Goal: Task Accomplishment & Management: Manage account settings

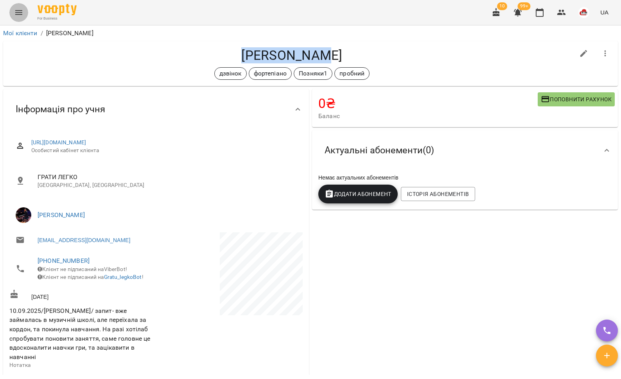
click at [22, 14] on icon "Menu" at bounding box center [18, 12] width 9 height 9
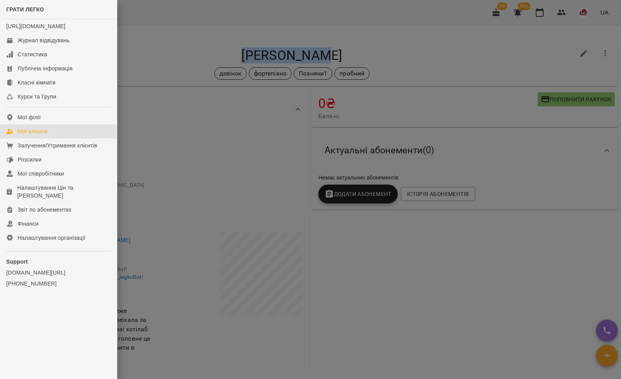
click at [36, 135] on div "Мої клієнти" at bounding box center [33, 131] width 30 height 8
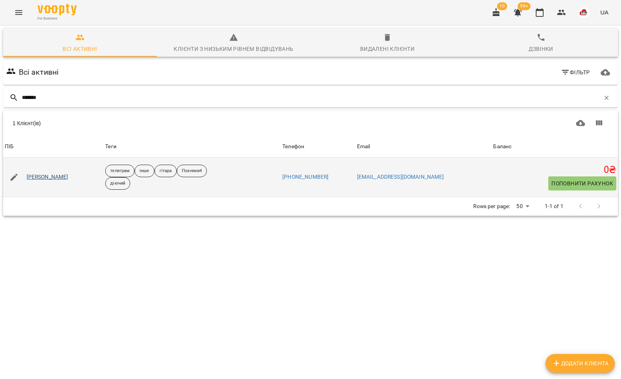
type input "*******"
click at [34, 178] on link "[PERSON_NAME]" at bounding box center [48, 177] width 42 height 8
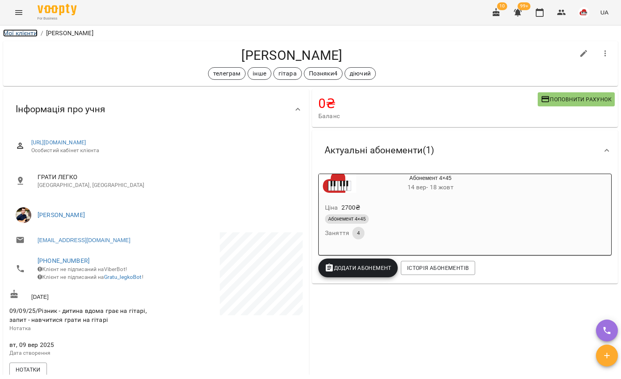
click at [17, 33] on link "Мої клієнти" at bounding box center [20, 32] width 34 height 7
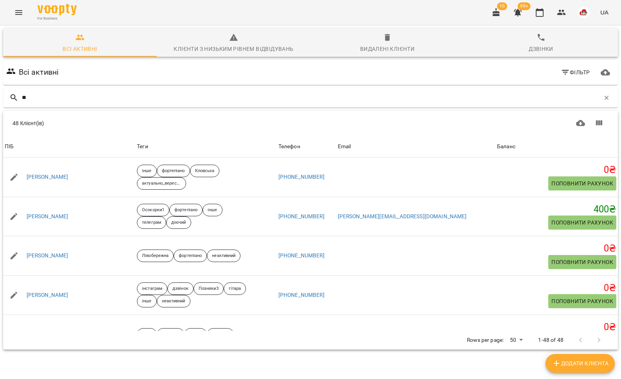
type input "*"
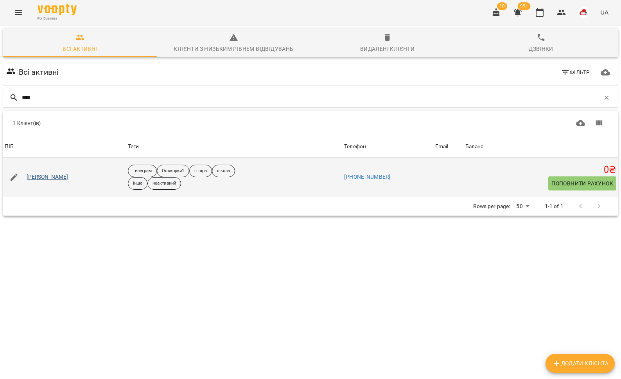
type input "****"
click at [35, 178] on link "Кеба Ренат" at bounding box center [48, 177] width 42 height 8
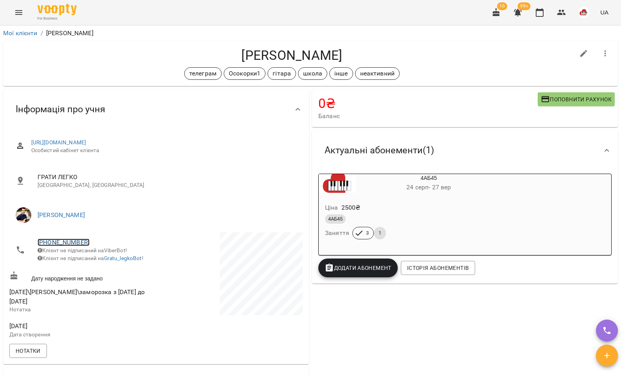
click at [65, 240] on link "+380977077744" at bounding box center [64, 242] width 52 height 7
click at [100, 270] on img at bounding box center [96, 271] width 12 height 12
click at [20, 13] on icon "Menu" at bounding box center [18, 12] width 9 height 9
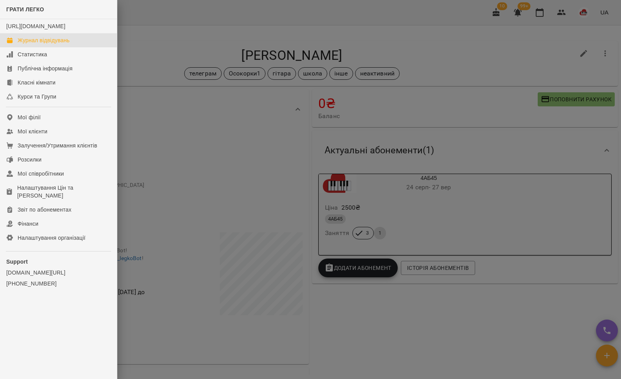
click at [28, 44] on div "Журнал відвідувань" at bounding box center [44, 40] width 52 height 8
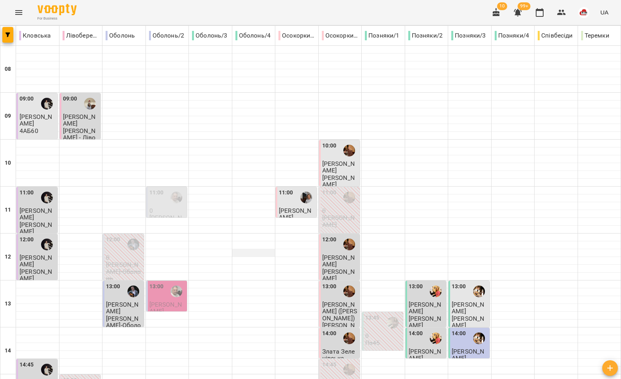
scroll to position [329, 0]
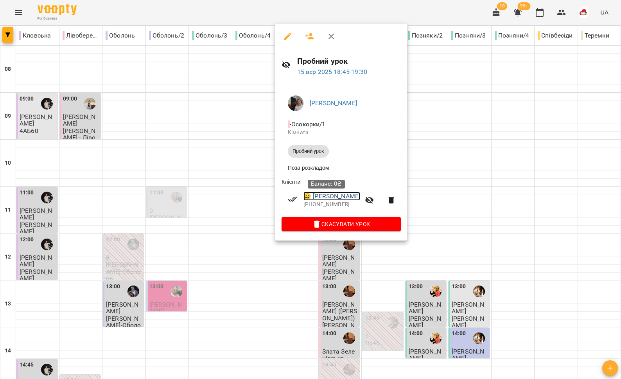
click at [321, 199] on link "😀 Іценко Софія" at bounding box center [331, 196] width 57 height 9
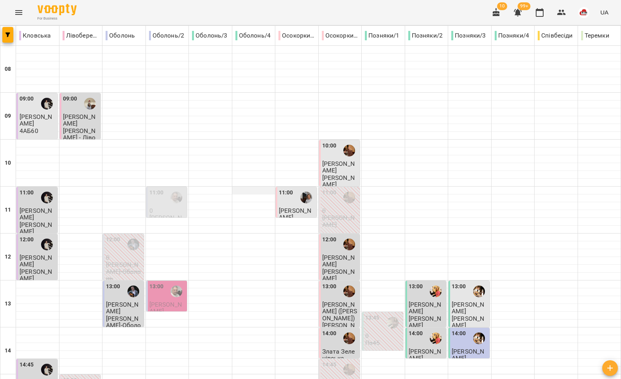
scroll to position [329, 0]
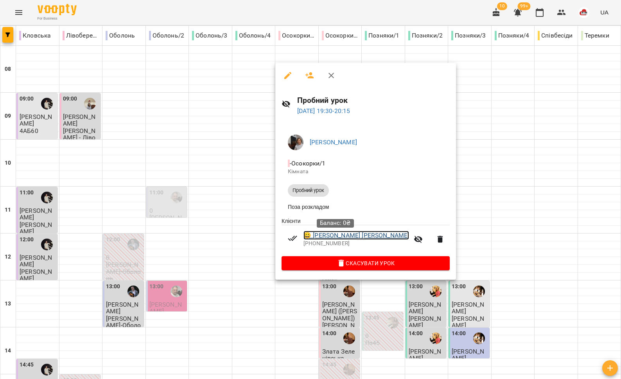
click at [322, 238] on link "😀 Мислєвцова Марія" at bounding box center [356, 235] width 106 height 9
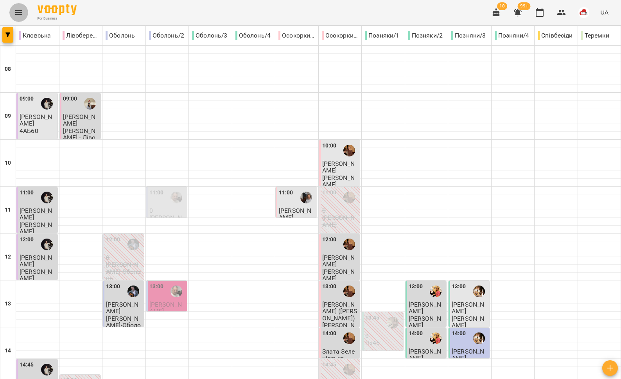
click at [11, 10] on button "Menu" at bounding box center [18, 12] width 19 height 19
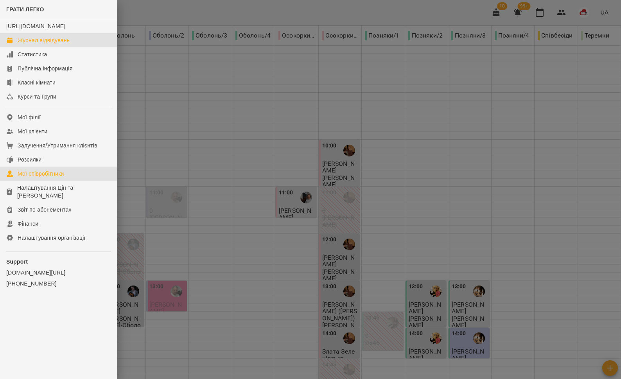
click at [56, 178] on div "Мої співробітники" at bounding box center [41, 174] width 47 height 8
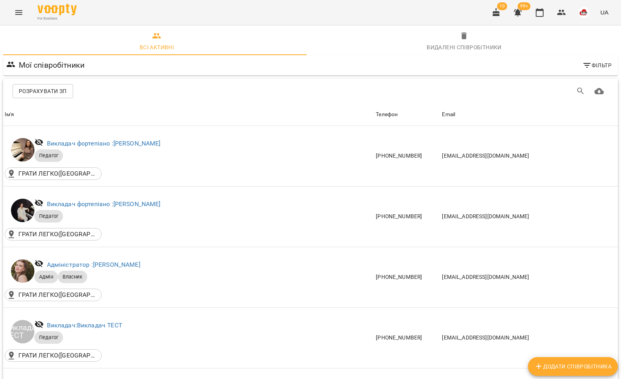
scroll to position [1447, 0]
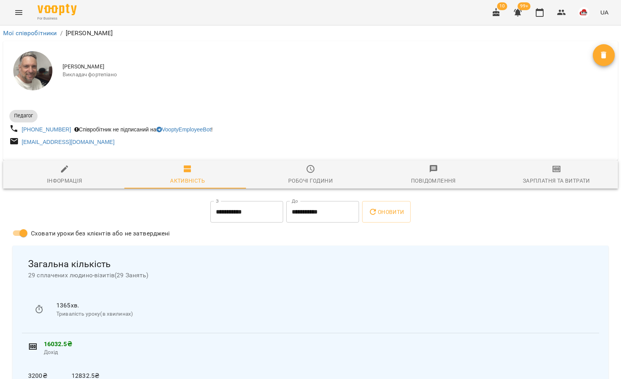
click at [66, 174] on span "Інформація" at bounding box center [64, 174] width 113 height 21
select select "**"
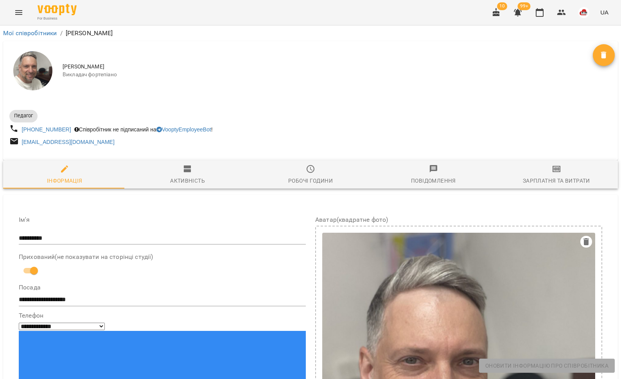
click at [325, 176] on span "Робочі години" at bounding box center [310, 174] width 113 height 21
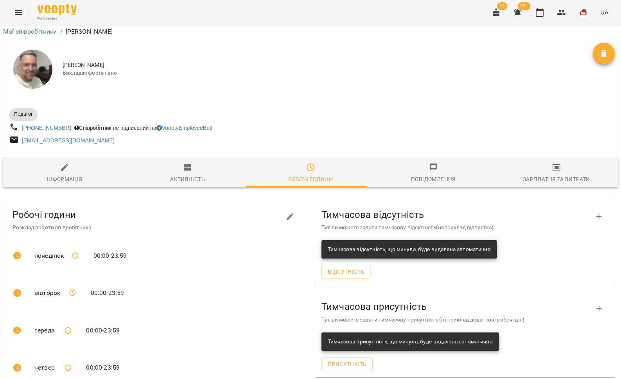
scroll to position [146, 0]
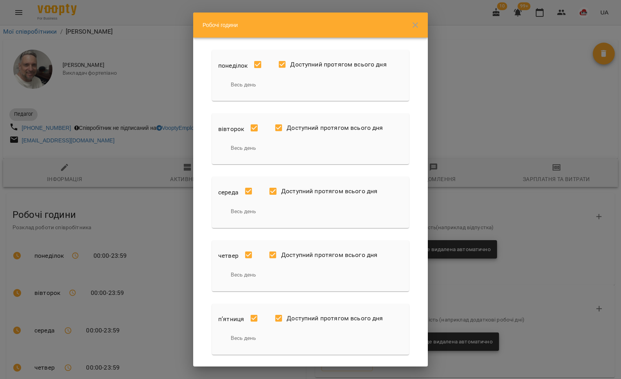
scroll to position [74, 0]
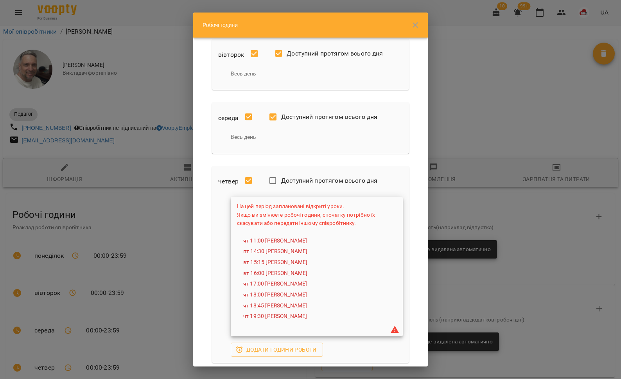
click at [216, 268] on div "четвер Доступний протягом всього дня На цей період заплановані відкриті уроки. …" at bounding box center [310, 264] width 197 height 197
click at [223, 268] on div "На цей період заплановані відкриті уроки. Якщо ви змінюєте робочі години, споча…" at bounding box center [310, 277] width 185 height 160
click at [400, 242] on div "четвер Доступний протягом всього дня На цей період заплановані відкриті уроки. …" at bounding box center [310, 264] width 197 height 197
click at [365, 346] on div "На цей період заплановані відкриті уроки. Якщо ви змінюєте робочі години, споча…" at bounding box center [310, 277] width 185 height 160
click at [259, 188] on div at bounding box center [254, 181] width 25 height 25
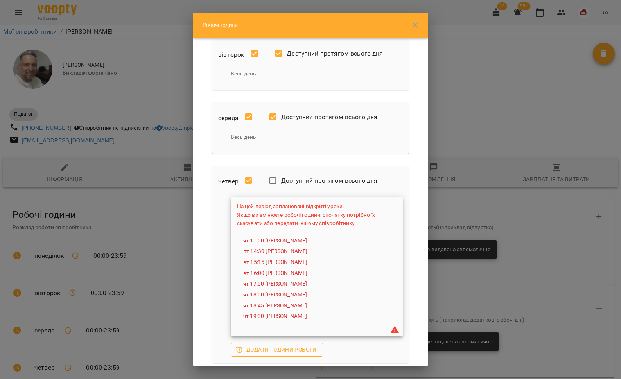
click at [268, 346] on span "Додати години роботи" at bounding box center [277, 349] width 80 height 9
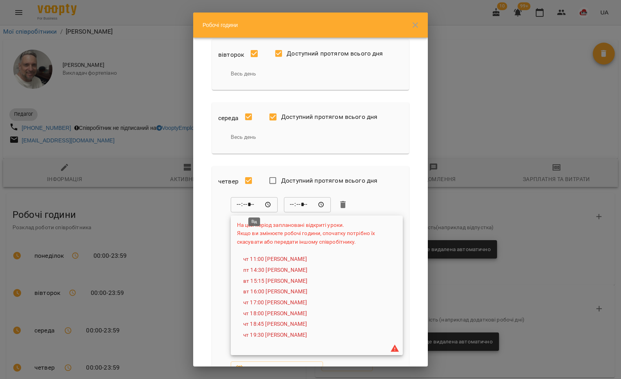
click at [253, 204] on input "*****" at bounding box center [254, 205] width 47 height 16
click at [257, 206] on input "*****" at bounding box center [254, 205] width 47 height 16
click at [241, 205] on input "*****" at bounding box center [254, 205] width 47 height 16
click at [255, 205] on input "*****" at bounding box center [254, 205] width 47 height 16
type input "*****"
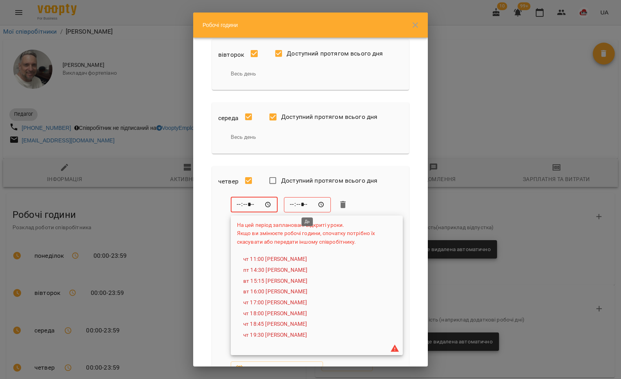
click at [299, 205] on input "*****" at bounding box center [307, 205] width 47 height 16
click at [298, 206] on input "*****" at bounding box center [307, 205] width 47 height 16
click at [294, 206] on input "*****" at bounding box center [307, 205] width 47 height 16
type input "*****"
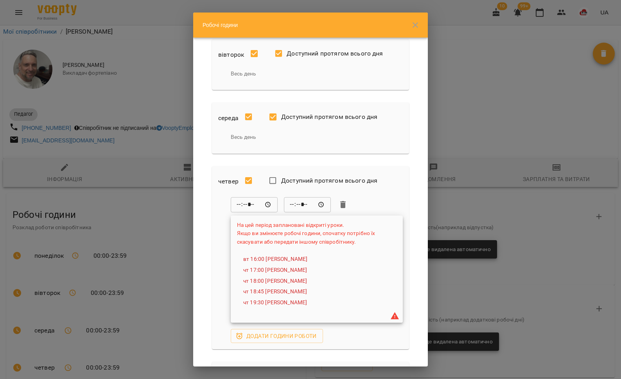
click at [367, 206] on div "***** ​ ***** ​" at bounding box center [317, 205] width 172 height 16
click at [223, 253] on div "***** ​ ***** ​ На цей період заплановані відкриті уроки. Якщо ви змінюєте робо…" at bounding box center [310, 270] width 185 height 146
click at [345, 338] on div "***** ​ ***** ​ На цей період заплановані відкриті уроки. Якщо ви змінюєте робо…" at bounding box center [310, 270] width 185 height 146
click at [363, 191] on div "Доступний протягом всього дня" at bounding box center [326, 181] width 121 height 25
click at [286, 336] on span "Додати години роботи" at bounding box center [277, 335] width 80 height 9
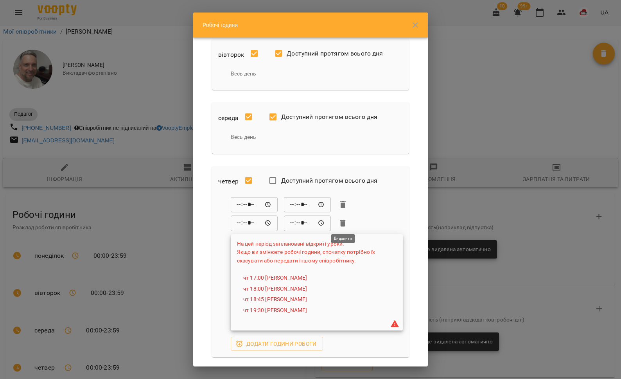
click at [343, 223] on icon "button" at bounding box center [342, 223] width 5 height 7
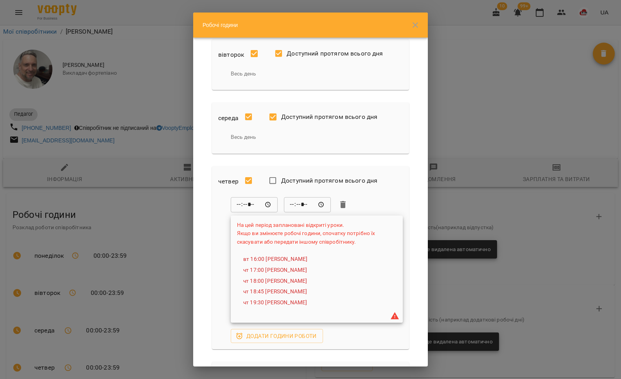
click at [220, 220] on div "***** ​ ***** ​ На цей період заплановані відкриті уроки. Якщо ви змінюєте робо…" at bounding box center [310, 270] width 185 height 146
click at [263, 334] on span "Додати години роботи" at bounding box center [277, 335] width 80 height 9
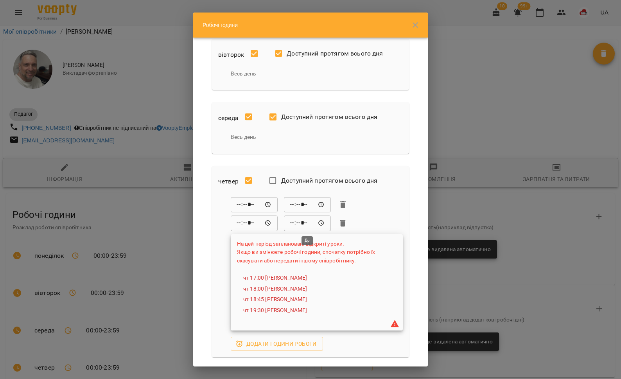
click at [323, 223] on input "*****" at bounding box center [307, 223] width 47 height 16
type input "*****"
click at [360, 224] on div "***** ​ ***** ​" at bounding box center [317, 223] width 172 height 16
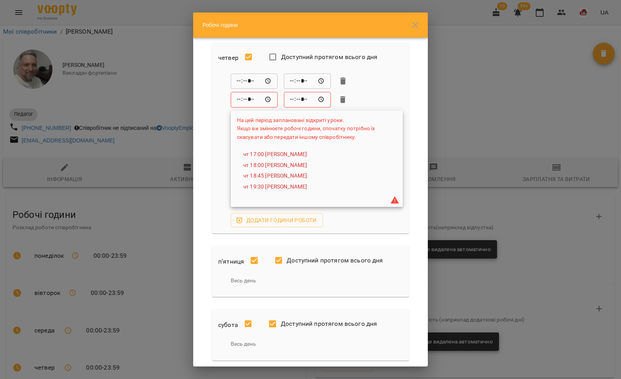
scroll to position [138, 0]
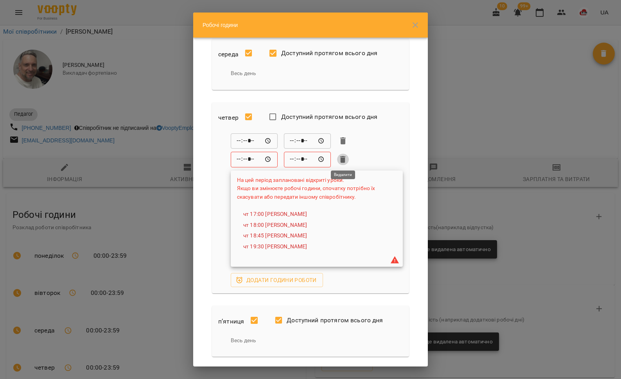
click at [341, 157] on icon "button" at bounding box center [342, 159] width 5 height 7
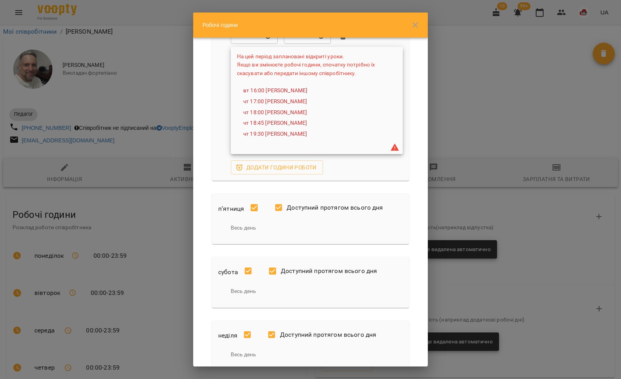
scroll to position [310, 0]
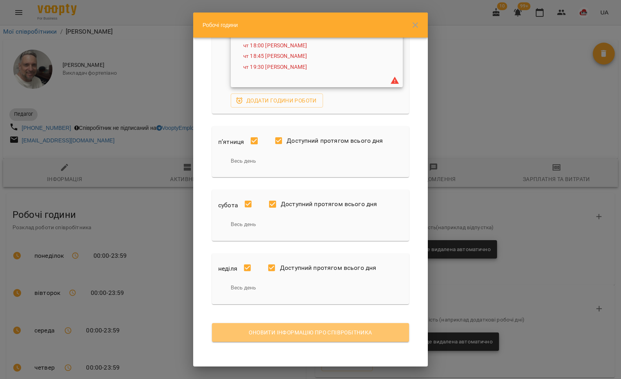
click at [321, 331] on span "Оновити інформацію про співробітника" at bounding box center [310, 332] width 185 height 9
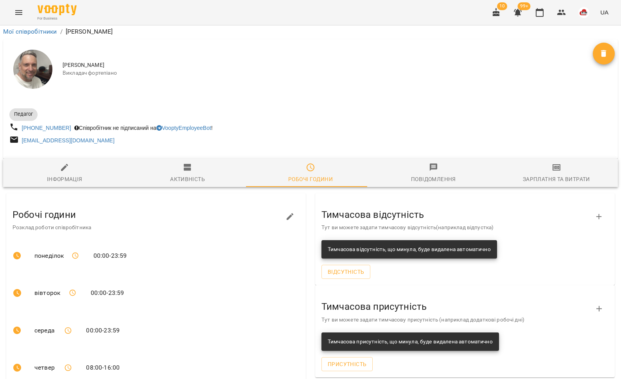
click at [20, 12] on icon "Menu" at bounding box center [18, 12] width 9 height 9
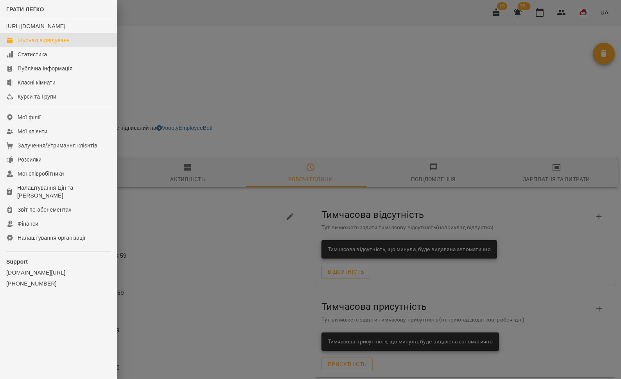
click at [30, 44] on div "Журнал відвідувань" at bounding box center [44, 40] width 52 height 8
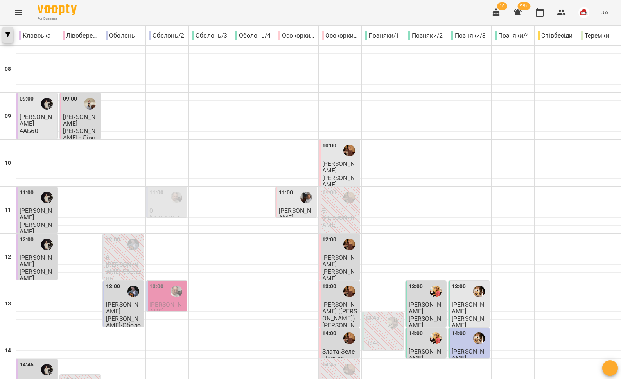
click at [8, 35] on icon "button" at bounding box center [7, 34] width 5 height 5
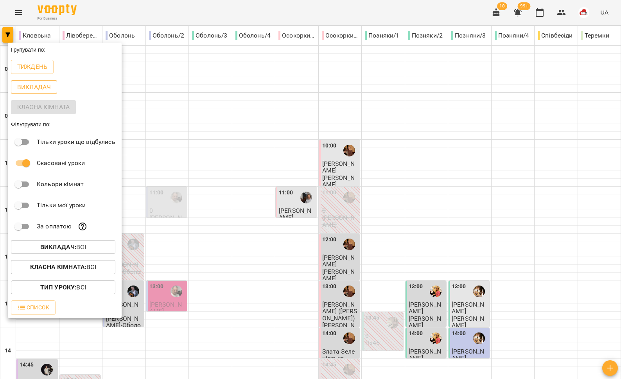
click at [31, 87] on p "Викладач" at bounding box center [34, 87] width 34 height 9
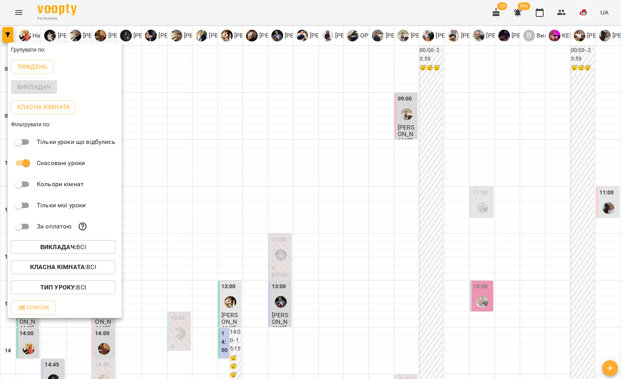
click at [426, 170] on div at bounding box center [310, 189] width 621 height 379
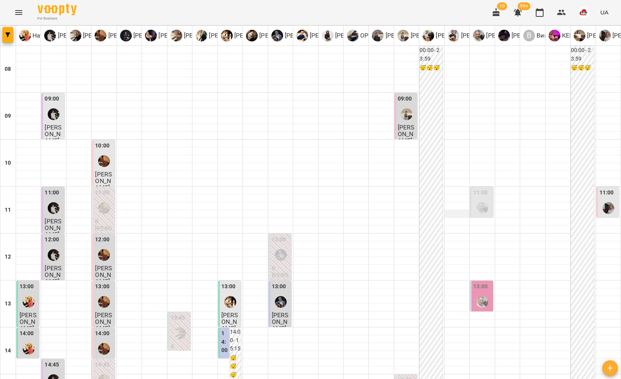
scroll to position [12, 0]
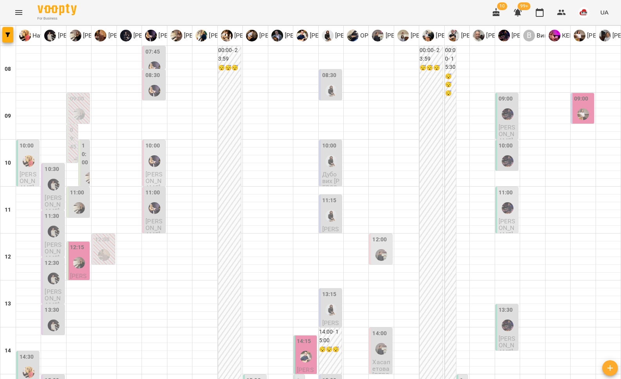
scroll to position [58, 0]
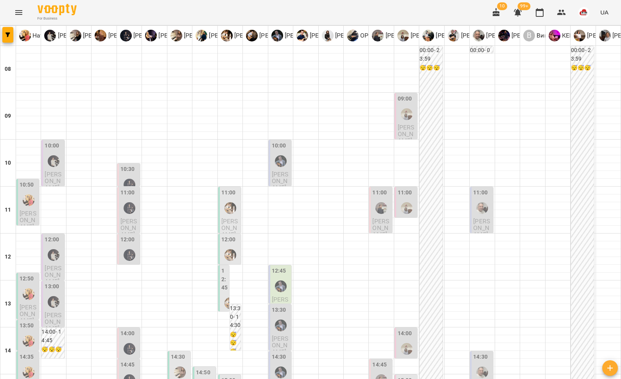
scroll to position [170, 0]
click at [16, 10] on icon "Menu" at bounding box center [18, 12] width 9 height 9
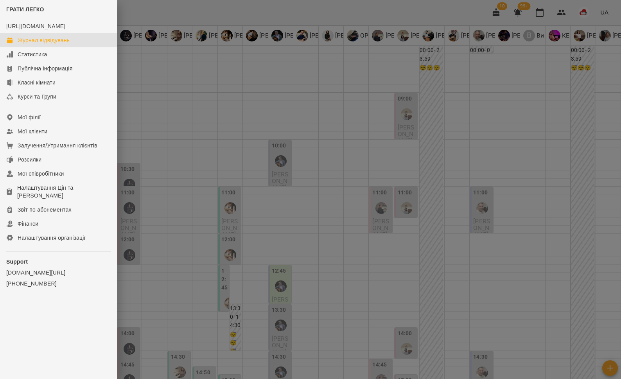
click at [152, 84] on div at bounding box center [310, 189] width 621 height 379
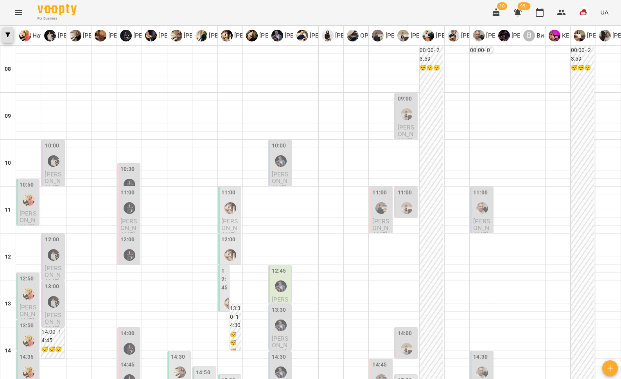
click at [10, 38] on button "button" at bounding box center [7, 35] width 11 height 16
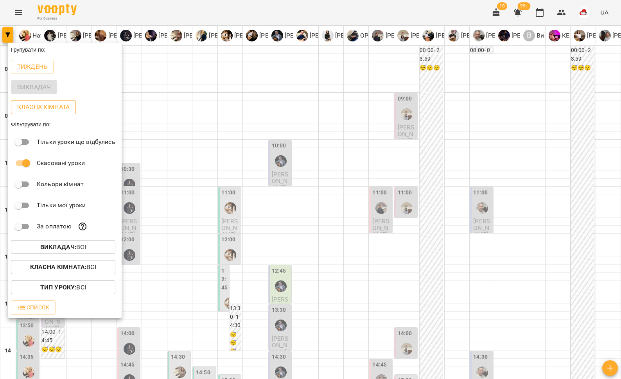
click at [45, 104] on p "Класна кімната" at bounding box center [43, 106] width 52 height 9
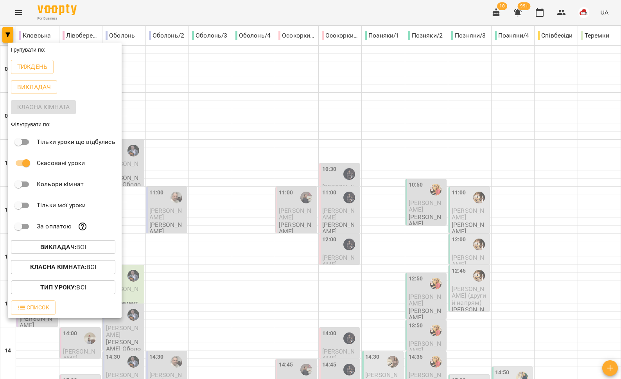
click at [368, 124] on div at bounding box center [310, 189] width 621 height 379
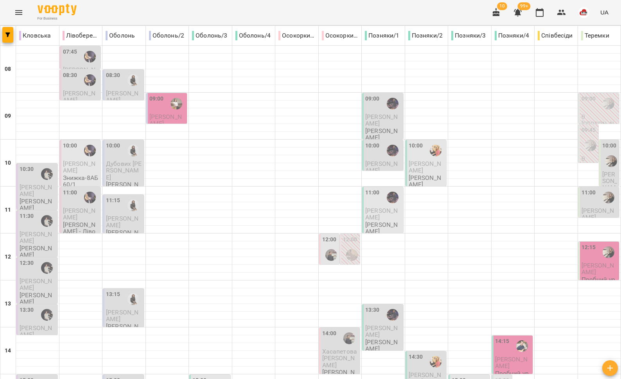
scroll to position [329, 0]
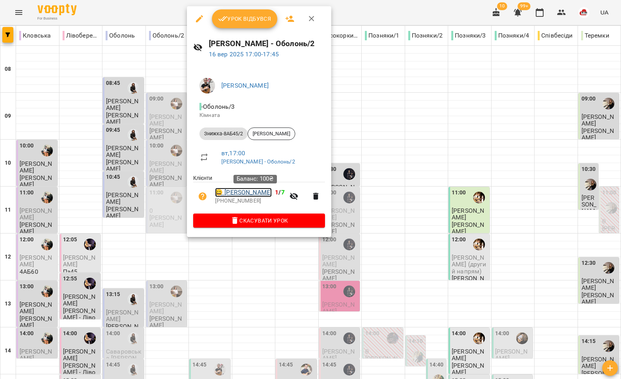
click at [243, 196] on link "😀 Олександр Погорецький" at bounding box center [243, 192] width 57 height 9
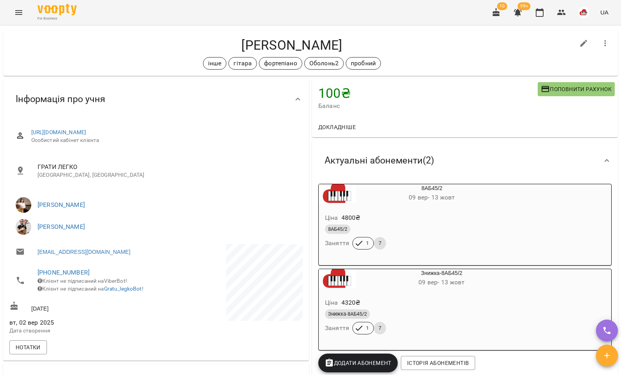
scroll to position [140, 0]
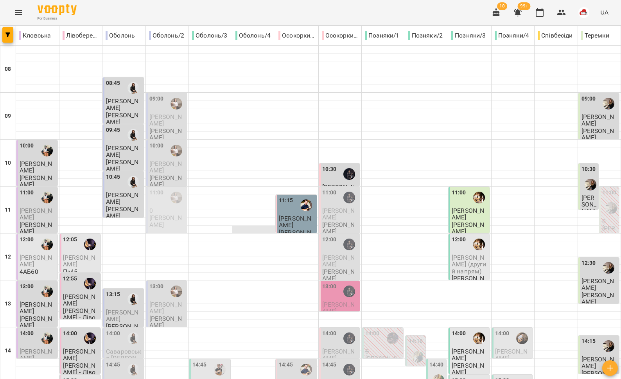
scroll to position [285, 0]
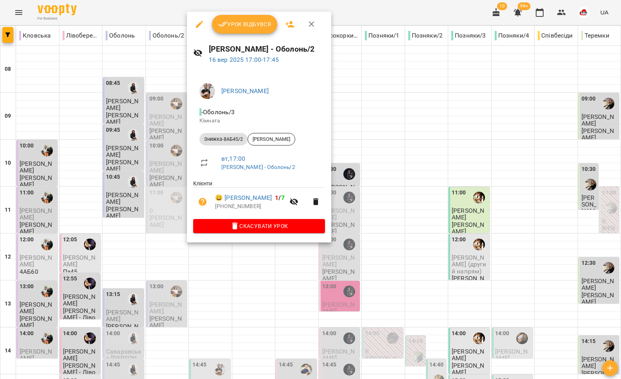
click at [151, 173] on div at bounding box center [310, 189] width 621 height 379
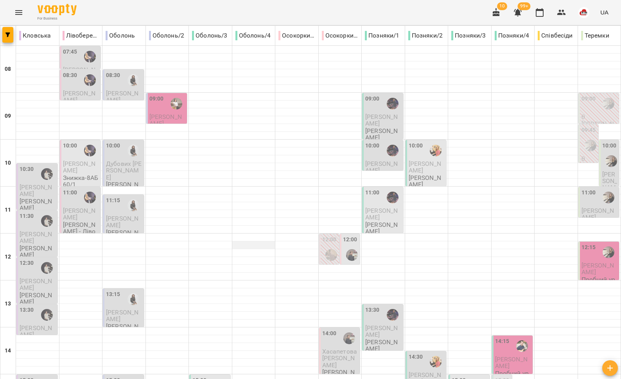
scroll to position [329, 0]
click at [17, 14] on icon "Menu" at bounding box center [18, 12] width 9 height 9
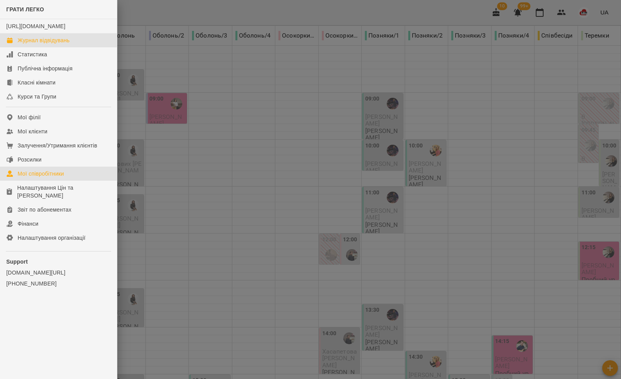
click at [56, 178] on div "Мої співробітники" at bounding box center [41, 174] width 47 height 8
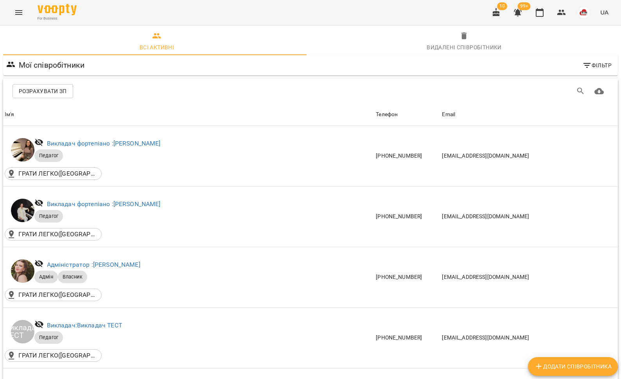
scroll to position [1447, 0]
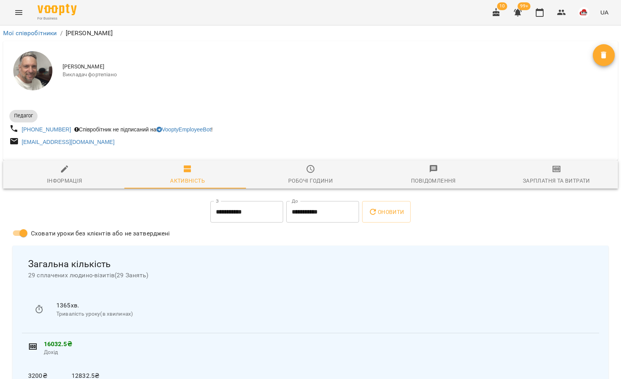
click at [323, 177] on div "Робочі години" at bounding box center [310, 180] width 45 height 9
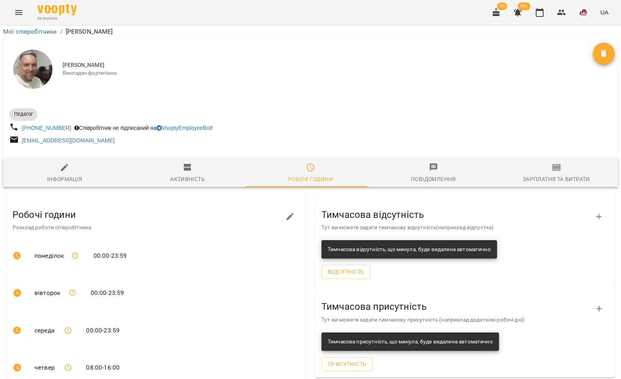
scroll to position [156, 0]
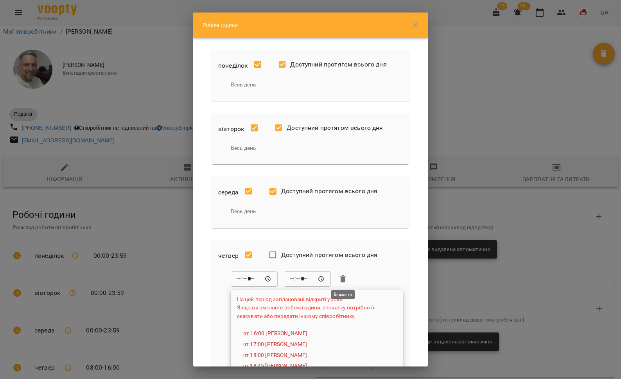
click at [343, 278] on icon "button" at bounding box center [342, 278] width 5 height 7
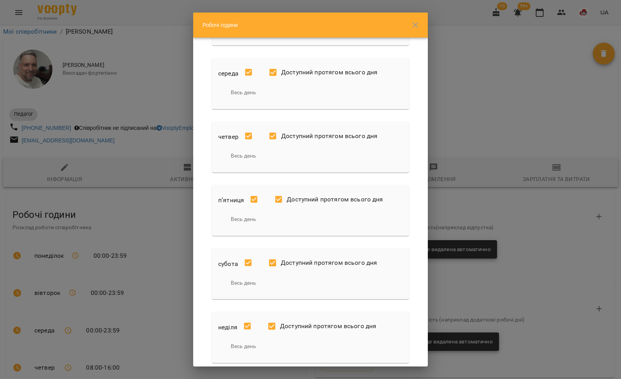
scroll to position [178, 0]
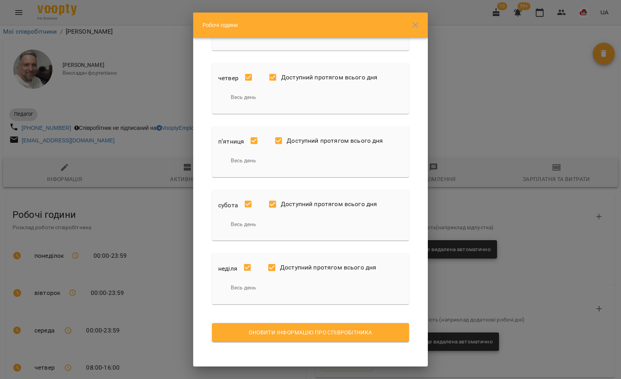
click at [298, 330] on span "Оновити інформацію про співробітника" at bounding box center [310, 332] width 185 height 9
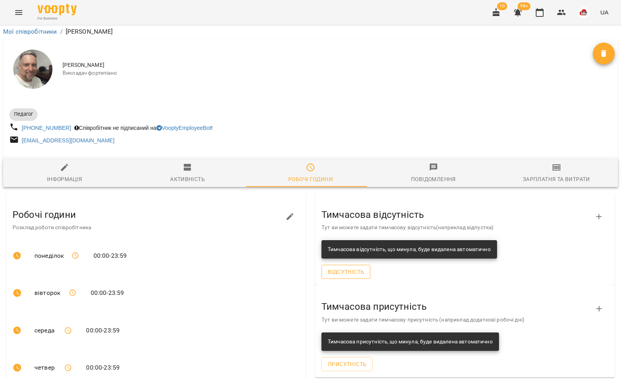
scroll to position [154, 0]
click at [355, 267] on span "Відсутність" at bounding box center [346, 271] width 36 height 9
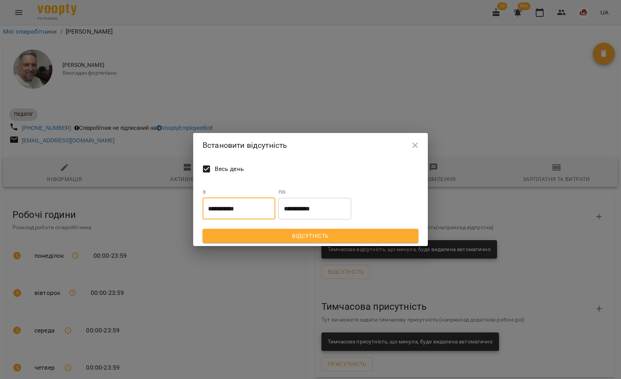
click at [249, 210] on input "**********" at bounding box center [239, 208] width 73 height 22
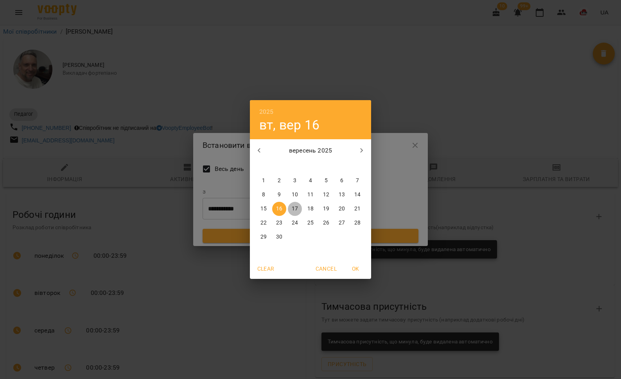
click at [300, 207] on span "17" at bounding box center [295, 209] width 14 height 8
type input "**********"
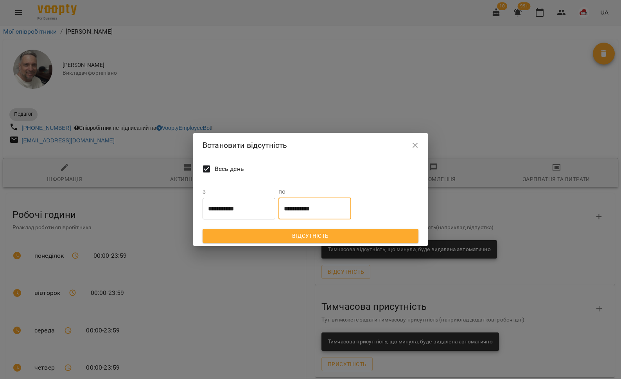
click at [315, 212] on input "**********" at bounding box center [314, 208] width 73 height 22
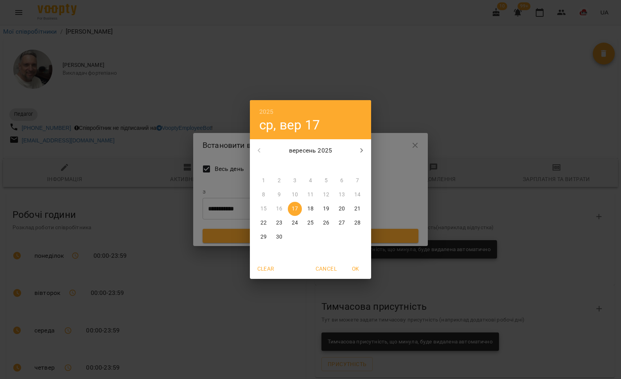
click at [315, 210] on span "18" at bounding box center [310, 209] width 14 height 8
type input "**********"
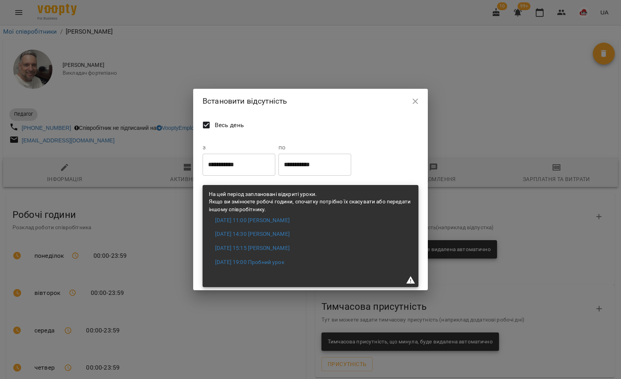
click at [366, 165] on div "**********" at bounding box center [310, 201] width 219 height 173
click at [376, 167] on div "**********" at bounding box center [310, 201] width 219 height 173
click at [245, 160] on input "**********" at bounding box center [239, 165] width 73 height 22
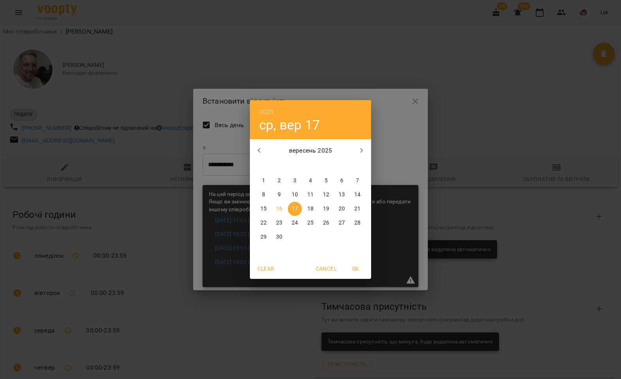
click at [307, 207] on p "18" at bounding box center [310, 209] width 6 height 8
type input "**********"
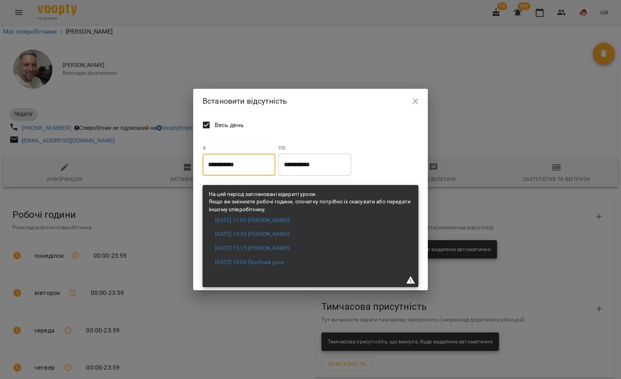
click at [260, 169] on input "**********" at bounding box center [239, 165] width 73 height 22
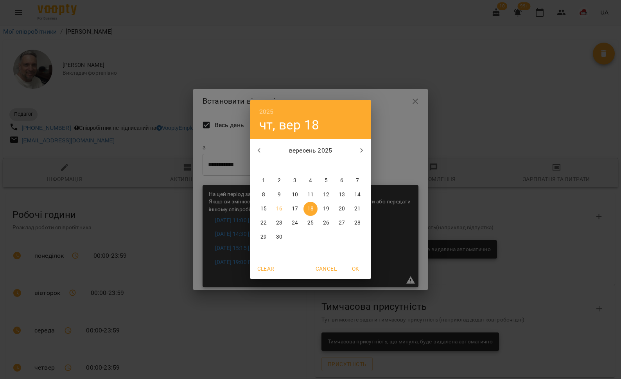
click at [220, 161] on div "2025 чт, вер 18 вересень 2025 пн вт ср чт пт сб нд 1 2 3 4 5 6 7 8 9 10 11 12 1…" at bounding box center [310, 189] width 621 height 379
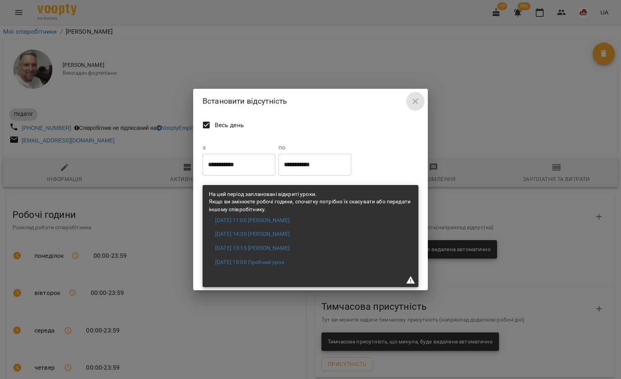
click at [410, 103] on button "button" at bounding box center [415, 101] width 19 height 19
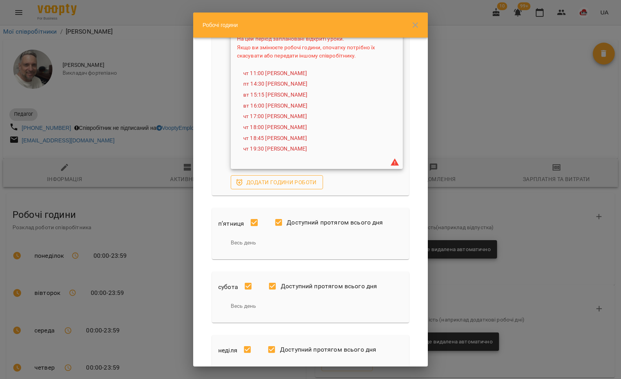
click at [266, 181] on span "Додати години роботи" at bounding box center [277, 182] width 80 height 9
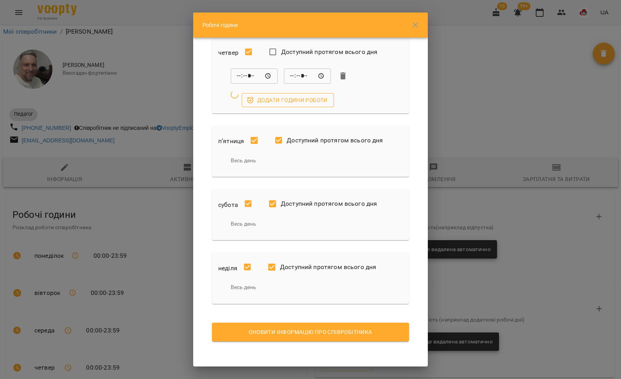
scroll to position [242, 0]
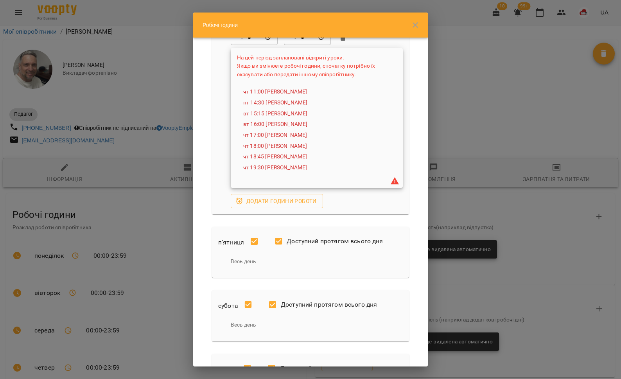
click at [216, 154] on div "четвер Доступний протягом всього дня ***** ​ ***** ​ На цей період заплановані …" at bounding box center [310, 106] width 197 height 215
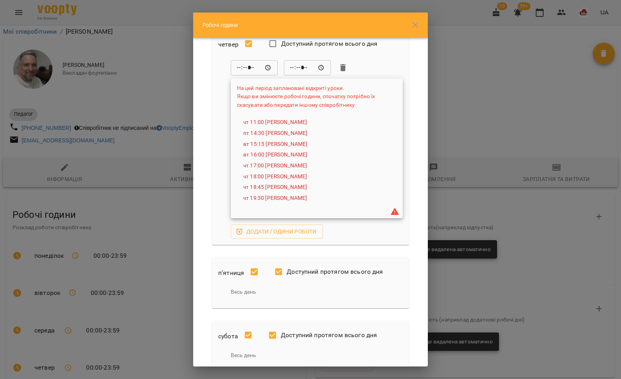
scroll to position [57, 0]
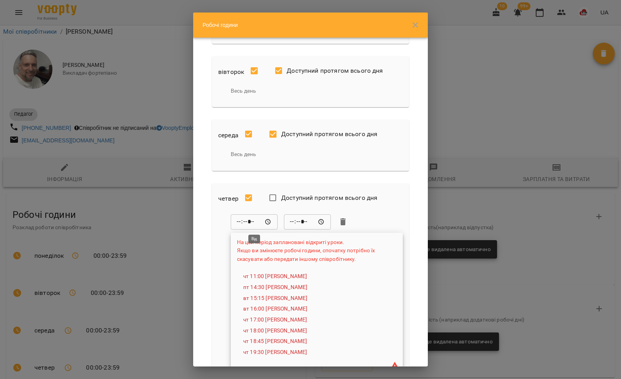
click at [244, 222] on input "*****" at bounding box center [254, 222] width 47 height 16
type input "*****"
click at [296, 223] on input "*****" at bounding box center [307, 222] width 47 height 16
type input "*****"
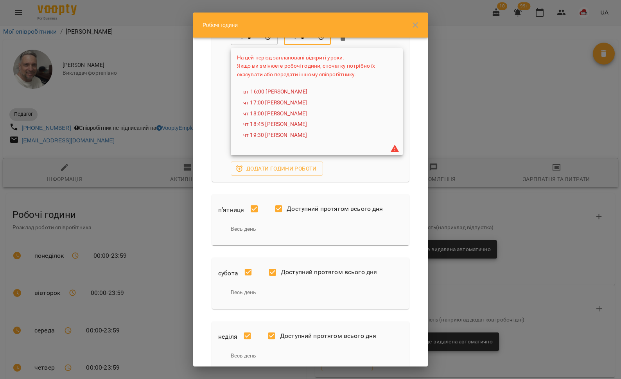
scroll to position [310, 0]
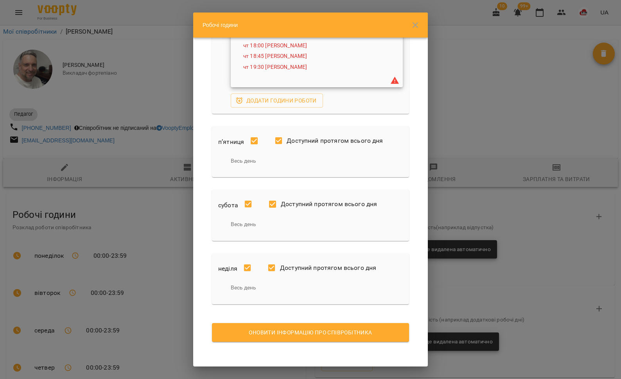
click at [312, 331] on span "Оновити інформацію про співробітника" at bounding box center [310, 332] width 185 height 9
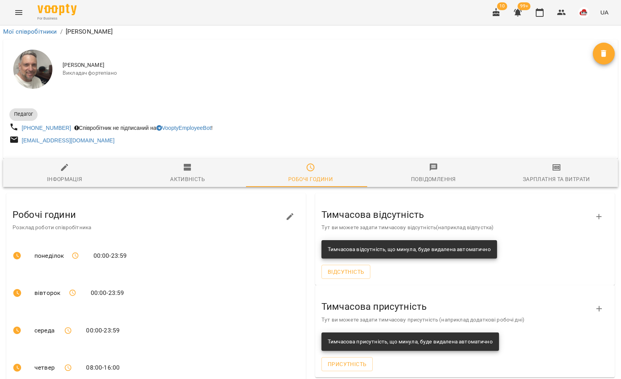
click at [14, 9] on icon "Menu" at bounding box center [18, 12] width 9 height 9
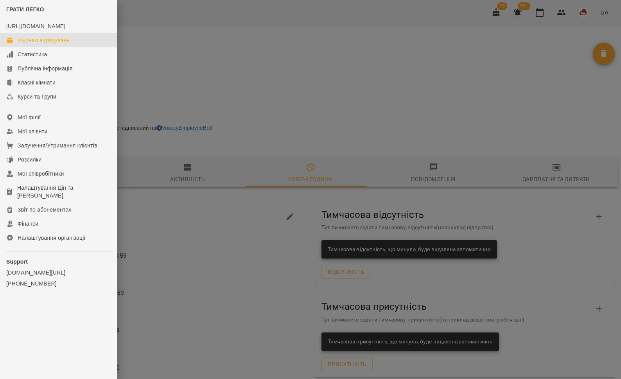
click at [29, 44] on div "Журнал відвідувань" at bounding box center [44, 40] width 52 height 8
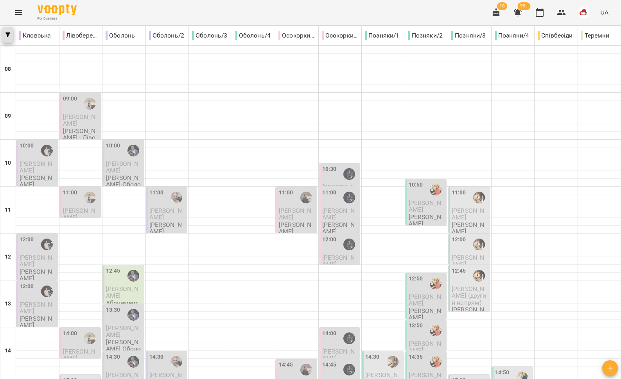
click at [7, 37] on button "button" at bounding box center [7, 35] width 11 height 16
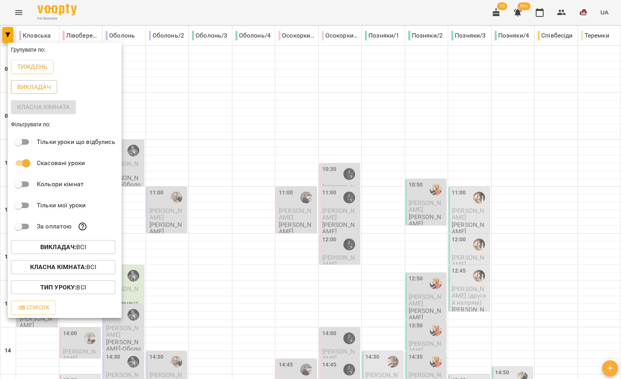
click at [31, 86] on p "Викладач" at bounding box center [34, 87] width 34 height 9
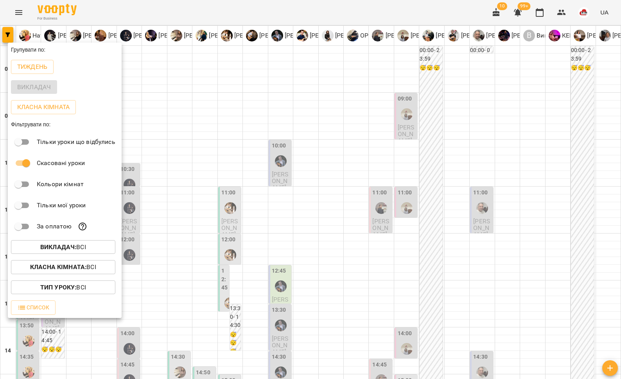
click at [382, 195] on div at bounding box center [310, 189] width 621 height 379
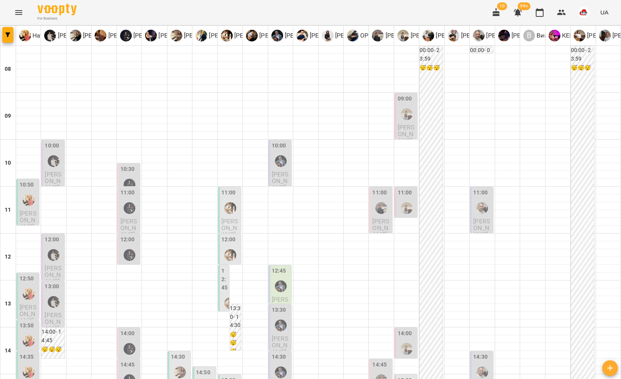
scroll to position [329, 0]
click at [8, 36] on icon "button" at bounding box center [7, 34] width 5 height 5
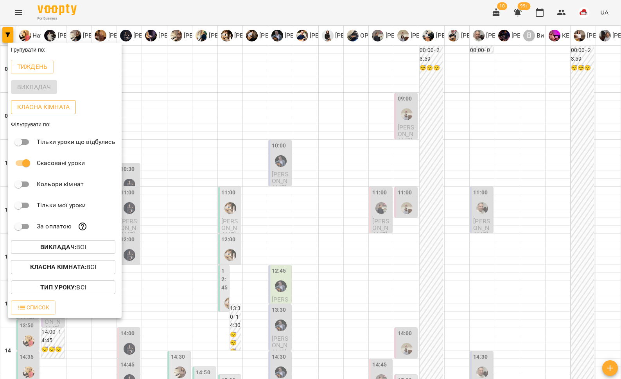
click at [32, 108] on p "Класна кімната" at bounding box center [43, 106] width 52 height 9
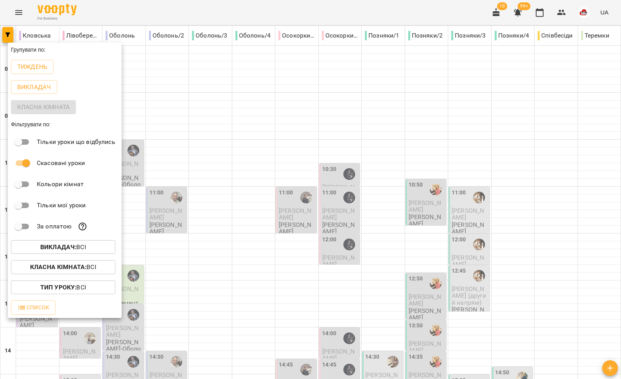
click at [360, 129] on div at bounding box center [310, 189] width 621 height 379
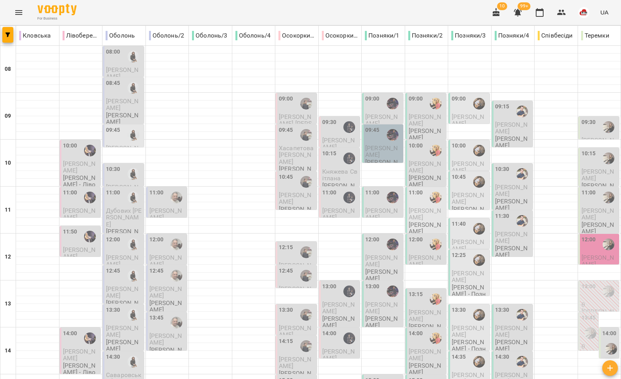
click at [20, 12] on icon "Menu" at bounding box center [18, 12] width 7 height 5
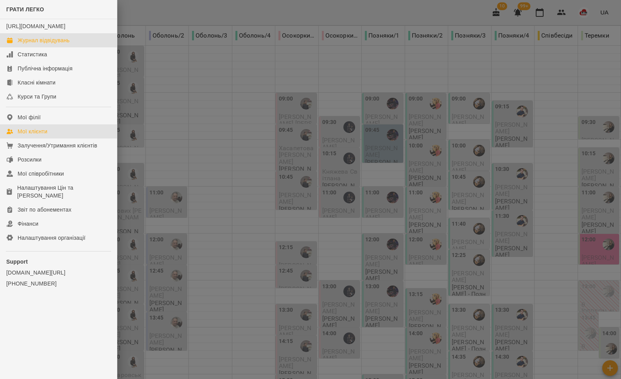
click at [38, 135] on div "Мої клієнти" at bounding box center [33, 131] width 30 height 8
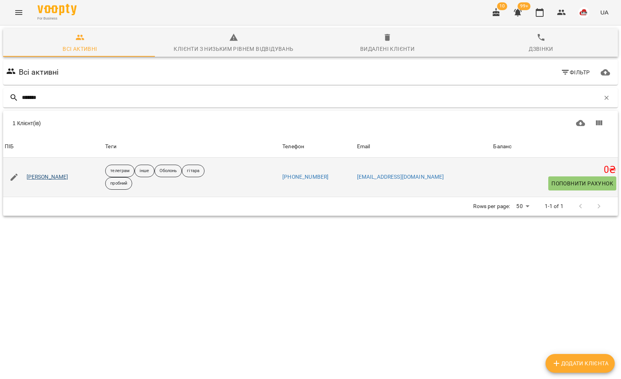
type input "*******"
click at [48, 176] on link "Царенко Данило" at bounding box center [48, 177] width 42 height 8
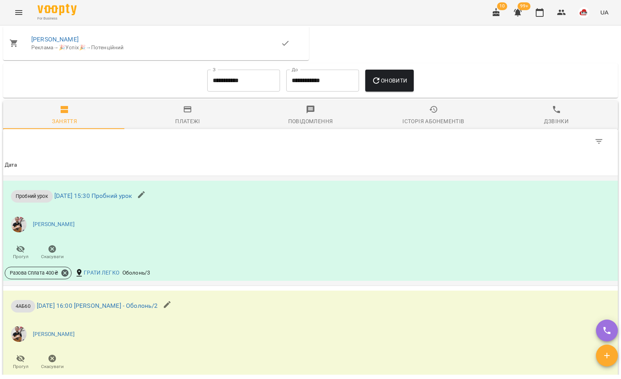
scroll to position [471, 0]
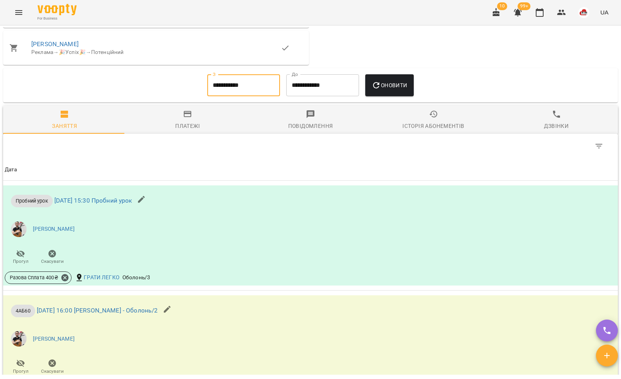
click at [222, 96] on input "**********" at bounding box center [243, 85] width 73 height 22
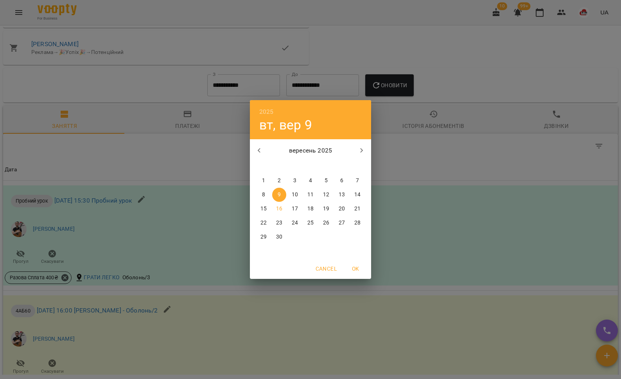
click at [260, 153] on icon "button" at bounding box center [259, 150] width 9 height 9
click at [325, 181] on p "1" at bounding box center [326, 181] width 3 height 8
type input "**********"
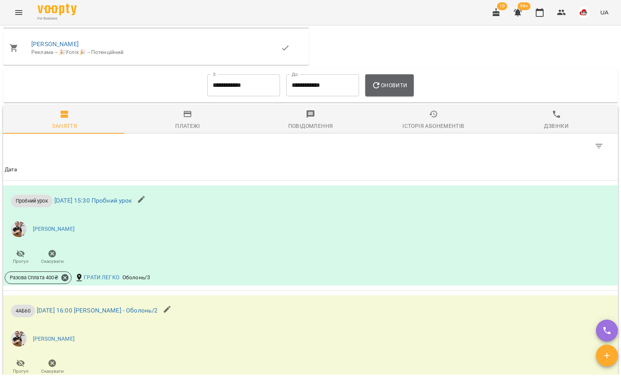
click at [378, 95] on button "Оновити" at bounding box center [389, 85] width 48 height 22
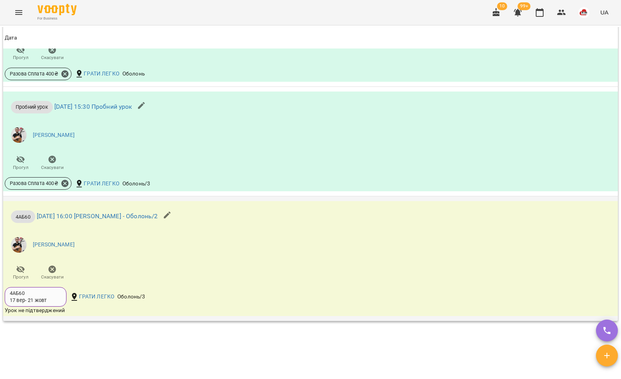
scroll to position [463, 0]
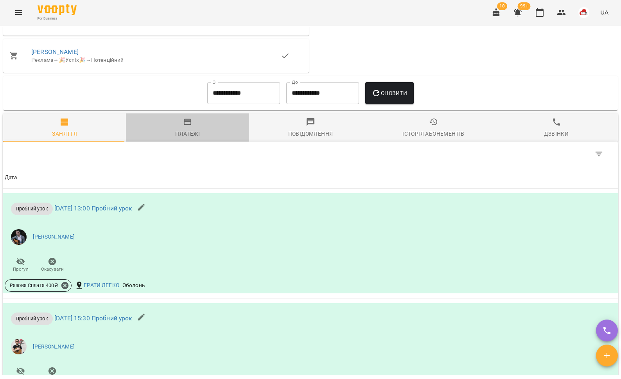
click at [192, 131] on span "Платежі" at bounding box center [187, 127] width 113 height 21
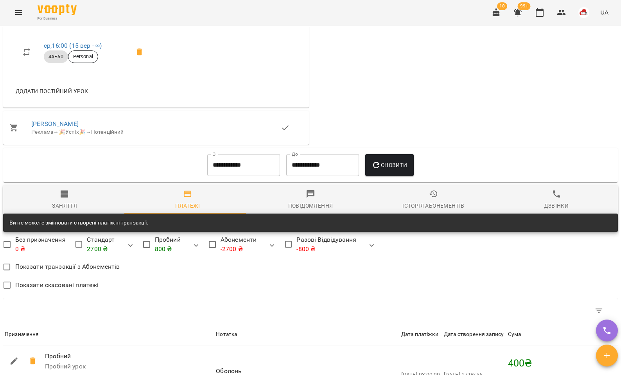
scroll to position [48, 0]
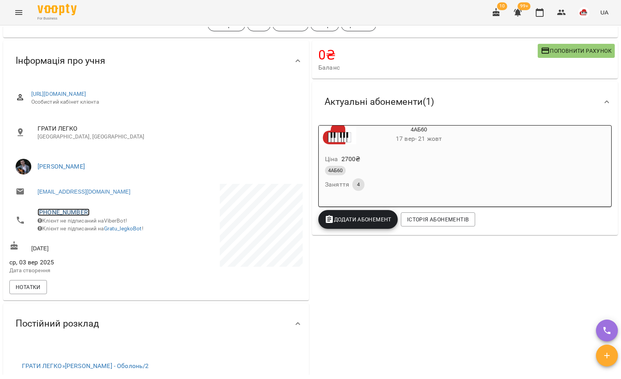
click at [71, 214] on link "+380674201001" at bounding box center [64, 211] width 52 height 7
click at [110, 237] on link at bounding box center [103, 241] width 41 height 16
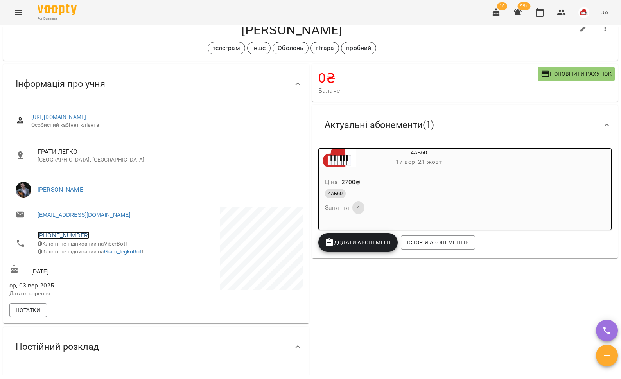
scroll to position [0, 0]
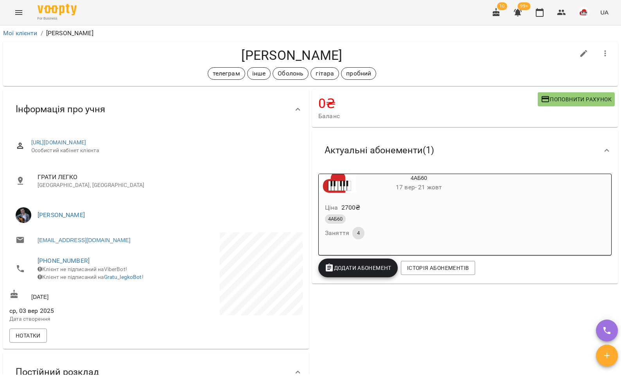
drag, startPoint x: 342, startPoint y: 58, endPoint x: 229, endPoint y: 55, distance: 113.1
click at [214, 56] on h4 "Царенко Данило" at bounding box center [291, 55] width 565 height 16
copy h4 "Царенко Данило"
click at [30, 32] on link "Мої клієнти" at bounding box center [20, 32] width 34 height 7
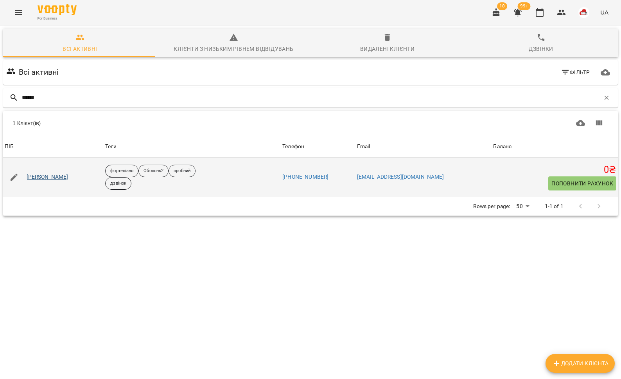
type input "******"
click at [49, 176] on link "Піхлак Міланія" at bounding box center [48, 177] width 42 height 8
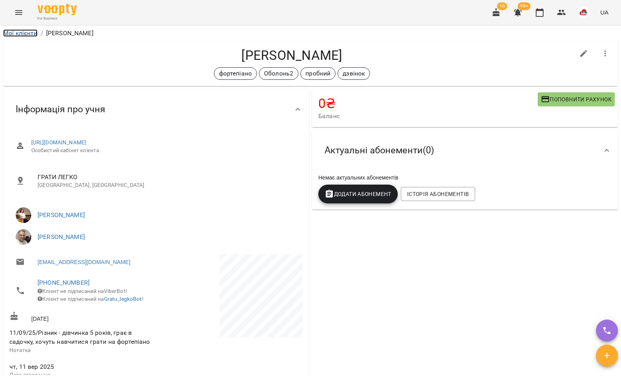
click at [23, 32] on link "Мої клієнти" at bounding box center [20, 32] width 34 height 7
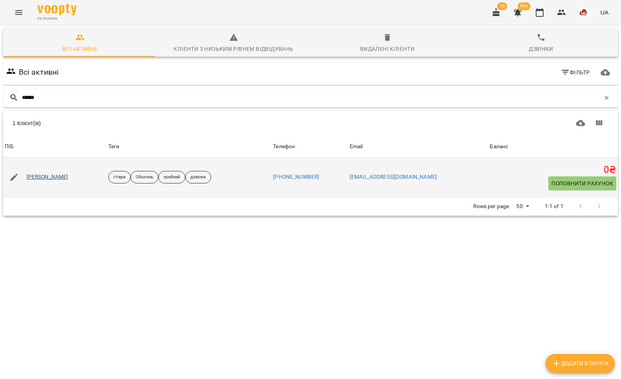
type input "******"
click at [56, 179] on link "[PERSON_NAME]" at bounding box center [48, 177] width 42 height 8
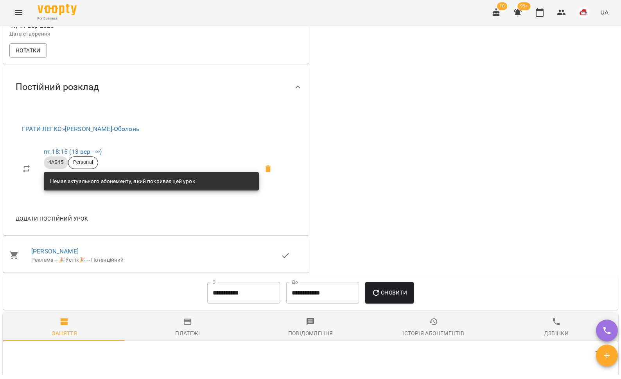
scroll to position [656, 0]
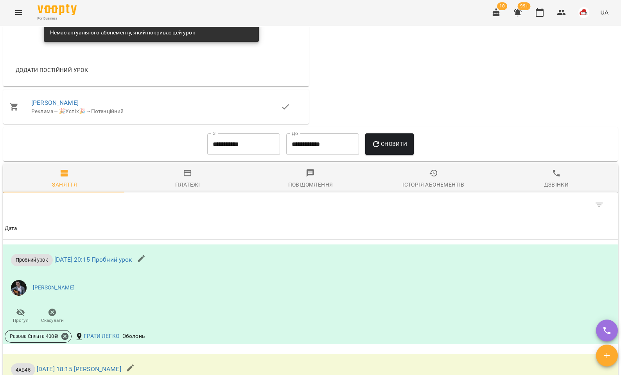
click at [182, 185] on div "Платежі" at bounding box center [187, 184] width 25 height 9
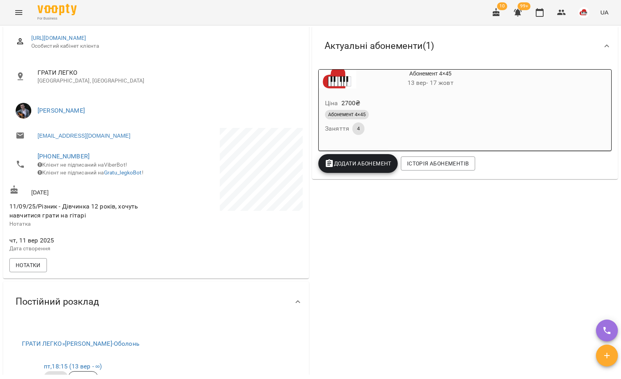
scroll to position [0, 0]
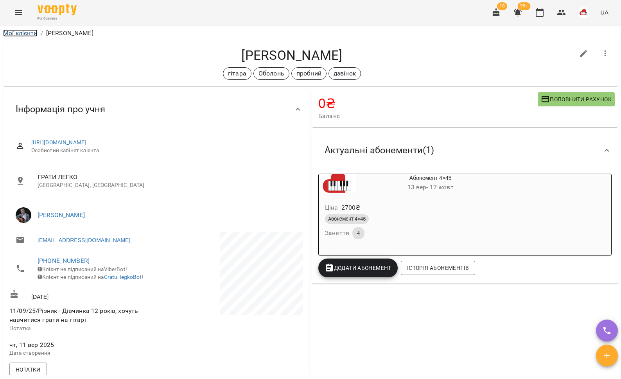
click at [32, 34] on link "Мої клієнти" at bounding box center [20, 32] width 34 height 7
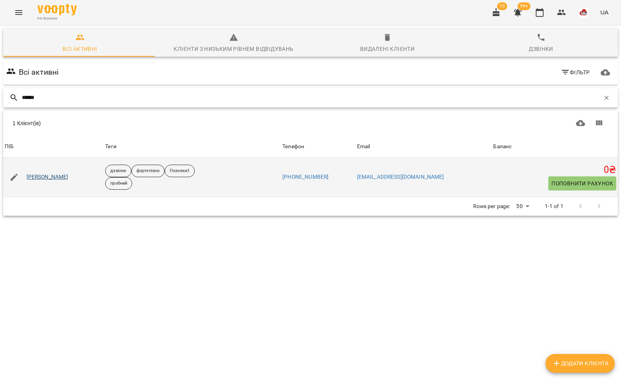
type input "******"
click at [48, 179] on link "Міла Хазіза" at bounding box center [48, 177] width 42 height 8
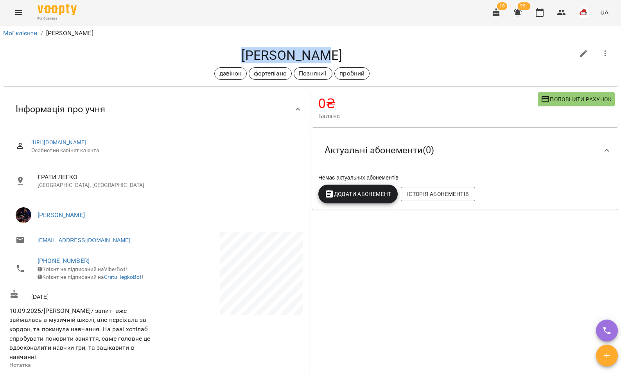
drag, startPoint x: 328, startPoint y: 57, endPoint x: 243, endPoint y: 59, distance: 85.3
click at [243, 59] on h4 "Міла Хазіза" at bounding box center [291, 55] width 565 height 16
copy h4 "Міла Хазіза"
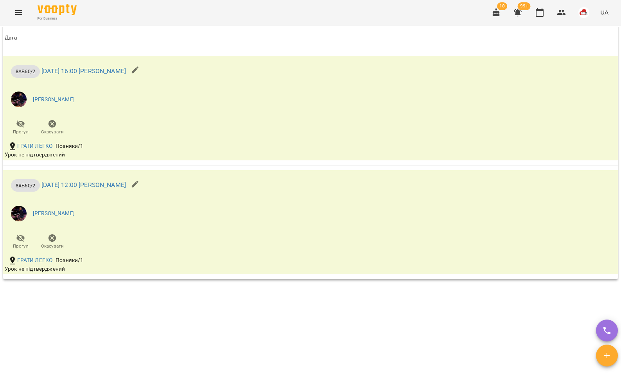
scroll to position [862, 0]
click at [10, 14] on button "Menu" at bounding box center [18, 12] width 19 height 19
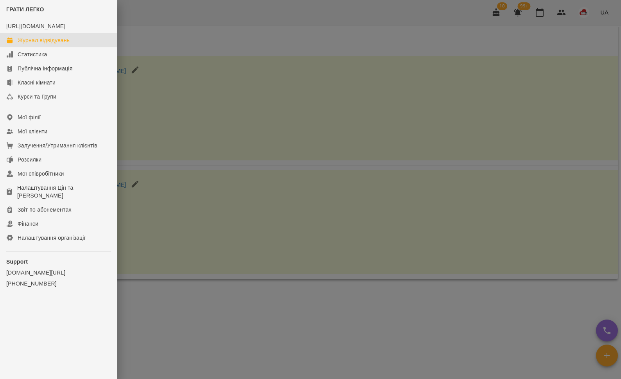
click at [55, 44] on div "Журнал відвідувань" at bounding box center [44, 40] width 52 height 8
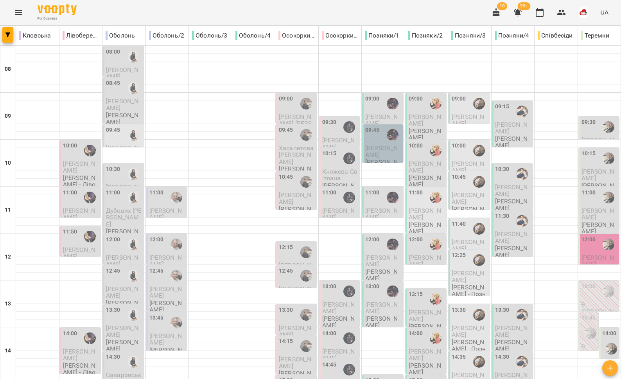
click at [368, 106] on div "09:00" at bounding box center [372, 104] width 14 height 18
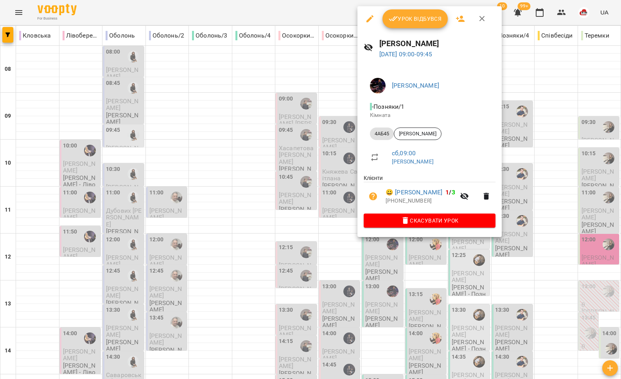
click at [326, 117] on div at bounding box center [310, 189] width 621 height 379
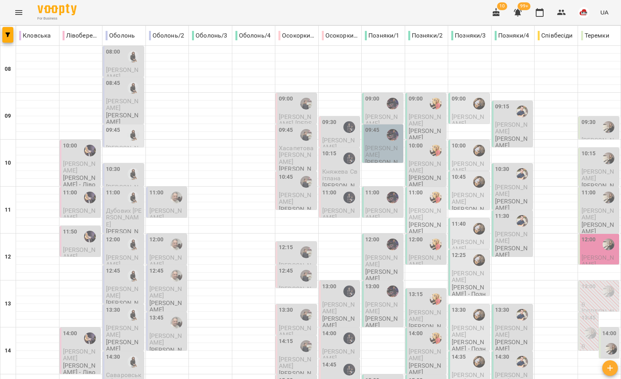
click at [379, 147] on span "Клименко Галина" at bounding box center [381, 151] width 32 height 14
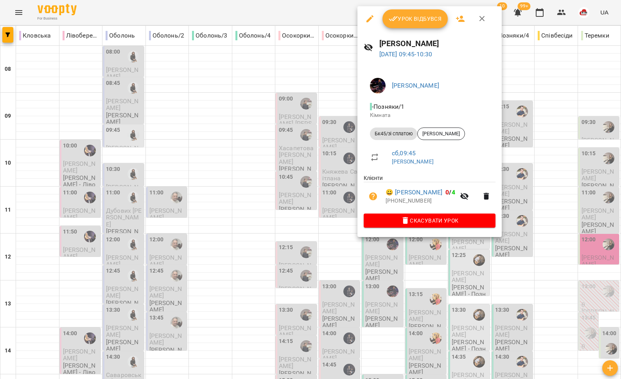
click at [316, 145] on div at bounding box center [310, 189] width 621 height 379
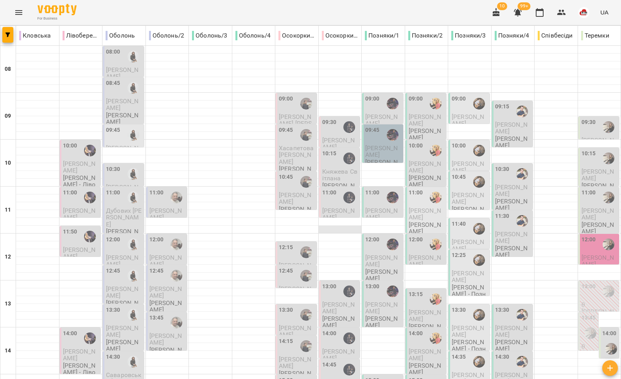
scroll to position [89, 0]
click at [373, 235] on div "12:00" at bounding box center [372, 244] width 14 height 18
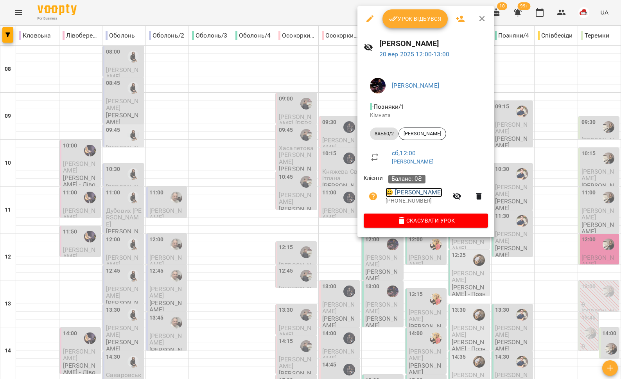
click at [396, 194] on link "😀 Міла Хазіза" at bounding box center [414, 192] width 57 height 9
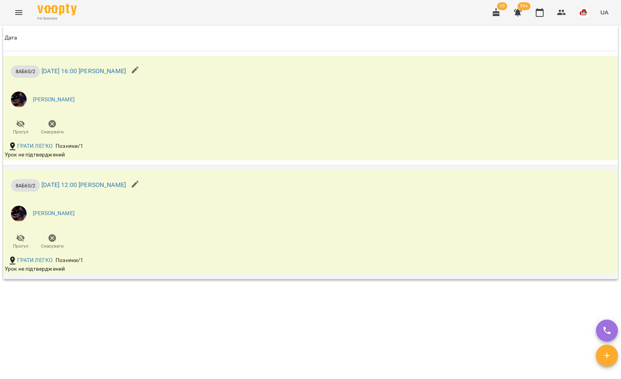
scroll to position [862, 0]
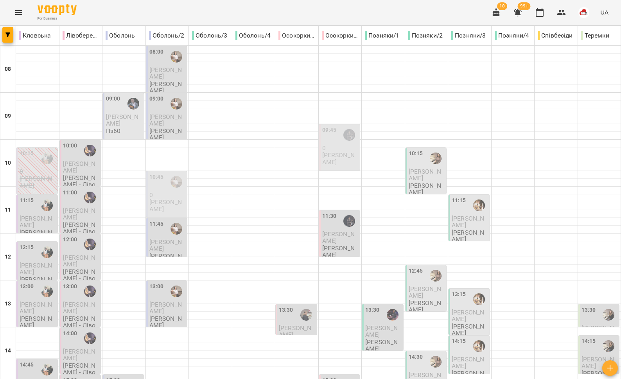
scroll to position [329, 0]
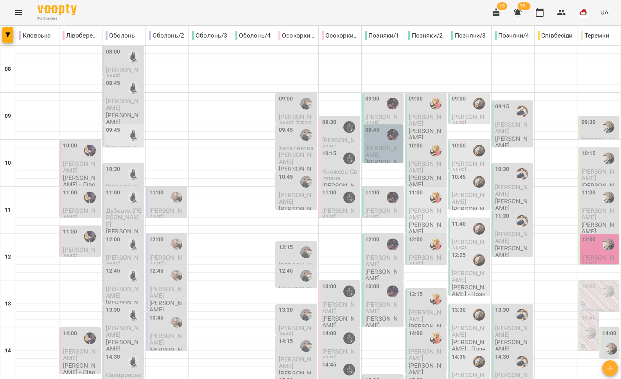
scroll to position [126, 0]
click at [375, 301] on p "Григор Кирило" at bounding box center [383, 308] width 36 height 14
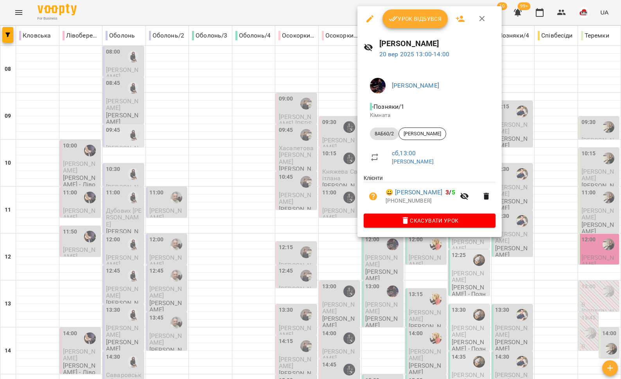
click at [339, 231] on div at bounding box center [310, 189] width 621 height 379
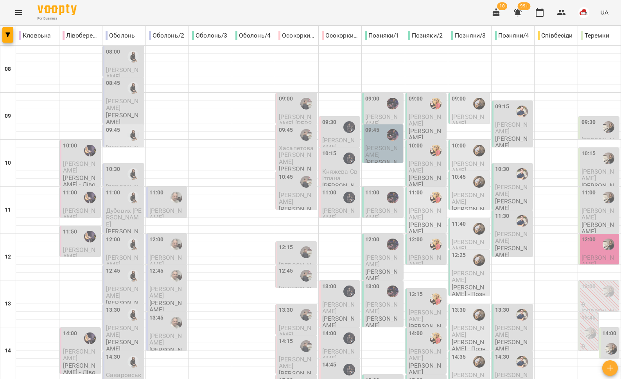
scroll to position [293, 0]
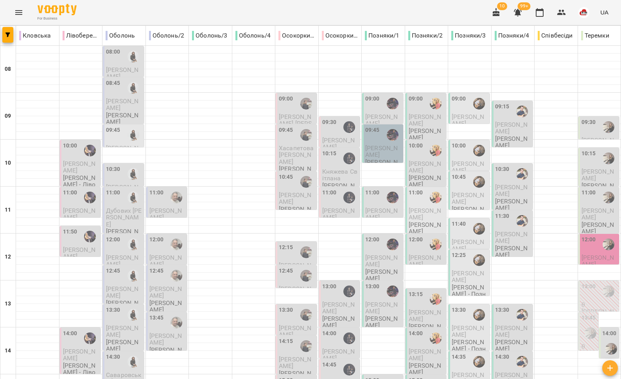
scroll to position [259, 0]
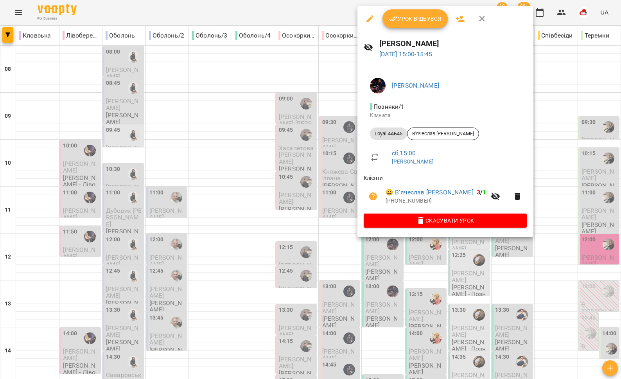
click at [337, 147] on div at bounding box center [310, 189] width 621 height 379
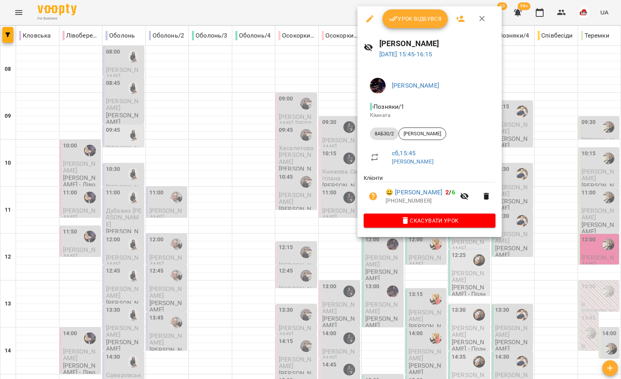
click at [329, 165] on div at bounding box center [310, 189] width 621 height 379
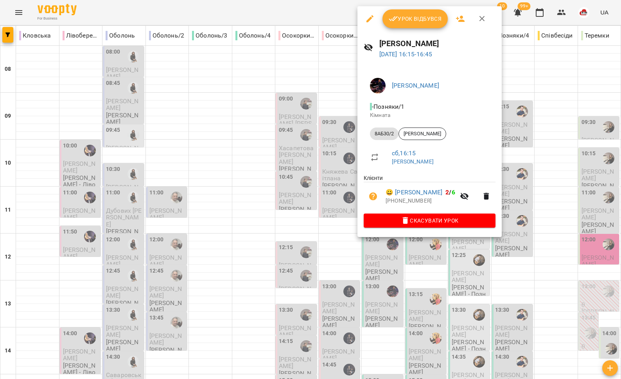
click at [326, 176] on div at bounding box center [310, 189] width 621 height 379
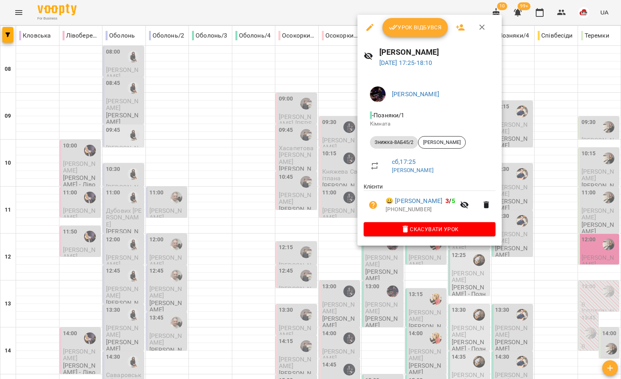
click at [326, 231] on div at bounding box center [310, 189] width 621 height 379
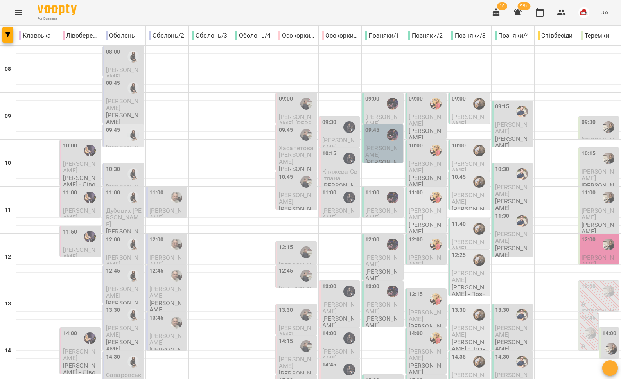
scroll to position [0, 0]
click at [372, 114] on span "[PERSON_NAME]" at bounding box center [381, 120] width 32 height 14
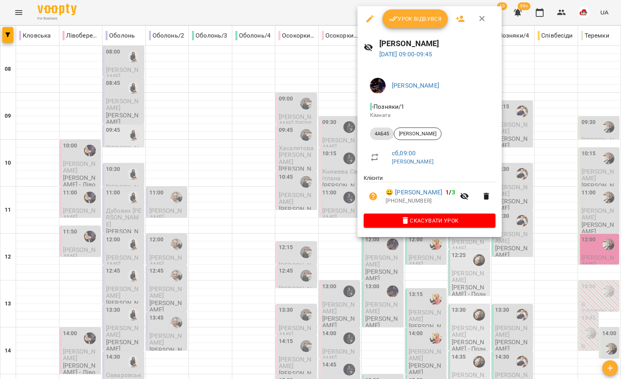
click at [343, 108] on div at bounding box center [310, 189] width 621 height 379
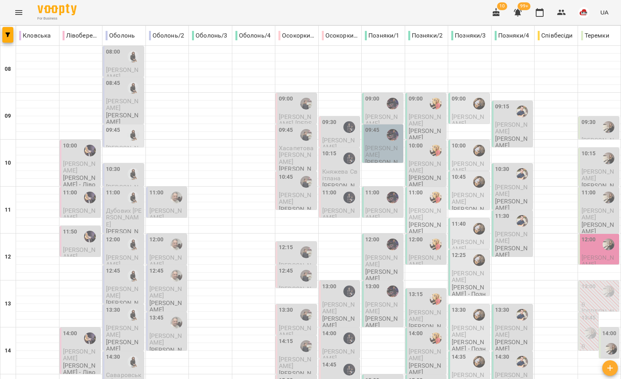
scroll to position [329, 0]
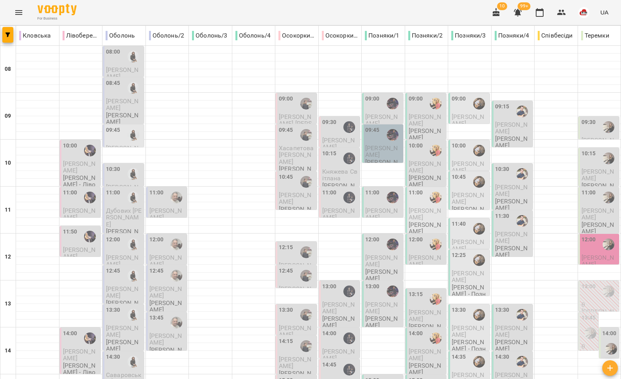
scroll to position [81, 0]
click at [373, 315] on p "[PERSON_NAME]" at bounding box center [383, 322] width 36 height 14
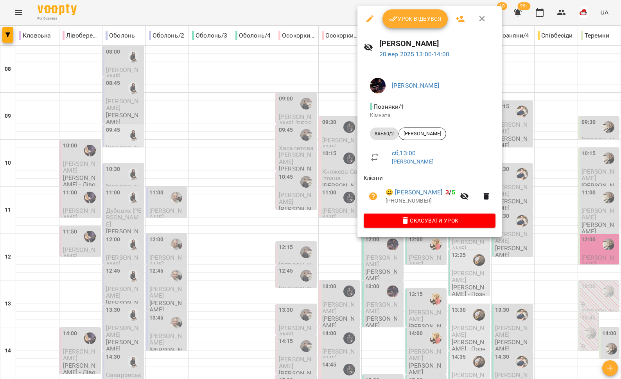
click at [352, 251] on div at bounding box center [310, 189] width 621 height 379
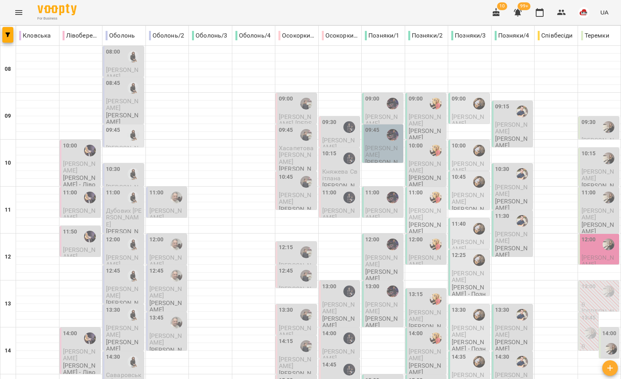
click at [379, 301] on span "[PERSON_NAME]" at bounding box center [381, 308] width 32 height 14
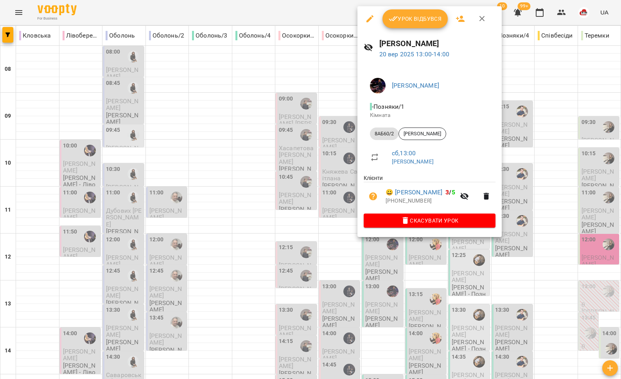
click at [346, 245] on div at bounding box center [310, 189] width 621 height 379
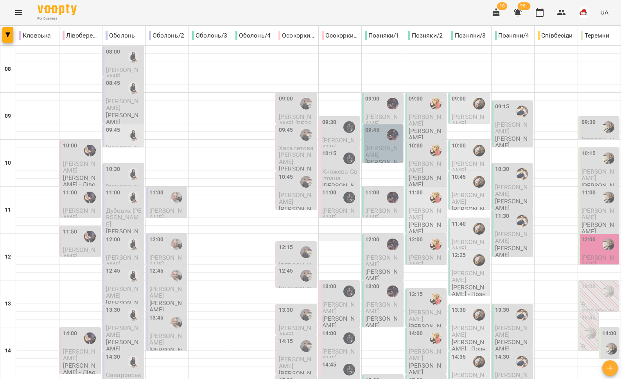
scroll to position [140, 0]
click at [386, 235] on div at bounding box center [393, 244] width 18 height 18
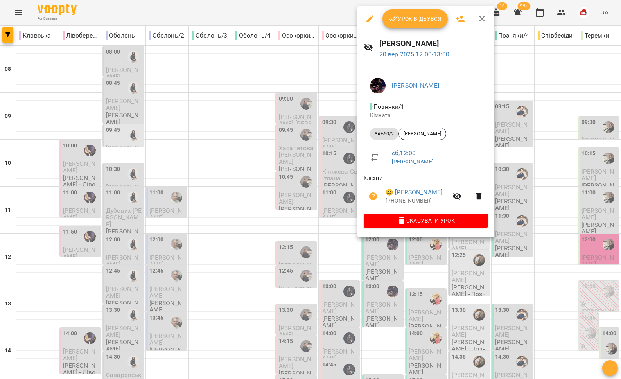
click at [341, 138] on div at bounding box center [310, 189] width 621 height 379
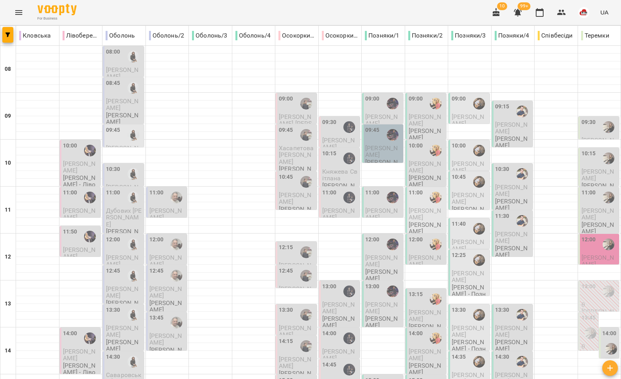
click at [373, 301] on span "[PERSON_NAME]" at bounding box center [381, 308] width 32 height 14
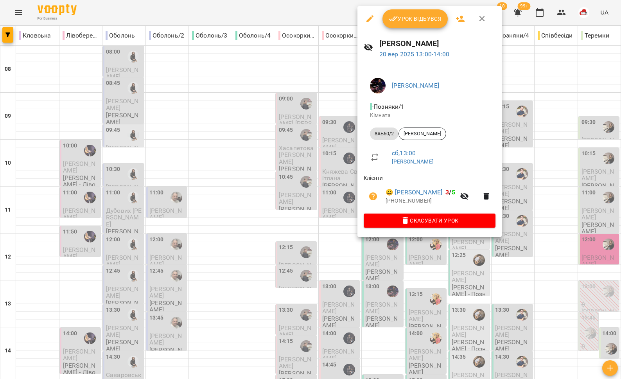
click at [344, 153] on div at bounding box center [310, 189] width 621 height 379
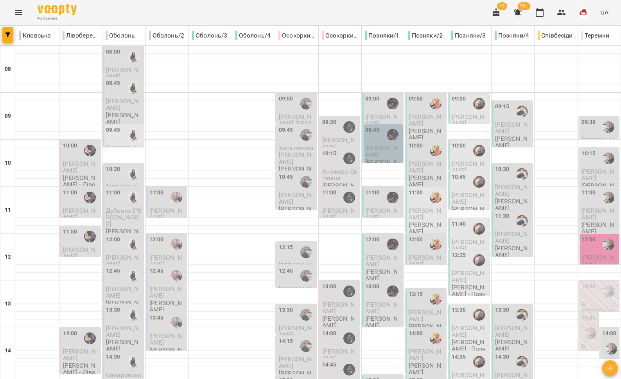
scroll to position [270, 0]
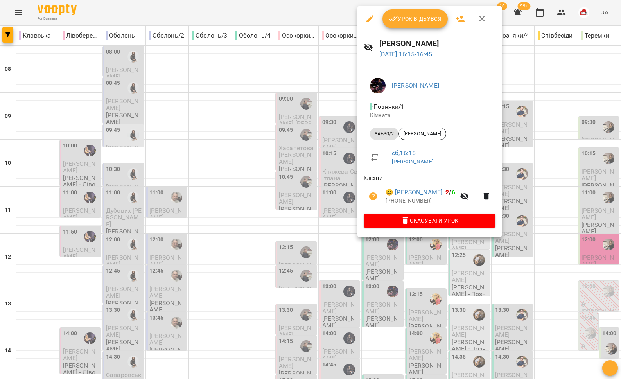
click at [345, 192] on div at bounding box center [310, 189] width 621 height 379
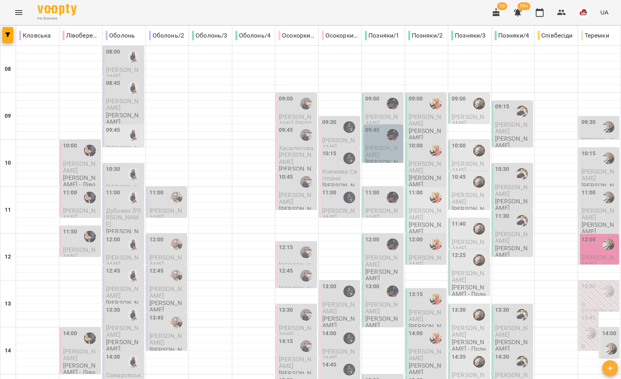
scroll to position [3, 0]
click at [375, 199] on div "11:00" at bounding box center [383, 198] width 36 height 18
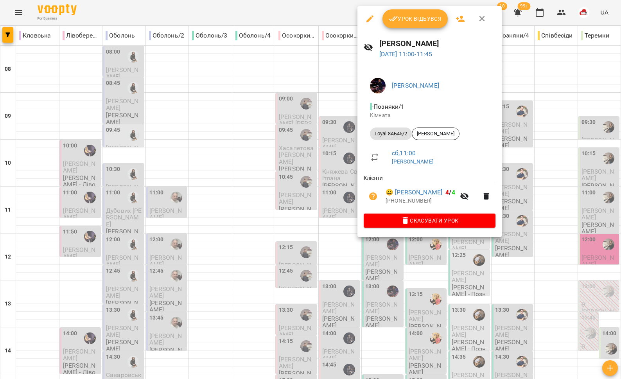
click at [345, 199] on div at bounding box center [310, 189] width 621 height 379
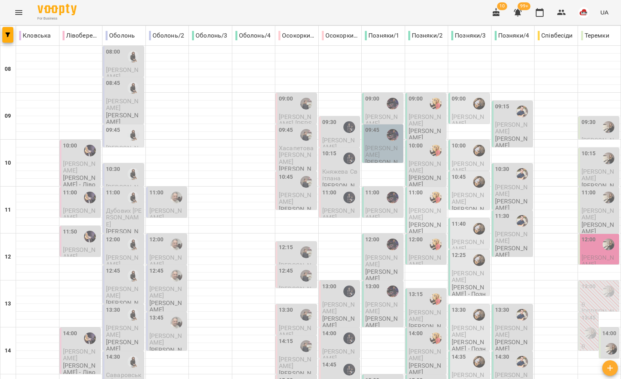
scroll to position [58, 0]
type input "**********"
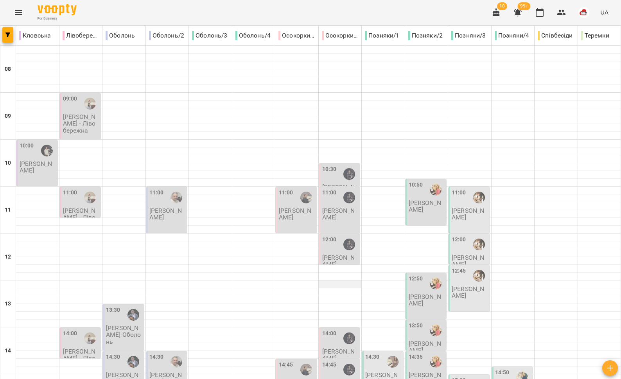
scroll to position [329, 0]
type input "**********"
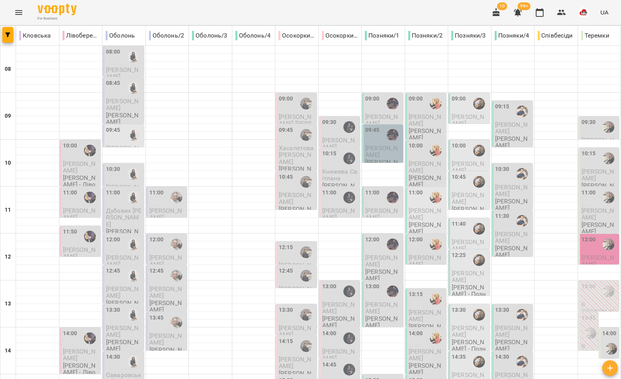
scroll to position [185, 0]
click at [21, 14] on icon "Menu" at bounding box center [18, 12] width 7 height 5
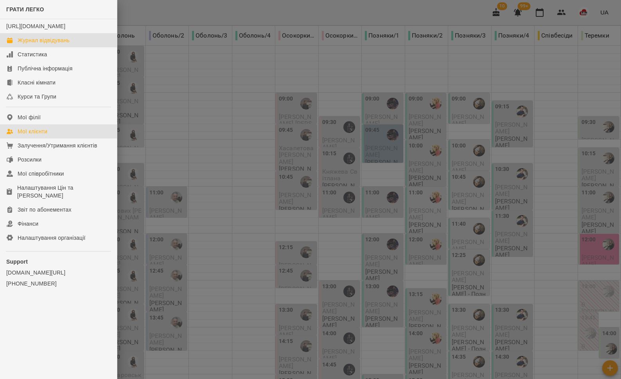
click at [50, 138] on link "Мої клієнти" at bounding box center [58, 131] width 117 height 14
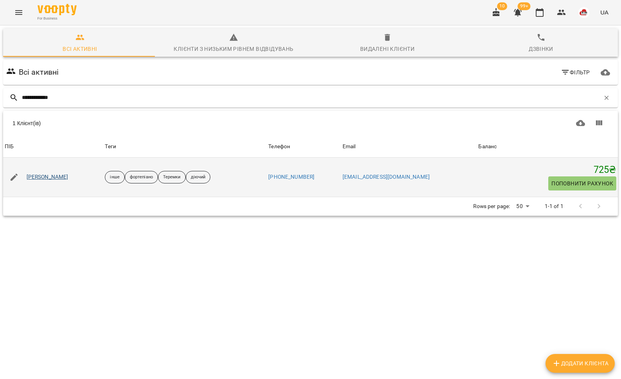
type input "**********"
click at [55, 177] on link "Сивак Назар" at bounding box center [48, 177] width 42 height 8
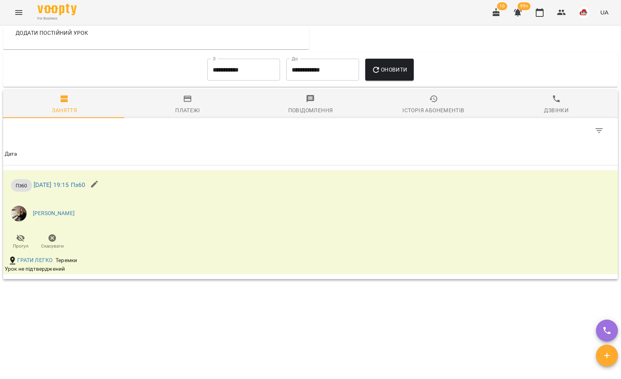
scroll to position [431, 0]
click at [10, 14] on button "Menu" at bounding box center [18, 12] width 19 height 19
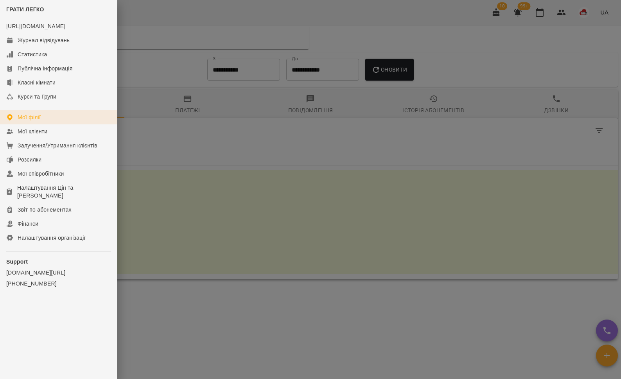
click at [49, 124] on link "Мої філії" at bounding box center [58, 117] width 117 height 14
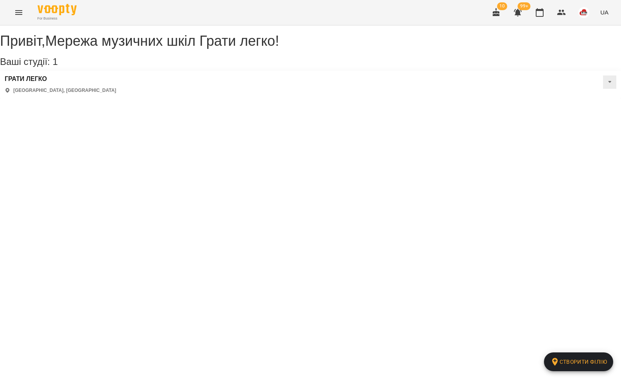
click at [17, 10] on icon "Menu" at bounding box center [18, 12] width 9 height 9
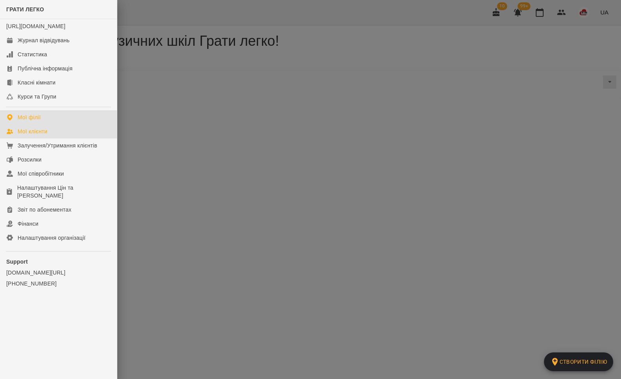
click at [40, 135] on div "Мої клієнти" at bounding box center [33, 131] width 30 height 8
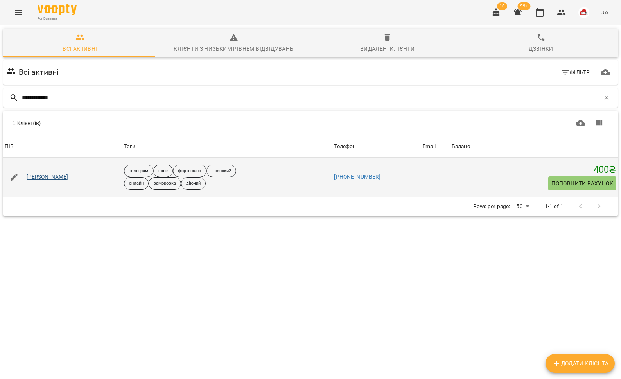
type input "**********"
click at [50, 176] on link "Якубаш Даніяр" at bounding box center [48, 177] width 42 height 8
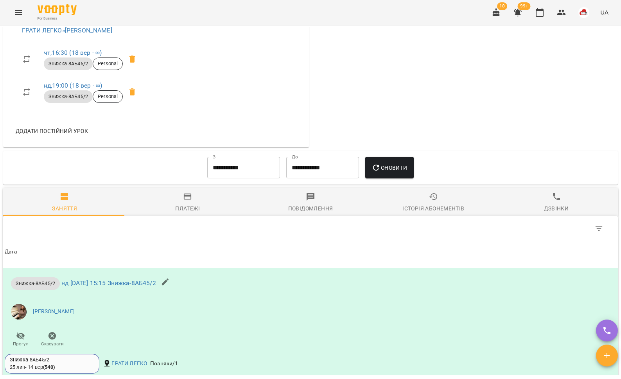
click at [177, 207] on div "Платежі" at bounding box center [187, 208] width 25 height 9
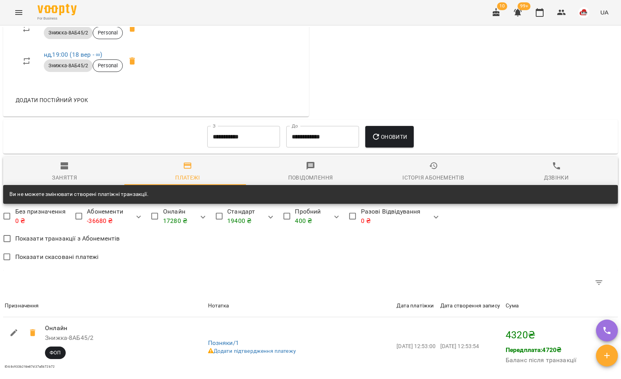
scroll to position [546, 0]
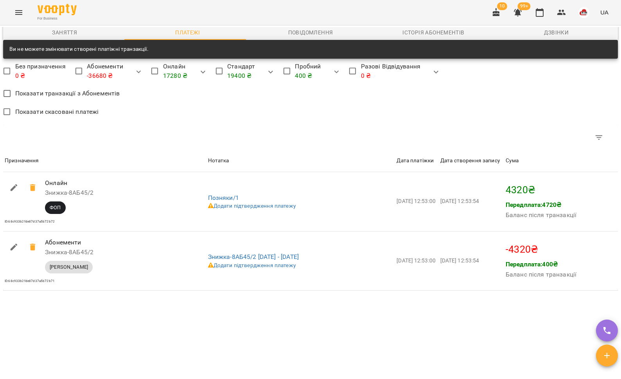
click at [14, 18] on button "Menu" at bounding box center [18, 12] width 19 height 19
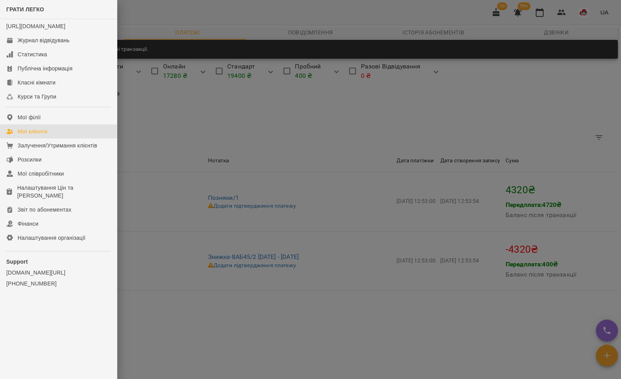
click at [29, 135] on div "Мої клієнти" at bounding box center [33, 131] width 30 height 8
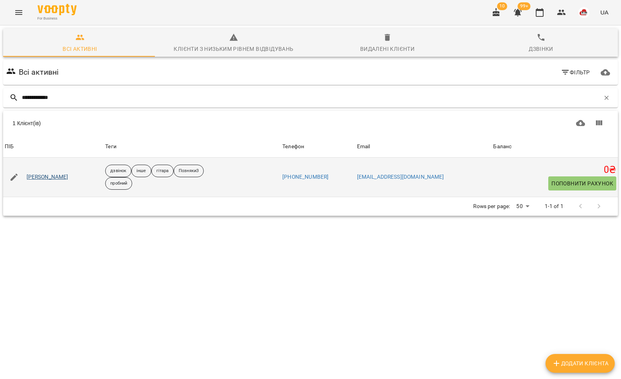
type input "**********"
click at [49, 175] on link "Вікторія Назаренко" at bounding box center [48, 177] width 42 height 8
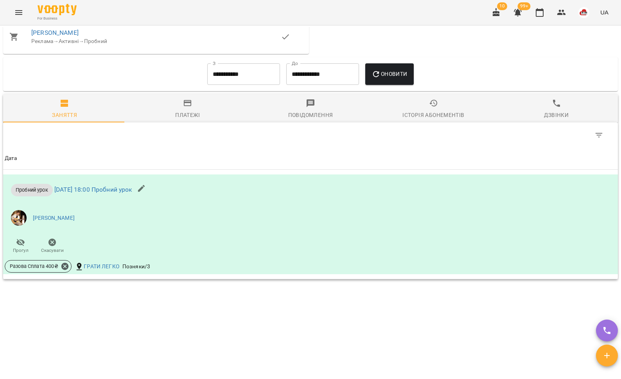
scroll to position [461, 0]
click at [23, 13] on icon "Menu" at bounding box center [18, 12] width 9 height 9
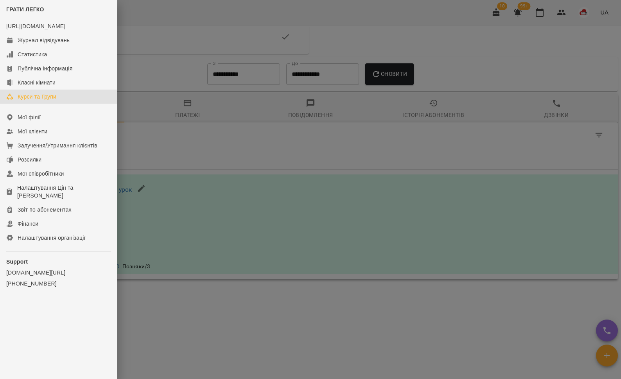
click at [43, 104] on link "Курси та Групи" at bounding box center [58, 97] width 117 height 14
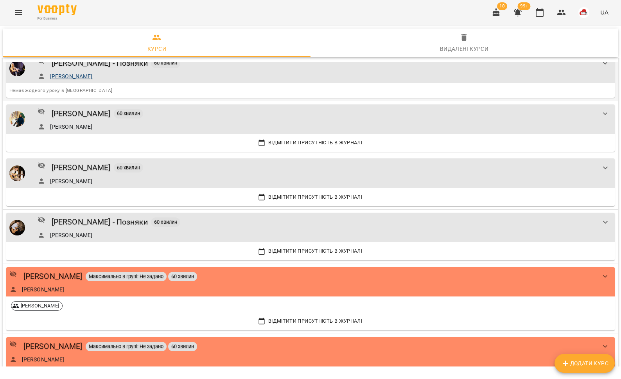
scroll to position [27, 0]
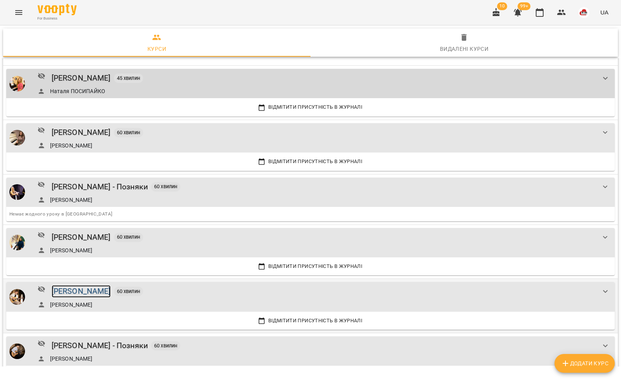
click at [97, 291] on div "[PERSON_NAME]" at bounding box center [81, 291] width 59 height 12
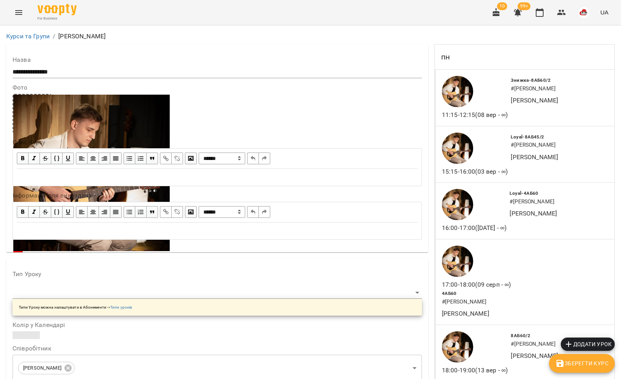
scroll to position [1934, 0]
click at [27, 17] on div "For Business 10 99+ UA" at bounding box center [310, 12] width 621 height 25
click at [23, 19] on button "Menu" at bounding box center [18, 12] width 19 height 19
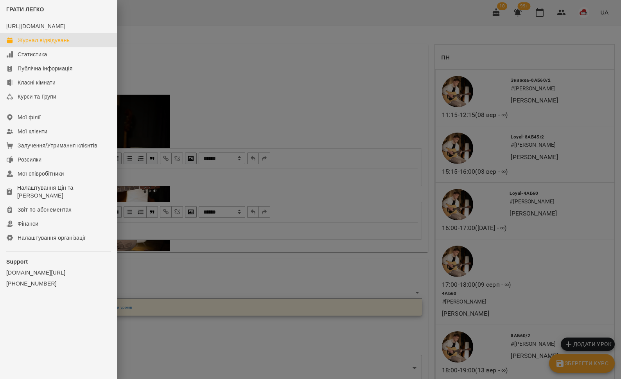
click at [33, 44] on div "Журнал відвідувань" at bounding box center [44, 40] width 52 height 8
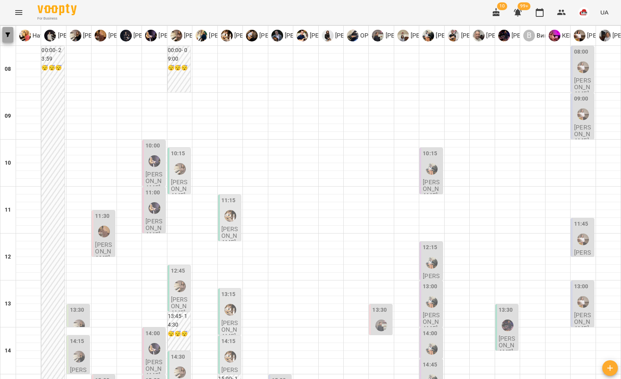
click at [5, 34] on span "button" at bounding box center [7, 34] width 11 height 5
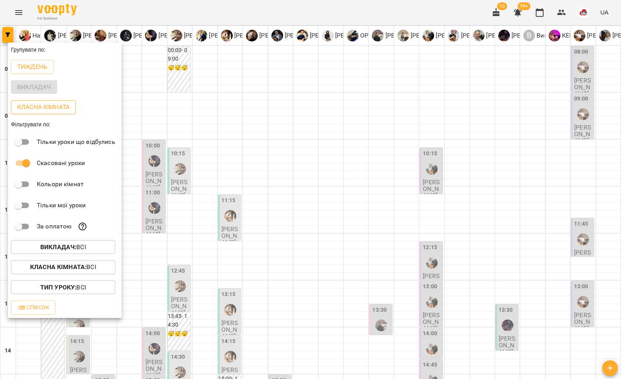
click at [33, 108] on p "Класна кімната" at bounding box center [43, 106] width 52 height 9
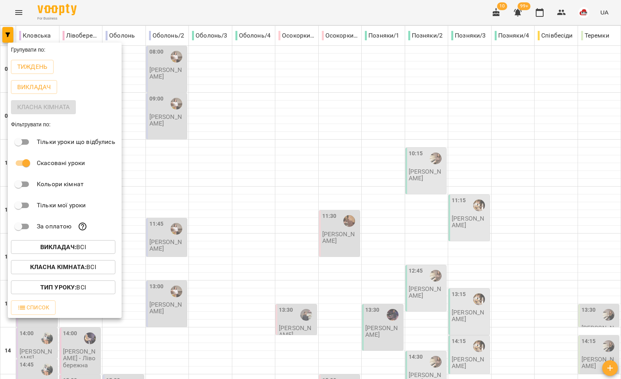
click at [343, 193] on div at bounding box center [310, 189] width 621 height 379
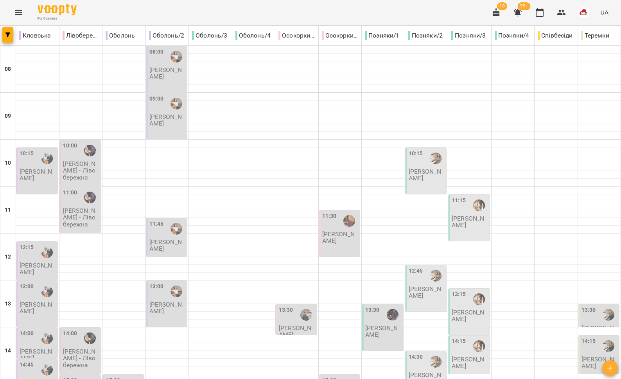
type input "**********"
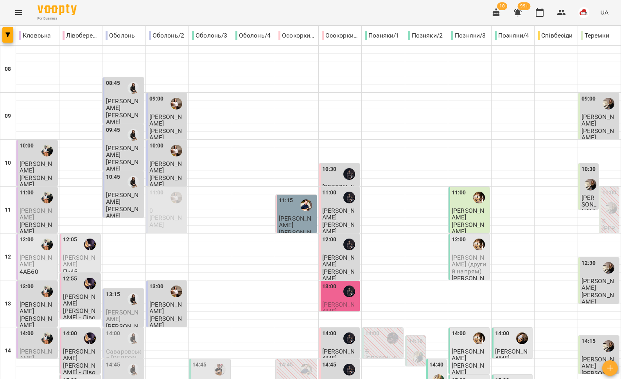
scroll to position [329, 0]
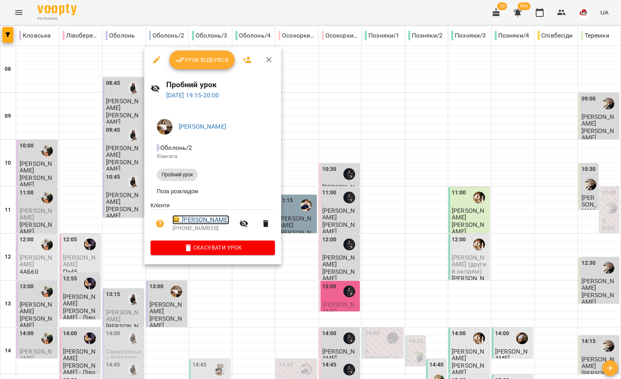
click at [197, 224] on link "😀 Мисіна Мирослава" at bounding box center [200, 219] width 57 height 9
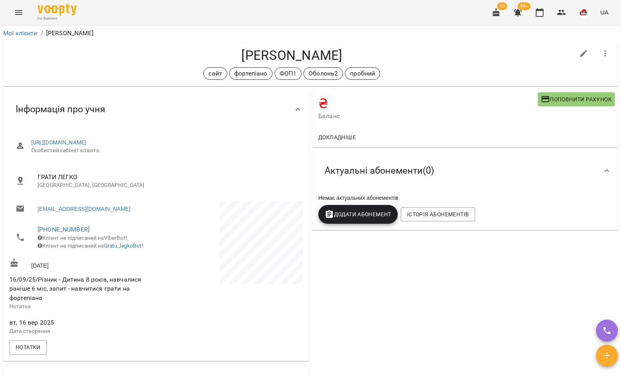
click at [522, 9] on span "99+" at bounding box center [524, 6] width 13 height 8
click at [521, 16] on icon "button" at bounding box center [517, 12] width 9 height 9
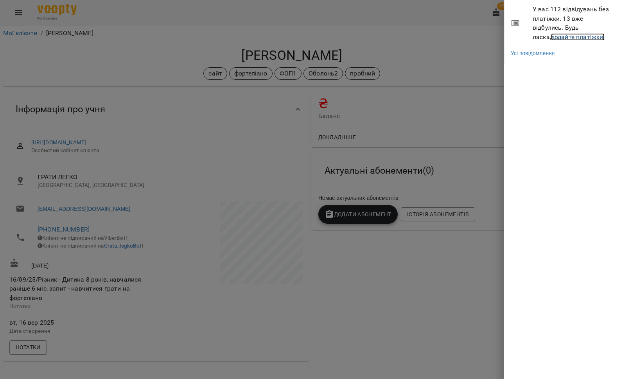
click at [551, 38] on link "додайте платіжки!" at bounding box center [578, 36] width 54 height 7
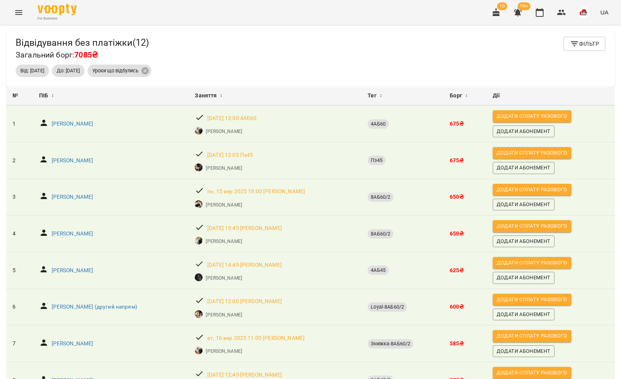
scroll to position [0, 0]
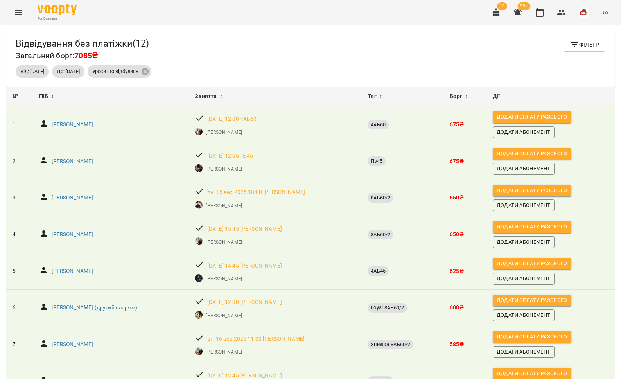
click at [16, 10] on icon "Menu" at bounding box center [18, 12] width 9 height 9
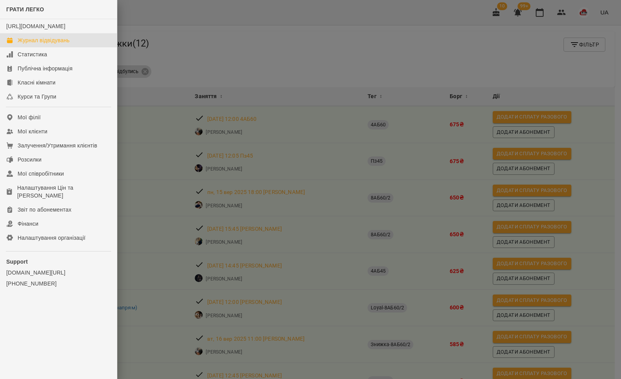
click at [31, 44] on div "Журнал відвідувань" at bounding box center [44, 40] width 52 height 8
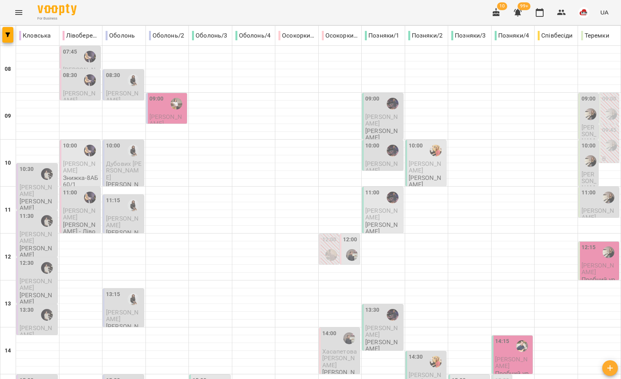
scroll to position [329, 0]
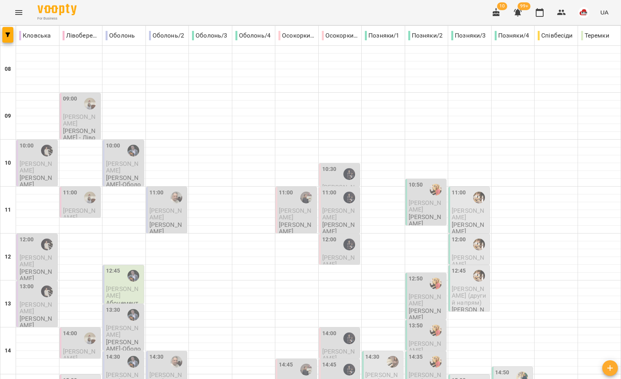
scroll to position [269, 0]
click at [14, 7] on button "Menu" at bounding box center [18, 12] width 19 height 19
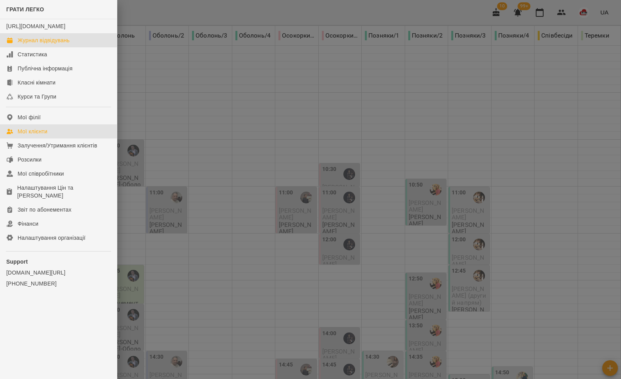
click at [46, 135] on div "Мої клієнти" at bounding box center [33, 131] width 30 height 8
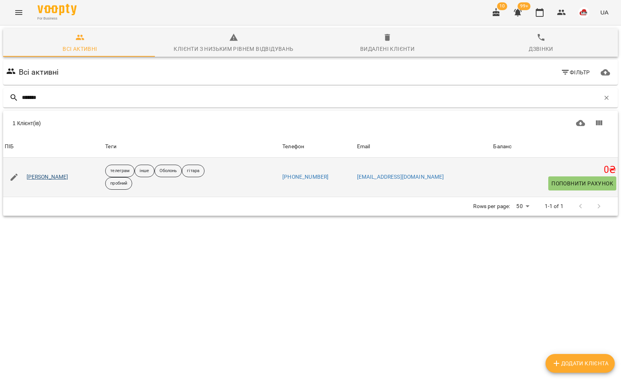
type input "*******"
click at [48, 174] on link "[PERSON_NAME]" at bounding box center [48, 177] width 42 height 8
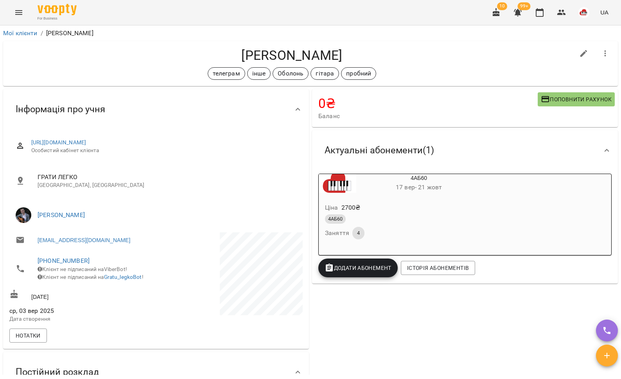
click at [579, 54] on icon "button" at bounding box center [583, 53] width 9 height 9
select select "**"
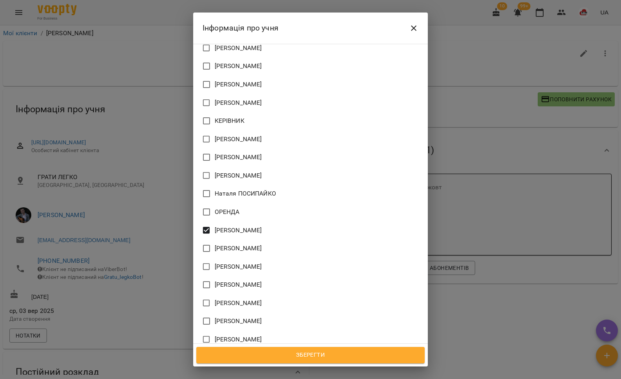
scroll to position [535, 0]
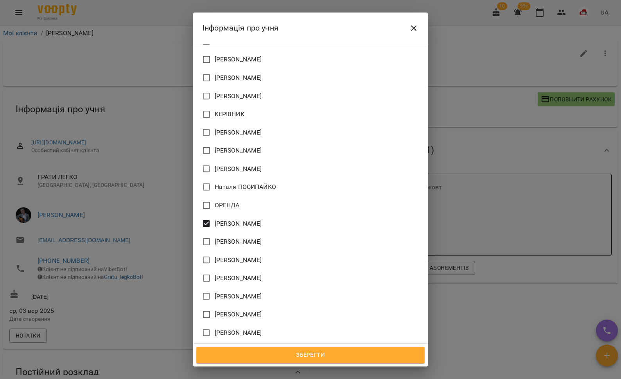
click at [245, 219] on span "[PERSON_NAME]" at bounding box center [238, 223] width 47 height 9
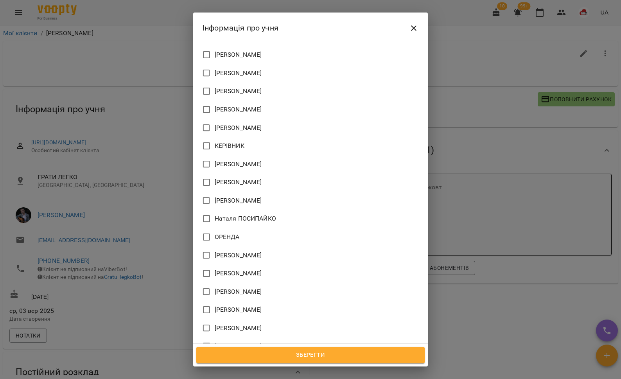
scroll to position [480, 0]
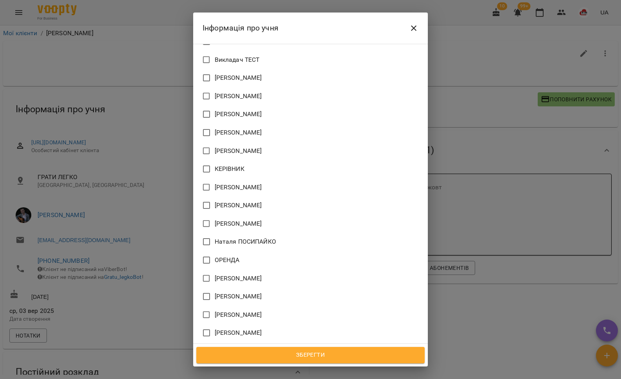
click at [253, 219] on span "[PERSON_NAME]" at bounding box center [238, 223] width 47 height 9
click at [282, 355] on span "Зберегти" at bounding box center [310, 355] width 211 height 10
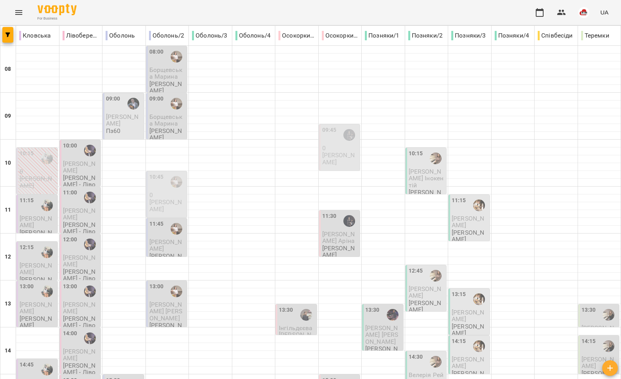
scroll to position [262, 0]
click at [9, 37] on button "button" at bounding box center [7, 35] width 11 height 16
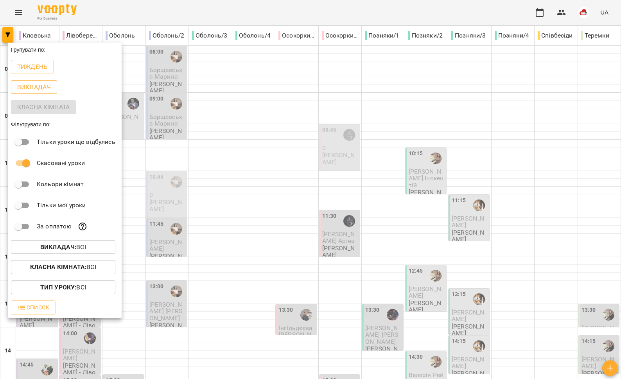
click at [28, 90] on p "Викладач" at bounding box center [34, 87] width 34 height 9
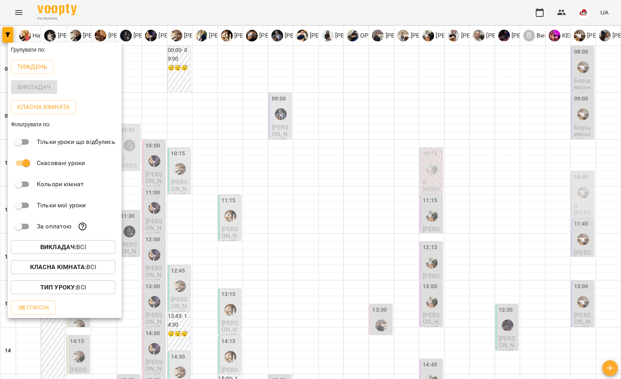
click at [354, 177] on div at bounding box center [310, 189] width 621 height 379
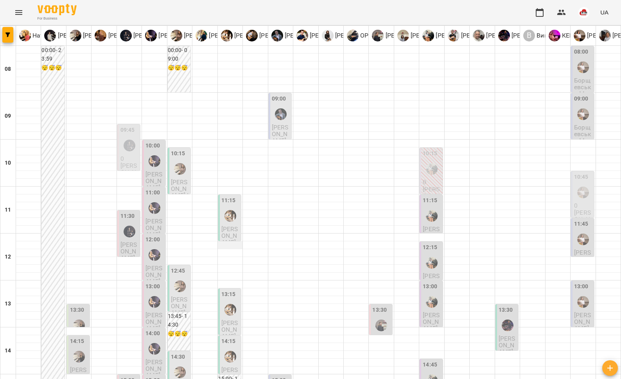
scroll to position [85, 0]
click at [230, 225] on span "Саричев Тихон" at bounding box center [229, 235] width 17 height 21
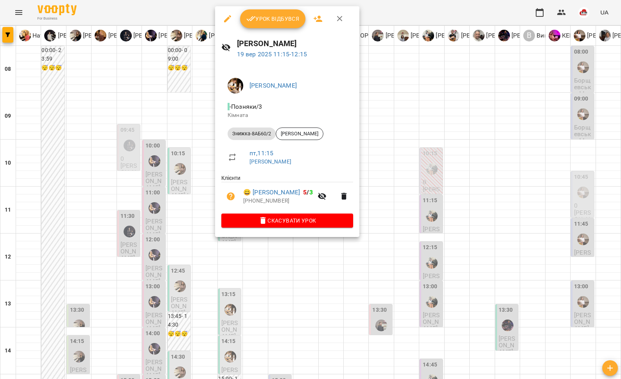
click at [191, 147] on div at bounding box center [310, 189] width 621 height 379
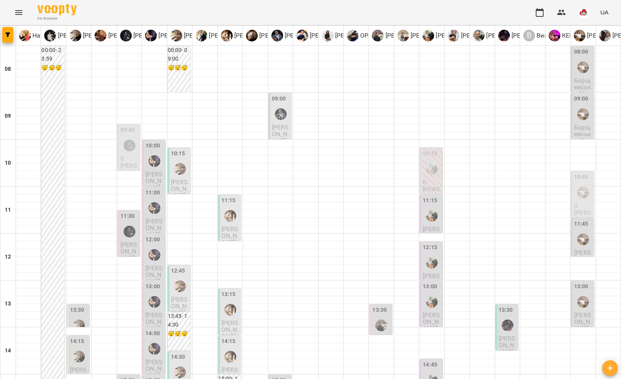
click at [229, 210] on img "Сергій ВЛАСОВИЧ" at bounding box center [230, 216] width 12 height 12
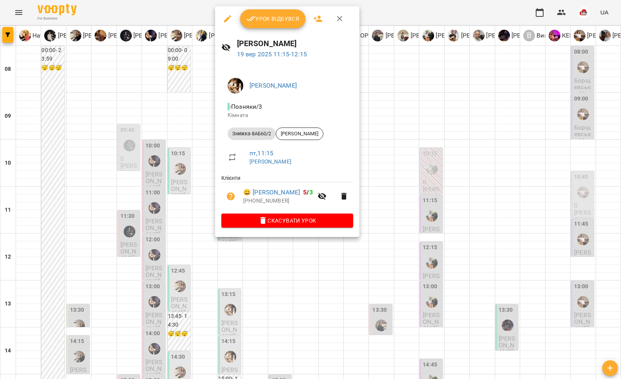
click at [196, 138] on div at bounding box center [310, 189] width 621 height 379
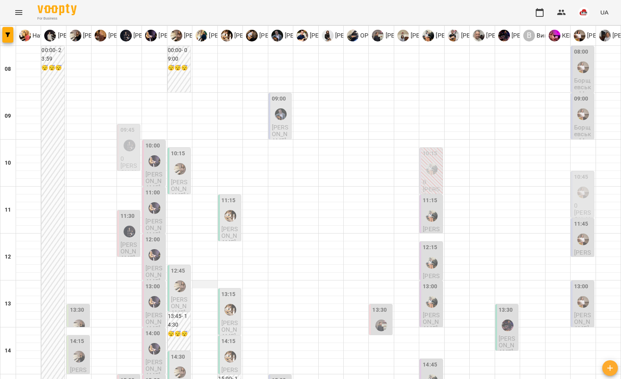
scroll to position [329, 0]
type input "**********"
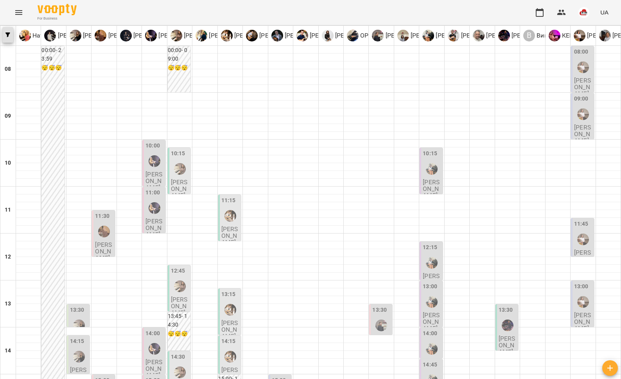
click at [10, 35] on span "button" at bounding box center [7, 34] width 11 height 5
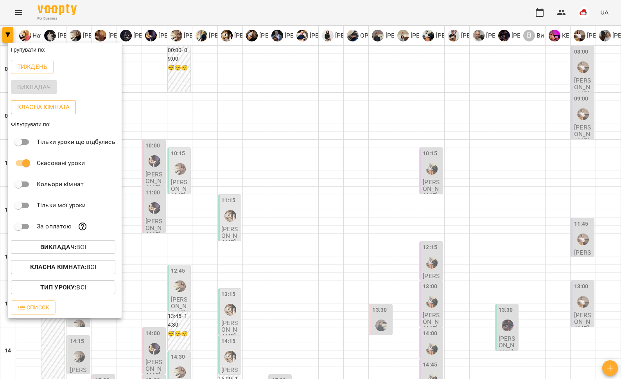
click at [33, 106] on p "Класна кімната" at bounding box center [43, 106] width 52 height 9
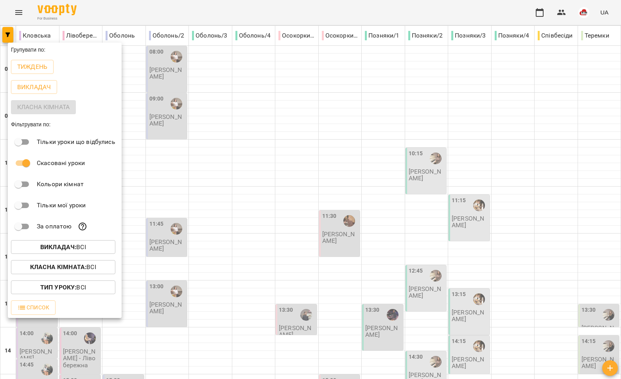
click at [437, 235] on div at bounding box center [310, 189] width 621 height 379
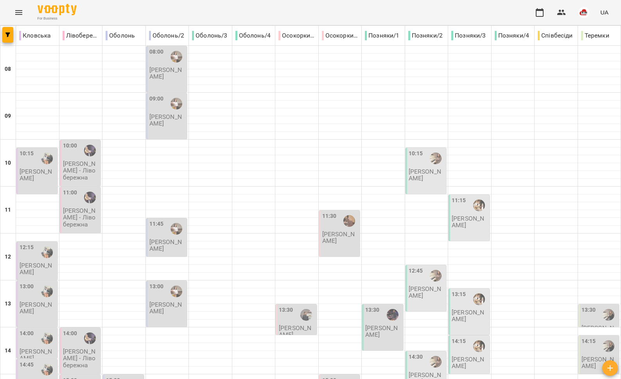
type input "**********"
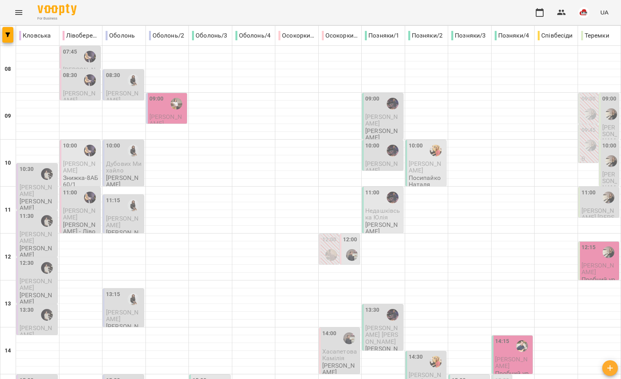
scroll to position [238, 0]
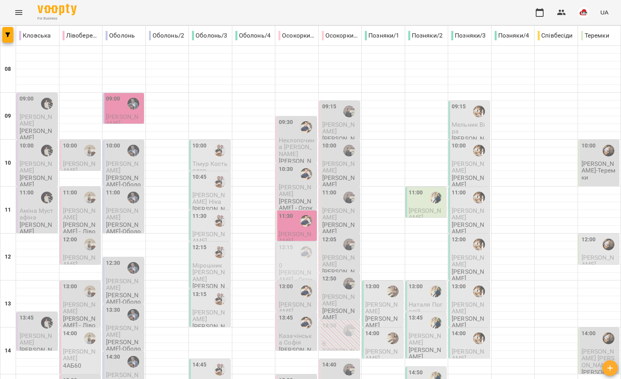
scroll to position [329, 0]
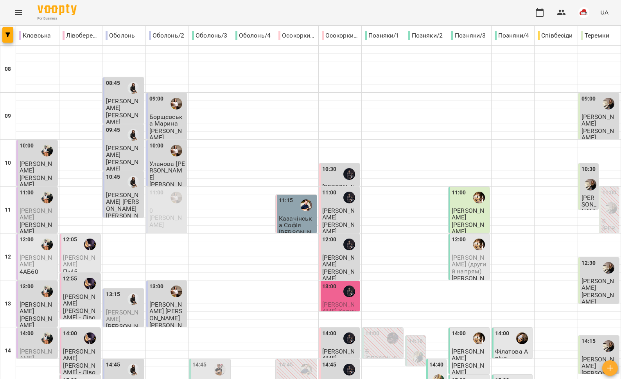
scroll to position [277, 0]
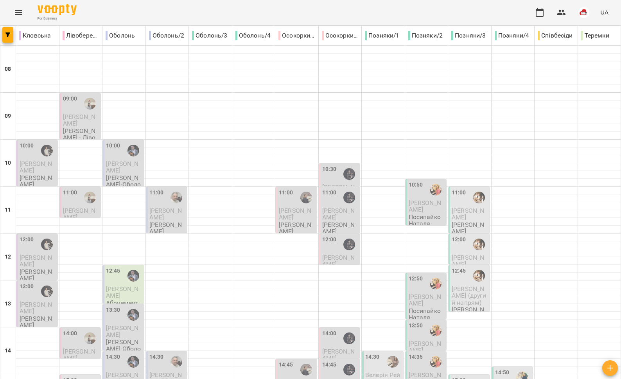
scroll to position [329, 0]
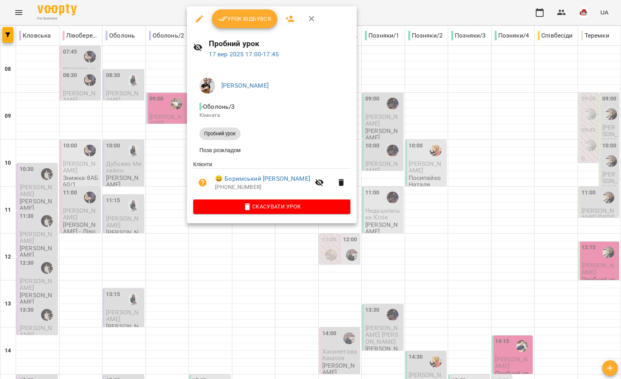
click at [144, 151] on div at bounding box center [310, 189] width 621 height 379
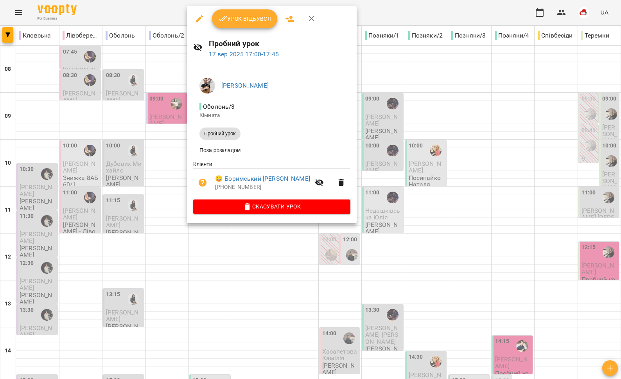
click at [168, 155] on div at bounding box center [310, 189] width 621 height 379
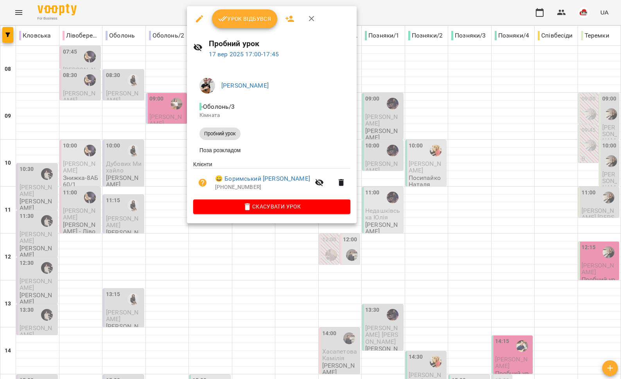
click at [166, 155] on div at bounding box center [310, 189] width 621 height 379
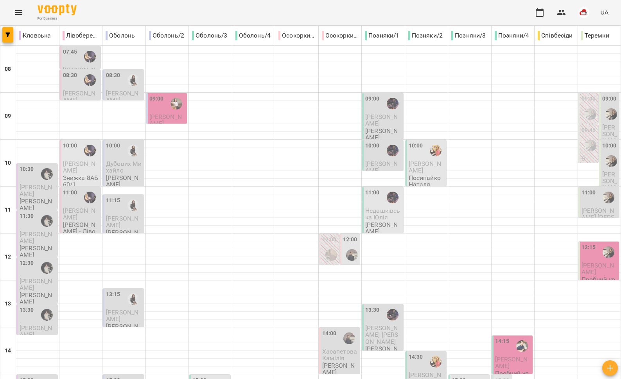
type input "**********"
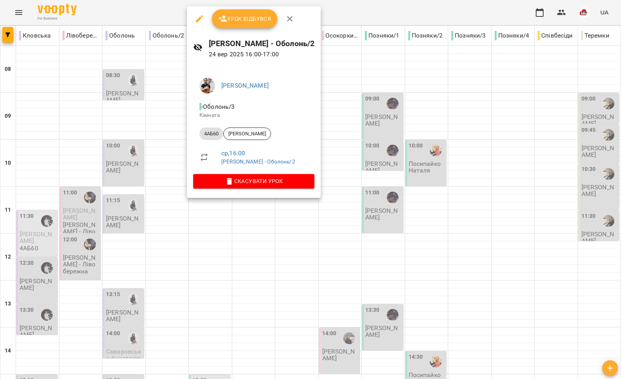
click at [156, 127] on div at bounding box center [310, 189] width 621 height 379
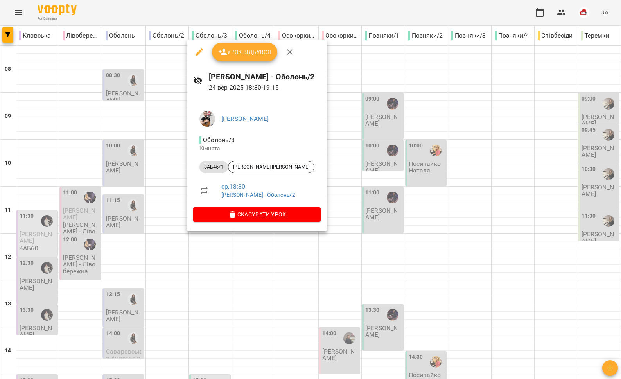
click at [160, 180] on div at bounding box center [310, 189] width 621 height 379
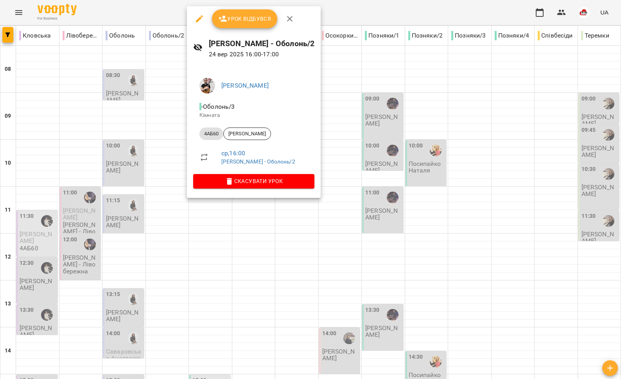
click at [148, 133] on div at bounding box center [310, 189] width 621 height 379
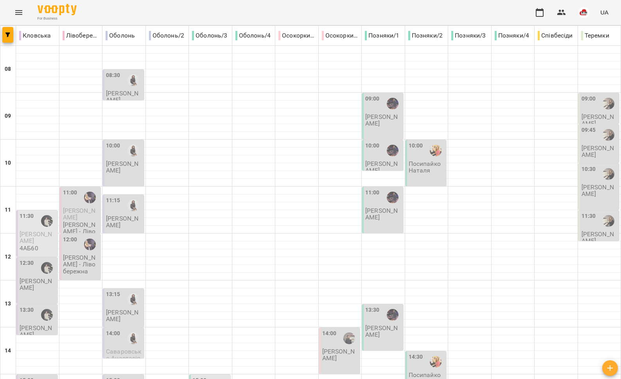
type input "**********"
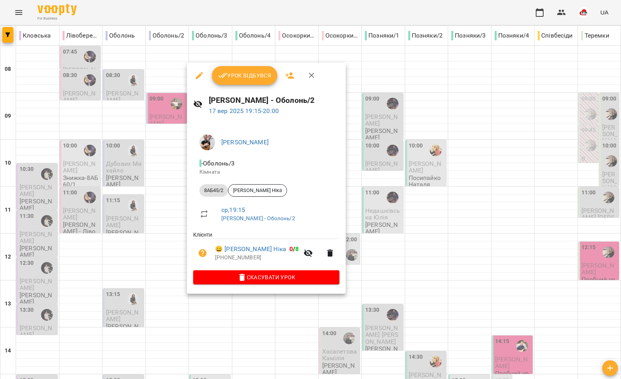
click at [170, 262] on div at bounding box center [310, 189] width 621 height 379
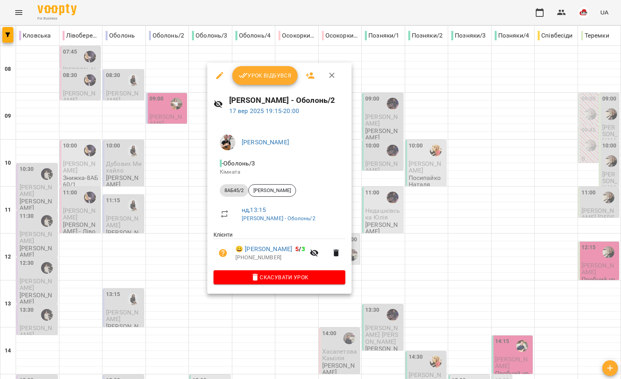
click at [171, 253] on div at bounding box center [310, 189] width 621 height 379
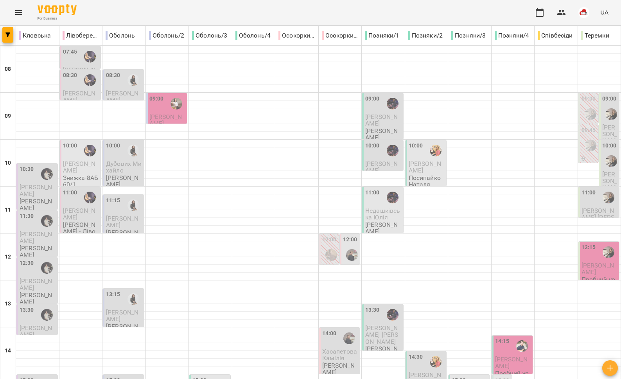
type input "**********"
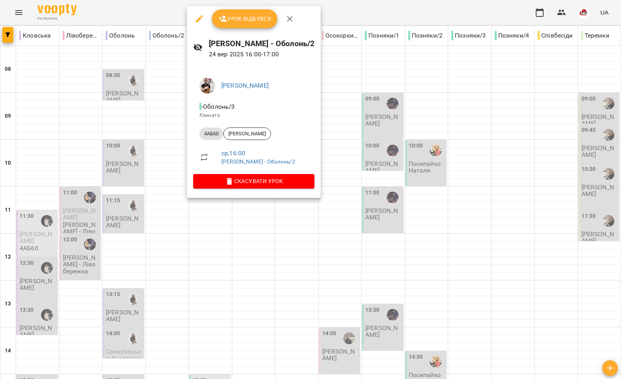
click at [153, 129] on div at bounding box center [310, 189] width 621 height 379
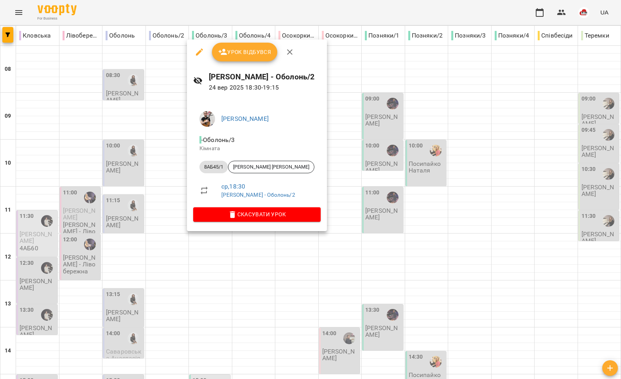
click at [155, 199] on div at bounding box center [310, 189] width 621 height 379
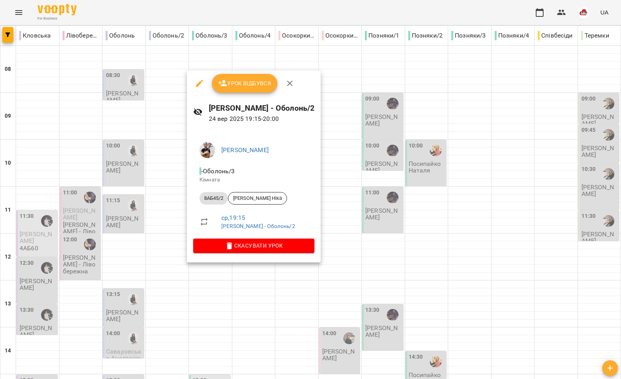
click at [163, 226] on div at bounding box center [310, 189] width 621 height 379
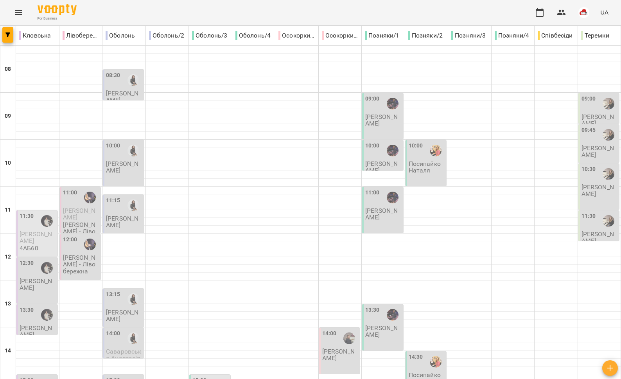
type input "**********"
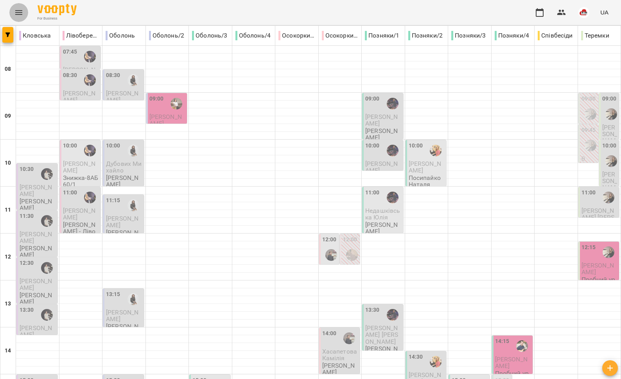
click at [18, 11] on icon "Menu" at bounding box center [18, 12] width 9 height 9
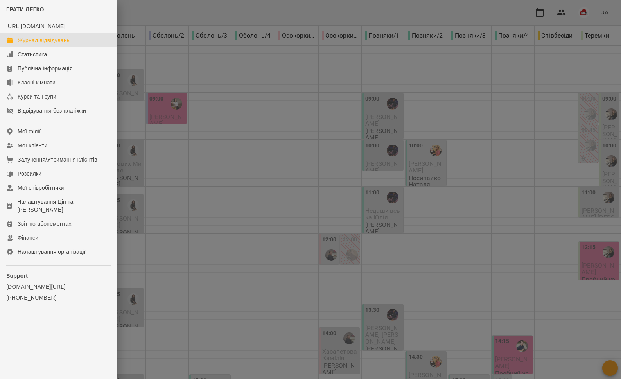
click at [285, 180] on div at bounding box center [310, 189] width 621 height 379
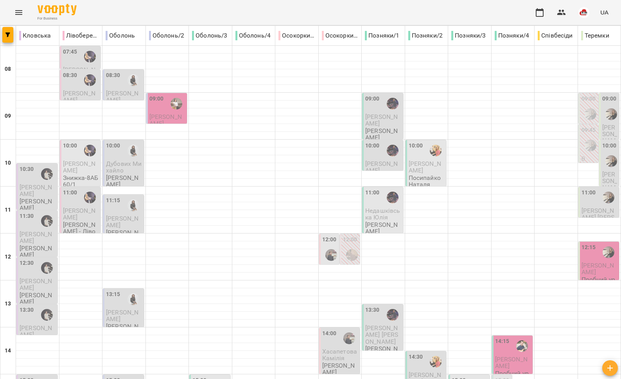
type input "**********"
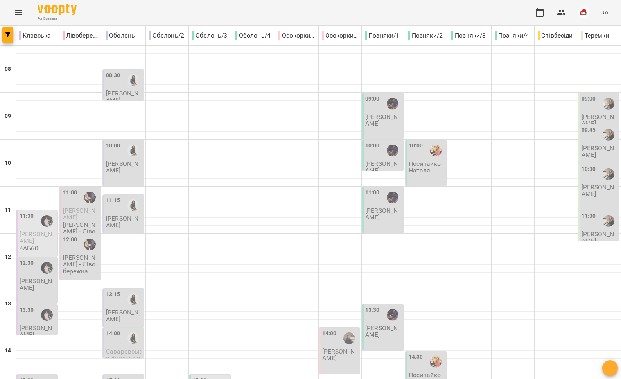
scroll to position [243, 0]
click at [214, 379] on img "Микита ГЛАЗУНОВ" at bounding box center [220, 385] width 12 height 12
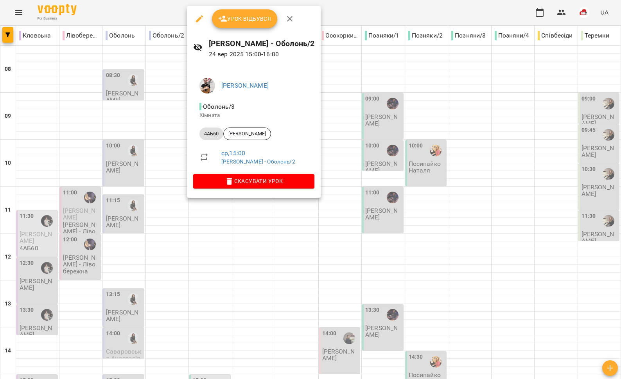
click at [160, 173] on div at bounding box center [310, 189] width 621 height 379
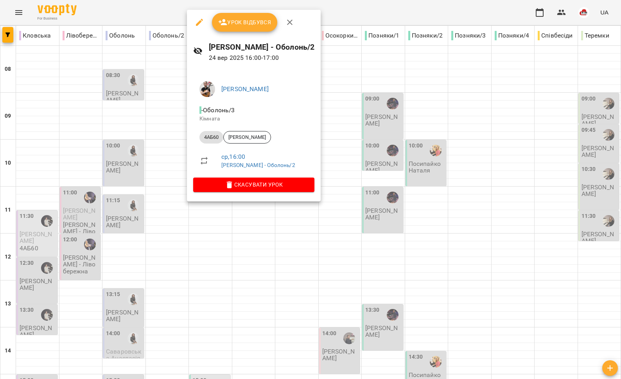
click at [154, 216] on div at bounding box center [310, 189] width 621 height 379
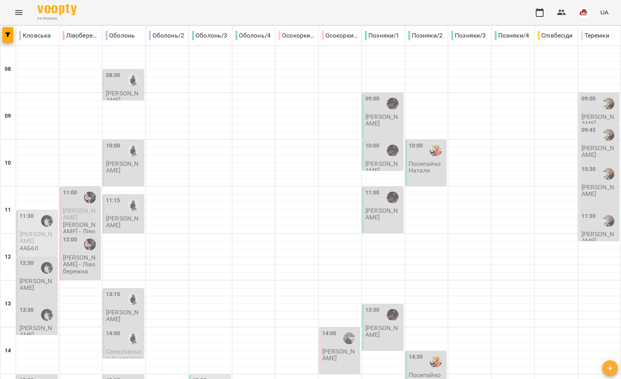
scroll to position [320, 0]
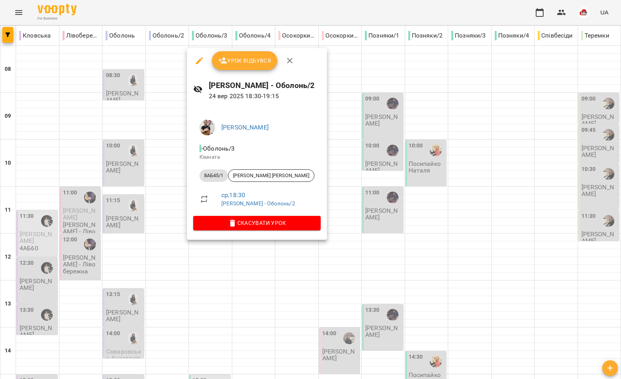
click at [149, 218] on div at bounding box center [310, 189] width 621 height 379
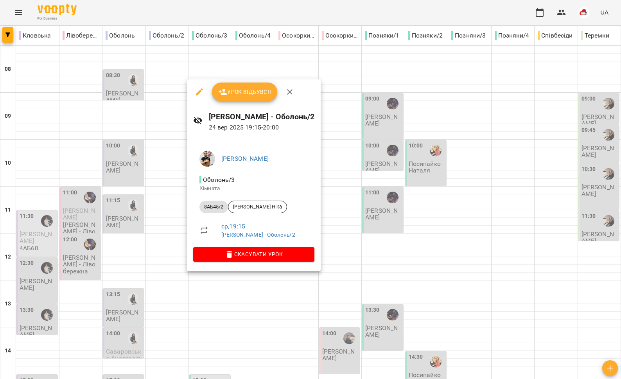
click at [145, 228] on div at bounding box center [310, 189] width 621 height 379
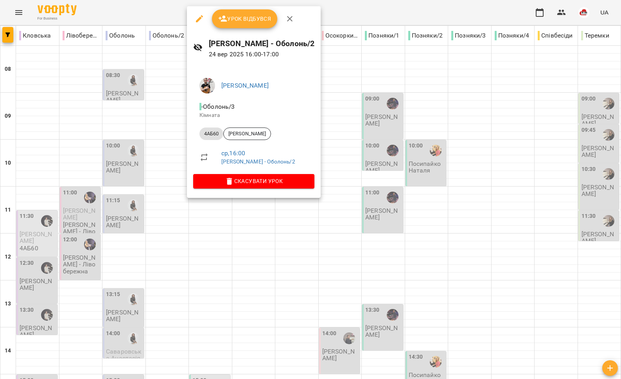
click at [143, 137] on div at bounding box center [310, 189] width 621 height 379
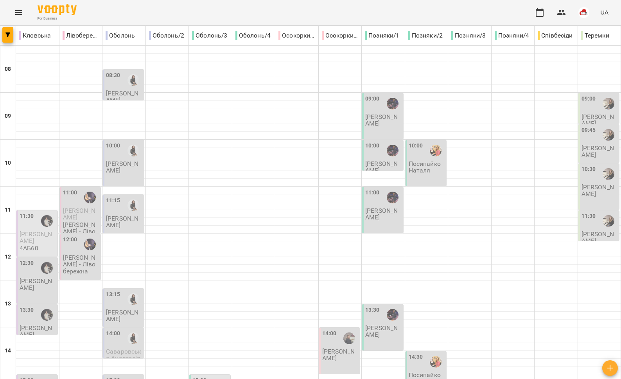
scroll to position [329, 0]
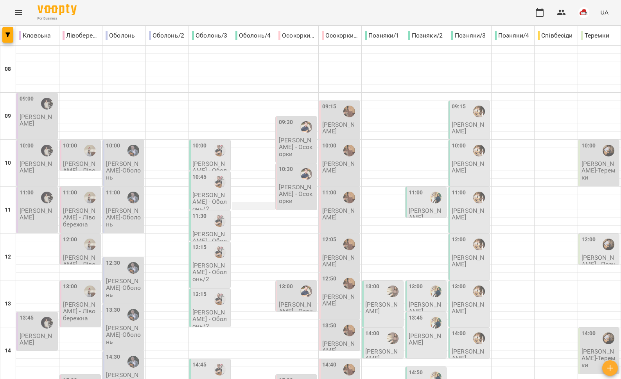
scroll to position [153, 0]
click at [203, 309] on p "Микита ГЛАЗУНОВ - Оболонь/2" at bounding box center [210, 319] width 36 height 20
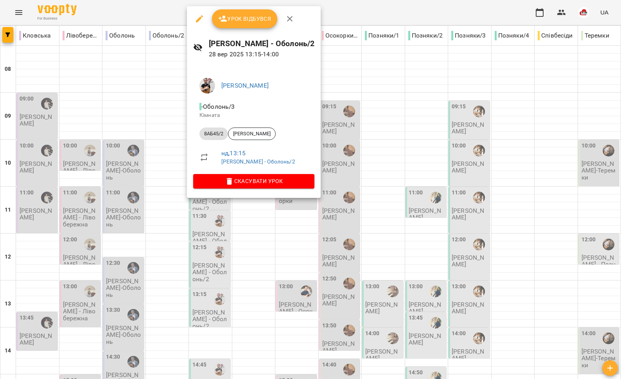
click at [158, 168] on div at bounding box center [310, 189] width 621 height 379
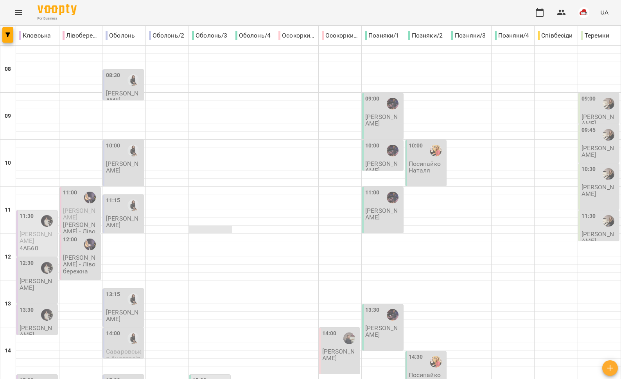
scroll to position [329, 0]
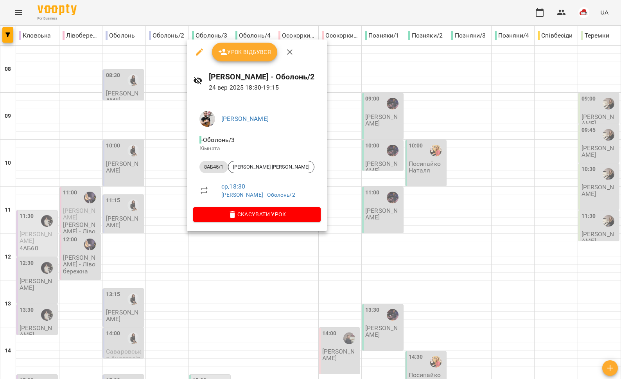
click at [226, 233] on div at bounding box center [310, 189] width 621 height 379
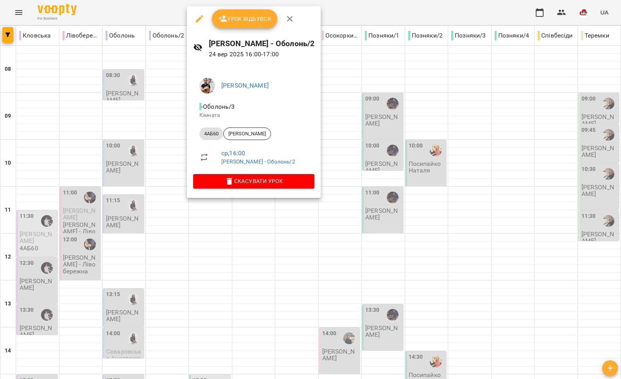
click at [165, 153] on div at bounding box center [310, 189] width 621 height 379
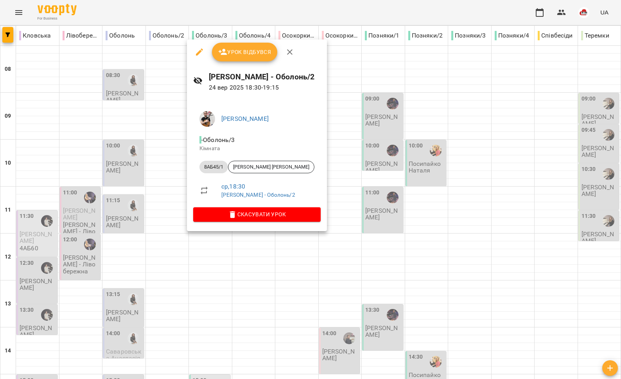
click at [174, 234] on div at bounding box center [310, 189] width 621 height 379
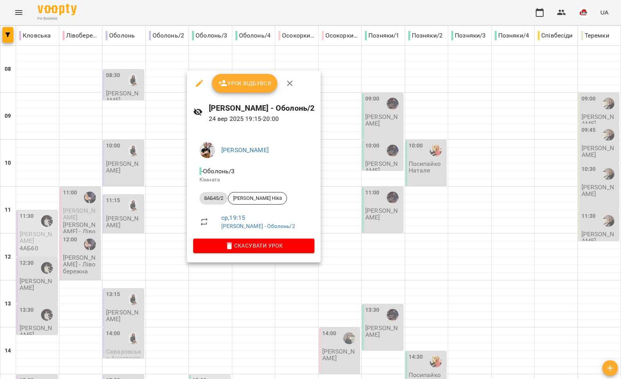
click at [159, 224] on div at bounding box center [310, 189] width 621 height 379
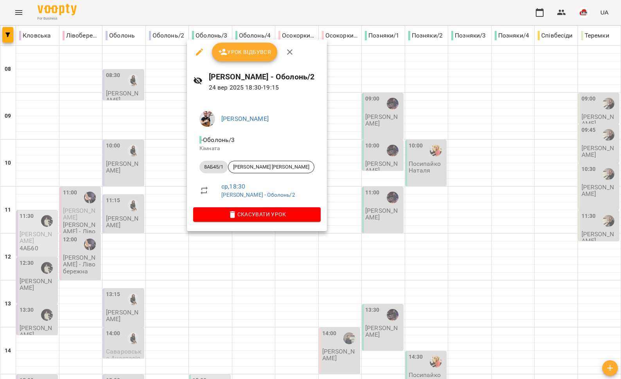
click at [173, 226] on div at bounding box center [310, 189] width 621 height 379
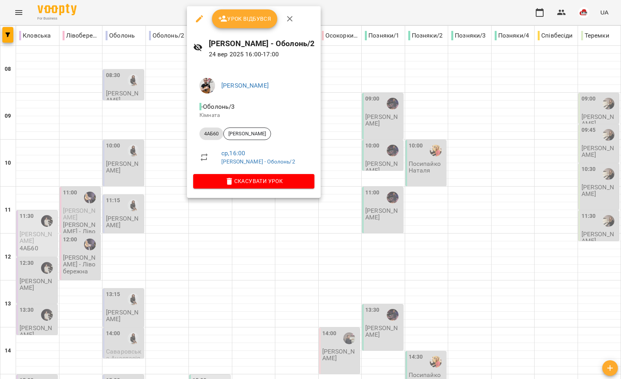
click at [155, 131] on div at bounding box center [310, 189] width 621 height 379
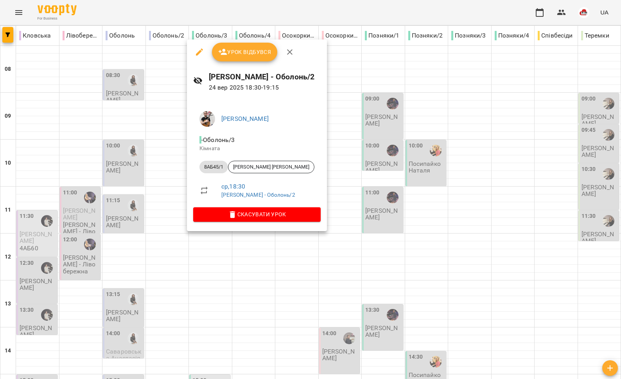
click at [163, 189] on div at bounding box center [310, 189] width 621 height 379
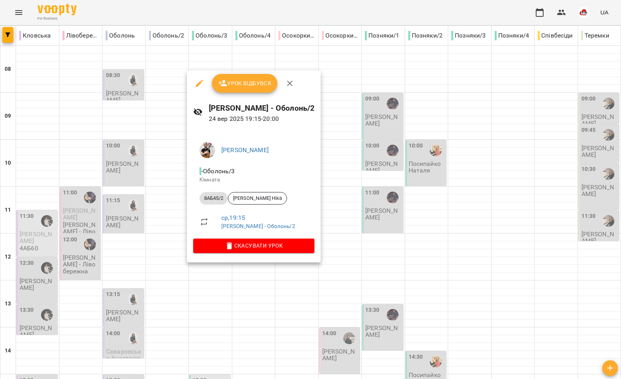
click at [165, 210] on div at bounding box center [310, 189] width 621 height 379
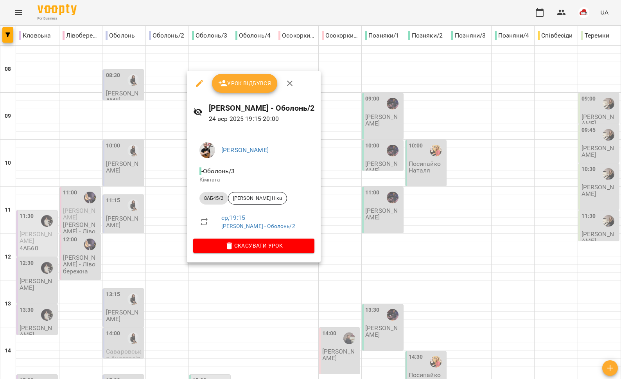
click at [148, 239] on div at bounding box center [310, 189] width 621 height 379
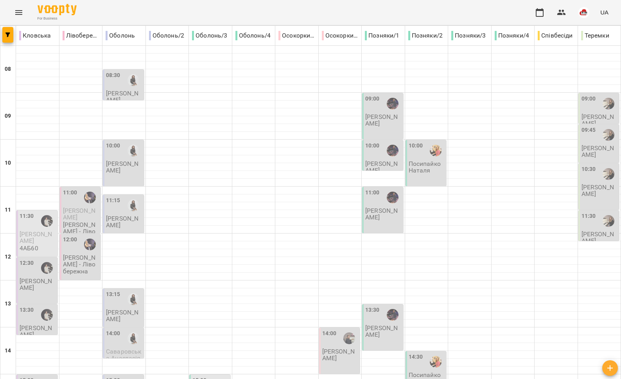
click at [18, 7] on button "Menu" at bounding box center [18, 12] width 19 height 19
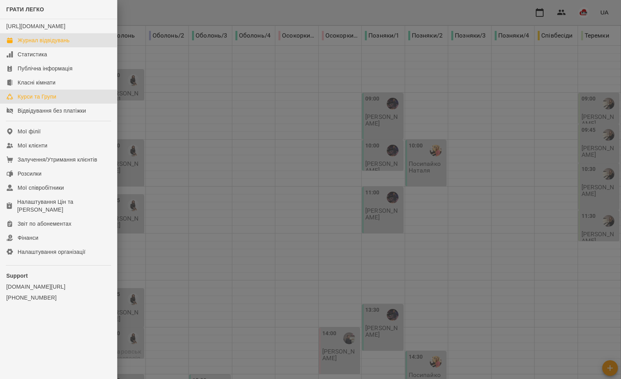
click at [39, 101] on div "Курси та Групи" at bounding box center [37, 97] width 39 height 8
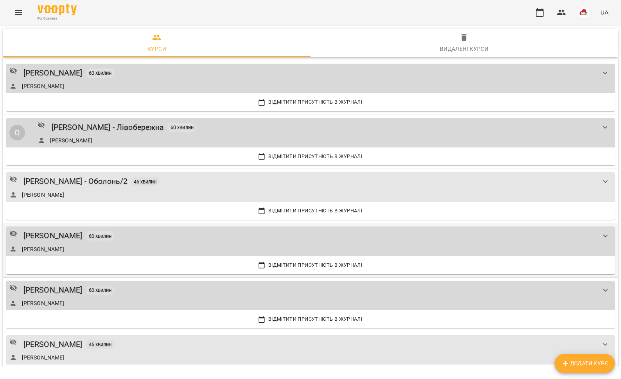
scroll to position [1492, 0]
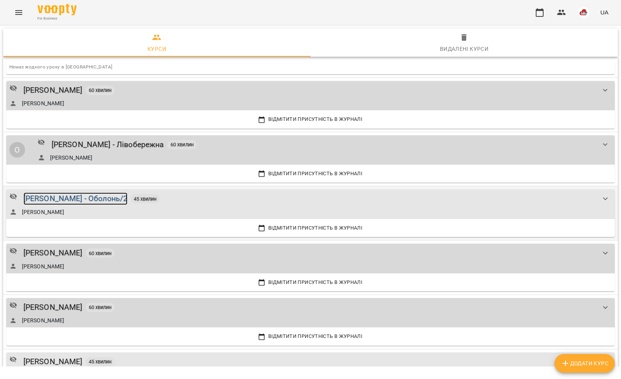
click at [75, 194] on div "[PERSON_NAME] - Оболонь/2" at bounding box center [75, 198] width 104 height 12
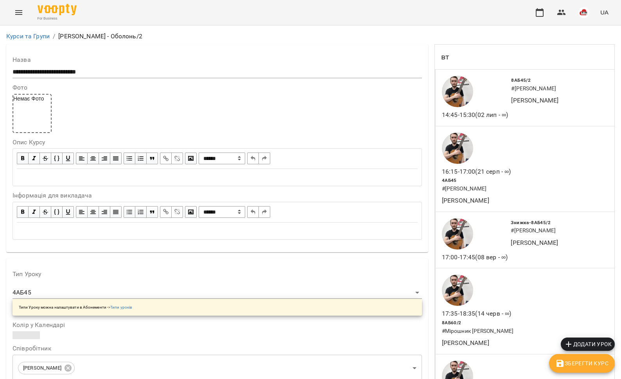
scroll to position [630, 0]
click at [20, 12] on icon "Menu" at bounding box center [18, 12] width 7 height 5
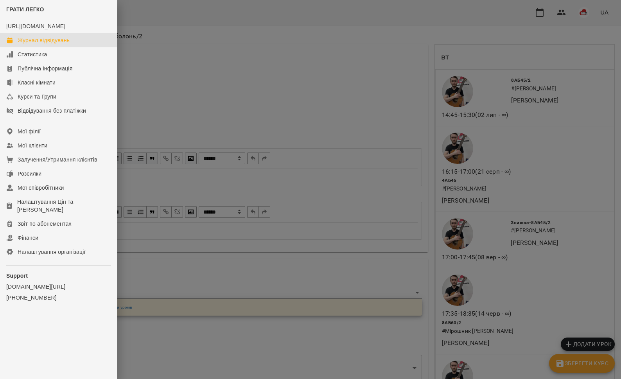
click at [31, 44] on div "Журнал відвідувань" at bounding box center [44, 40] width 52 height 8
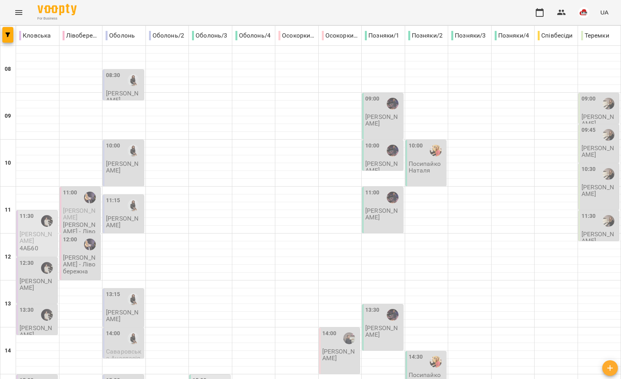
scroll to position [329, 0]
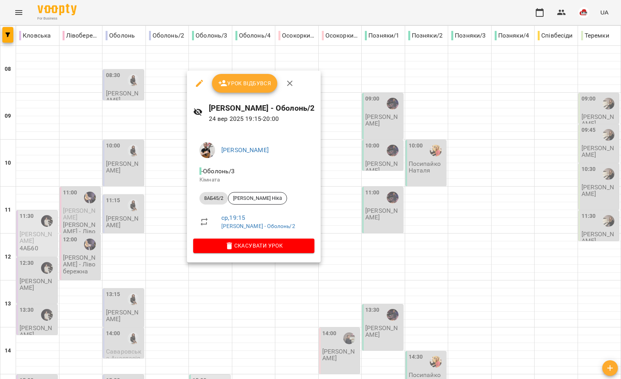
click at [159, 263] on div at bounding box center [310, 189] width 621 height 379
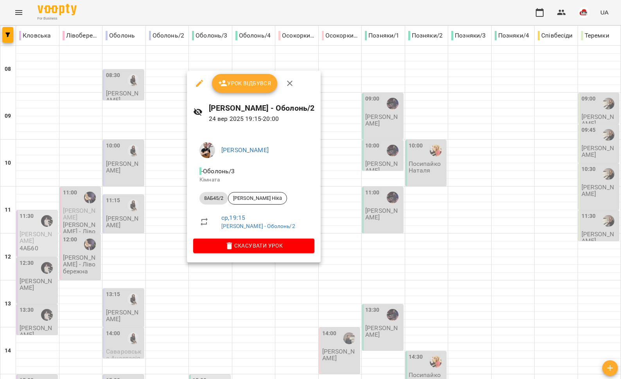
click at [163, 234] on div at bounding box center [310, 189] width 621 height 379
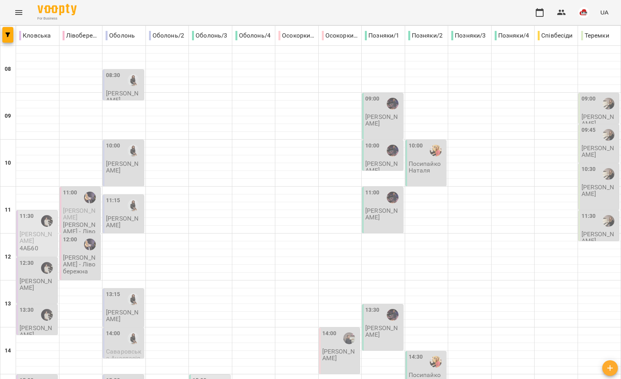
scroll to position [314, 0]
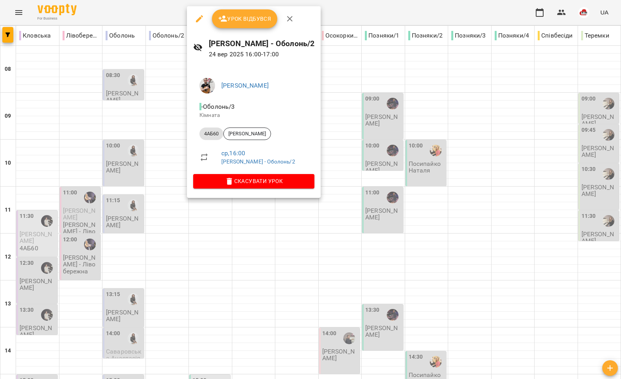
click at [146, 143] on div at bounding box center [310, 189] width 621 height 379
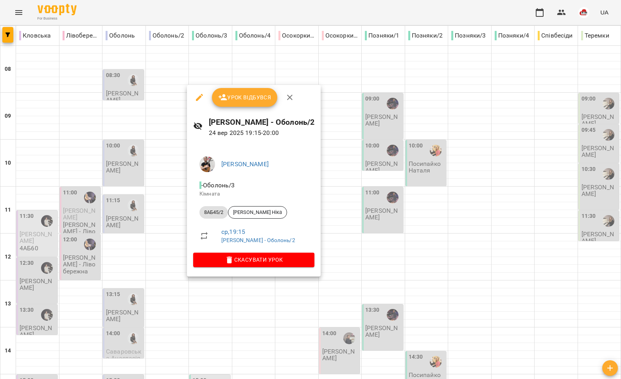
click at [139, 235] on div at bounding box center [310, 189] width 621 height 379
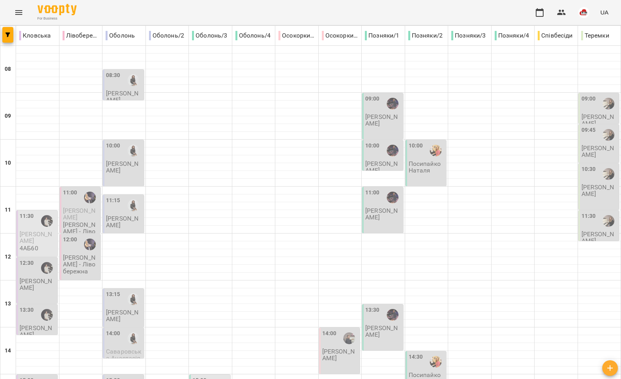
scroll to position [329, 0]
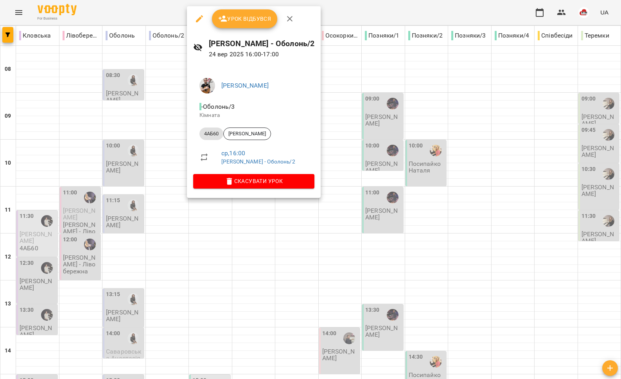
click at [152, 139] on div at bounding box center [310, 189] width 621 height 379
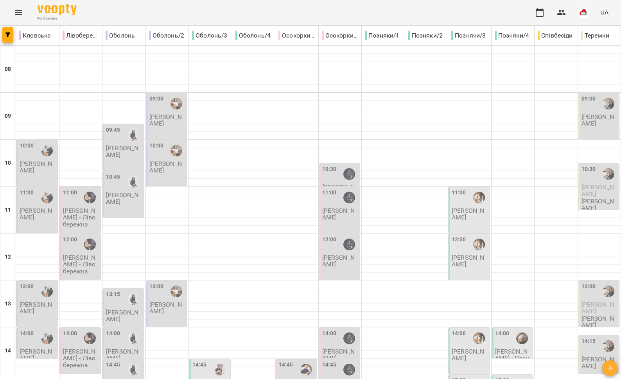
drag, startPoint x: 26, startPoint y: 20, endPoint x: 23, endPoint y: 13, distance: 8.1
click at [25, 19] on div "For Business UA" at bounding box center [310, 12] width 621 height 25
click at [22, 12] on icon "Menu" at bounding box center [18, 12] width 9 height 9
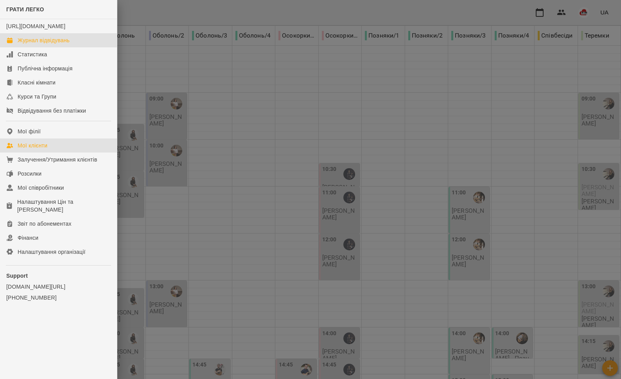
click at [47, 149] on div "Мої клієнти" at bounding box center [33, 146] width 30 height 8
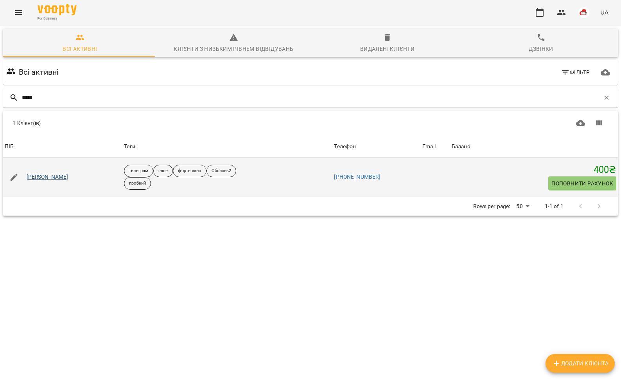
type input "*****"
click at [31, 175] on link "[PERSON_NAME]" at bounding box center [48, 177] width 42 height 8
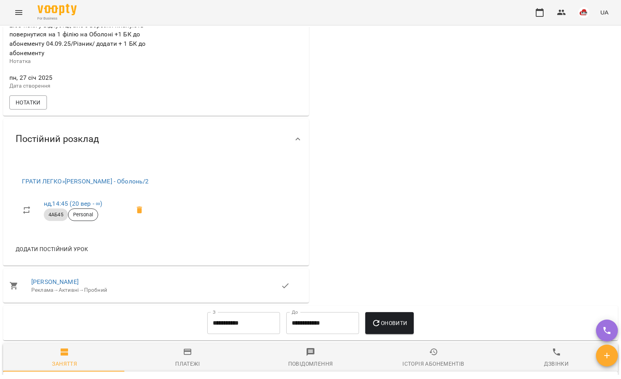
scroll to position [421, 0]
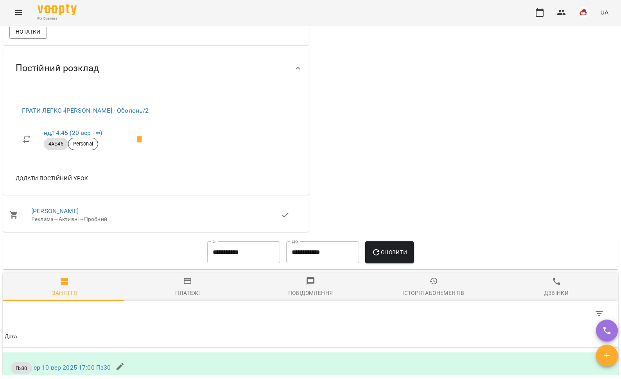
click at [37, 183] on span "Додати постійний урок" at bounding box center [52, 178] width 72 height 9
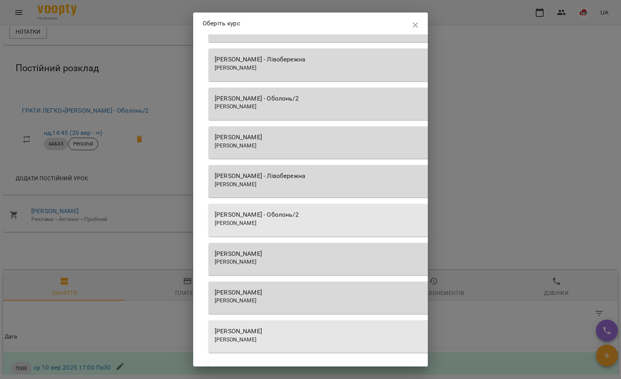
scroll to position [974, 0]
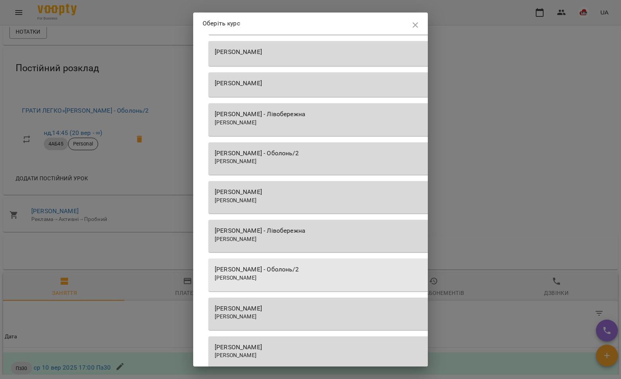
click at [257, 275] on span "[PERSON_NAME]" at bounding box center [236, 278] width 42 height 6
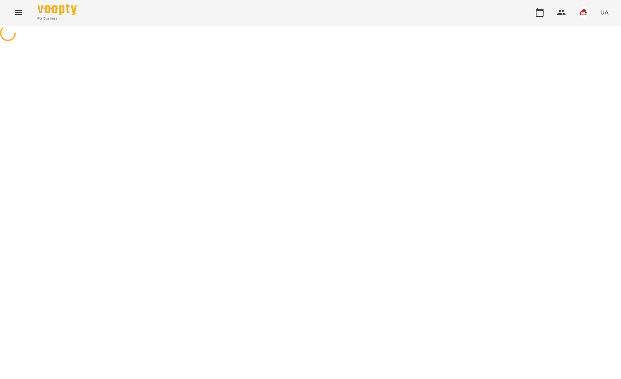
select select "*****"
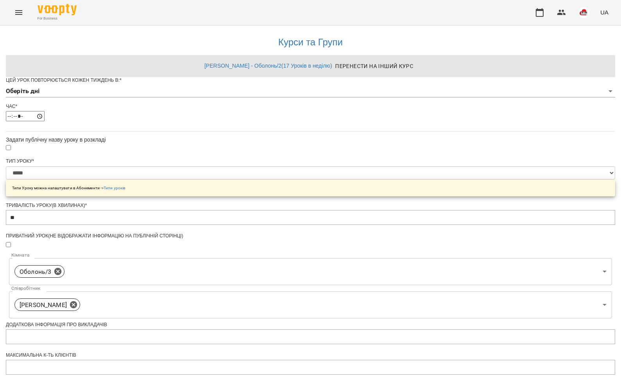
click at [260, 107] on body "**********" at bounding box center [310, 252] width 621 height 504
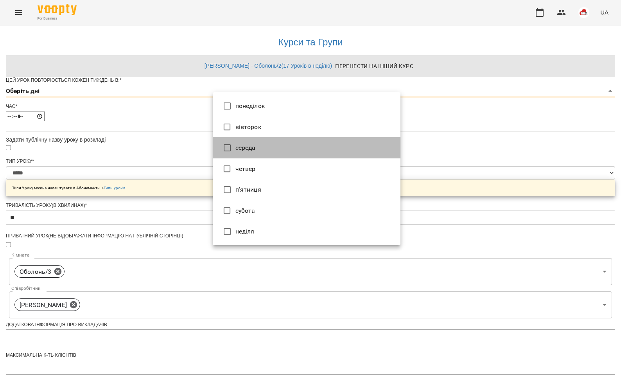
click at [238, 149] on li "середа" at bounding box center [307, 147] width 188 height 21
type input "*"
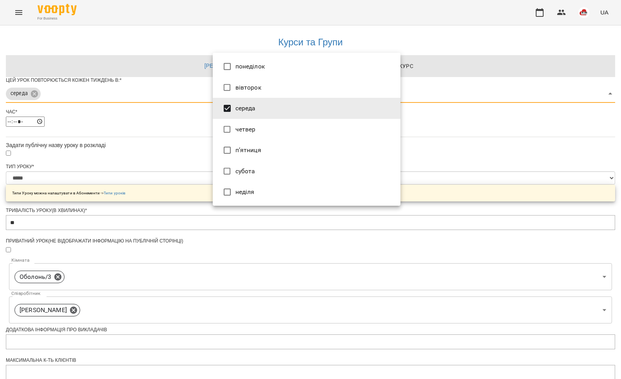
click at [164, 133] on div at bounding box center [310, 189] width 621 height 379
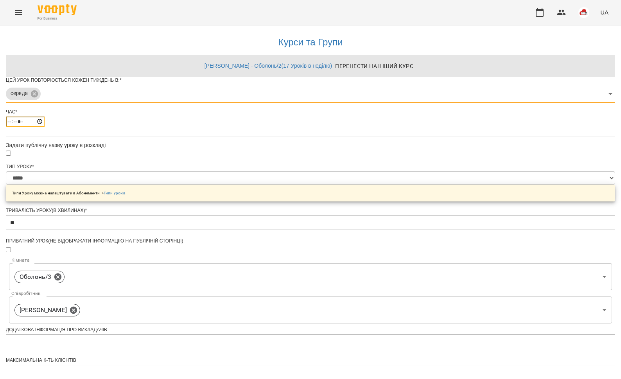
click at [45, 127] on input "*****" at bounding box center [25, 122] width 39 height 10
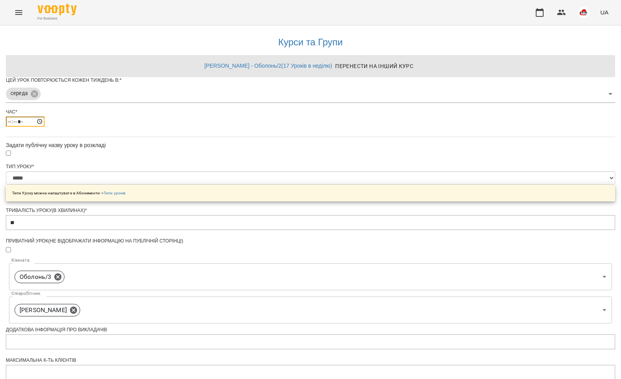
click at [45, 127] on input "*****" at bounding box center [25, 122] width 39 height 10
type input "*****"
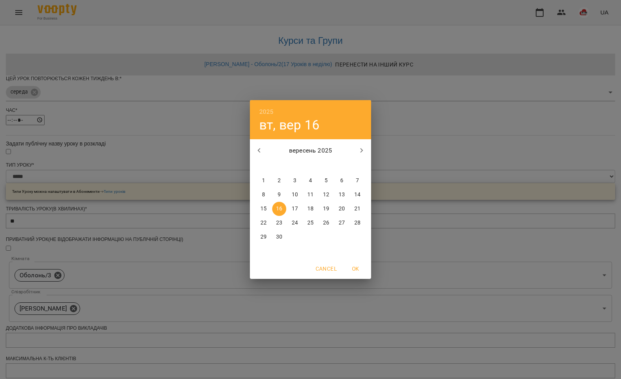
click at [276, 222] on p "23" at bounding box center [279, 223] width 6 height 8
type input "**********"
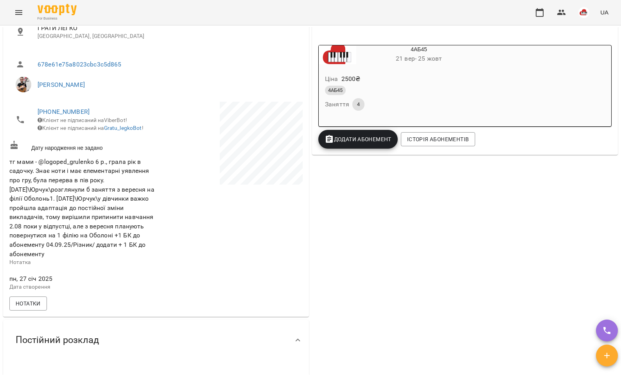
scroll to position [326, 0]
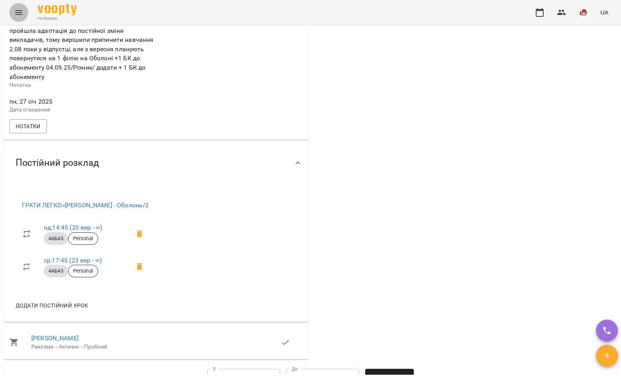
click at [17, 10] on icon "Menu" at bounding box center [18, 12] width 7 height 5
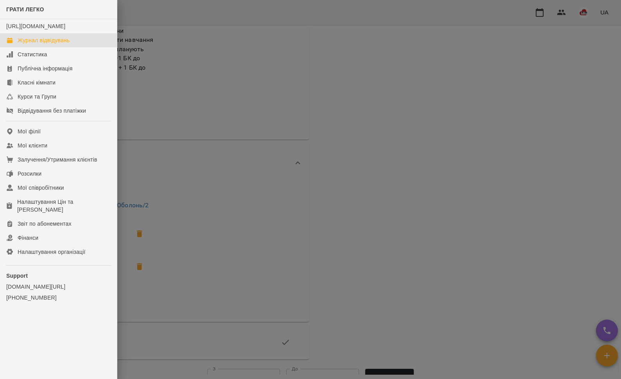
click at [32, 47] on link "Журнал відвідувань" at bounding box center [58, 40] width 117 height 14
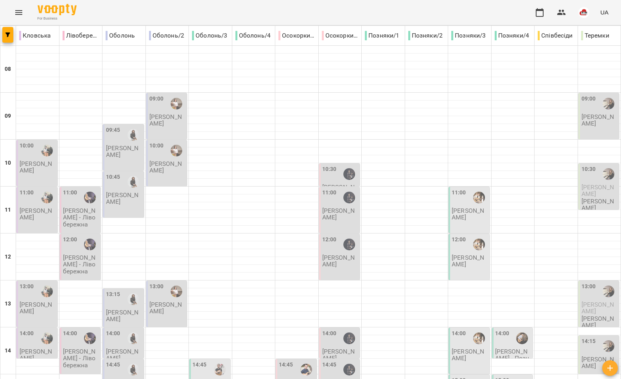
scroll to position [289, 0]
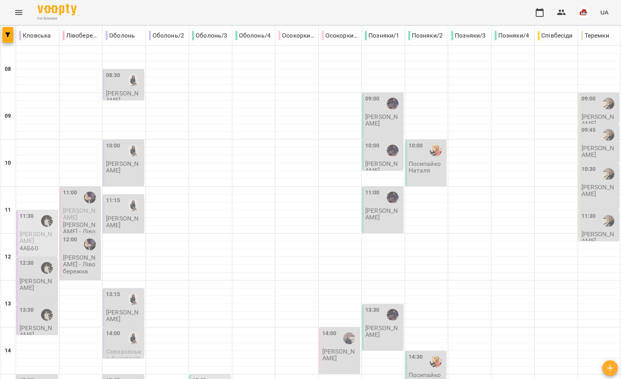
scroll to position [329, 0]
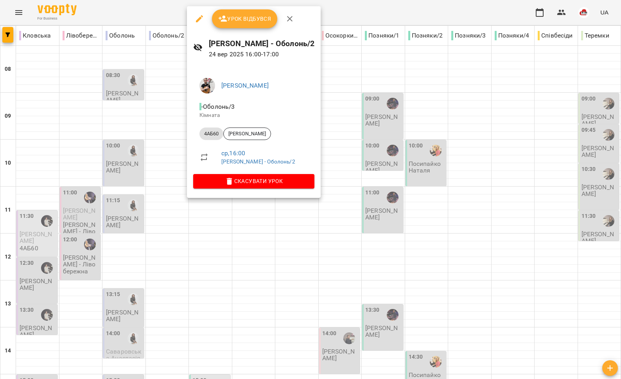
click at [158, 136] on div at bounding box center [310, 189] width 621 height 379
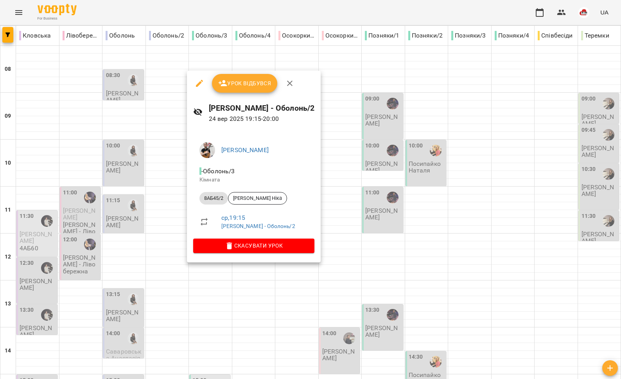
click at [157, 270] on div at bounding box center [310, 189] width 621 height 379
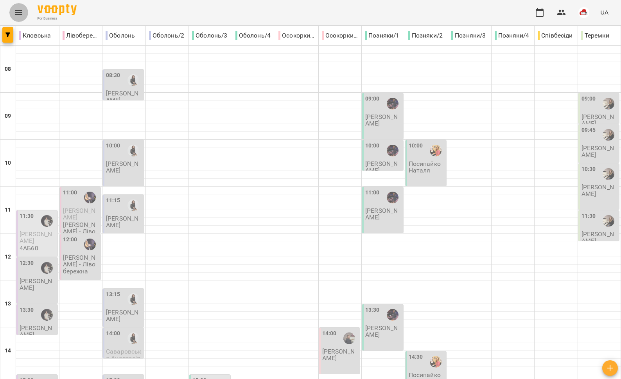
click at [18, 11] on icon "Menu" at bounding box center [18, 12] width 9 height 9
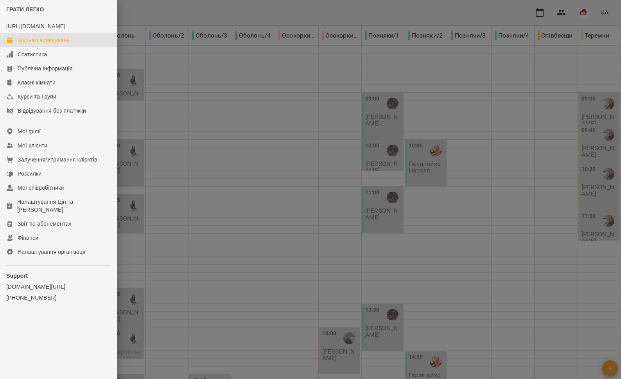
click at [148, 139] on div at bounding box center [310, 189] width 621 height 379
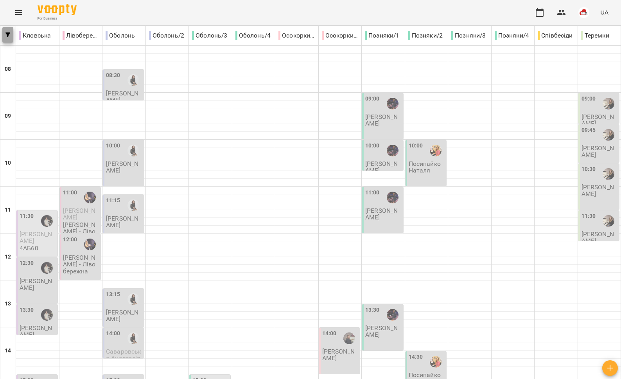
click at [6, 34] on icon "button" at bounding box center [7, 34] width 5 height 5
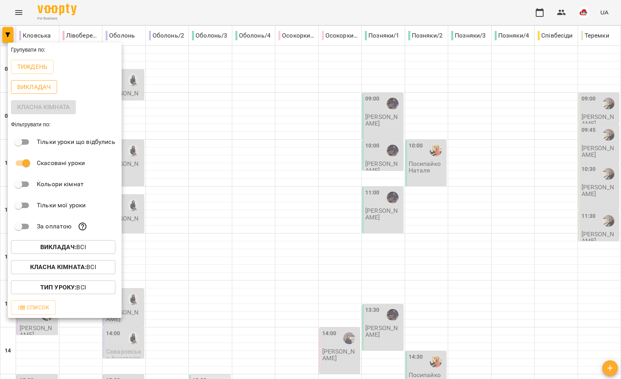
click at [31, 91] on p "Викладач" at bounding box center [34, 87] width 34 height 9
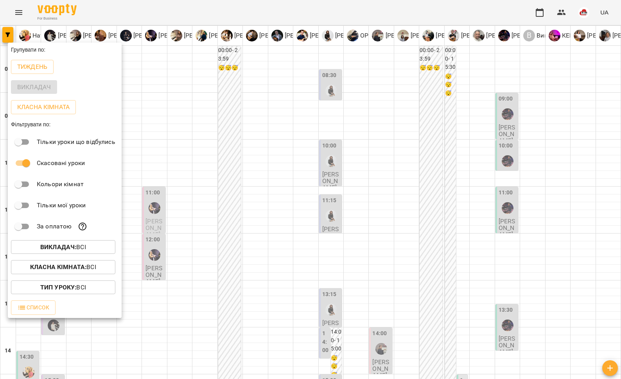
click at [254, 172] on div at bounding box center [310, 189] width 621 height 379
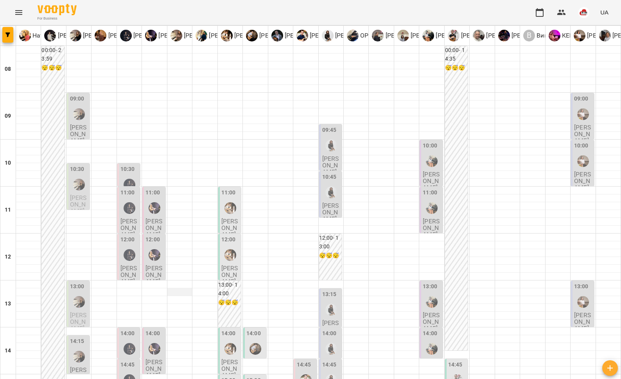
scroll to position [49, 0]
type input "**********"
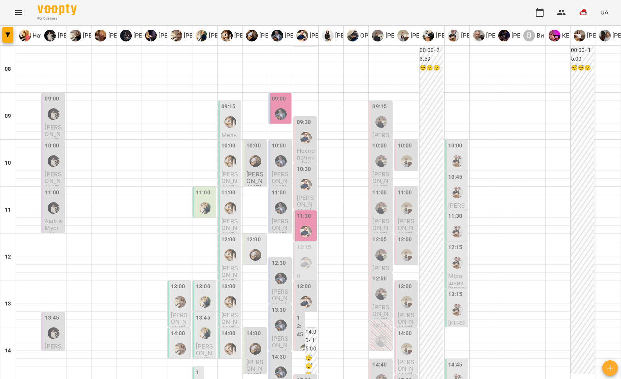
type input "**********"
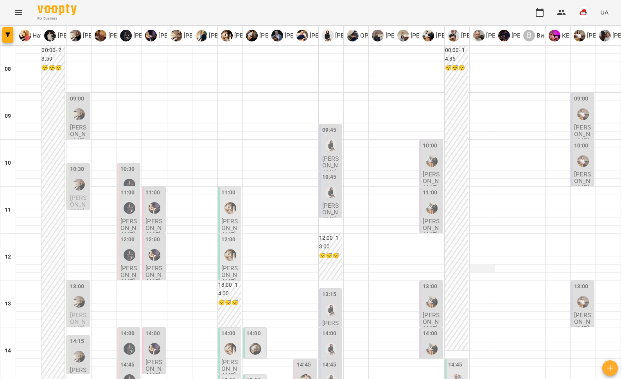
scroll to position [38, 0]
type input "**********"
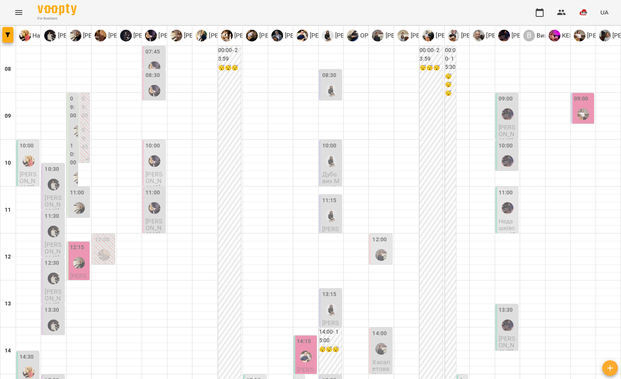
scroll to position [329, 0]
click at [9, 34] on icon "button" at bounding box center [7, 34] width 5 height 5
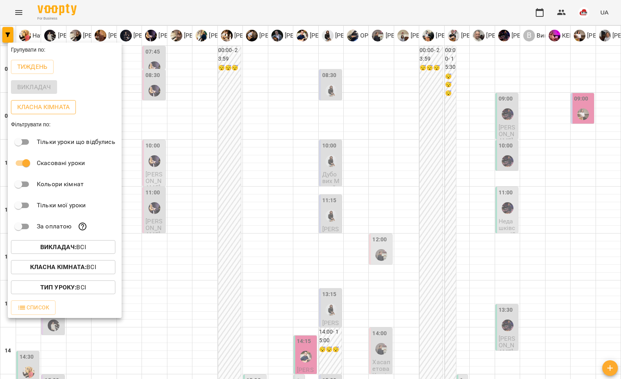
click at [55, 111] on p "Класна кімната" at bounding box center [43, 106] width 52 height 9
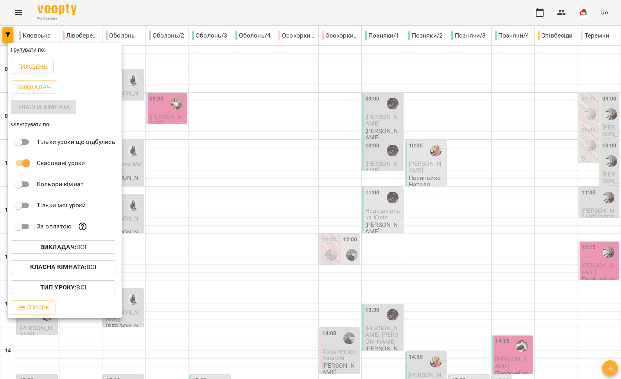
click at [295, 234] on div at bounding box center [310, 189] width 621 height 379
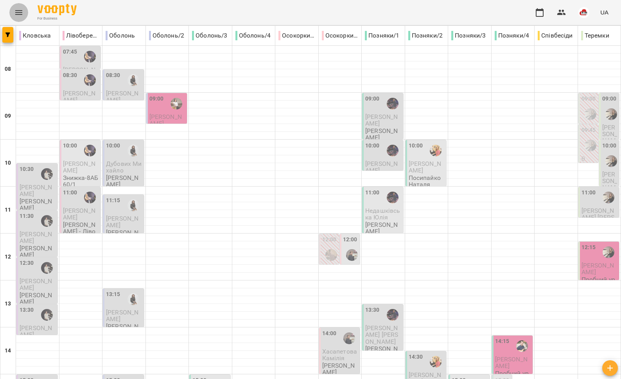
click at [12, 10] on button "Menu" at bounding box center [18, 12] width 19 height 19
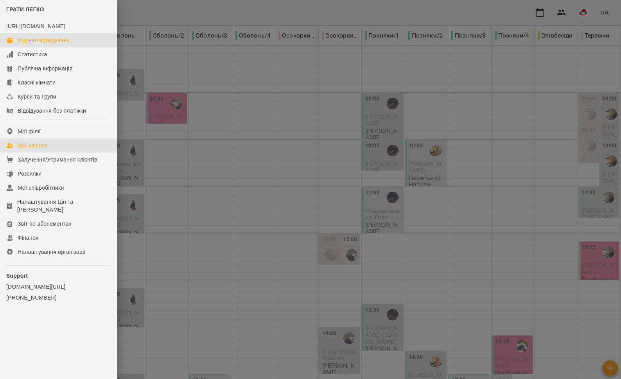
click at [41, 149] on div "Мої клієнти" at bounding box center [33, 146] width 30 height 8
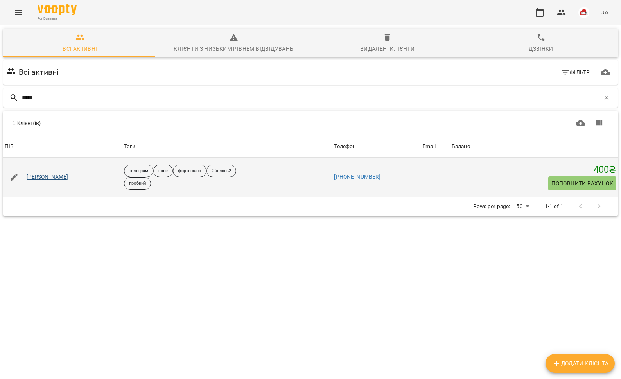
type input "*****"
click at [47, 176] on link "[PERSON_NAME]" at bounding box center [48, 177] width 42 height 8
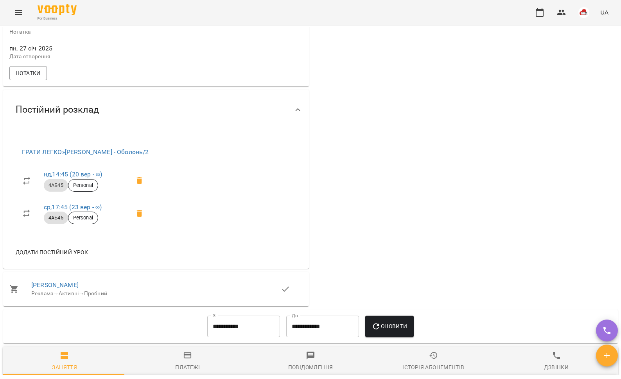
scroll to position [467, 0]
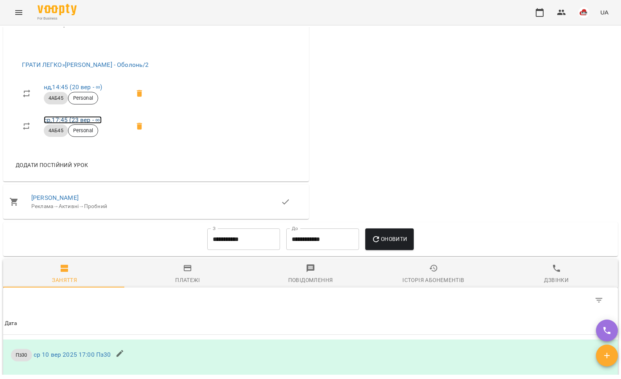
click at [58, 123] on link "ср , 17:45 (23 вер - ∞)" at bounding box center [73, 119] width 58 height 7
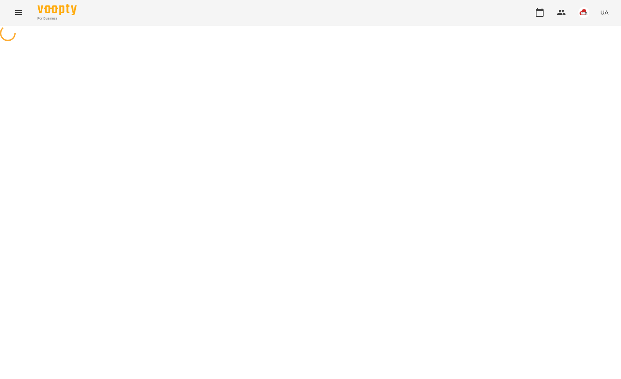
select select "*"
select select "*****"
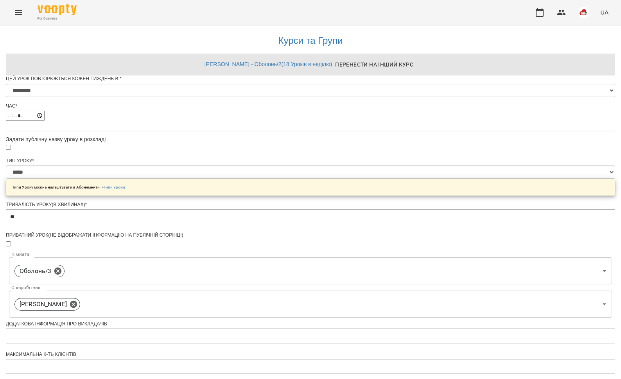
scroll to position [239, 0]
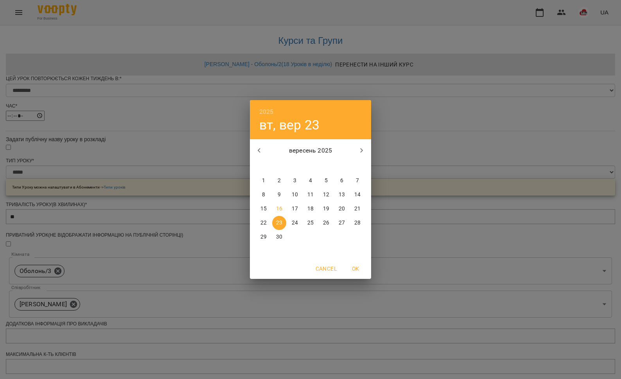
click at [267, 208] on span "15" at bounding box center [264, 209] width 14 height 8
type input "**********"
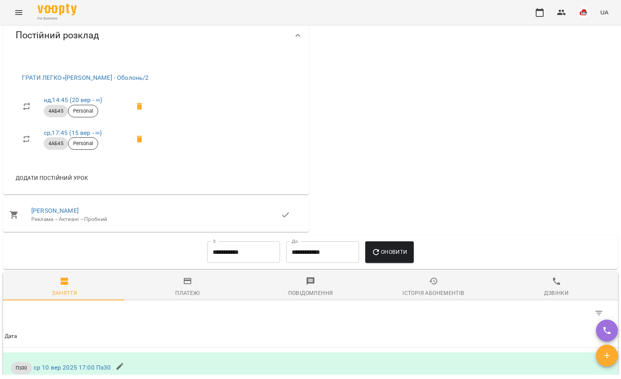
scroll to position [471, 0]
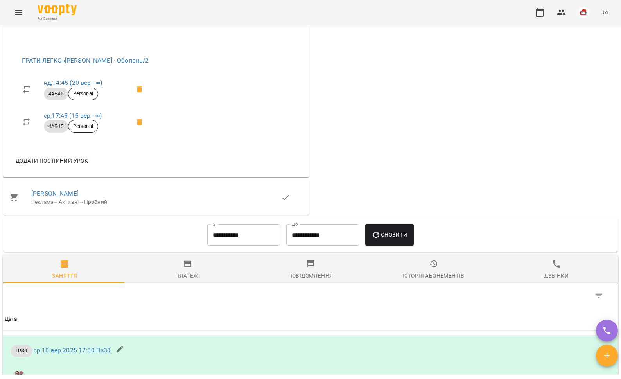
click at [18, 9] on icon "Menu" at bounding box center [18, 12] width 9 height 9
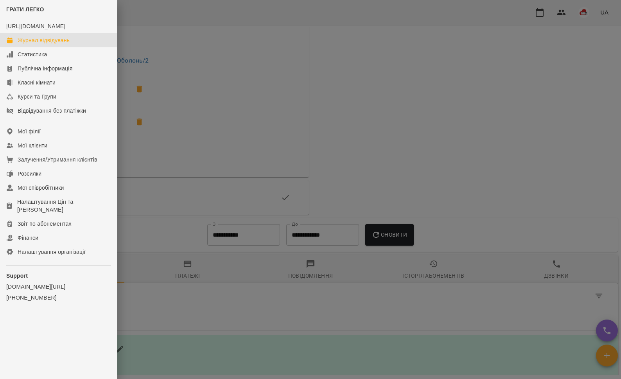
click at [44, 44] on div "Журнал відвідувань" at bounding box center [44, 40] width 52 height 8
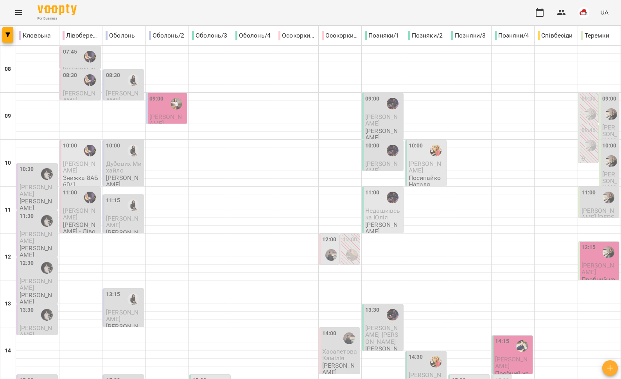
scroll to position [329, 0]
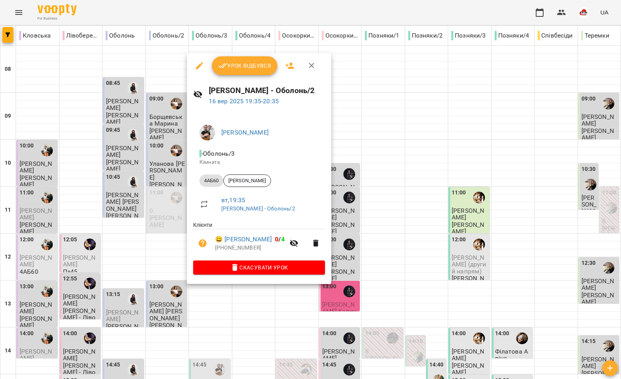
click at [160, 283] on div at bounding box center [310, 189] width 621 height 379
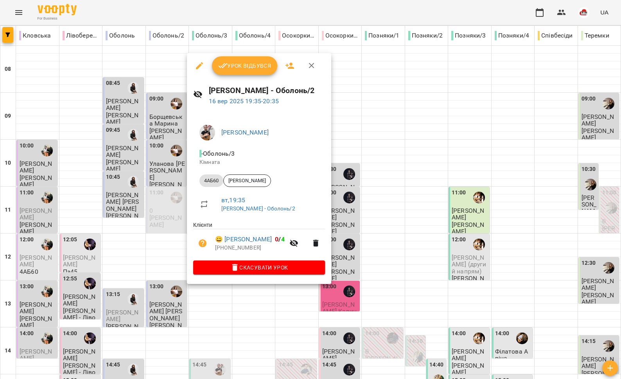
click at [162, 274] on div at bounding box center [310, 189] width 621 height 379
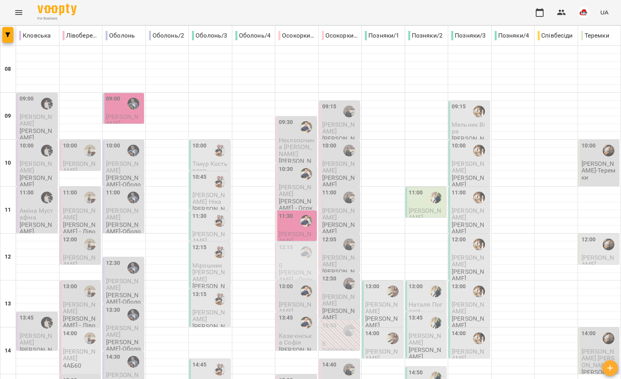
scroll to position [200, 0]
click at [26, 15] on button "Menu" at bounding box center [18, 12] width 19 height 19
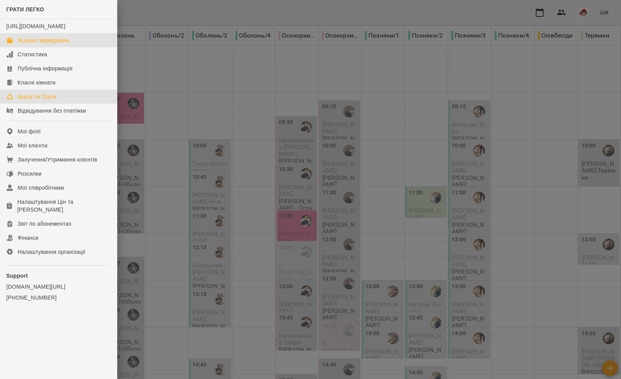
click at [46, 104] on link "Курси та Групи" at bounding box center [58, 97] width 117 height 14
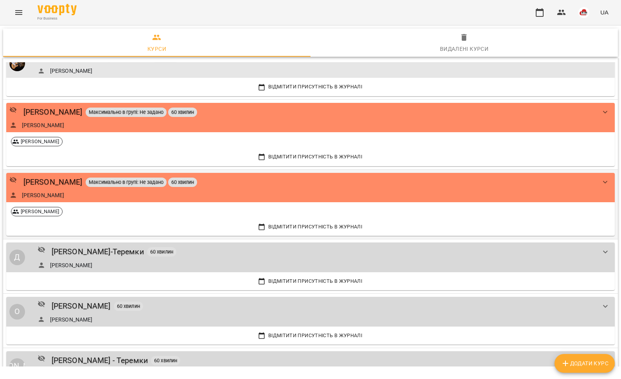
scroll to position [237, 0]
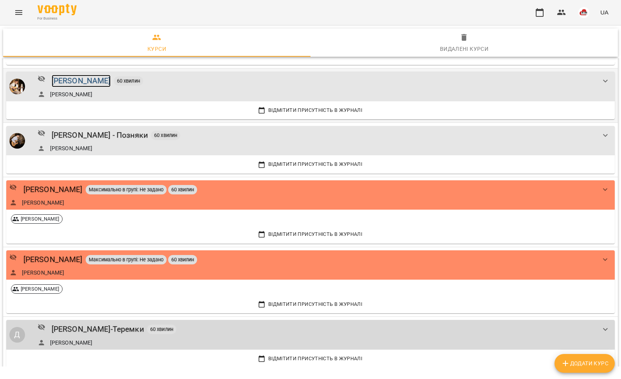
click at [69, 80] on div "[PERSON_NAME]" at bounding box center [81, 81] width 59 height 12
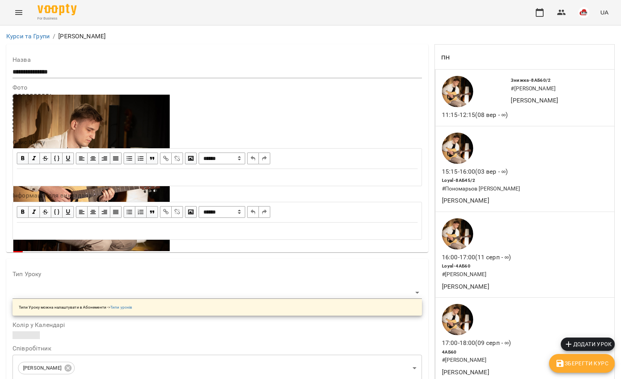
click at [18, 16] on icon "Menu" at bounding box center [18, 12] width 9 height 9
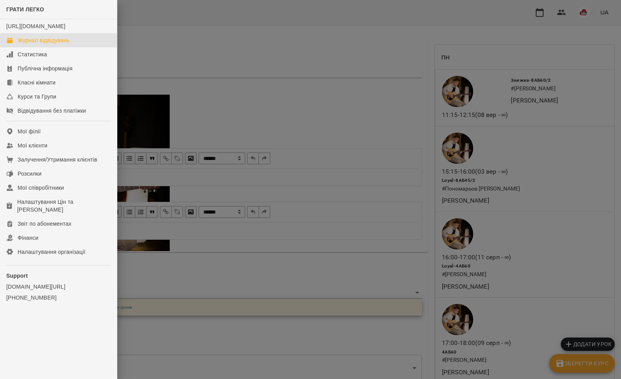
click at [78, 47] on link "Журнал відвідувань" at bounding box center [58, 40] width 117 height 14
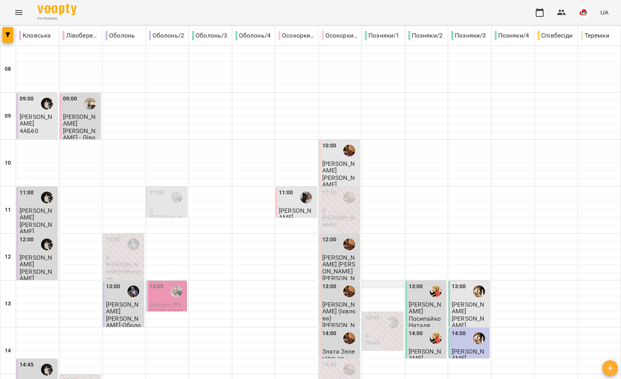
scroll to position [247, 0]
click at [9, 33] on icon "button" at bounding box center [7, 34] width 5 height 5
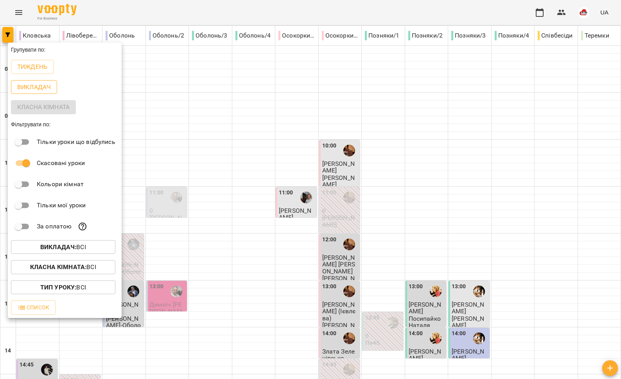
click at [36, 90] on p "Викладач" at bounding box center [34, 87] width 34 height 9
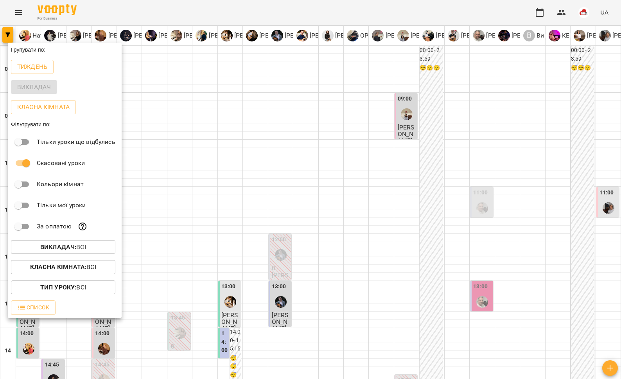
click at [487, 187] on div at bounding box center [310, 189] width 621 height 379
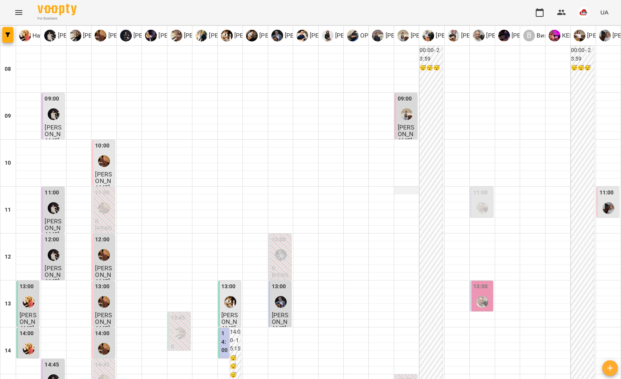
scroll to position [253, 0]
type input "**********"
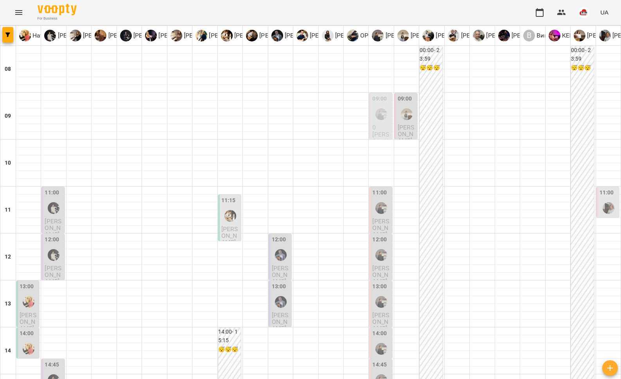
scroll to position [106, 0]
click at [222, 225] on span "Саричев Тихон" at bounding box center [229, 235] width 17 height 21
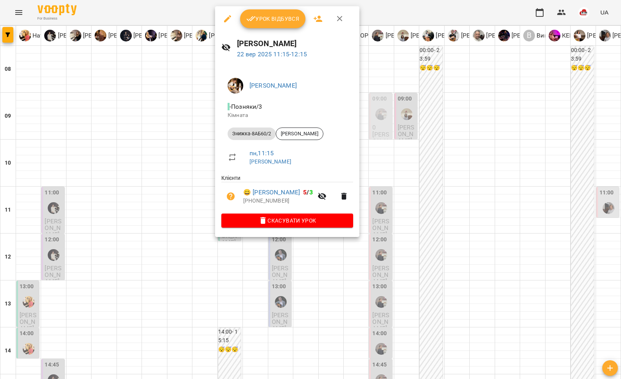
click at [162, 129] on div at bounding box center [310, 189] width 621 height 379
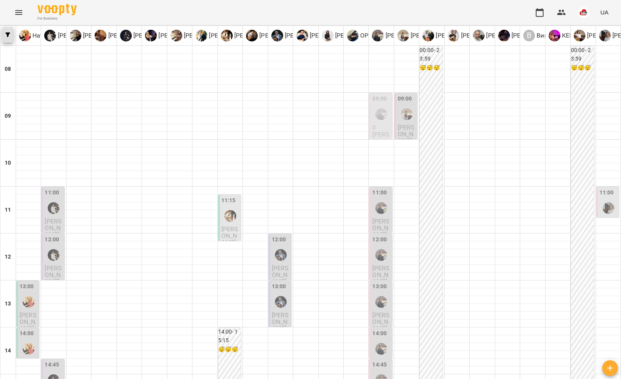
click at [7, 32] on icon "button" at bounding box center [7, 34] width 5 height 5
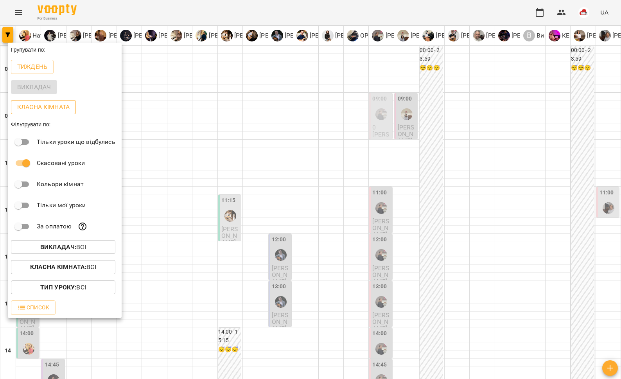
click at [36, 110] on p "Класна кімната" at bounding box center [43, 106] width 52 height 9
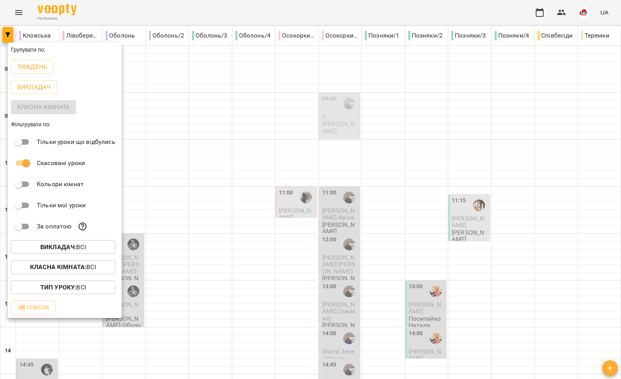
click at [294, 190] on div at bounding box center [310, 189] width 621 height 379
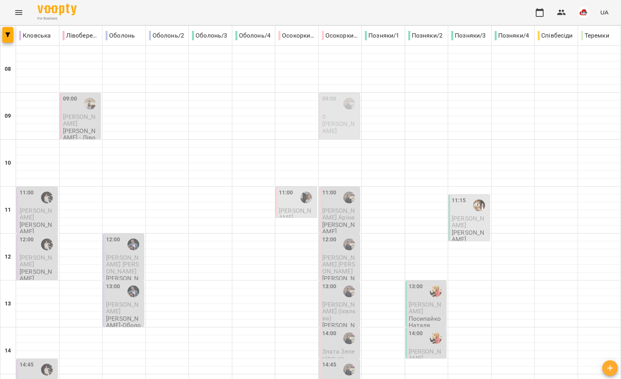
type input "**********"
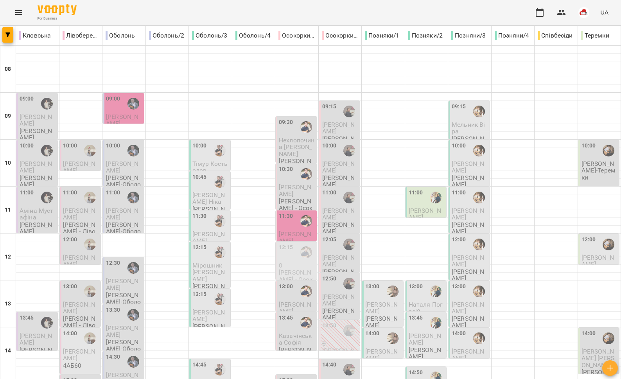
scroll to position [329, 0]
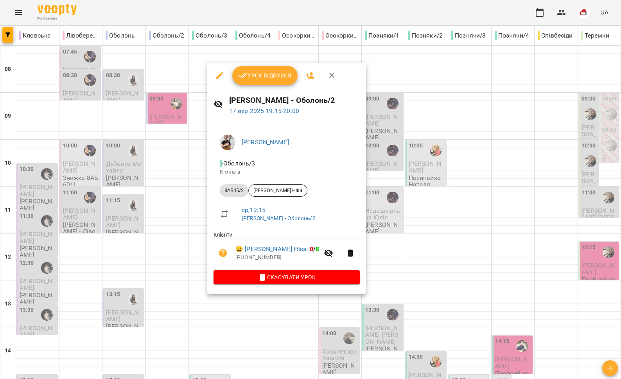
click at [191, 258] on div at bounding box center [310, 189] width 621 height 379
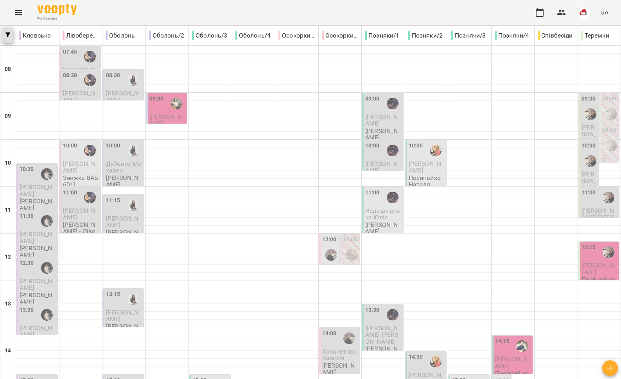
click at [10, 42] on button "button" at bounding box center [7, 35] width 11 height 16
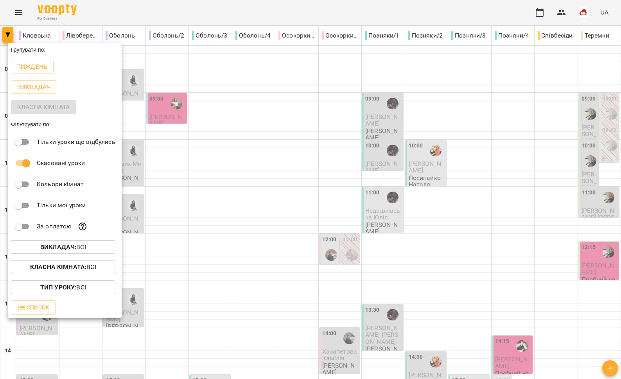
click at [20, 12] on div at bounding box center [310, 189] width 621 height 379
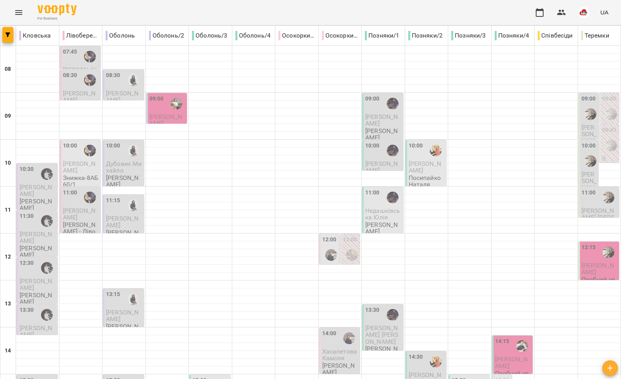
click at [17, 12] on icon "Menu" at bounding box center [18, 12] width 7 height 5
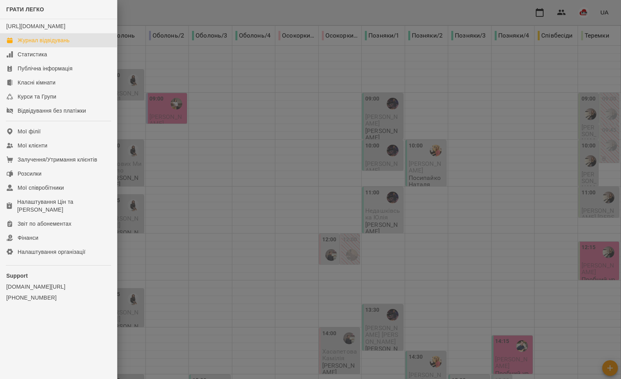
click at [163, 91] on div at bounding box center [310, 189] width 621 height 379
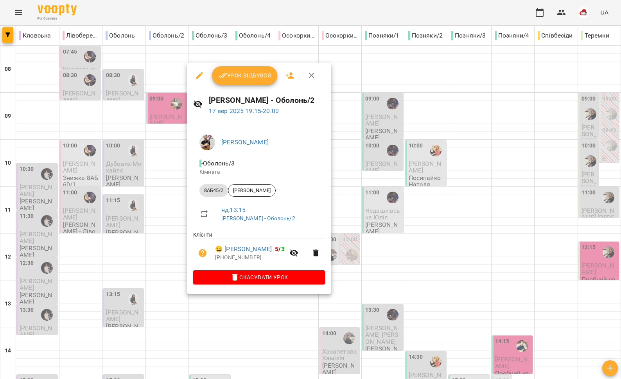
click at [159, 242] on div at bounding box center [310, 189] width 621 height 379
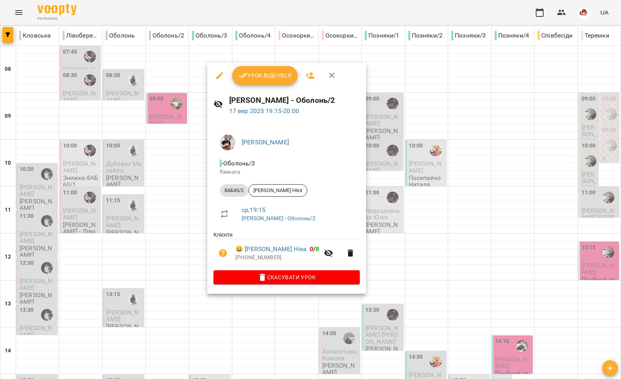
click at [168, 235] on div at bounding box center [310, 189] width 621 height 379
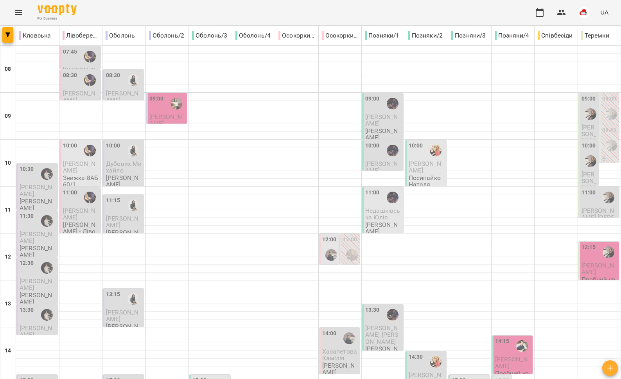
type input "**********"
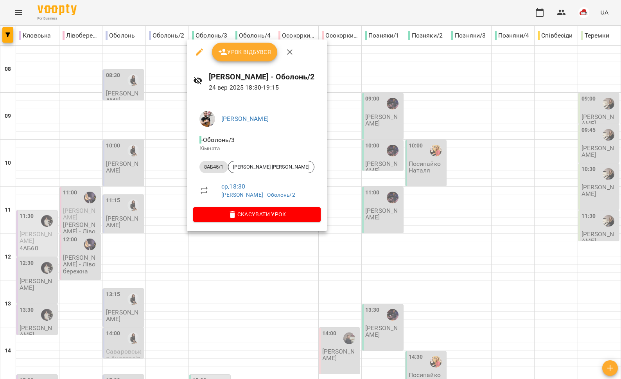
click at [149, 214] on div at bounding box center [310, 189] width 621 height 379
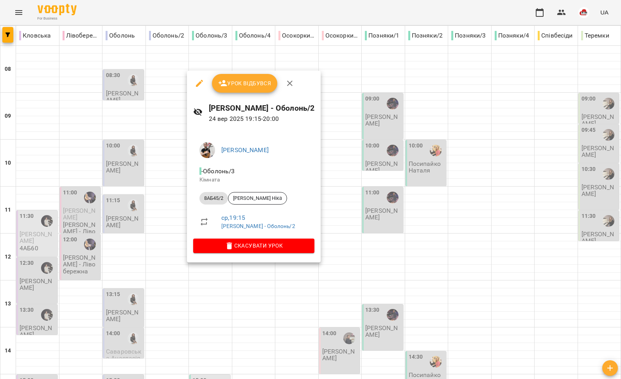
click at [164, 224] on div at bounding box center [310, 189] width 621 height 379
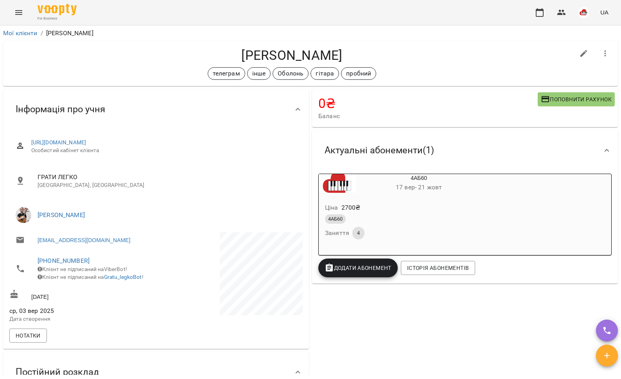
click at [575, 58] on button "button" at bounding box center [584, 53] width 19 height 19
select select "**"
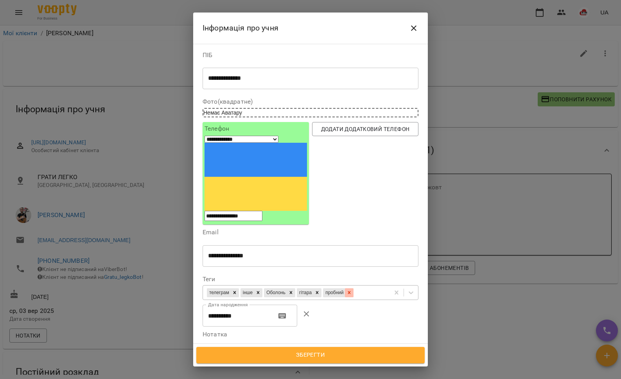
click at [354, 288] on div at bounding box center [349, 292] width 9 height 9
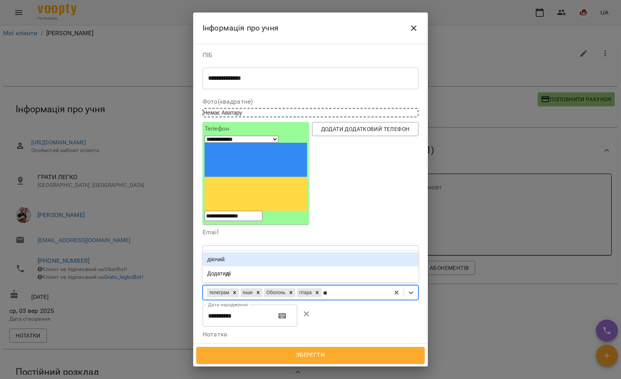
type input "***"
click at [313, 252] on div "діючий" at bounding box center [311, 259] width 216 height 14
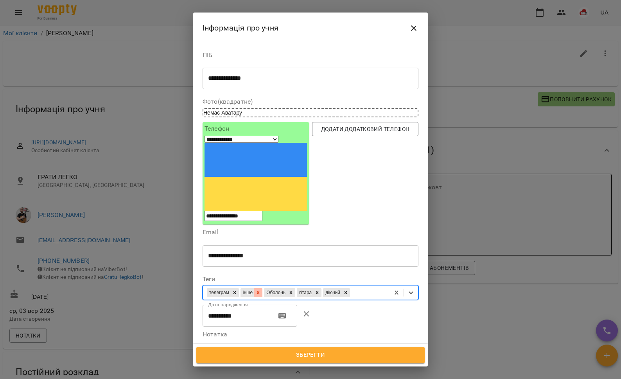
click at [262, 288] on div at bounding box center [258, 292] width 9 height 9
click at [308, 360] on span "Зберегти" at bounding box center [310, 355] width 211 height 10
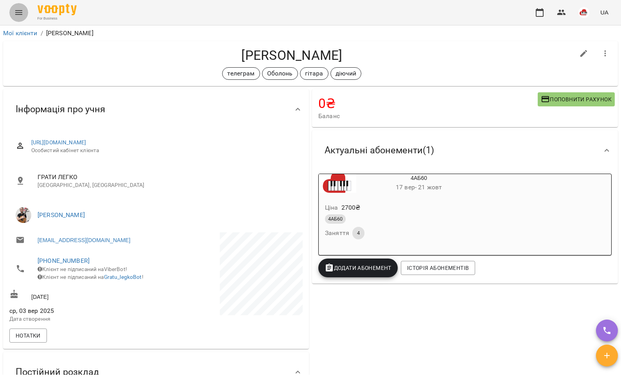
click at [21, 10] on icon "Menu" at bounding box center [18, 12] width 9 height 9
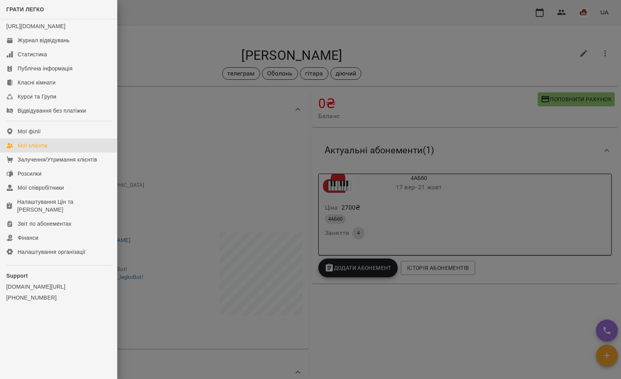
click at [47, 149] on div "Мої клієнти" at bounding box center [33, 146] width 30 height 8
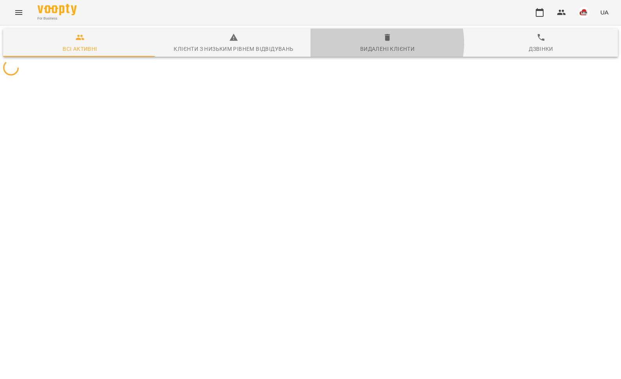
click at [380, 43] on span "Видалені клієнти" at bounding box center [387, 43] width 144 height 21
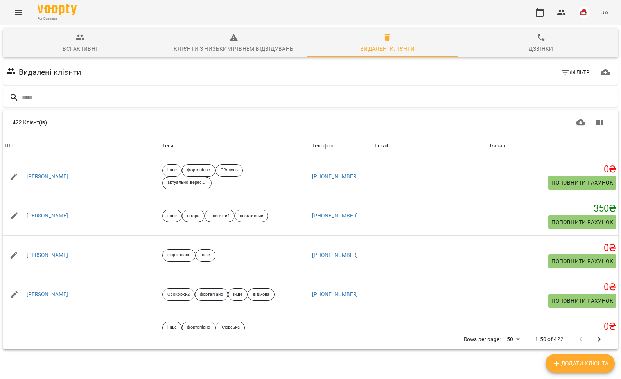
click at [562, 74] on span "Фільтр" at bounding box center [575, 72] width 29 height 9
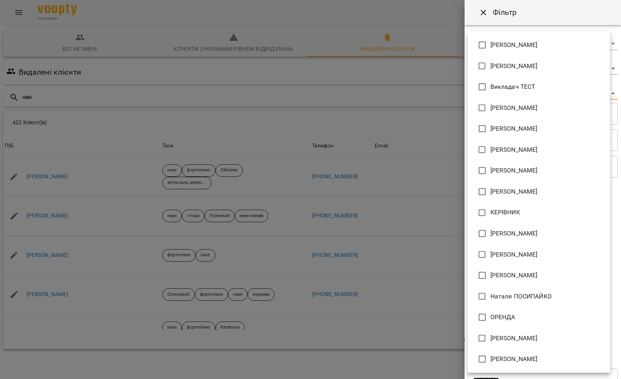
click at [511, 97] on body "For Business UA Всі активні Клієнти з низьким рівнем відвідувань Видалені клієн…" at bounding box center [310, 203] width 621 height 407
click at [523, 123] on li "[PERSON_NAME]" at bounding box center [539, 128] width 142 height 21
type input "**********"
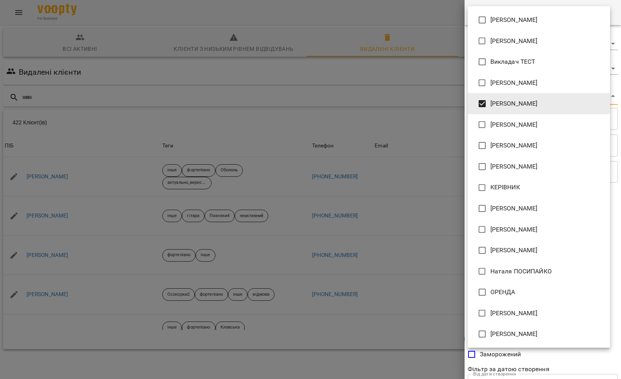
click at [386, 124] on div at bounding box center [310, 189] width 621 height 379
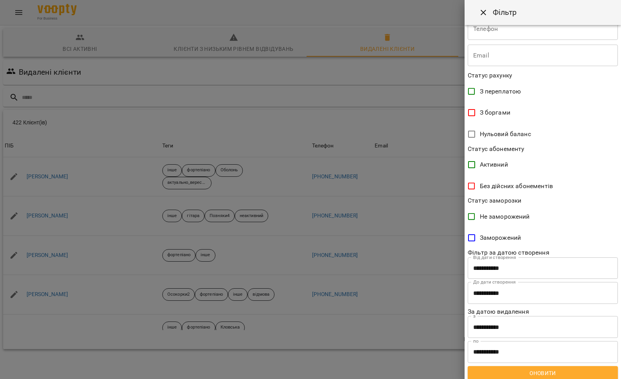
scroll to position [120, 0]
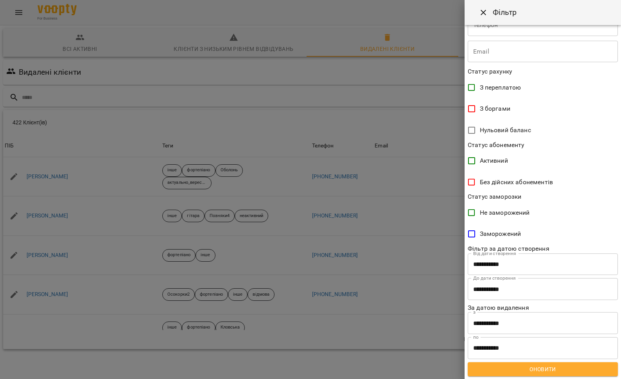
click at [544, 370] on span "Оновити" at bounding box center [543, 368] width 138 height 9
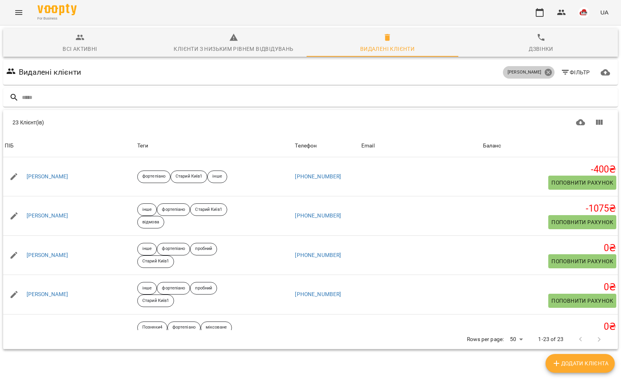
click at [544, 74] on icon at bounding box center [547, 72] width 7 height 7
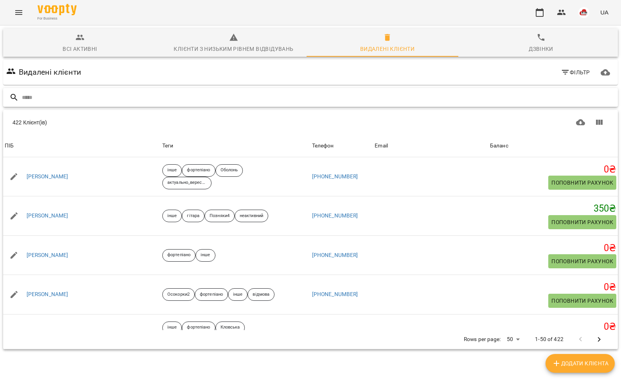
click at [42, 97] on input "text" at bounding box center [318, 97] width 593 height 13
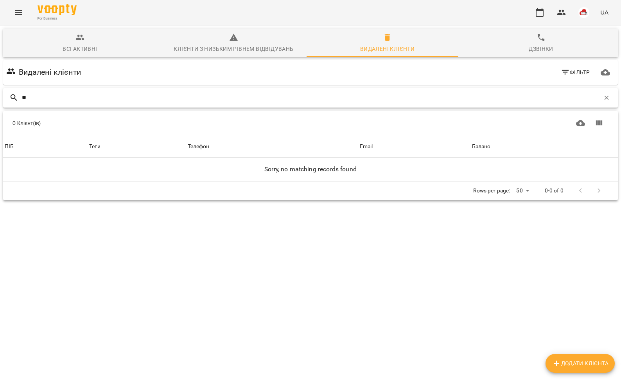
type input "*"
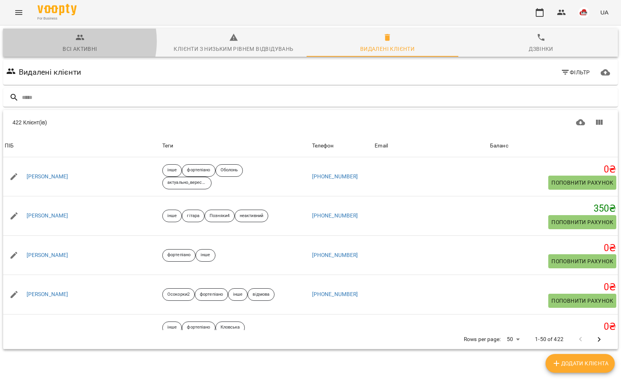
click at [72, 41] on span "Всі активні" at bounding box center [80, 43] width 144 height 21
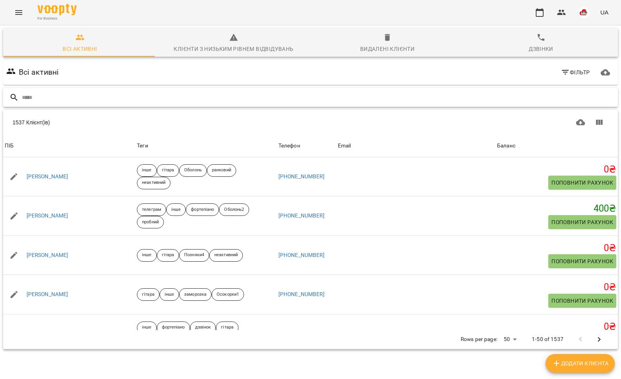
click at [108, 100] on input "text" at bounding box center [318, 97] width 593 height 13
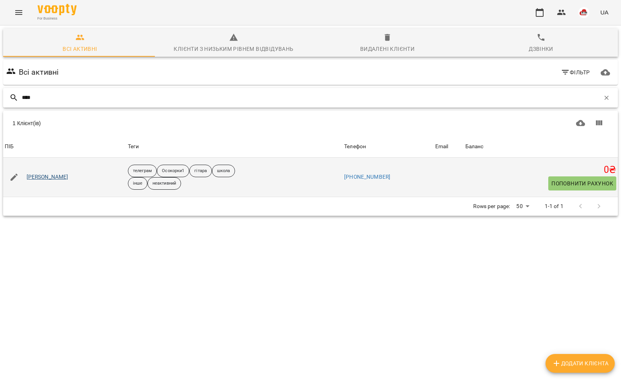
type input "****"
click at [43, 178] on link "[PERSON_NAME]" at bounding box center [48, 177] width 42 height 8
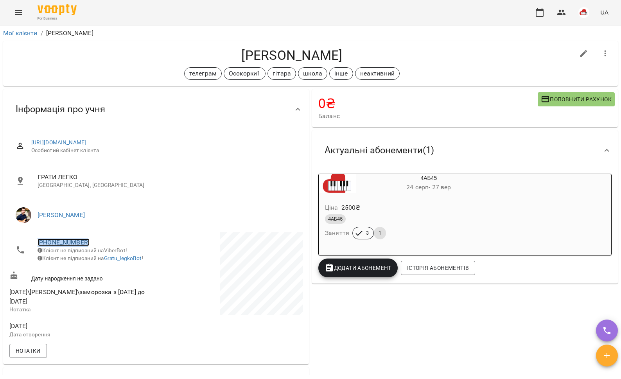
copy link "[PHONE_NUMBER]"
click at [66, 239] on span "[PHONE_NUMBER]" at bounding box center [93, 242] width 111 height 9
click at [63, 244] on link "[PHONE_NUMBER]" at bounding box center [64, 242] width 52 height 7
click at [99, 274] on img at bounding box center [96, 271] width 12 height 12
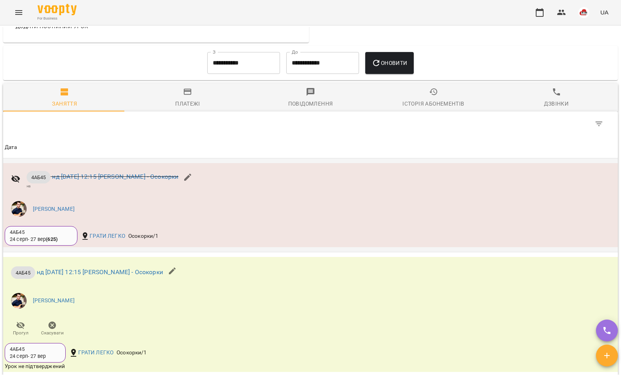
scroll to position [390, 0]
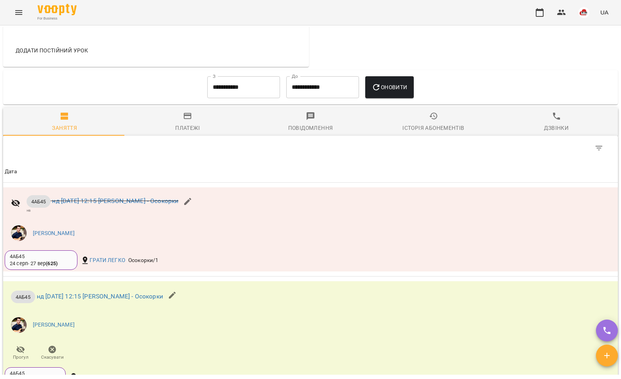
click at [225, 89] on input "**********" at bounding box center [243, 87] width 73 height 22
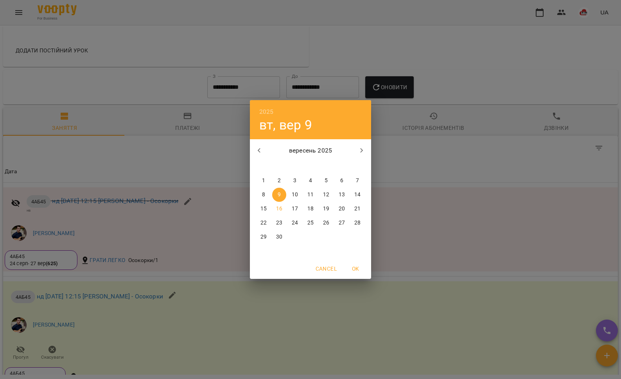
click at [256, 148] on icon "button" at bounding box center [259, 150] width 9 height 9
click at [325, 183] on p "1" at bounding box center [326, 181] width 3 height 8
type input "**********"
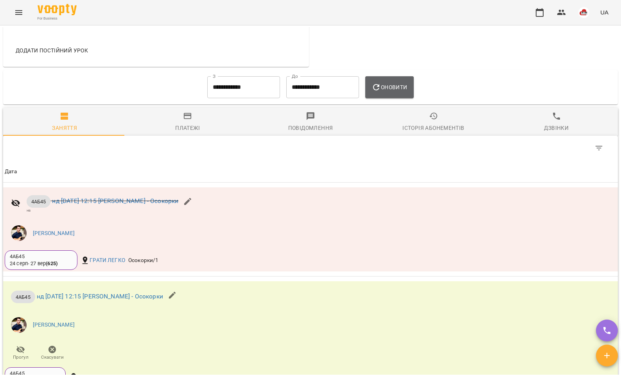
click at [382, 89] on button "Оновити" at bounding box center [389, 87] width 48 height 22
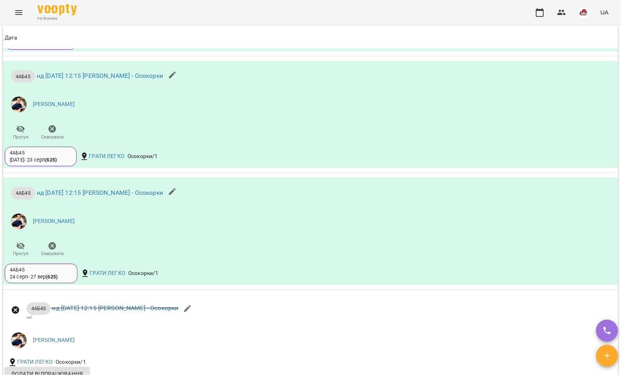
scroll to position [971, 0]
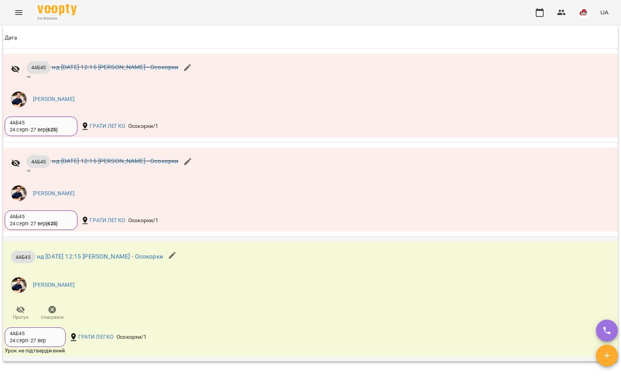
click at [182, 256] on button "button" at bounding box center [172, 255] width 19 height 19
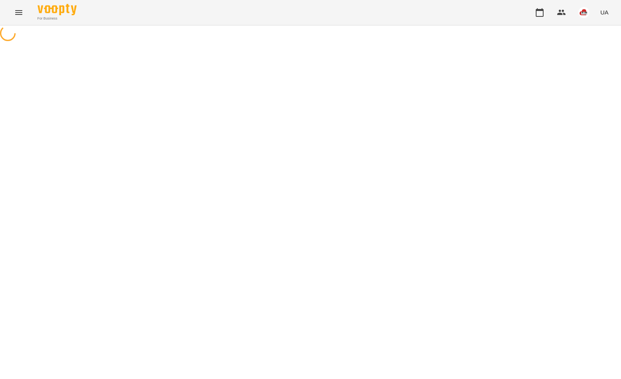
select select "*****"
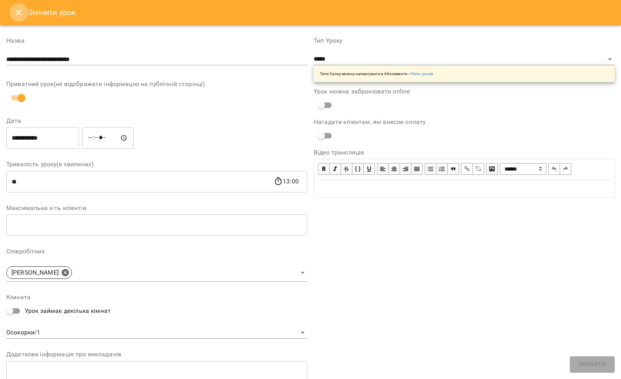
click at [15, 14] on icon "Close" at bounding box center [18, 12] width 9 height 9
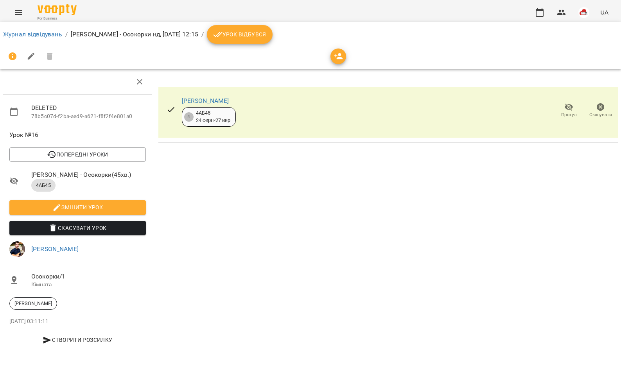
click at [605, 109] on span "Скасувати" at bounding box center [600, 110] width 22 height 16
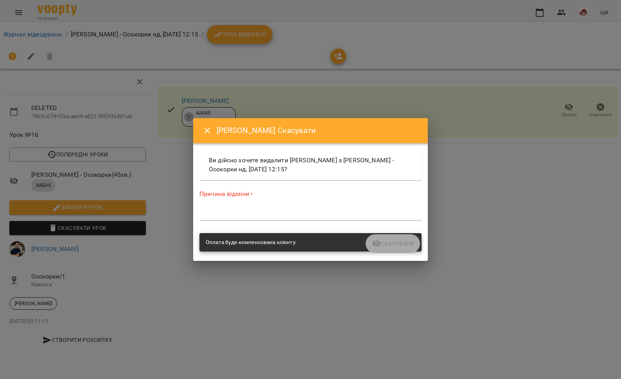
click at [302, 219] on div "*" at bounding box center [310, 214] width 222 height 13
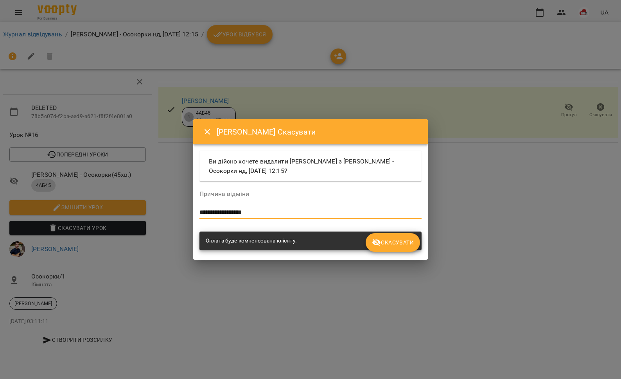
type textarea "**********"
click at [399, 236] on button "Скасувати" at bounding box center [393, 242] width 54 height 19
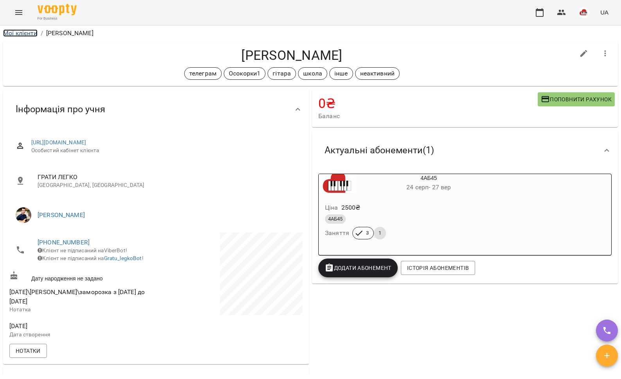
click at [20, 35] on link "Мої клієнти" at bounding box center [20, 32] width 34 height 7
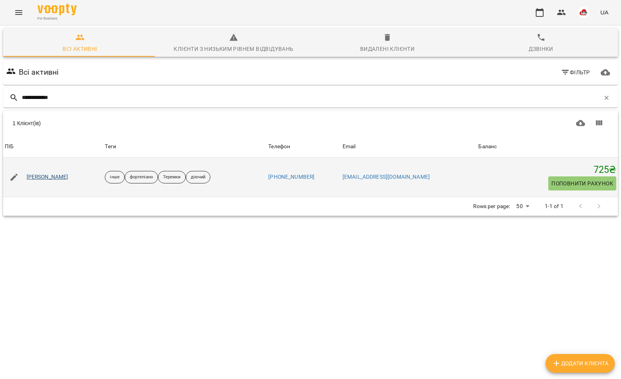
type input "**********"
click at [46, 174] on link "[PERSON_NAME]" at bounding box center [48, 177] width 42 height 8
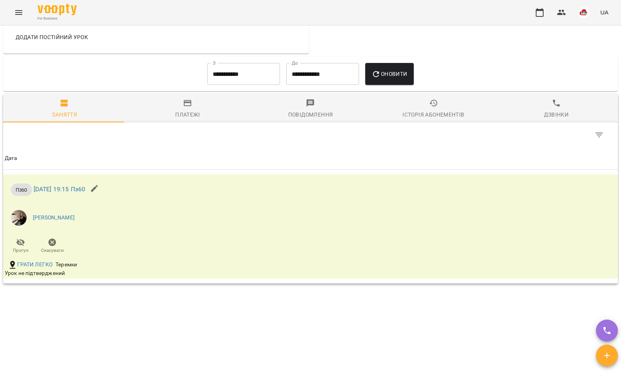
scroll to position [431, 0]
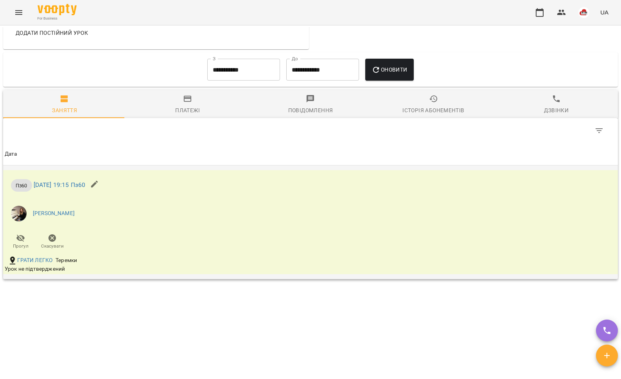
click at [98, 181] on icon "button" at bounding box center [94, 184] width 7 height 7
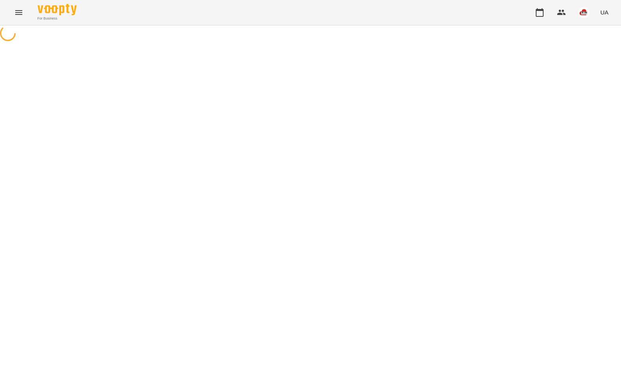
select select "****"
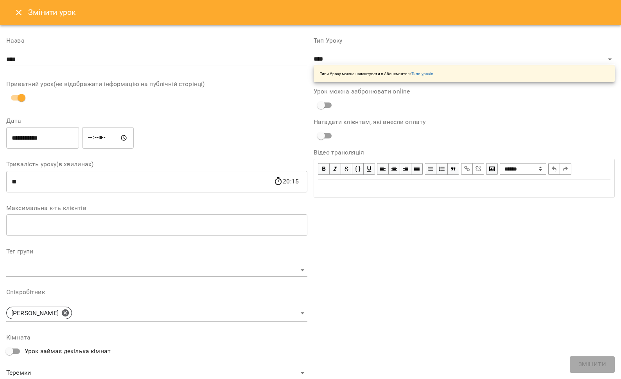
click at [16, 10] on icon "Close" at bounding box center [18, 12] width 5 height 5
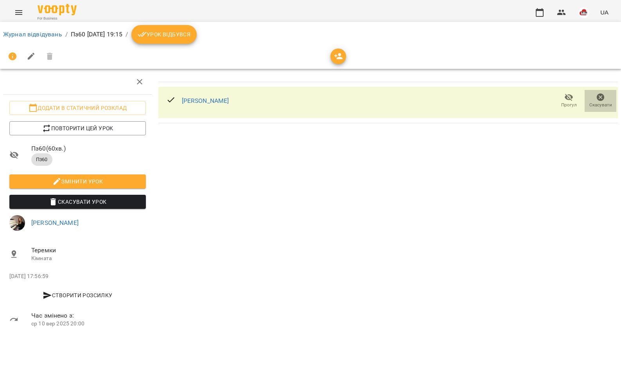
click at [595, 97] on span "Скасувати" at bounding box center [600, 101] width 22 height 16
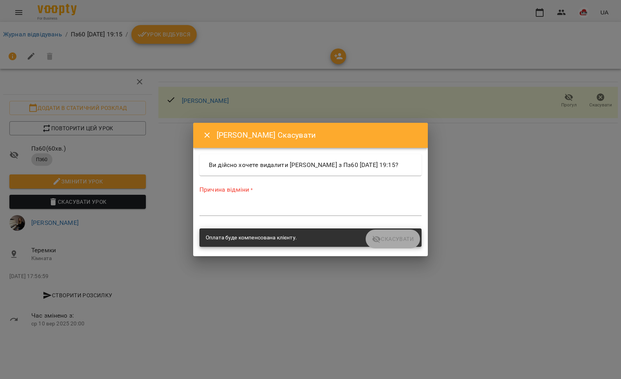
click at [222, 213] on textarea at bounding box center [310, 209] width 222 height 7
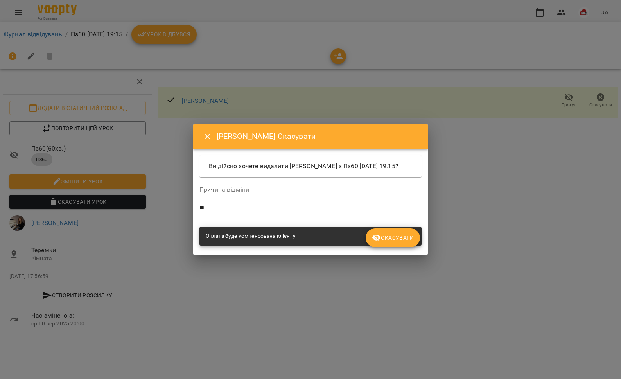
type textarea "**"
click at [391, 242] on span "Скасувати" at bounding box center [393, 237] width 42 height 9
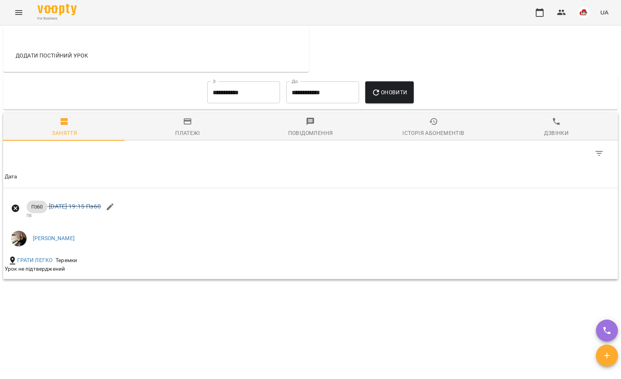
scroll to position [408, 0]
click at [26, 13] on button "Menu" at bounding box center [18, 12] width 19 height 19
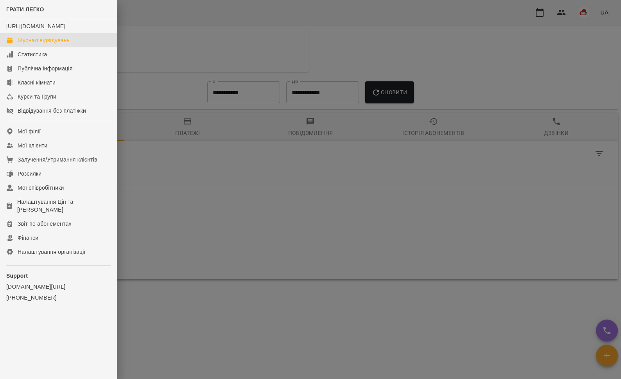
click at [39, 44] on div "Журнал відвідувань" at bounding box center [44, 40] width 52 height 8
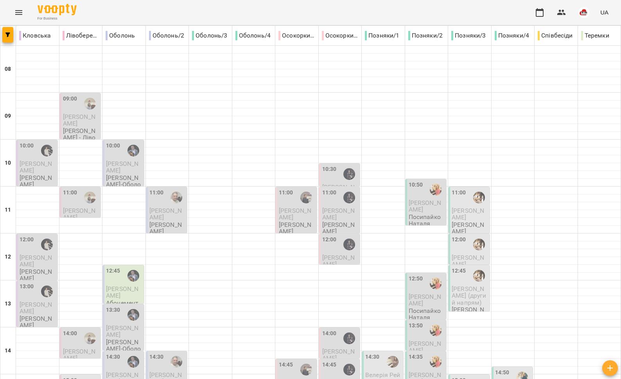
click at [23, 12] on icon "Menu" at bounding box center [18, 12] width 9 height 9
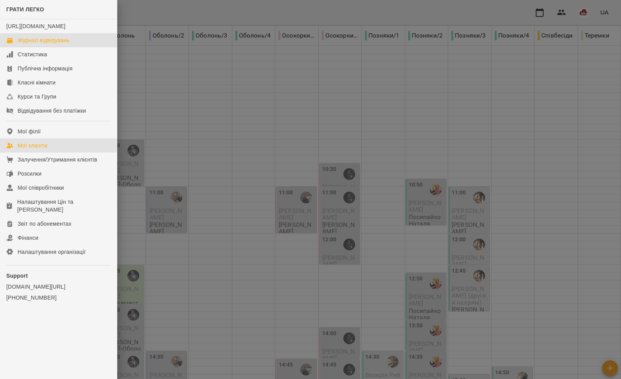
click at [47, 149] on div "Мої клієнти" at bounding box center [33, 146] width 30 height 8
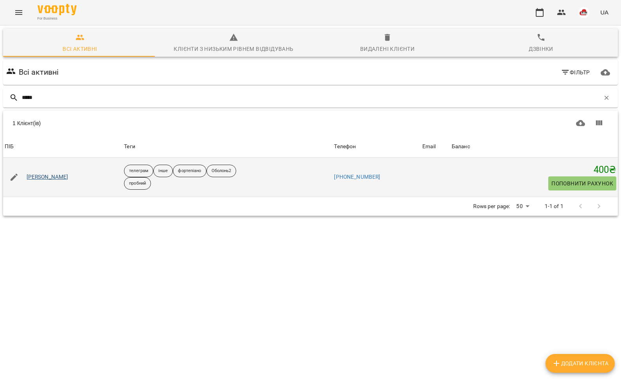
type input "*****"
click at [34, 175] on link "[PERSON_NAME]" at bounding box center [48, 177] width 42 height 8
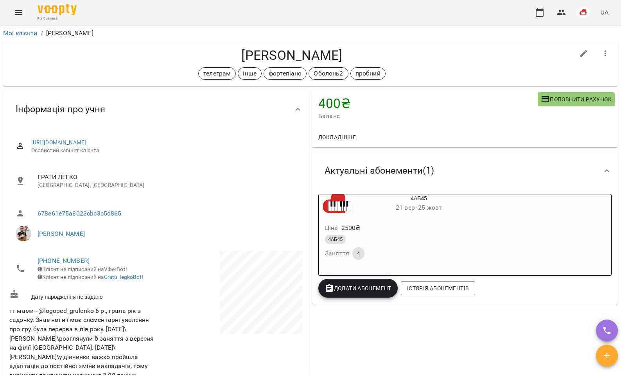
click at [18, 38] on li "Мої клієнти" at bounding box center [20, 33] width 34 height 9
click at [19, 34] on link "Мої клієнти" at bounding box center [20, 32] width 34 height 7
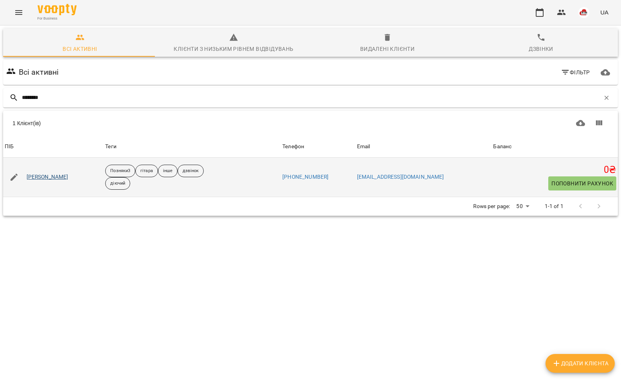
type input "********"
click at [54, 180] on link "Ліза Сагайдак" at bounding box center [48, 177] width 42 height 8
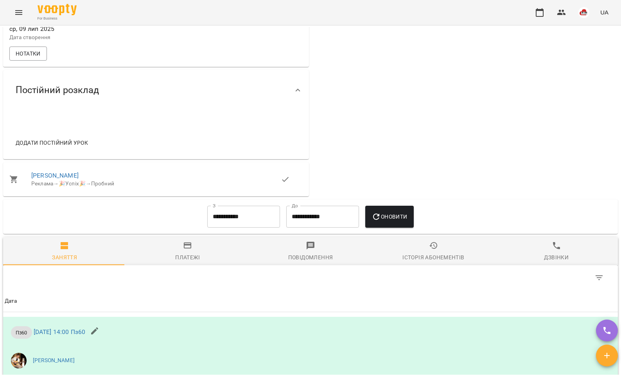
scroll to position [454, 0]
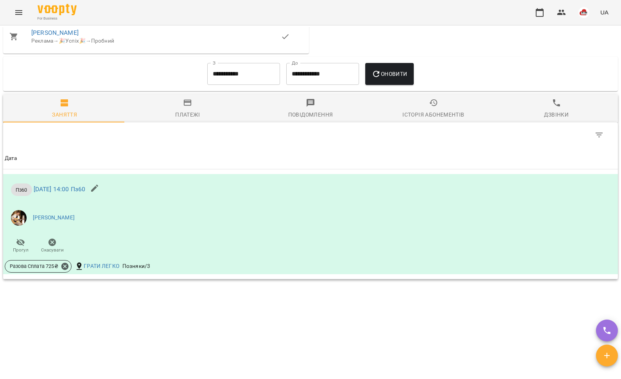
click at [19, 12] on icon "Menu" at bounding box center [18, 12] width 7 height 5
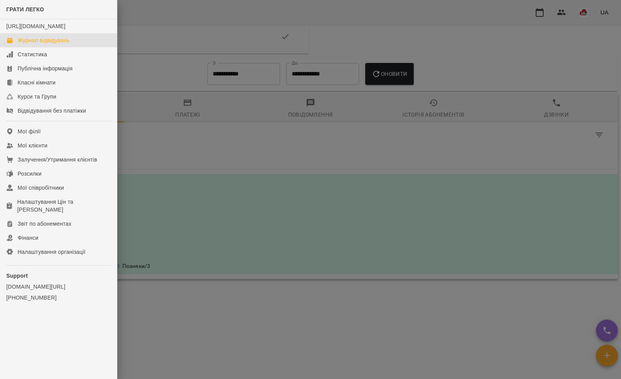
click at [36, 44] on div "Журнал відвідувань" at bounding box center [44, 40] width 52 height 8
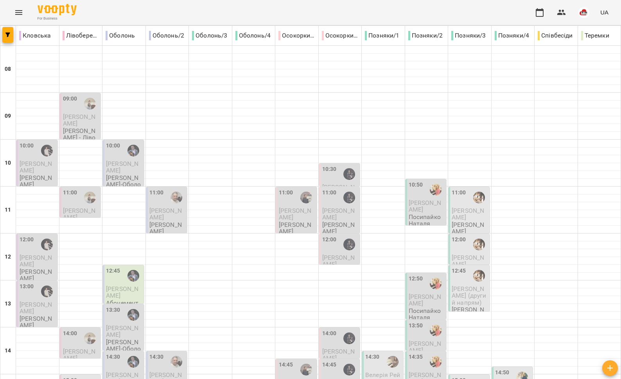
scroll to position [130, 0]
click at [461, 285] on span "Анна Єсипенко (другий напрям)" at bounding box center [469, 295] width 35 height 21
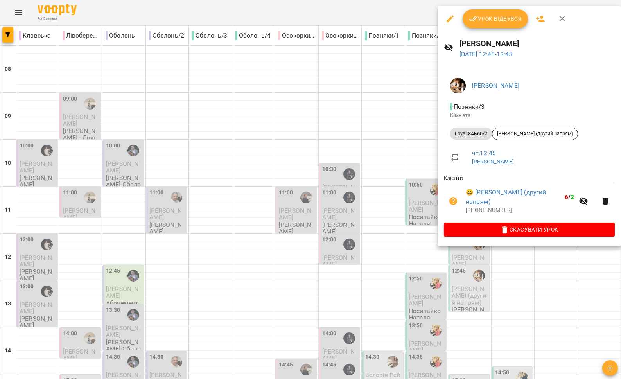
click at [390, 167] on div at bounding box center [310, 189] width 621 height 379
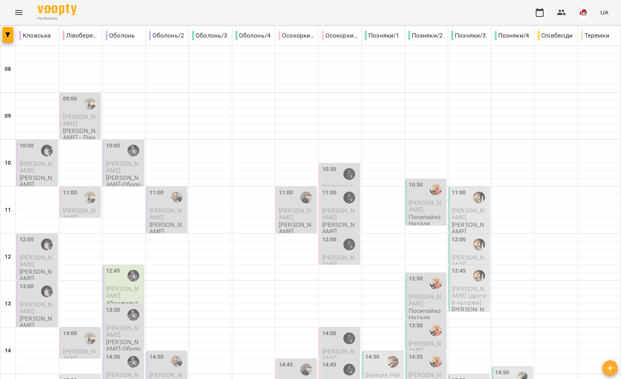
scroll to position [112, 0]
click at [11, 38] on button "button" at bounding box center [7, 35] width 11 height 16
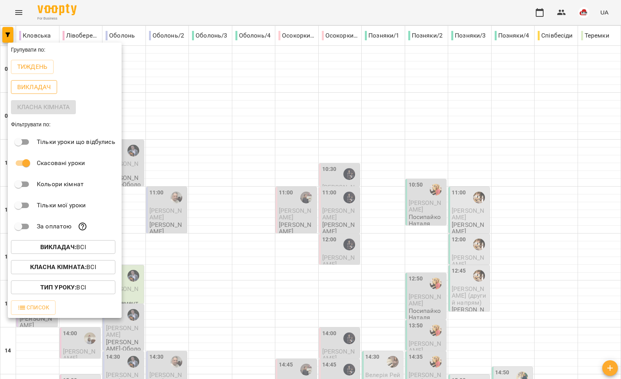
click at [40, 93] on button "Викладач" at bounding box center [34, 87] width 46 height 14
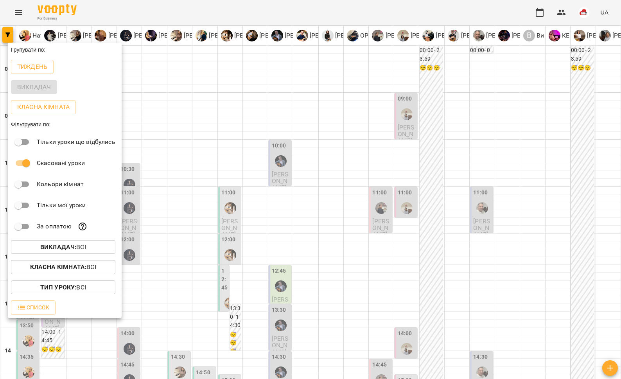
click at [389, 180] on div at bounding box center [310, 189] width 621 height 379
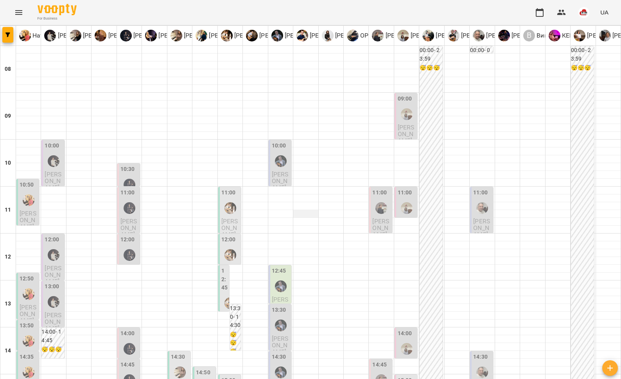
scroll to position [163, 0]
click at [10, 34] on icon "button" at bounding box center [7, 34] width 5 height 5
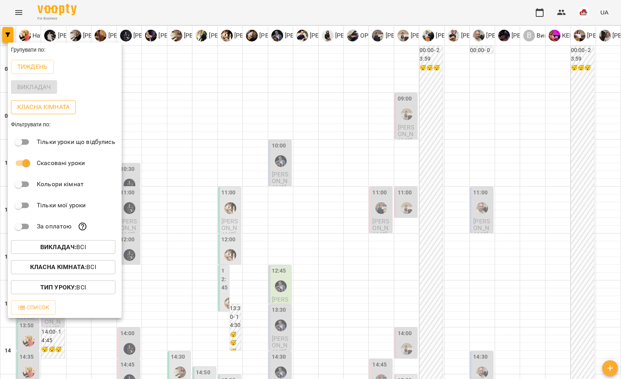
click at [31, 108] on p "Класна кімната" at bounding box center [43, 106] width 52 height 9
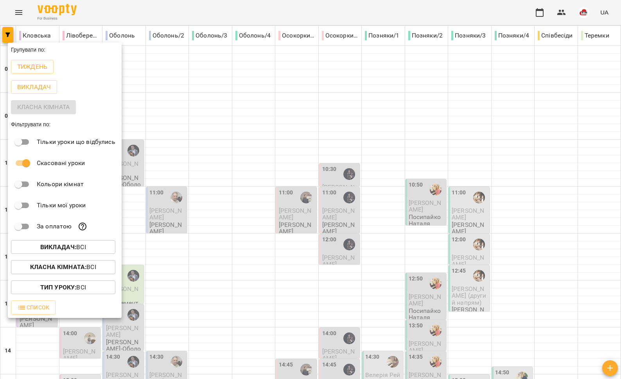
click at [254, 158] on div at bounding box center [310, 189] width 621 height 379
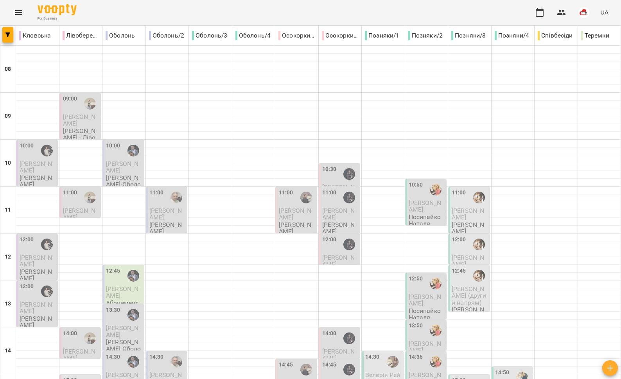
scroll to position [185, 0]
click at [451, 327] on div at bounding box center [469, 331] width 43 height 8
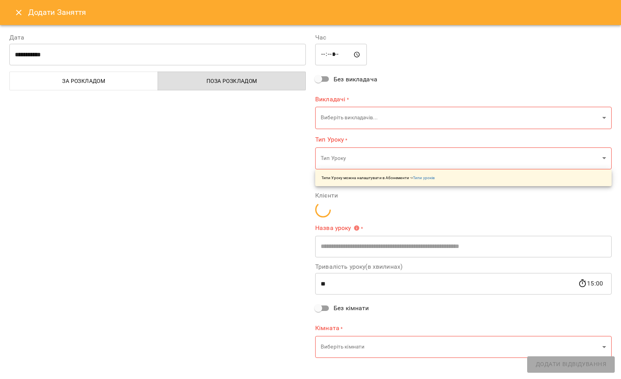
type input "**********"
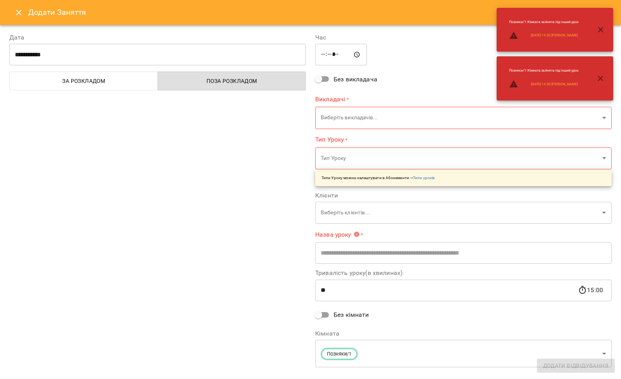
click at [343, 111] on body "For Business UA Кловська Лівобережна Оболонь Оболонь/2 Оболонь/3 Оболонь/4 Осок…" at bounding box center [310, 354] width 621 height 708
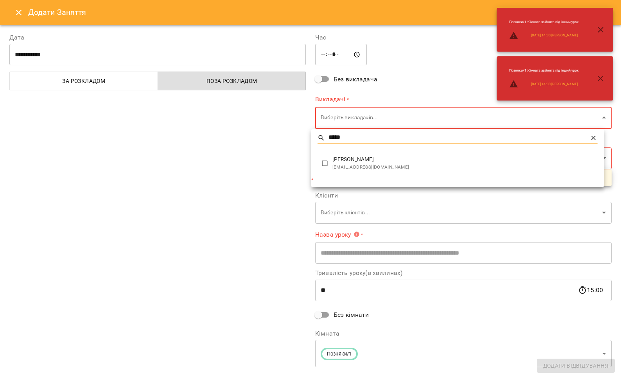
type input "*****"
click at [333, 162] on span "[PERSON_NAME]" at bounding box center [464, 160] width 265 height 8
type input "**********"
type input "**"
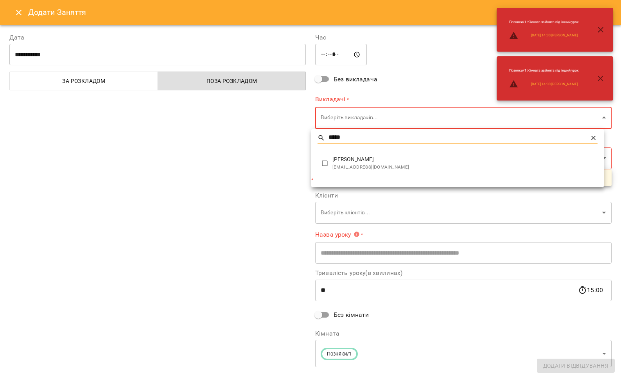
type input "**********"
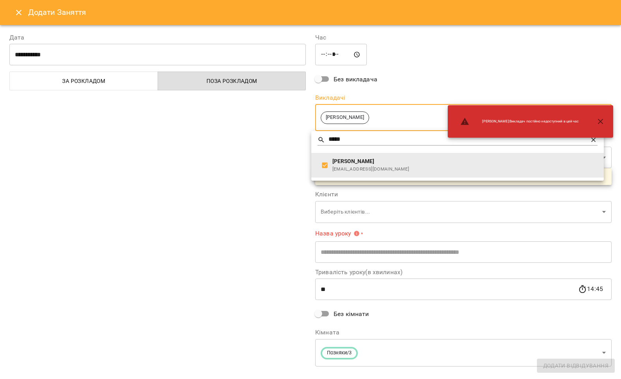
click at [284, 155] on div at bounding box center [310, 189] width 621 height 379
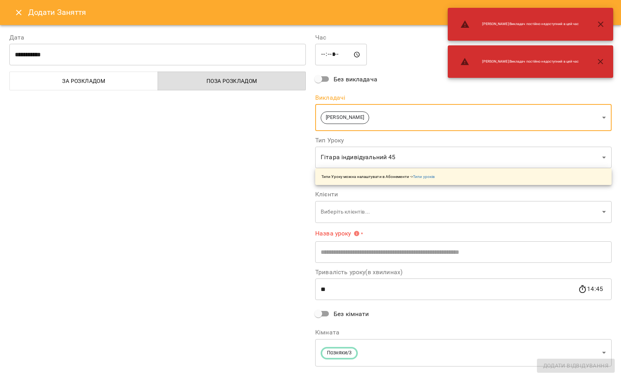
click at [341, 159] on body "For Business UA Кловська Лівобережна Оболонь Оболонь/2 Оболонь/3 Оболонь/4 Осок…" at bounding box center [310, 354] width 621 height 708
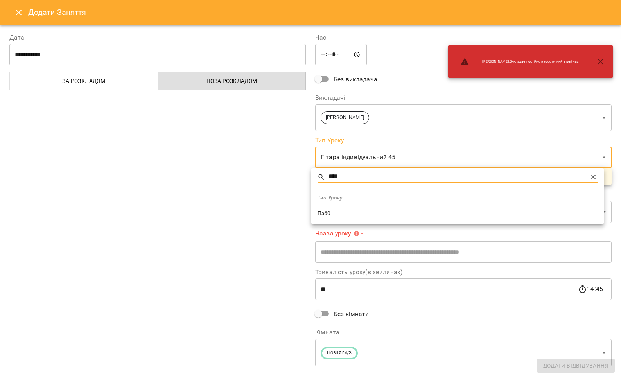
type input "****"
click at [326, 212] on span "Пз60" at bounding box center [458, 214] width 280 height 8
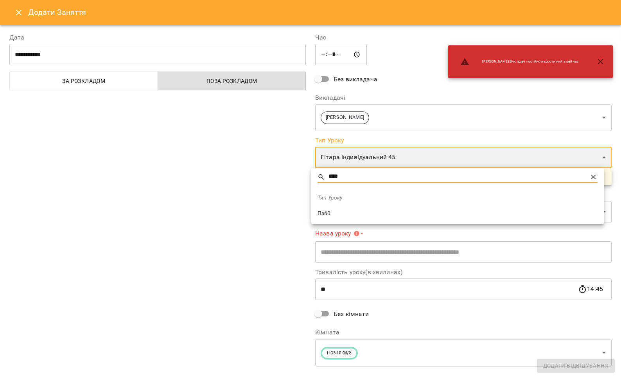
type input "****"
type input "**"
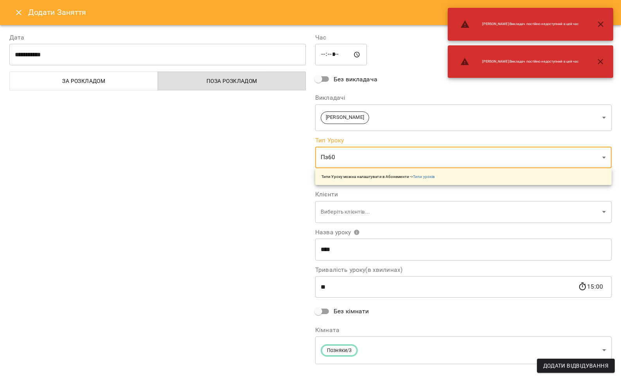
click at [342, 208] on body "For Business UA Кловська Лівобережна Оболонь Оболонь/2 Оболонь/3 Оболонь/4 Осок…" at bounding box center [310, 354] width 621 height 708
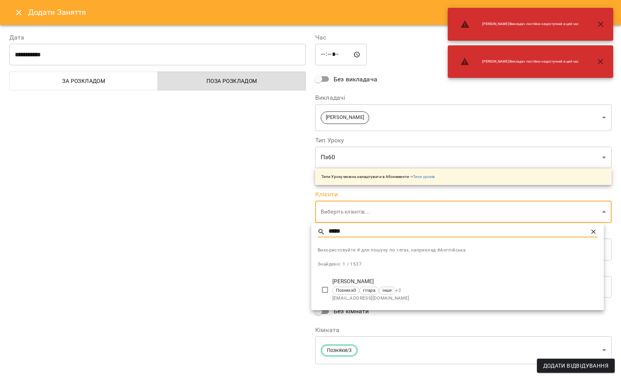
type input "*****"
type input "**********"
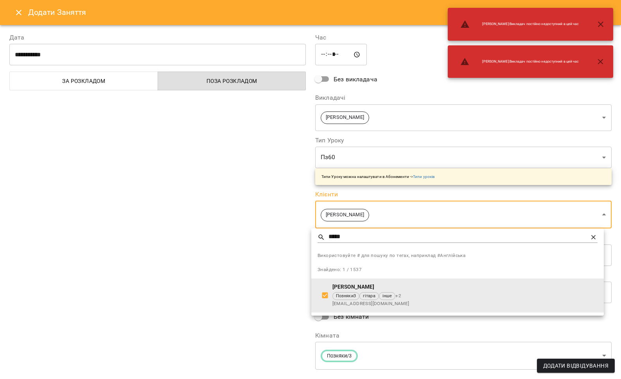
click at [268, 260] on div at bounding box center [310, 189] width 621 height 379
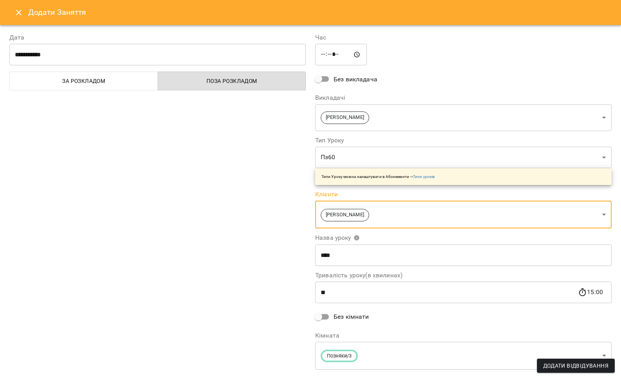
click at [544, 365] on span "Додати Відвідування" at bounding box center [575, 365] width 65 height 9
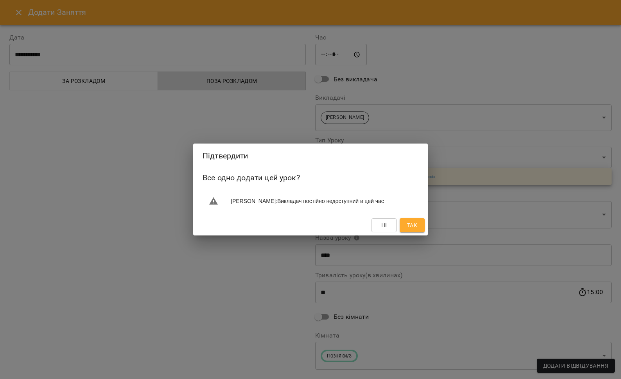
click at [415, 226] on span "Так" at bounding box center [412, 225] width 10 height 9
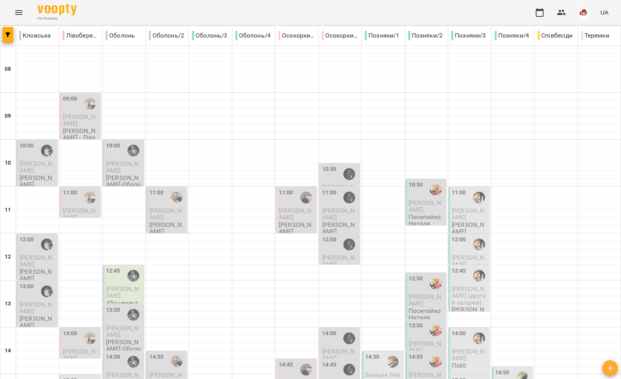
scroll to position [239, 0]
click at [461, 348] on span "Ліза Сагайдак" at bounding box center [468, 355] width 32 height 14
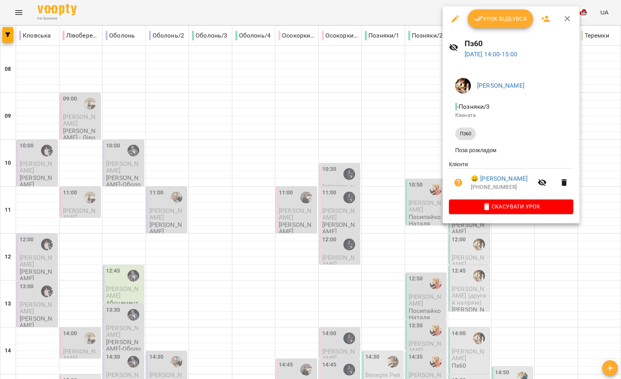
click at [17, 9] on div at bounding box center [310, 189] width 621 height 379
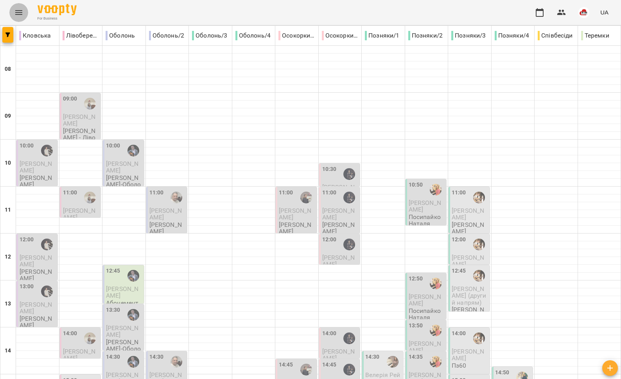
click at [20, 13] on icon "Menu" at bounding box center [18, 12] width 9 height 9
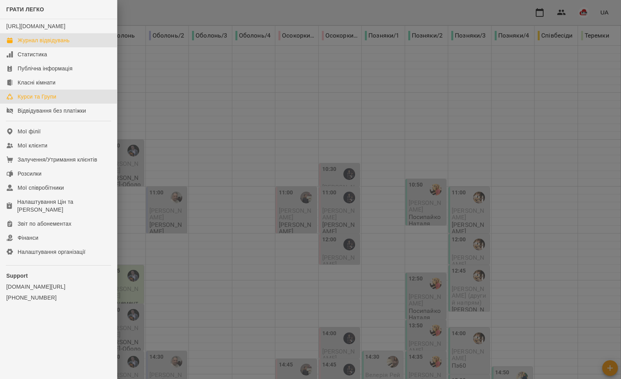
click at [30, 101] on div "Курси та Групи" at bounding box center [37, 97] width 39 height 8
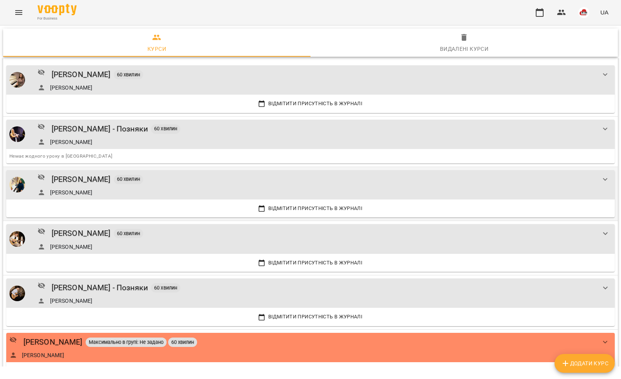
scroll to position [118, 0]
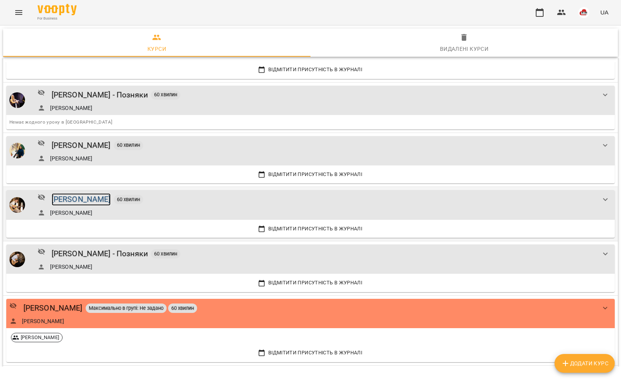
click at [79, 202] on div "[PERSON_NAME]" at bounding box center [81, 199] width 59 height 12
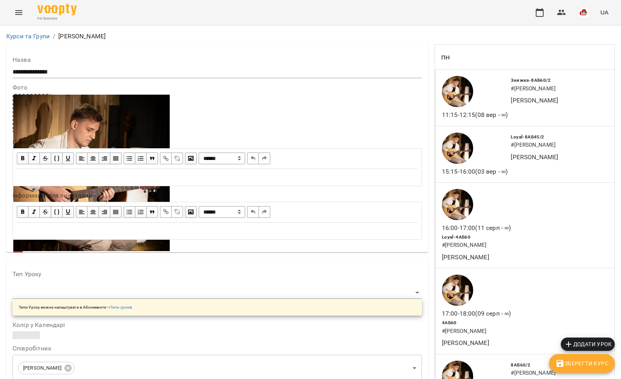
scroll to position [1322, 0]
click at [18, 20] on button "Menu" at bounding box center [18, 12] width 19 height 19
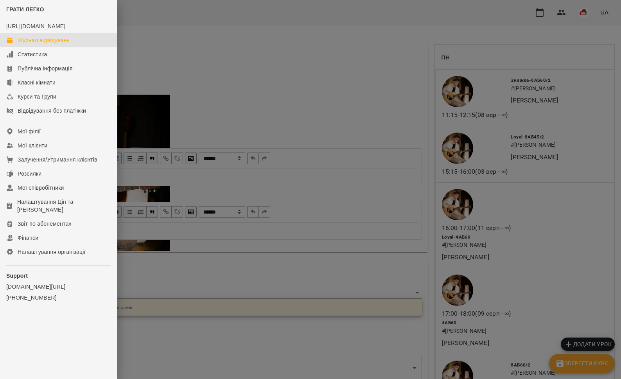
click at [37, 44] on div "Журнал відвідувань" at bounding box center [44, 40] width 52 height 8
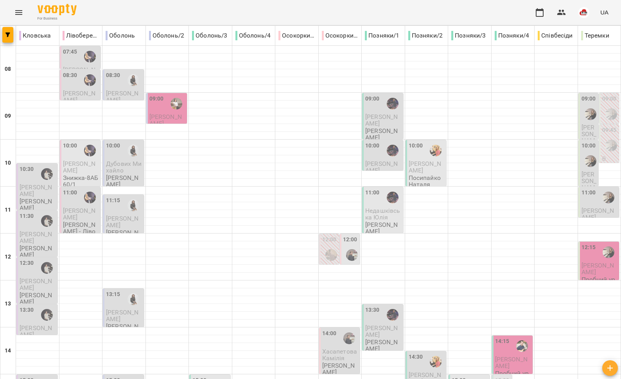
scroll to position [329, 0]
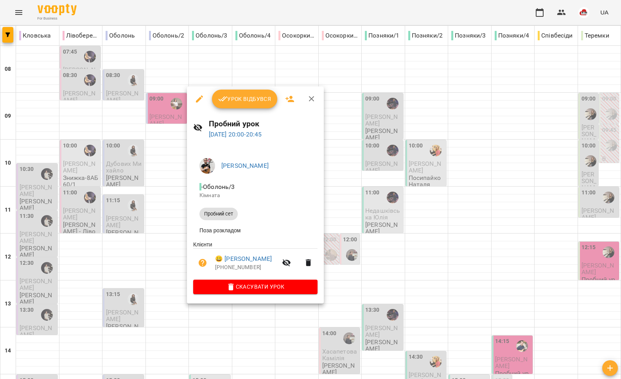
click at [158, 289] on div at bounding box center [310, 189] width 621 height 379
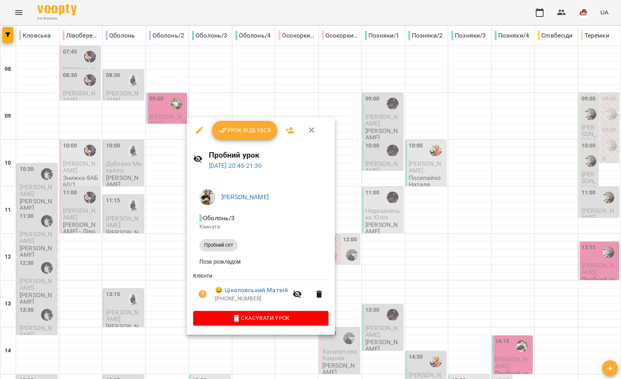
click at [166, 266] on div at bounding box center [310, 189] width 621 height 379
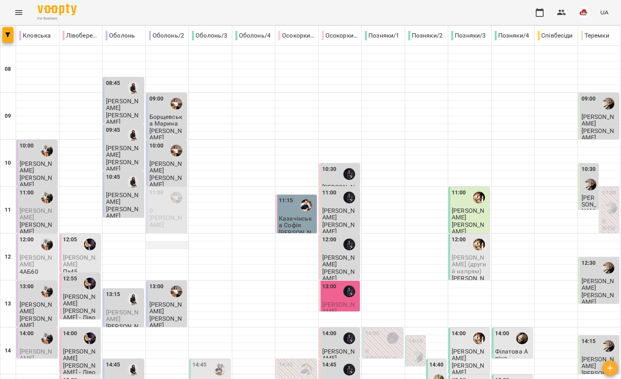
scroll to position [287, 0]
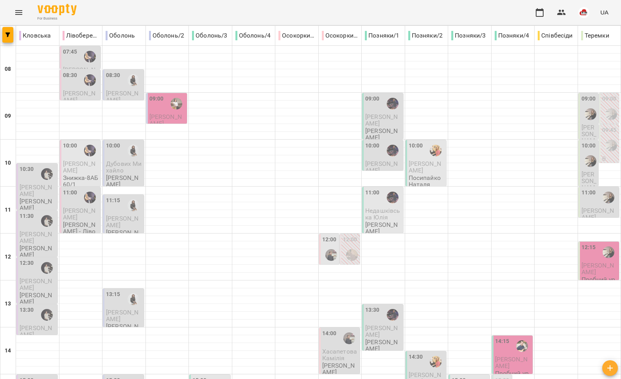
scroll to position [329, 0]
click at [13, 7] on button "Menu" at bounding box center [18, 12] width 19 height 19
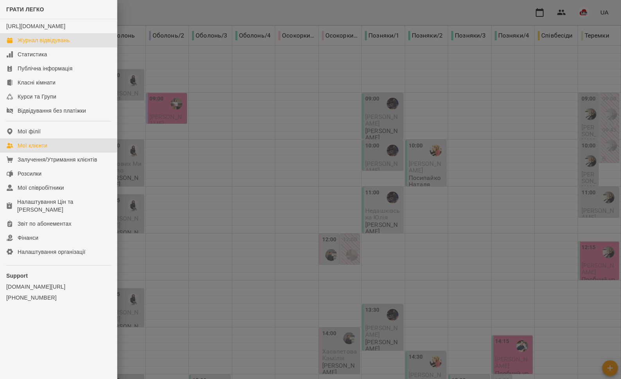
click at [41, 149] on div "Мої клієнти" at bounding box center [33, 146] width 30 height 8
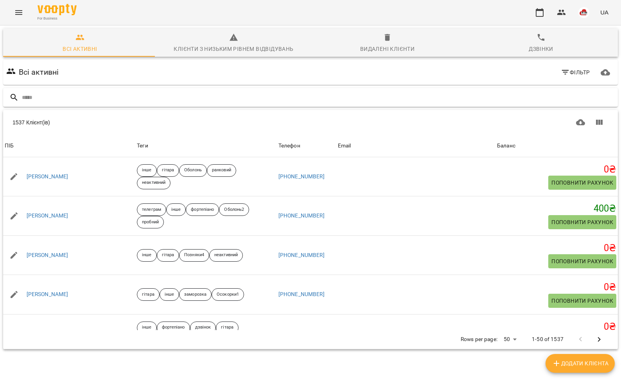
type input "**********"
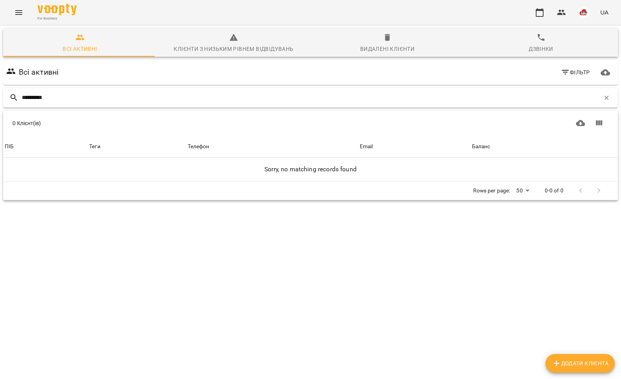
drag, startPoint x: 58, startPoint y: 98, endPoint x: 10, endPoint y: 96, distance: 48.2
click at [10, 96] on div "**********" at bounding box center [310, 98] width 615 height 20
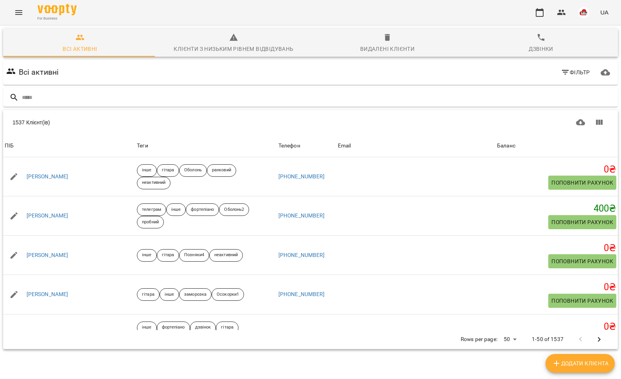
click at [16, 16] on icon "Menu" at bounding box center [18, 12] width 9 height 9
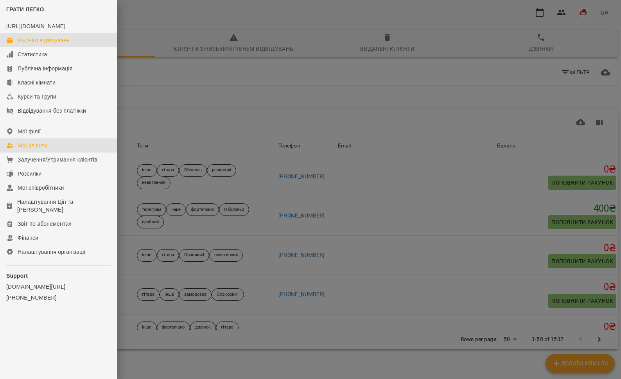
click at [31, 44] on div "Журнал відвідувань" at bounding box center [44, 40] width 52 height 8
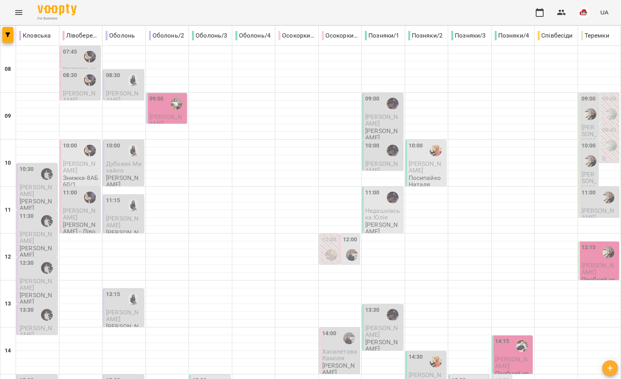
scroll to position [309, 0]
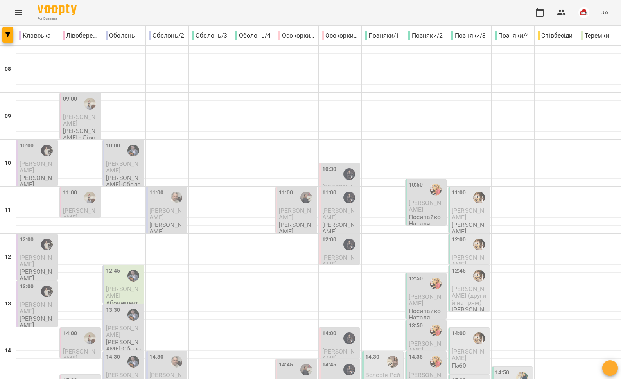
scroll to position [262, 0]
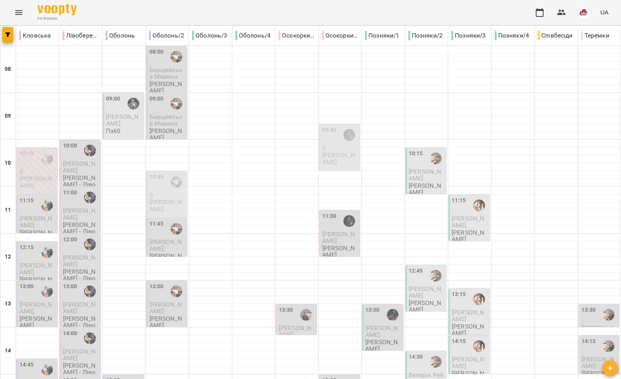
scroll to position [158, 0]
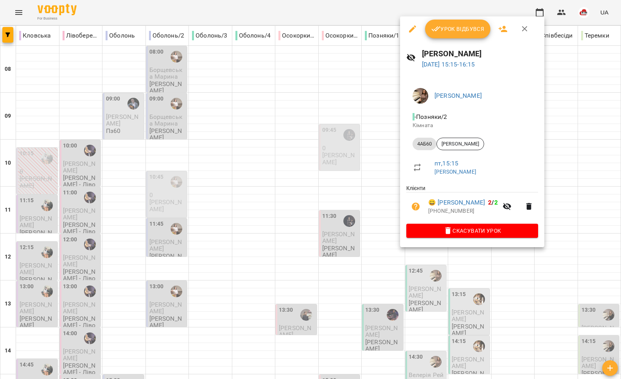
click at [330, 206] on div at bounding box center [310, 189] width 621 height 379
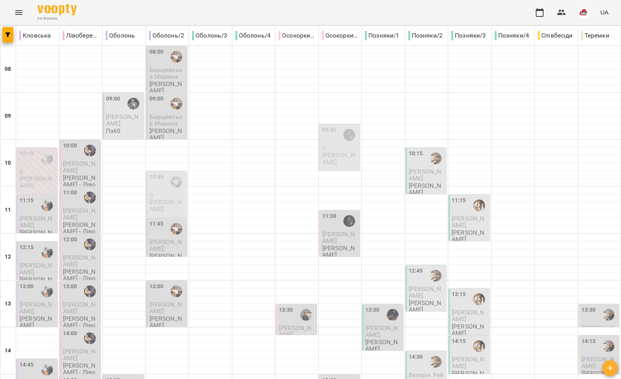
scroll to position [329, 0]
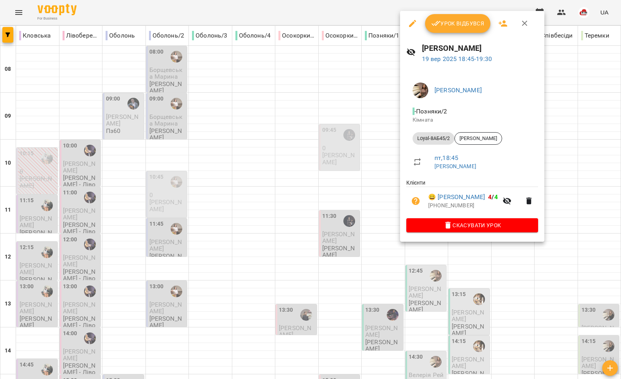
click at [371, 223] on div at bounding box center [310, 189] width 621 height 379
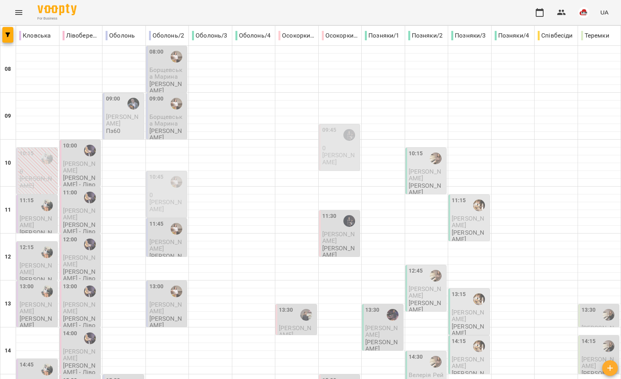
click at [23, 8] on icon "Menu" at bounding box center [18, 12] width 9 height 9
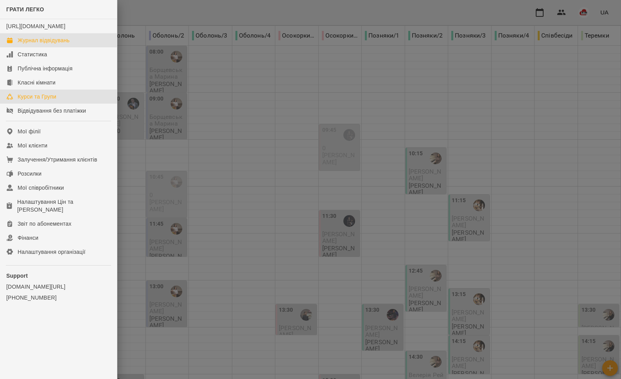
click at [35, 101] on div "Курси та Групи" at bounding box center [37, 97] width 39 height 8
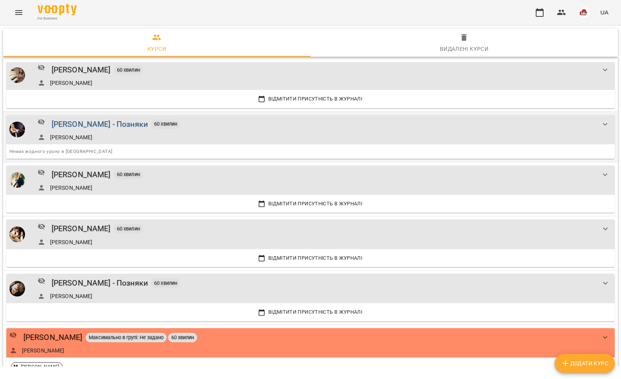
scroll to position [90, 0]
click at [93, 238] on link "[PERSON_NAME]" at bounding box center [71, 242] width 43 height 8
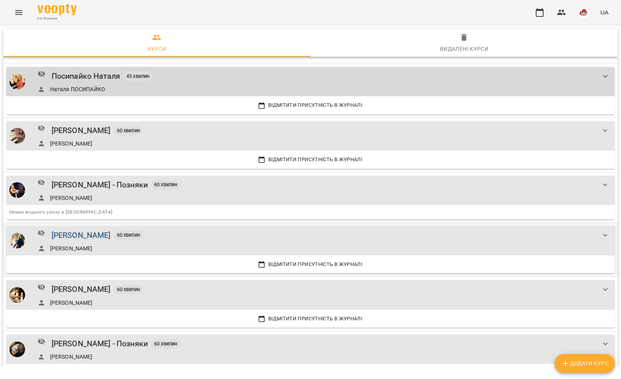
scroll to position [43, 0]
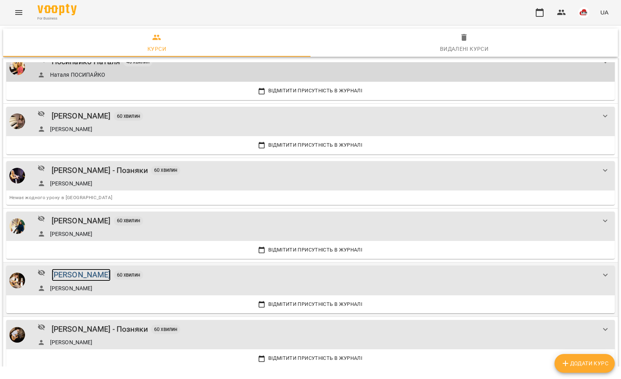
click at [72, 271] on div "[PERSON_NAME]" at bounding box center [81, 275] width 59 height 12
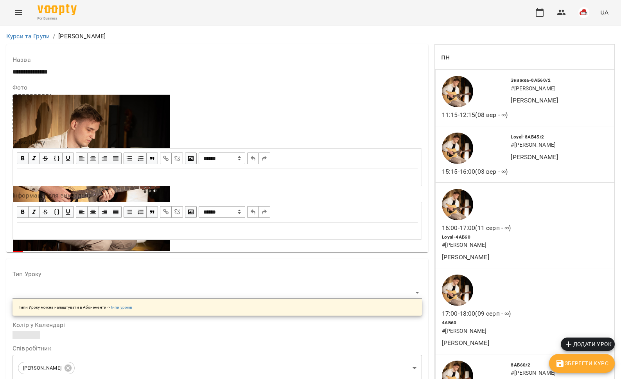
scroll to position [1397, 0]
click at [22, 11] on icon "Menu" at bounding box center [18, 12] width 9 height 9
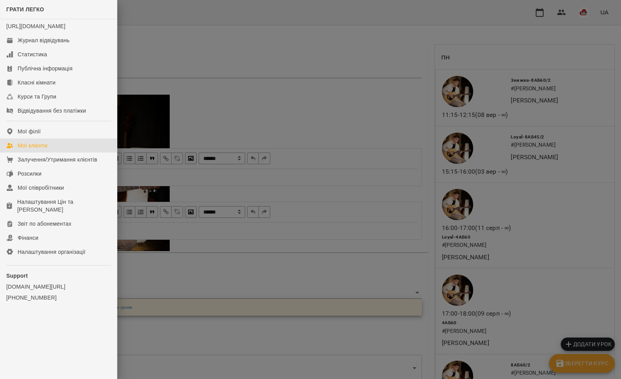
click at [47, 149] on div "Мої клієнти" at bounding box center [33, 146] width 30 height 8
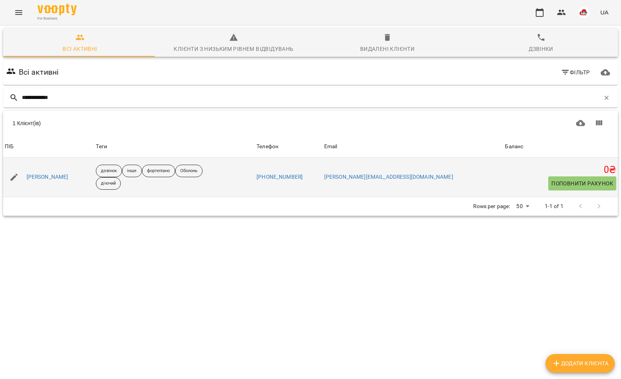
type input "**********"
click at [53, 169] on div "Кушнерук Олександр" at bounding box center [48, 177] width 91 height 22
click at [55, 176] on link "Кушнерук Олександр" at bounding box center [48, 177] width 42 height 8
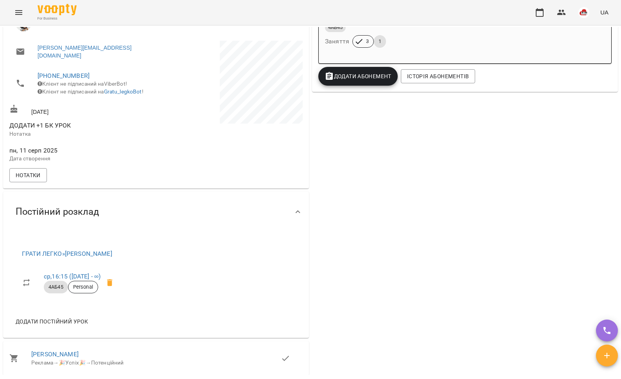
scroll to position [196, 0]
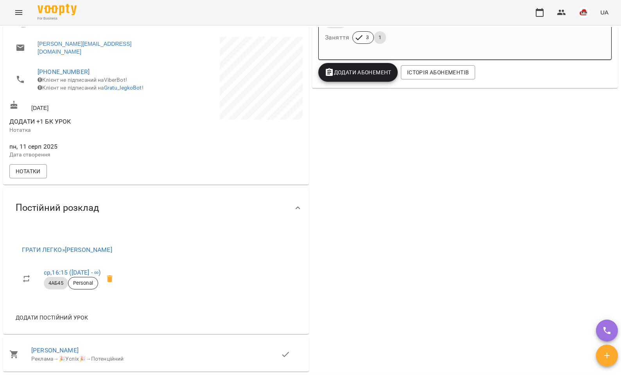
click at [16, 13] on icon "Menu" at bounding box center [18, 12] width 9 height 9
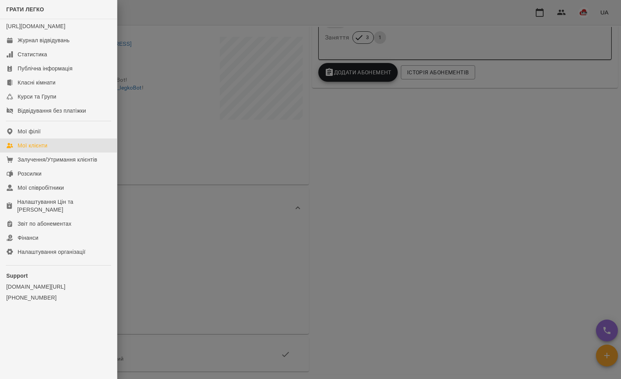
click at [46, 149] on div "Мої клієнти" at bounding box center [33, 146] width 30 height 8
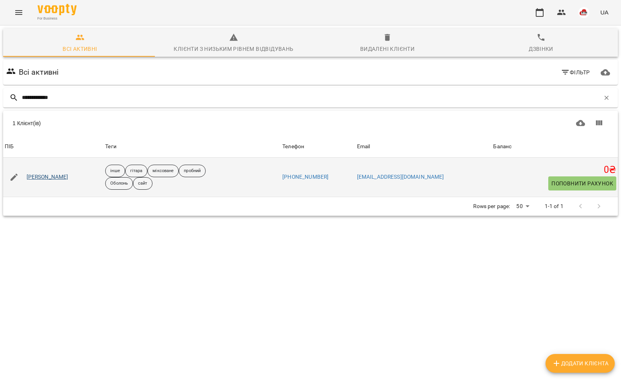
type input "**********"
click at [39, 178] on link "Шерекіна Софія" at bounding box center [48, 177] width 42 height 8
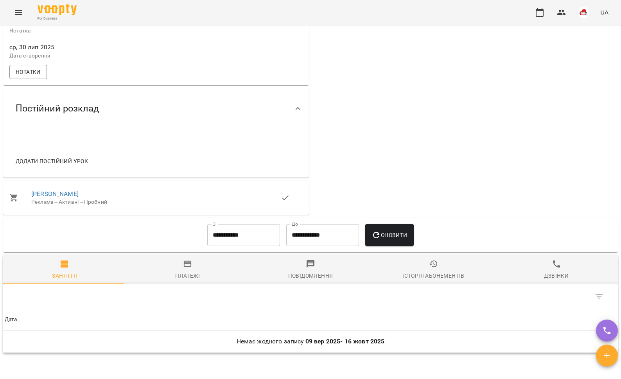
scroll to position [389, 0]
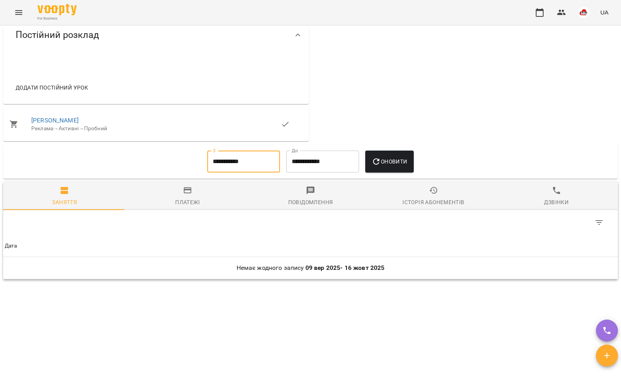
click at [234, 164] on input "**********" at bounding box center [243, 162] width 73 height 22
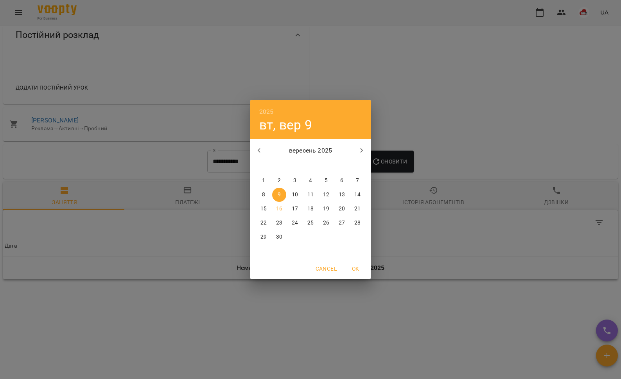
click at [261, 146] on icon "button" at bounding box center [259, 150] width 9 height 9
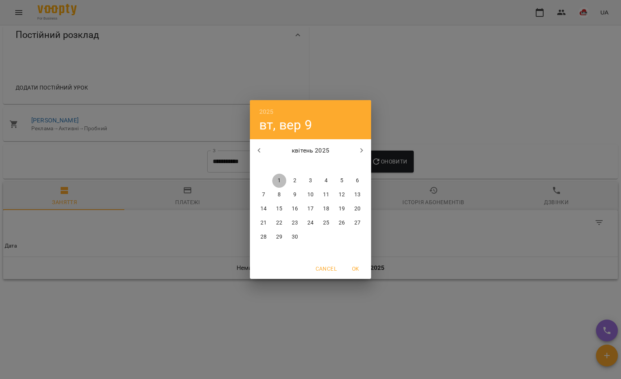
click at [273, 178] on span "1" at bounding box center [279, 181] width 14 height 8
type input "**********"
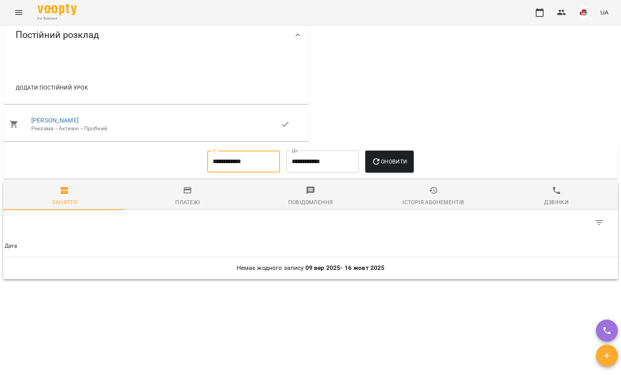
click at [385, 166] on span "Оновити" at bounding box center [390, 161] width 36 height 9
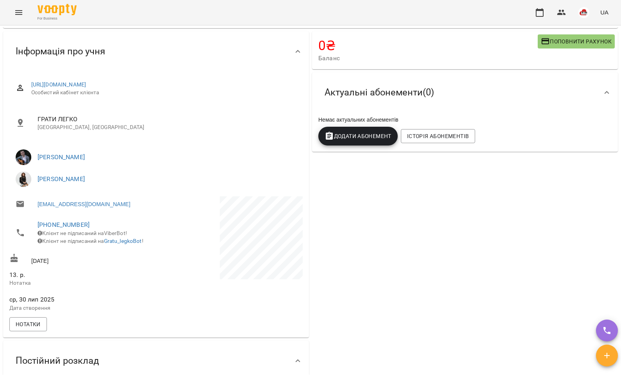
scroll to position [52, 0]
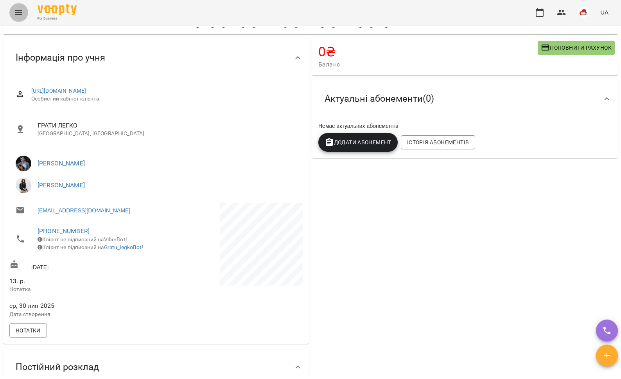
click at [21, 12] on icon "Menu" at bounding box center [18, 12] width 9 height 9
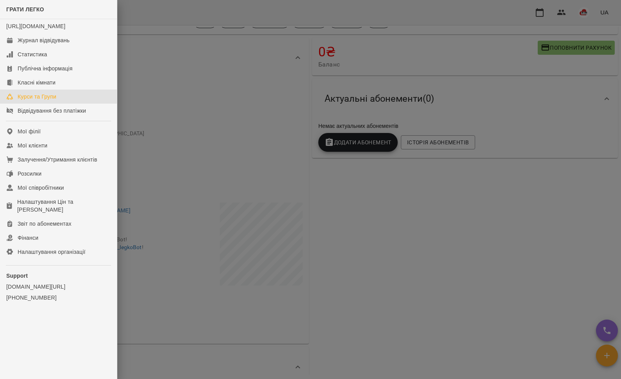
click at [34, 101] on div "Курси та Групи" at bounding box center [37, 97] width 39 height 8
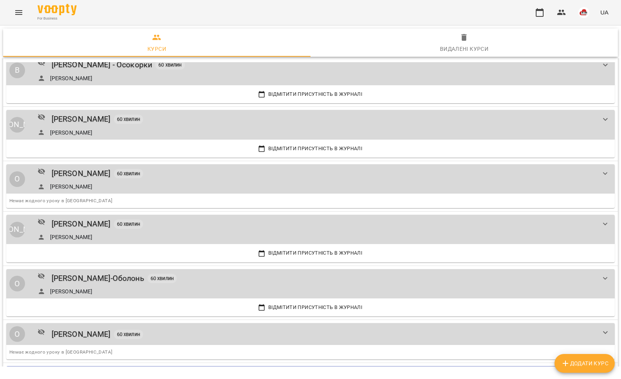
scroll to position [773, 0]
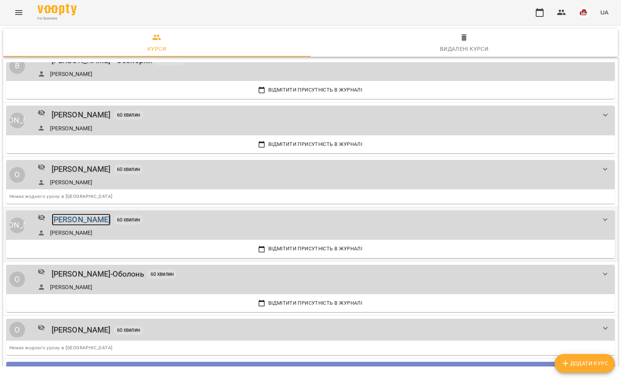
click at [78, 214] on div "[PERSON_NAME]" at bounding box center [81, 220] width 59 height 12
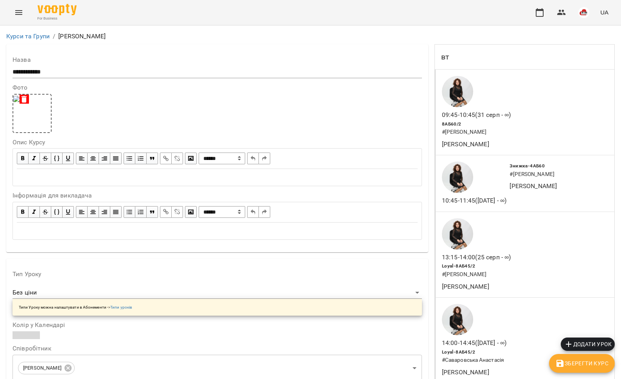
click at [18, 13] on icon "Menu" at bounding box center [18, 12] width 7 height 5
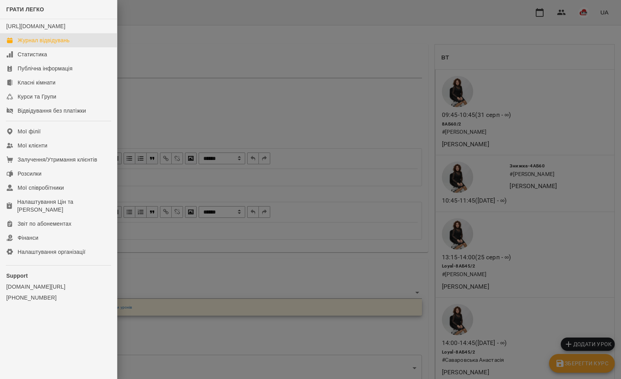
click at [31, 44] on div "Журнал відвідувань" at bounding box center [44, 40] width 52 height 8
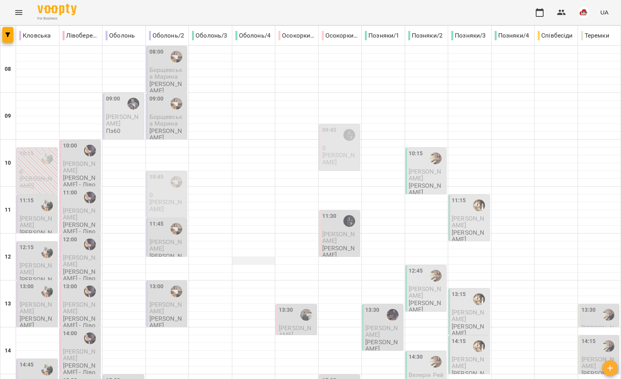
click at [257, 261] on div at bounding box center [253, 261] width 43 height 8
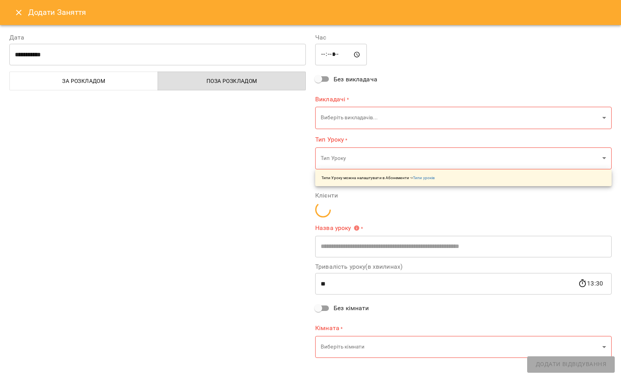
type input "**********"
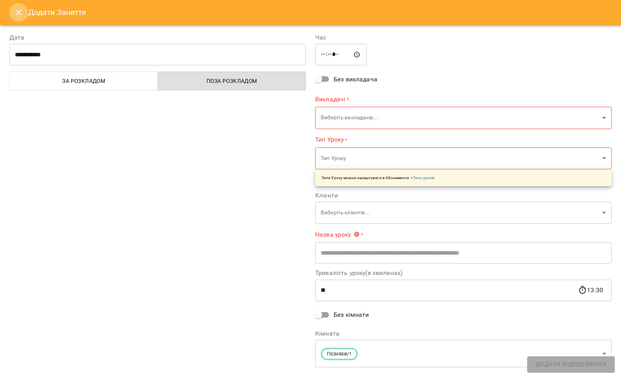
click at [13, 14] on button "Close" at bounding box center [18, 12] width 19 height 19
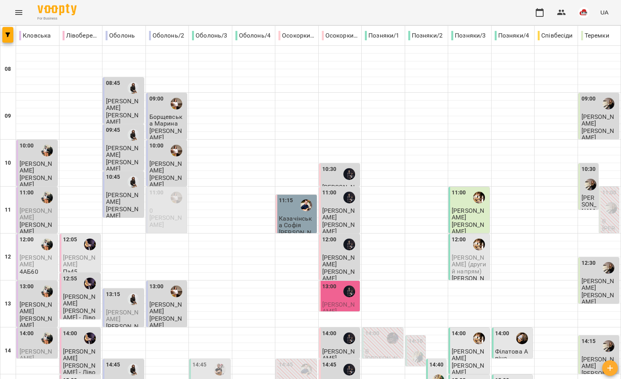
scroll to position [329, 0]
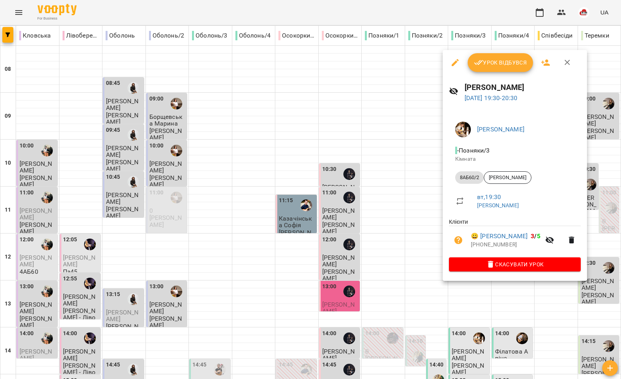
click at [414, 282] on div at bounding box center [310, 189] width 621 height 379
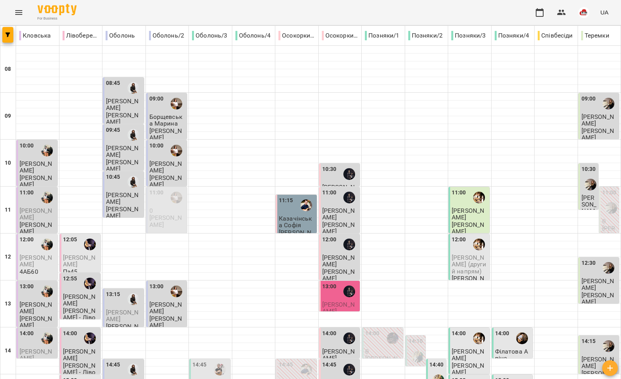
scroll to position [230, 0]
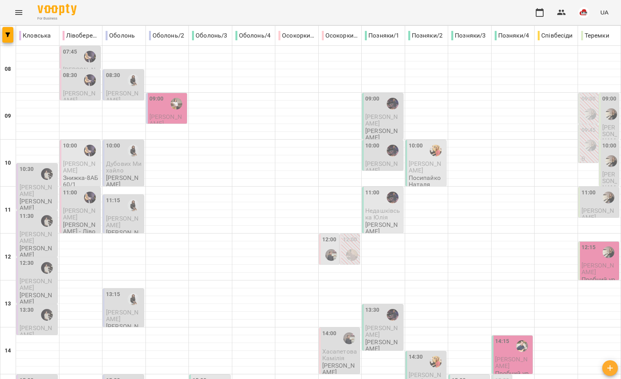
scroll to position [329, 0]
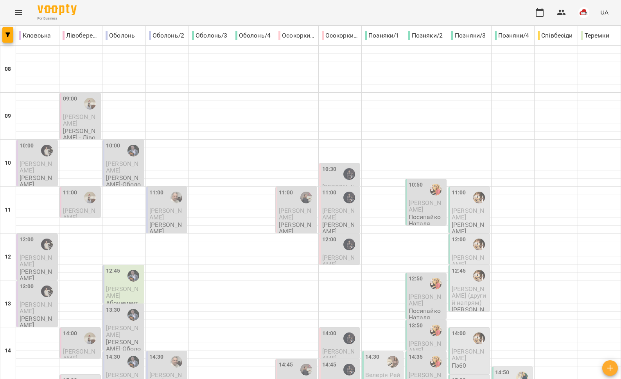
scroll to position [84, 0]
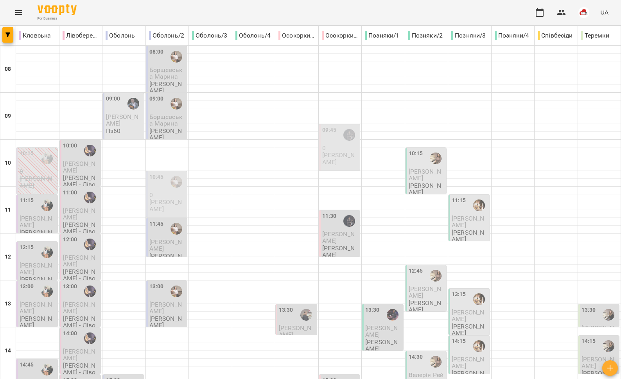
scroll to position [329, 0]
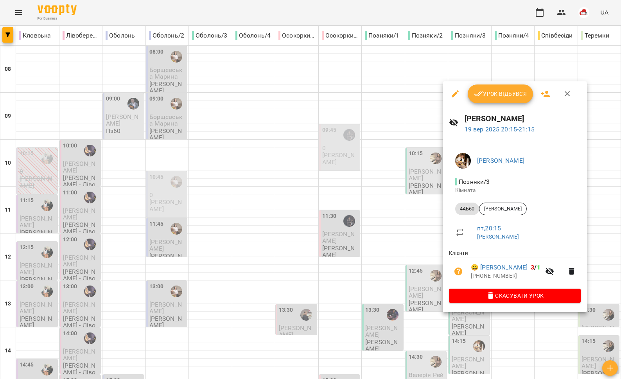
click at [406, 301] on div at bounding box center [310, 189] width 621 height 379
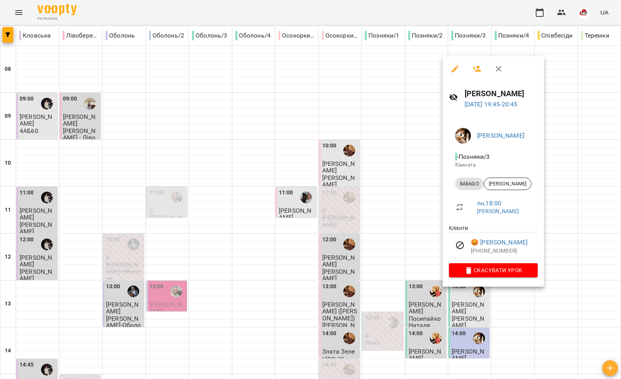
click at [417, 291] on div at bounding box center [310, 189] width 621 height 379
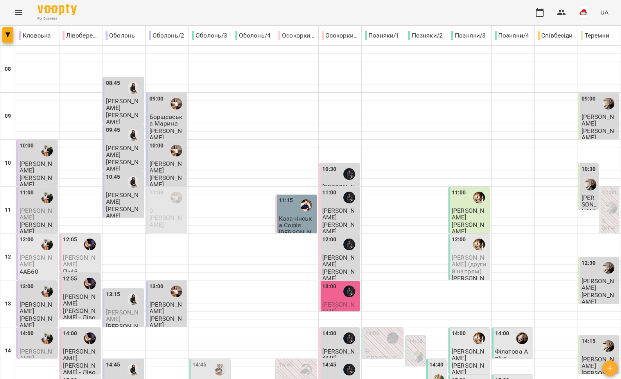
scroll to position [0, 0]
click at [24, 10] on button "Menu" at bounding box center [18, 12] width 19 height 19
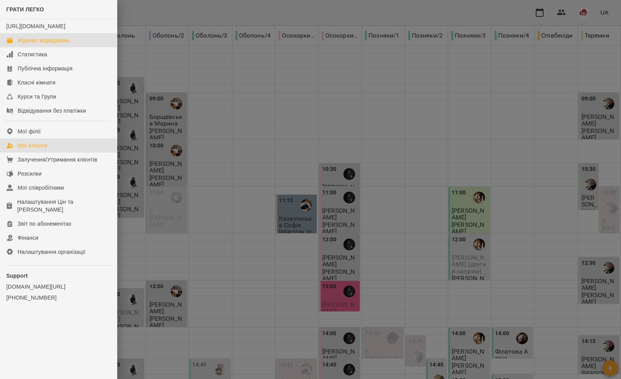
click at [52, 153] on link "Мої клієнти" at bounding box center [58, 145] width 117 height 14
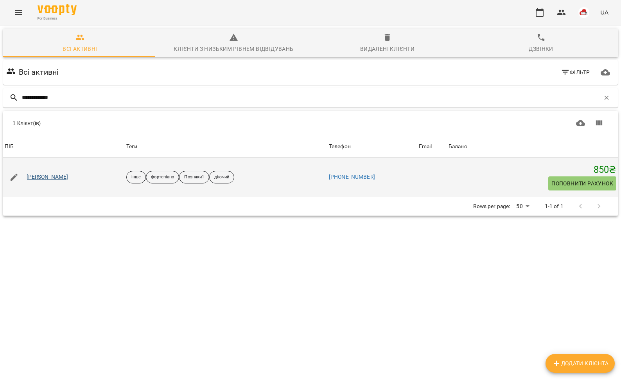
type input "**********"
click at [49, 178] on link "[PERSON_NAME]" at bounding box center [48, 177] width 42 height 8
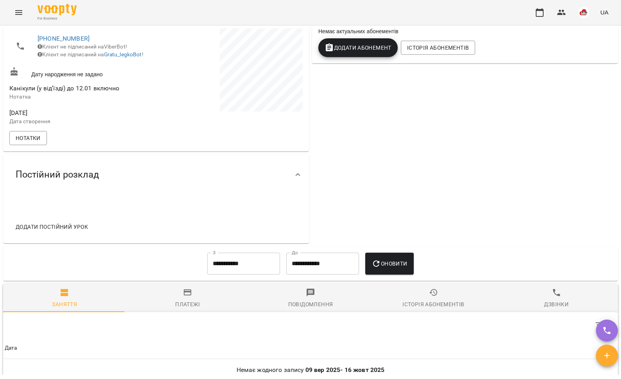
scroll to position [274, 0]
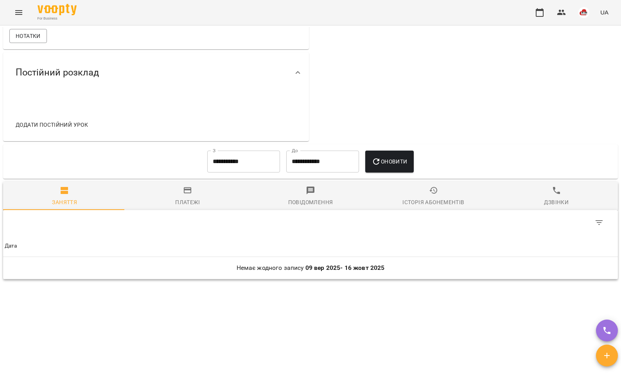
click at [16, 14] on icon "Menu" at bounding box center [18, 12] width 7 height 5
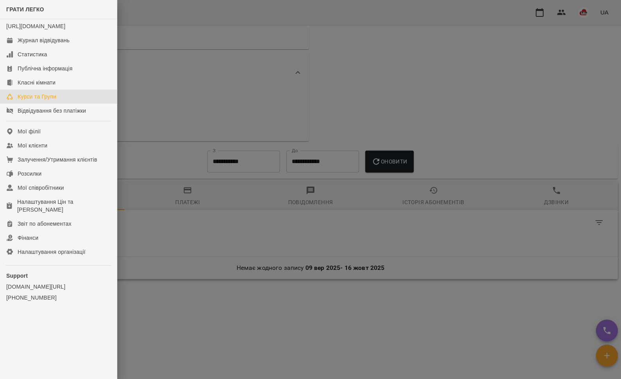
click at [40, 101] on div "Курси та Групи" at bounding box center [37, 97] width 39 height 8
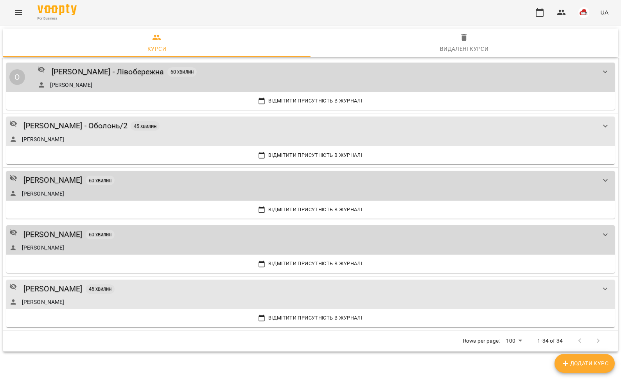
scroll to position [1572, 0]
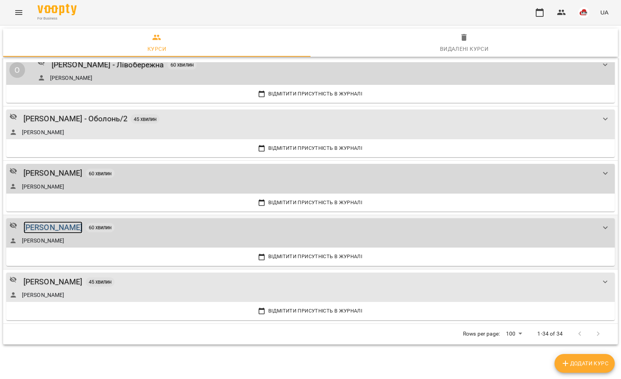
click at [72, 223] on div "[PERSON_NAME]" at bounding box center [52, 227] width 59 height 12
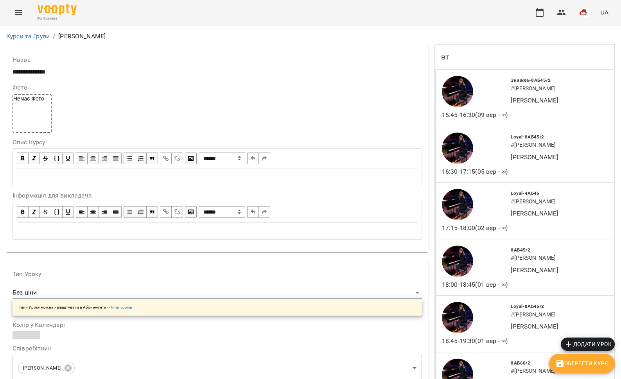
scroll to position [1339, 0]
click at [18, 4] on button "Menu" at bounding box center [18, 12] width 19 height 19
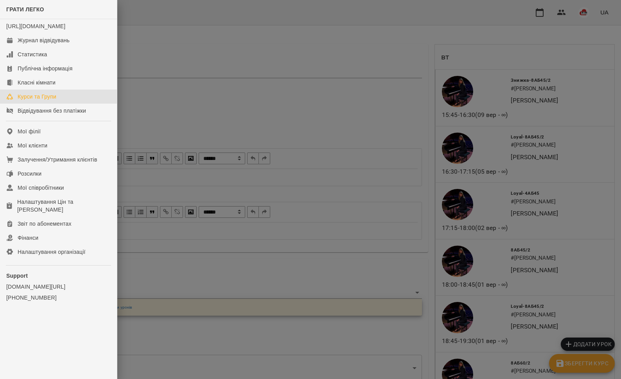
click at [37, 101] on div "Курси та Групи" at bounding box center [37, 97] width 39 height 8
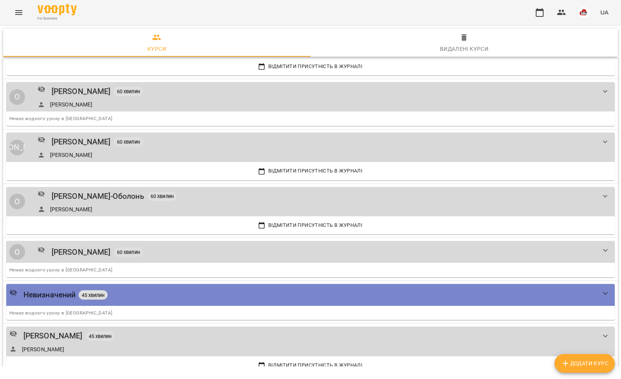
scroll to position [855, 0]
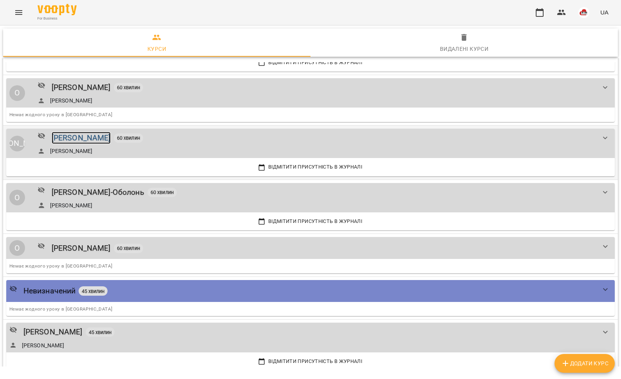
click at [67, 136] on div "[PERSON_NAME]" at bounding box center [81, 138] width 59 height 12
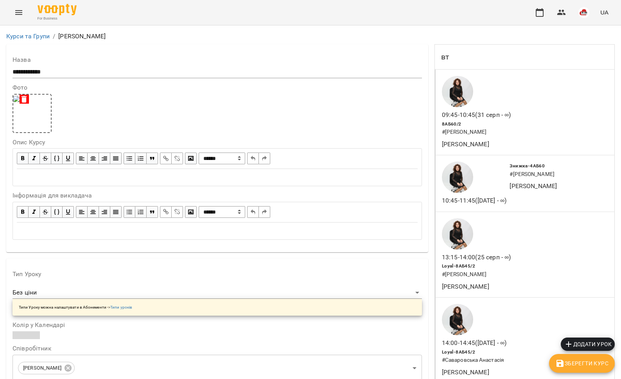
scroll to position [590, 0]
click at [21, 12] on icon "Menu" at bounding box center [18, 12] width 9 height 9
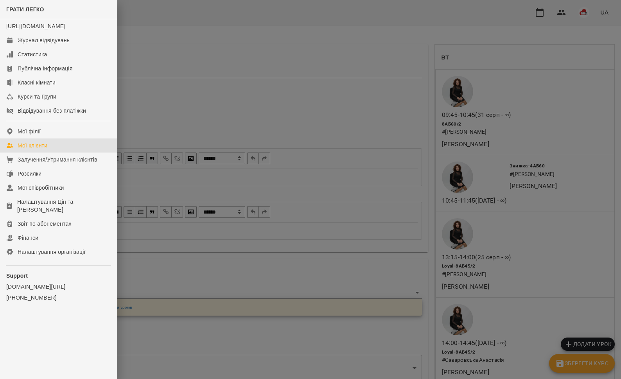
click at [37, 149] on div "Мої клієнти" at bounding box center [33, 146] width 30 height 8
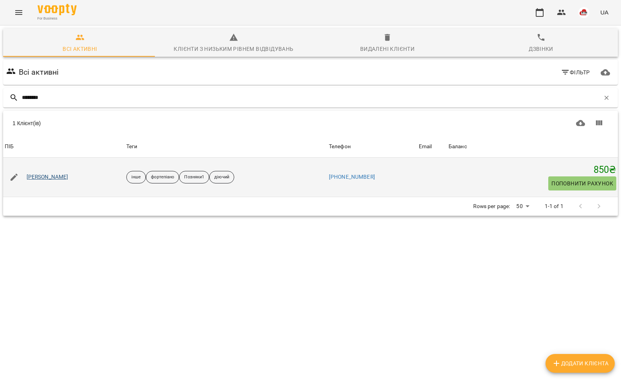
type input "********"
click at [43, 178] on link "Соколова Марія" at bounding box center [48, 177] width 42 height 8
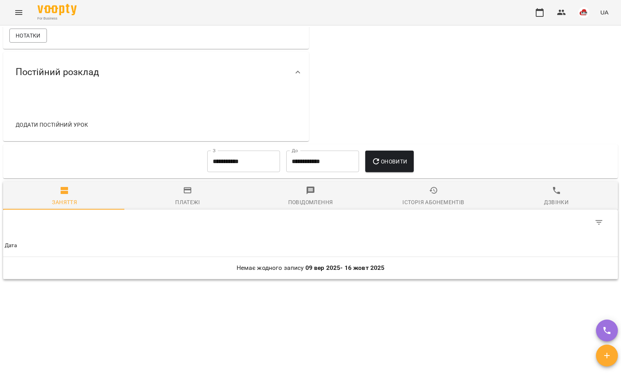
click at [422, 201] on div "Історія абонементів" at bounding box center [433, 201] width 62 height 9
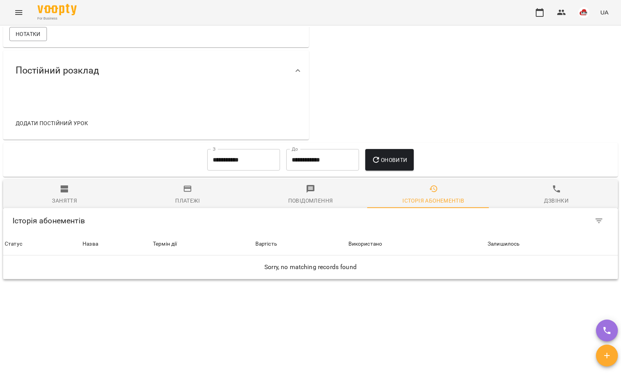
click at [251, 154] on input "**********" at bounding box center [243, 160] width 73 height 22
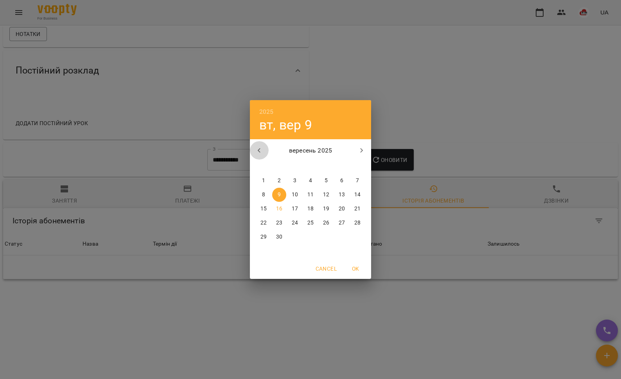
click at [262, 151] on icon "button" at bounding box center [259, 150] width 9 height 9
click at [355, 181] on span "1" at bounding box center [357, 181] width 14 height 8
type input "**********"
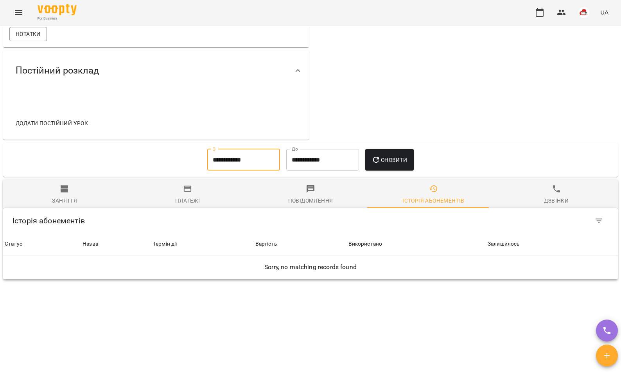
click at [379, 164] on icon "button" at bounding box center [376, 159] width 9 height 9
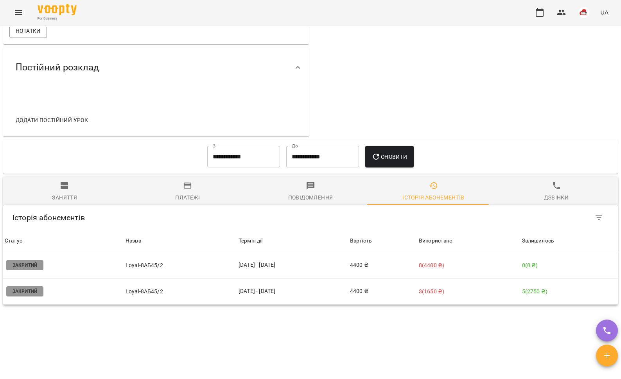
click at [23, 9] on icon "Menu" at bounding box center [18, 12] width 9 height 9
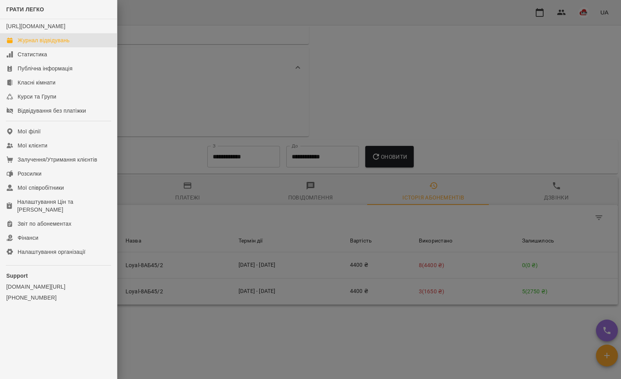
click at [26, 43] on link "Журнал відвідувань" at bounding box center [58, 40] width 117 height 14
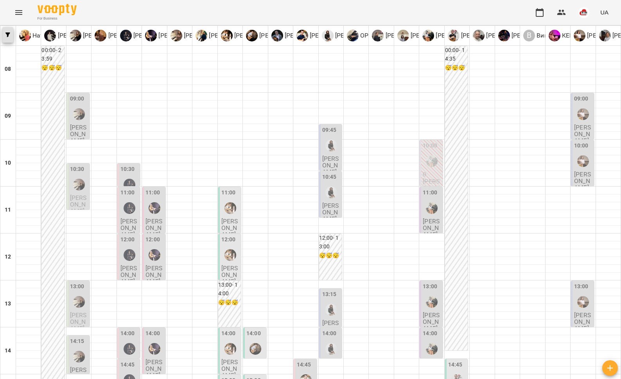
click at [11, 37] on span "button" at bounding box center [7, 34] width 11 height 5
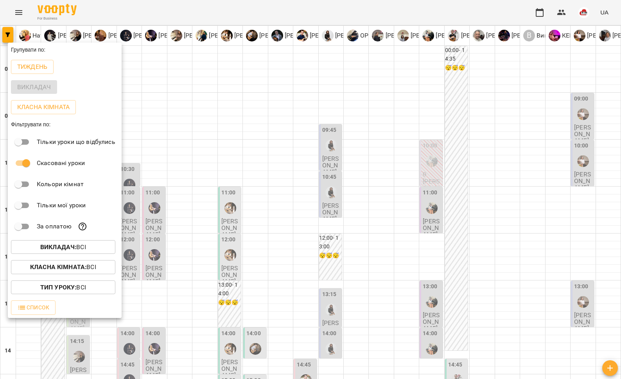
click at [36, 104] on p "Класна кімната" at bounding box center [43, 106] width 52 height 9
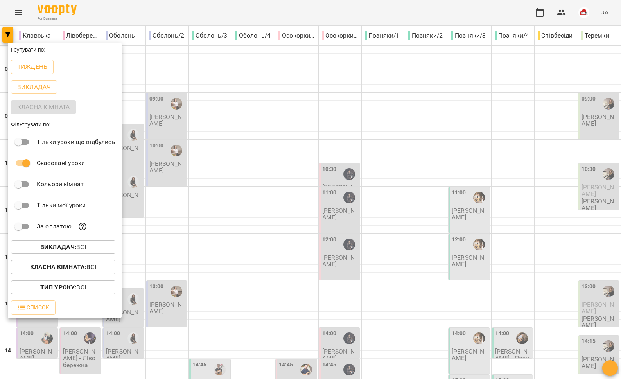
click at [327, 144] on div at bounding box center [310, 189] width 621 height 379
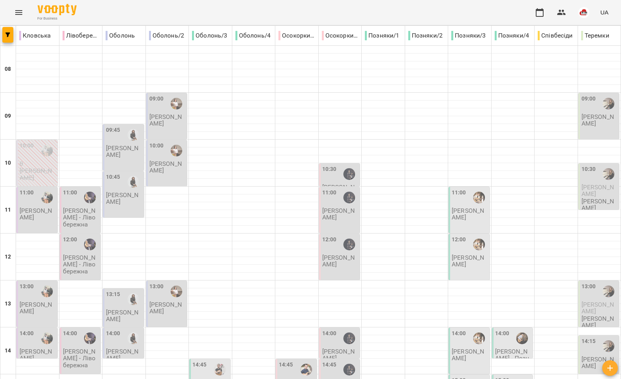
type input "**********"
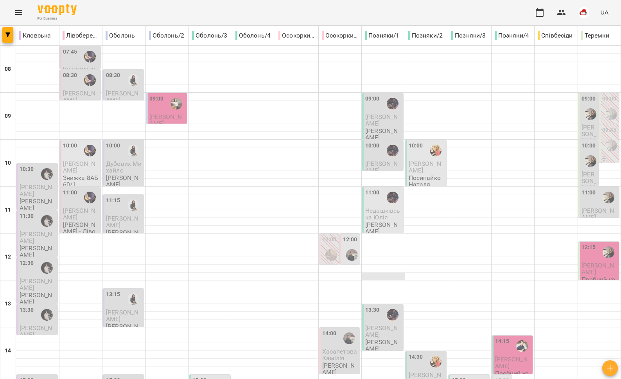
scroll to position [329, 0]
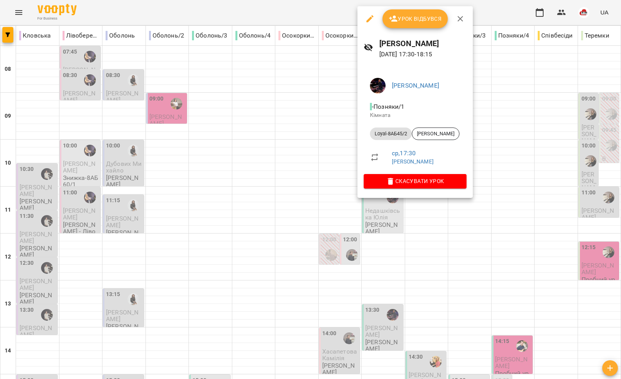
click at [309, 178] on div at bounding box center [310, 189] width 621 height 379
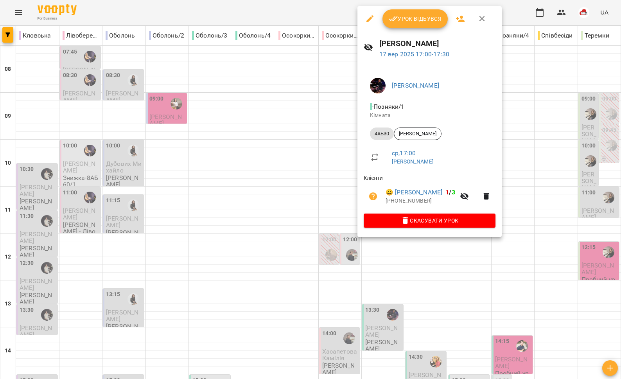
click at [323, 159] on div at bounding box center [310, 189] width 621 height 379
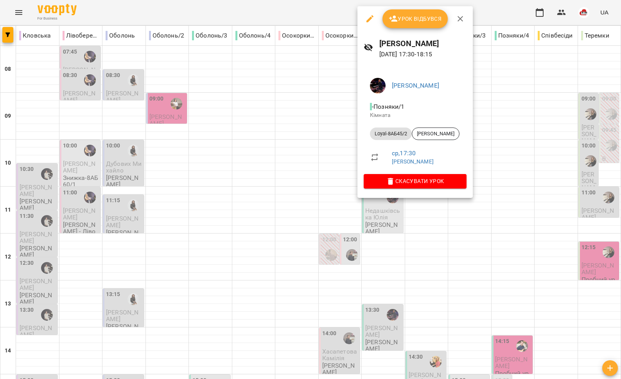
click at [255, 193] on div at bounding box center [310, 189] width 621 height 379
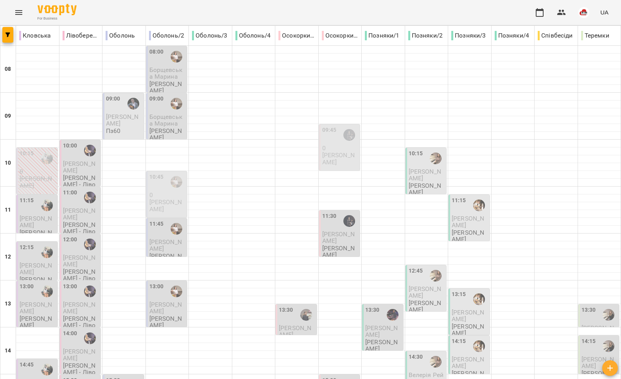
click at [15, 11] on icon "Menu" at bounding box center [18, 12] width 9 height 9
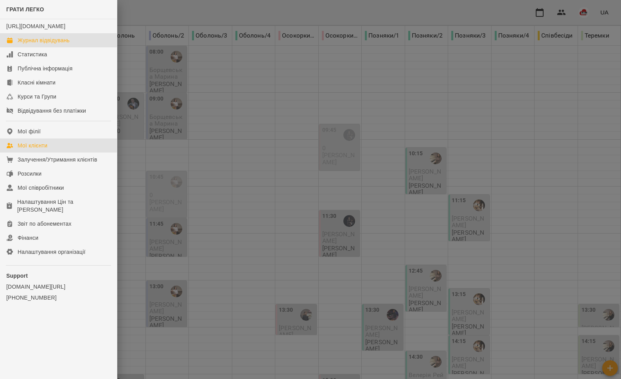
click at [50, 151] on link "Мої клієнти" at bounding box center [58, 145] width 117 height 14
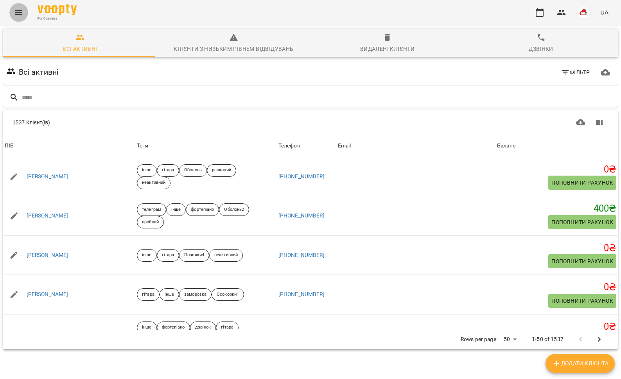
click at [16, 14] on icon "Menu" at bounding box center [18, 12] width 9 height 9
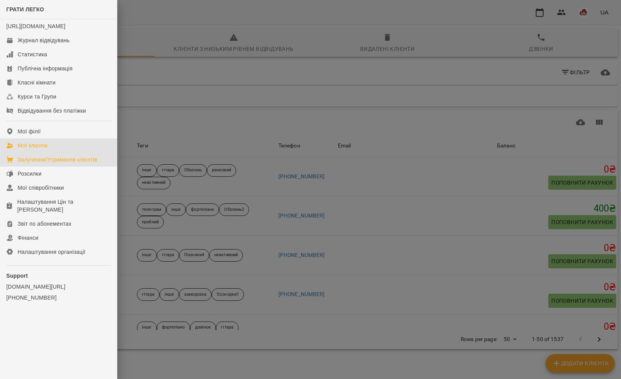
click at [43, 163] on div "Залучення/Утримання клієнтів" at bounding box center [58, 160] width 80 height 8
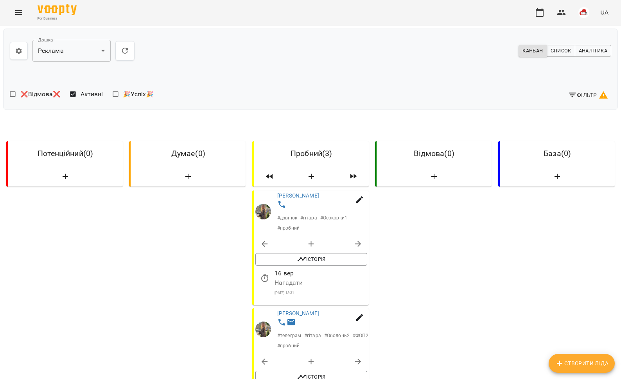
click at [568, 95] on icon "button" at bounding box center [572, 94] width 9 height 9
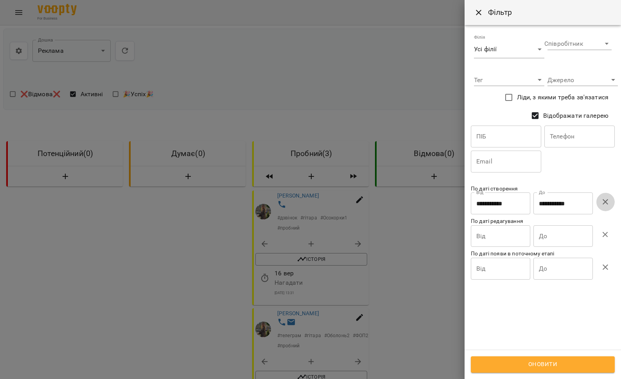
click at [606, 200] on icon "button" at bounding box center [605, 201] width 9 height 9
click at [561, 364] on span "Оновити" at bounding box center [542, 364] width 127 height 10
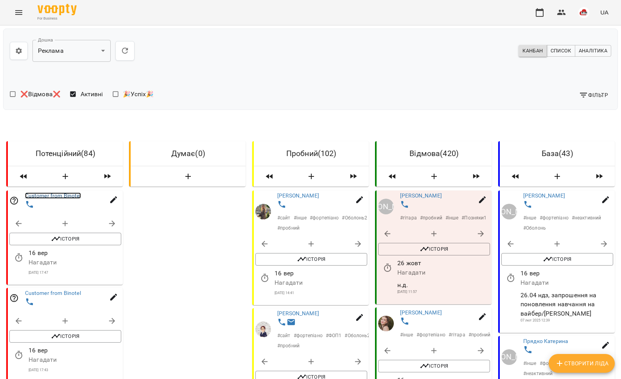
click at [65, 196] on link "Customer from Binotel" at bounding box center [53, 195] width 56 height 6
click at [53, 291] on link "Customer from Binotel" at bounding box center [53, 293] width 56 height 6
click at [15, 11] on icon "Menu" at bounding box center [18, 12] width 9 height 9
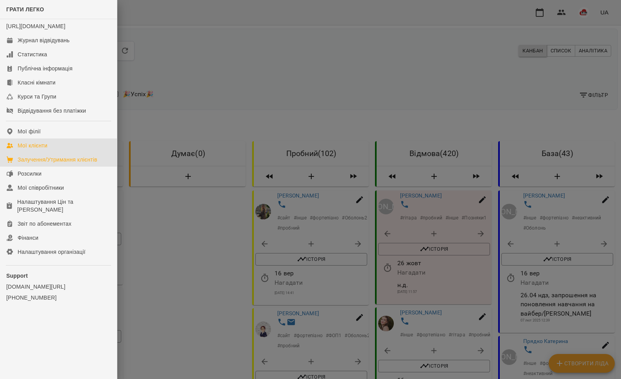
click at [65, 152] on link "Мої клієнти" at bounding box center [58, 145] width 117 height 14
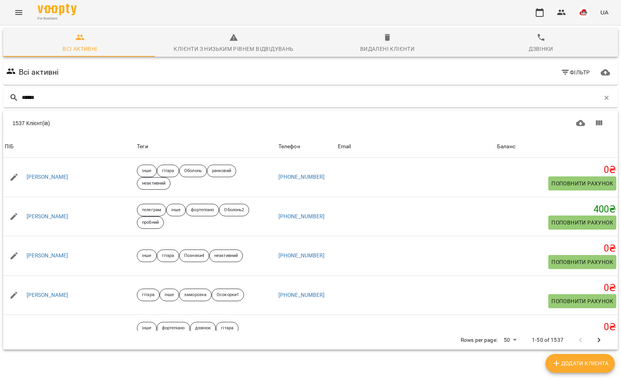
type input "*******"
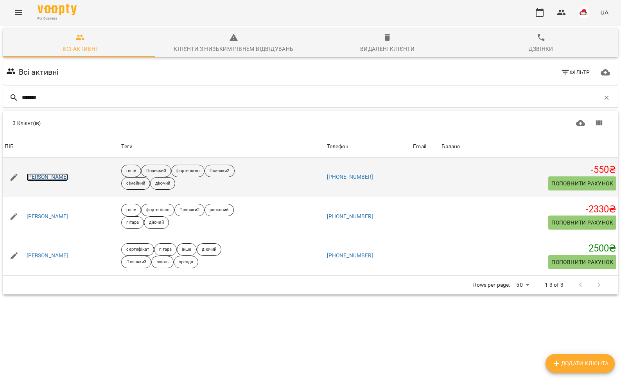
click at [56, 179] on link "[PERSON_NAME]" at bounding box center [48, 177] width 42 height 8
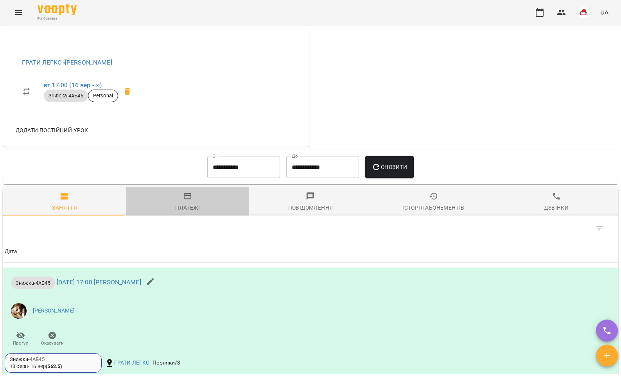
click at [197, 207] on span "Платежі" at bounding box center [187, 202] width 113 height 21
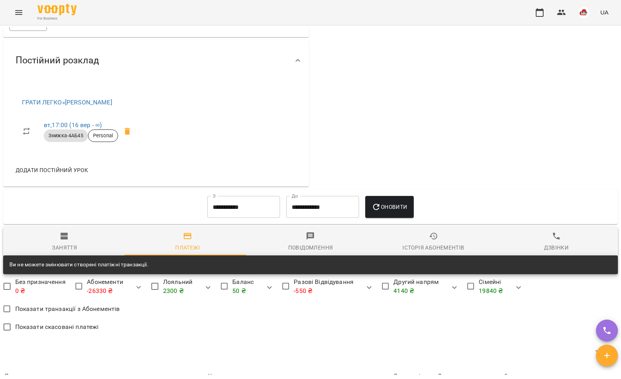
scroll to position [425, 0]
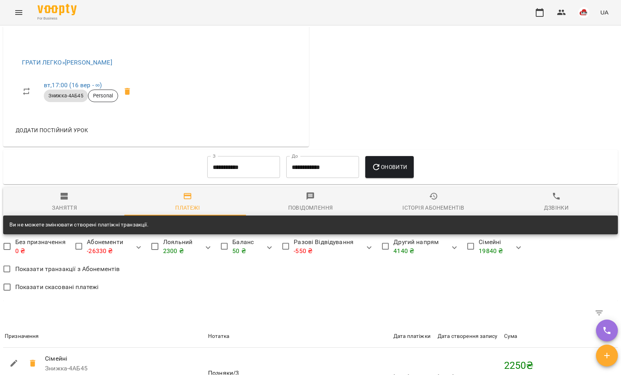
click at [230, 175] on input "**********" at bounding box center [243, 167] width 73 height 22
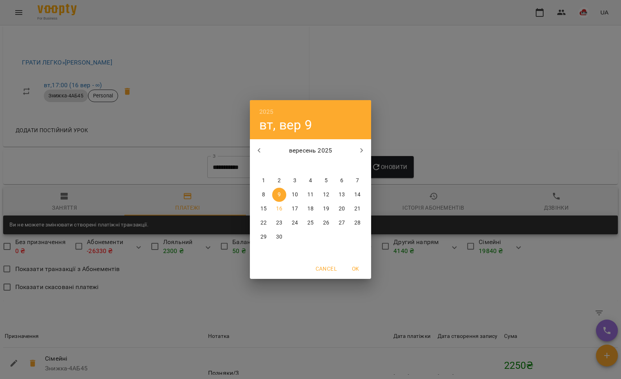
click at [259, 153] on icon "button" at bounding box center [259, 150] width 9 height 9
drag, startPoint x: 280, startPoint y: 179, endPoint x: 337, endPoint y: 179, distance: 56.7
click at [280, 179] on p "1" at bounding box center [279, 181] width 3 height 8
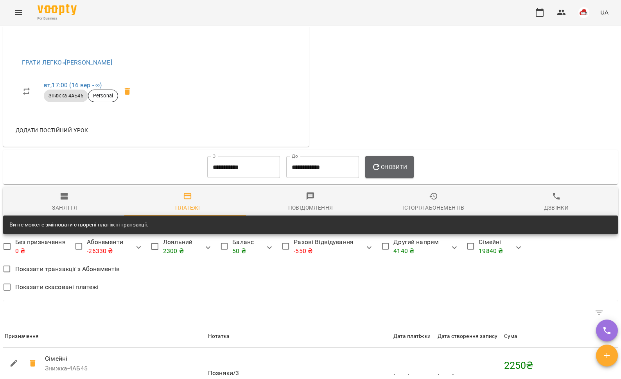
drag, startPoint x: 398, startPoint y: 174, endPoint x: 394, endPoint y: 177, distance: 5.1
click at [399, 172] on span "Оновити" at bounding box center [390, 166] width 36 height 9
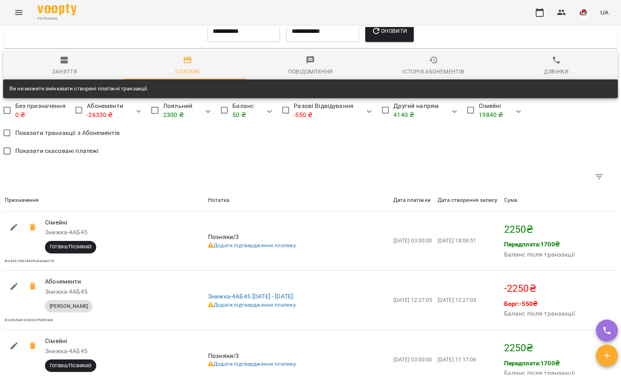
scroll to position [559, 0]
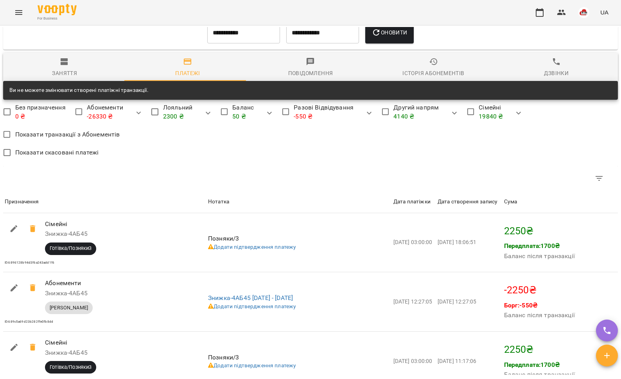
click at [253, 30] on input "**********" at bounding box center [243, 33] width 73 height 22
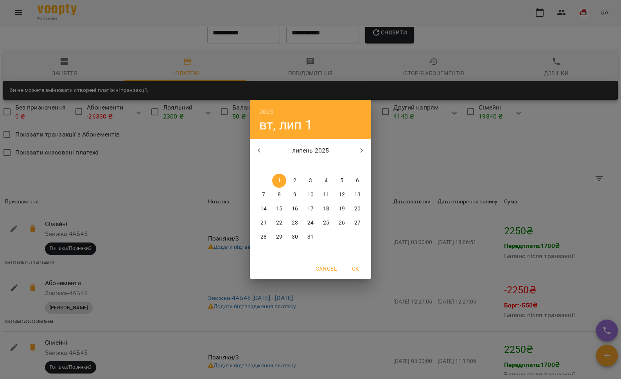
click at [258, 146] on icon "button" at bounding box center [259, 150] width 9 height 9
click at [313, 174] on button "1" at bounding box center [310, 181] width 14 height 14
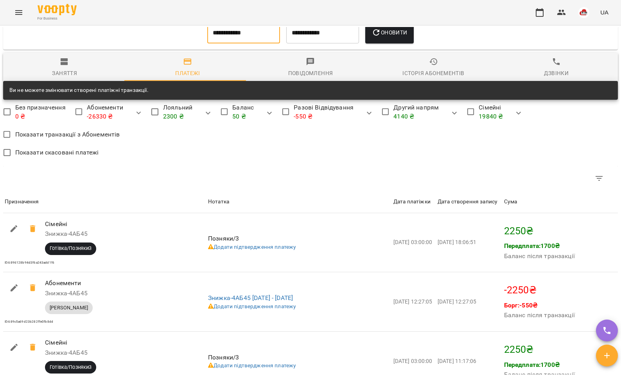
click at [377, 36] on icon "button" at bounding box center [376, 32] width 6 height 6
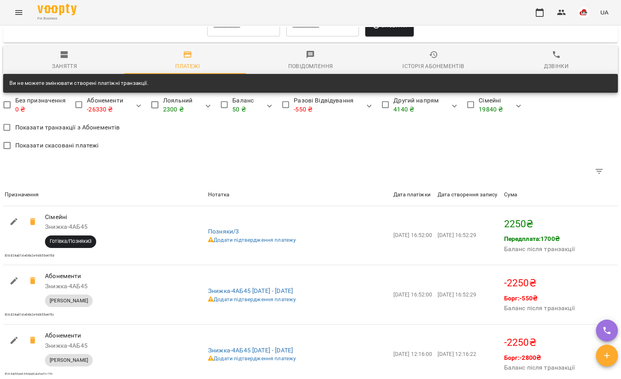
scroll to position [506, 0]
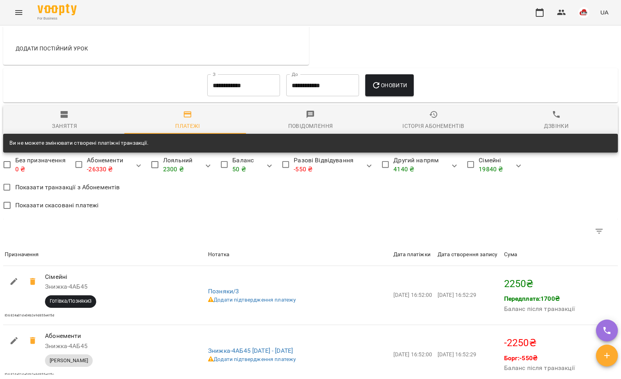
click at [232, 93] on input "**********" at bounding box center [243, 85] width 73 height 22
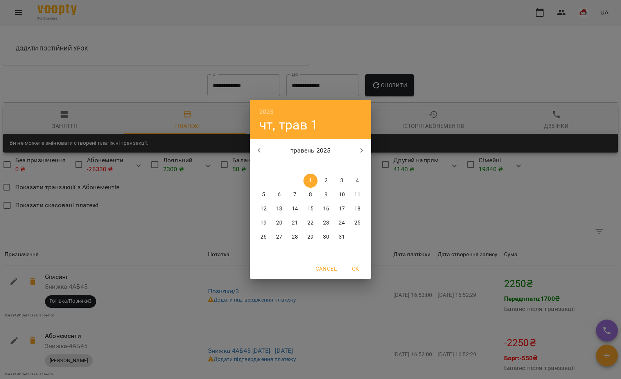
click at [261, 150] on icon "button" at bounding box center [259, 150] width 9 height 9
click at [341, 178] on span "1" at bounding box center [342, 181] width 14 height 8
type input "**********"
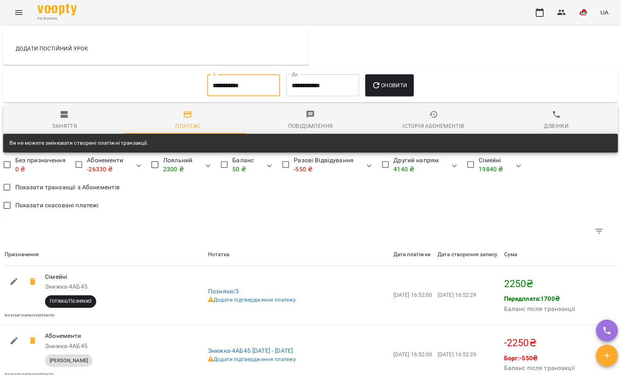
click at [377, 88] on icon "button" at bounding box center [376, 85] width 6 height 6
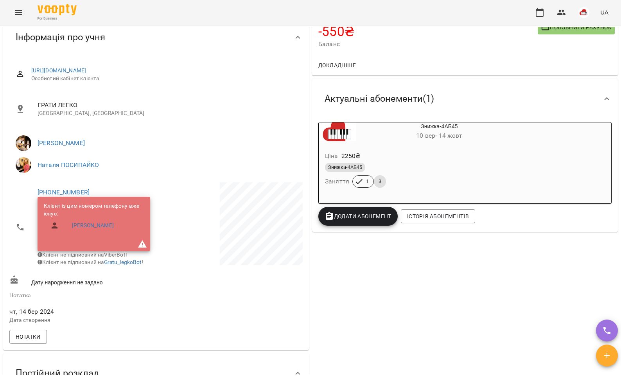
scroll to position [0, 0]
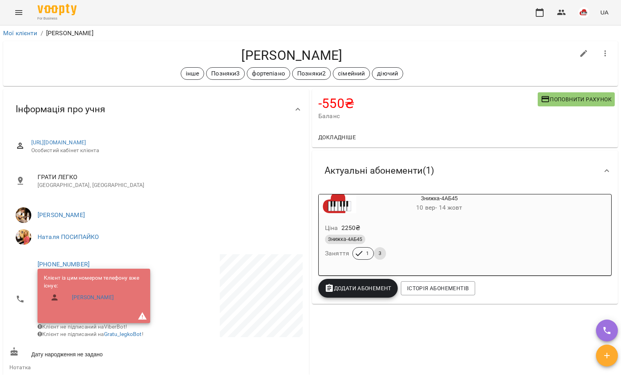
click at [14, 1] on div "For Business UA" at bounding box center [310, 12] width 621 height 25
click at [25, 14] on button "Menu" at bounding box center [18, 12] width 19 height 19
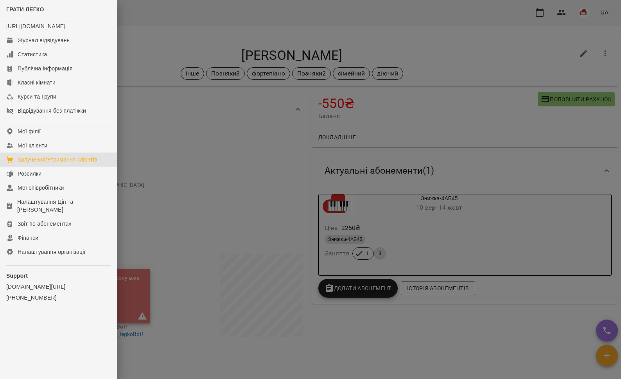
click at [41, 163] on div "Залучення/Утримання клієнтів" at bounding box center [58, 160] width 80 height 8
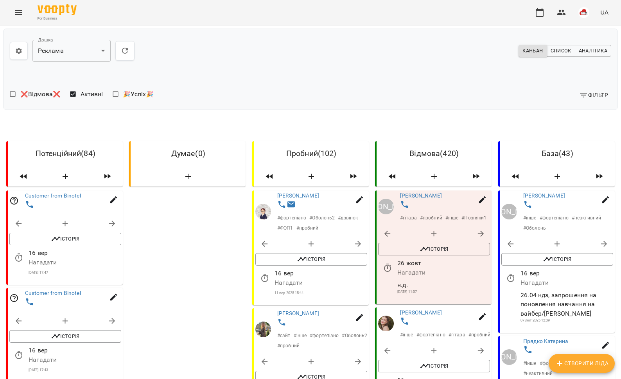
click at [579, 97] on icon "button" at bounding box center [583, 94] width 9 height 9
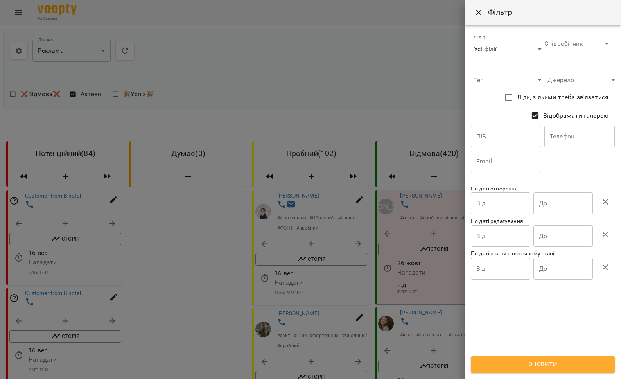
click at [552, 136] on input "text" at bounding box center [579, 137] width 70 height 22
paste input "**********"
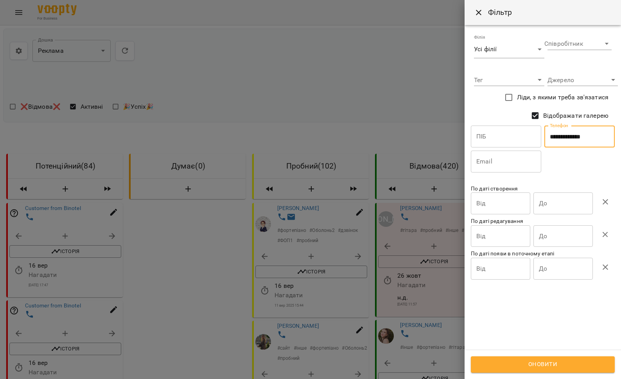
type input "**********"
click at [540, 358] on button "Оновити" at bounding box center [543, 364] width 144 height 16
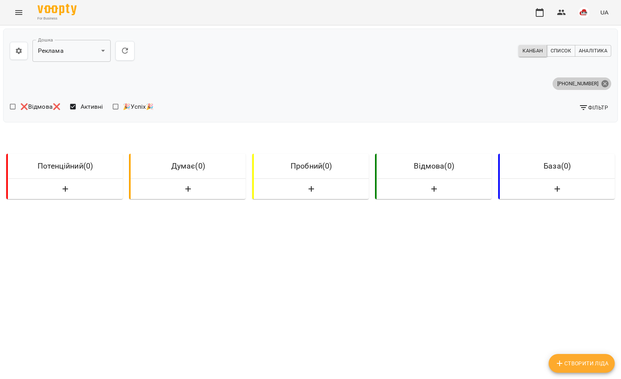
click at [601, 81] on icon at bounding box center [604, 83] width 7 height 7
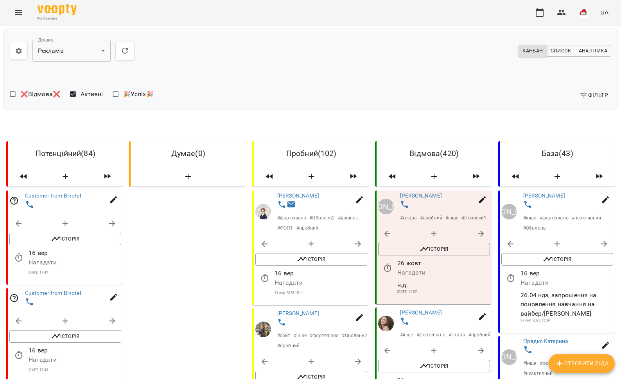
click at [302, 177] on span "button" at bounding box center [311, 176] width 46 height 9
select select "*"
select select "**"
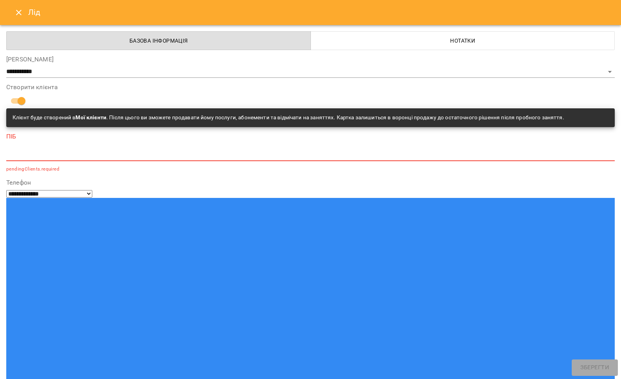
paste input "**********"
type input "**********"
click at [22, 156] on textarea at bounding box center [310, 154] width 609 height 7
paste textarea "**********"
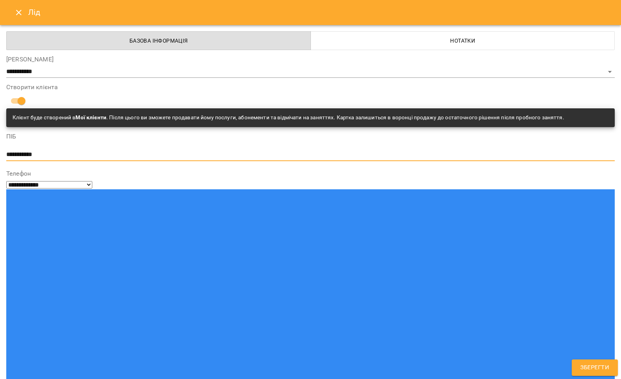
type textarea "**********"
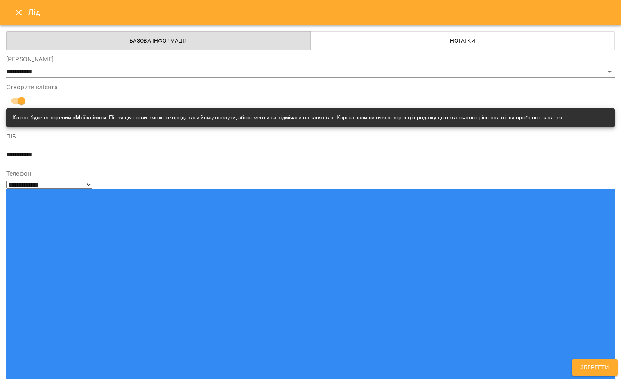
paste input "**********"
type input "**********"
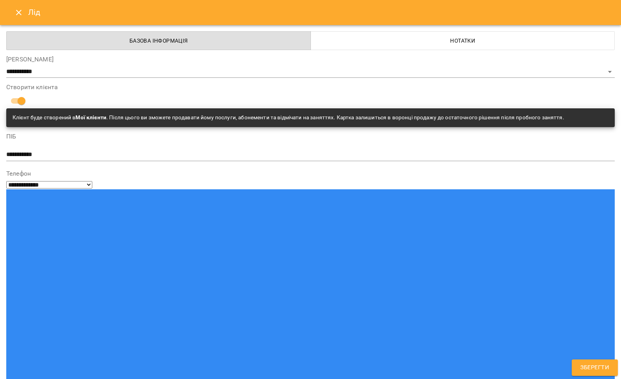
type input "******"
type input "****"
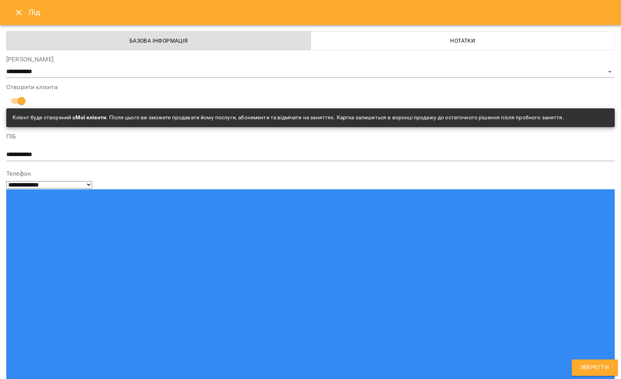
type input "***"
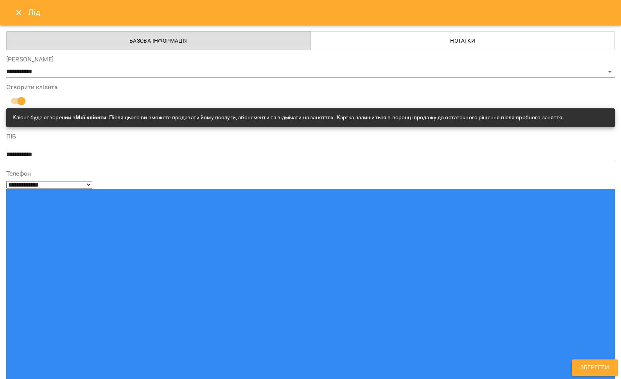
select select "**********"
click at [579, 369] on button "Зберегти" at bounding box center [595, 367] width 46 height 16
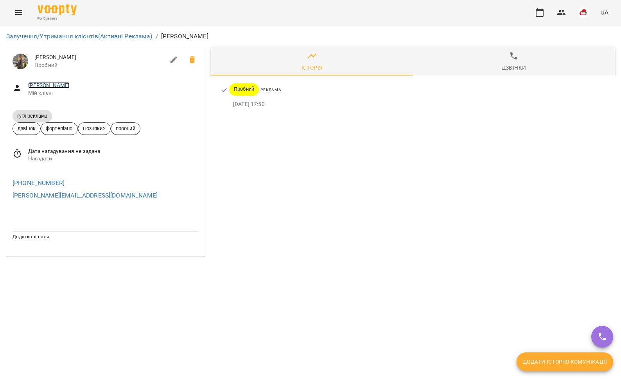
click at [55, 84] on link "[PERSON_NAME]" at bounding box center [49, 85] width 42 height 6
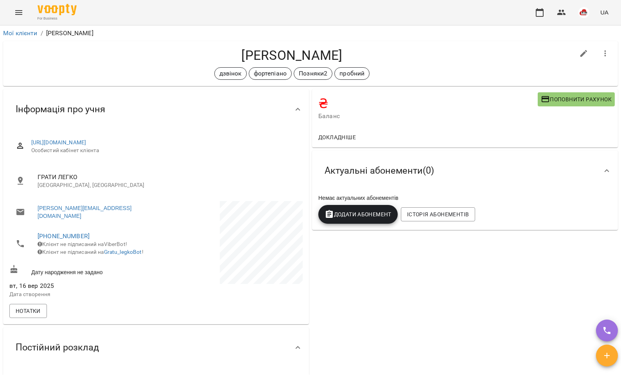
click at [580, 52] on icon "button" at bounding box center [583, 53] width 7 height 7
select select "**"
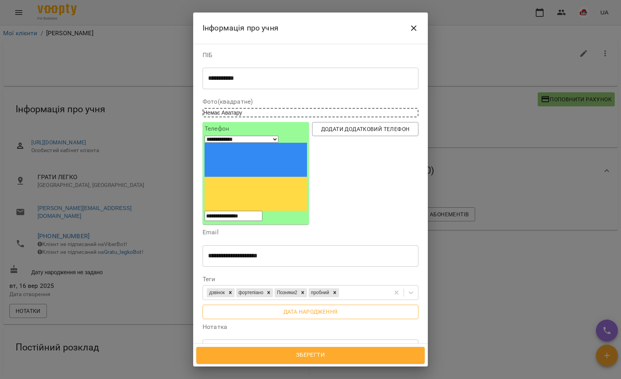
click at [272, 307] on span "Дата народження" at bounding box center [310, 311] width 203 height 9
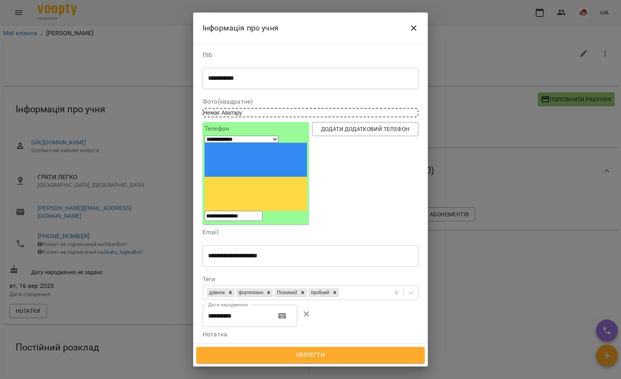
click at [214, 305] on input "**********" at bounding box center [236, 316] width 67 height 22
click at [223, 305] on input "**********" at bounding box center [236, 316] width 67 height 22
click at [246, 305] on input "**********" at bounding box center [236, 316] width 67 height 22
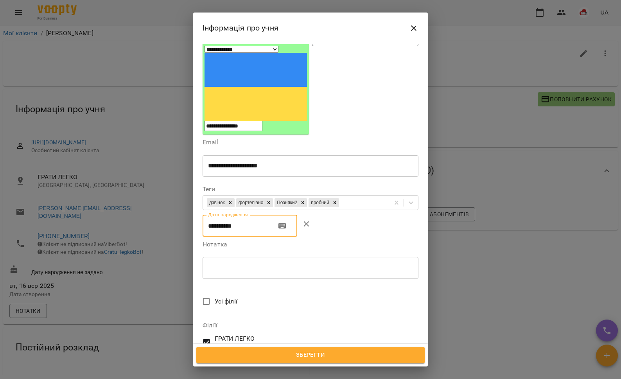
scroll to position [141, 0]
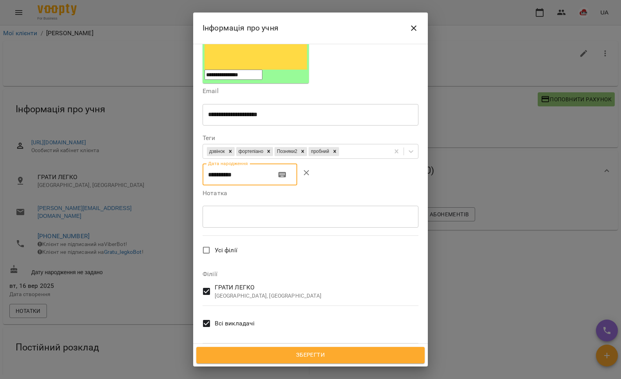
type input "**********"
click at [217, 319] on span "Всі викладачі" at bounding box center [235, 323] width 40 height 9
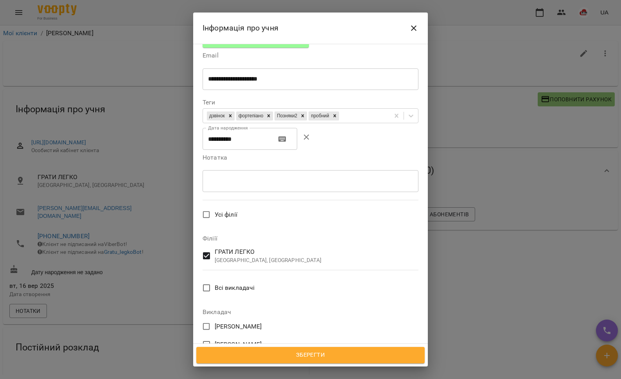
scroll to position [313, 0]
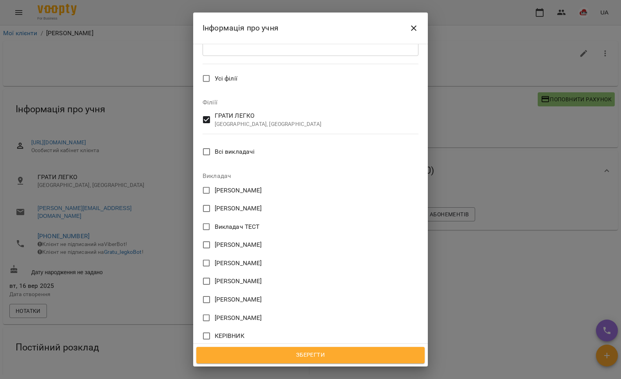
click at [250, 186] on span "[PERSON_NAME]" at bounding box center [238, 190] width 47 height 9
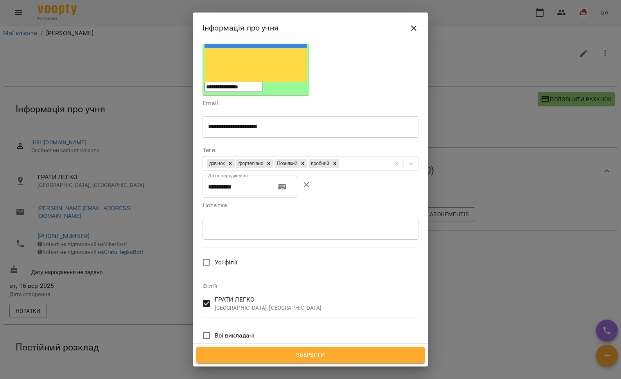
scroll to position [95, 0]
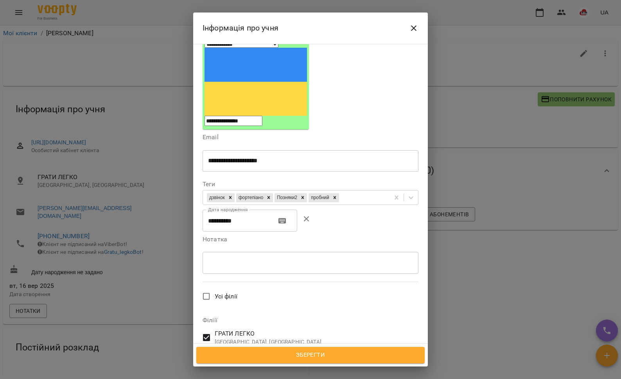
click at [235, 252] on div "* ​" at bounding box center [311, 263] width 216 height 22
click at [241, 259] on textarea "**********" at bounding box center [306, 262] width 197 height 7
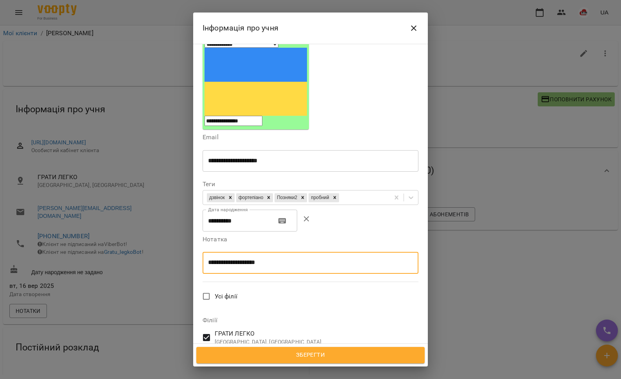
click at [280, 259] on textarea "**********" at bounding box center [306, 262] width 197 height 7
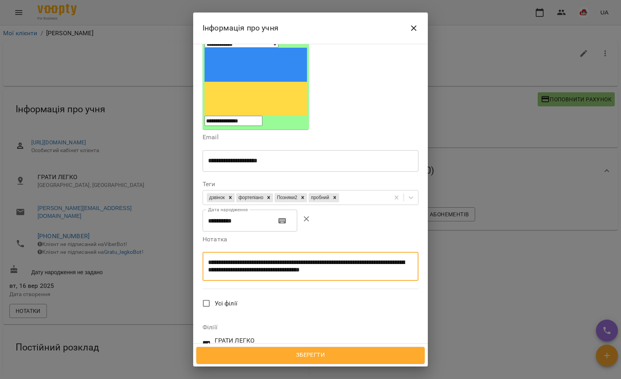
type textarea "**********"
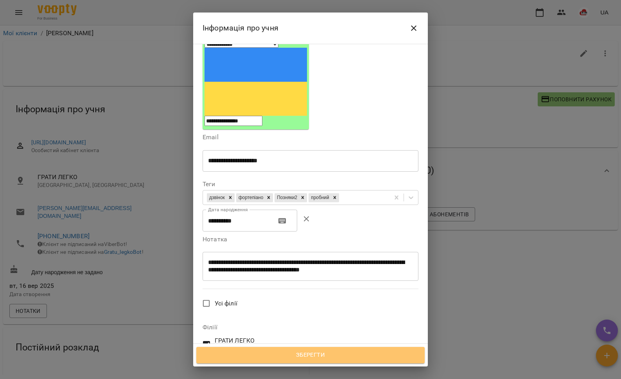
click at [307, 354] on span "Зберегти" at bounding box center [310, 355] width 211 height 10
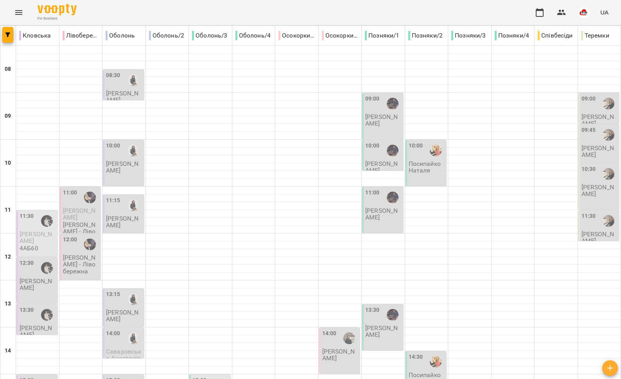
scroll to position [326, 0]
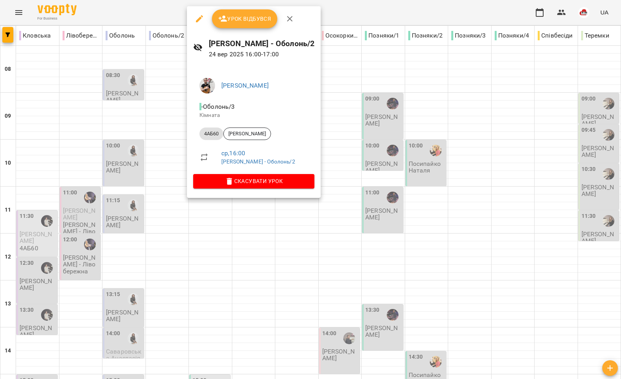
click at [156, 122] on div at bounding box center [310, 189] width 621 height 379
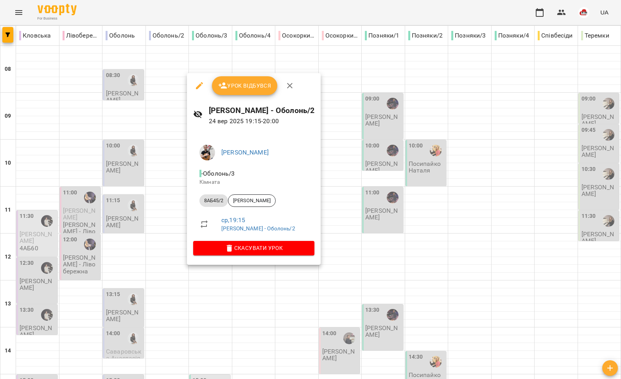
click at [174, 266] on div at bounding box center [310, 189] width 621 height 379
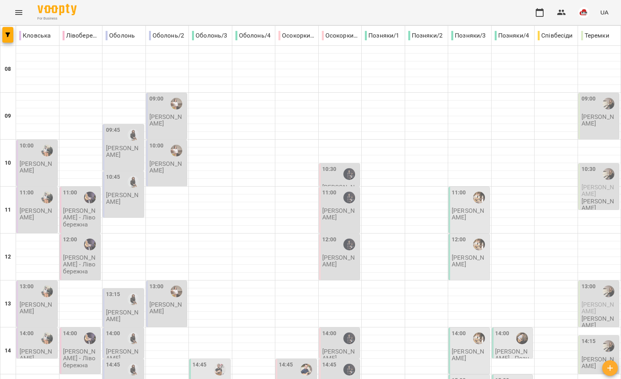
scroll to position [263, 0]
click at [201, 361] on div "14:45" at bounding box center [199, 370] width 14 height 18
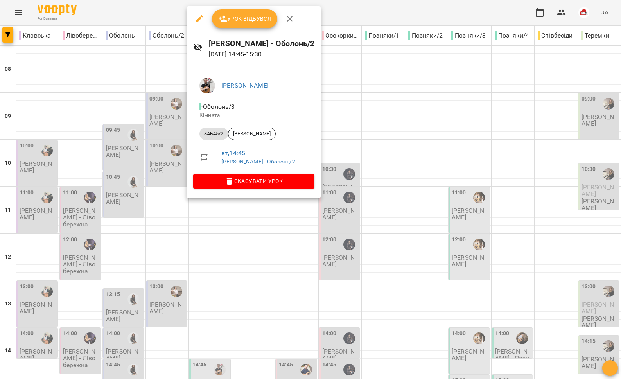
click at [165, 138] on div at bounding box center [310, 189] width 621 height 379
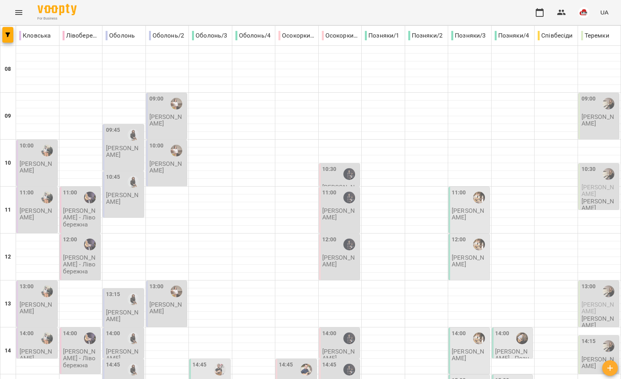
scroll to position [274, 0]
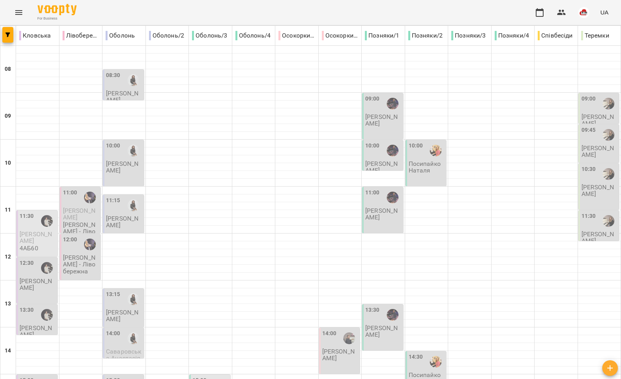
scroll to position [329, 0]
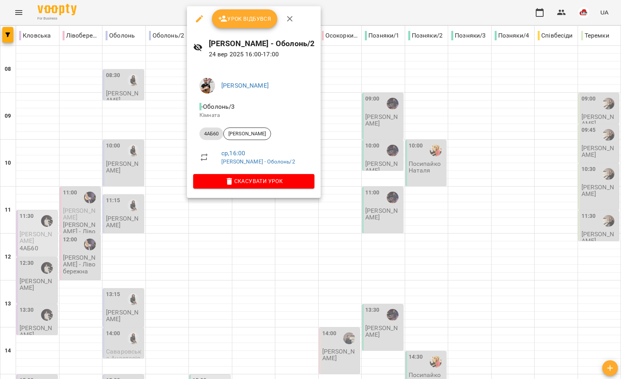
click at [158, 129] on div at bounding box center [310, 189] width 621 height 379
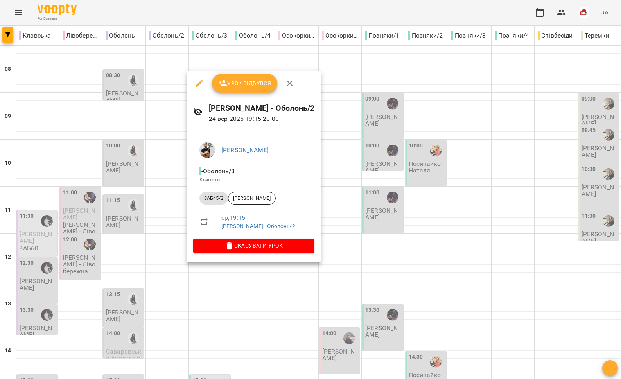
click at [170, 243] on div at bounding box center [310, 189] width 621 height 379
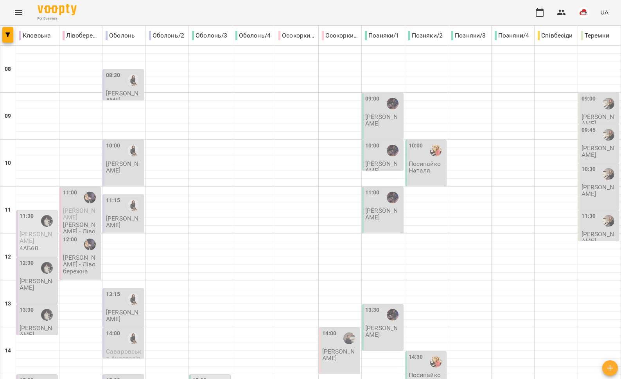
type input "**********"
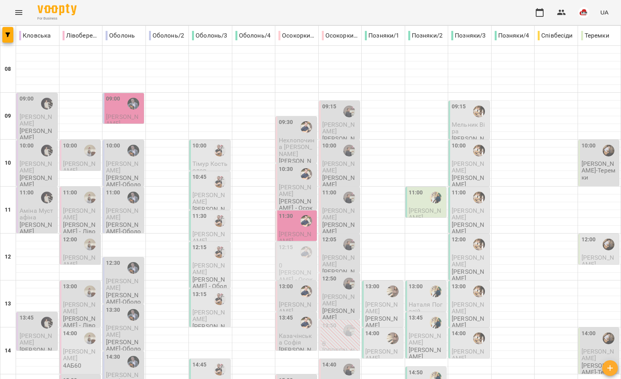
scroll to position [203, 0]
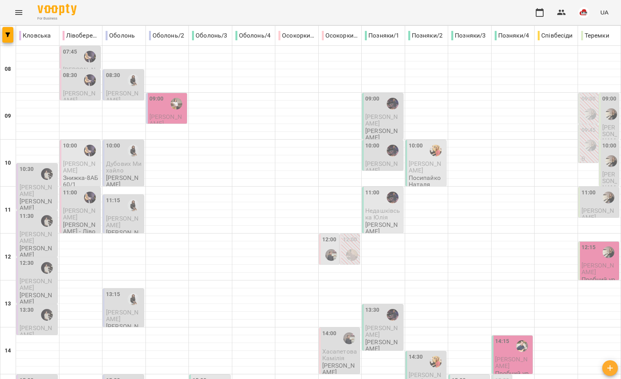
scroll to position [329, 0]
click at [22, 13] on icon "Menu" at bounding box center [18, 12] width 9 height 9
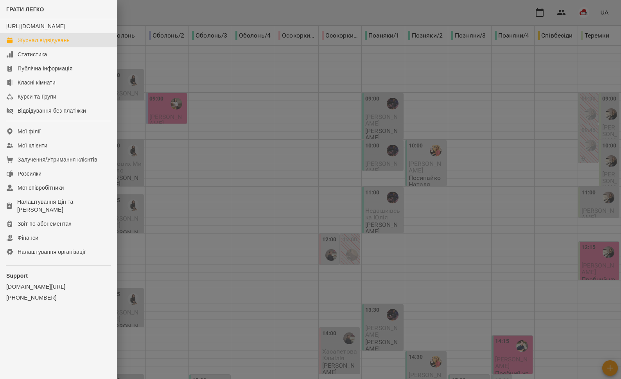
click at [344, 211] on div at bounding box center [310, 189] width 621 height 379
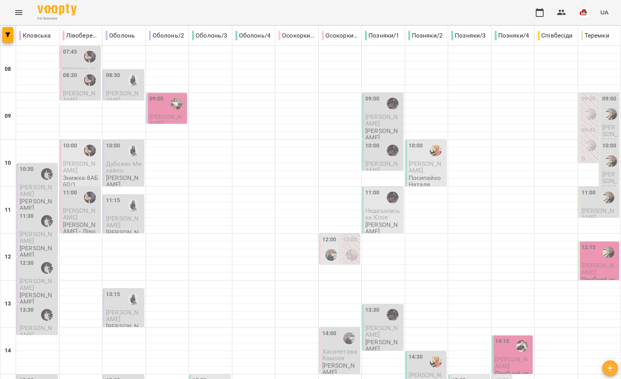
click at [14, 9] on icon "Menu" at bounding box center [18, 12] width 9 height 9
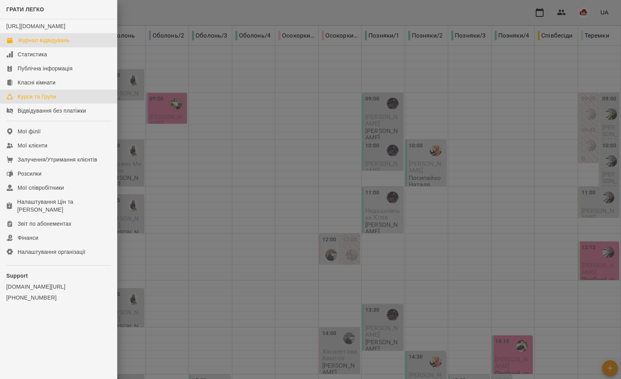
click at [43, 101] on div "Курси та Групи" at bounding box center [37, 97] width 39 height 8
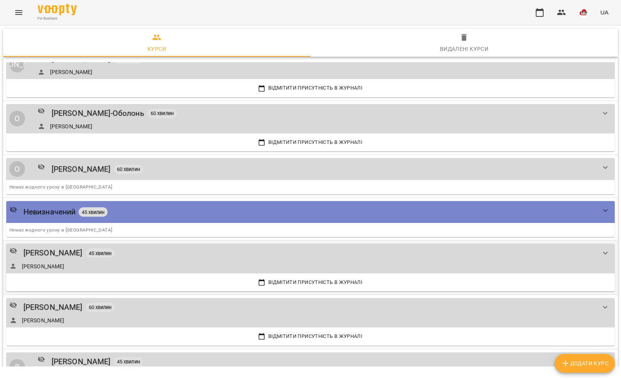
scroll to position [936, 0]
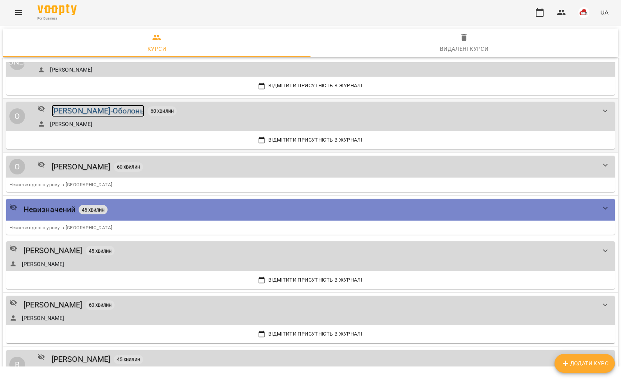
click at [95, 109] on div "[PERSON_NAME]-Оболонь" at bounding box center [98, 111] width 93 height 12
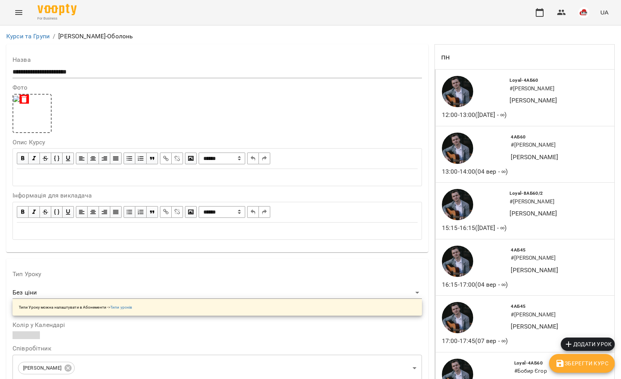
scroll to position [2584, 0]
click at [22, 16] on icon "Menu" at bounding box center [18, 12] width 9 height 9
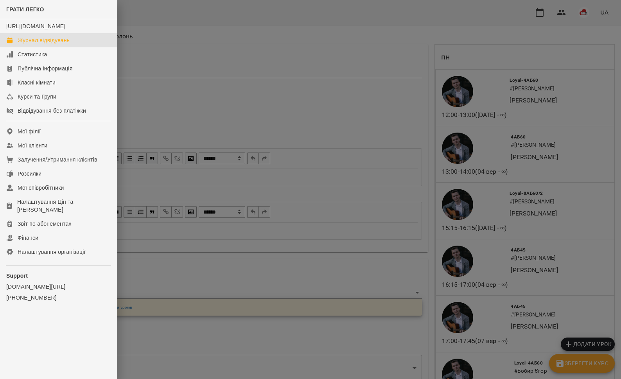
click at [39, 44] on div "Журнал відвідувань" at bounding box center [44, 40] width 52 height 8
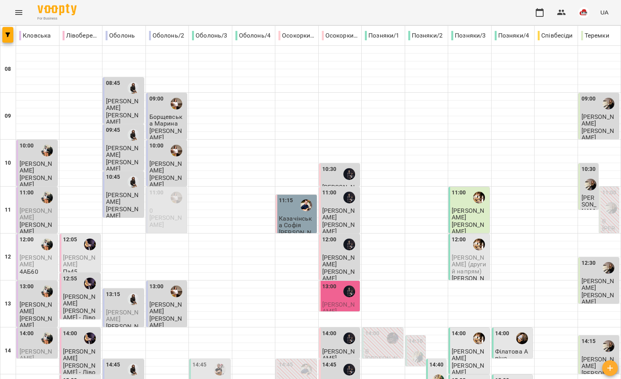
type input "**********"
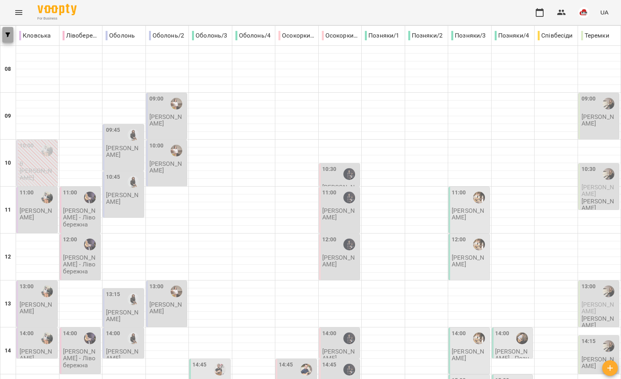
click at [5, 39] on button "button" at bounding box center [7, 35] width 11 height 16
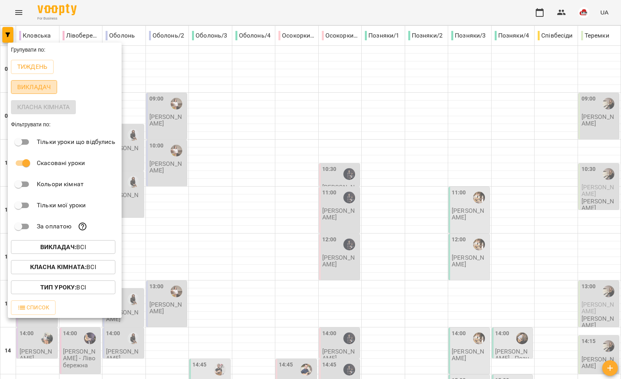
click at [24, 88] on p "Викладач" at bounding box center [34, 87] width 34 height 9
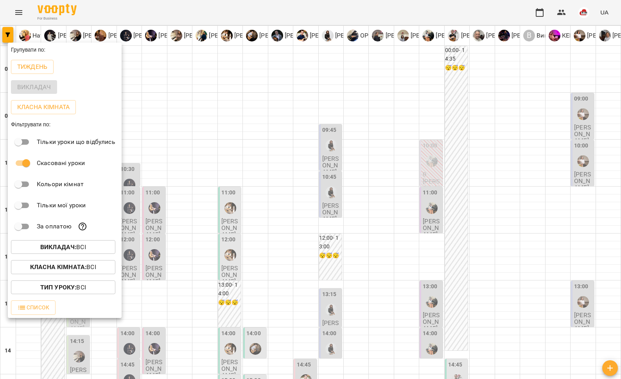
click at [226, 89] on div at bounding box center [310, 189] width 621 height 379
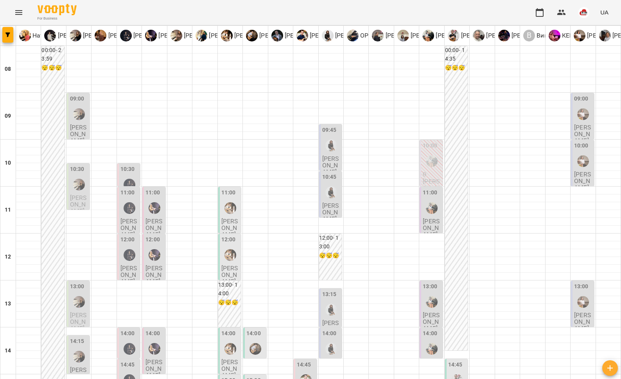
scroll to position [142, 0]
click at [16, 11] on icon "Menu" at bounding box center [18, 12] width 7 height 5
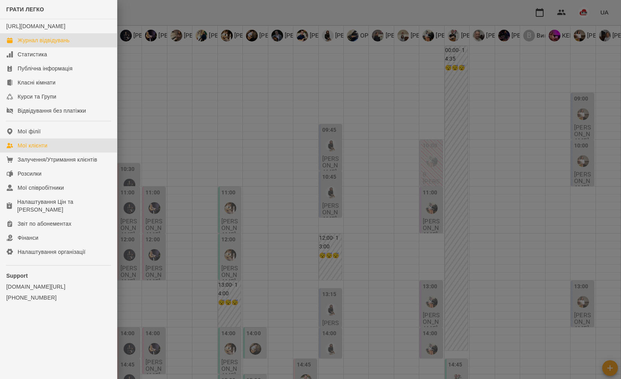
click at [31, 149] on div "Мої клієнти" at bounding box center [33, 146] width 30 height 8
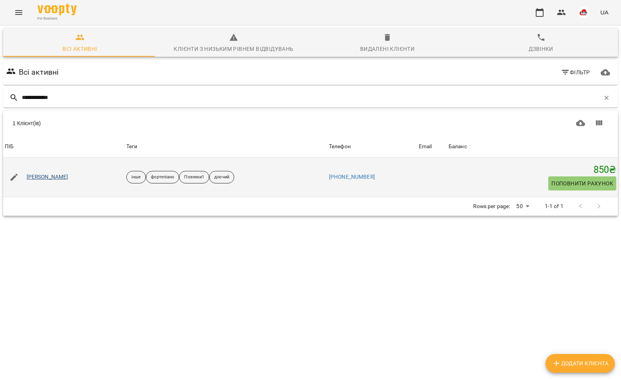
type input "**********"
click at [48, 174] on link "[PERSON_NAME]" at bounding box center [48, 177] width 42 height 8
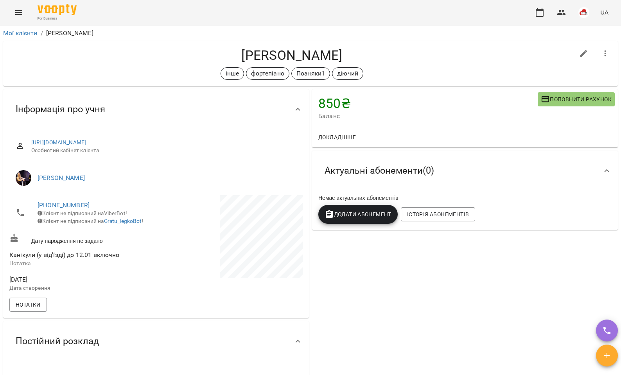
click at [579, 56] on icon "button" at bounding box center [583, 53] width 9 height 9
select select "**"
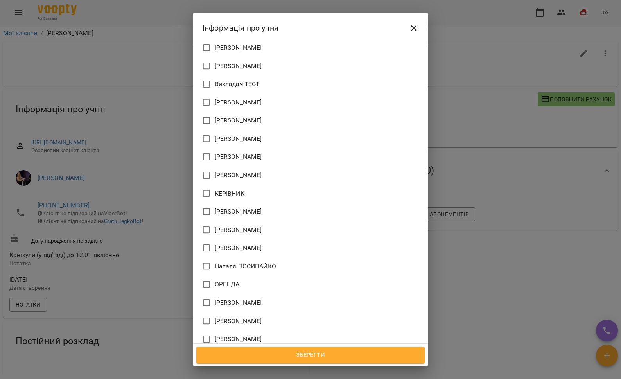
scroll to position [409, 0]
click at [262, 351] on span "[PERSON_NAME]" at bounding box center [238, 357] width 47 height 13
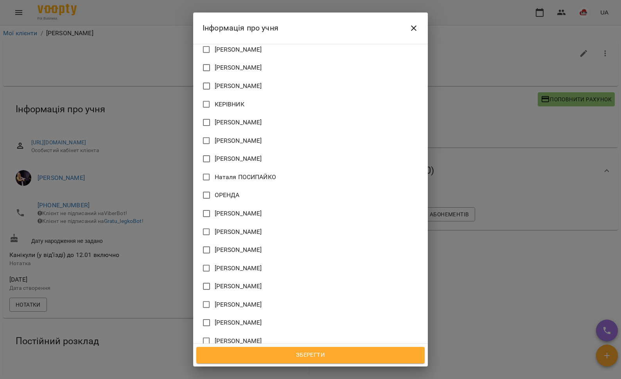
scroll to position [498, 0]
click at [262, 336] on span "[PERSON_NAME]" at bounding box center [238, 340] width 47 height 9
click at [264, 357] on span "Зберегти" at bounding box center [310, 355] width 211 height 10
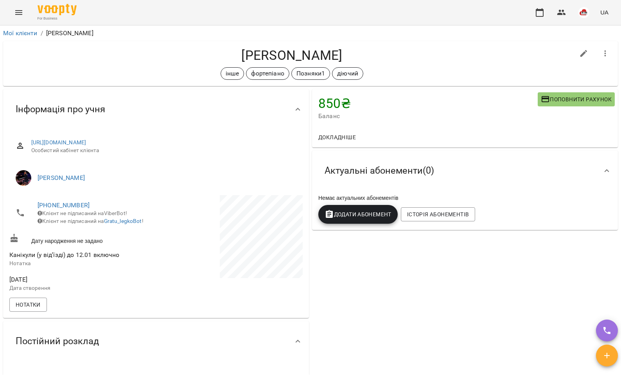
click at [575, 59] on button "button" at bounding box center [584, 53] width 19 height 19
select select "**"
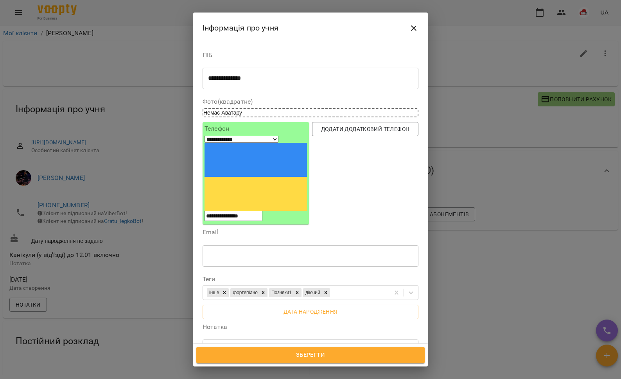
click at [347, 339] on div "**********" at bounding box center [311, 350] width 216 height 22
click at [346, 347] on textarea "**********" at bounding box center [306, 350] width 197 height 7
click at [241, 347] on textarea "**********" at bounding box center [306, 354] width 197 height 14
click at [277, 347] on textarea "**********" at bounding box center [306, 354] width 197 height 14
type textarea "**********"
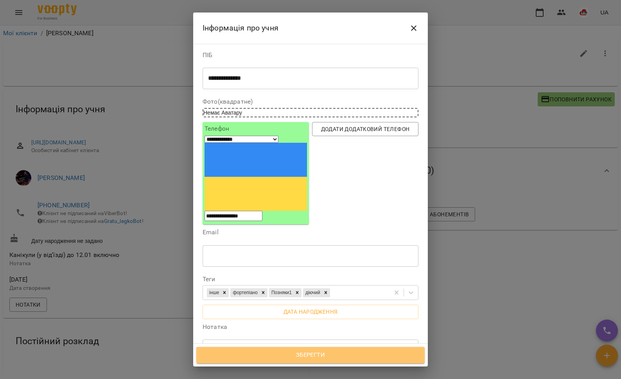
click at [275, 350] on span "Зберегти" at bounding box center [310, 355] width 211 height 10
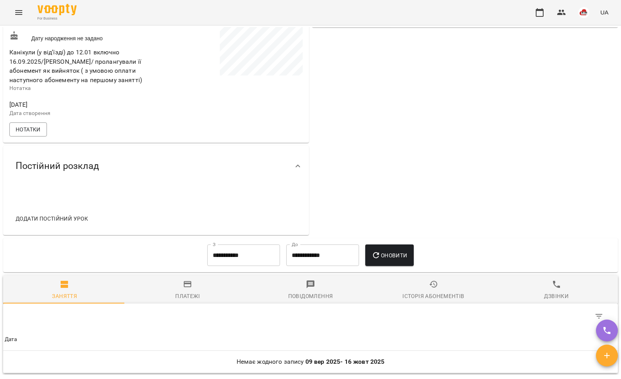
scroll to position [210, 0]
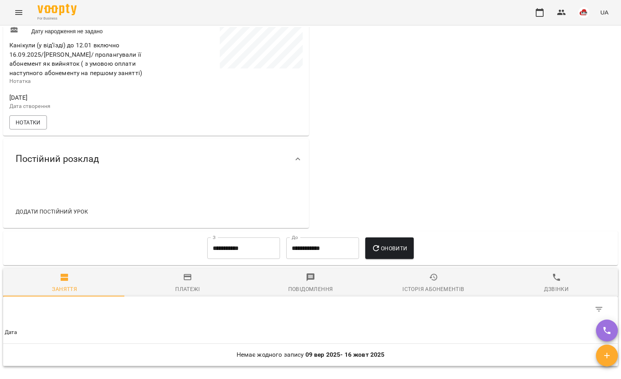
click at [36, 219] on button "Додати постійний урок" at bounding box center [52, 212] width 79 height 14
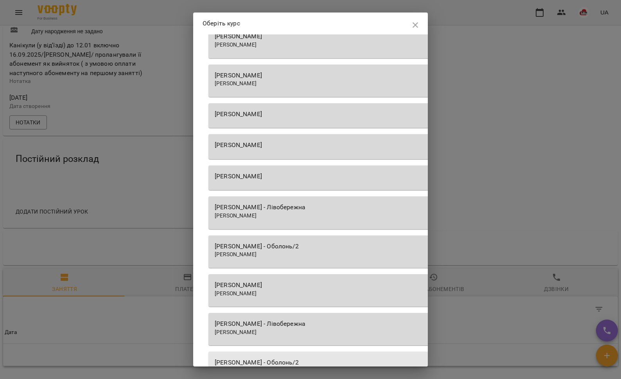
scroll to position [1048, 0]
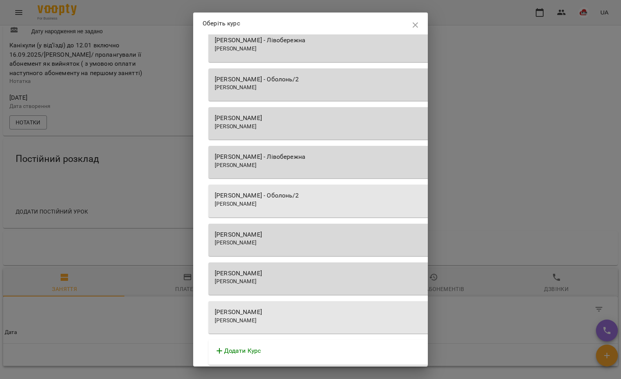
click at [276, 274] on div "[PERSON_NAME]" at bounding box center [431, 273] width 433 height 9
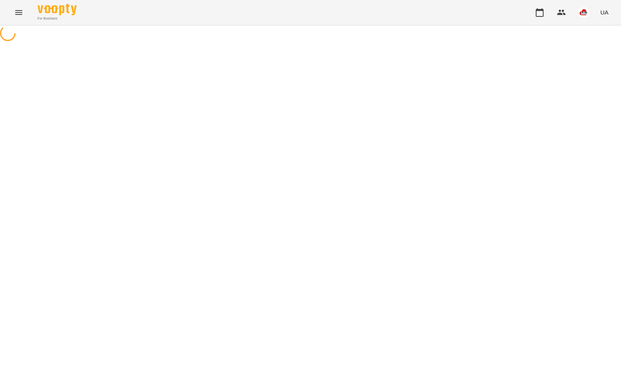
select select "********"
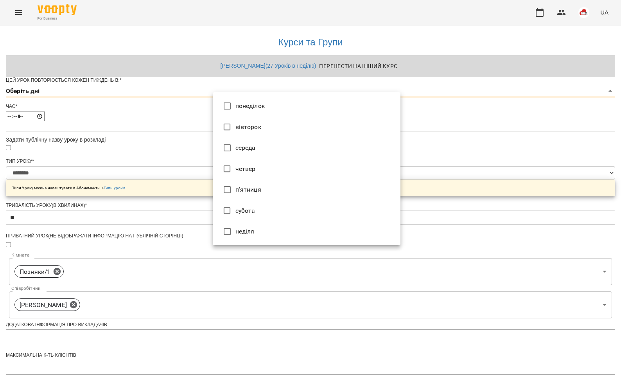
click at [237, 107] on body "**********" at bounding box center [310, 252] width 621 height 504
click at [242, 152] on li "середа" at bounding box center [307, 147] width 188 height 21
type input "*"
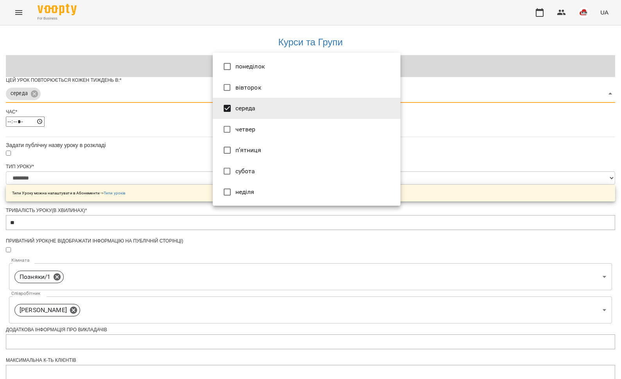
click at [147, 137] on div at bounding box center [310, 189] width 621 height 379
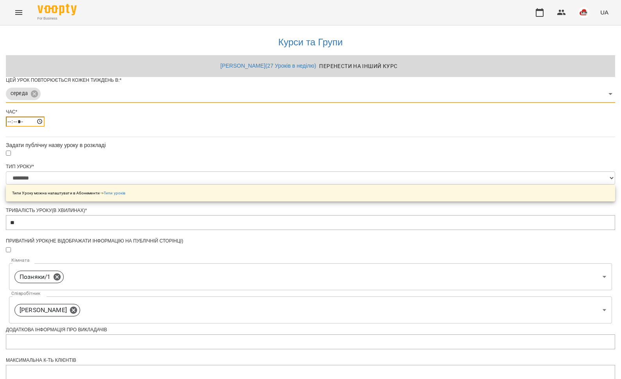
click at [45, 127] on input "*****" at bounding box center [25, 122] width 39 height 10
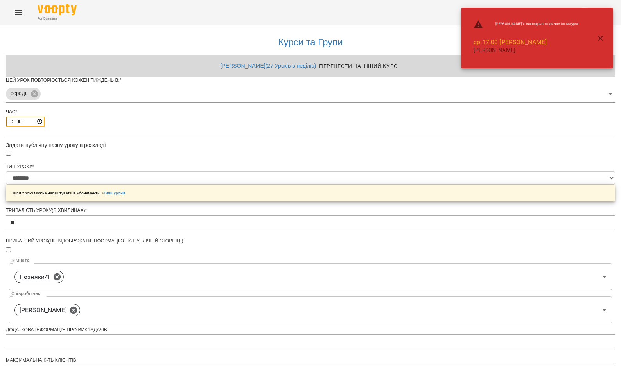
click at [45, 127] on input "*****" at bounding box center [25, 122] width 39 height 10
type input "*****"
click at [159, 186] on div "**********" at bounding box center [310, 268] width 609 height 486
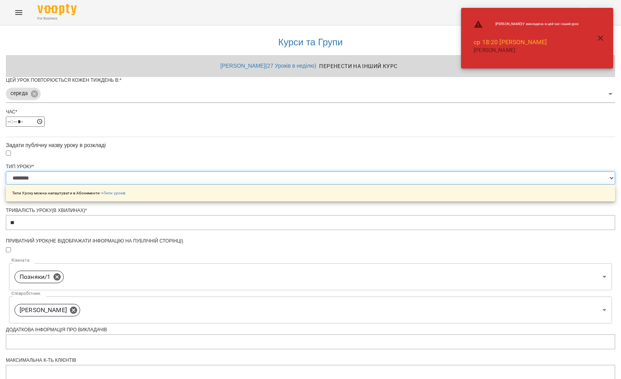
click at [284, 185] on select "**********" at bounding box center [310, 177] width 609 height 13
click at [261, 185] on select "**********" at bounding box center [310, 177] width 609 height 13
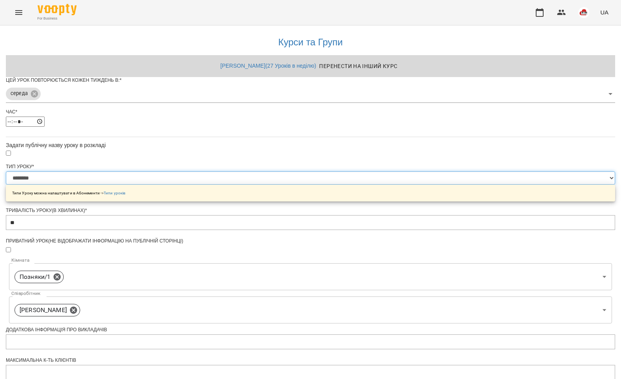
select select "**********"
click at [213, 185] on select "**********" at bounding box center [310, 177] width 609 height 13
type input "**"
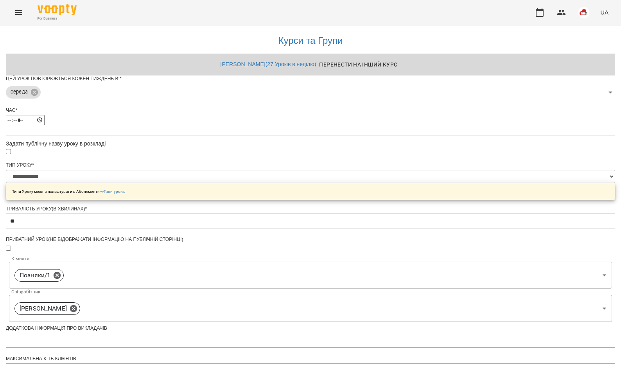
scroll to position [206, 0]
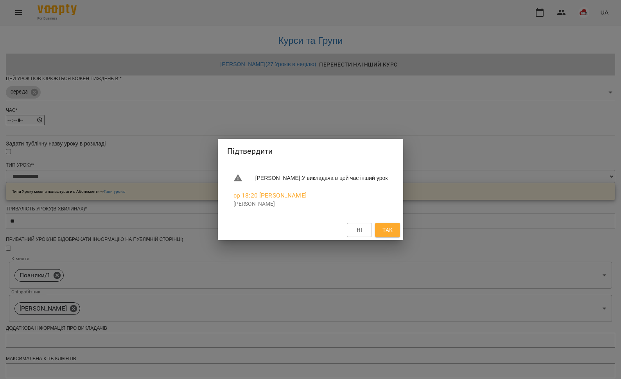
click at [400, 228] on button "Так" at bounding box center [387, 230] width 25 height 14
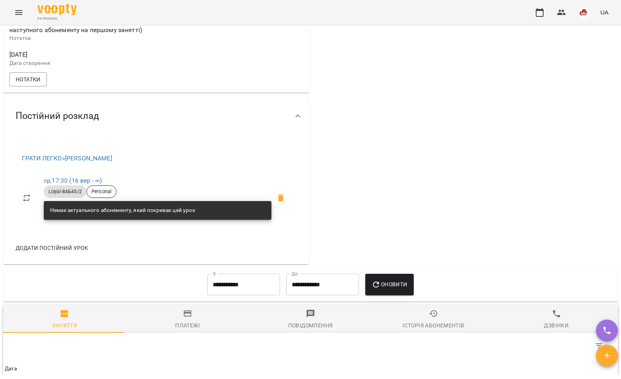
scroll to position [254, 0]
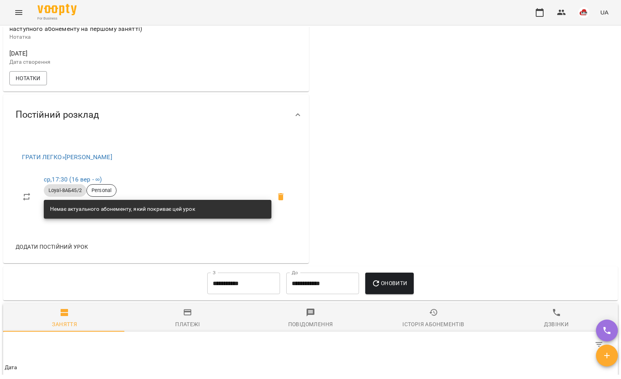
click at [80, 251] on span "Додати постійний урок" at bounding box center [52, 246] width 72 height 9
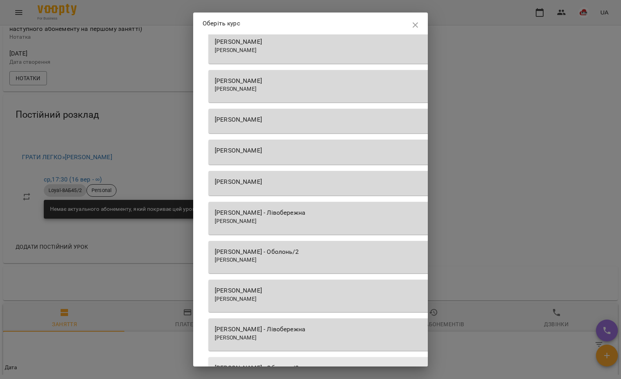
scroll to position [1033, 0]
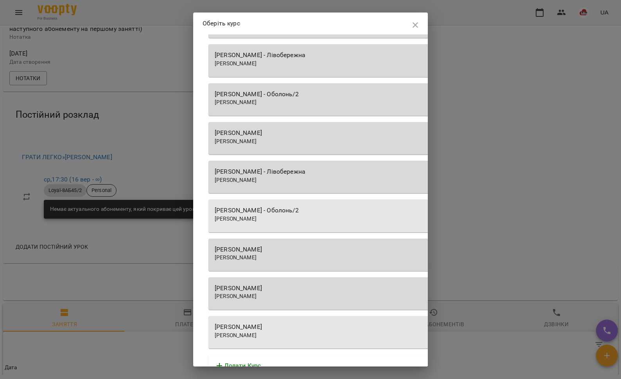
click at [314, 289] on div "[PERSON_NAME]" at bounding box center [431, 288] width 433 height 9
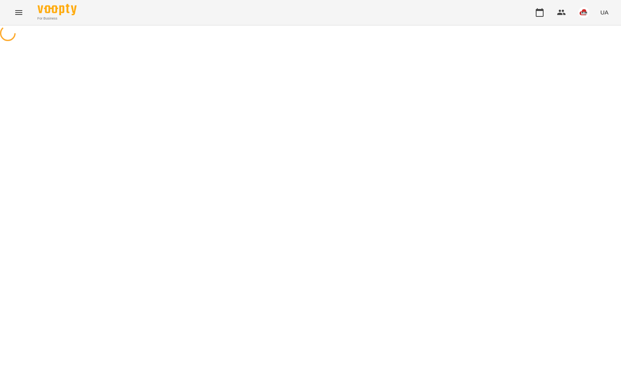
select select "********"
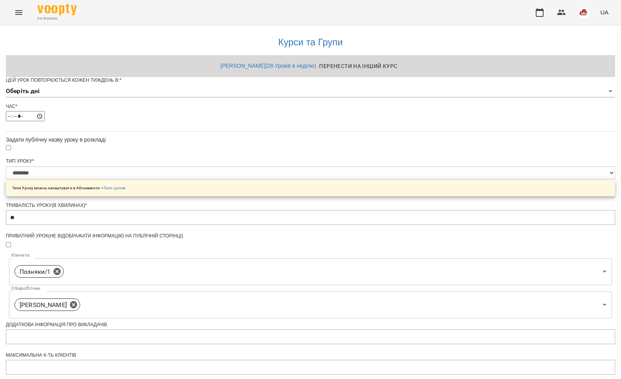
click at [246, 106] on body "**********" at bounding box center [310, 252] width 621 height 504
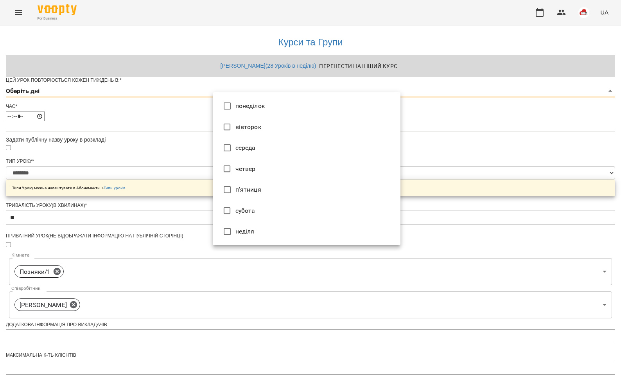
click at [250, 189] on li "п’ятниця" at bounding box center [307, 189] width 188 height 21
type input "*"
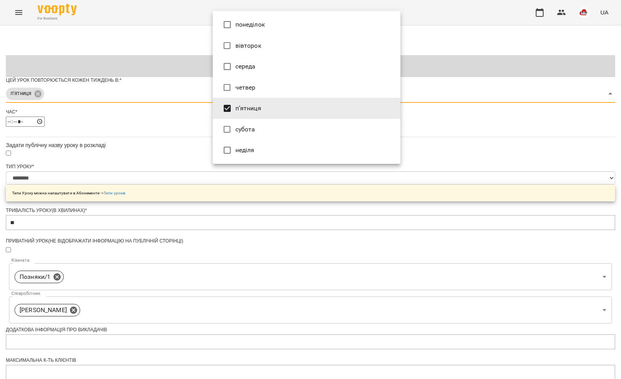
click at [158, 149] on div at bounding box center [310, 189] width 621 height 379
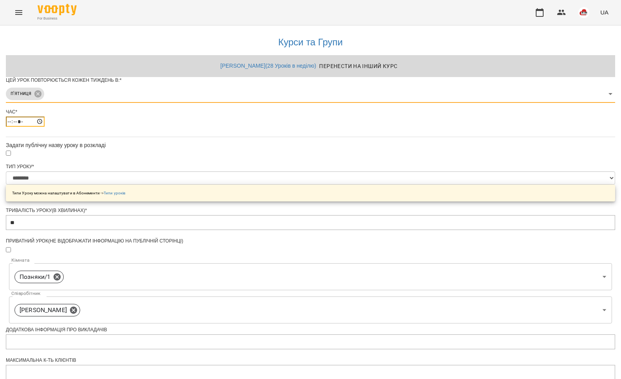
click at [45, 127] on input "*****" at bounding box center [25, 122] width 39 height 10
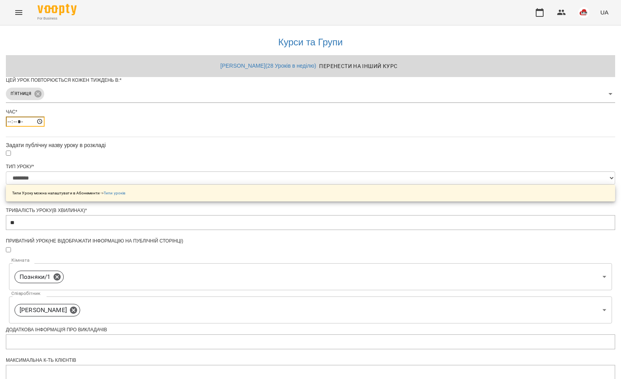
click at [45, 127] on input "*****" at bounding box center [25, 122] width 39 height 10
type input "*****"
click at [154, 192] on div "**********" at bounding box center [310, 268] width 609 height 486
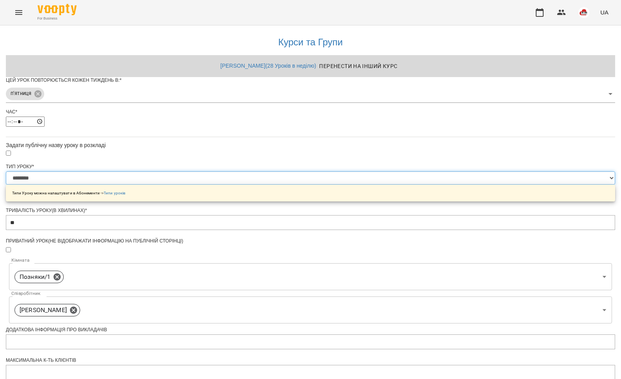
click at [253, 185] on select "**********" at bounding box center [310, 177] width 609 height 13
select select "**********"
click at [213, 185] on select "**********" at bounding box center [310, 177] width 609 height 13
type input "**"
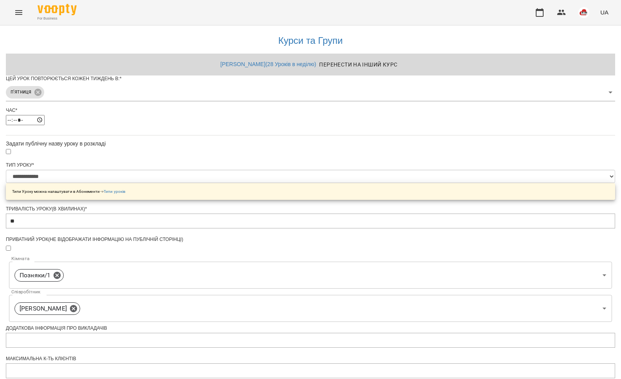
scroll to position [206, 0]
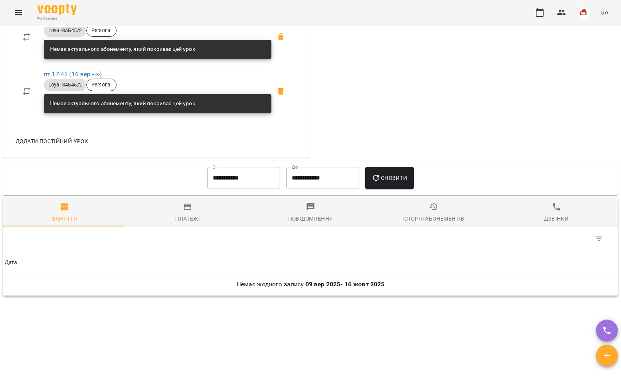
scroll to position [435, 0]
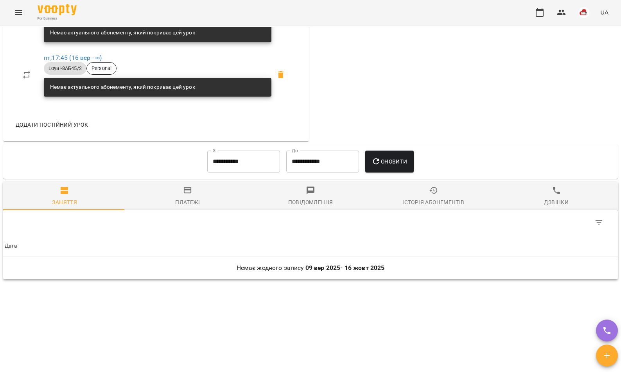
click at [437, 201] on div "Історія абонементів" at bounding box center [433, 201] width 62 height 9
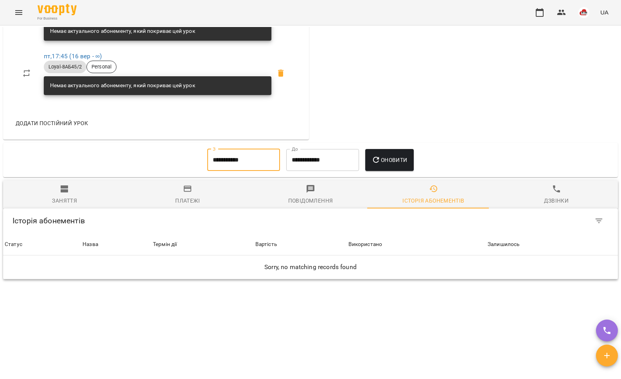
click at [243, 159] on input "**********" at bounding box center [243, 160] width 73 height 22
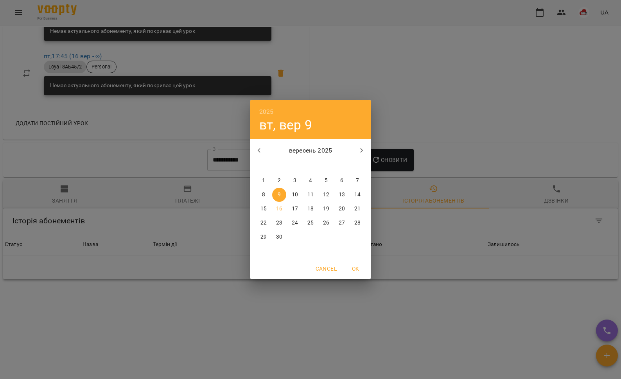
click at [263, 149] on icon "button" at bounding box center [259, 150] width 9 height 9
click at [280, 181] on p "1" at bounding box center [279, 181] width 3 height 8
type input "**********"
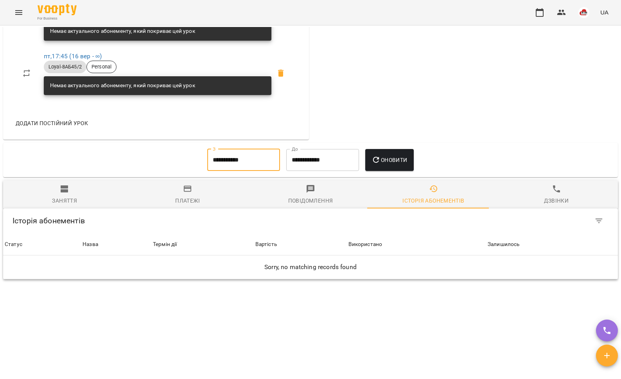
click at [382, 165] on span "Оновити" at bounding box center [390, 159] width 36 height 9
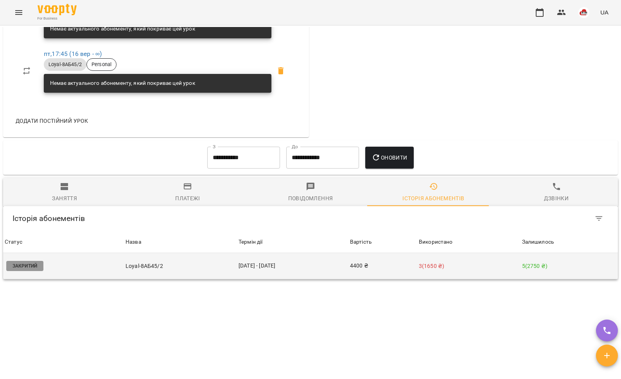
click at [363, 271] on td "4400 ₴" at bounding box center [382, 266] width 69 height 26
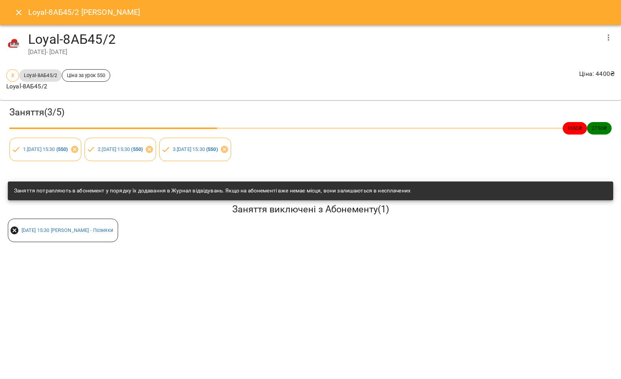
click at [600, 34] on button "button" at bounding box center [608, 37] width 19 height 19
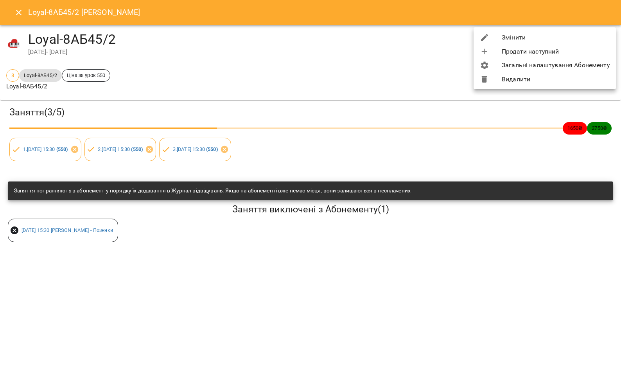
click at [554, 36] on li "Змінити" at bounding box center [545, 38] width 142 height 14
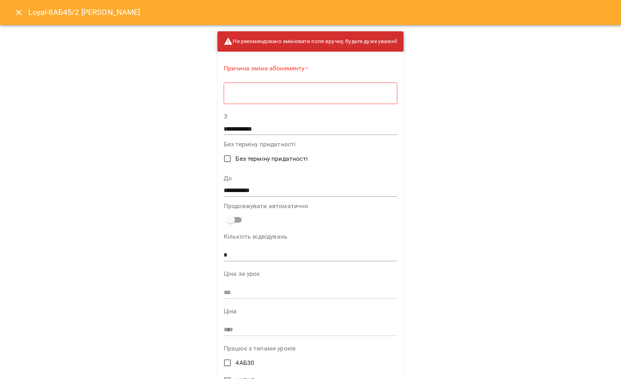
click at [291, 95] on textarea at bounding box center [310, 93] width 163 height 7
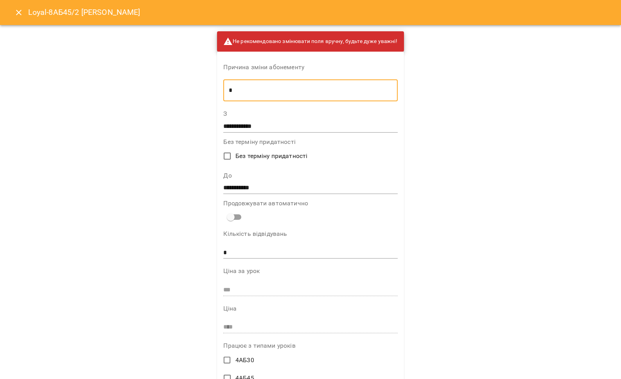
type textarea "*"
click at [257, 187] on input "**********" at bounding box center [310, 188] width 174 height 13
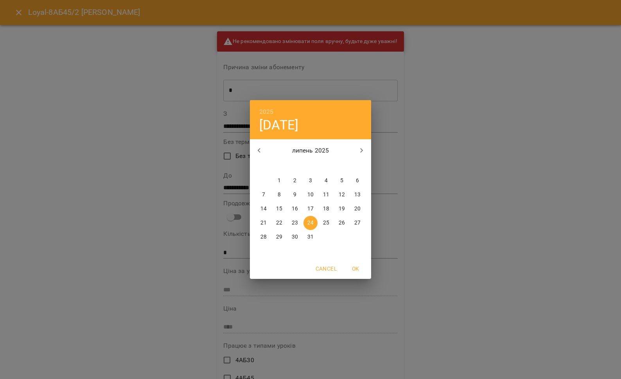
click at [354, 151] on button "button" at bounding box center [361, 150] width 19 height 19
click at [276, 236] on p "30" at bounding box center [279, 237] width 6 height 8
type input "**********"
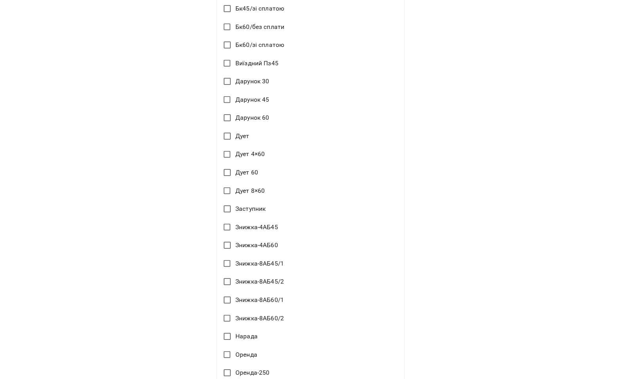
scroll to position [1247, 0]
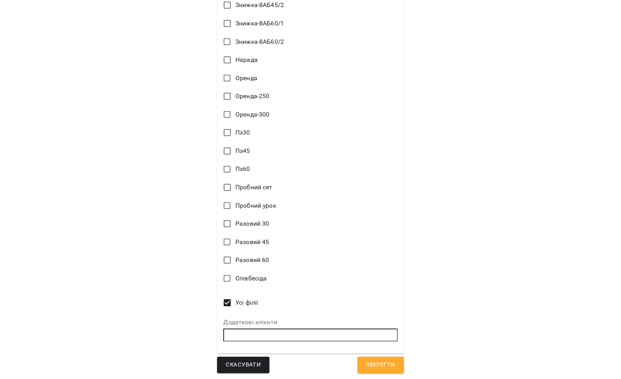
click at [380, 361] on span "Зберегти" at bounding box center [380, 365] width 29 height 10
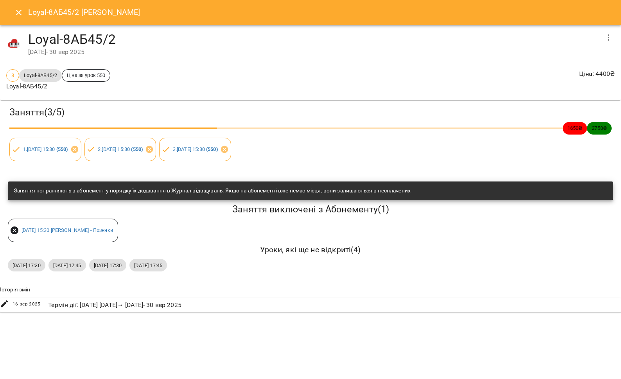
click at [18, 14] on icon "Close" at bounding box center [18, 12] width 9 height 9
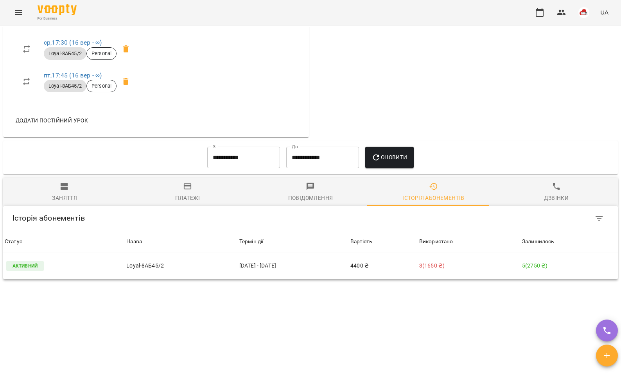
scroll to position [186, 0]
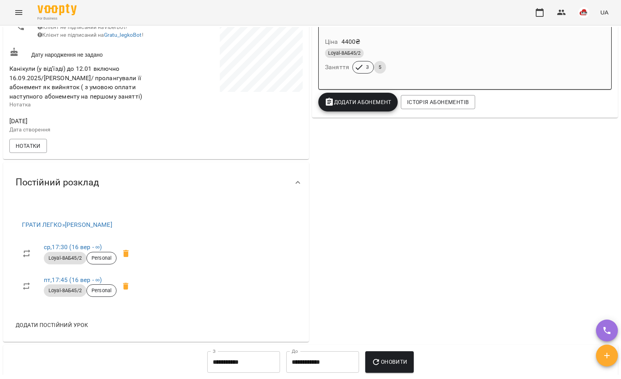
click at [20, 8] on icon "Menu" at bounding box center [18, 12] width 9 height 9
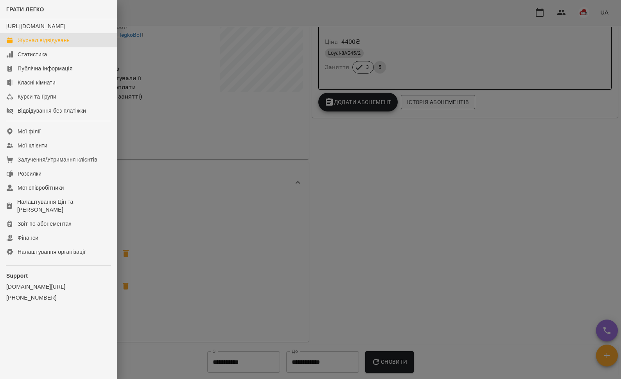
click at [25, 47] on link "Журнал відвідувань" at bounding box center [58, 40] width 117 height 14
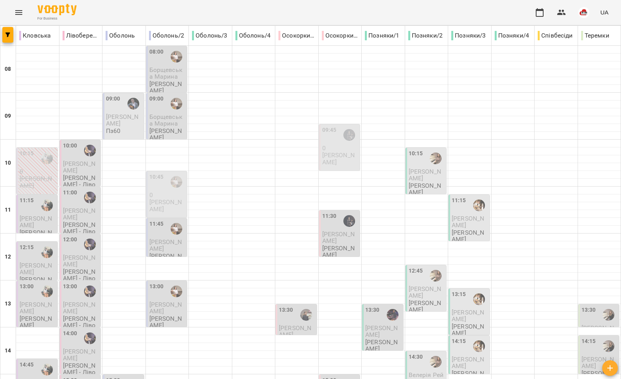
scroll to position [329, 0]
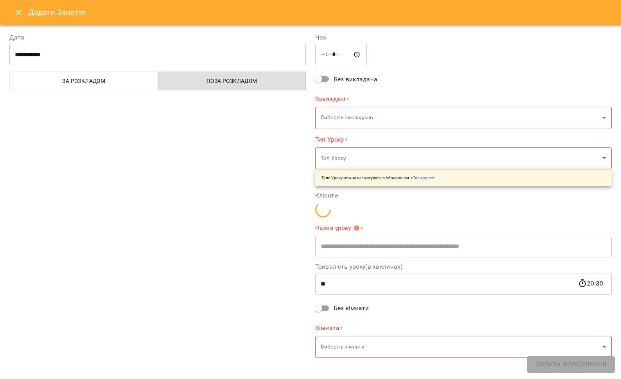
type input "**********"
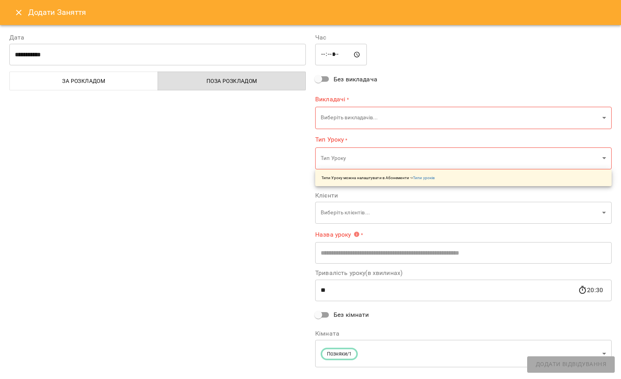
click at [347, 113] on body "For Business UA Кловська Лівобережна Оболонь Оболонь/2 Оболонь/3 Оболонь/4 Осок…" at bounding box center [310, 354] width 621 height 708
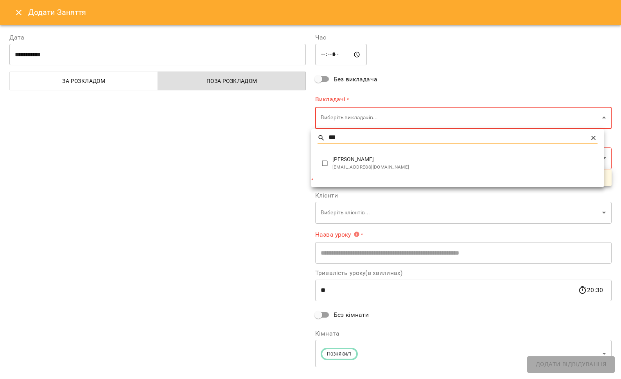
type input "***"
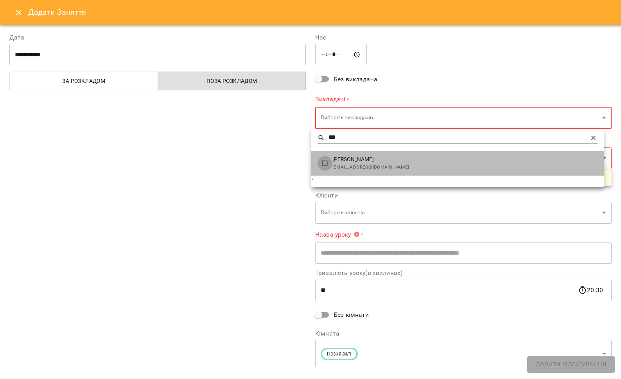
type input "**********"
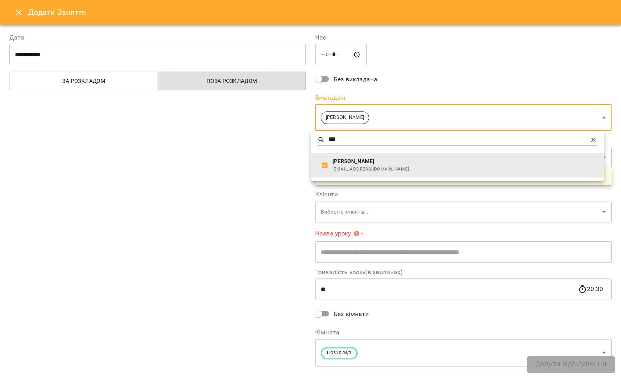
click at [279, 160] on div at bounding box center [310, 189] width 621 height 379
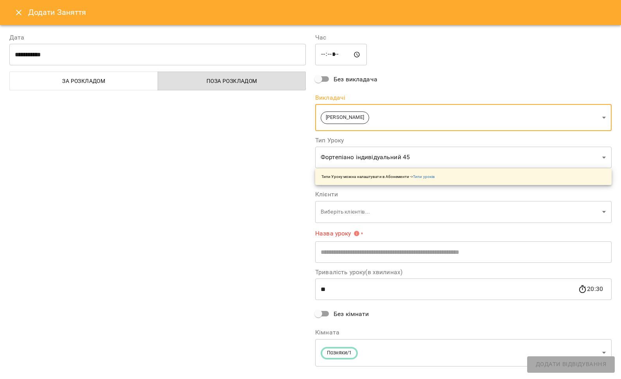
click at [331, 158] on body "For Business UA Кловська Лівобережна Оболонь Оболонь/2 Оболонь/3 Оболонь/4 Осок…" at bounding box center [310, 354] width 621 height 708
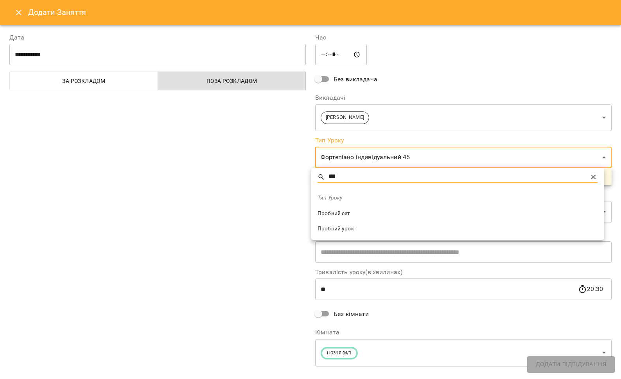
type input "***"
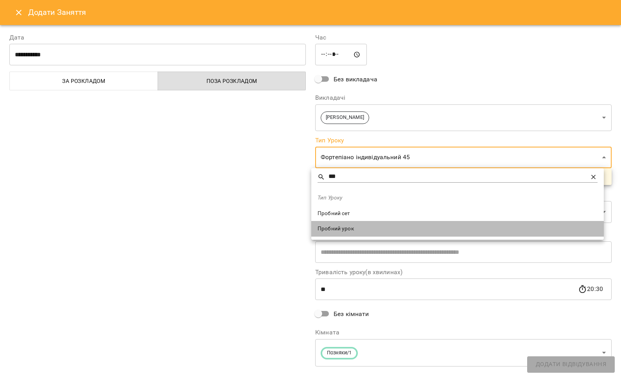
click at [340, 229] on span "Пробний урок" at bounding box center [458, 229] width 280 height 8
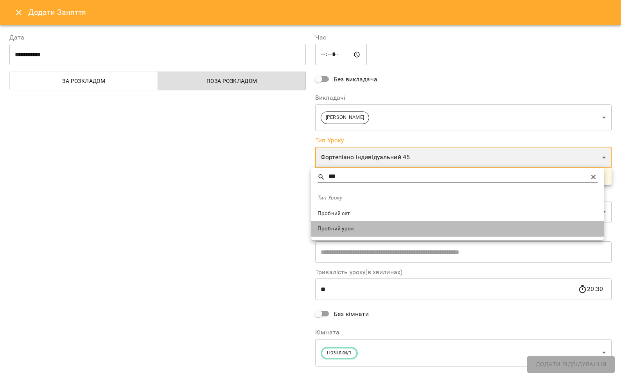
type input "**********"
type input "**"
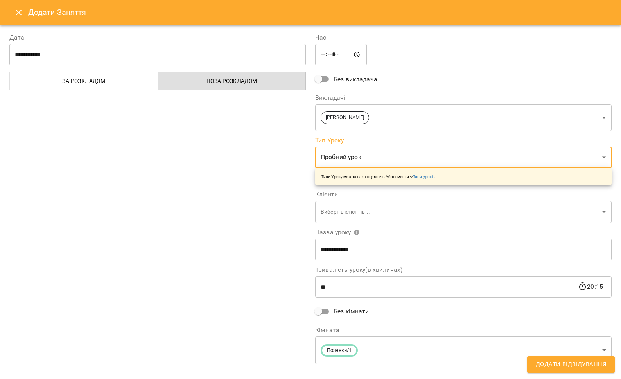
click at [332, 206] on body "For Business UA Кловська Лівобережна Оболонь Оболонь/2 Оболонь/3 Оболонь/4 Осок…" at bounding box center [310, 354] width 621 height 708
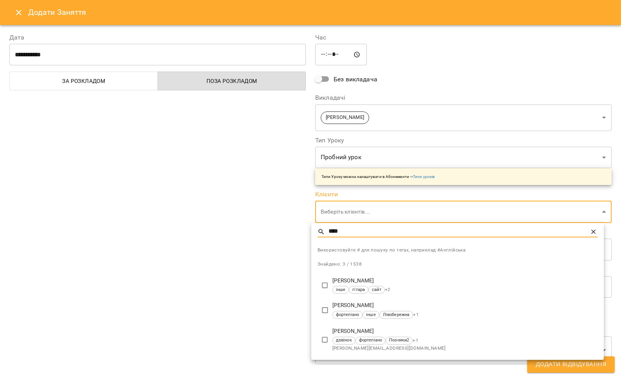
type input "****"
type input "**********"
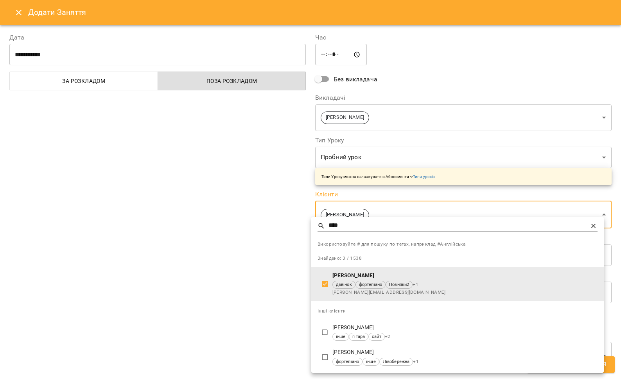
click at [264, 294] on div at bounding box center [310, 189] width 621 height 379
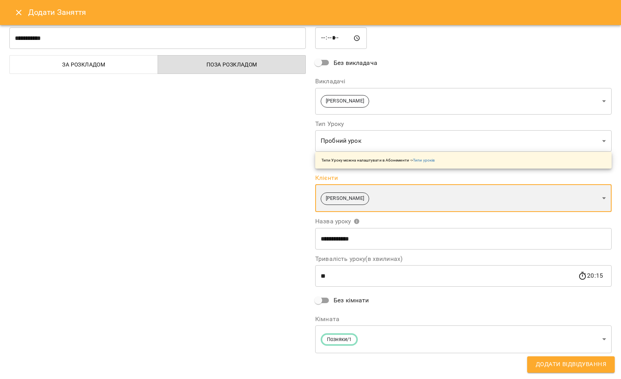
scroll to position [17, 0]
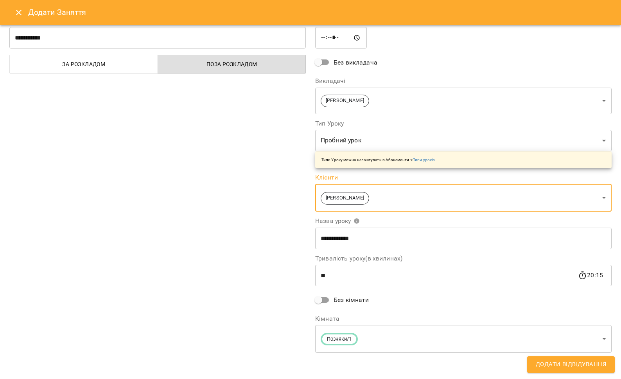
click at [402, 335] on body "For Business UA Кловська Лівобережна Оболонь Оболонь/2 Оболонь/3 Оболонь/4 Осок…" at bounding box center [310, 354] width 621 height 708
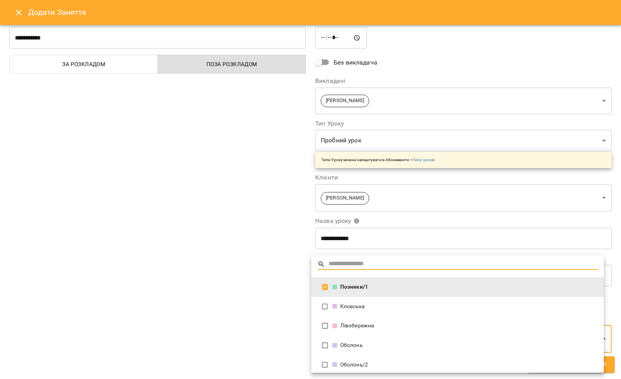
click at [359, 289] on div "Позняки/1" at bounding box center [464, 287] width 265 height 8
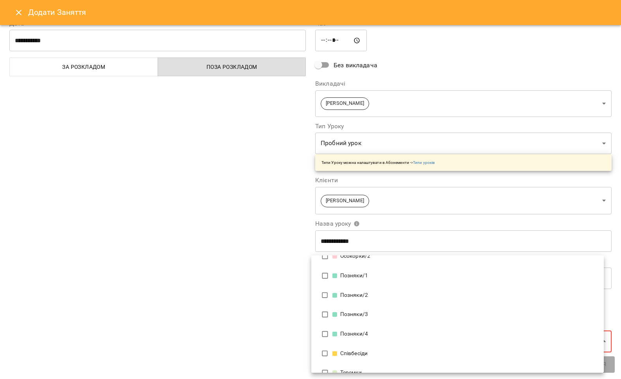
scroll to position [170, 0]
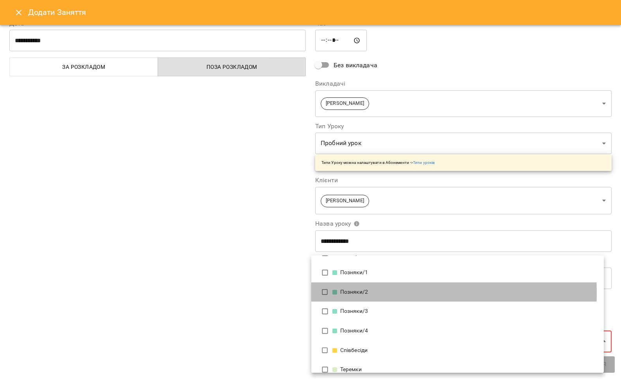
click at [352, 293] on div "Позняки/2" at bounding box center [464, 292] width 265 height 8
type input "**********"
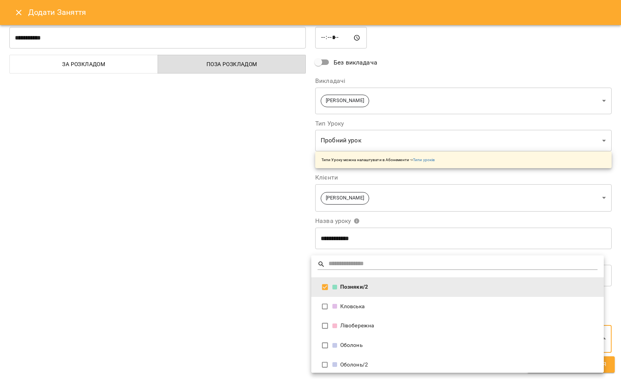
click at [225, 272] on div at bounding box center [310, 189] width 621 height 379
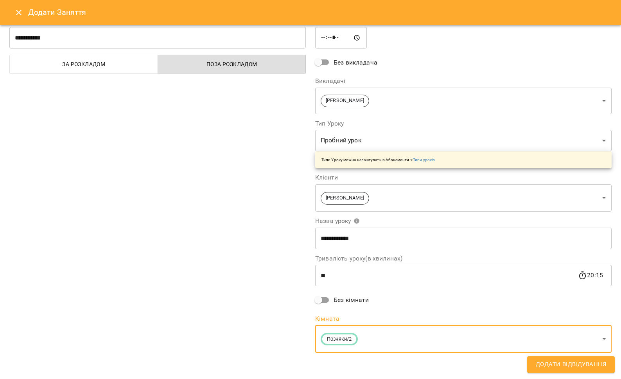
click at [557, 365] on span "Додати Відвідування" at bounding box center [571, 364] width 70 height 10
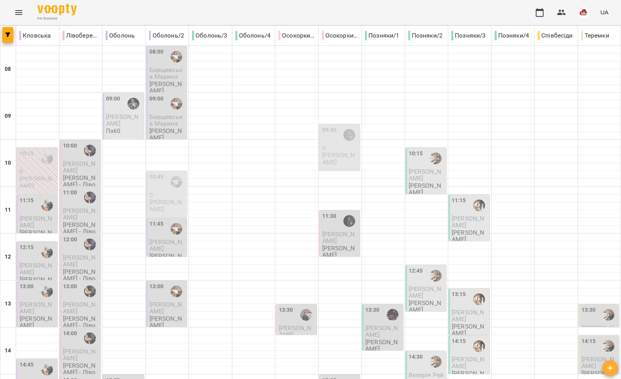
scroll to position [329, 0]
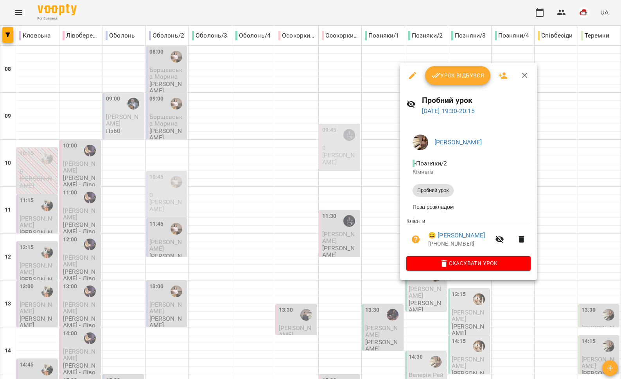
click at [107, 344] on div at bounding box center [310, 189] width 621 height 379
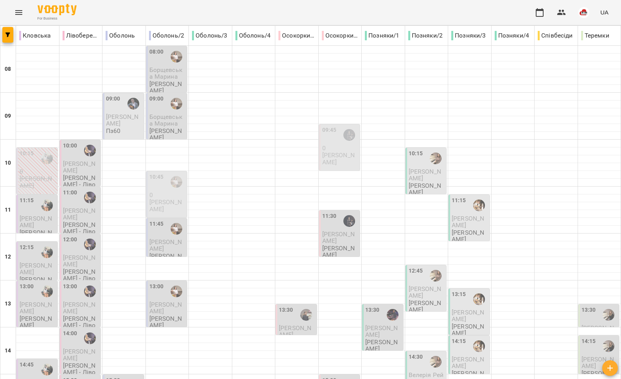
type input "**********"
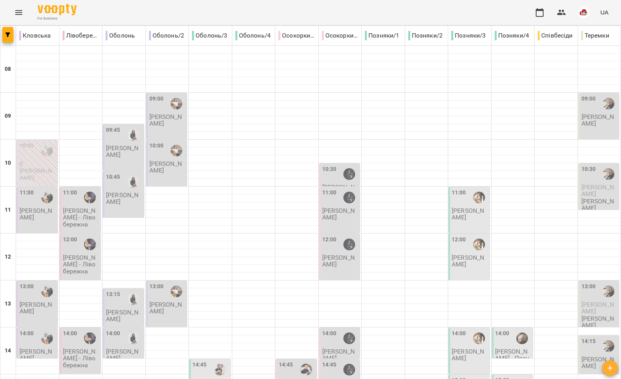
scroll to position [273, 0]
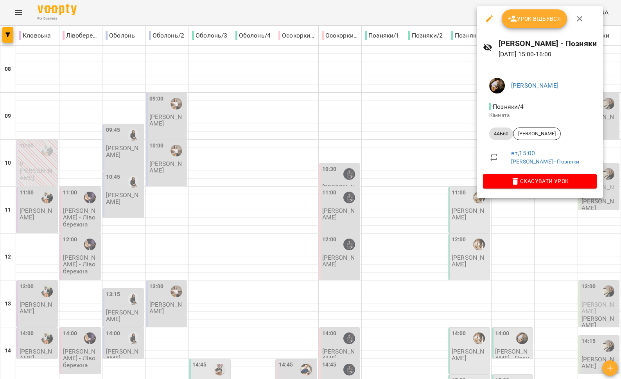
click at [415, 135] on div at bounding box center [310, 189] width 621 height 379
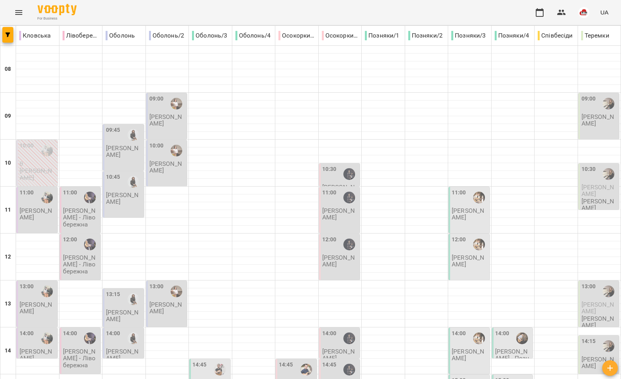
scroll to position [329, 0]
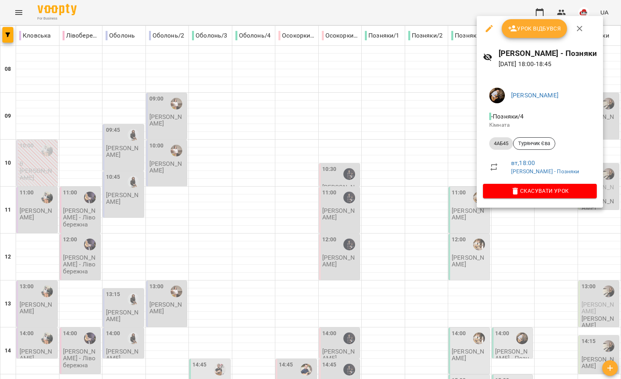
click at [437, 207] on div at bounding box center [310, 189] width 621 height 379
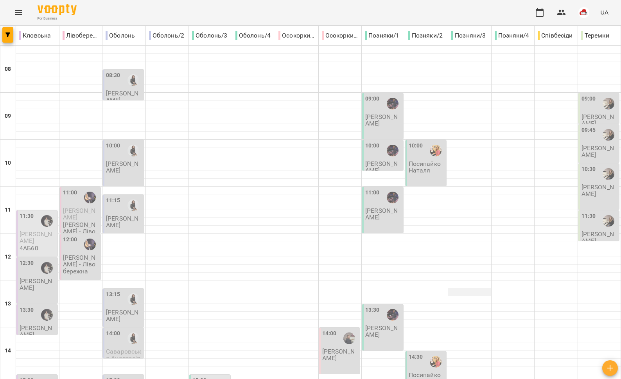
scroll to position [101, 0]
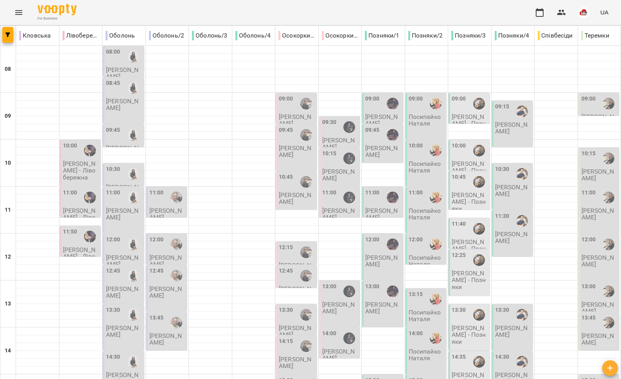
scroll to position [201, 0]
click at [462, 372] on p "[PERSON_NAME] - Позняки" at bounding box center [470, 382] width 36 height 20
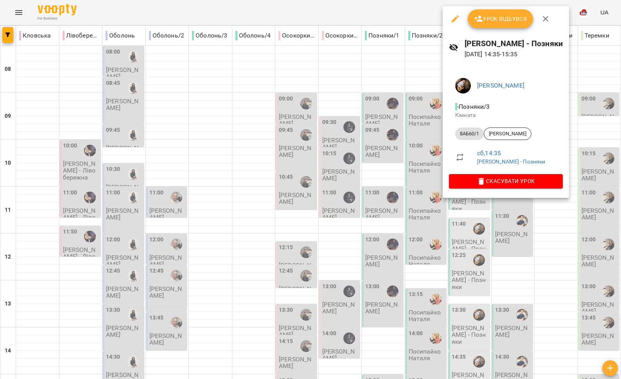
click at [392, 174] on div at bounding box center [310, 189] width 621 height 379
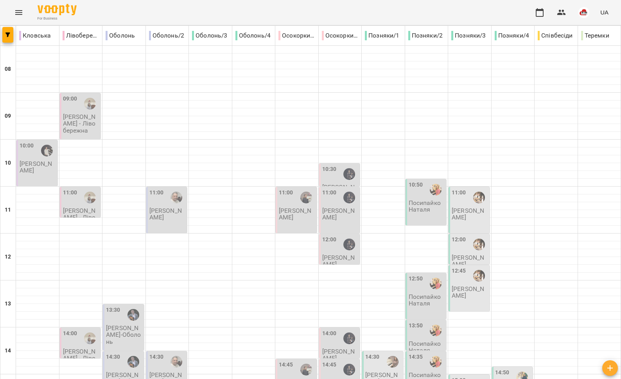
scroll to position [329, 0]
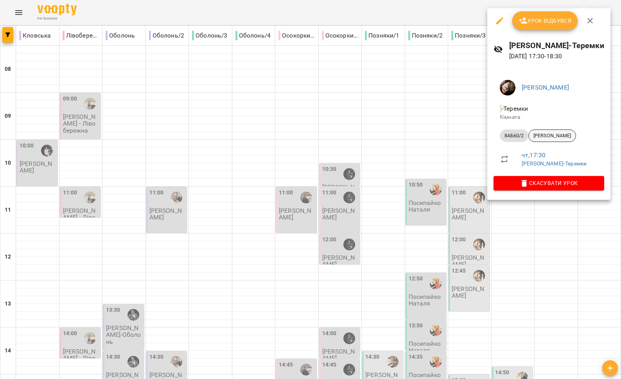
click at [558, 135] on span "[PERSON_NAME]" at bounding box center [552, 135] width 47 height 7
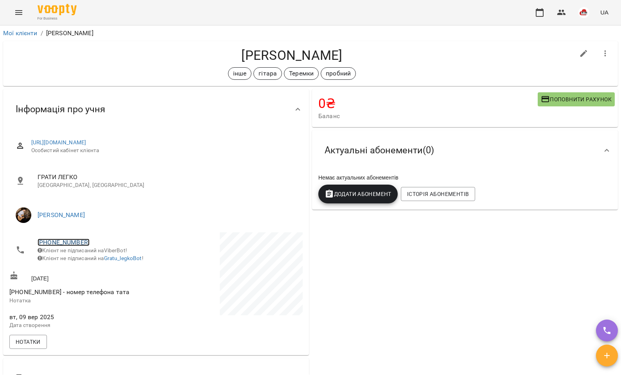
click at [74, 239] on link "[PHONE_NUMBER]" at bounding box center [64, 242] width 52 height 7
click at [101, 275] on img at bounding box center [96, 271] width 12 height 12
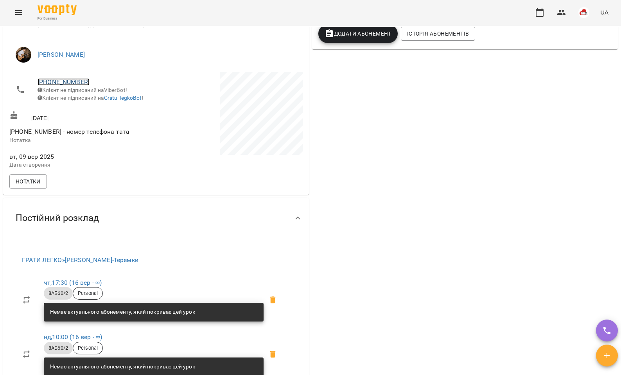
scroll to position [319, 0]
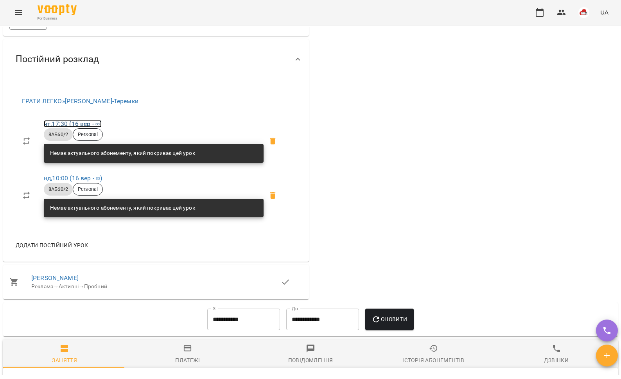
click at [64, 127] on link "чт , 17:30 ([DATE] - ∞)" at bounding box center [73, 123] width 58 height 7
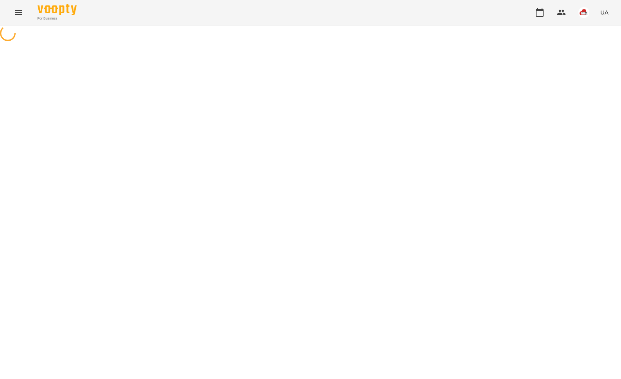
select select "*"
select select "*******"
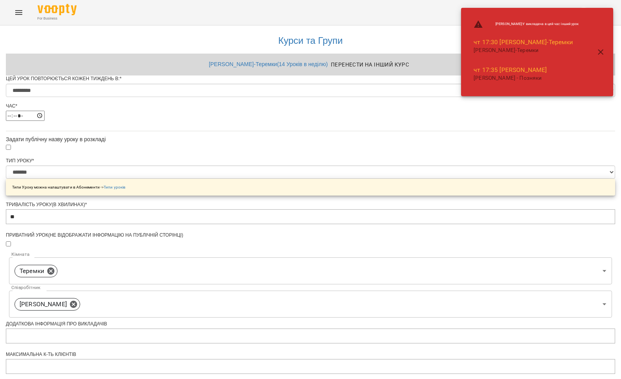
scroll to position [89, 0]
click at [45, 111] on input "*****" at bounding box center [25, 116] width 39 height 10
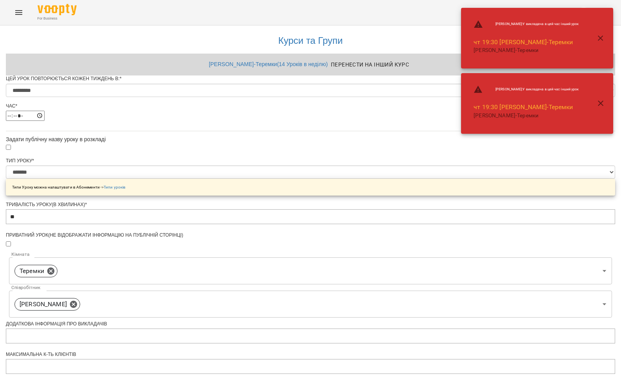
type input "*****"
drag, startPoint x: 151, startPoint y: 81, endPoint x: 168, endPoint y: 90, distance: 19.3
click at [151, 81] on div "**********" at bounding box center [310, 297] width 609 height 547
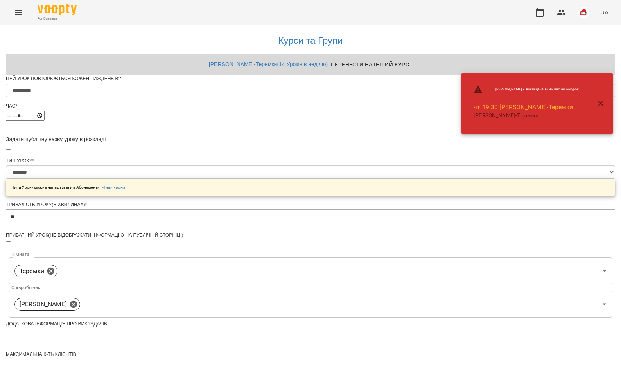
scroll to position [239, 0]
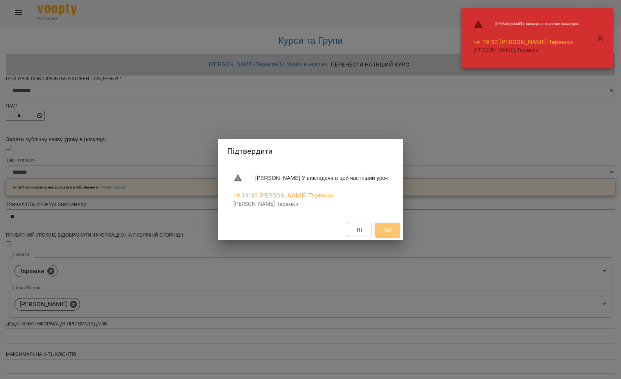
click at [393, 229] on span "Так" at bounding box center [387, 229] width 10 height 9
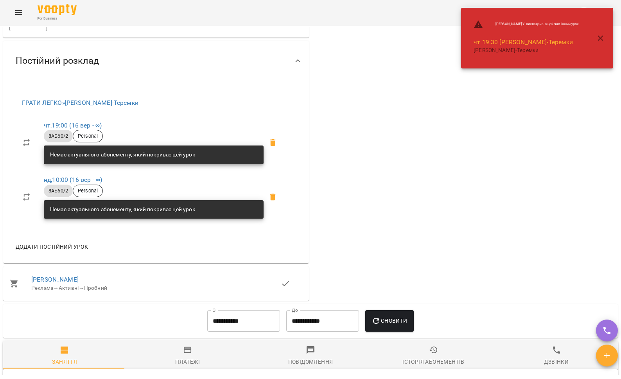
scroll to position [321, 0]
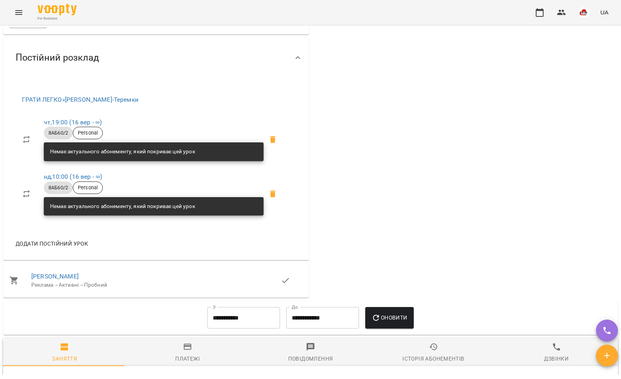
click at [18, 8] on icon "Menu" at bounding box center [18, 12] width 9 height 9
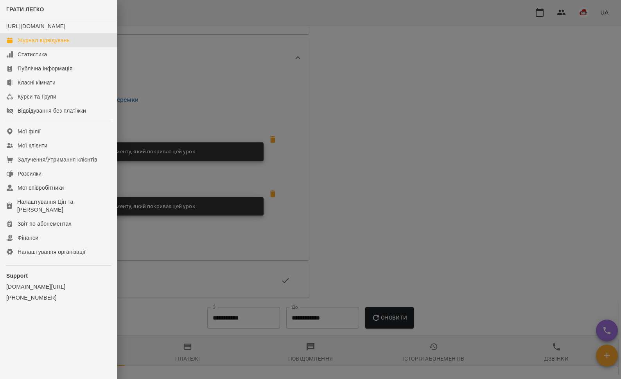
click at [33, 47] on link "Журнал відвідувань" at bounding box center [58, 40] width 117 height 14
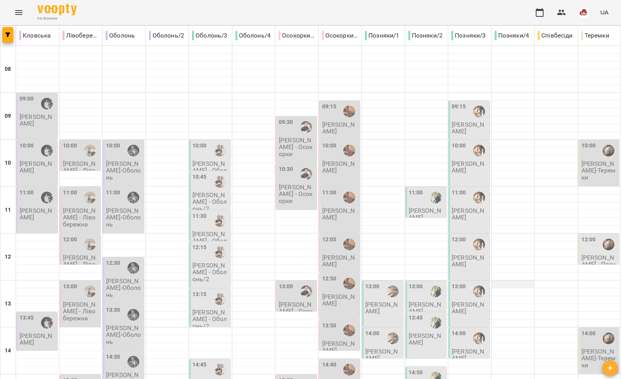
scroll to position [329, 0]
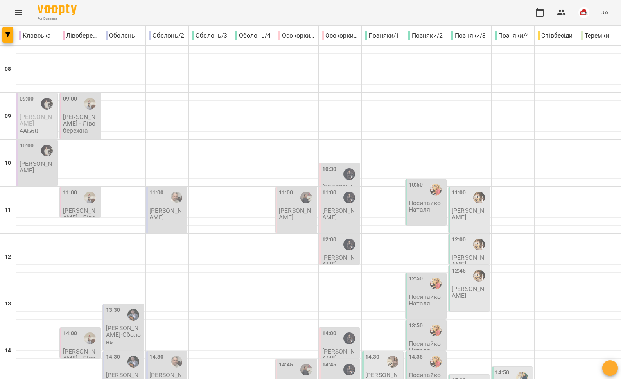
type input "**********"
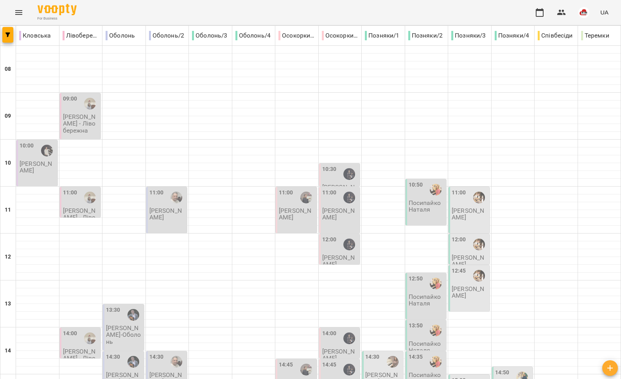
type input "**********"
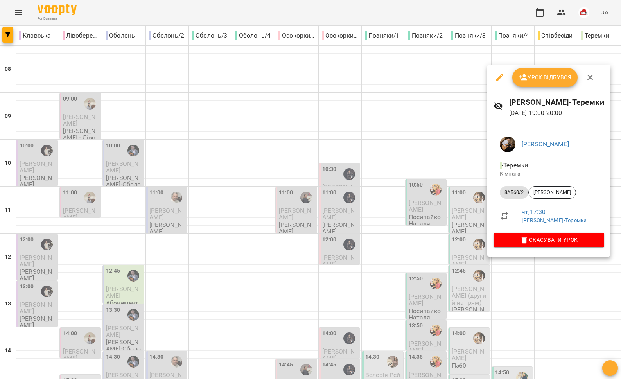
click at [436, 228] on div at bounding box center [310, 189] width 621 height 379
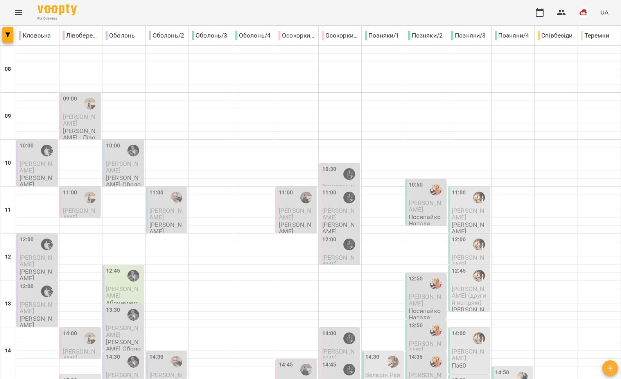
click at [22, 11] on icon "Menu" at bounding box center [18, 12] width 7 height 5
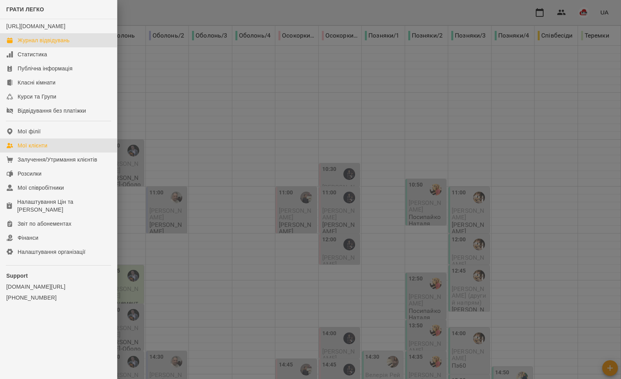
click at [50, 153] on link "Мої клієнти" at bounding box center [58, 145] width 117 height 14
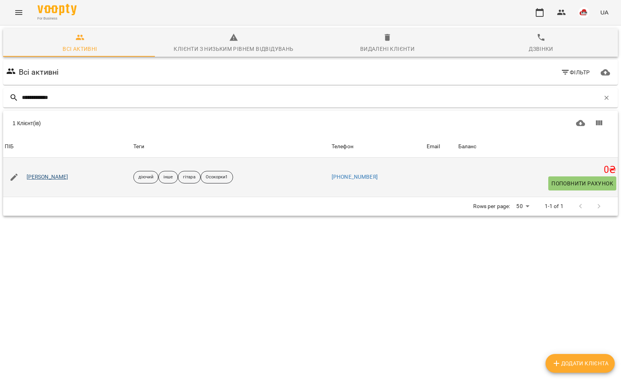
type input "**********"
click at [52, 176] on link "[PERSON_NAME]" at bounding box center [48, 177] width 42 height 8
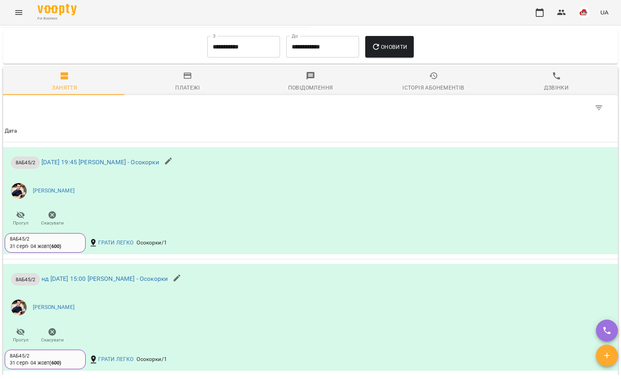
scroll to position [479, 0]
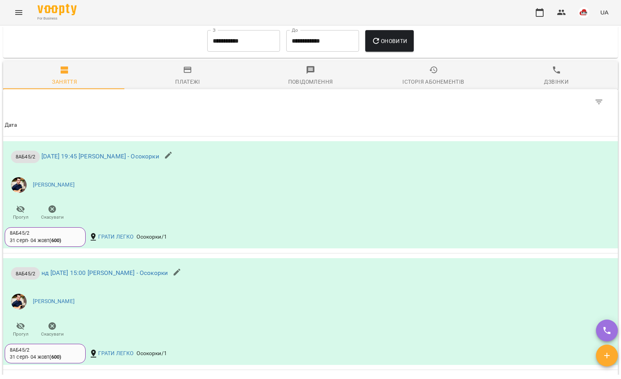
click at [251, 50] on input "**********" at bounding box center [243, 41] width 73 height 22
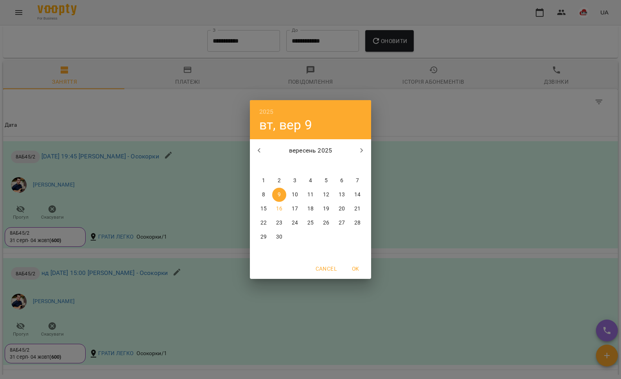
click at [258, 149] on icon "button" at bounding box center [259, 150] width 9 height 9
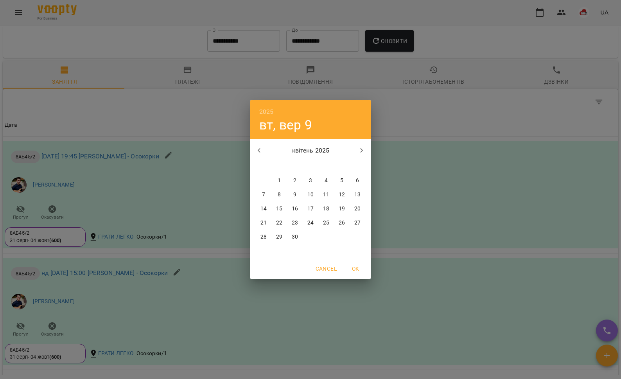
click at [258, 149] on icon "button" at bounding box center [259, 150] width 9 height 9
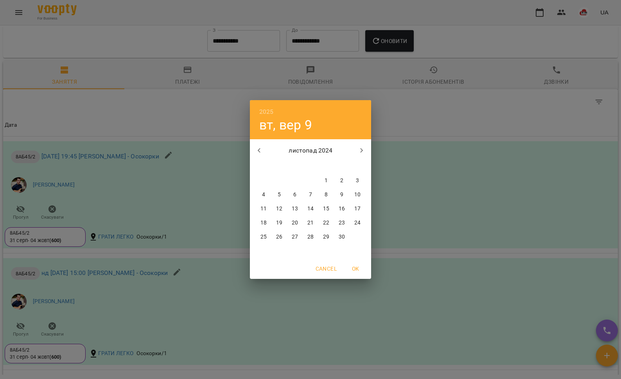
click at [258, 149] on icon "button" at bounding box center [259, 150] width 9 height 9
click at [310, 178] on p "1" at bounding box center [310, 181] width 3 height 8
type input "**********"
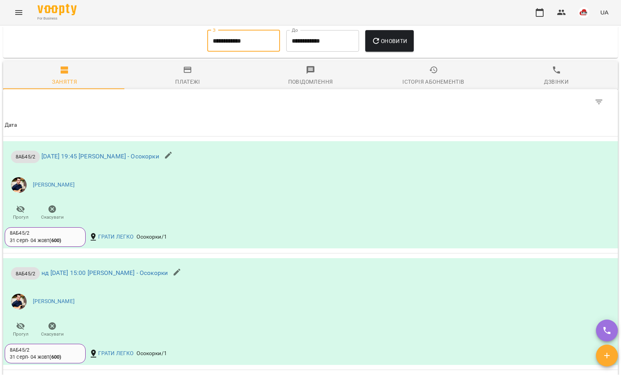
click at [376, 44] on icon "button" at bounding box center [376, 41] width 6 height 6
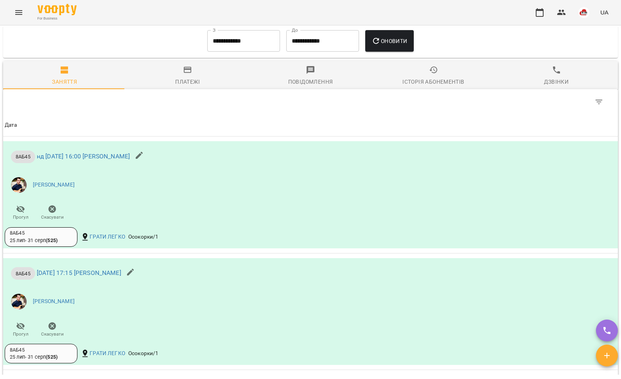
click at [407, 86] on div "Історія абонементів" at bounding box center [433, 81] width 62 height 9
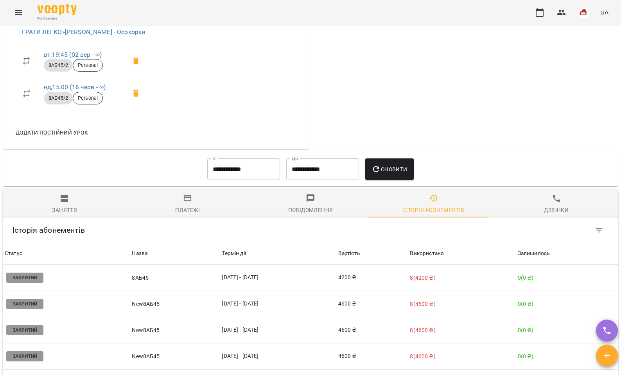
scroll to position [39, 0]
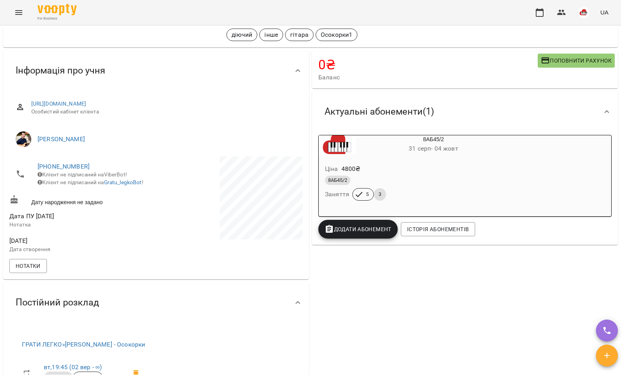
click at [22, 9] on icon "Menu" at bounding box center [18, 12] width 9 height 9
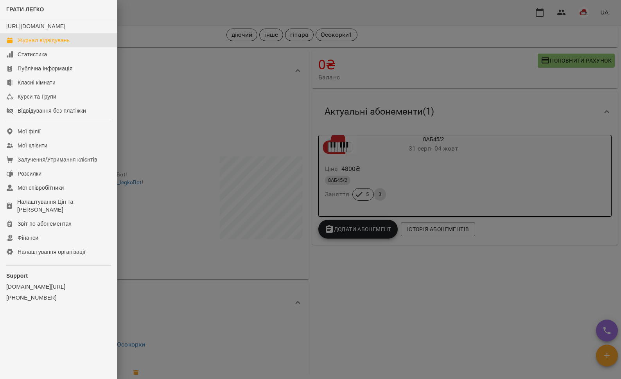
click at [36, 44] on div "Журнал відвідувань" at bounding box center [44, 40] width 52 height 8
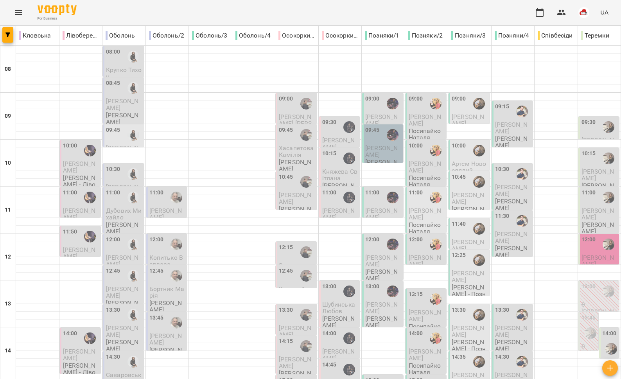
scroll to position [329, 0]
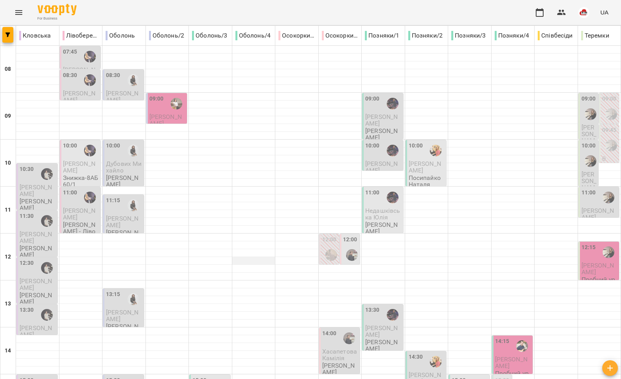
scroll to position [0, 0]
click at [160, 114] on span "Піхлак Міланія" at bounding box center [165, 120] width 32 height 14
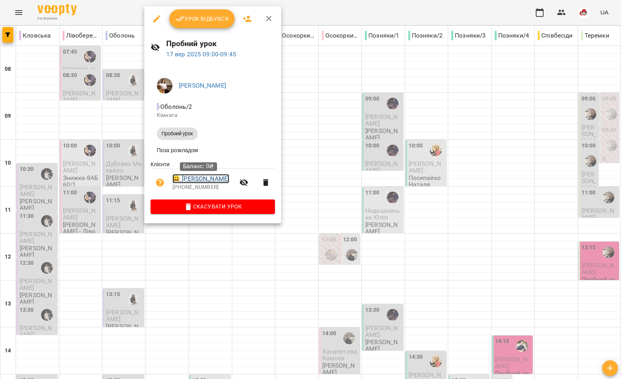
click at [210, 181] on link "😀 Піхлак Міланія" at bounding box center [200, 178] width 57 height 9
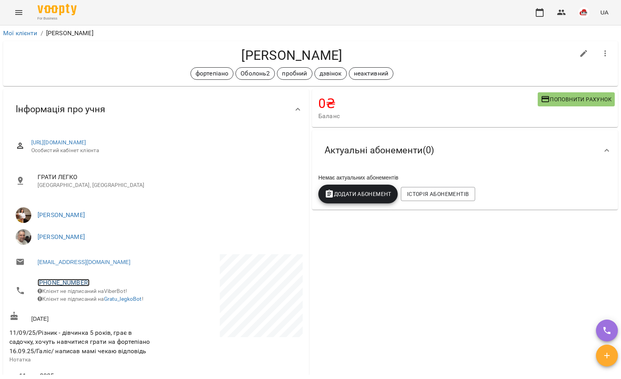
click at [63, 283] on link "+380635144404" at bounding box center [64, 282] width 52 height 7
click at [104, 307] on link at bounding box center [103, 311] width 41 height 16
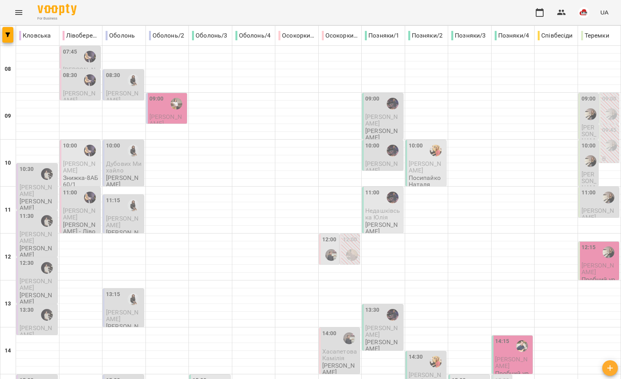
click at [160, 113] on span "Піхлак Міланія" at bounding box center [165, 120] width 32 height 14
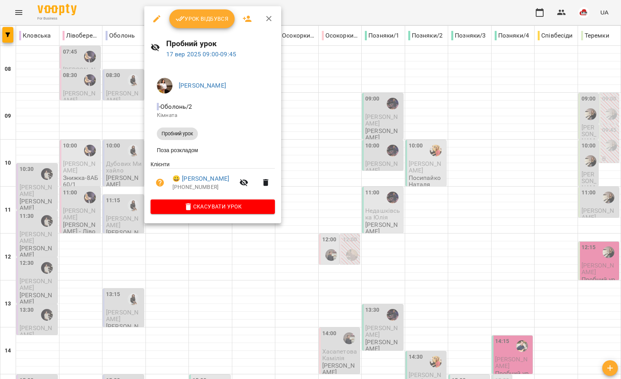
click at [191, 252] on div at bounding box center [310, 189] width 621 height 379
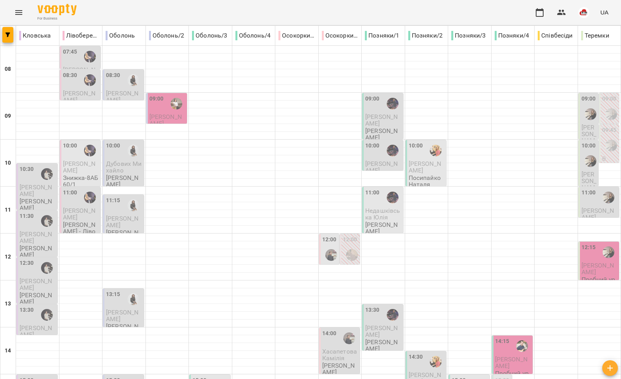
click at [171, 102] on img "Вікторія ТАРАБАН" at bounding box center [177, 104] width 12 height 12
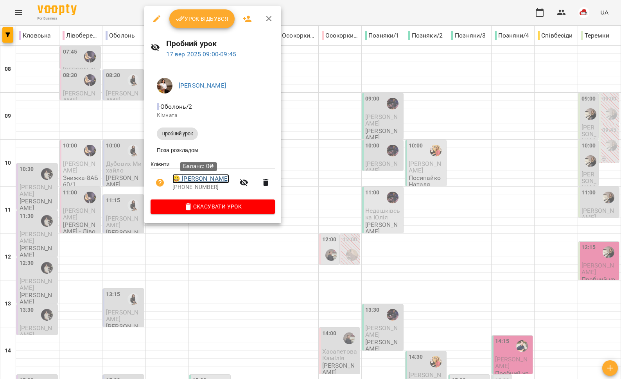
click at [199, 178] on link "😀 Піхлак Міланія" at bounding box center [200, 178] width 57 height 9
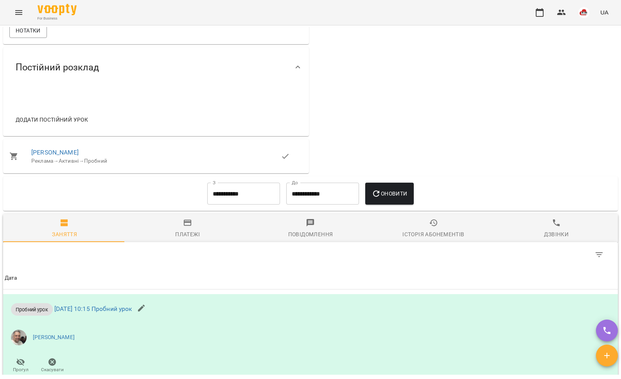
scroll to position [48, 0]
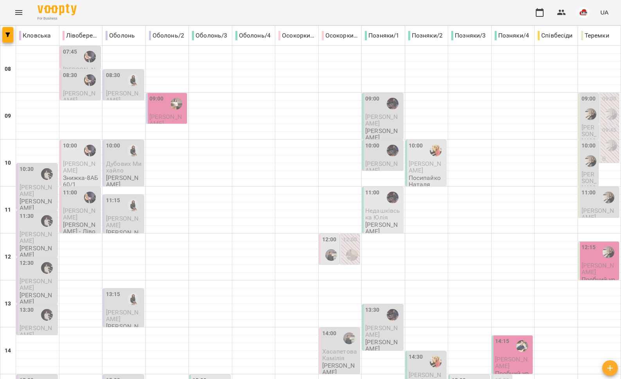
scroll to position [329, 0]
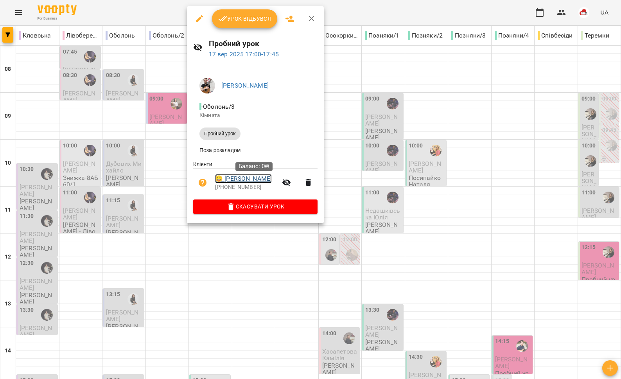
click at [242, 178] on link "😀 Боримський Владислав" at bounding box center [243, 178] width 57 height 9
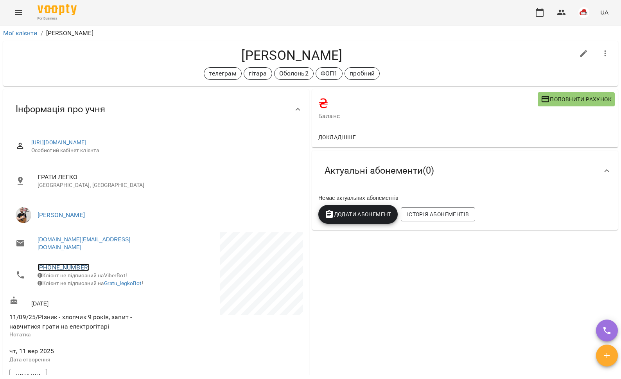
click at [57, 264] on link "+380934097724" at bounding box center [64, 267] width 52 height 7
click at [89, 291] on link at bounding box center [103, 290] width 41 height 16
drag, startPoint x: 365, startPoint y: 58, endPoint x: 210, endPoint y: 52, distance: 155.0
click at [210, 52] on h4 "Боримський Владислав" at bounding box center [291, 55] width 565 height 16
copy h4 "Боримський Владислав"
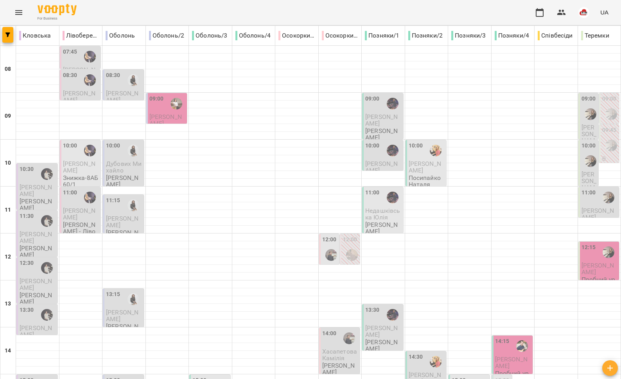
scroll to position [104, 0]
click at [507, 355] on span "Сторчак Роман" at bounding box center [511, 362] width 32 height 14
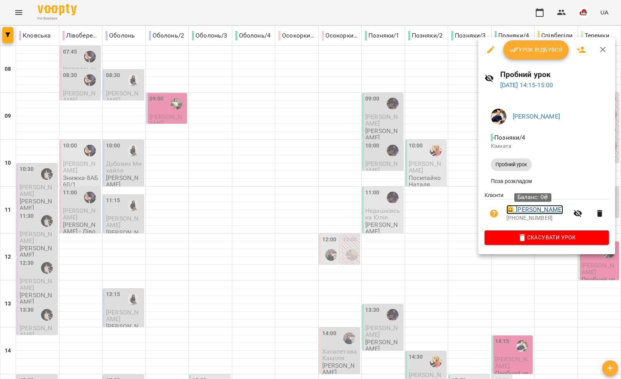
click at [527, 211] on link "😀 Сторчак Роман" at bounding box center [534, 209] width 57 height 9
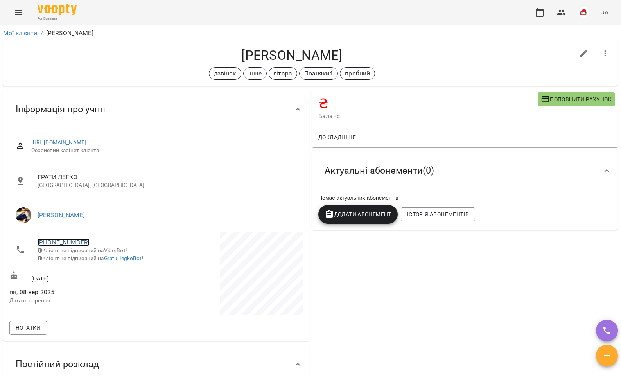
click at [54, 240] on link "+380632718272" at bounding box center [64, 242] width 52 height 7
click at [96, 269] on img at bounding box center [96, 271] width 12 height 12
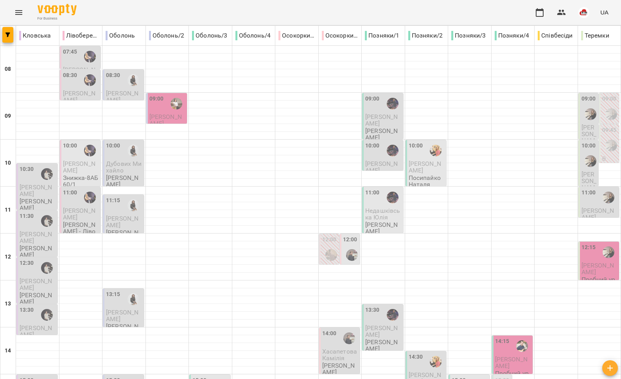
scroll to position [10, 0]
click at [583, 243] on div "12:15" at bounding box center [589, 252] width 14 height 18
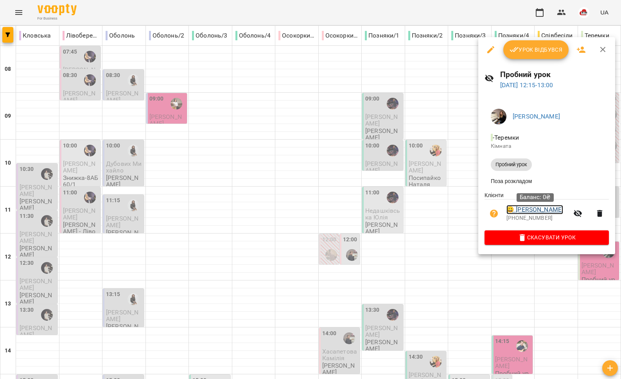
click at [538, 210] on link "😀 Аліна Латанська" at bounding box center [534, 209] width 57 height 9
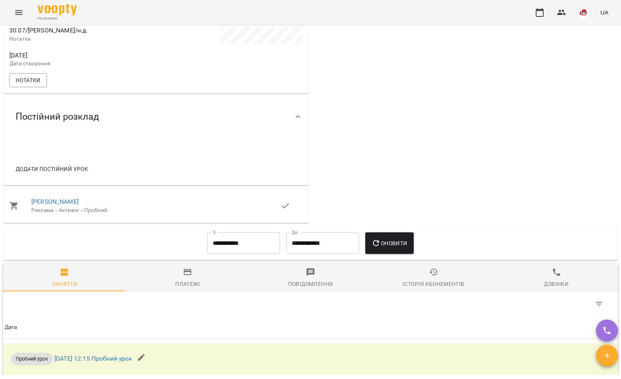
scroll to position [289, 0]
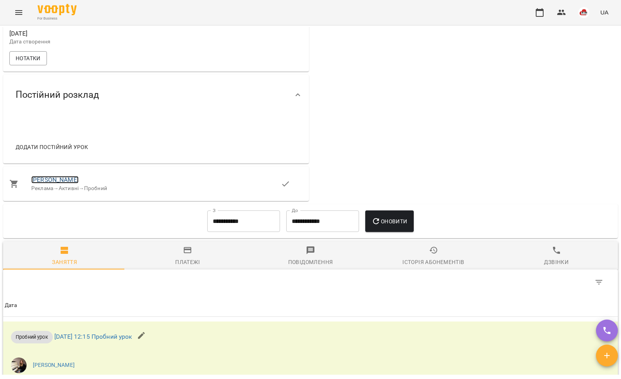
click at [67, 177] on link "Аліна Латанська" at bounding box center [54, 179] width 47 height 7
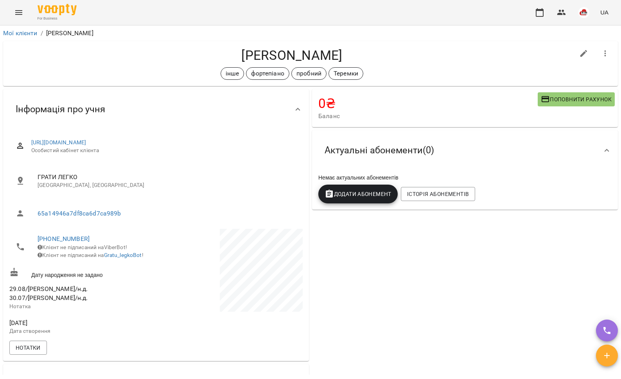
click at [580, 54] on icon "button" at bounding box center [583, 53] width 9 height 9
select select "**"
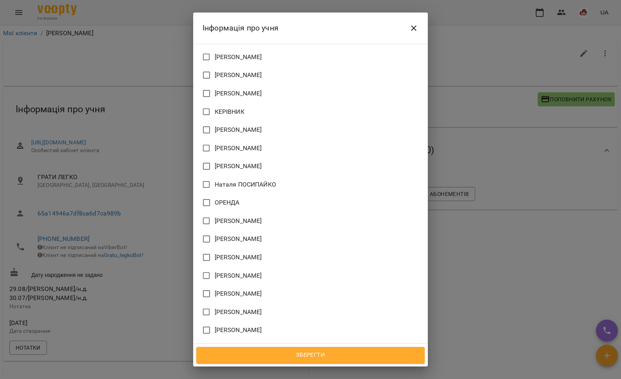
scroll to position [555, 0]
click at [242, 235] on span "[PERSON_NAME]" at bounding box center [238, 239] width 47 height 9
click at [330, 356] on span "Зберегти" at bounding box center [310, 355] width 211 height 10
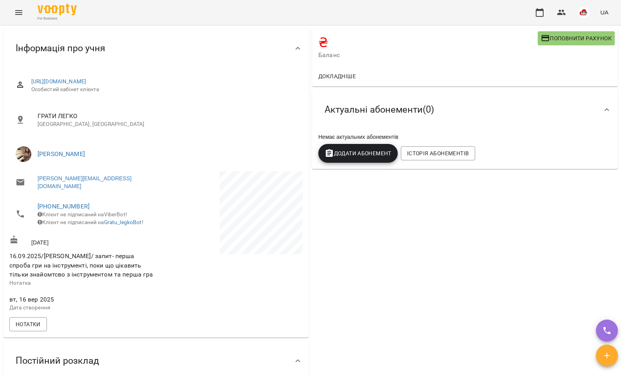
scroll to position [190, 0]
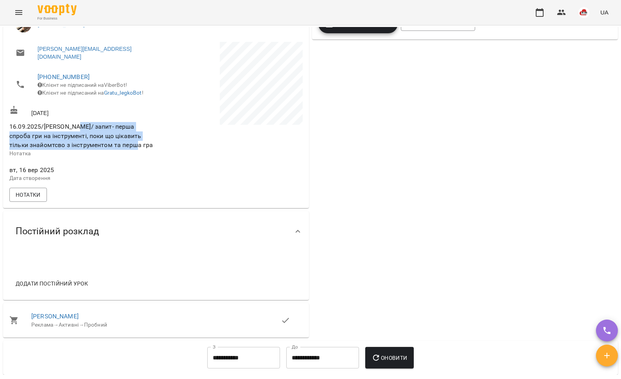
drag, startPoint x: 77, startPoint y: 127, endPoint x: 133, endPoint y: 142, distance: 58.0
click at [133, 142] on span "16.09.2025/[PERSON_NAME]/ запит- перша спроба гри на інструменті, поки що цікав…" at bounding box center [81, 136] width 145 height 28
copy span "запит- перша спроба гри на інструменті, поки що цікавить тільки знайомтсво з ін…"
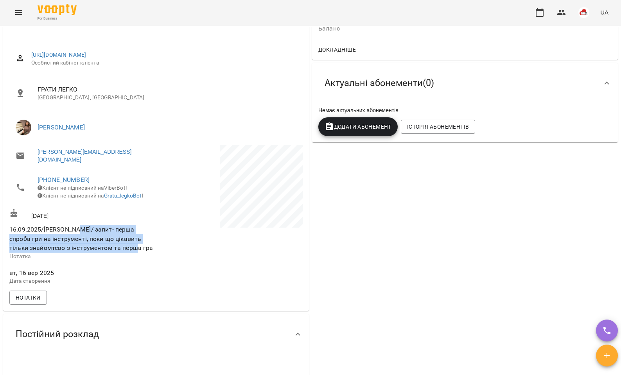
scroll to position [0, 0]
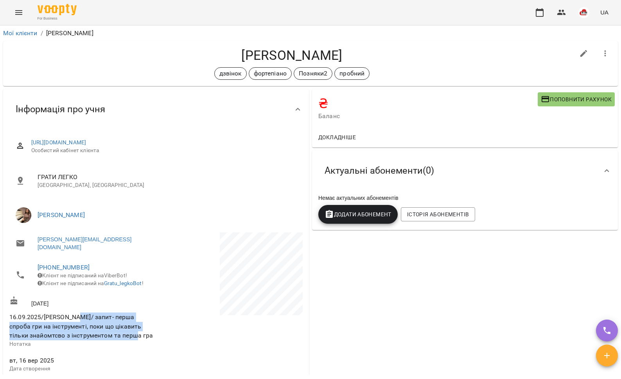
click at [18, 5] on button "Menu" at bounding box center [18, 12] width 19 height 19
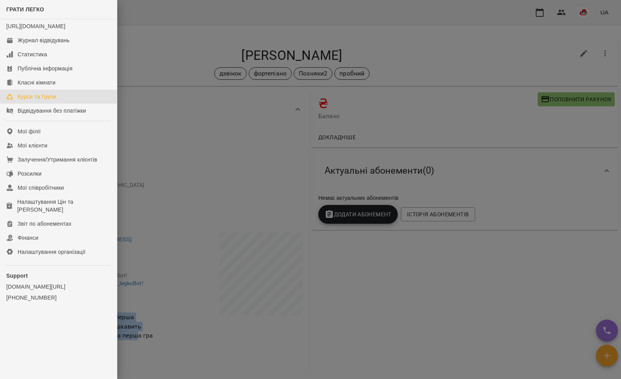
click at [45, 101] on div "Курси та Групи" at bounding box center [37, 97] width 39 height 8
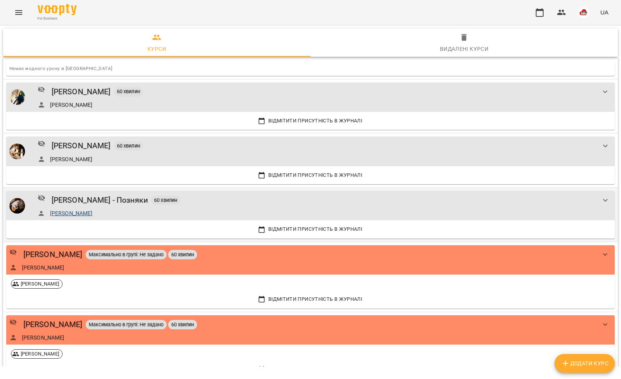
scroll to position [178, 0]
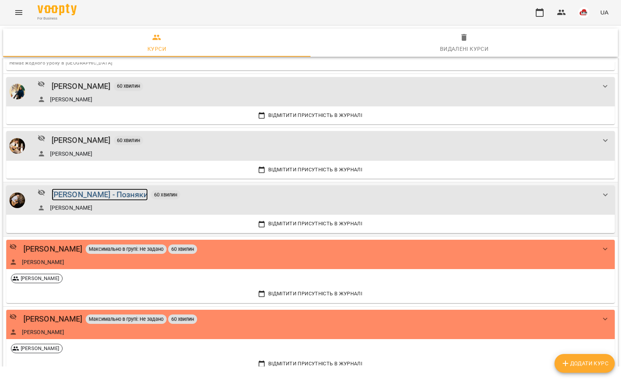
click at [101, 194] on div "[PERSON_NAME] - Позняки" at bounding box center [100, 195] width 96 height 12
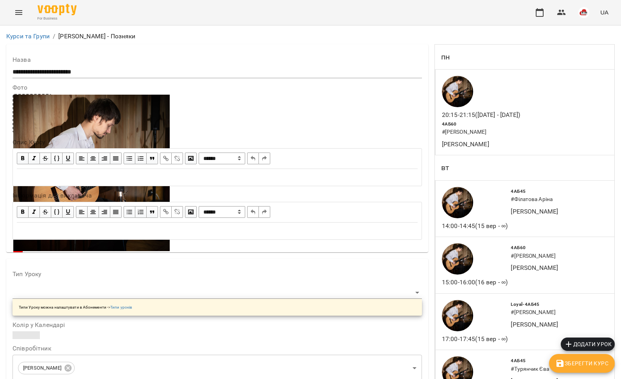
scroll to position [1230, 0]
click at [23, 10] on icon "Menu" at bounding box center [18, 12] width 9 height 9
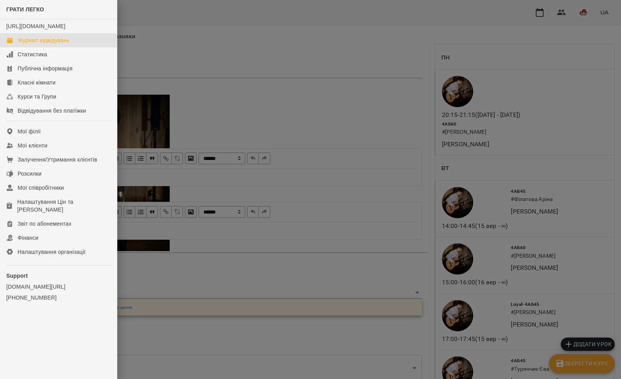
click at [34, 44] on div "Журнал відвідувань" at bounding box center [44, 40] width 52 height 8
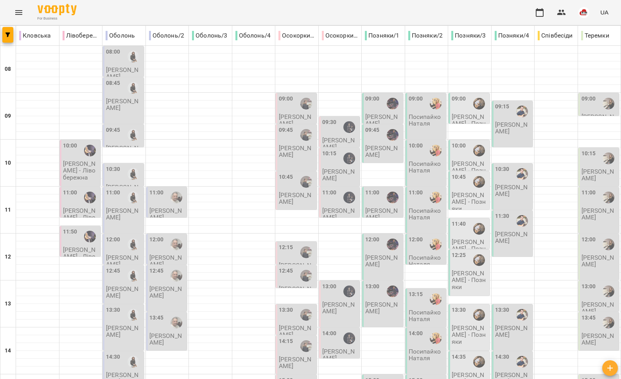
type input "**********"
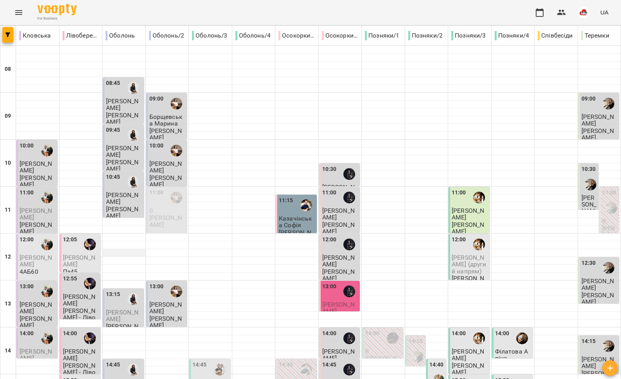
scroll to position [329, 0]
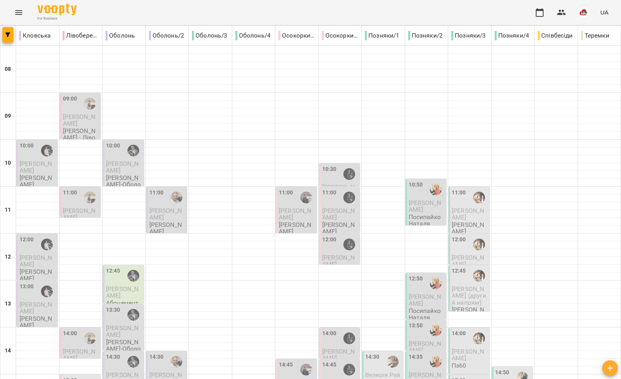
type input "**********"
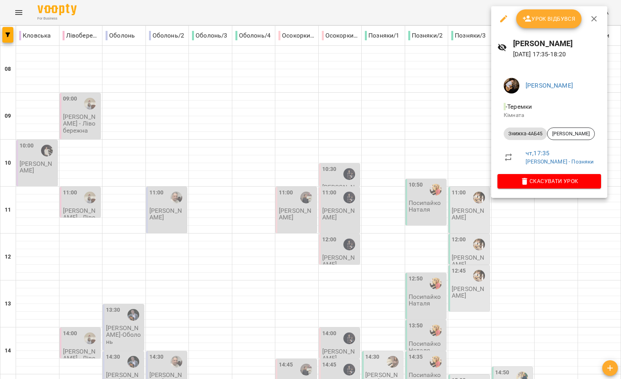
click at [502, 205] on div at bounding box center [310, 189] width 621 height 379
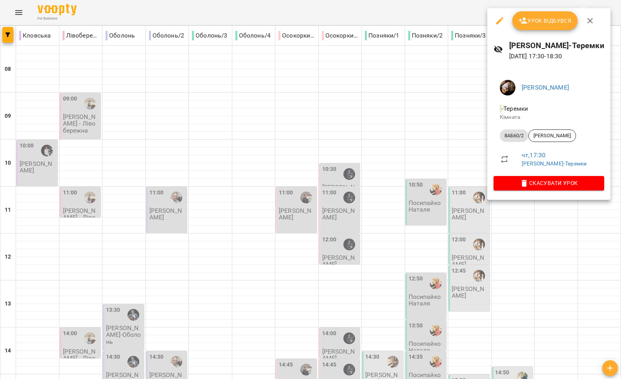
click at [483, 212] on div at bounding box center [310, 189] width 621 height 379
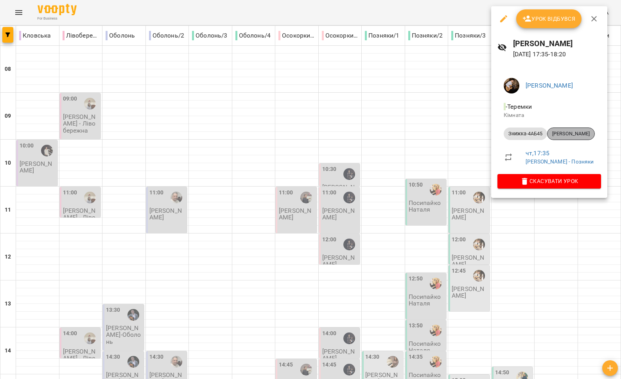
click at [570, 135] on span "Аріна Гончаренко" at bounding box center [571, 133] width 47 height 7
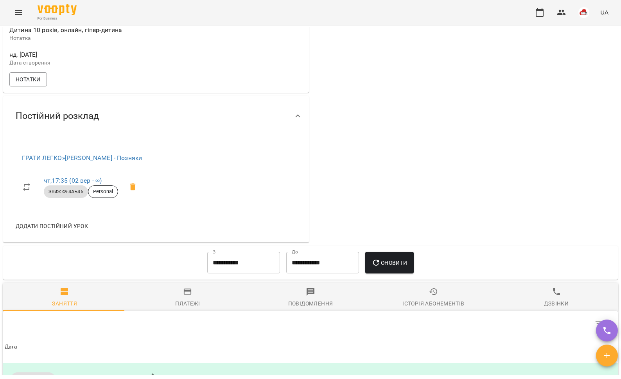
scroll to position [313, 0]
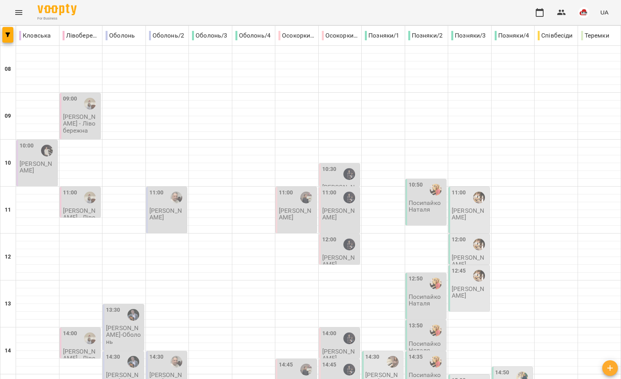
scroll to position [305, 0]
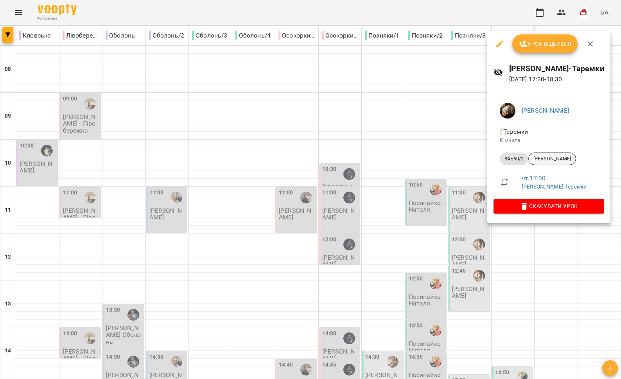
click at [546, 162] on span "[PERSON_NAME]" at bounding box center [552, 158] width 47 height 7
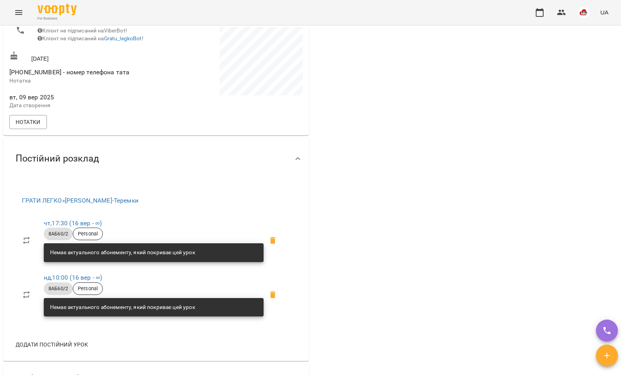
scroll to position [234, 0]
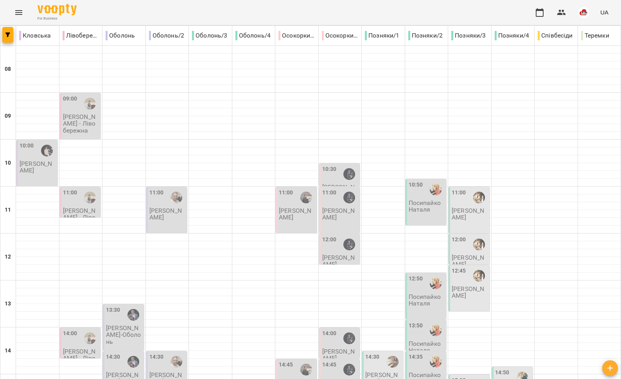
scroll to position [329, 0]
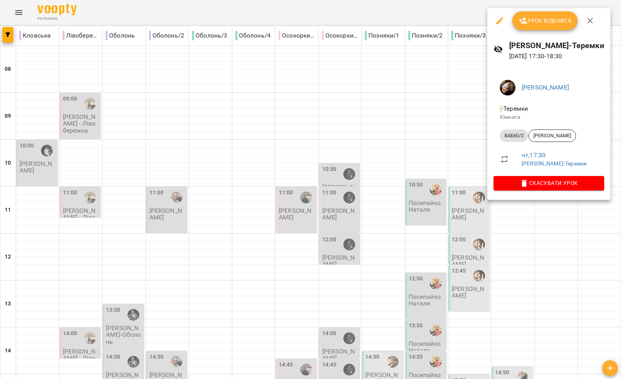
drag, startPoint x: 539, startPoint y: 217, endPoint x: 544, endPoint y: 212, distance: 6.4
click at [539, 217] on div at bounding box center [310, 189] width 621 height 379
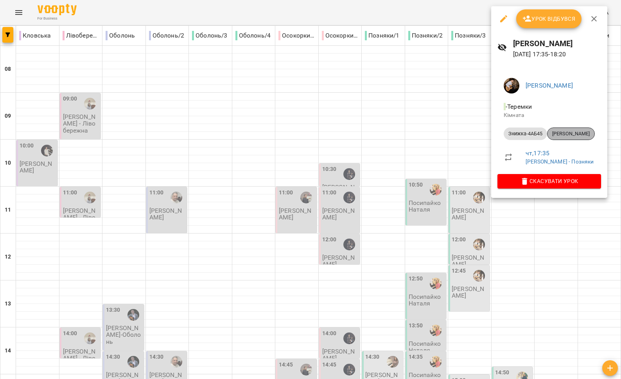
click at [562, 133] on span "[PERSON_NAME]" at bounding box center [571, 133] width 47 height 7
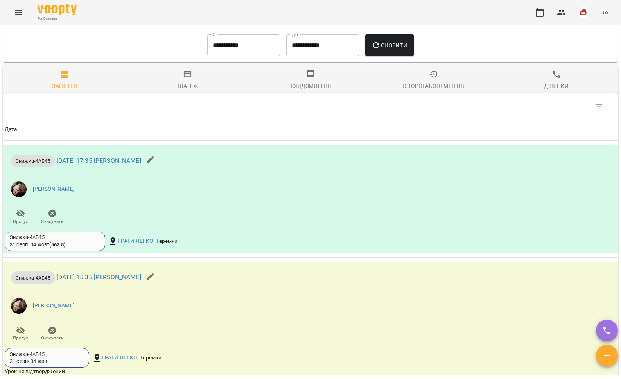
scroll to position [318, 0]
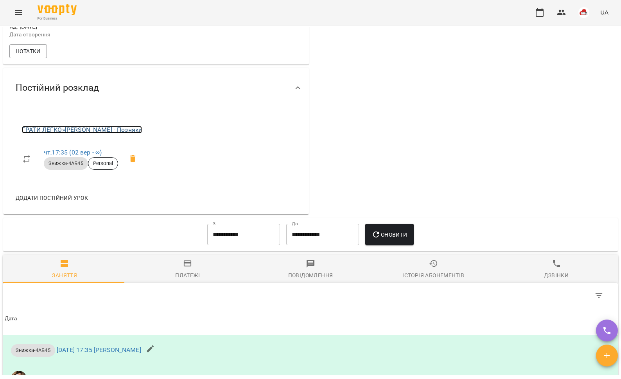
click at [95, 133] on link "ГРАТИ ЛЕГКО » Даниїл КАЛАШНИК - Позняки" at bounding box center [82, 129] width 120 height 7
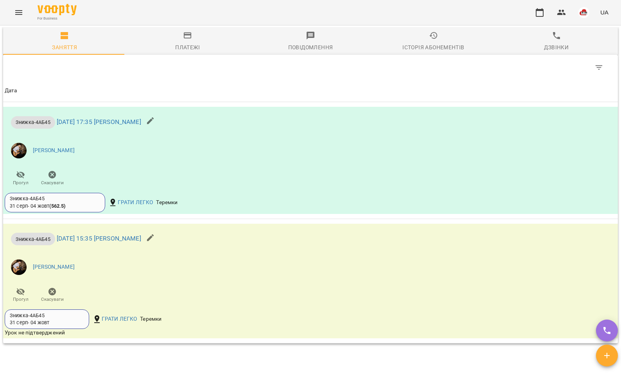
scroll to position [566, 0]
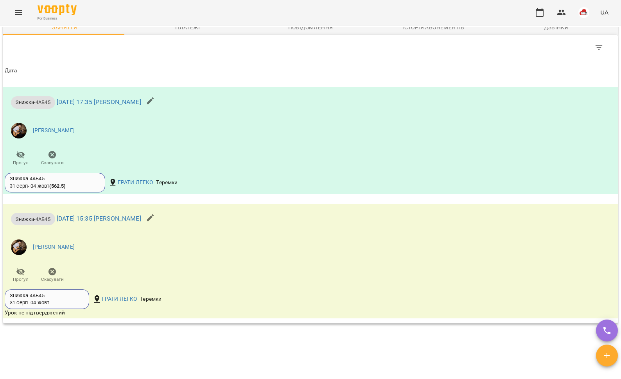
click at [23, 5] on button "Menu" at bounding box center [18, 12] width 19 height 19
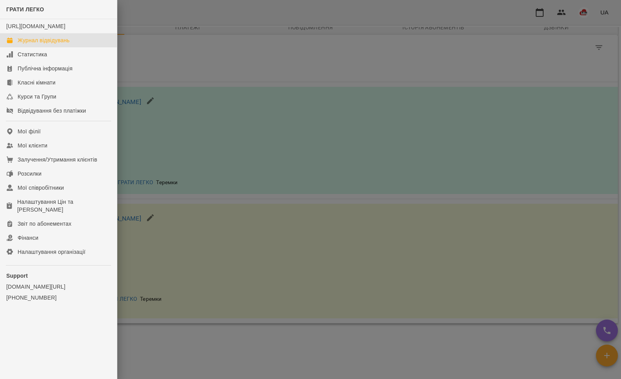
click at [30, 44] on div "Журнал відвідувань" at bounding box center [44, 40] width 52 height 8
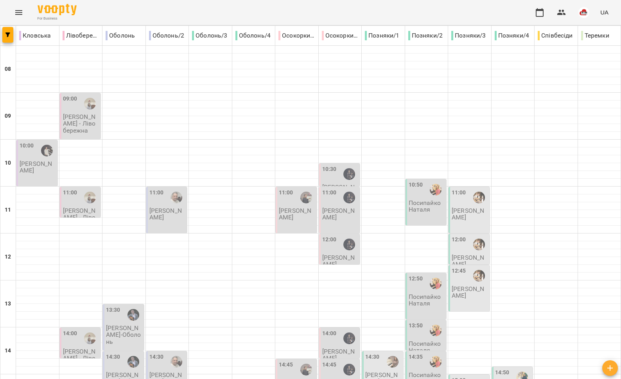
scroll to position [329, 0]
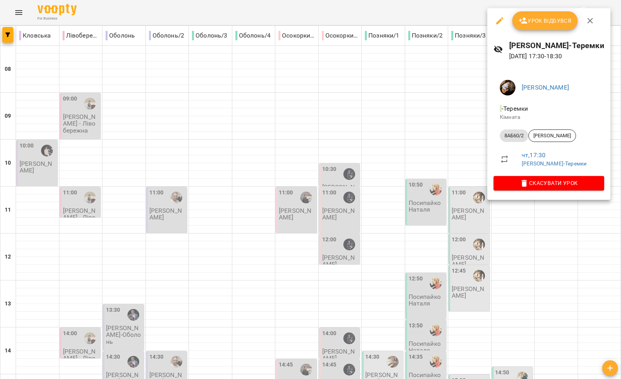
click at [531, 210] on div at bounding box center [310, 189] width 621 height 379
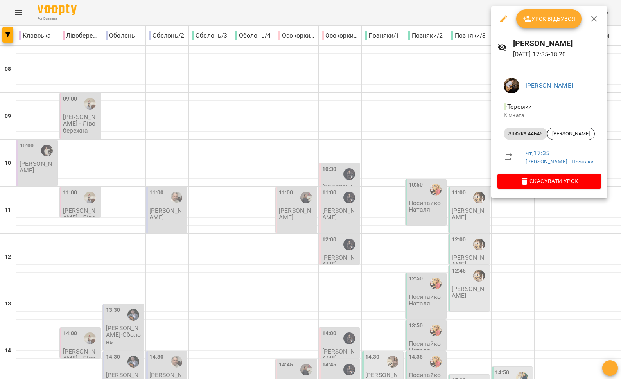
click at [516, 221] on div at bounding box center [310, 189] width 621 height 379
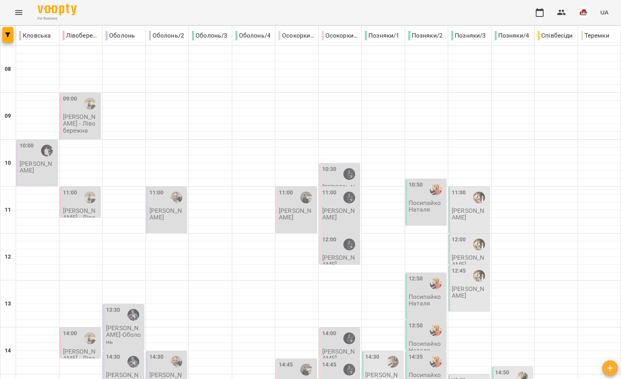
type input "**********"
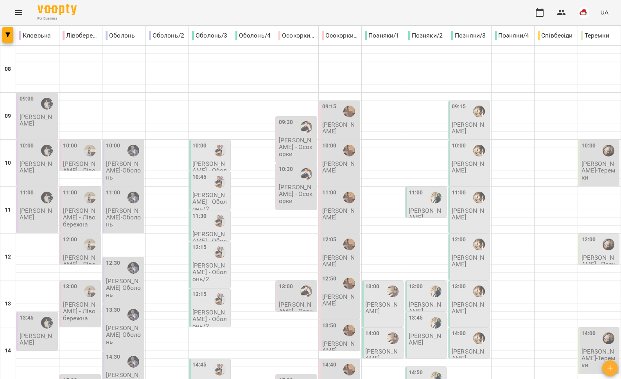
type input "**********"
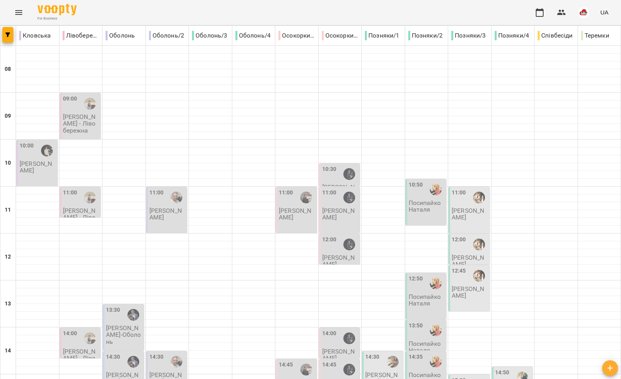
type input "**********"
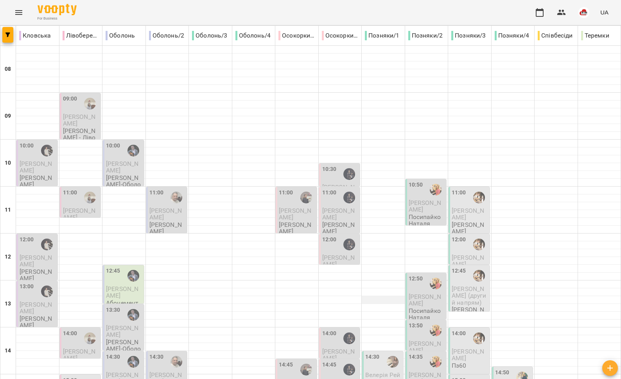
scroll to position [127, 0]
click at [371, 353] on div "14:30" at bounding box center [372, 362] width 14 height 18
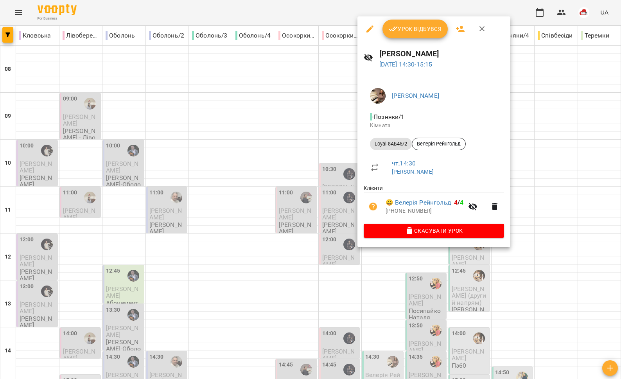
click at [322, 243] on div at bounding box center [310, 189] width 621 height 379
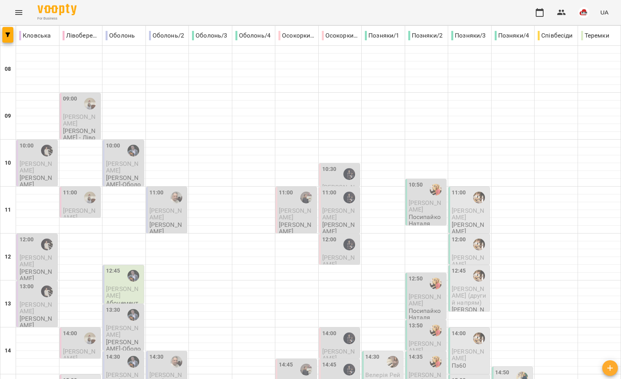
scroll to position [329, 0]
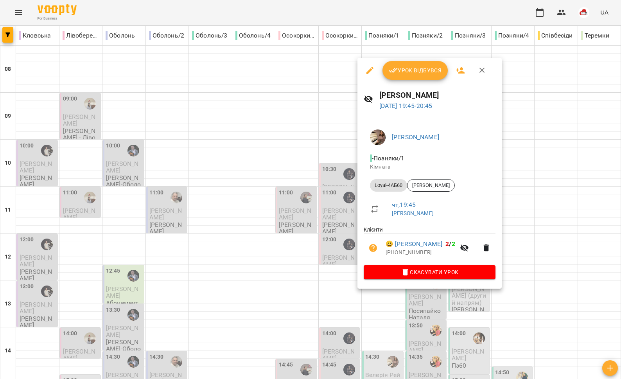
click at [324, 282] on div at bounding box center [310, 189] width 621 height 379
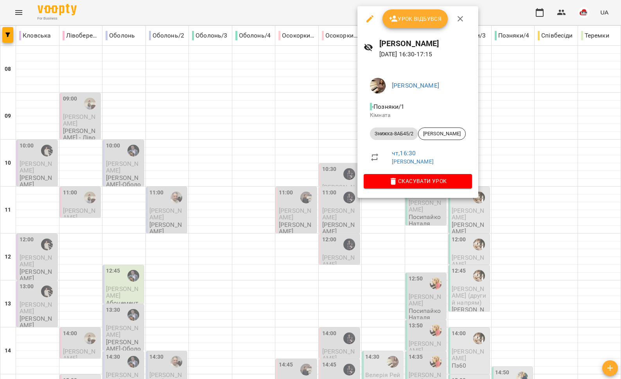
click at [331, 144] on div at bounding box center [310, 189] width 621 height 379
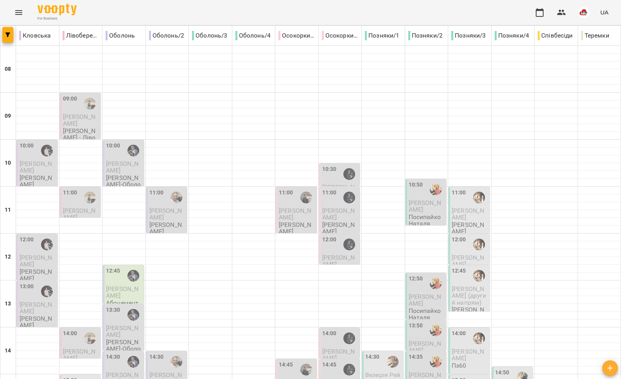
scroll to position [254, 0]
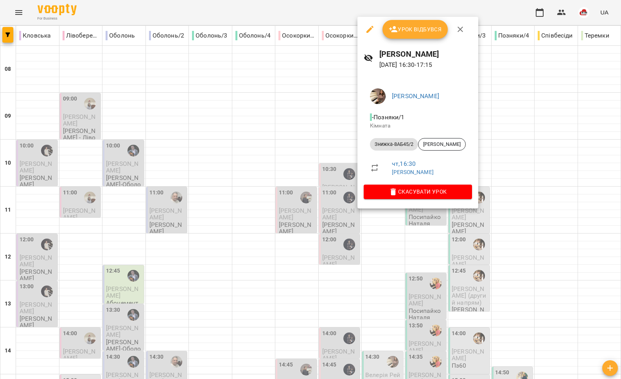
click at [325, 206] on div at bounding box center [310, 189] width 621 height 379
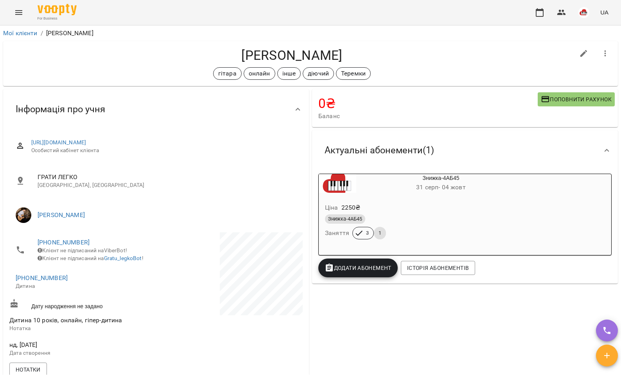
click at [22, 11] on icon "Menu" at bounding box center [18, 12] width 9 height 9
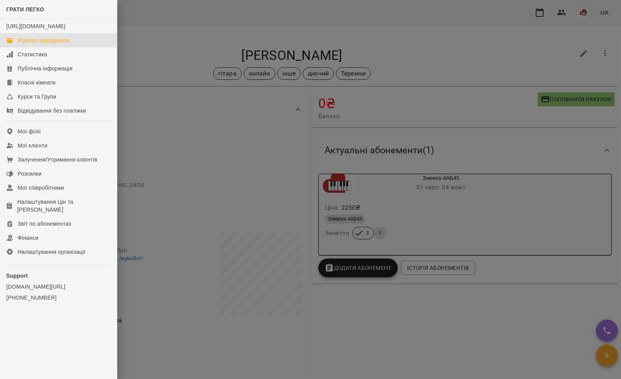
click at [25, 44] on div "Журнал відвідувань" at bounding box center [44, 40] width 52 height 8
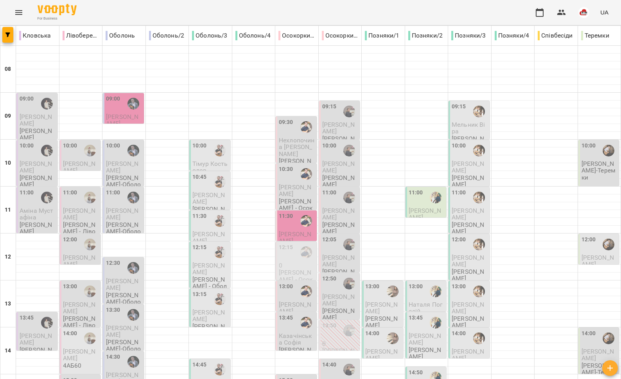
scroll to position [105, 0]
click at [208, 309] on span "[PERSON_NAME]" at bounding box center [208, 316] width 32 height 14
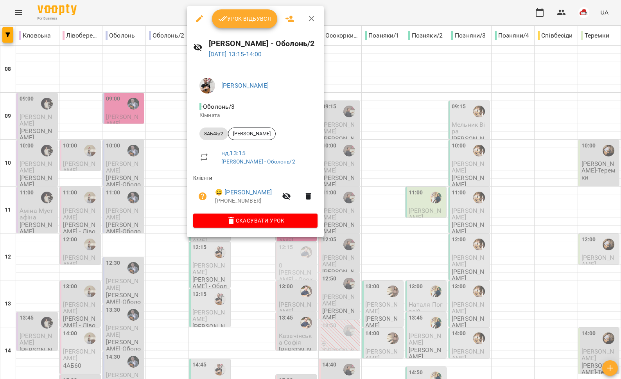
click at [163, 212] on div at bounding box center [310, 189] width 621 height 379
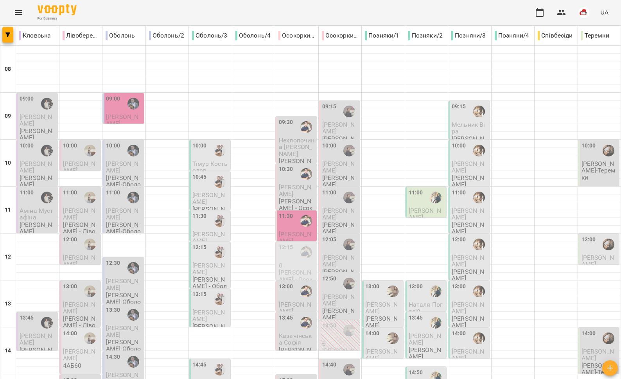
click at [22, 16] on icon "Menu" at bounding box center [18, 12] width 9 height 9
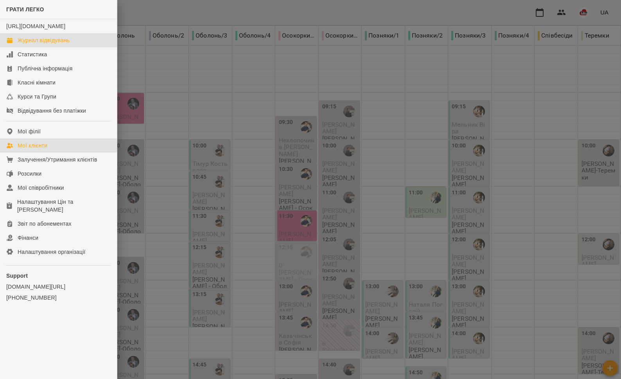
click at [60, 153] on link "Мої клієнти" at bounding box center [58, 145] width 117 height 14
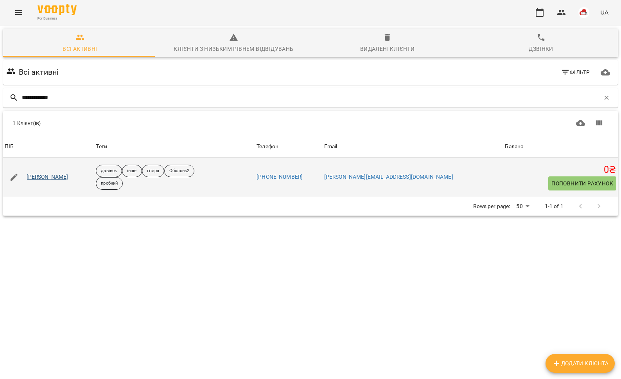
type input "**********"
click at [52, 175] on link "Рудь Марія" at bounding box center [48, 177] width 42 height 8
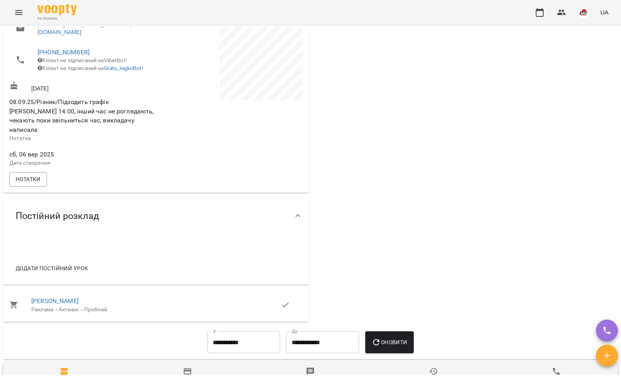
scroll to position [250, 0]
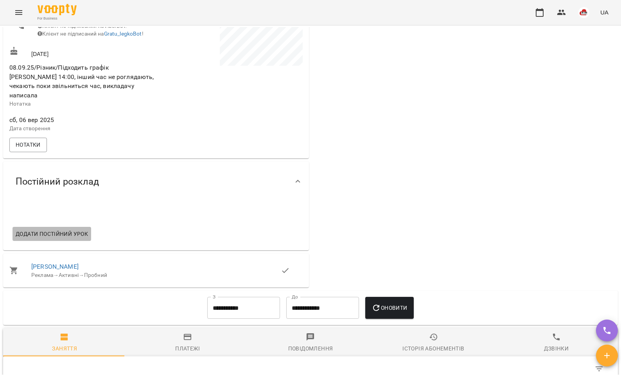
click at [61, 229] on span "Додати постійний урок" at bounding box center [52, 233] width 72 height 9
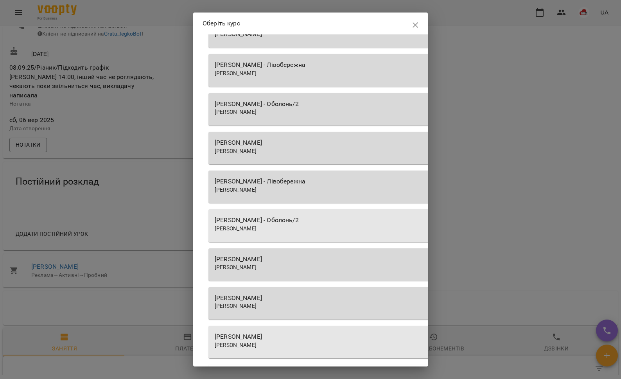
scroll to position [1025, 0]
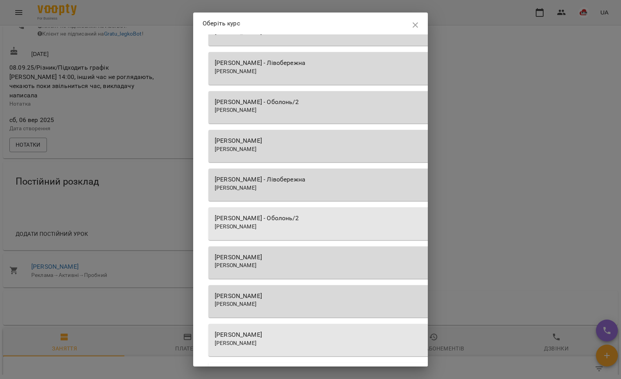
click at [298, 218] on div "[PERSON_NAME] - Оболонь/2" at bounding box center [431, 218] width 433 height 9
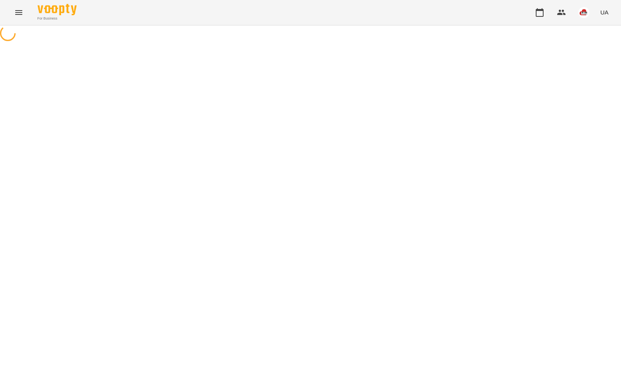
select select "*****"
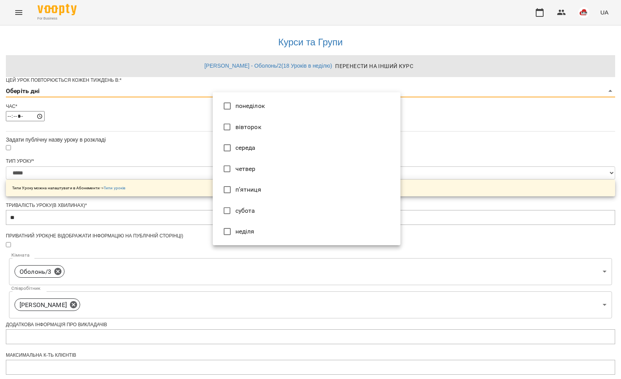
click at [255, 110] on body "**********" at bounding box center [310, 252] width 621 height 504
click at [269, 155] on li "середа" at bounding box center [307, 147] width 188 height 21
type input "*"
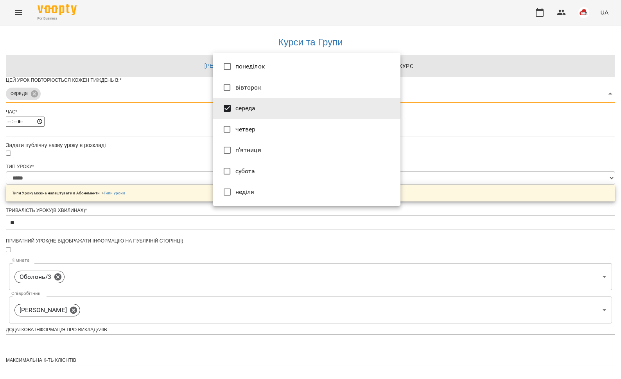
click at [163, 137] on div at bounding box center [310, 189] width 621 height 379
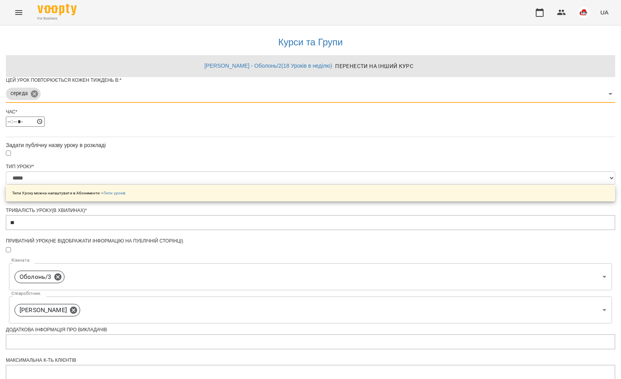
click at [241, 105] on body "**********" at bounding box center [310, 255] width 621 height 510
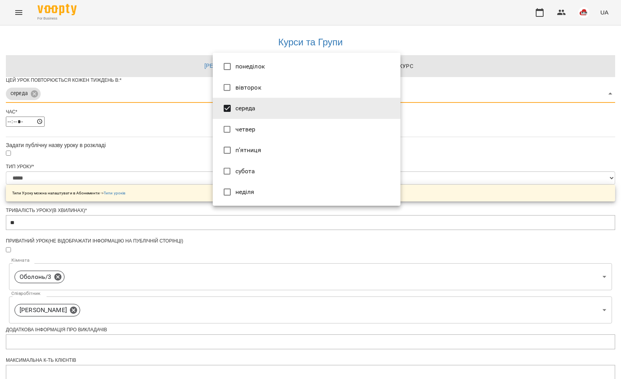
click at [246, 112] on li "середа" at bounding box center [307, 108] width 188 height 21
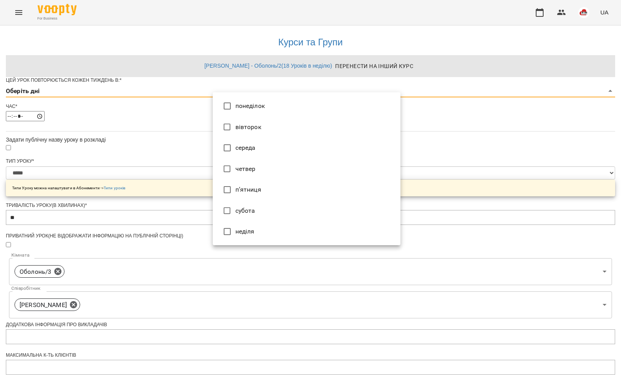
click at [249, 228] on li "неділя" at bounding box center [307, 231] width 188 height 21
type input "*"
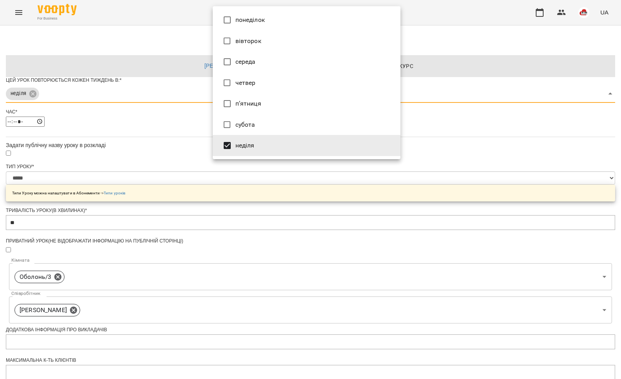
click at [136, 142] on div at bounding box center [310, 189] width 621 height 379
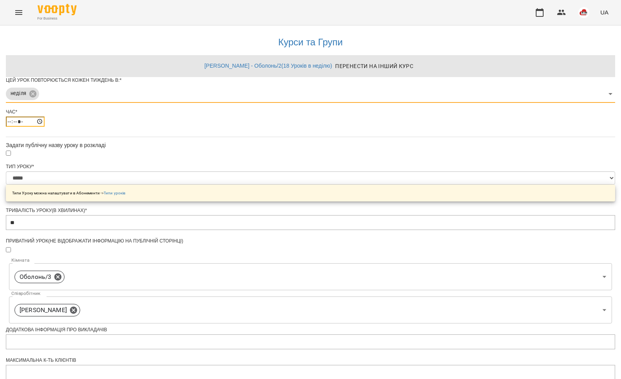
click at [45, 127] on input "*****" at bounding box center [25, 122] width 39 height 10
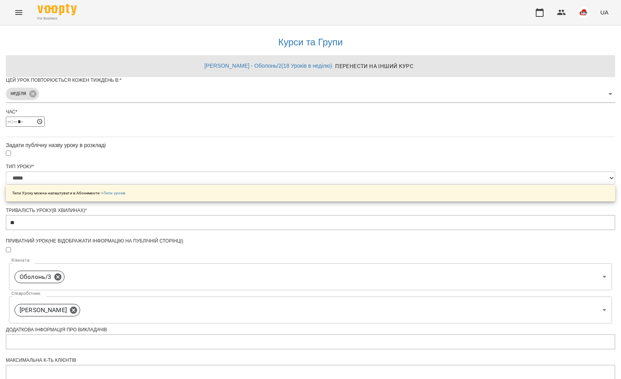
type input "*****"
click at [152, 184] on div "**********" at bounding box center [310, 268] width 609 height 486
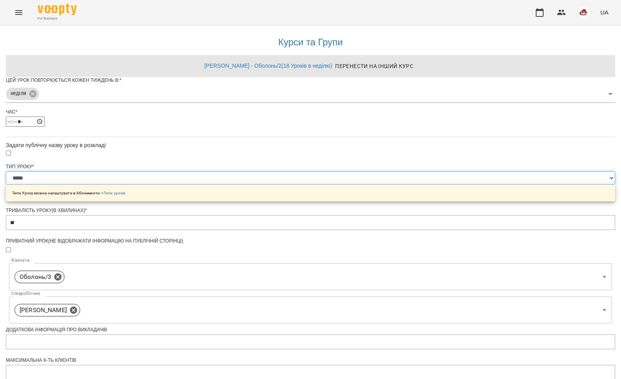
click at [255, 185] on select "**********" at bounding box center [310, 177] width 609 height 13
select select "**********"
click at [213, 185] on select "**********" at bounding box center [310, 177] width 609 height 13
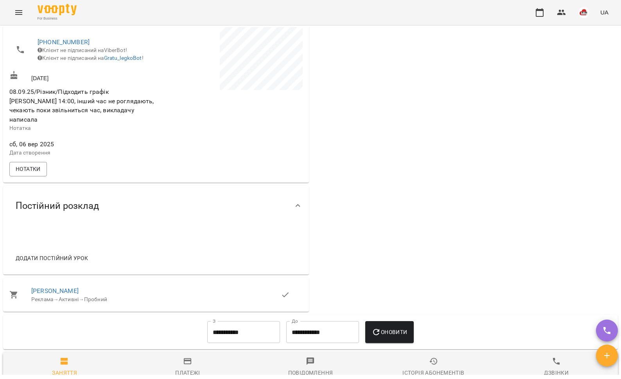
scroll to position [231, 0]
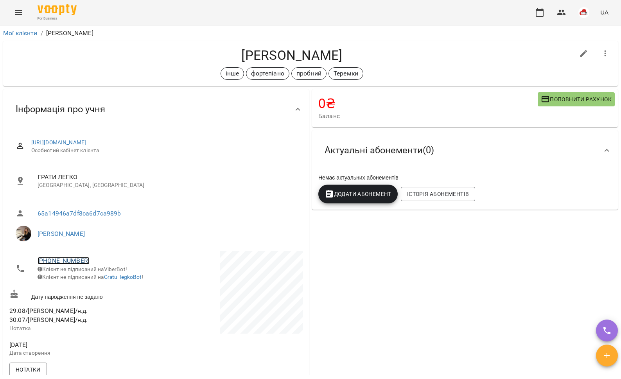
click at [70, 260] on link "[PHONE_NUMBER]" at bounding box center [64, 260] width 52 height 7
click at [114, 288] on link at bounding box center [103, 290] width 41 height 16
drag, startPoint x: 341, startPoint y: 54, endPoint x: 232, endPoint y: 51, distance: 109.2
click at [226, 51] on h4 "[PERSON_NAME]" at bounding box center [291, 55] width 565 height 16
copy h4 "[PERSON_NAME]"
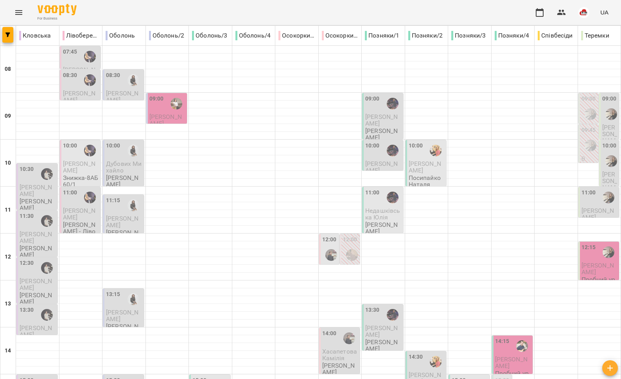
scroll to position [329, 0]
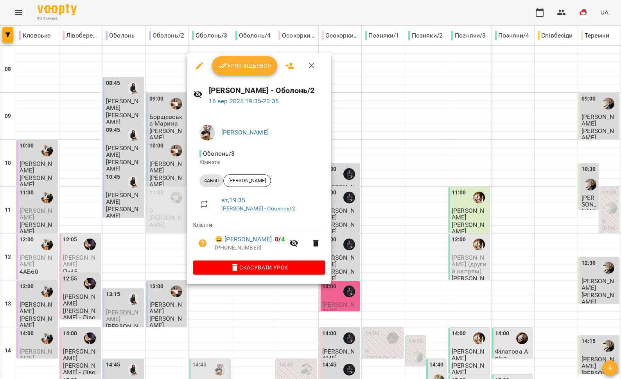
click at [166, 218] on div at bounding box center [310, 189] width 621 height 379
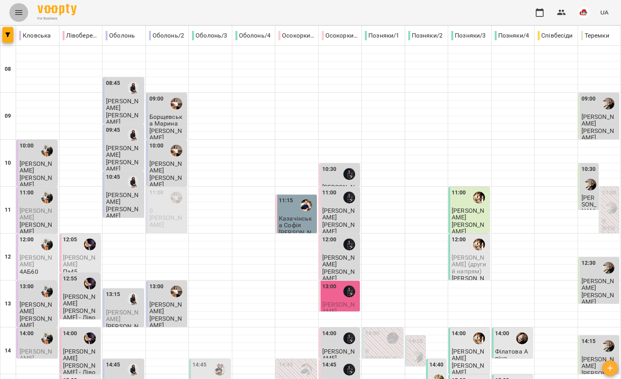
click at [19, 15] on icon "Menu" at bounding box center [18, 12] width 9 height 9
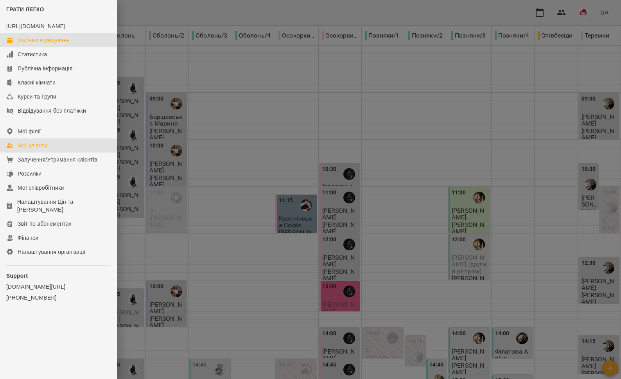
click at [49, 151] on link "Мої клієнти" at bounding box center [58, 145] width 117 height 14
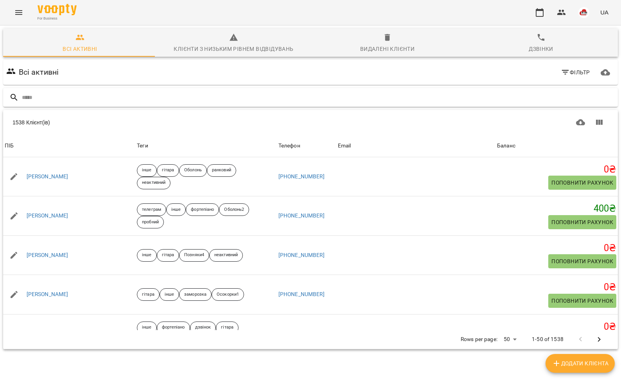
click at [23, 100] on input "text" at bounding box center [318, 97] width 593 height 13
type input "**********"
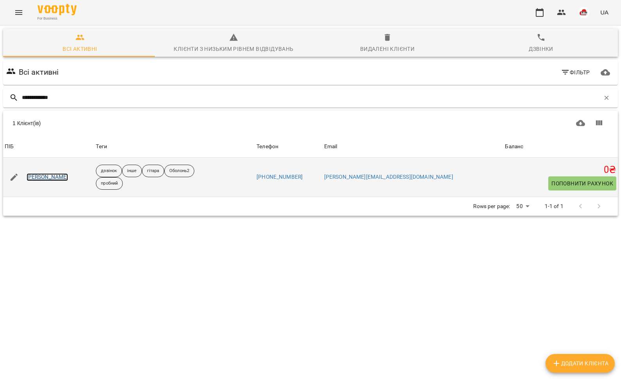
click at [52, 178] on link "[PERSON_NAME]" at bounding box center [48, 177] width 42 height 8
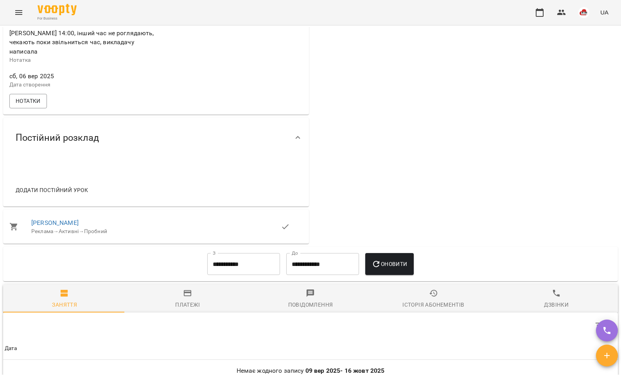
scroll to position [385, 0]
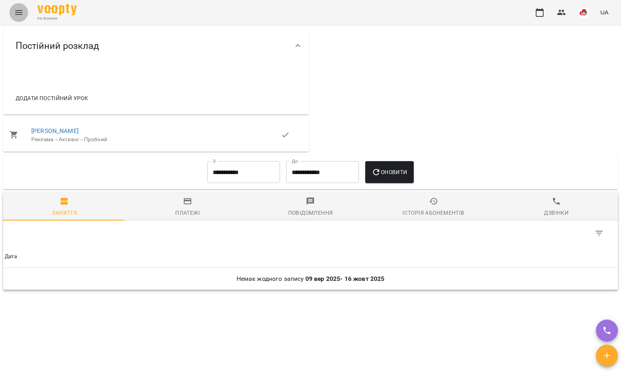
click at [14, 14] on icon "Menu" at bounding box center [18, 12] width 9 height 9
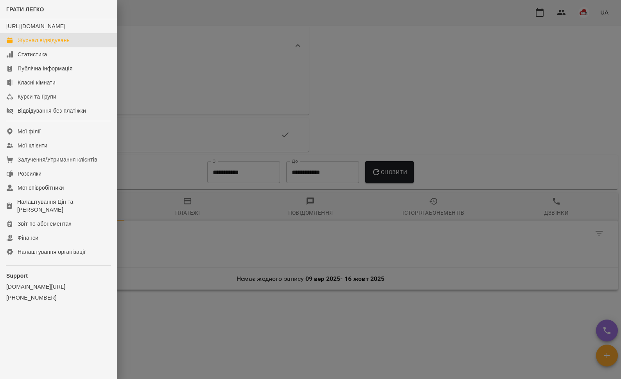
click at [32, 44] on div "Журнал відвідувань" at bounding box center [44, 40] width 52 height 8
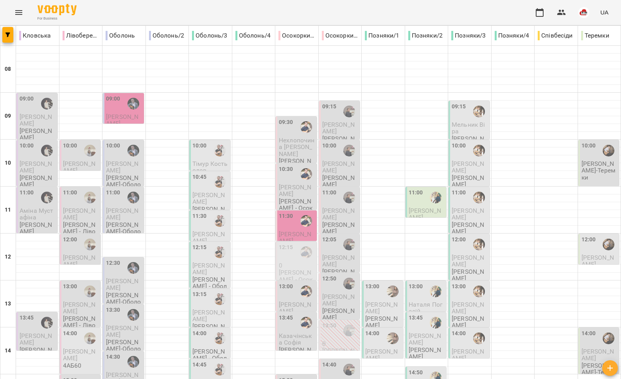
scroll to position [184, 0]
click at [212, 329] on div at bounding box center [220, 338] width 18 height 18
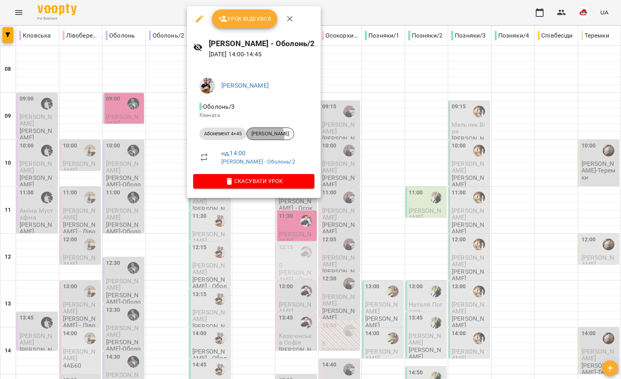
click at [257, 137] on span "[PERSON_NAME]" at bounding box center [270, 133] width 47 height 7
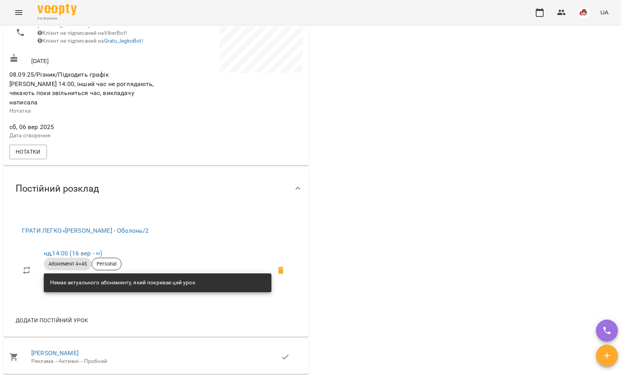
scroll to position [278, 0]
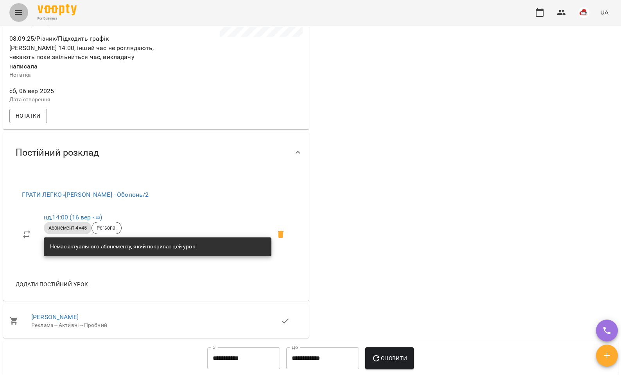
click at [18, 14] on icon "Menu" at bounding box center [18, 12] width 7 height 5
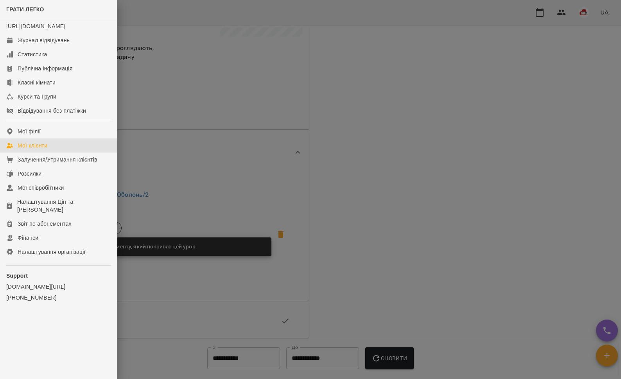
click at [57, 148] on link "Мої клієнти" at bounding box center [58, 145] width 117 height 14
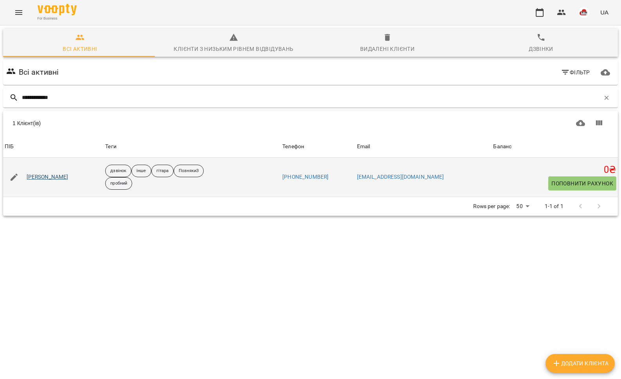
type input "**********"
click at [52, 175] on link "[PERSON_NAME]" at bounding box center [48, 177] width 42 height 8
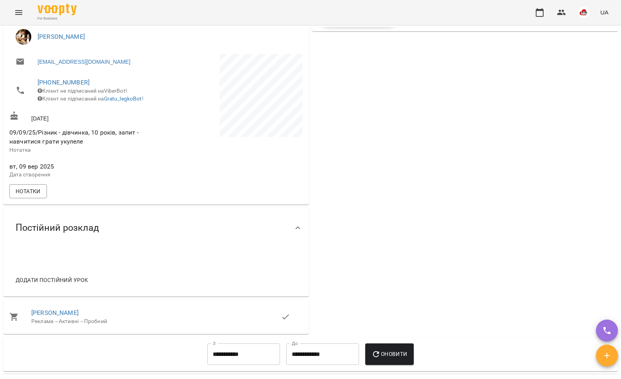
scroll to position [264, 0]
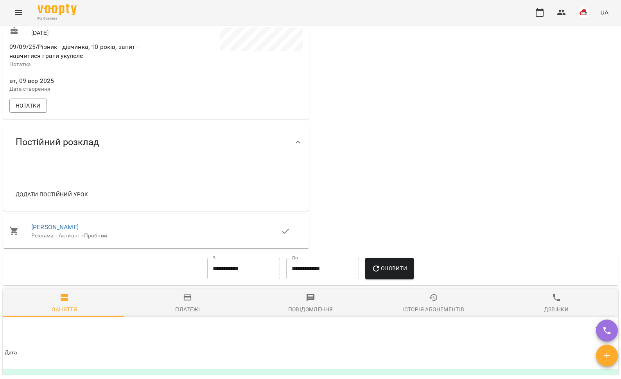
click at [78, 199] on span "Додати постійний урок" at bounding box center [52, 194] width 72 height 9
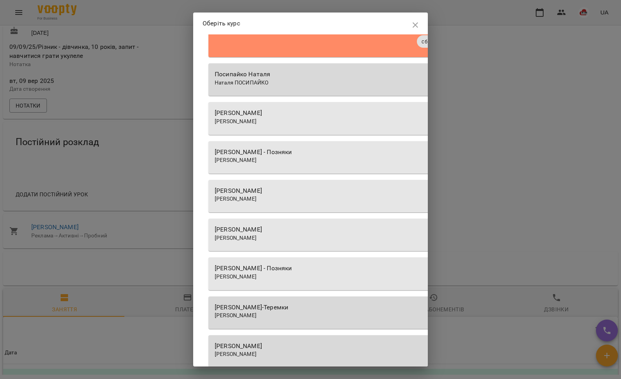
scroll to position [131, 0]
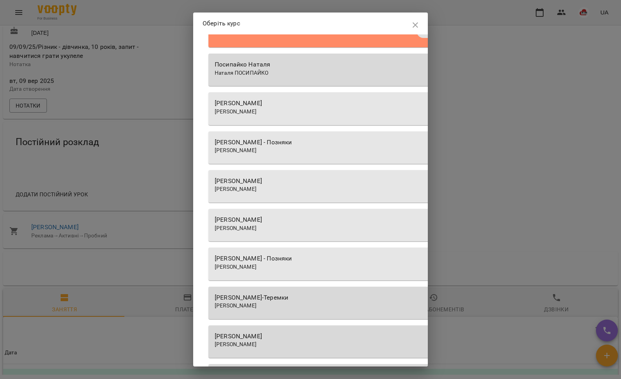
click at [289, 231] on div "[PERSON_NAME] [PERSON_NAME]" at bounding box center [431, 225] width 446 height 32
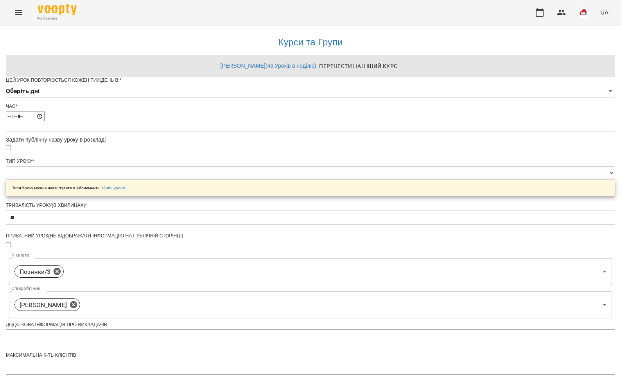
click at [236, 109] on body "**********" at bounding box center [310, 252] width 621 height 504
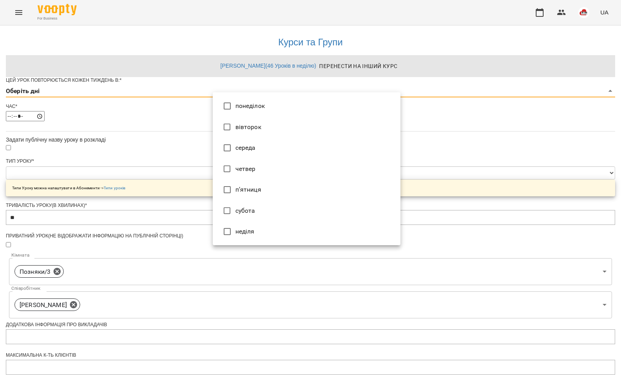
click at [235, 125] on li "вівторок" at bounding box center [307, 127] width 188 height 21
type input "*"
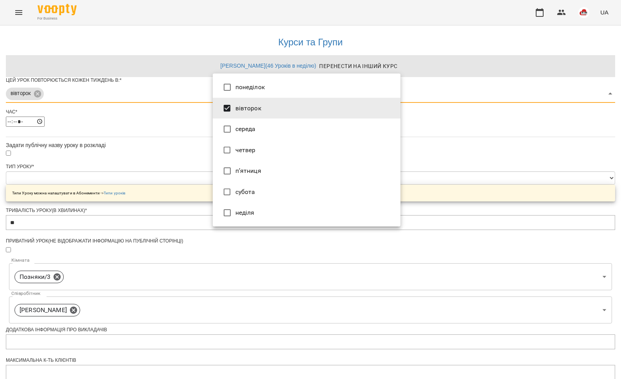
click at [186, 124] on div at bounding box center [310, 189] width 621 height 379
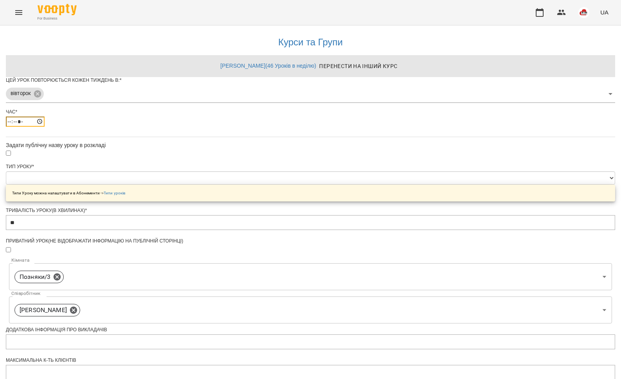
click at [45, 127] on input "*****" at bounding box center [25, 122] width 39 height 10
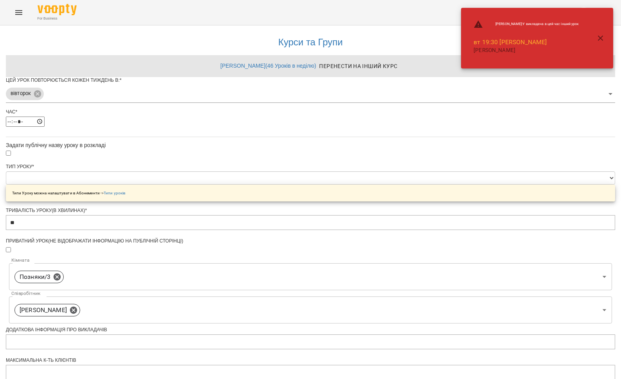
type input "*****"
click at [132, 153] on div "**********" at bounding box center [310, 268] width 609 height 486
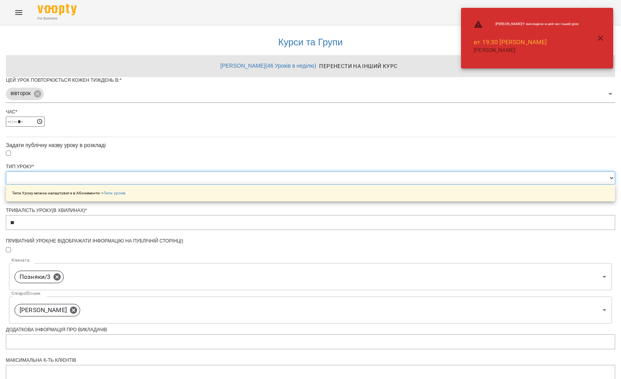
click at [250, 185] on select "**********" at bounding box center [310, 177] width 609 height 13
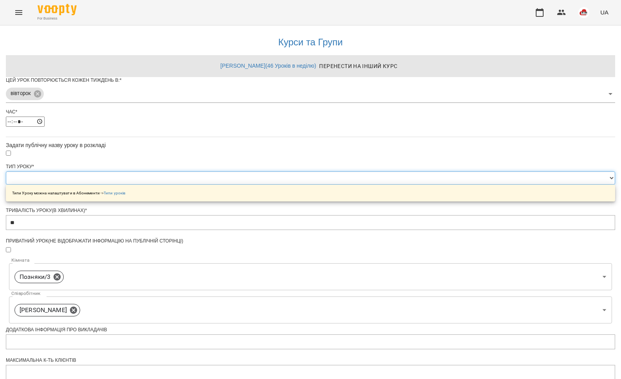
select select "**********"
click at [213, 185] on select "**********" at bounding box center [310, 177] width 609 height 13
type input "**"
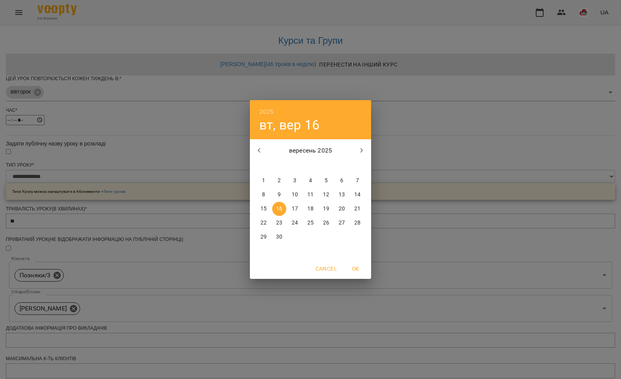
click at [264, 223] on p "22" at bounding box center [263, 223] width 6 height 8
type input "**********"
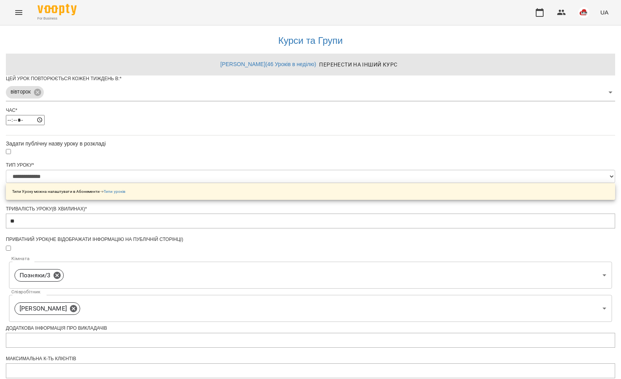
scroll to position [206, 0]
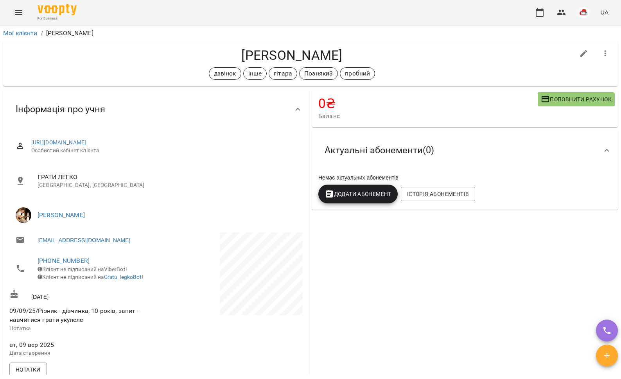
click at [22, 13] on icon "Menu" at bounding box center [18, 12] width 9 height 9
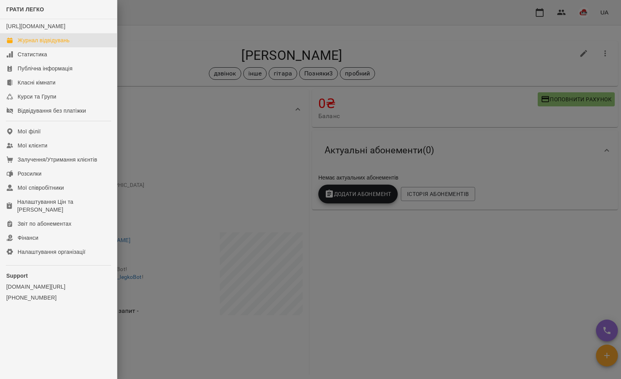
click at [29, 44] on div "Журнал відвідувань" at bounding box center [44, 40] width 52 height 8
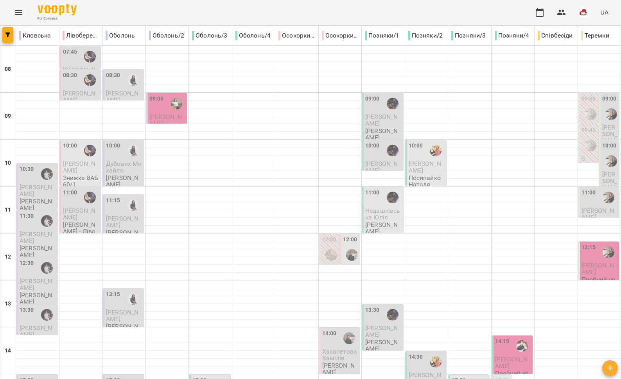
scroll to position [329, 0]
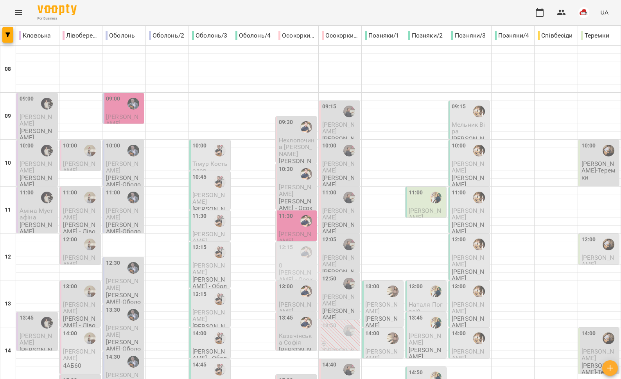
scroll to position [50, 0]
click at [287, 243] on div "12:15" at bounding box center [297, 252] width 36 height 19
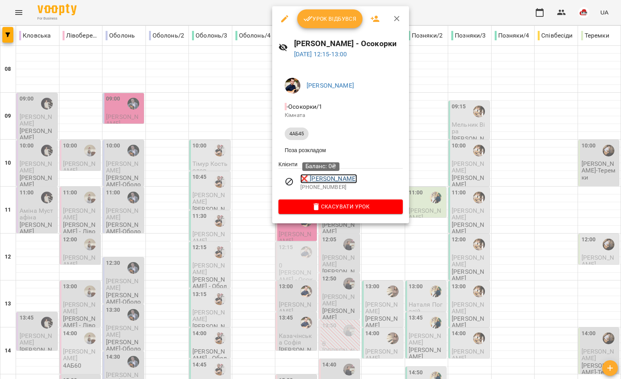
click at [313, 181] on link "❌ [PERSON_NAME]" at bounding box center [328, 178] width 57 height 9
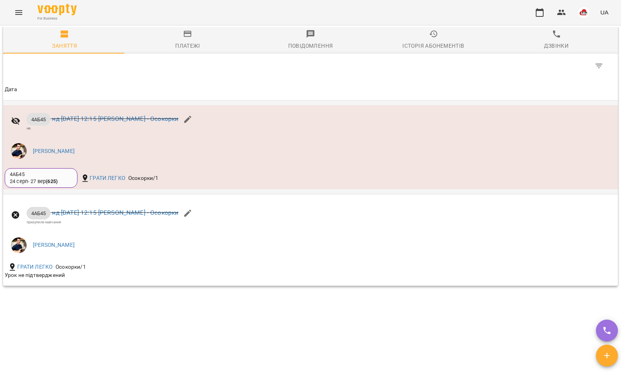
scroll to position [474, 0]
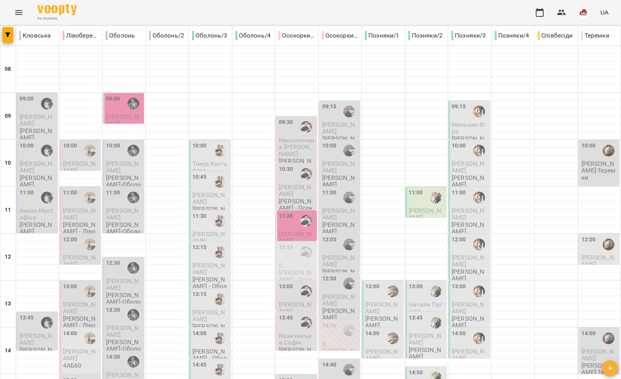
scroll to position [45, 0]
click at [286, 212] on div "11:30" at bounding box center [286, 221] width 14 height 18
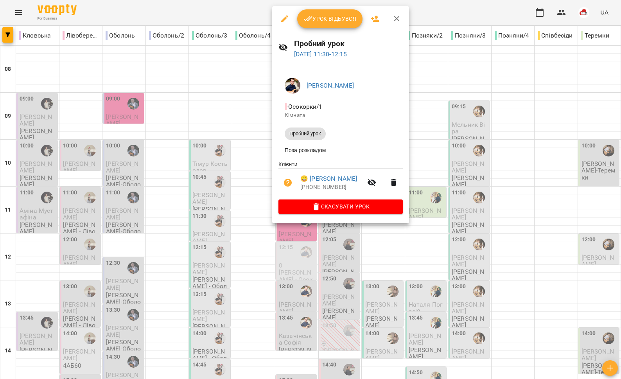
click at [285, 22] on icon "button" at bounding box center [284, 18] width 9 height 9
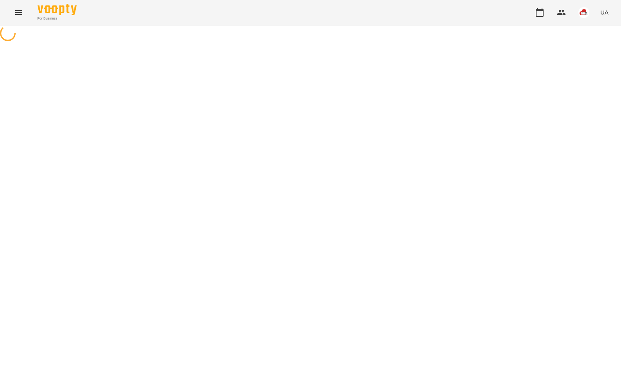
select select "**********"
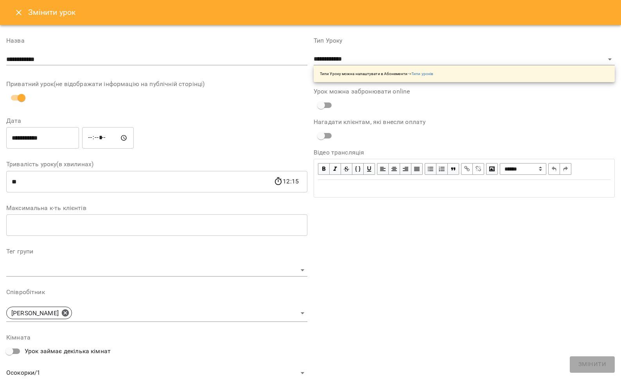
click at [116, 138] on input "*****" at bounding box center [108, 138] width 52 height 22
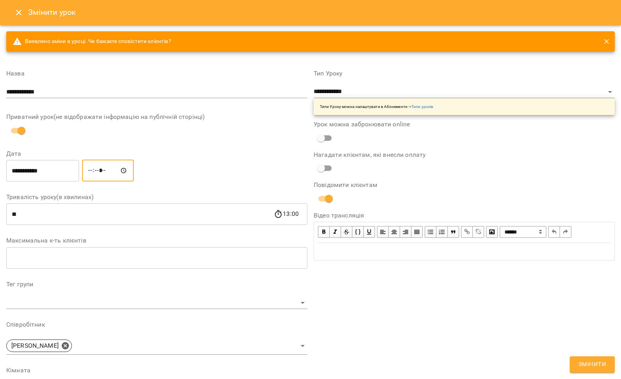
type input "*****"
click at [173, 174] on div "**********" at bounding box center [157, 170] width 304 height 25
click at [583, 359] on span "Змінити" at bounding box center [592, 364] width 28 height 10
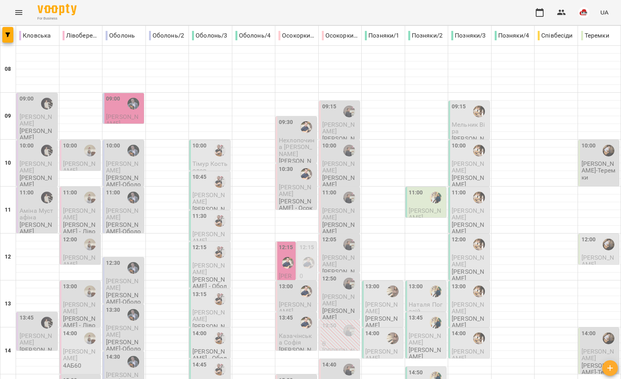
scroll to position [79, 0]
click at [282, 257] on img "Віктор АРТЕМЕНКО" at bounding box center [288, 263] width 12 height 12
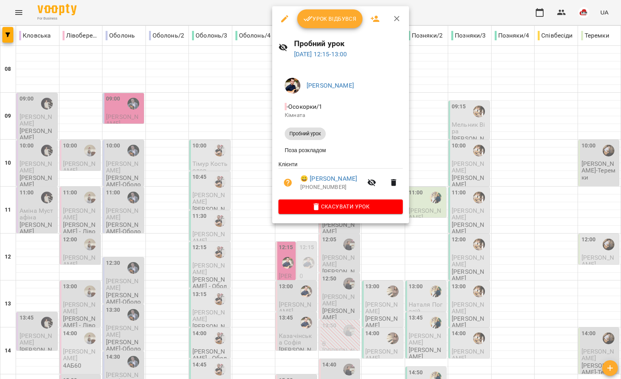
click at [20, 14] on div at bounding box center [310, 189] width 621 height 379
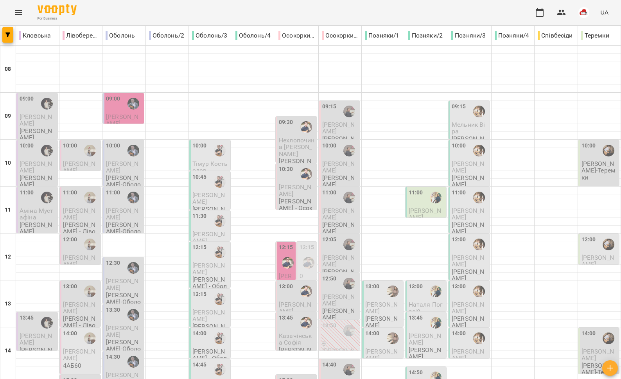
click at [16, 13] on icon "Menu" at bounding box center [18, 12] width 7 height 5
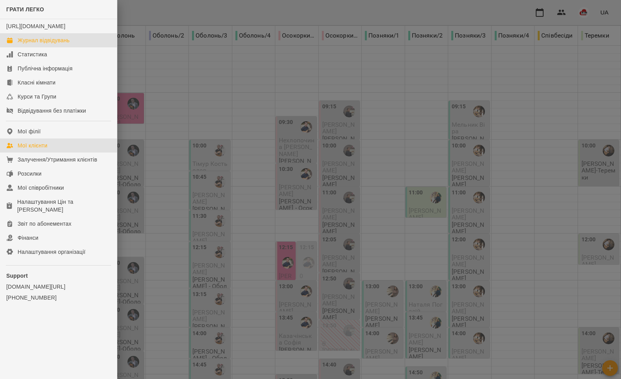
click at [45, 149] on div "Мої клієнти" at bounding box center [33, 146] width 30 height 8
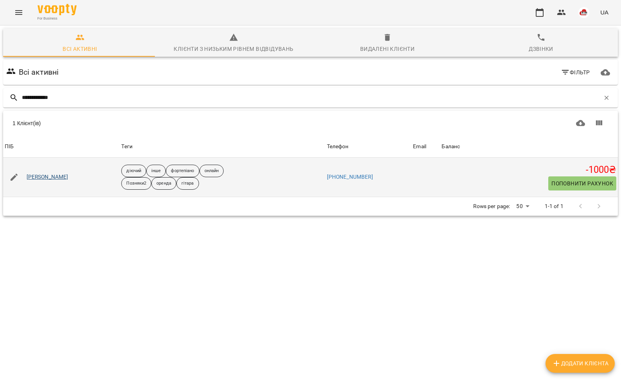
type input "**********"
click at [50, 177] on link "[PERSON_NAME]" at bounding box center [48, 177] width 42 height 8
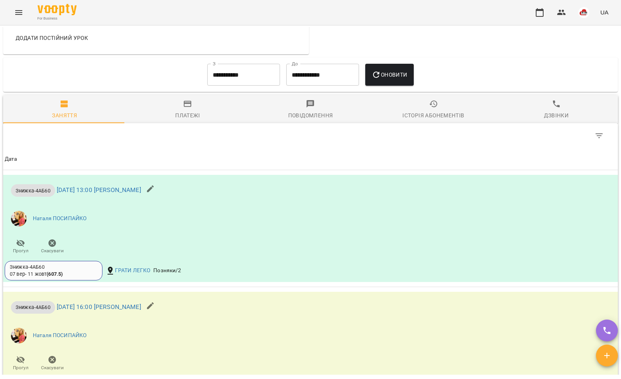
click at [180, 118] on div "Платежі" at bounding box center [187, 115] width 25 height 9
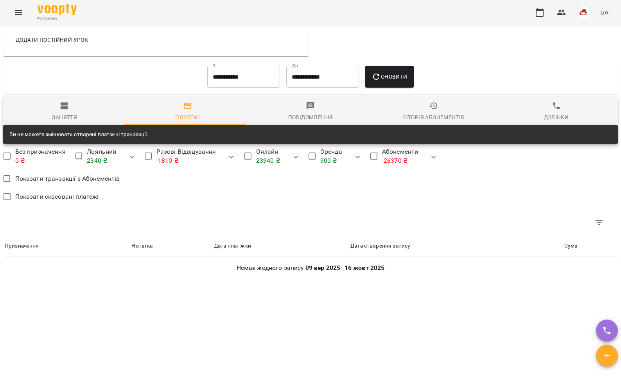
scroll to position [413, 0]
click at [226, 79] on input "**********" at bounding box center [243, 77] width 73 height 22
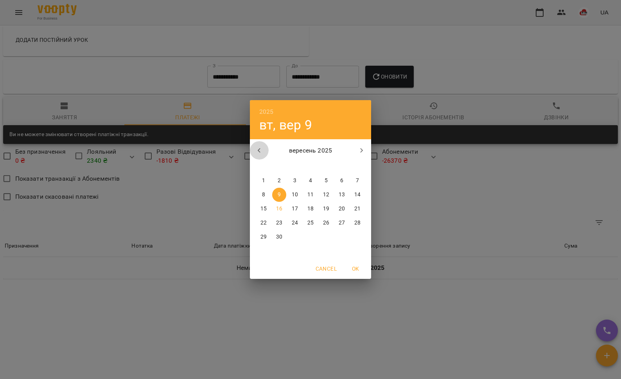
click at [260, 145] on button "button" at bounding box center [259, 150] width 19 height 19
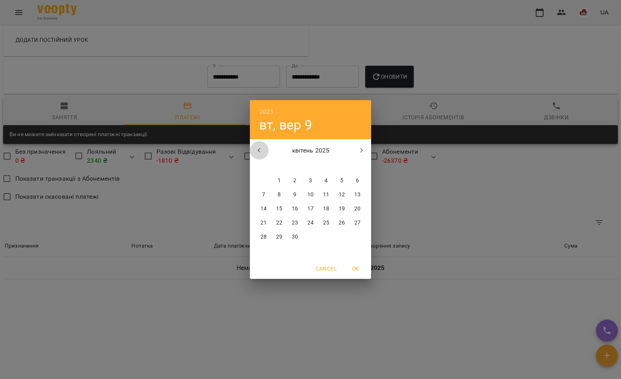
click at [260, 146] on icon "button" at bounding box center [259, 150] width 9 height 9
click at [339, 181] on span "1" at bounding box center [342, 181] width 14 height 8
type input "**********"
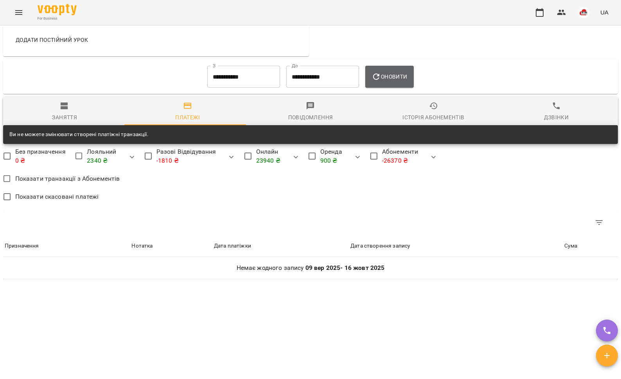
click at [371, 84] on button "Оновити" at bounding box center [389, 77] width 48 height 22
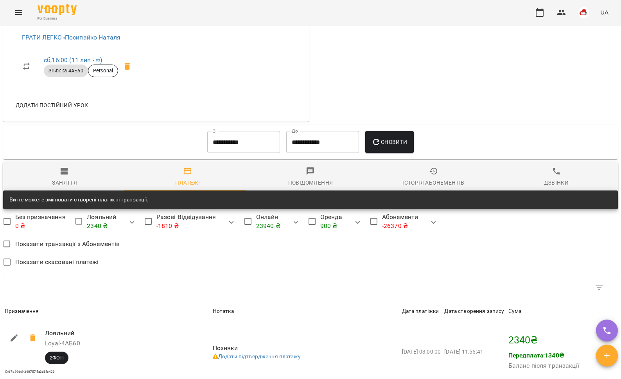
scroll to position [0, 0]
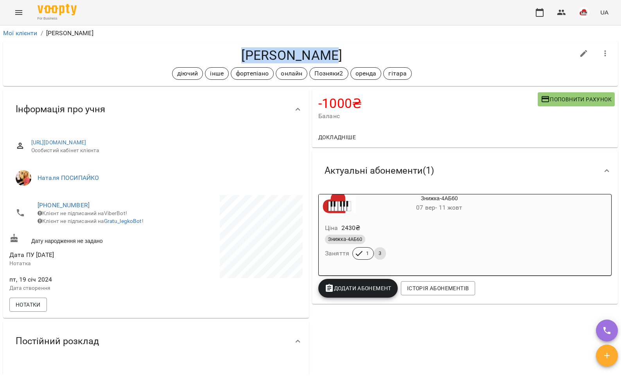
drag, startPoint x: 330, startPoint y: 52, endPoint x: 246, endPoint y: 56, distance: 84.5
click at [246, 56] on h4 "[PERSON_NAME]" at bounding box center [291, 55] width 565 height 16
click at [339, 52] on h4 "[PERSON_NAME]" at bounding box center [291, 55] width 565 height 16
click at [14, 11] on icon "Menu" at bounding box center [18, 12] width 9 height 9
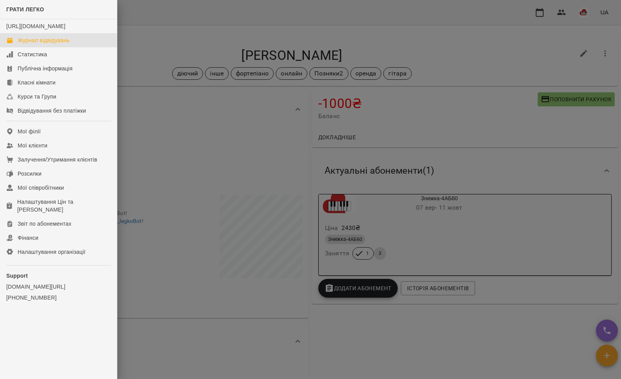
click at [27, 44] on div "Журнал відвідувань" at bounding box center [44, 40] width 52 height 8
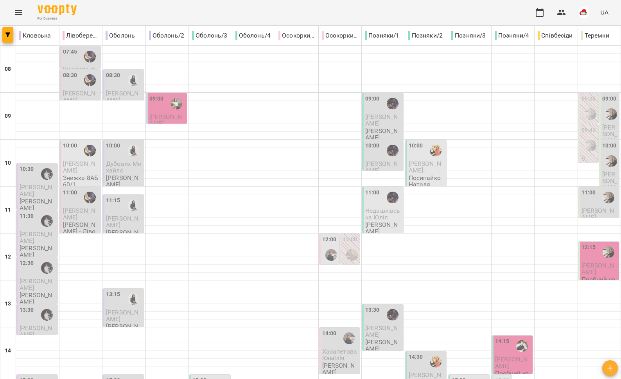
click at [157, 111] on div "09:00" at bounding box center [156, 104] width 14 height 18
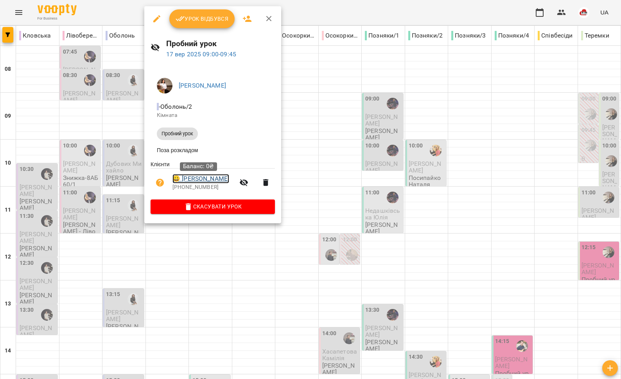
click at [195, 180] on link "😀 [PERSON_NAME]" at bounding box center [200, 178] width 57 height 9
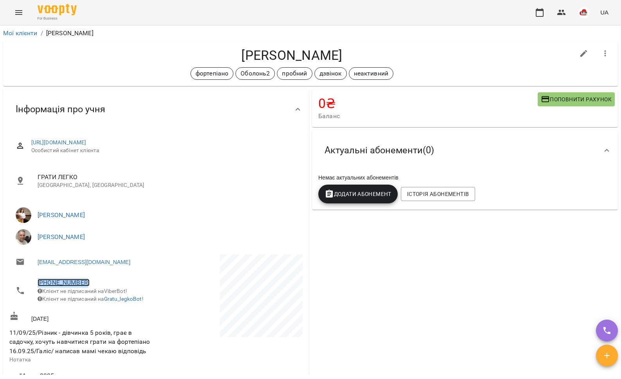
copy link "[PHONE_NUMBER]"
click at [74, 280] on link "[PHONE_NUMBER]" at bounding box center [64, 282] width 52 height 7
click at [110, 305] on link at bounding box center [103, 311] width 41 height 16
click at [17, 14] on icon "Menu" at bounding box center [18, 12] width 9 height 9
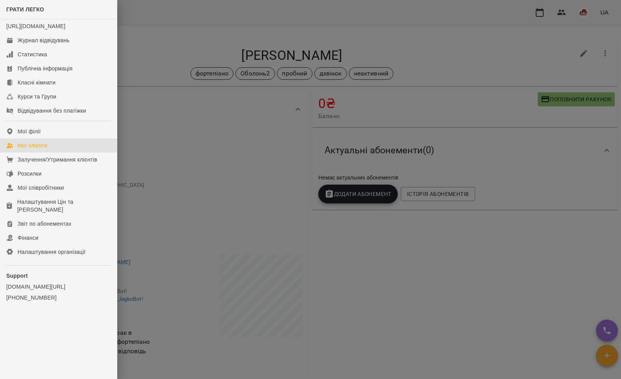
click at [47, 149] on div "Мої клієнти" at bounding box center [33, 146] width 30 height 8
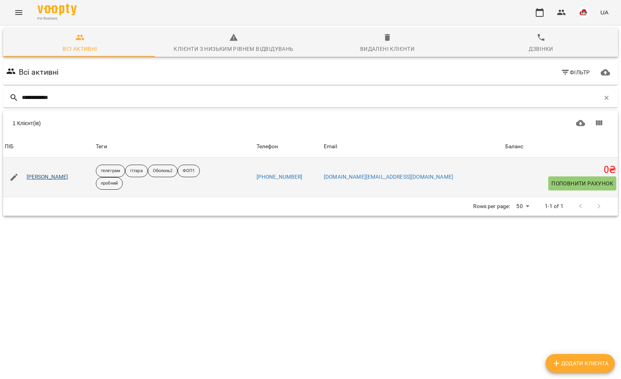
type input "**********"
click at [49, 177] on link "[PERSON_NAME]" at bounding box center [48, 177] width 42 height 8
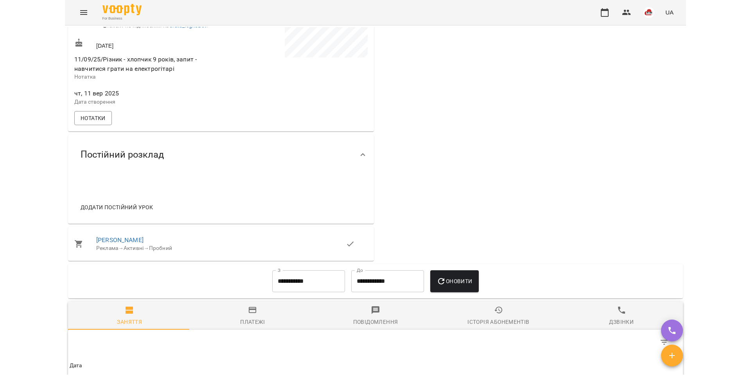
scroll to position [47, 0]
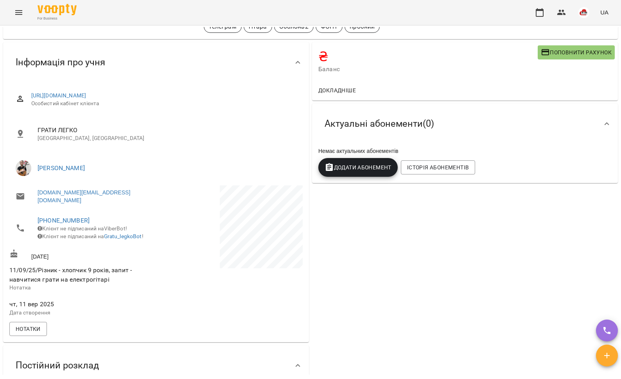
click at [136, 191] on li "[DOMAIN_NAME][EMAIL_ADDRESS][DOMAIN_NAME]" at bounding box center [81, 196] width 145 height 22
click at [70, 217] on link "[PHONE_NUMBER]" at bounding box center [64, 220] width 52 height 7
click at [97, 245] on img at bounding box center [96, 243] width 12 height 12
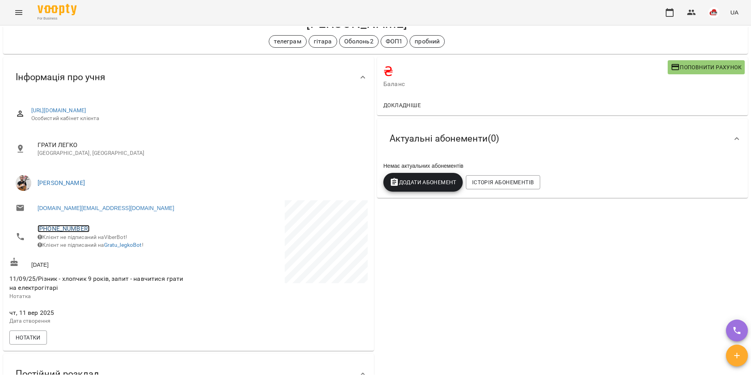
scroll to position [0, 0]
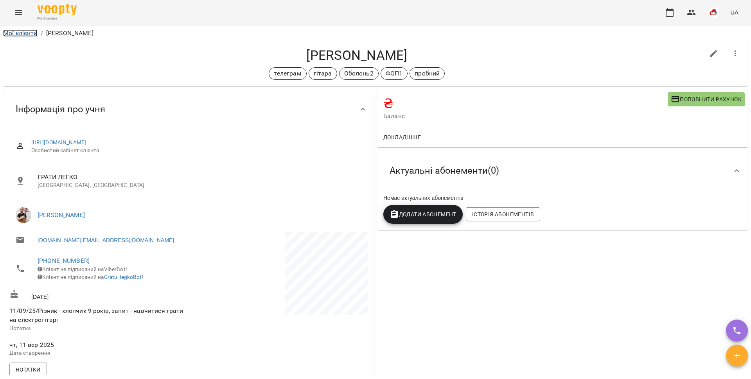
click at [22, 34] on link "Мої клієнти" at bounding box center [20, 32] width 34 height 7
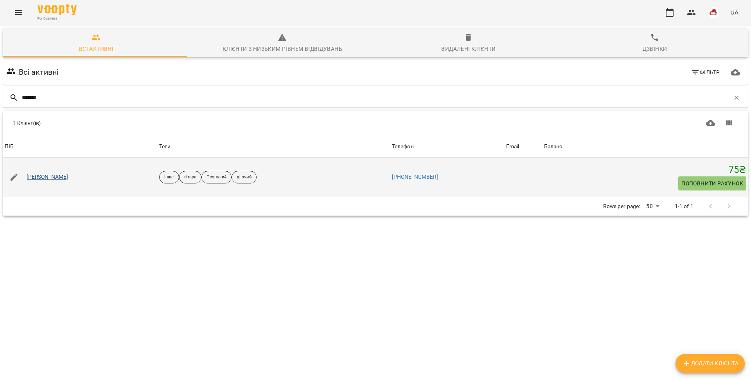
type input "*******"
click at [62, 177] on link "[PERSON_NAME]" at bounding box center [48, 177] width 42 height 8
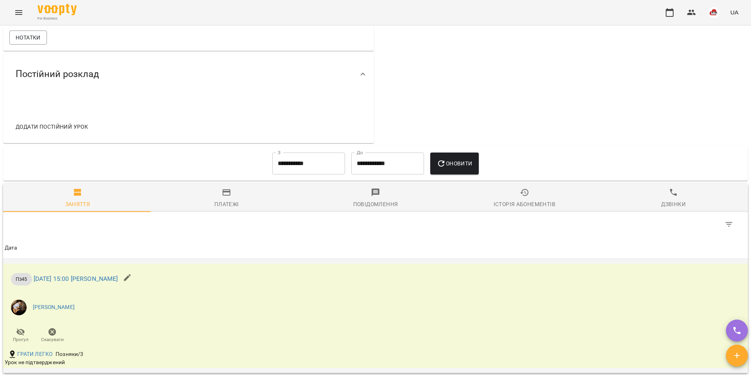
scroll to position [383, 0]
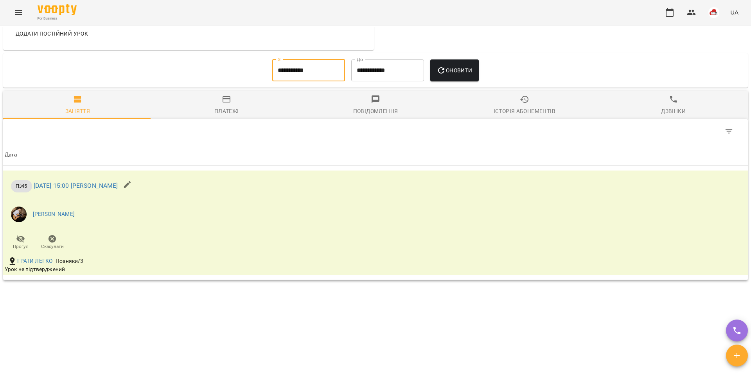
click at [296, 74] on input "**********" at bounding box center [308, 70] width 73 height 22
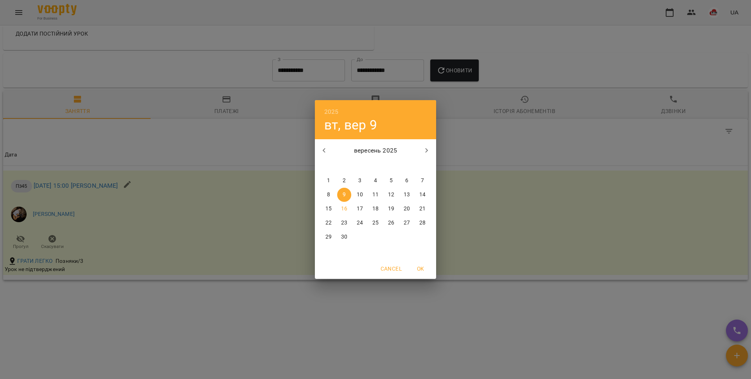
click at [321, 144] on button "button" at bounding box center [324, 150] width 19 height 19
click at [421, 180] on p "1" at bounding box center [422, 181] width 3 height 8
type input "**********"
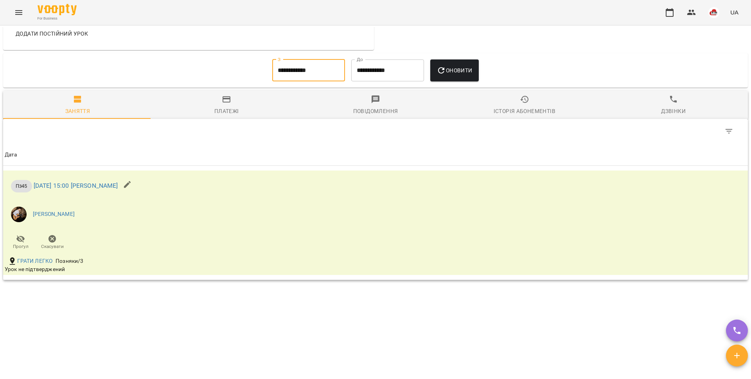
click at [440, 68] on icon "button" at bounding box center [440, 70] width 9 height 9
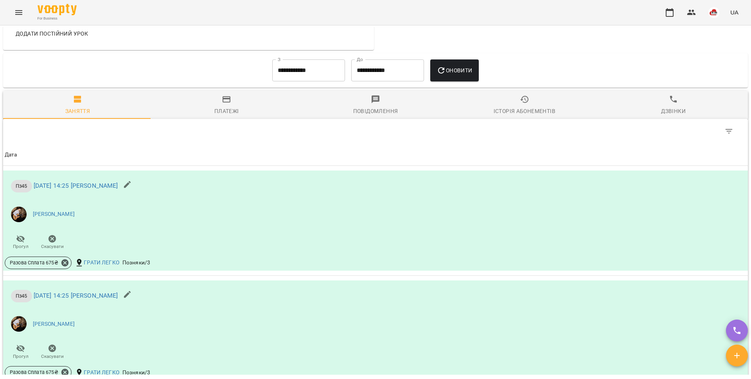
click at [209, 110] on span "Платежі" at bounding box center [227, 105] width 140 height 21
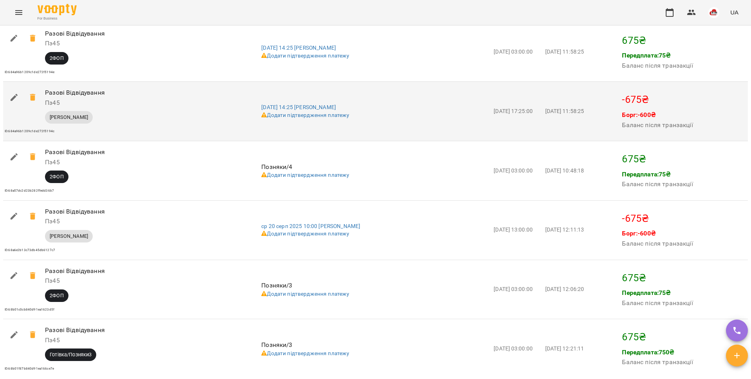
scroll to position [234, 0]
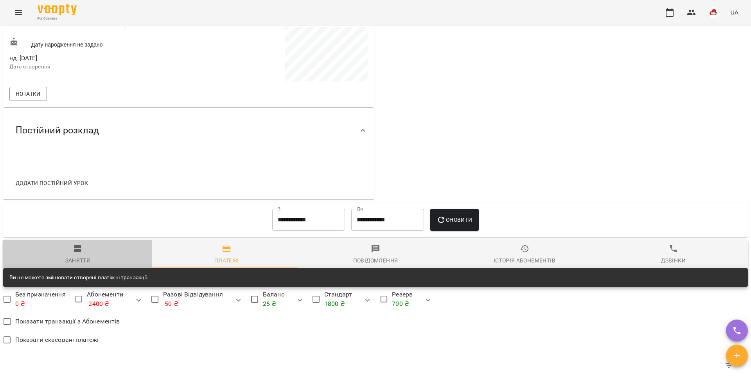
click at [83, 251] on span "Заняття" at bounding box center [78, 254] width 140 height 21
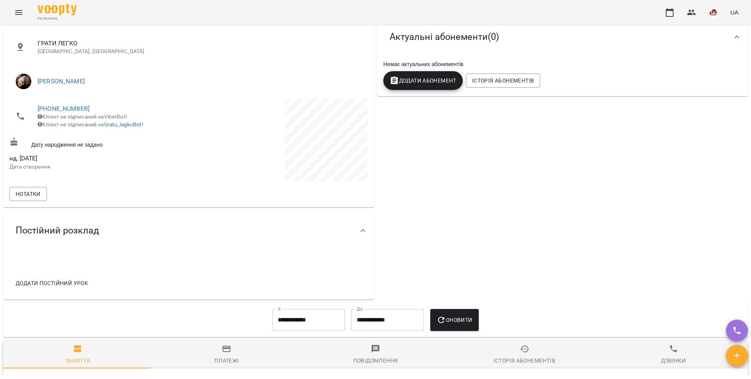
scroll to position [0, 0]
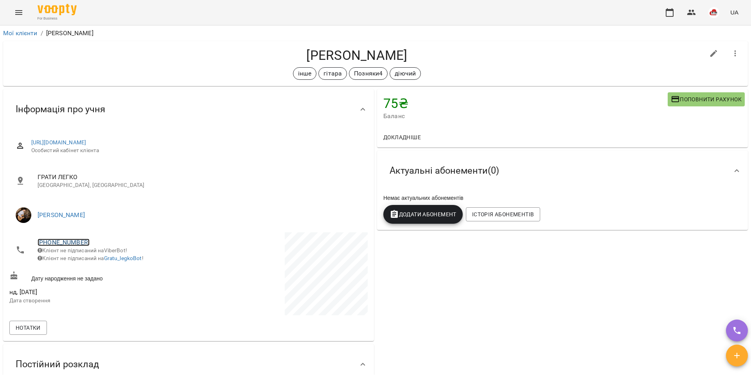
click at [71, 245] on link "[PHONE_NUMBER]" at bounding box center [64, 242] width 52 height 7
click at [98, 266] on img at bounding box center [96, 271] width 12 height 12
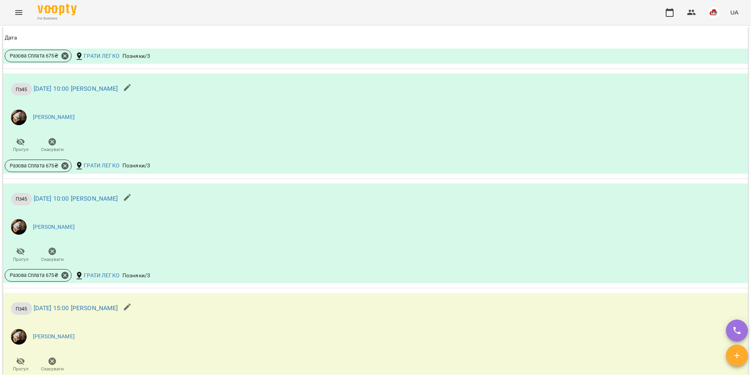
scroll to position [822, 0]
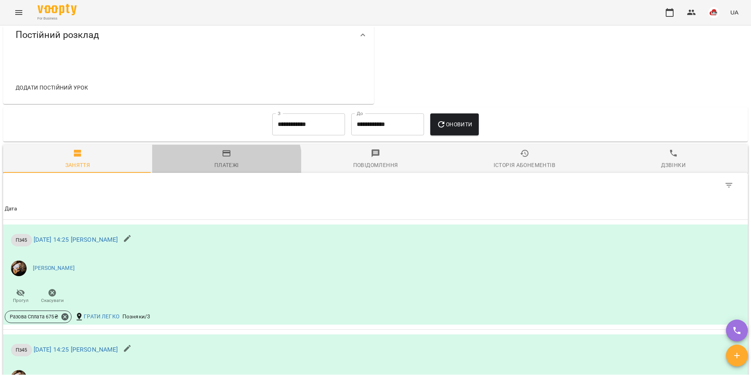
click at [207, 167] on span "Платежі" at bounding box center [227, 159] width 140 height 21
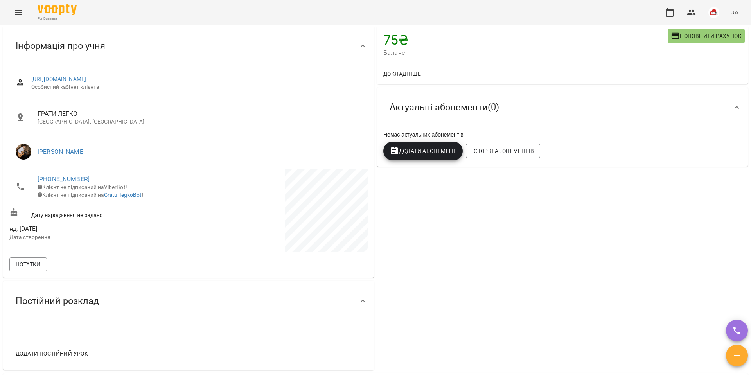
scroll to position [0, 0]
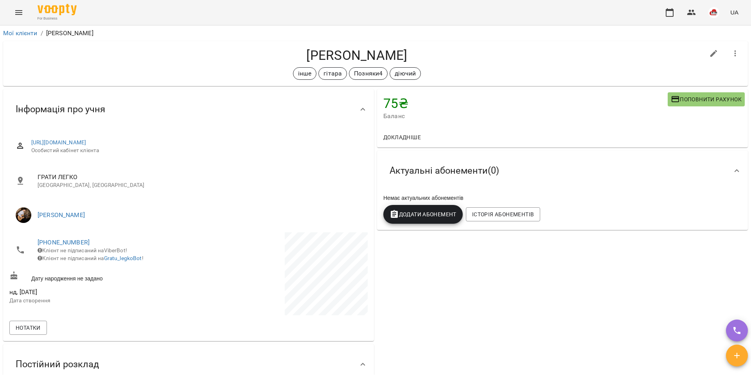
drag, startPoint x: 415, startPoint y: 56, endPoint x: 285, endPoint y: 52, distance: 130.3
click at [285, 52] on h4 "[PERSON_NAME]" at bounding box center [356, 55] width 695 height 16
copy h4 "[PERSON_NAME]"
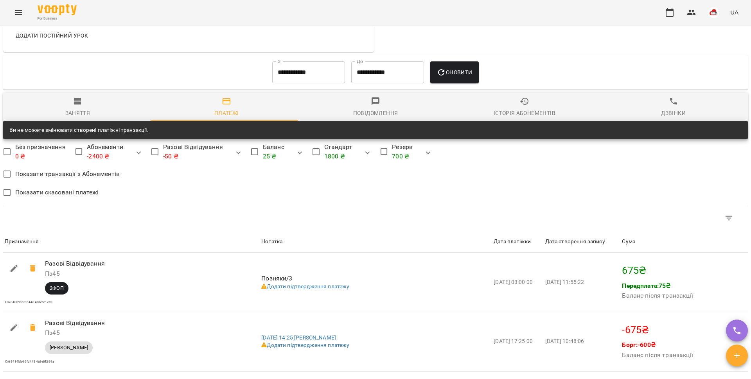
scroll to position [297, 0]
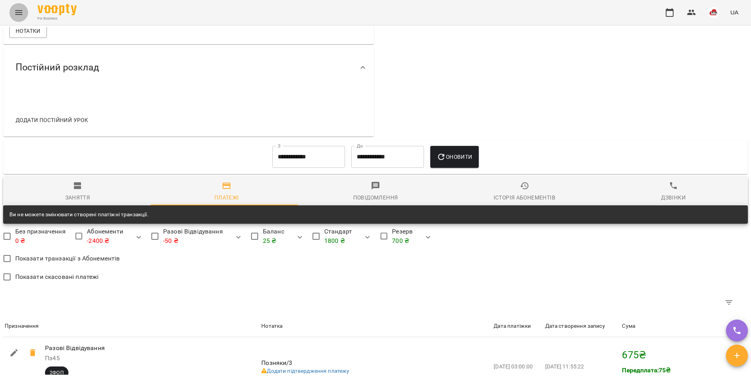
click at [23, 7] on button "Menu" at bounding box center [18, 12] width 19 height 19
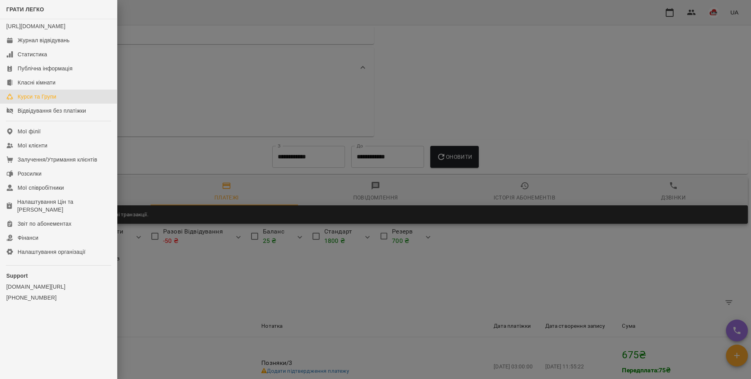
click at [44, 104] on link "Курси та Групи" at bounding box center [58, 97] width 117 height 14
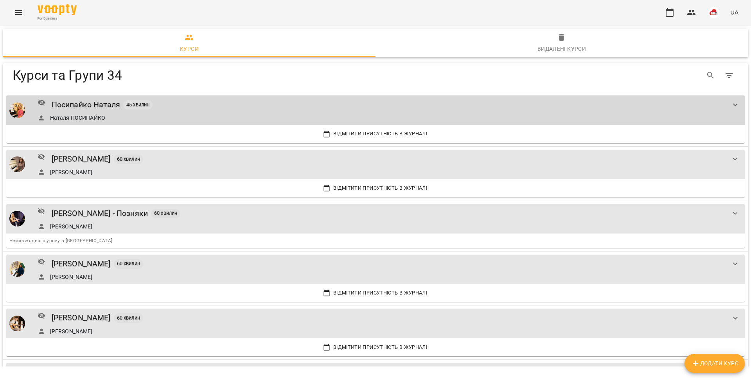
click at [19, 14] on icon "Menu" at bounding box center [18, 12] width 7 height 5
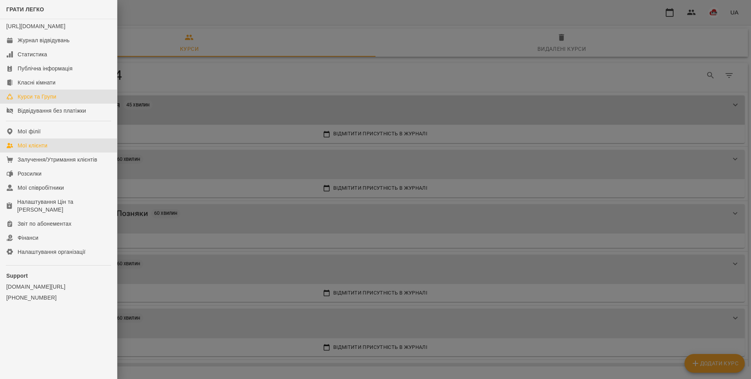
click at [53, 149] on link "Мої клієнти" at bounding box center [58, 145] width 117 height 14
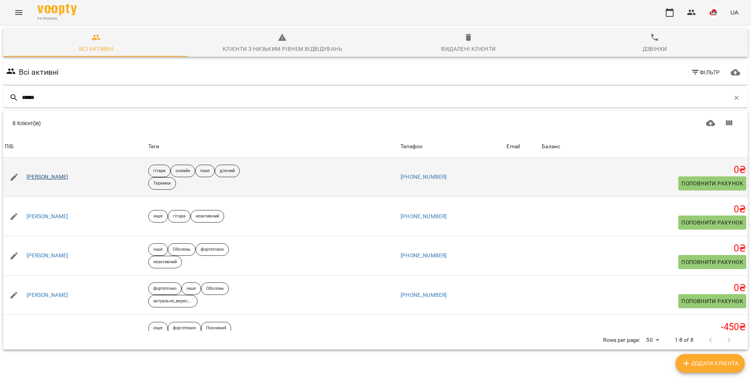
type input "******"
click at [68, 177] on link "[PERSON_NAME]" at bounding box center [48, 177] width 42 height 8
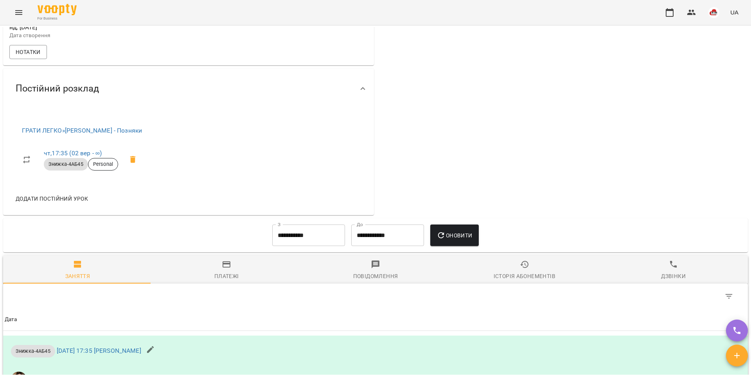
scroll to position [313, 0]
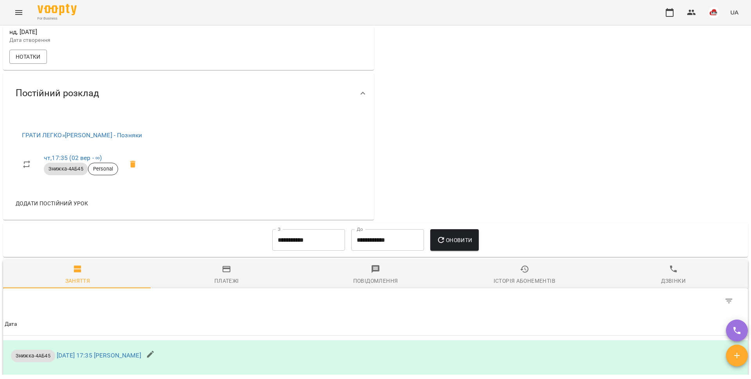
click at [131, 145] on li "ГРАТИ ЛЕГКО » [PERSON_NAME] - Позняки" at bounding box center [82, 135] width 133 height 19
click at [127, 139] on link "ГРАТИ ЛЕГКО » [PERSON_NAME] - Позняки" at bounding box center [82, 134] width 120 height 7
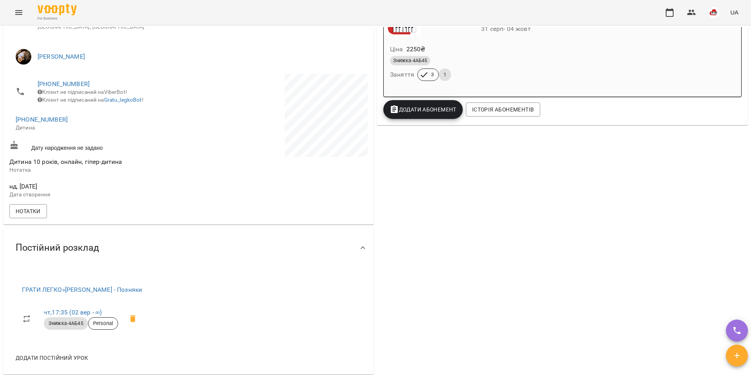
scroll to position [248, 0]
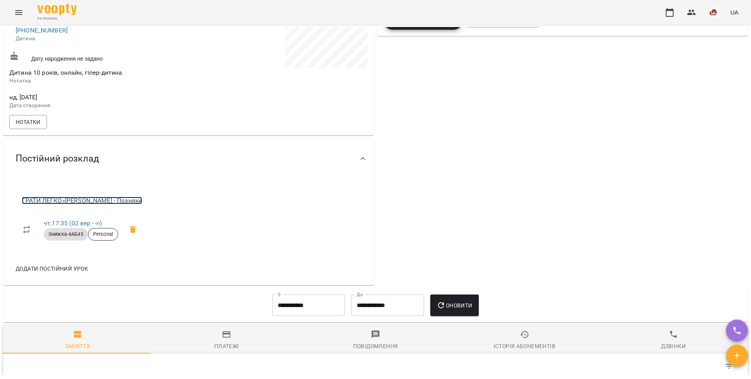
click at [115, 204] on link "ГРАТИ ЛЕГКО » [PERSON_NAME] - Позняки" at bounding box center [82, 200] width 120 height 7
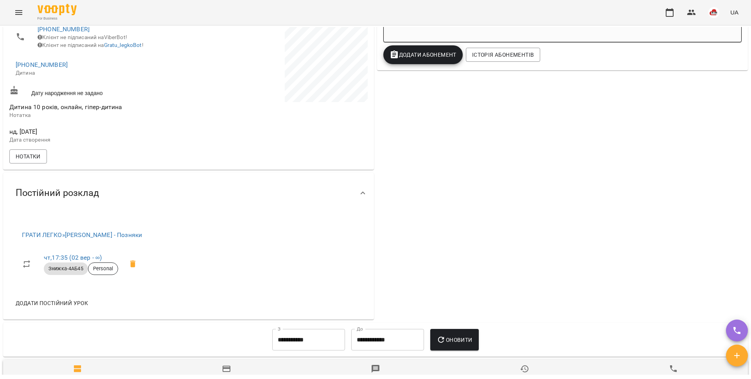
scroll to position [327, 0]
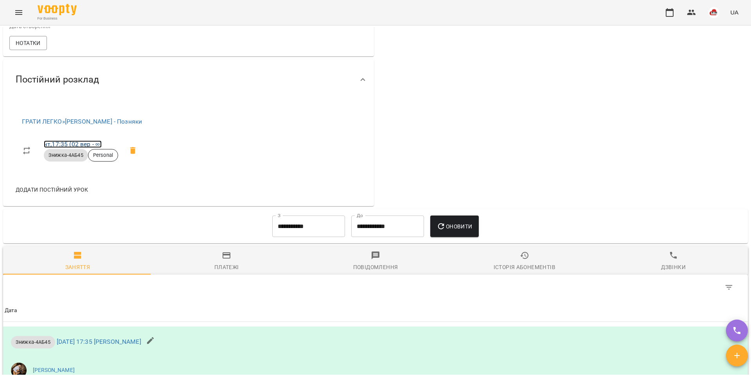
click at [62, 148] on link "чт , 17:35 ([DATE] - ∞)" at bounding box center [73, 143] width 58 height 7
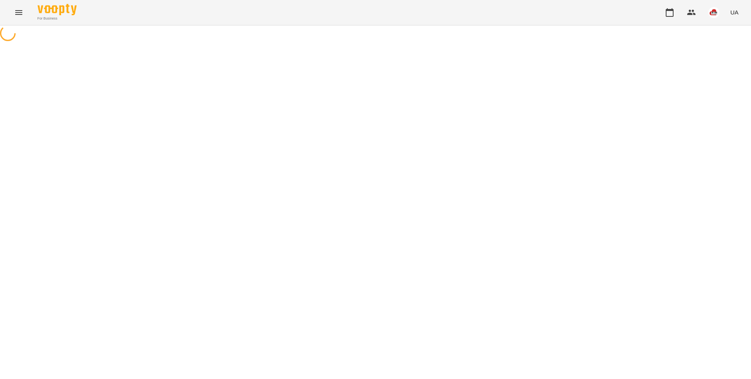
select select "*"
select select "**********"
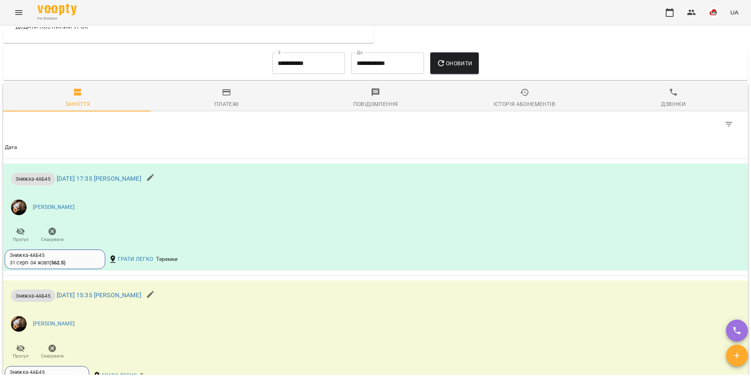
scroll to position [296, 0]
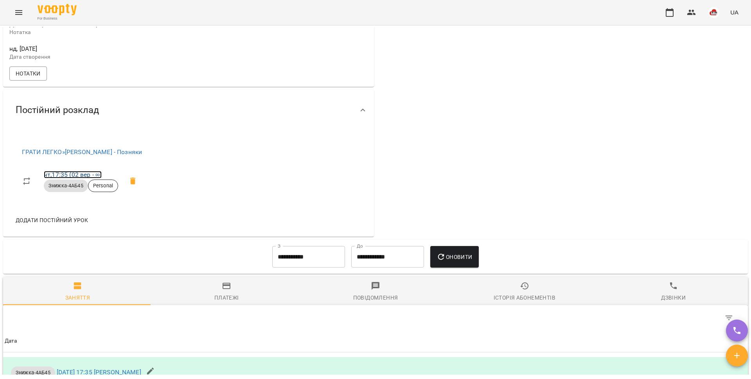
click at [74, 178] on link "чт , 17:35 ([DATE] - ∞)" at bounding box center [73, 174] width 58 height 7
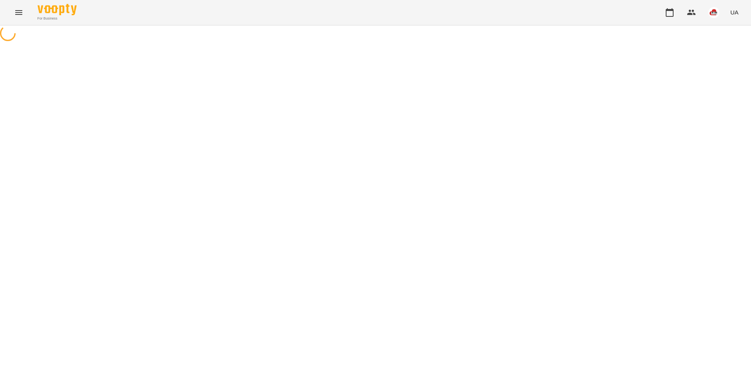
select select "*"
select select "**********"
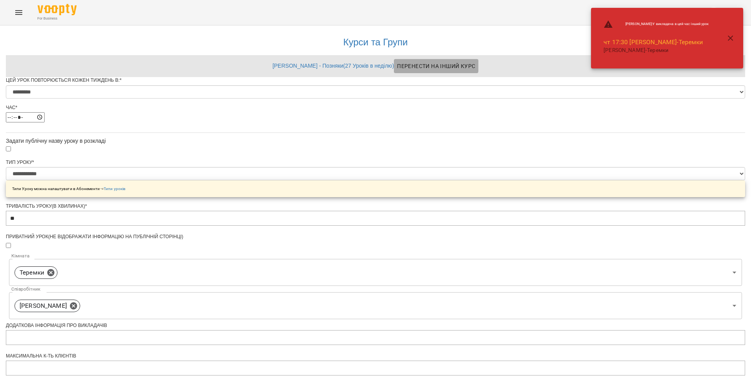
click at [424, 63] on span "Перенести на інший курс" at bounding box center [436, 65] width 78 height 9
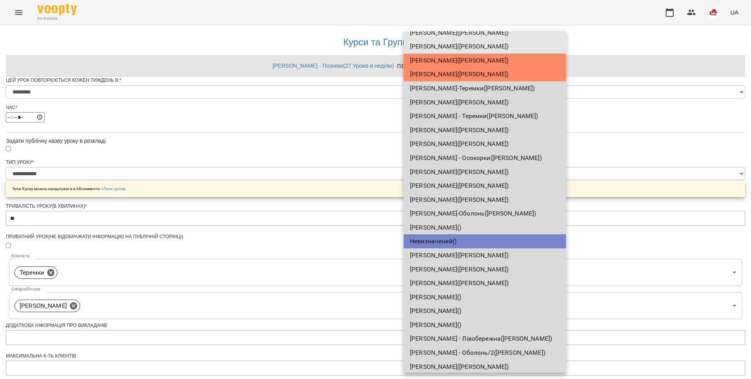
scroll to position [48, 0]
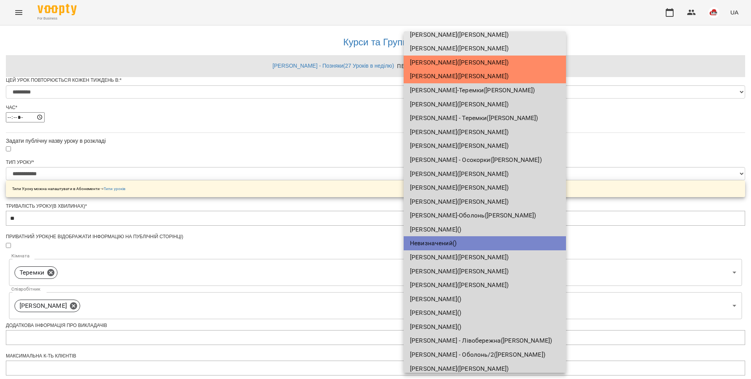
click at [466, 88] on li "[PERSON_NAME]-Теремки ( [PERSON_NAME] )" at bounding box center [485, 90] width 162 height 14
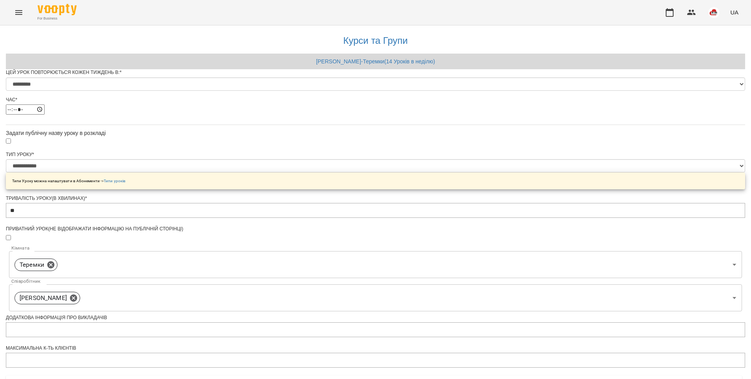
scroll to position [227, 0]
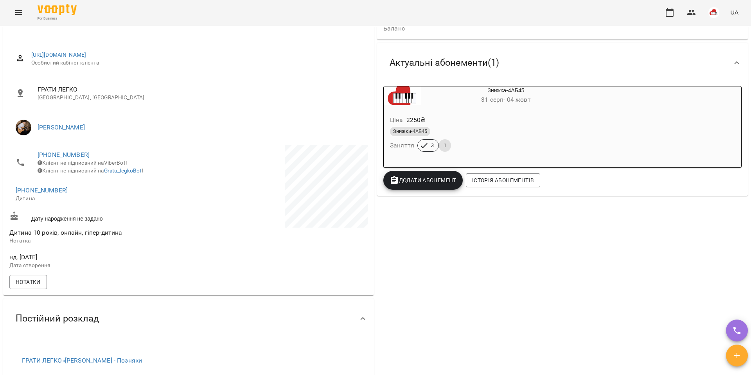
scroll to position [147, 0]
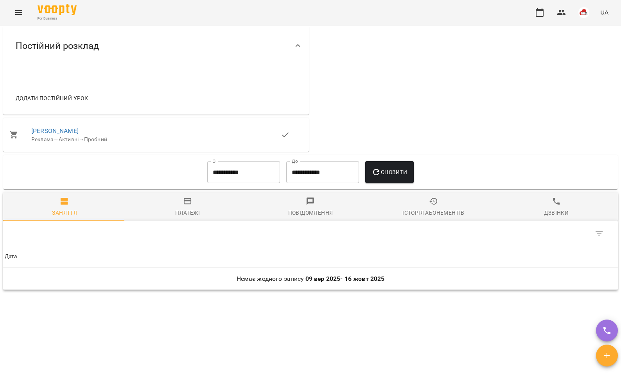
scroll to position [291, 0]
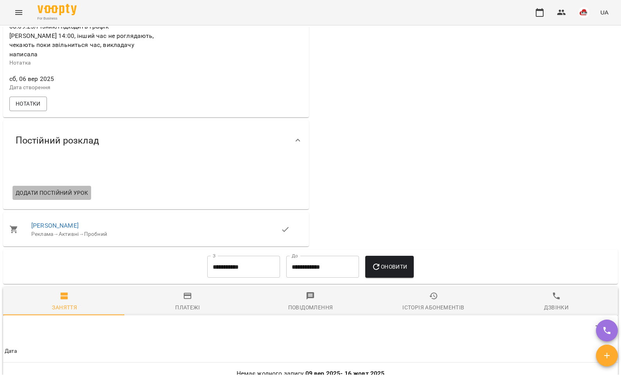
click at [69, 188] on span "Додати постійний урок" at bounding box center [52, 192] width 72 height 9
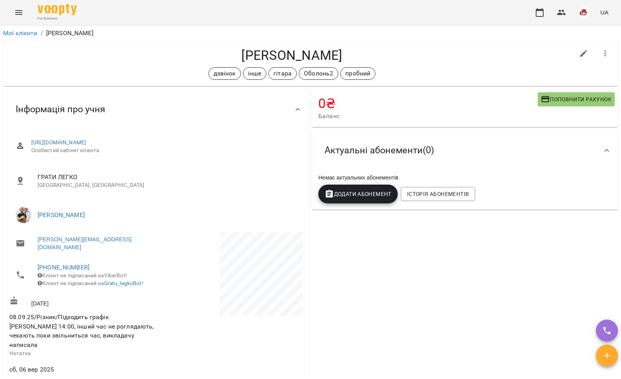
click at [19, 29] on li "Мої клієнти" at bounding box center [20, 33] width 34 height 9
click at [18, 36] on link "Мої клієнти" at bounding box center [20, 32] width 34 height 7
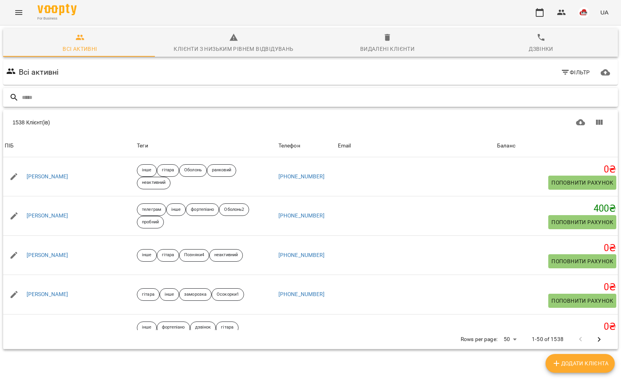
click at [29, 95] on input "text" at bounding box center [318, 97] width 593 height 13
paste input "**********"
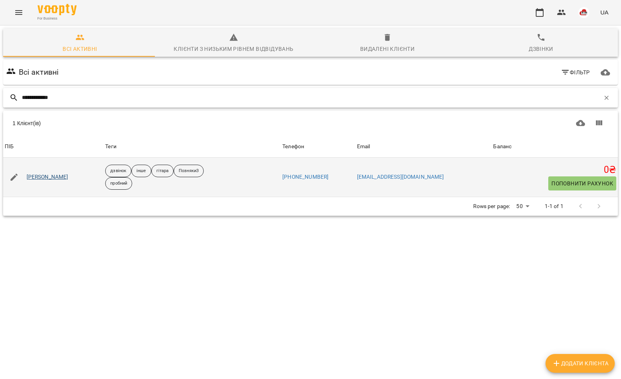
type input "**********"
click at [46, 176] on link "[PERSON_NAME]" at bounding box center [48, 177] width 42 height 8
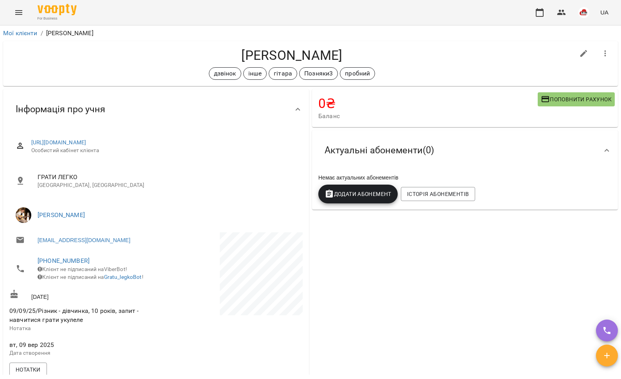
drag, startPoint x: 351, startPoint y: 55, endPoint x: 224, endPoint y: 56, distance: 126.7
click at [224, 56] on h4 "[PERSON_NAME]" at bounding box center [291, 55] width 565 height 16
copy h4 "[PERSON_NAME]"
click at [18, 34] on link "Мої клієнти" at bounding box center [20, 32] width 34 height 7
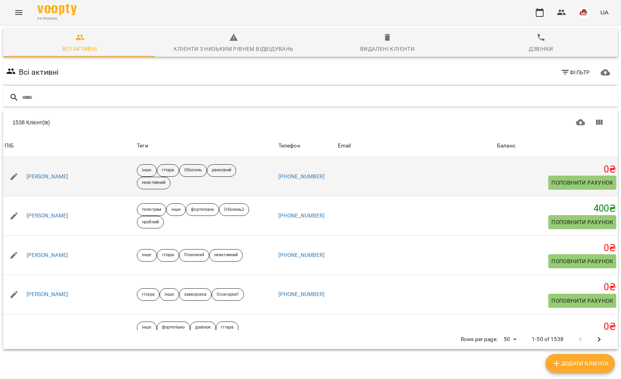
type input "**********"
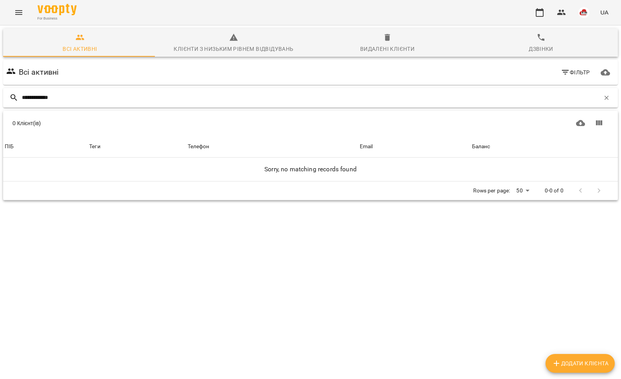
drag, startPoint x: 68, startPoint y: 99, endPoint x: 11, endPoint y: 95, distance: 56.9
click at [11, 95] on div "**********" at bounding box center [310, 98] width 615 height 20
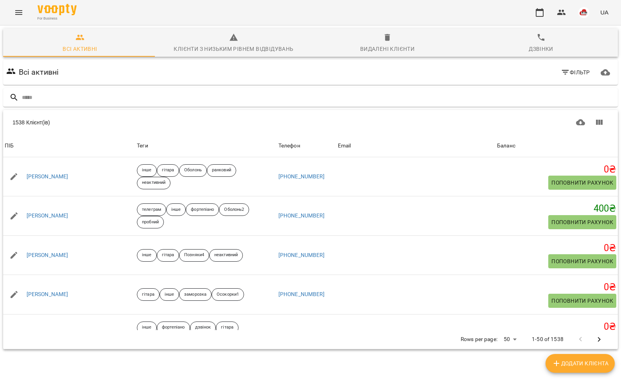
click at [18, 11] on icon "Menu" at bounding box center [18, 12] width 9 height 9
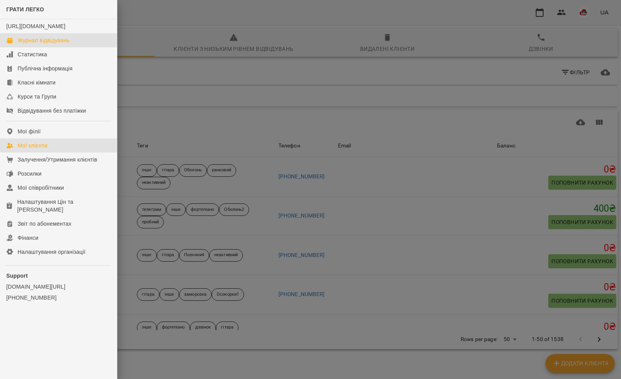
click at [34, 44] on div "Журнал відвідувань" at bounding box center [44, 40] width 52 height 8
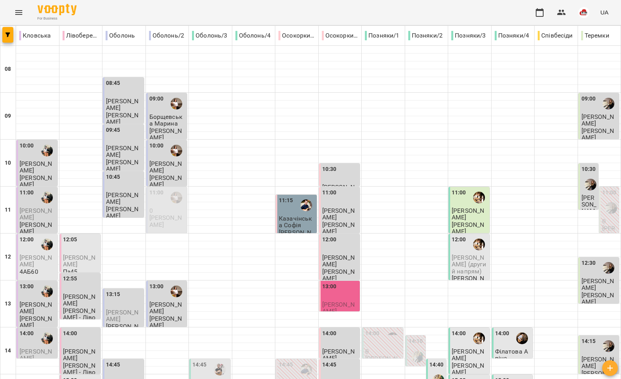
scroll to position [329, 0]
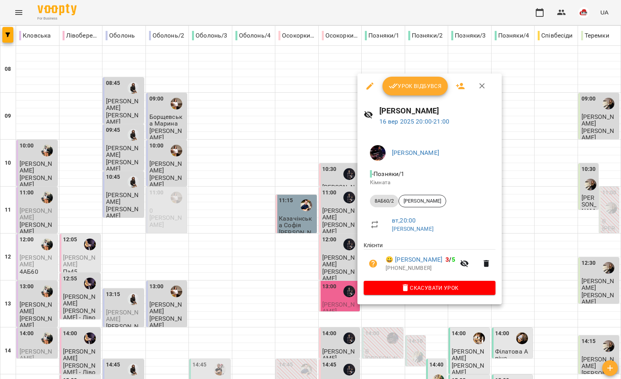
click at [323, 286] on div at bounding box center [310, 189] width 621 height 379
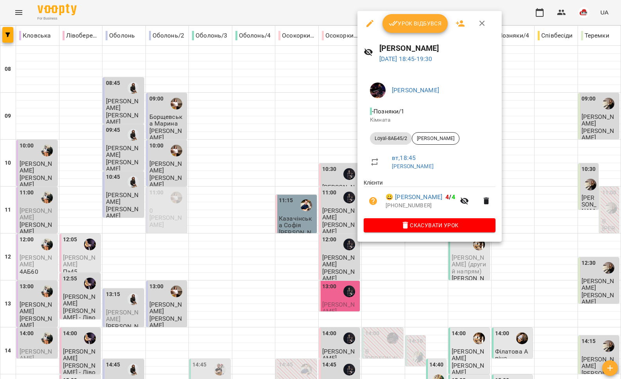
click at [332, 253] on div at bounding box center [310, 189] width 621 height 379
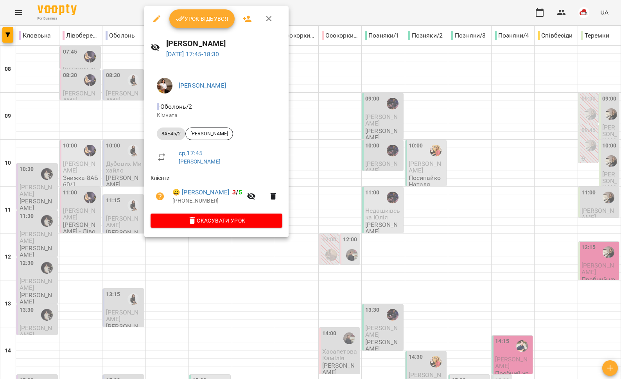
click at [135, 214] on div at bounding box center [310, 189] width 621 height 379
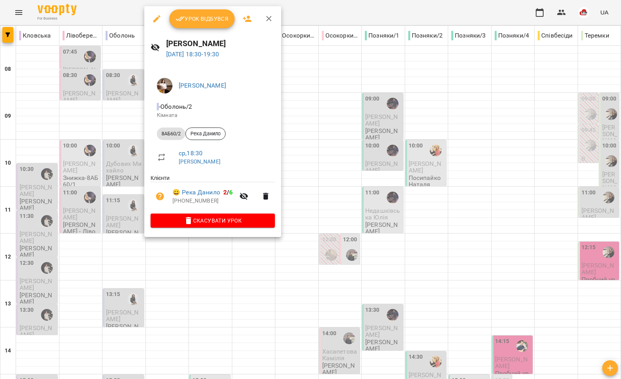
click at [114, 235] on div at bounding box center [310, 189] width 621 height 379
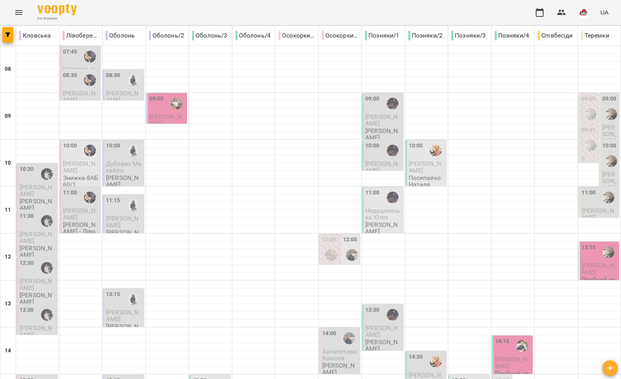
scroll to position [105, 0]
click at [205, 376] on div "15:00" at bounding box center [210, 385] width 36 height 18
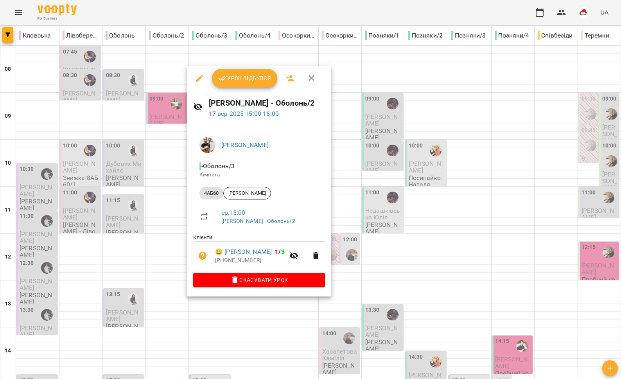
click at [161, 276] on div at bounding box center [310, 189] width 621 height 379
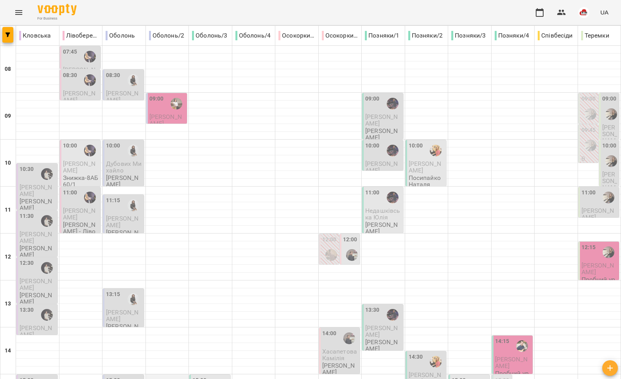
scroll to position [169, 0]
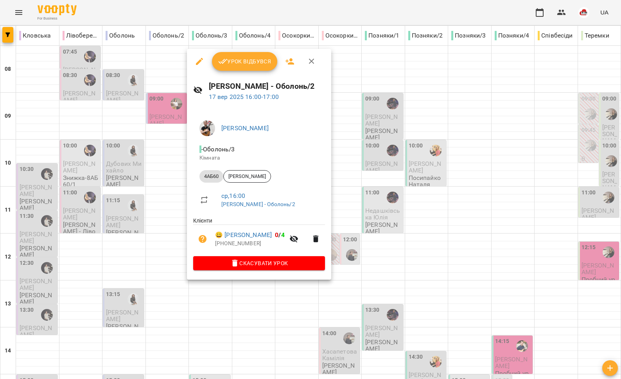
click at [161, 270] on div at bounding box center [310, 189] width 621 height 379
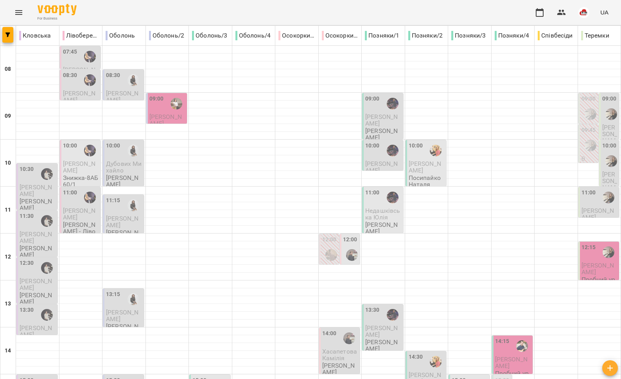
scroll to position [277, 0]
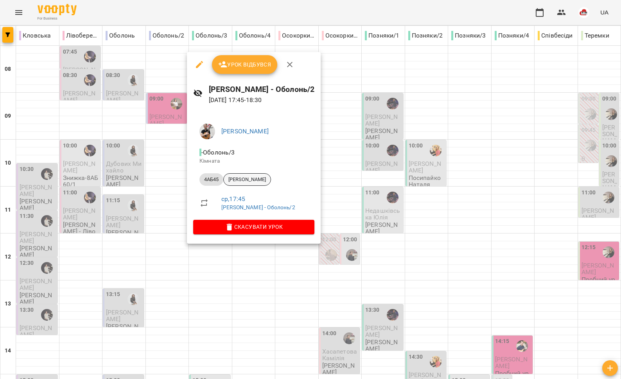
click at [245, 178] on span "Єва Білик" at bounding box center [247, 179] width 47 height 7
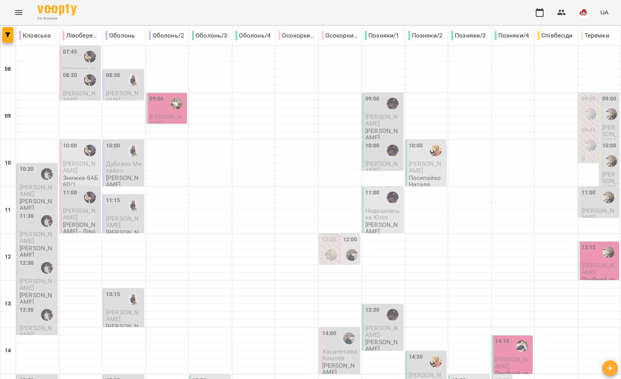
scroll to position [329, 0]
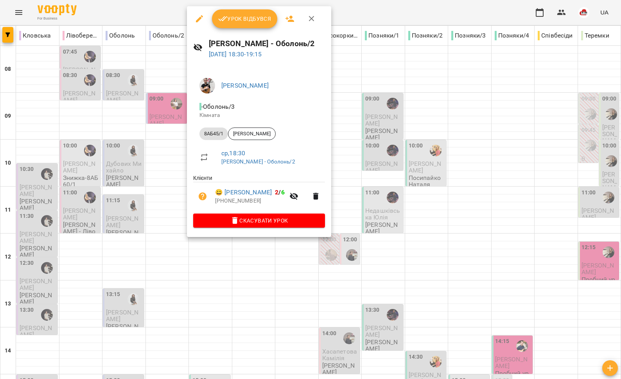
click at [185, 246] on div at bounding box center [310, 189] width 621 height 379
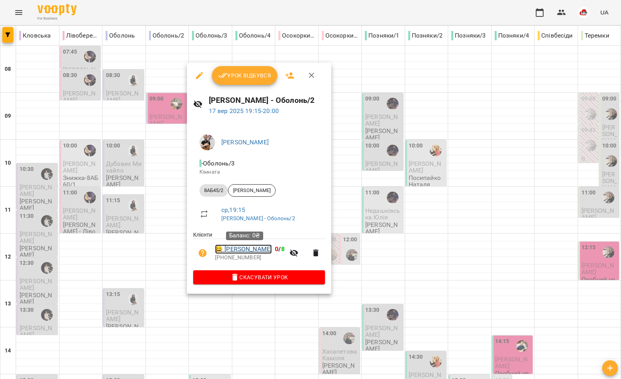
click at [232, 250] on link "😀 Москаленко Ніка" at bounding box center [243, 248] width 57 height 9
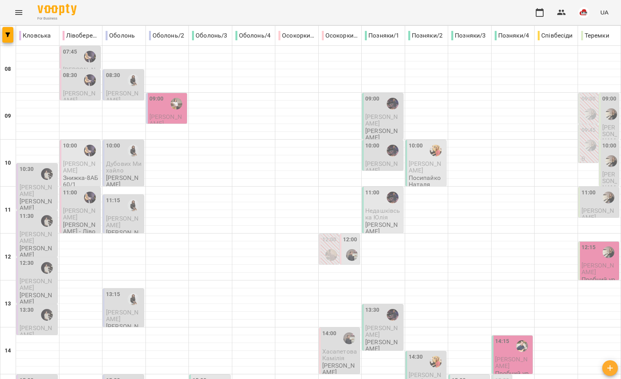
scroll to position [329, 0]
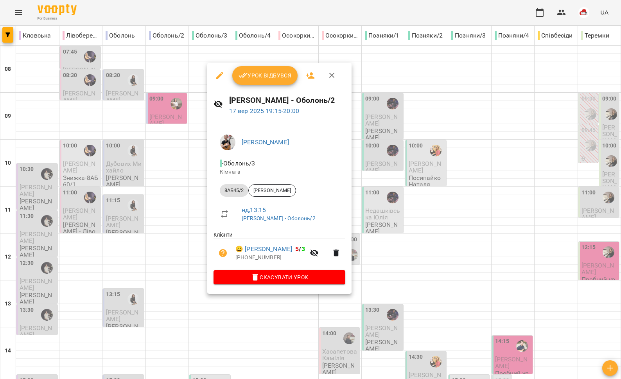
click at [147, 238] on div at bounding box center [310, 189] width 621 height 379
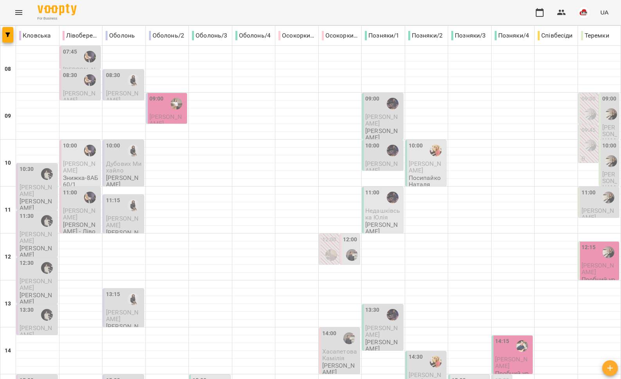
scroll to position [221, 0]
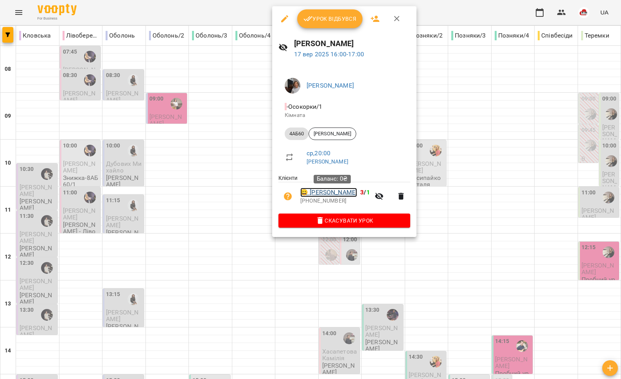
click at [323, 197] on link "😀 Атрощенко Мілана" at bounding box center [328, 192] width 57 height 9
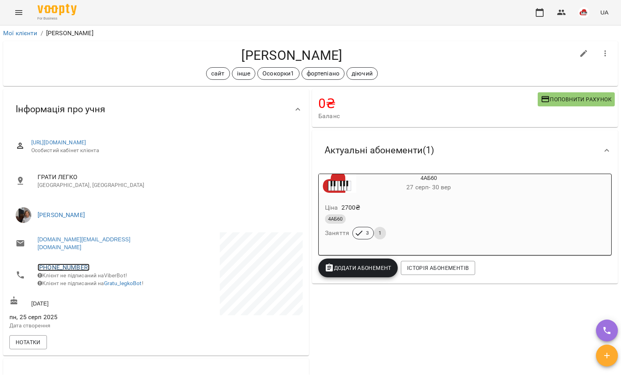
click at [65, 264] on link "+380976553291" at bounding box center [64, 267] width 52 height 7
click at [96, 284] on img at bounding box center [96, 290] width 12 height 12
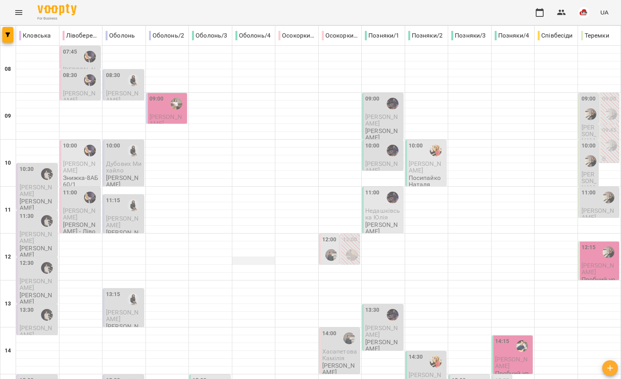
scroll to position [311, 0]
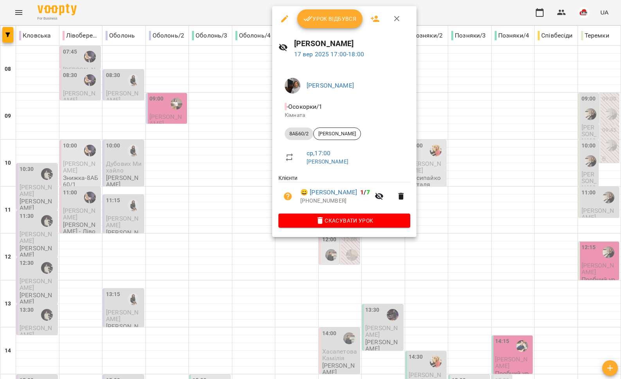
click at [248, 210] on div at bounding box center [310, 189] width 621 height 379
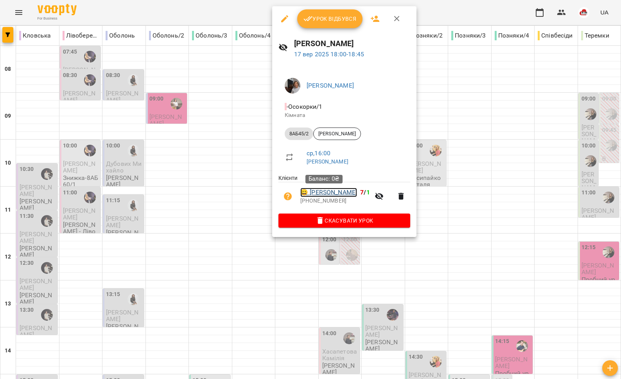
click at [322, 197] on link "😀 Головко Олег" at bounding box center [328, 192] width 57 height 9
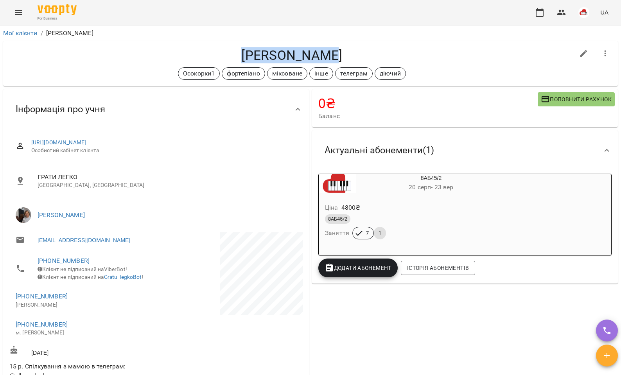
drag, startPoint x: 330, startPoint y: 55, endPoint x: 236, endPoint y: 55, distance: 93.9
click at [236, 55] on h4 "[PERSON_NAME]" at bounding box center [291, 55] width 565 height 16
copy h4 "[PERSON_NAME]"
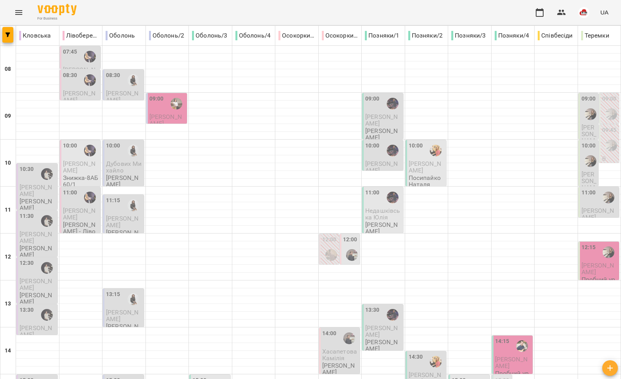
scroll to position [329, 0]
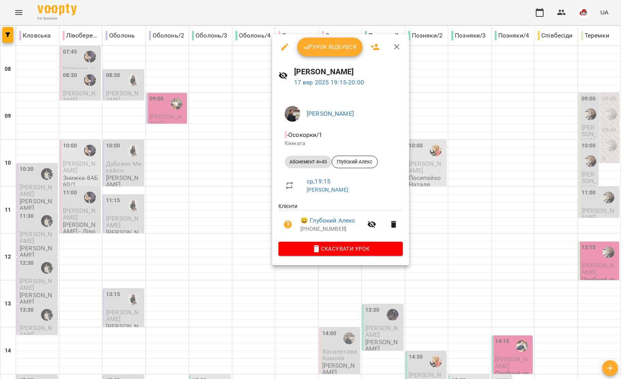
click at [246, 218] on div at bounding box center [310, 189] width 621 height 379
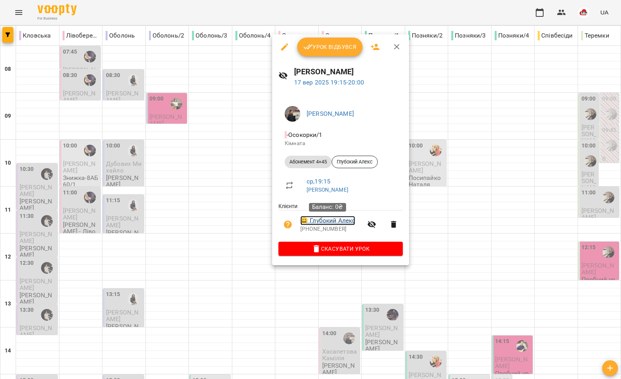
click at [321, 224] on link "😀 Глубокий Алекс" at bounding box center [327, 220] width 55 height 9
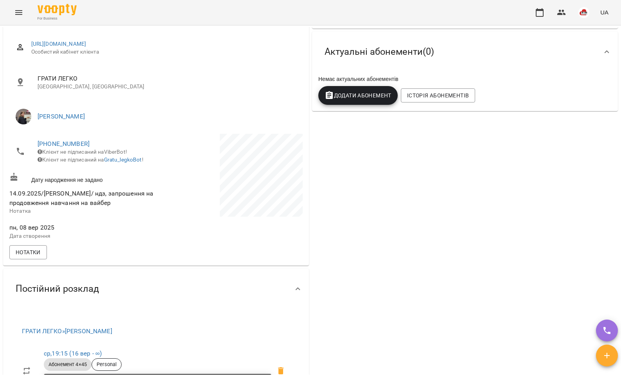
scroll to position [62, 0]
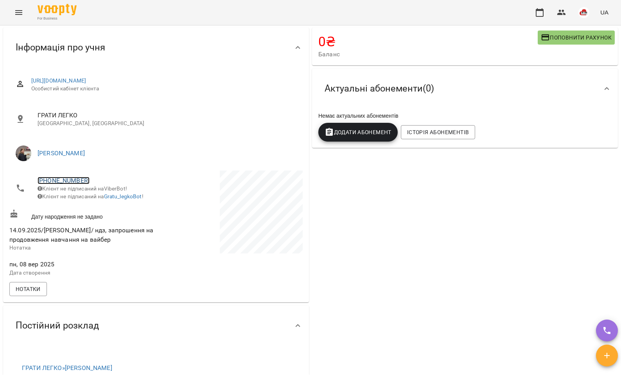
click at [73, 180] on link "+380675086672" at bounding box center [64, 180] width 52 height 7
click at [101, 214] on link at bounding box center [103, 209] width 41 height 16
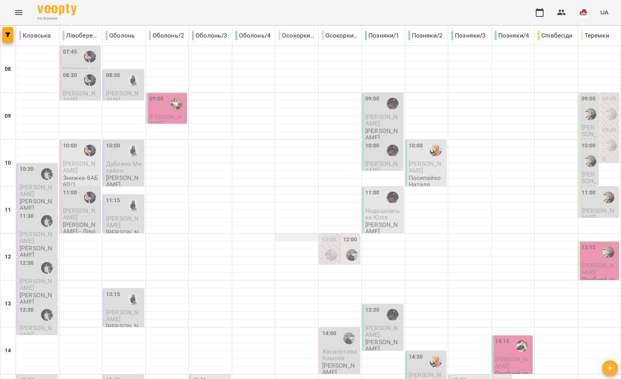
scroll to position [329, 0]
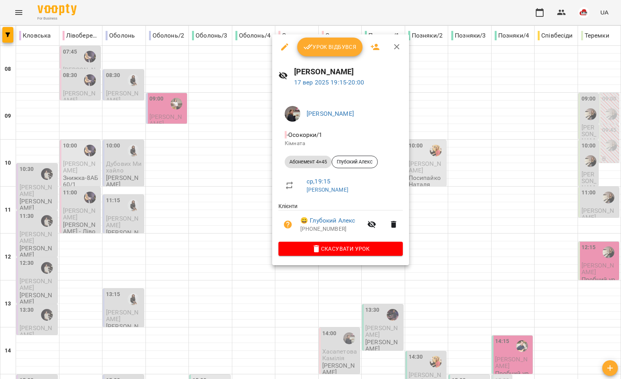
click at [285, 46] on icon "button" at bounding box center [284, 46] width 7 height 7
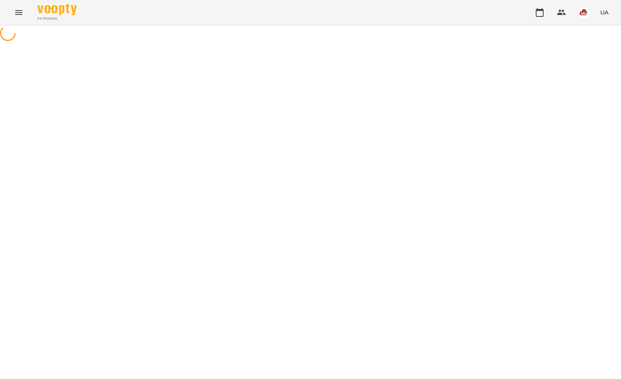
select select "**********"
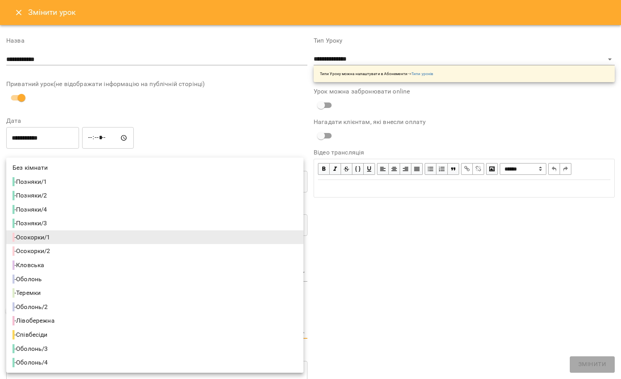
click at [39, 334] on body "**********" at bounding box center [310, 169] width 621 height 338
click at [57, 251] on li "- Осокорки/2" at bounding box center [154, 251] width 297 height 14
type input "**********"
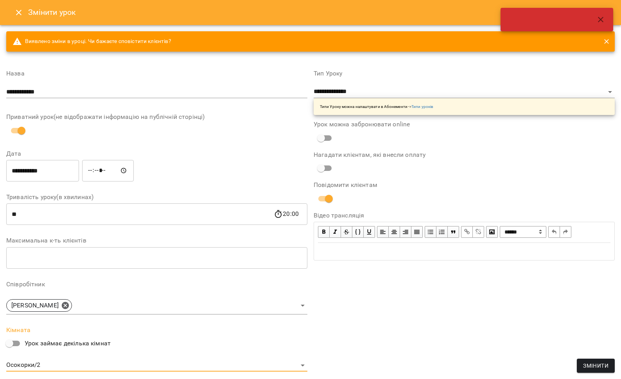
click at [589, 368] on span "Змінити" at bounding box center [595, 365] width 25 height 9
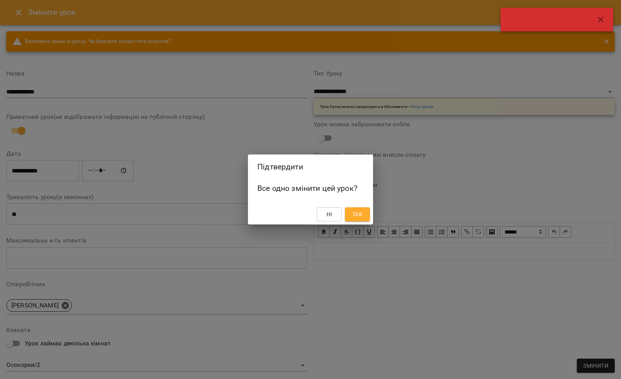
click at [350, 215] on button "Так" at bounding box center [357, 214] width 25 height 14
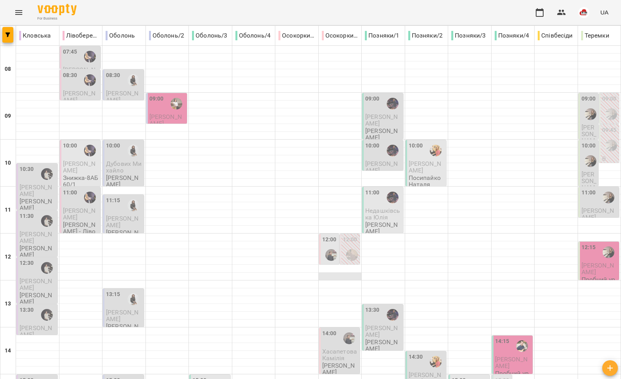
scroll to position [86, 0]
click at [326, 249] on img "Тетяна КУРУЧ" at bounding box center [331, 255] width 12 height 12
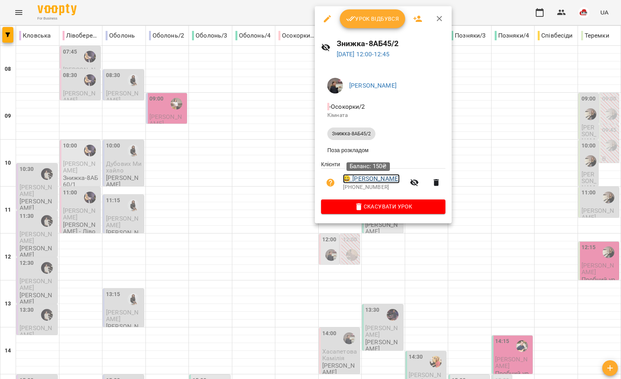
click at [378, 183] on link "😀 Кіра Кісліцина" at bounding box center [371, 178] width 57 height 9
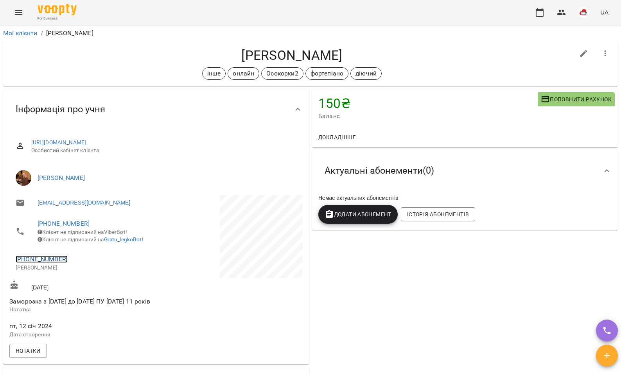
click at [39, 263] on link "+380504771910" at bounding box center [42, 258] width 52 height 7
click at [80, 293] on link at bounding box center [81, 293] width 41 height 16
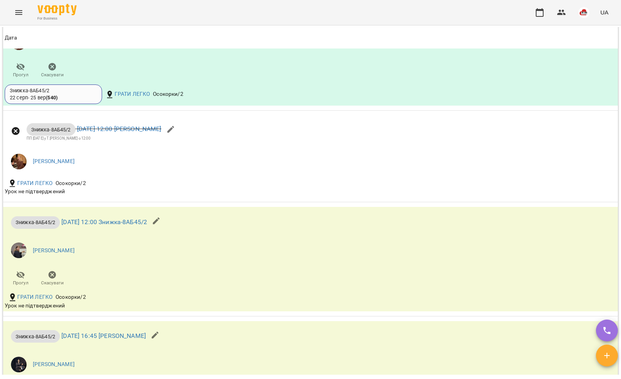
scroll to position [830, 0]
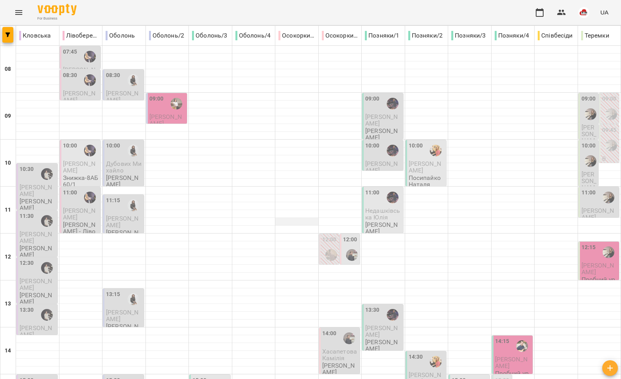
scroll to position [178, 0]
click at [333, 348] on span "Хасапетова Камілія" at bounding box center [339, 355] width 35 height 14
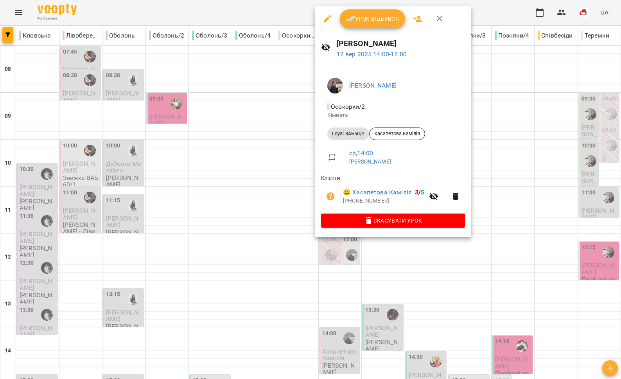
click at [299, 186] on div at bounding box center [310, 189] width 621 height 379
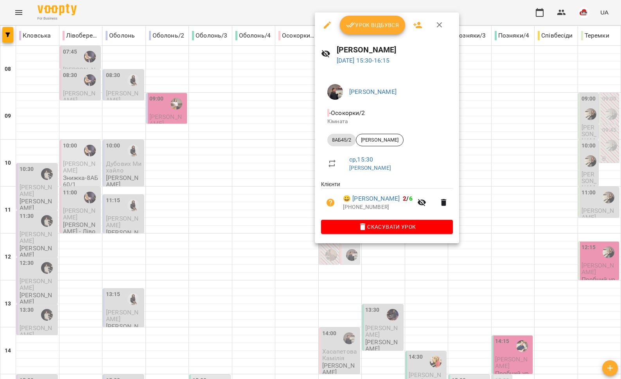
click at [287, 199] on div at bounding box center [310, 189] width 621 height 379
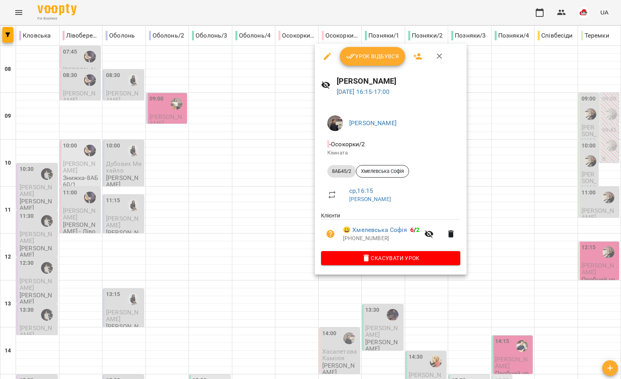
click at [288, 206] on div at bounding box center [310, 189] width 621 height 379
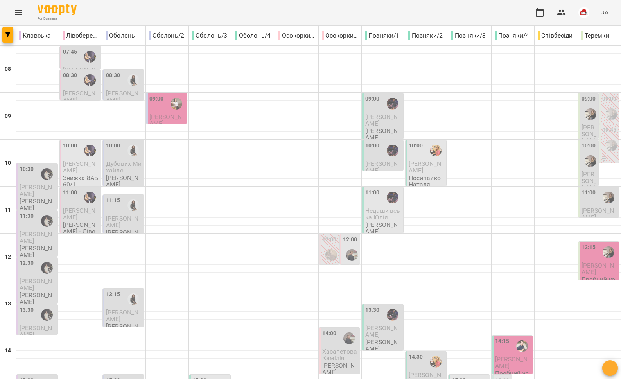
scroll to position [260, 0]
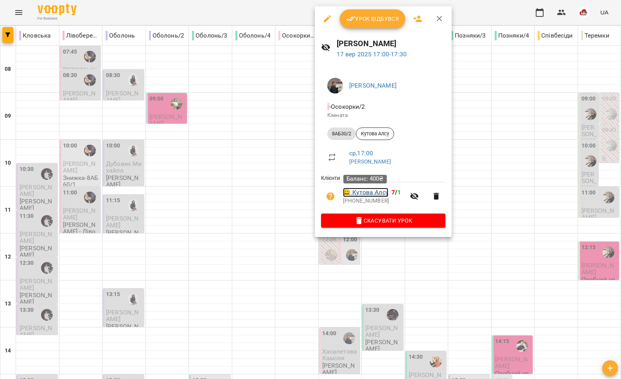
click at [363, 196] on link "😀 Кутова Алсу" at bounding box center [365, 192] width 45 height 9
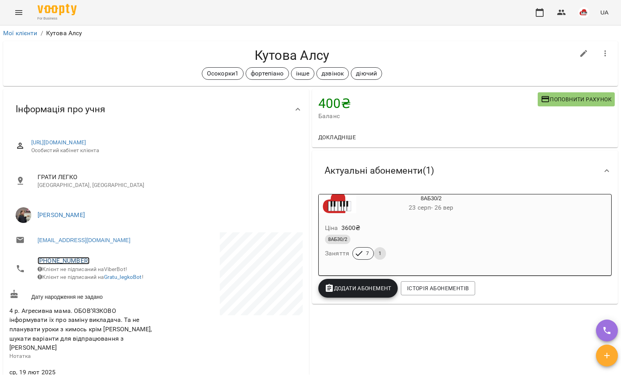
click at [74, 260] on link "+380932074718" at bounding box center [64, 260] width 52 height 7
click at [103, 291] on link at bounding box center [103, 290] width 41 height 16
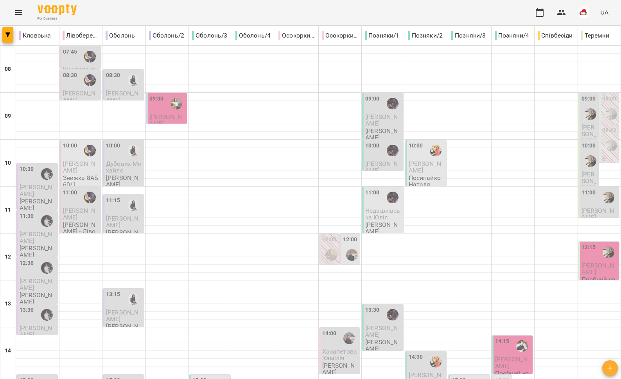
scroll to position [329, 0]
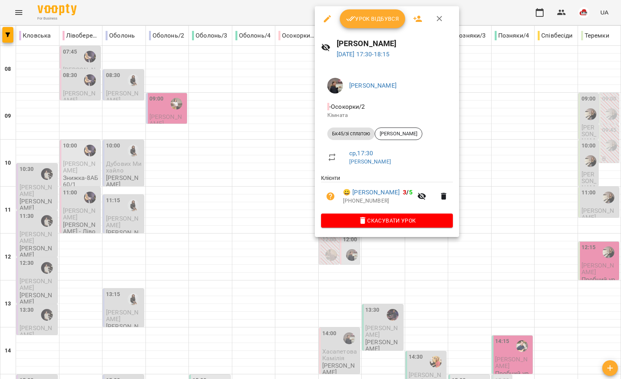
click at [284, 199] on div at bounding box center [310, 189] width 621 height 379
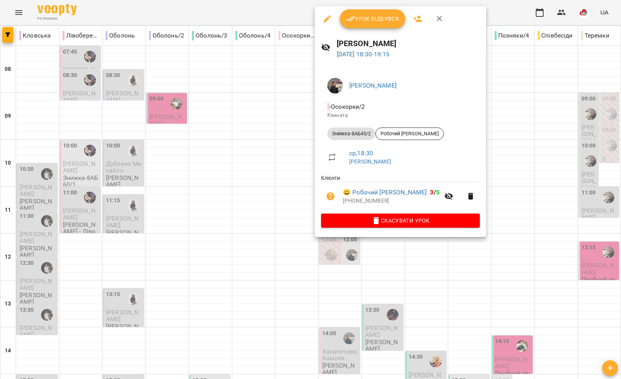
click at [280, 232] on div at bounding box center [310, 189] width 621 height 379
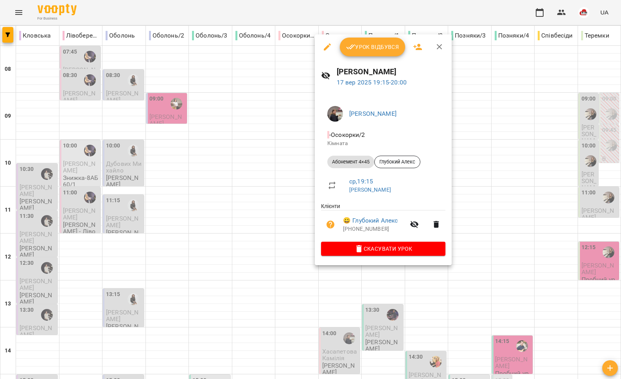
click at [291, 244] on div at bounding box center [310, 189] width 621 height 379
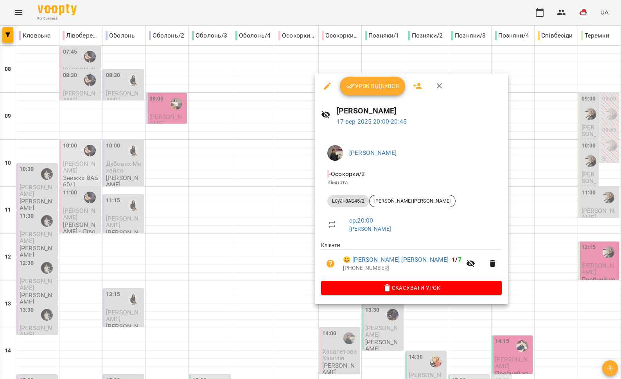
click at [289, 248] on div at bounding box center [310, 189] width 621 height 379
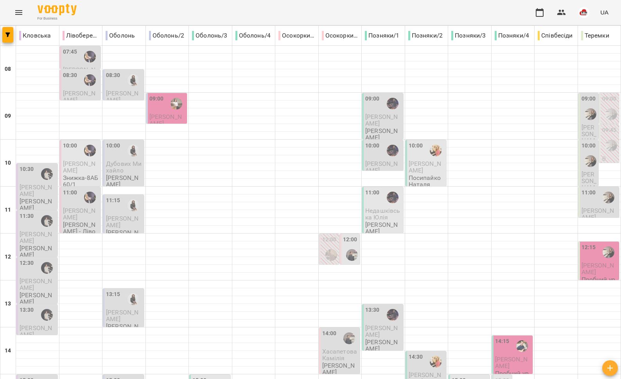
scroll to position [0, 0]
click at [377, 120] on p "[PERSON_NAME]" at bounding box center [383, 120] width 36 height 14
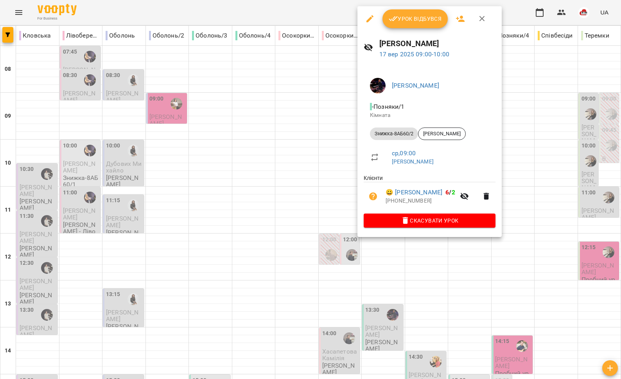
click at [320, 131] on div at bounding box center [310, 189] width 621 height 379
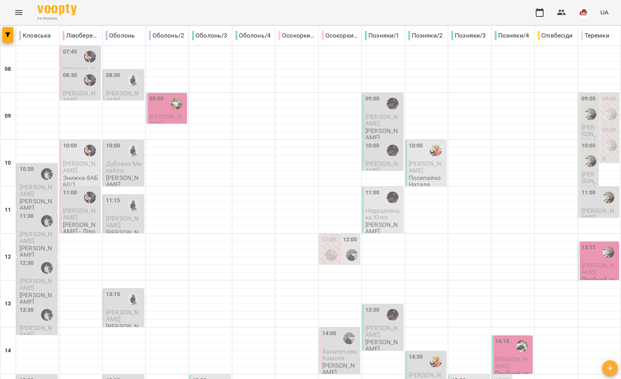
click at [373, 155] on div "10:00" at bounding box center [372, 151] width 14 height 18
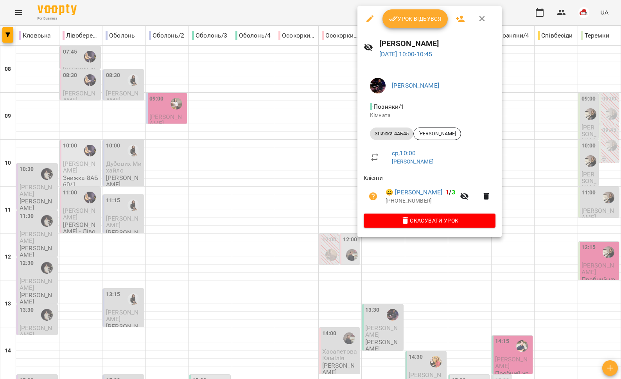
click at [317, 163] on div at bounding box center [310, 189] width 621 height 379
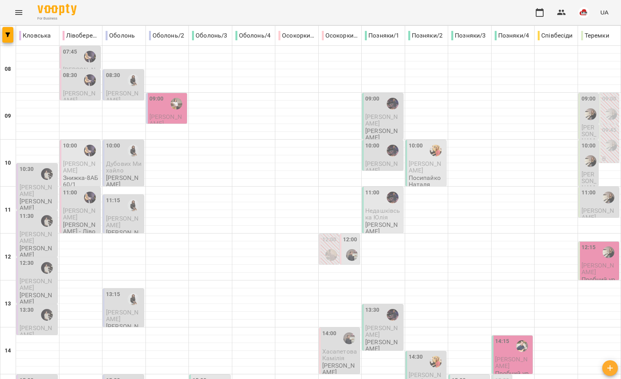
click at [381, 207] on span "Недашківська Юлія" at bounding box center [382, 214] width 35 height 14
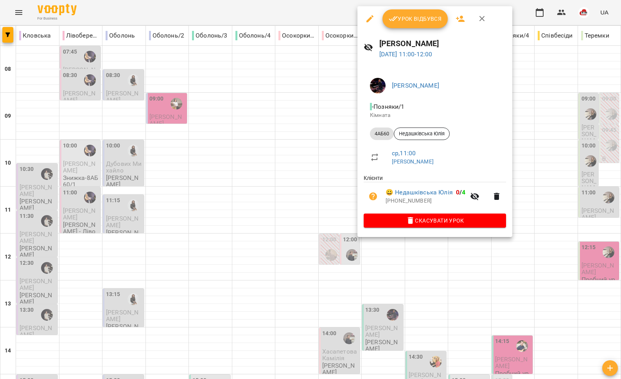
click at [333, 200] on div at bounding box center [310, 189] width 621 height 379
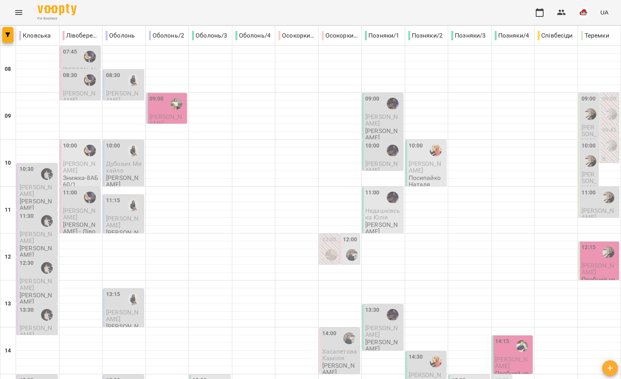
scroll to position [148, 0]
click at [373, 324] on span "[PERSON_NAME]" at bounding box center [381, 331] width 32 height 14
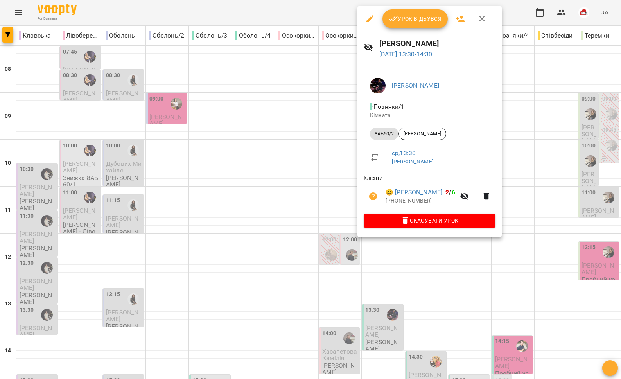
click at [332, 185] on div at bounding box center [310, 189] width 621 height 379
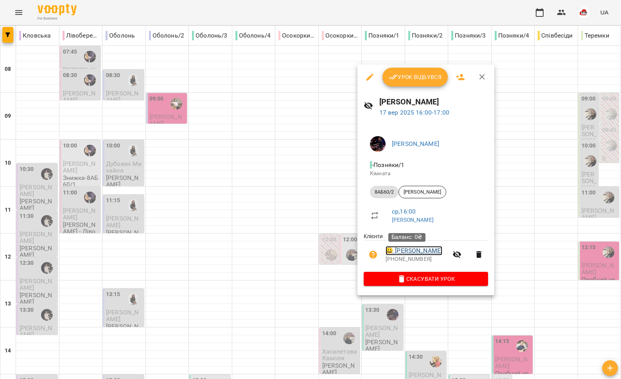
click at [415, 253] on link "😀 Міла Хазіза" at bounding box center [414, 250] width 57 height 9
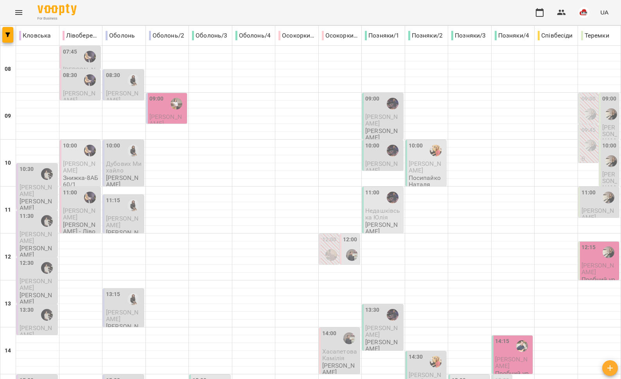
scroll to position [257, 0]
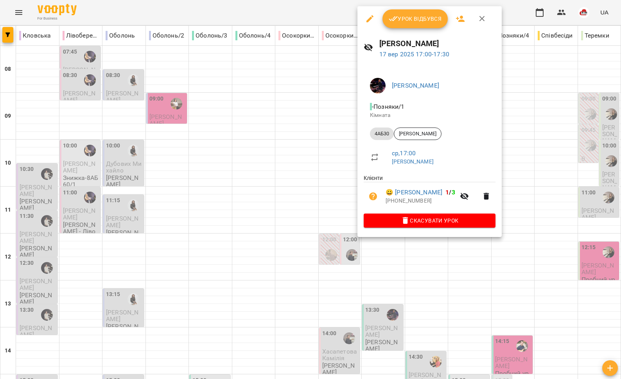
click at [331, 214] on div at bounding box center [310, 189] width 621 height 379
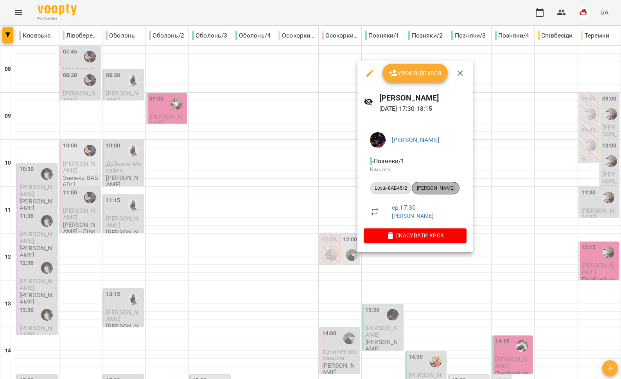
click at [439, 188] on span "Соколова Марія" at bounding box center [435, 188] width 47 height 7
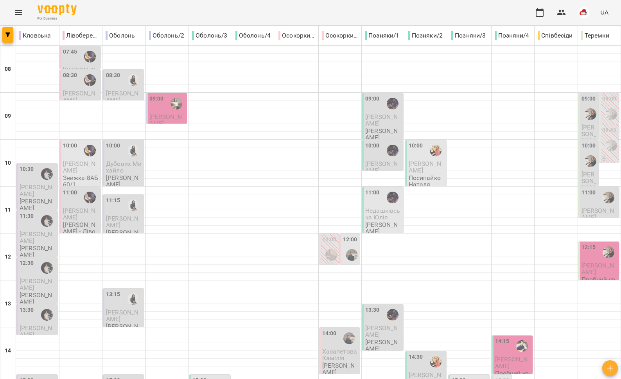
scroll to position [329, 0]
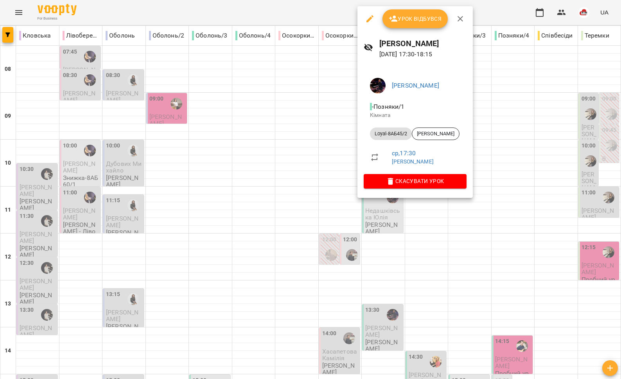
click at [334, 183] on div at bounding box center [310, 189] width 621 height 379
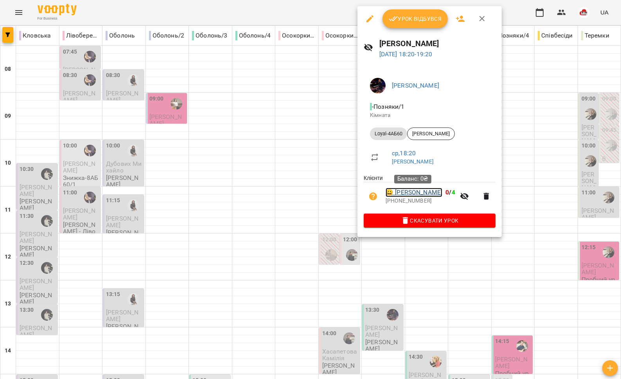
click at [411, 194] on link "😀 Зайцева Поліна" at bounding box center [414, 192] width 57 height 9
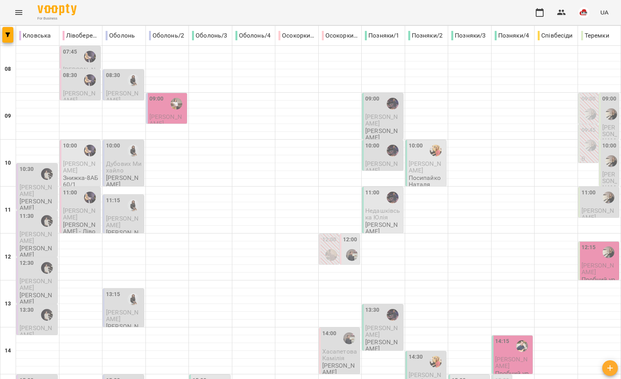
click at [419, 166] on span "[PERSON_NAME]" at bounding box center [425, 167] width 32 height 14
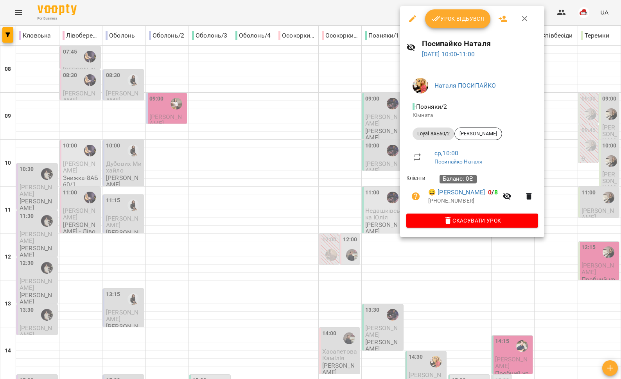
click at [448, 188] on div "Баланс: 0₴" at bounding box center [458, 179] width 37 height 20
click at [445, 192] on link "😀 Микита Нестеров" at bounding box center [456, 192] width 57 height 9
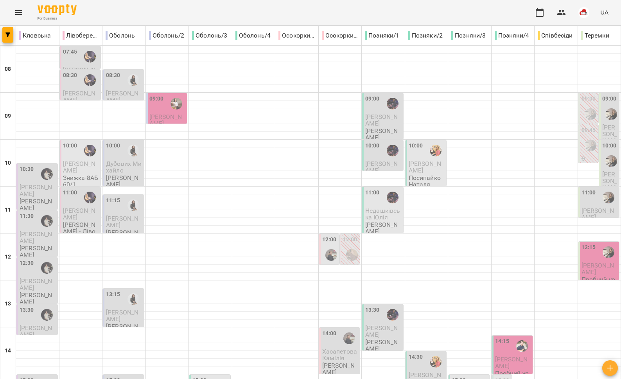
scroll to position [137, 0]
click at [418, 353] on div "14:30" at bounding box center [427, 362] width 36 height 18
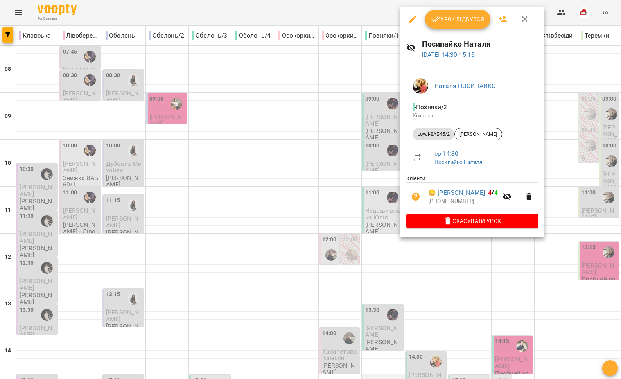
click at [381, 242] on div at bounding box center [310, 189] width 621 height 379
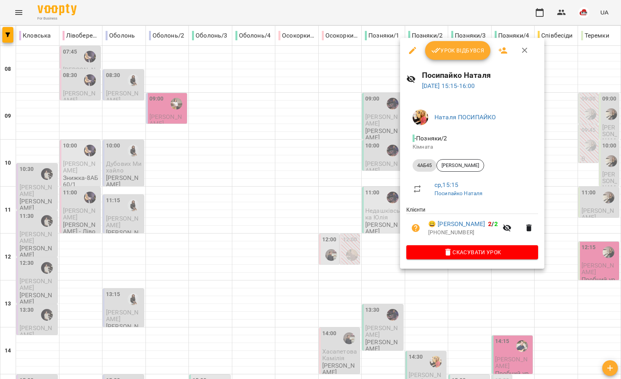
click at [381, 256] on div at bounding box center [310, 189] width 621 height 379
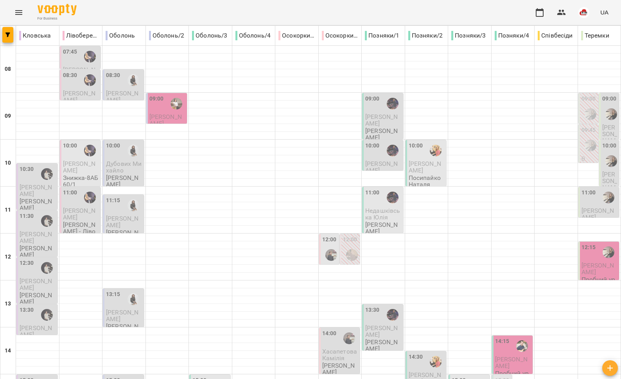
scroll to position [211, 0]
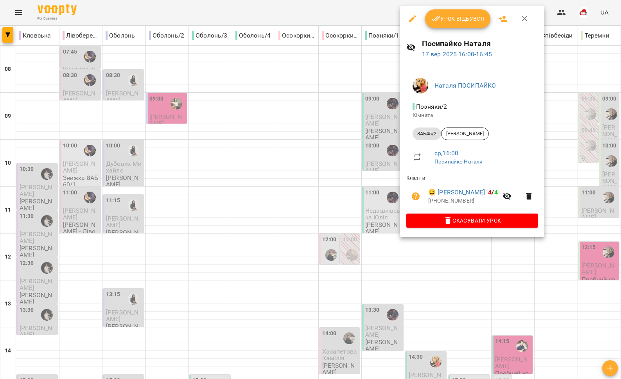
click at [388, 234] on div at bounding box center [310, 189] width 621 height 379
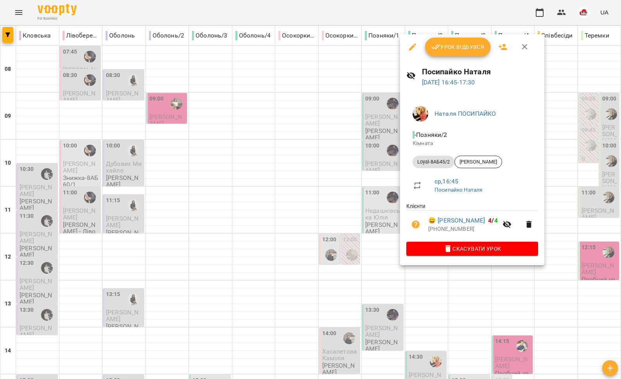
click at [384, 264] on div at bounding box center [310, 189] width 621 height 379
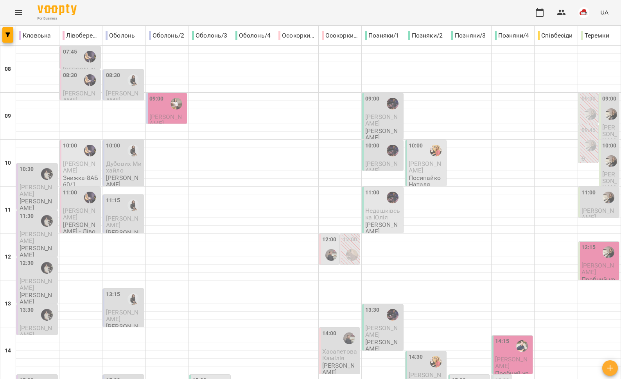
scroll to position [279, 0]
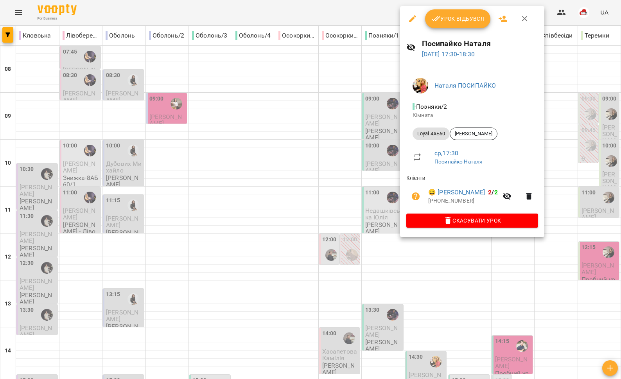
click at [383, 250] on div at bounding box center [310, 189] width 621 height 379
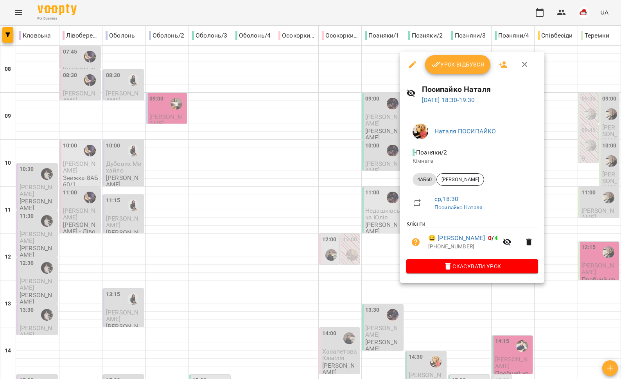
click at [386, 261] on div at bounding box center [310, 189] width 621 height 379
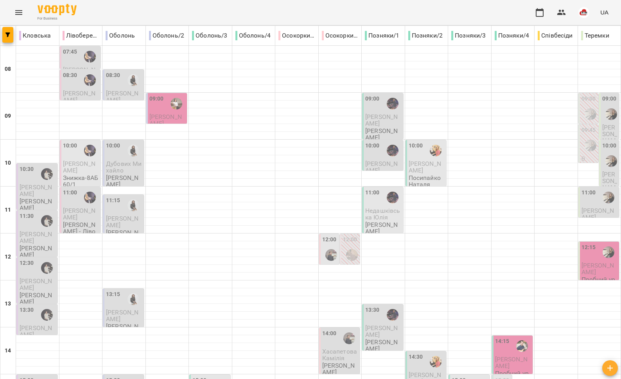
scroll to position [329, 0]
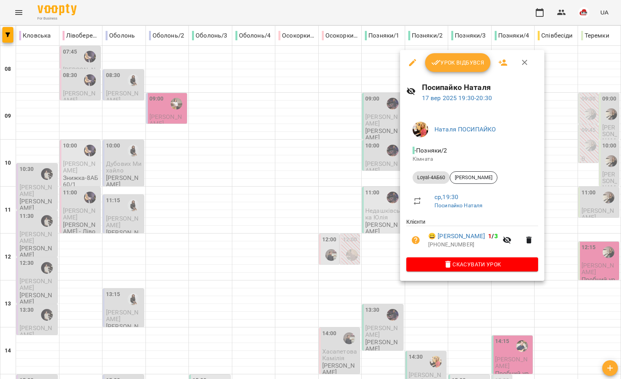
click at [384, 279] on div at bounding box center [310, 189] width 621 height 379
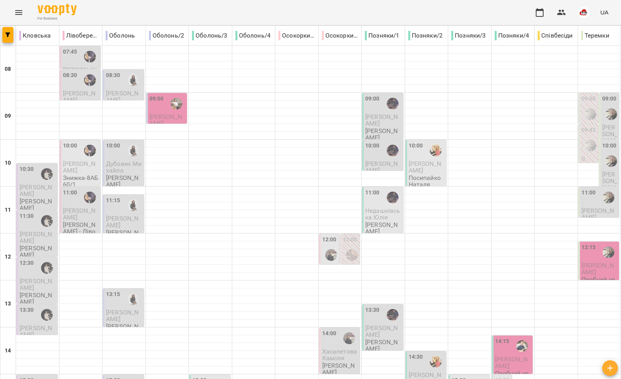
scroll to position [139, 0]
click at [458, 376] on div "15:00" at bounding box center [459, 385] width 14 height 18
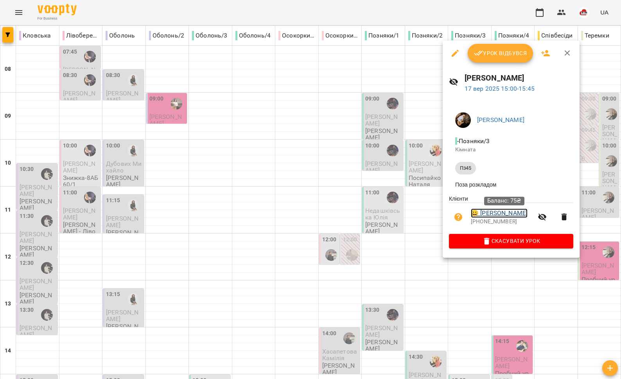
click at [496, 215] on link "😀 Чернець Владислав" at bounding box center [499, 212] width 57 height 9
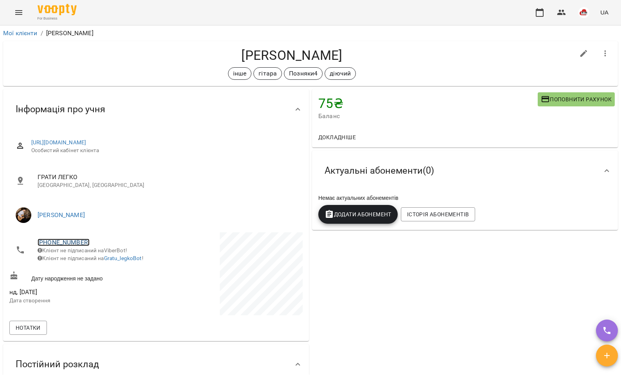
click at [71, 239] on link "+380990804716" at bounding box center [64, 242] width 52 height 7
click at [104, 267] on link at bounding box center [103, 271] width 41 height 16
drag, startPoint x: 342, startPoint y: 54, endPoint x: 227, endPoint y: 46, distance: 115.3
click at [224, 46] on div "Чернець Владислав інше гітара Позняки4 діючий" at bounding box center [310, 63] width 615 height 45
copy h4 "[PERSON_NAME]"
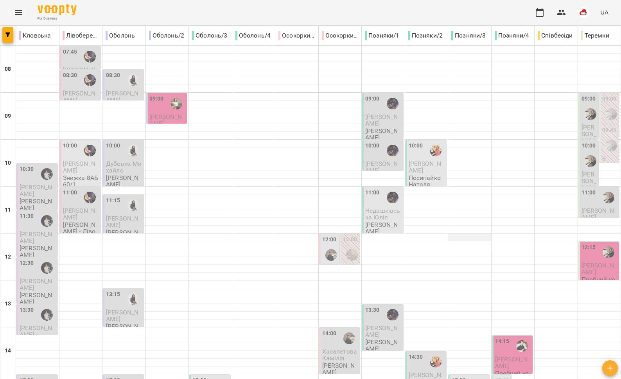
scroll to position [199, 0]
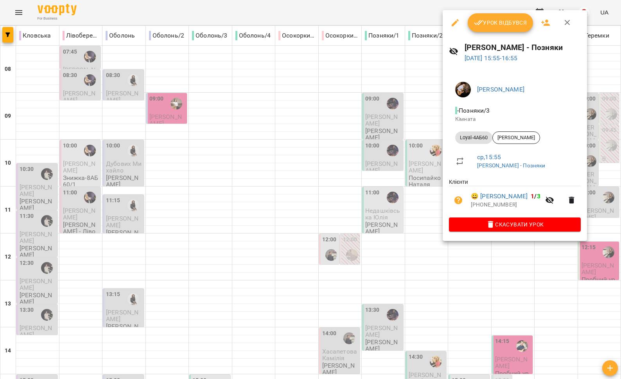
click at [415, 239] on div at bounding box center [310, 189] width 621 height 379
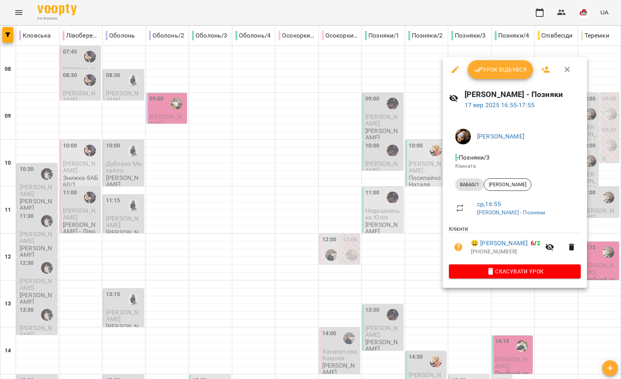
click at [407, 269] on div at bounding box center [310, 189] width 621 height 379
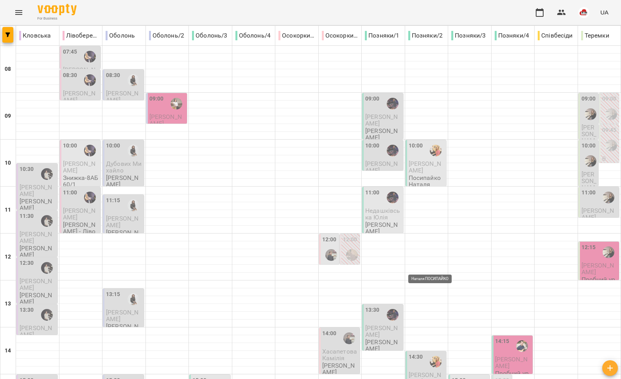
scroll to position [282, 0]
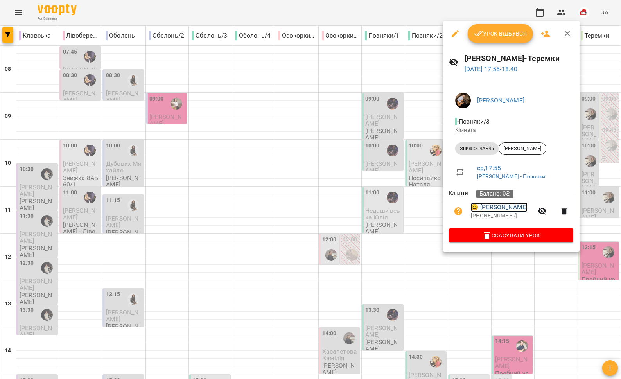
click at [488, 210] on link "😀 Дарина Жила" at bounding box center [499, 207] width 57 height 9
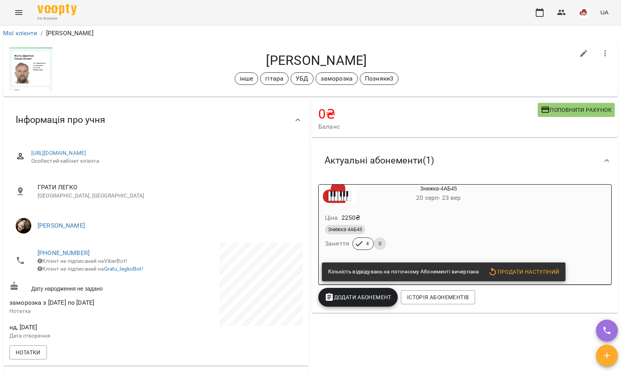
click at [66, 243] on li "+380679026216 Клієнт не підписаний на ViberBot! Клієнт не підписаний на Gratu_l…" at bounding box center [81, 261] width 145 height 36
click at [68, 249] on link "+380679026216" at bounding box center [64, 252] width 52 height 7
click at [104, 280] on link at bounding box center [103, 281] width 41 height 16
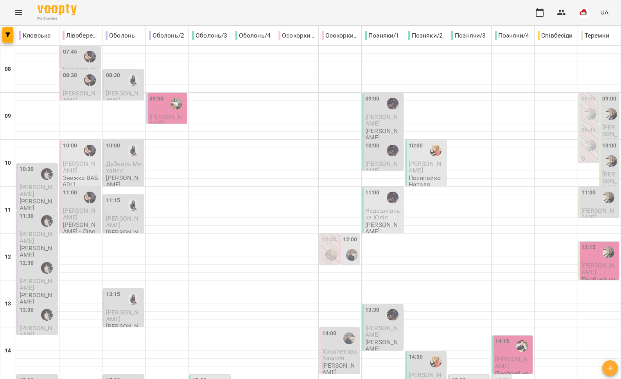
scroll to position [329, 0]
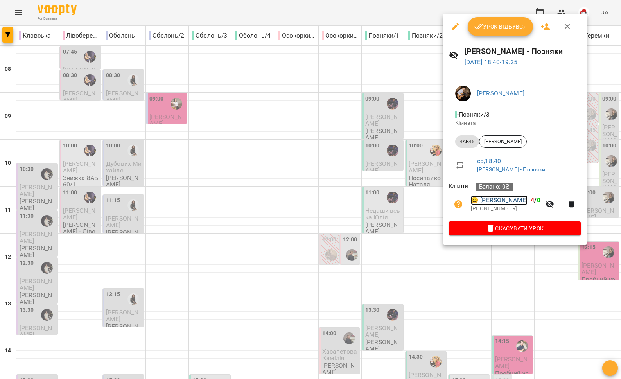
click at [492, 203] on link "😀 Гайдар Нікіта" at bounding box center [499, 200] width 57 height 9
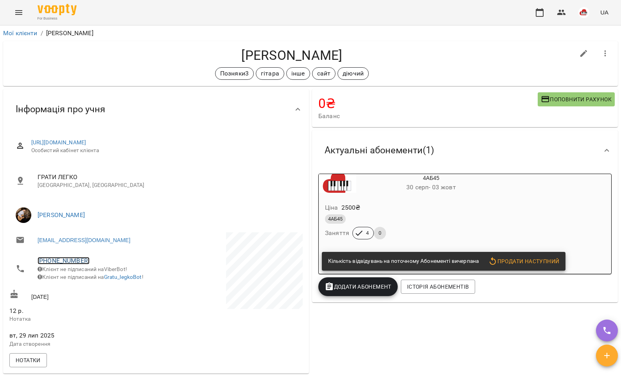
click at [80, 259] on link "+380632402301" at bounding box center [64, 260] width 52 height 7
click at [107, 294] on link at bounding box center [103, 290] width 41 height 16
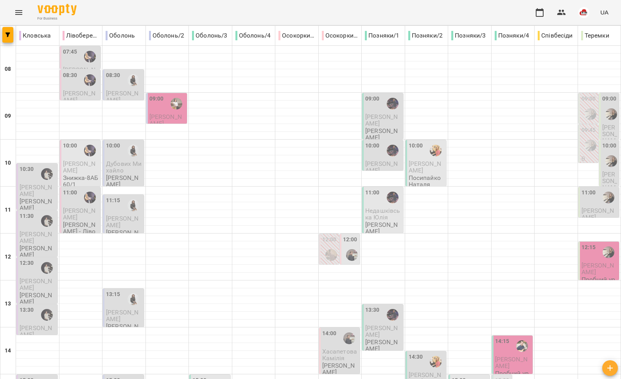
scroll to position [329, 0]
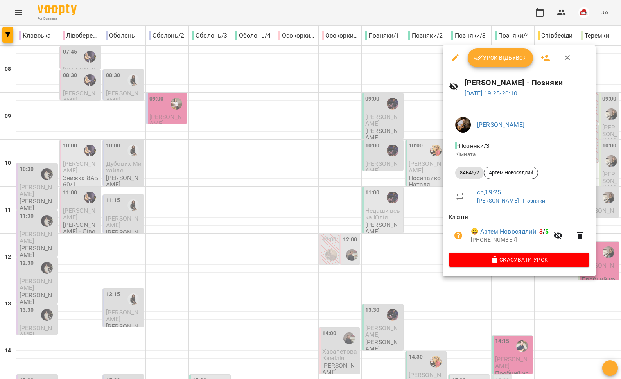
click at [405, 264] on div at bounding box center [310, 189] width 621 height 379
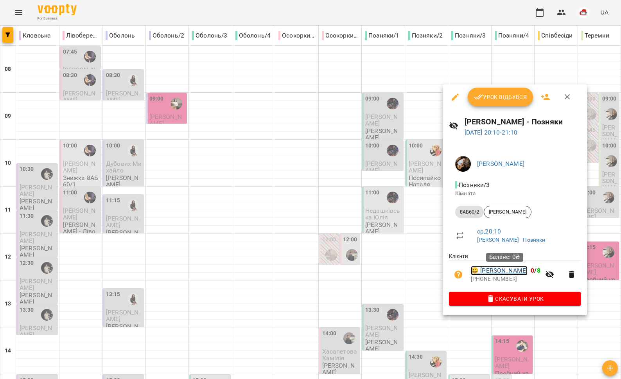
click at [485, 271] on link "😀 Вікторія Гороховець" at bounding box center [499, 270] width 57 height 9
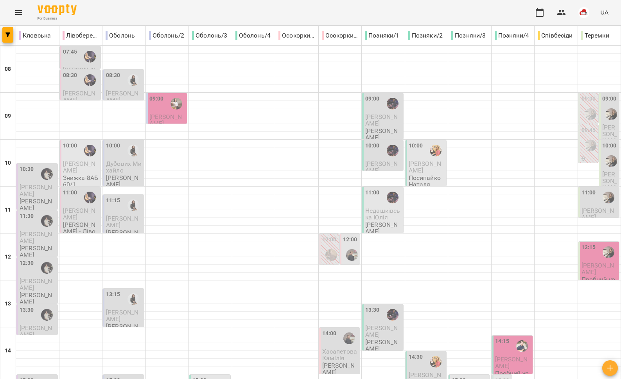
scroll to position [177, 0]
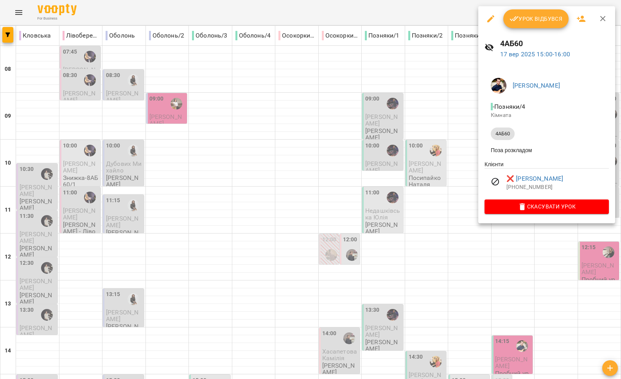
click at [452, 199] on div at bounding box center [310, 189] width 621 height 379
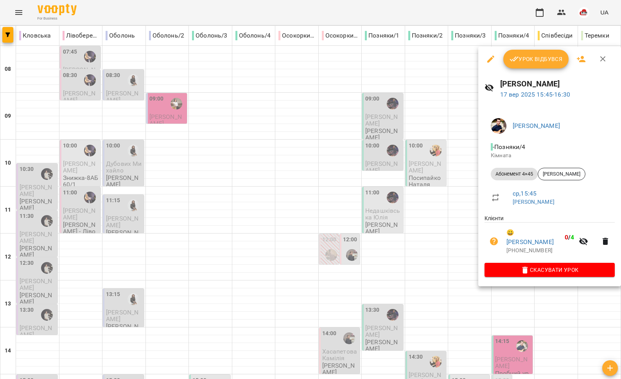
click at [427, 229] on div at bounding box center [310, 189] width 621 height 379
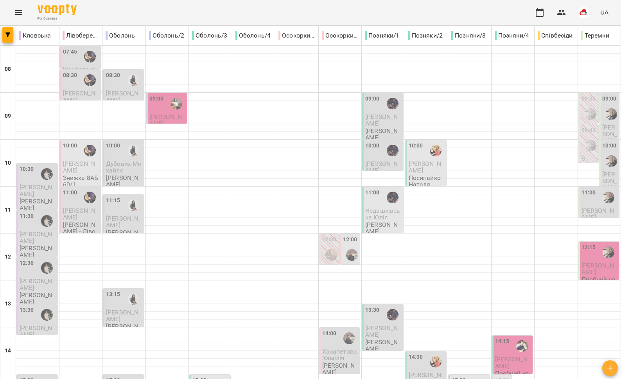
scroll to position [247, 0]
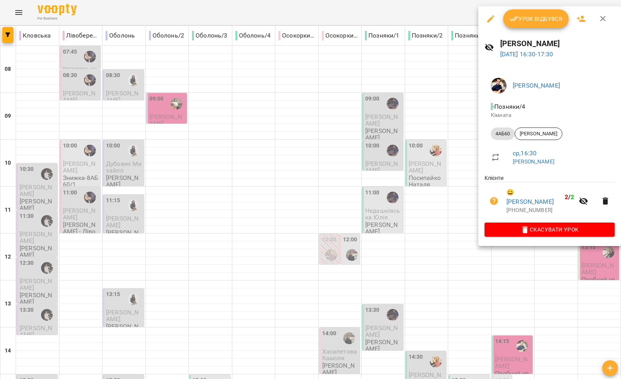
click at [448, 216] on div at bounding box center [310, 189] width 621 height 379
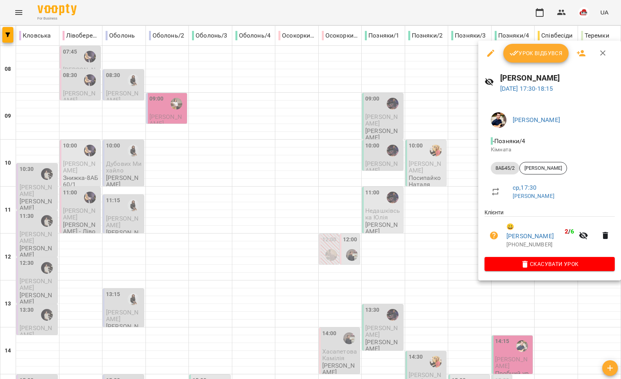
click at [436, 236] on div at bounding box center [310, 189] width 621 height 379
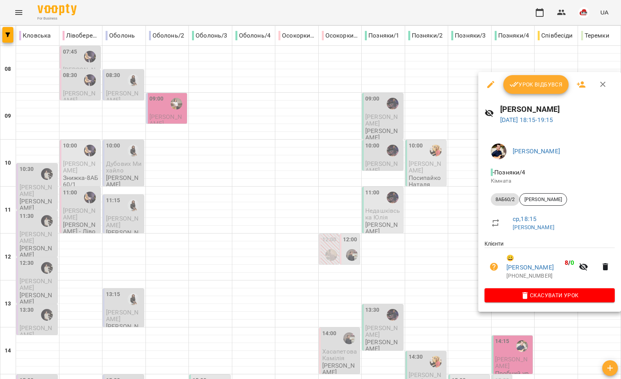
click at [417, 258] on div at bounding box center [310, 189] width 621 height 379
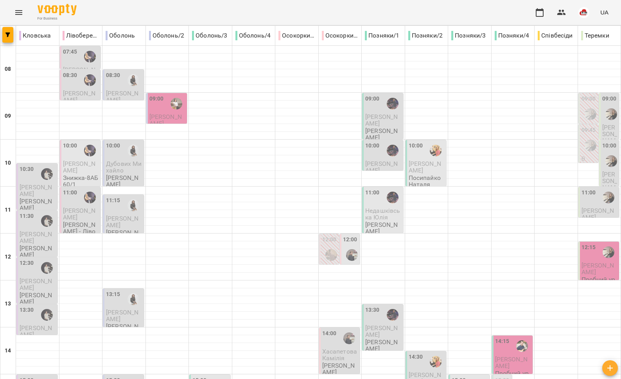
scroll to position [329, 0]
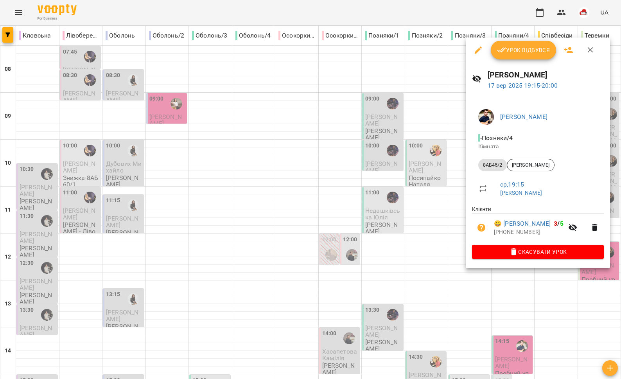
click at [462, 250] on div at bounding box center [310, 189] width 621 height 379
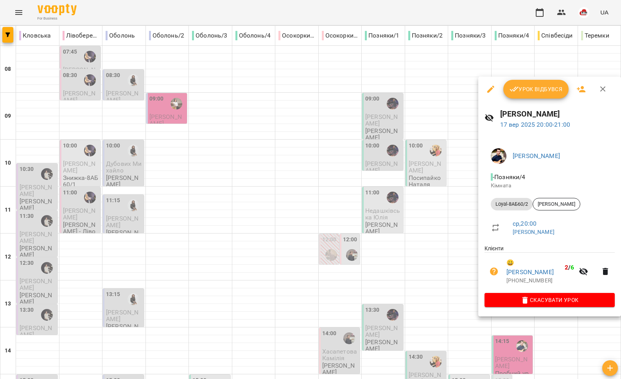
click at [438, 259] on div at bounding box center [310, 189] width 621 height 379
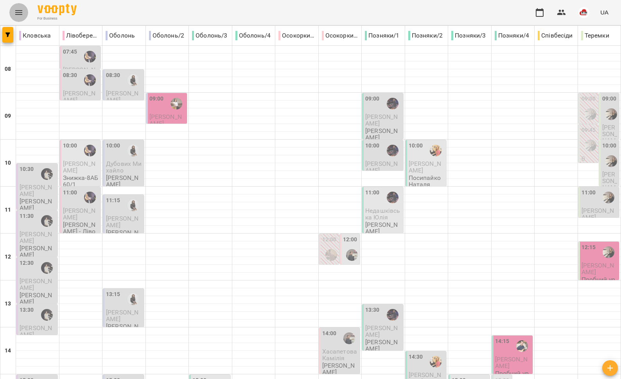
click at [17, 14] on icon "Menu" at bounding box center [18, 12] width 7 height 5
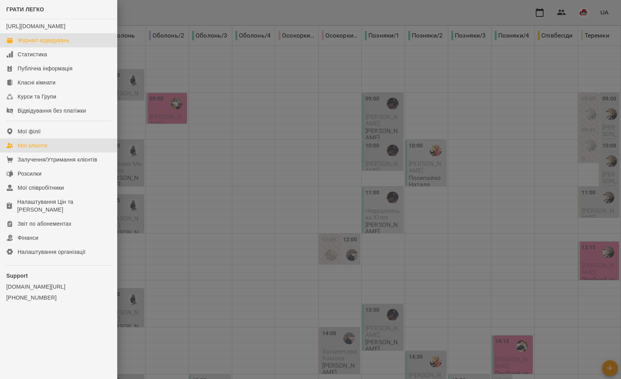
click at [47, 149] on div "Мої клієнти" at bounding box center [33, 146] width 30 height 8
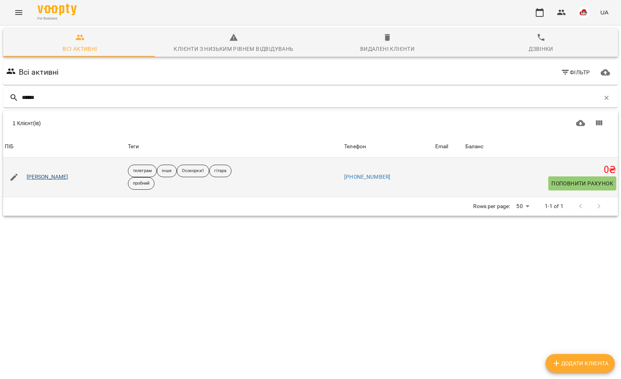
type input "******"
click at [43, 179] on link "Гудзій Віта" at bounding box center [48, 177] width 42 height 8
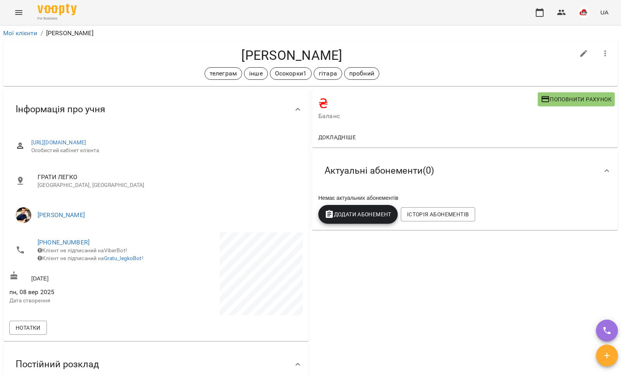
click at [18, 16] on icon "Menu" at bounding box center [18, 12] width 9 height 9
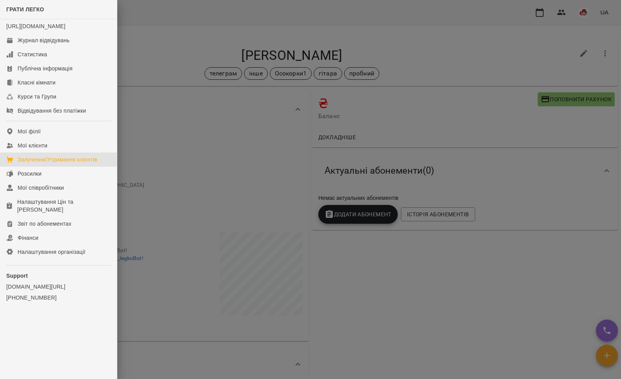
click at [59, 163] on div "Залучення/Утримання клієнтів" at bounding box center [58, 160] width 80 height 8
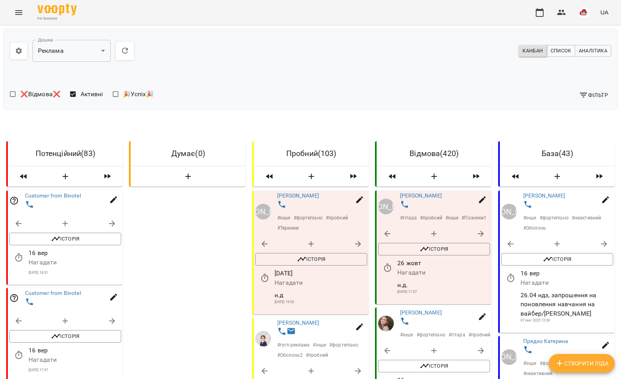
click at [10, 11] on button "Menu" at bounding box center [18, 12] width 19 height 19
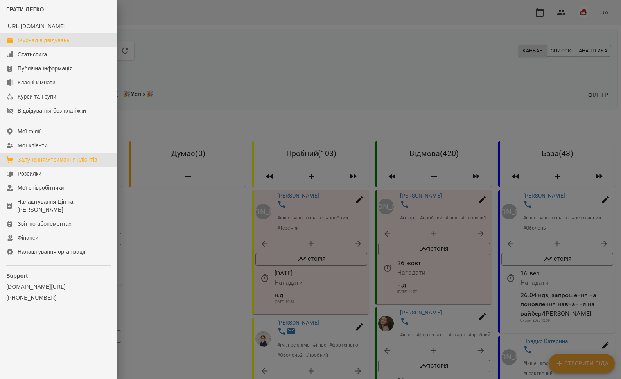
click at [47, 44] on div "Журнал відвідувань" at bounding box center [44, 40] width 52 height 8
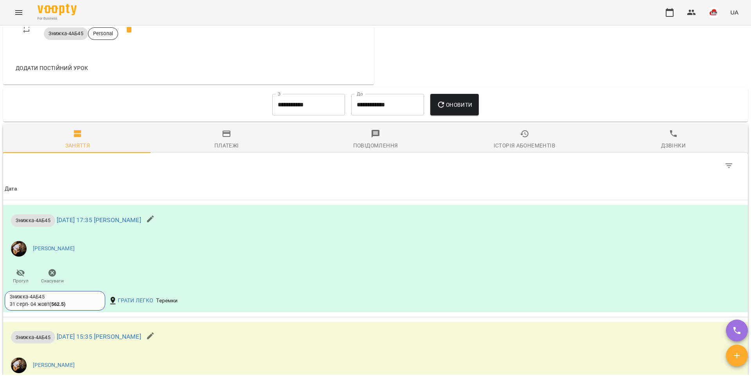
scroll to position [498, 0]
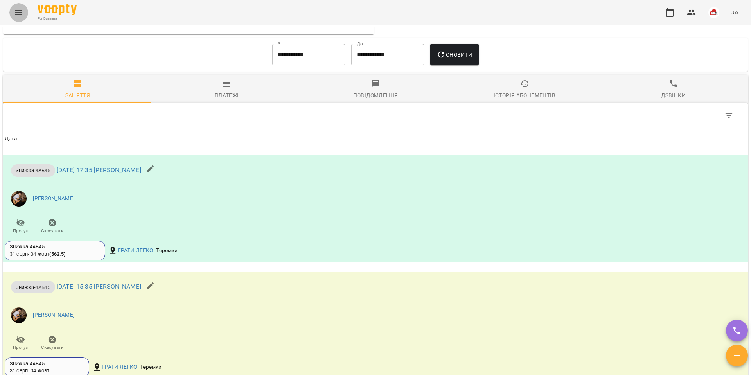
click at [23, 18] on button "Menu" at bounding box center [18, 12] width 19 height 19
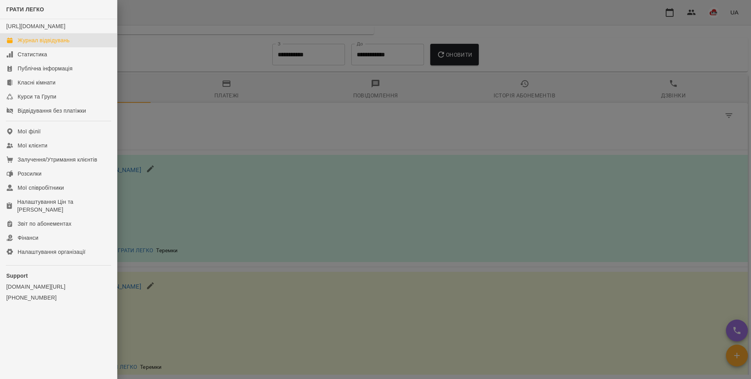
click at [34, 44] on div "Журнал відвідувань" at bounding box center [44, 40] width 52 height 8
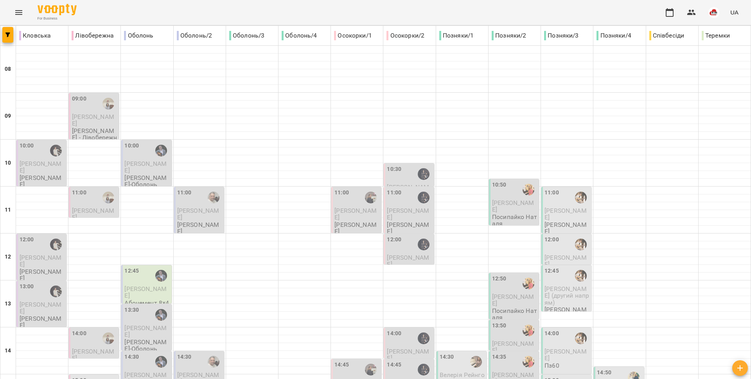
scroll to position [213, 0]
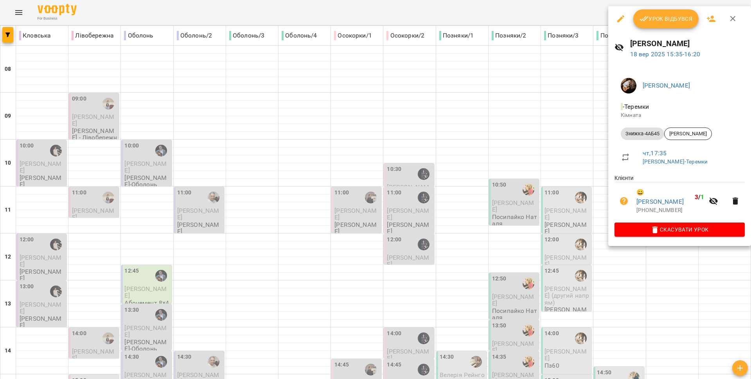
click at [515, 186] on div at bounding box center [375, 189] width 751 height 379
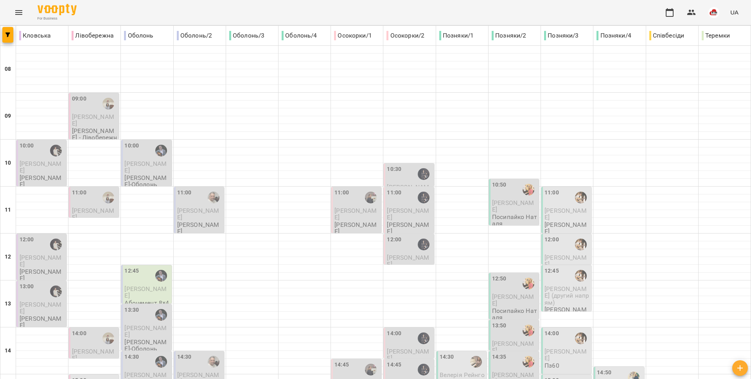
scroll to position [329, 0]
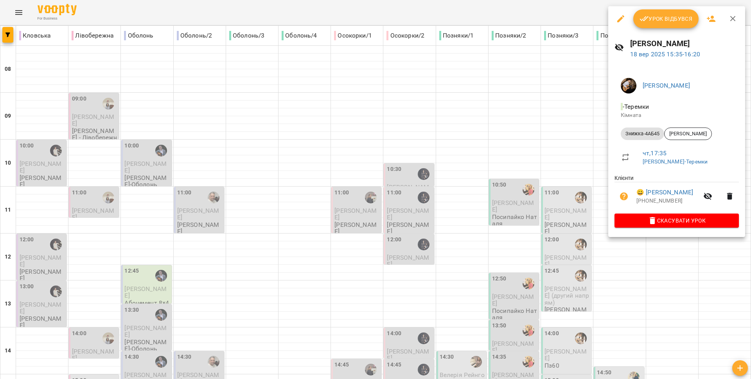
click at [622, 20] on icon "button" at bounding box center [620, 18] width 9 height 9
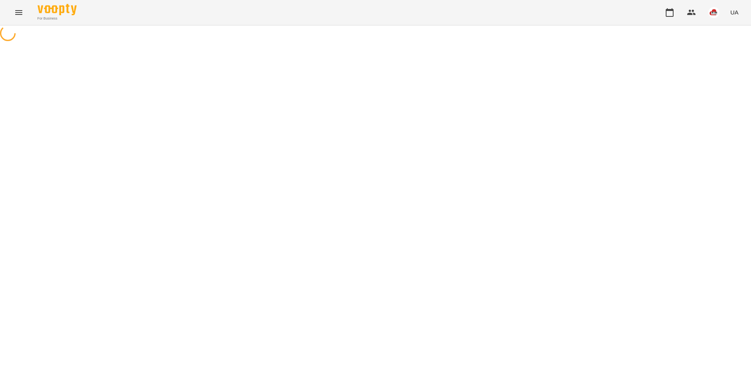
select select "**********"
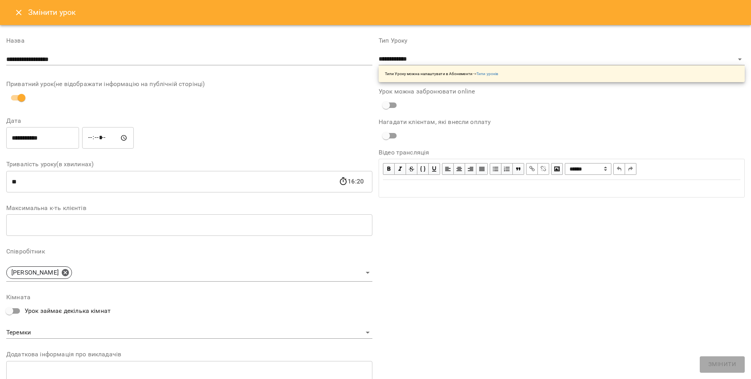
click at [114, 140] on input "*****" at bounding box center [108, 138] width 52 height 22
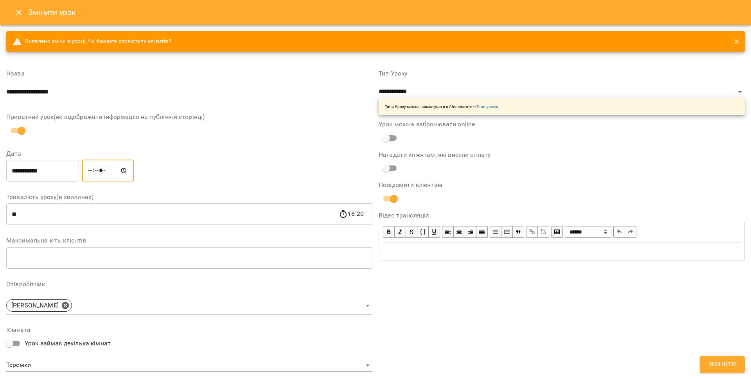
type input "*****"
click at [212, 137] on div "Приватний урок(не відображати інформацію на публічній сторінці)" at bounding box center [189, 126] width 366 height 24
click at [722, 362] on span "Змінити" at bounding box center [722, 364] width 28 height 10
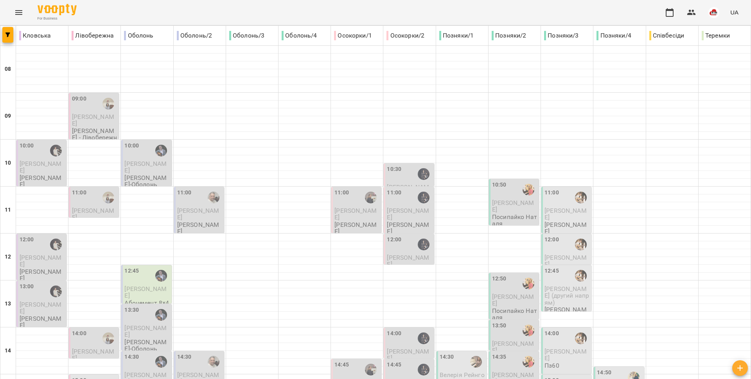
scroll to position [329, 0]
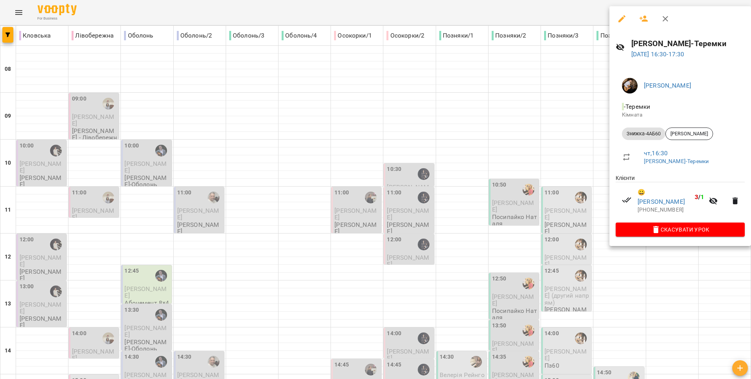
click at [420, 192] on div at bounding box center [375, 189] width 751 height 379
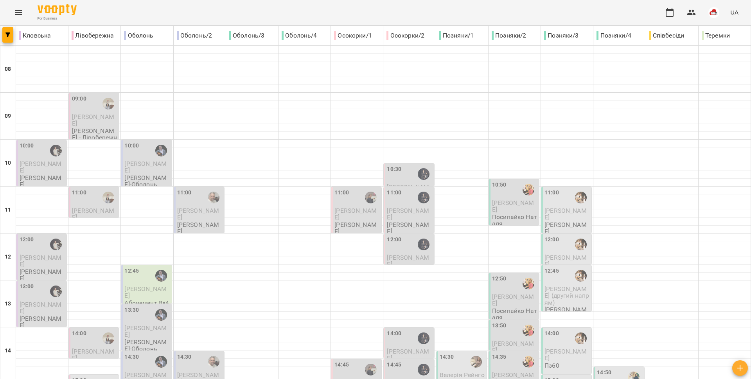
scroll to position [318, 0]
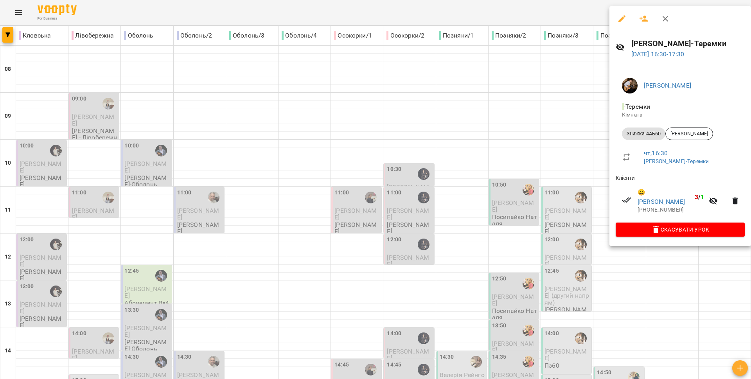
click at [544, 202] on div at bounding box center [375, 189] width 751 height 379
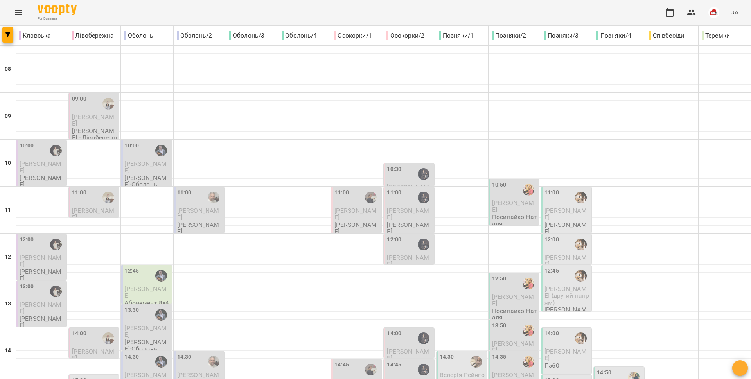
scroll to position [329, 0]
click at [23, 13] on button "Menu" at bounding box center [18, 12] width 19 height 19
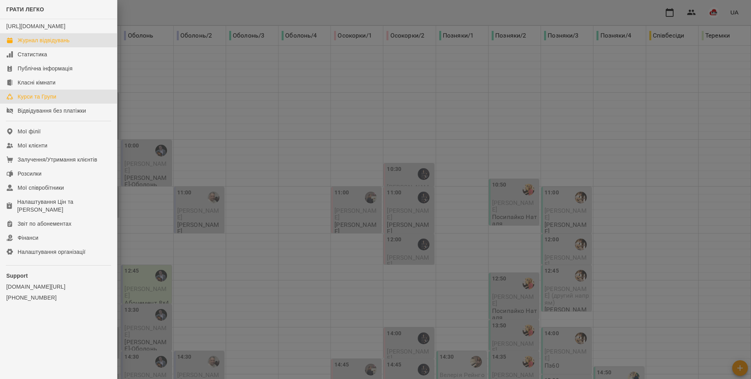
click at [47, 101] on div "Курси та Групи" at bounding box center [37, 97] width 39 height 8
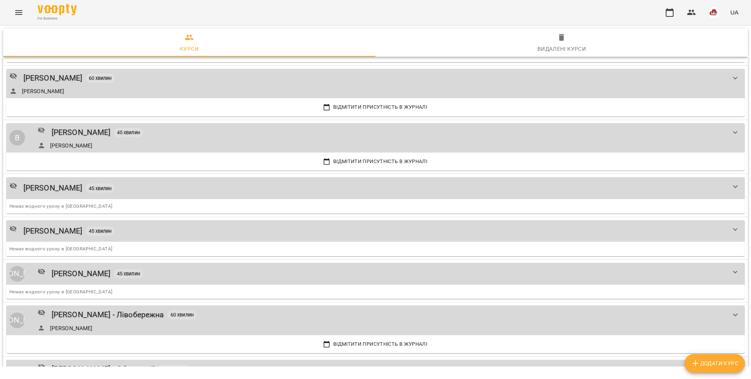
scroll to position [1166, 0]
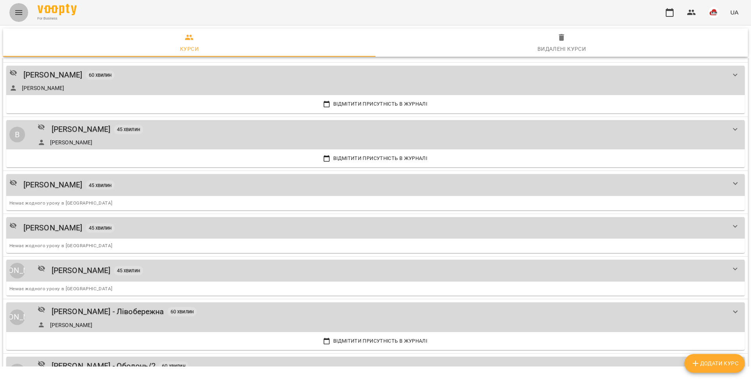
click at [20, 9] on icon "Menu" at bounding box center [18, 12] width 9 height 9
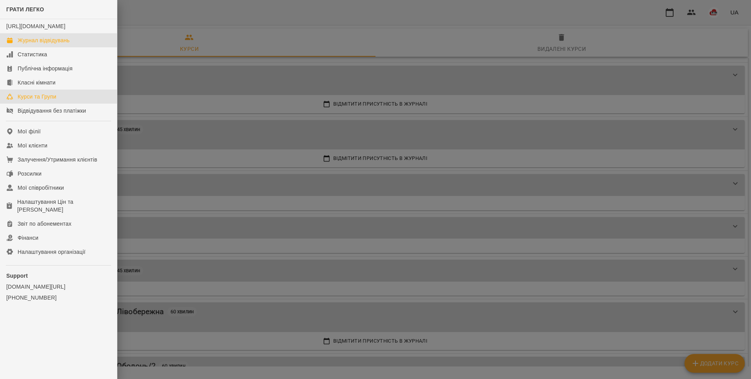
click at [40, 47] on link "Журнал відвідувань" at bounding box center [58, 40] width 117 height 14
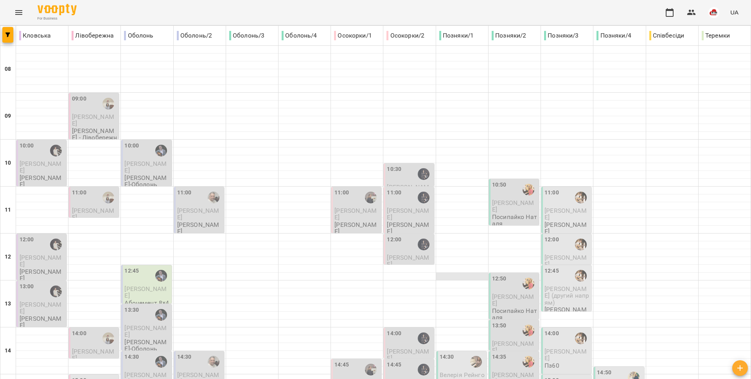
scroll to position [329, 0]
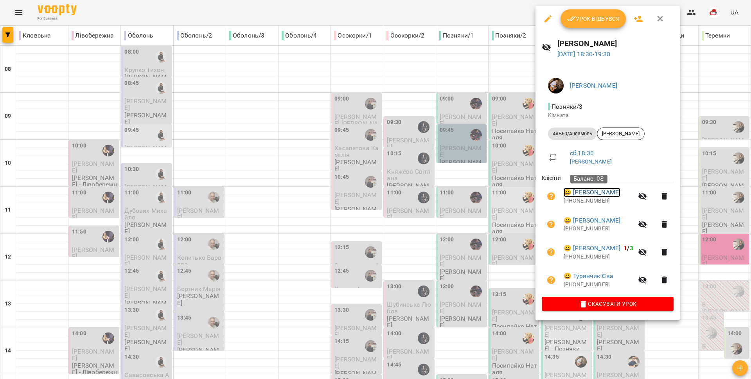
click at [597, 196] on link "😀 [PERSON_NAME]" at bounding box center [592, 192] width 57 height 9
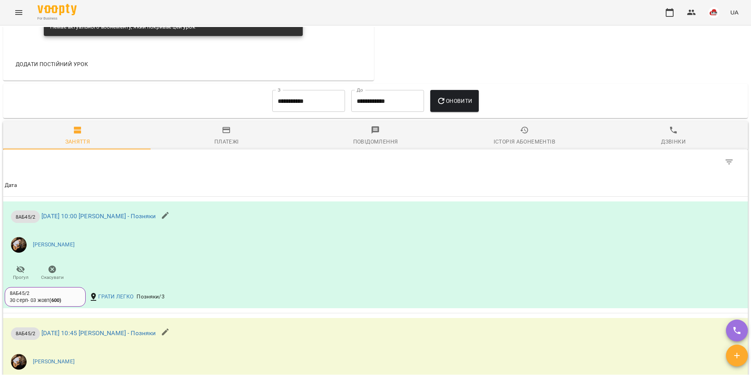
click at [515, 142] on div "Історія абонементів" at bounding box center [525, 141] width 62 height 9
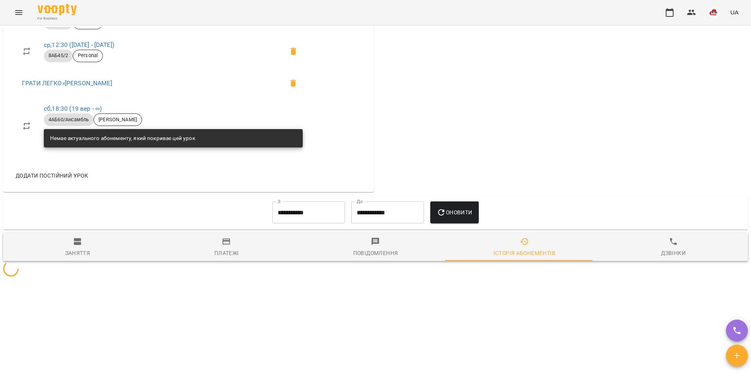
scroll to position [491, 0]
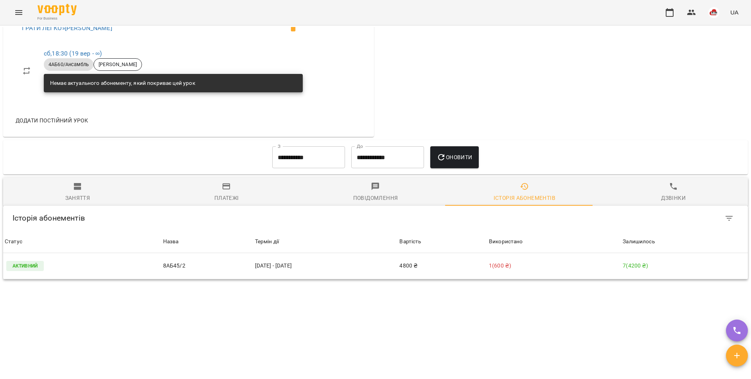
click at [288, 161] on input "**********" at bounding box center [308, 157] width 73 height 22
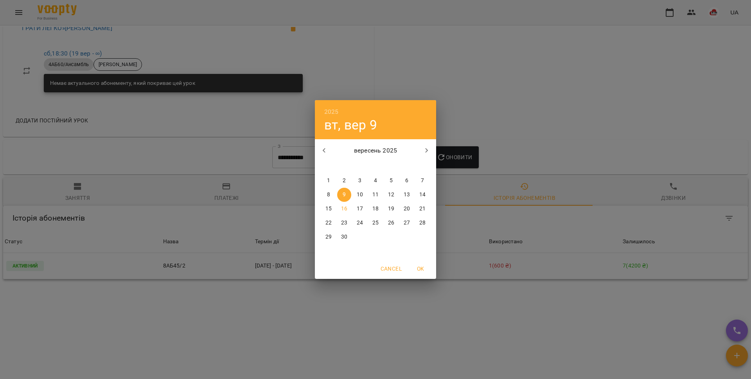
click at [327, 151] on icon "button" at bounding box center [324, 150] width 9 height 9
click at [345, 179] on p "1" at bounding box center [344, 181] width 3 height 8
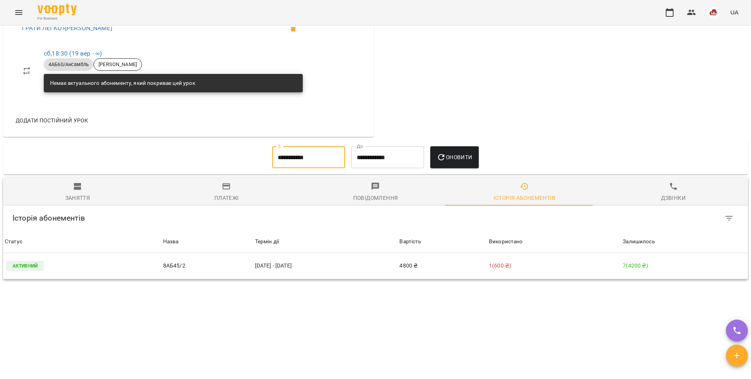
click at [445, 162] on span "Оновити" at bounding box center [454, 157] width 36 height 9
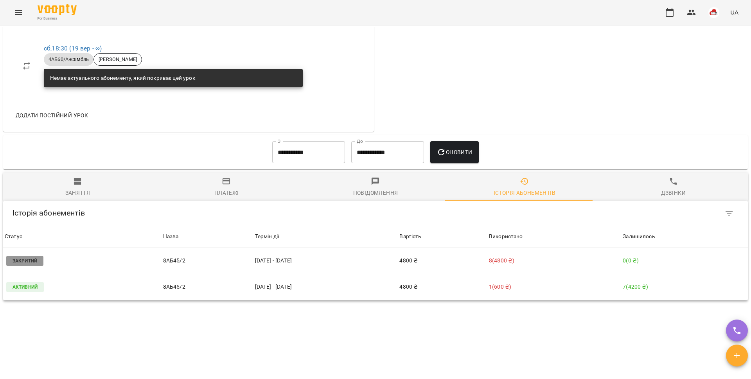
click at [302, 159] on input "**********" at bounding box center [308, 152] width 73 height 22
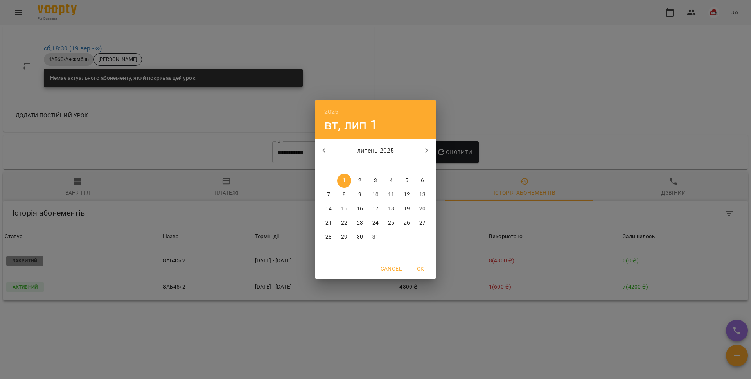
click at [324, 149] on icon "button" at bounding box center [324, 150] width 3 height 5
click at [349, 179] on span "1" at bounding box center [344, 181] width 14 height 8
type input "**********"
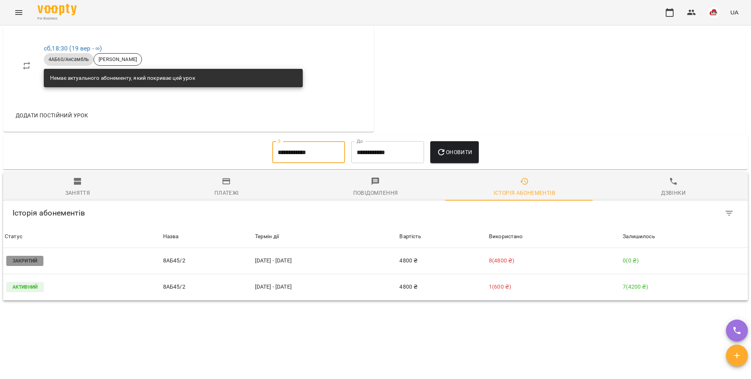
click at [459, 157] on span "Оновити" at bounding box center [454, 151] width 36 height 9
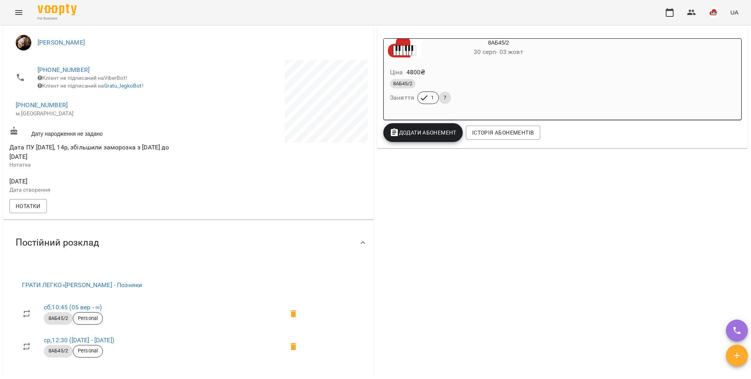
scroll to position [0, 0]
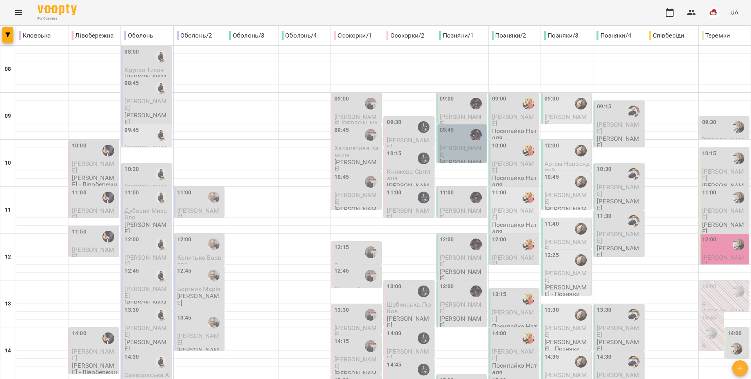
scroll to position [329, 0]
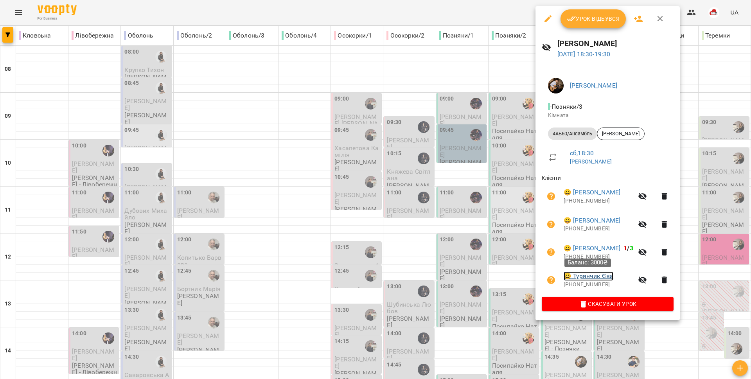
click at [601, 275] on link "😀 [PERSON_NAME]" at bounding box center [589, 275] width 50 height 9
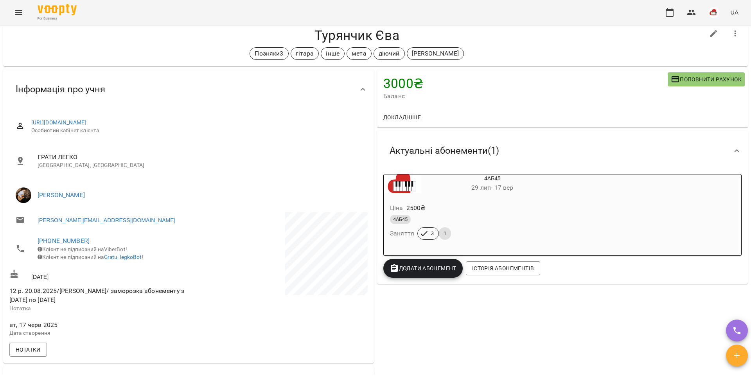
scroll to position [16, 0]
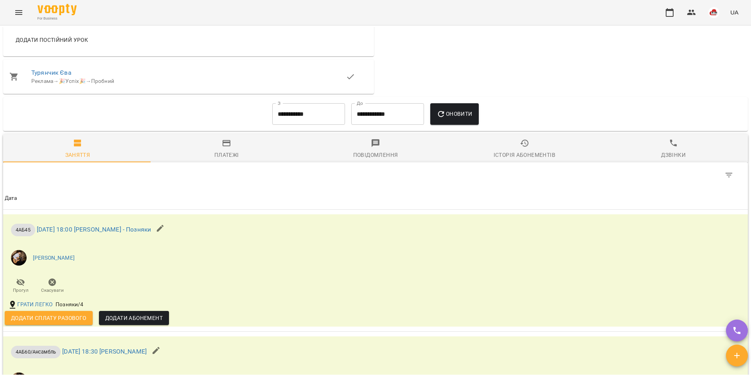
click at [522, 160] on div "Історія абонементів" at bounding box center [525, 154] width 62 height 9
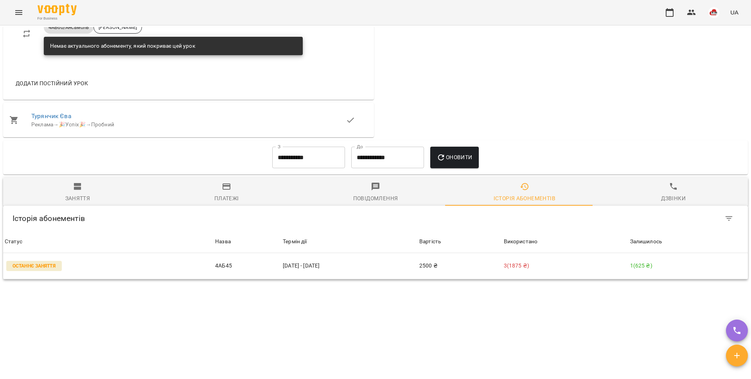
scroll to position [523, 0]
click at [311, 156] on input "**********" at bounding box center [308, 158] width 73 height 22
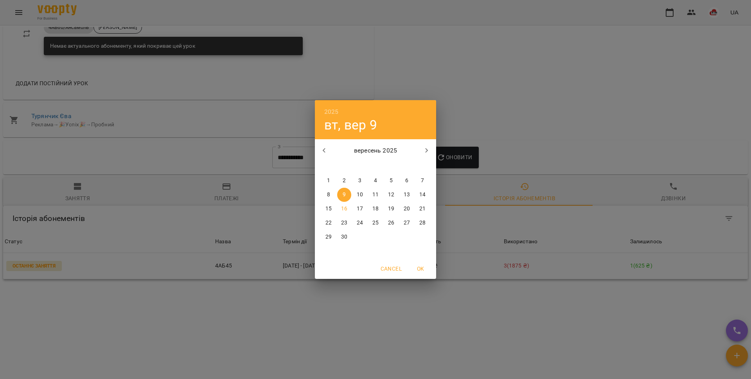
click at [328, 149] on icon "button" at bounding box center [324, 150] width 9 height 9
click at [417, 178] on span "1" at bounding box center [422, 181] width 14 height 8
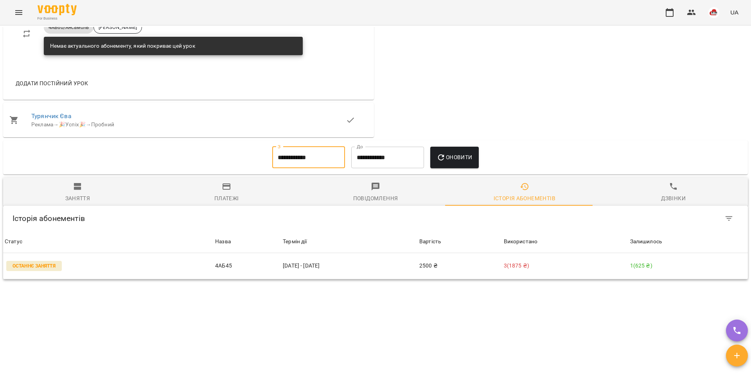
click at [444, 162] on icon "button" at bounding box center [440, 157] width 9 height 9
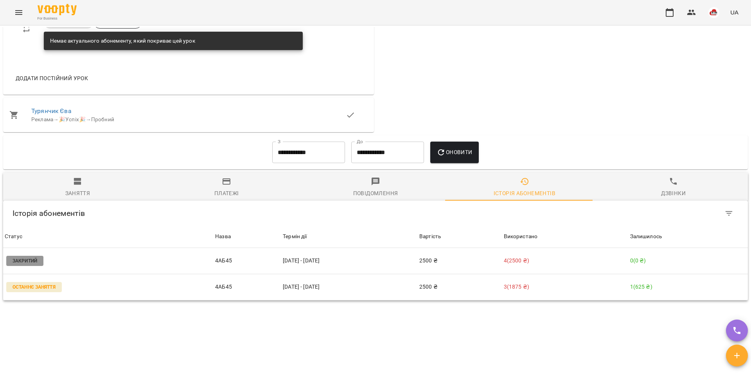
click at [307, 157] on input "**********" at bounding box center [308, 153] width 73 height 22
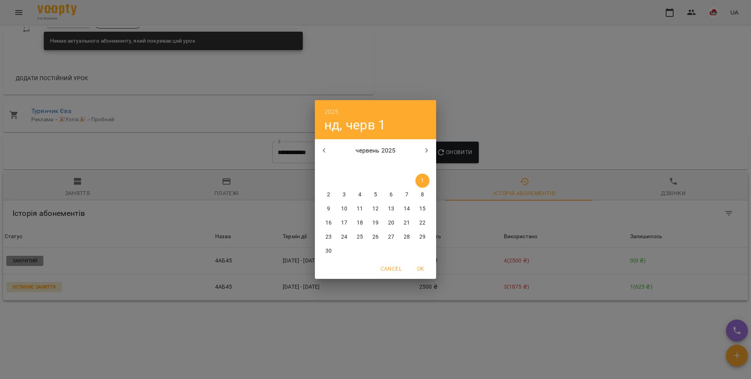
click at [326, 151] on icon "button" at bounding box center [324, 150] width 9 height 9
click at [408, 178] on span "1" at bounding box center [407, 181] width 14 height 8
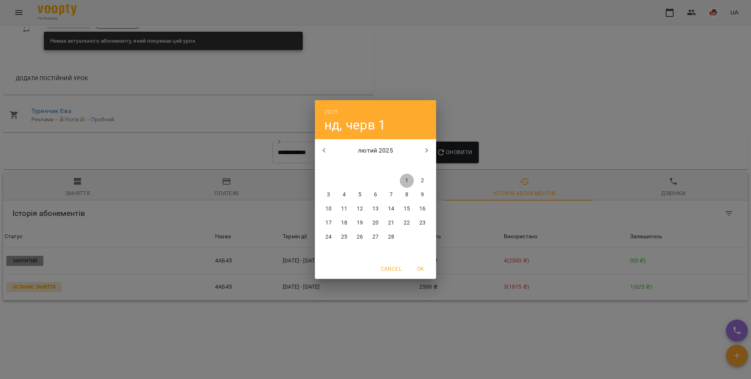
type input "**********"
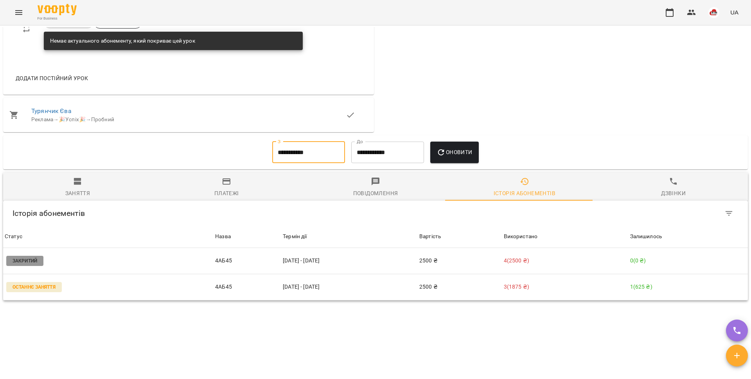
click at [450, 157] on span "Оновити" at bounding box center [454, 151] width 36 height 9
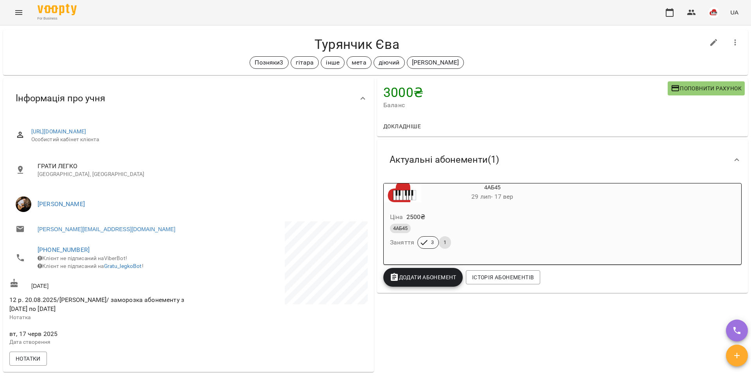
scroll to position [0, 0]
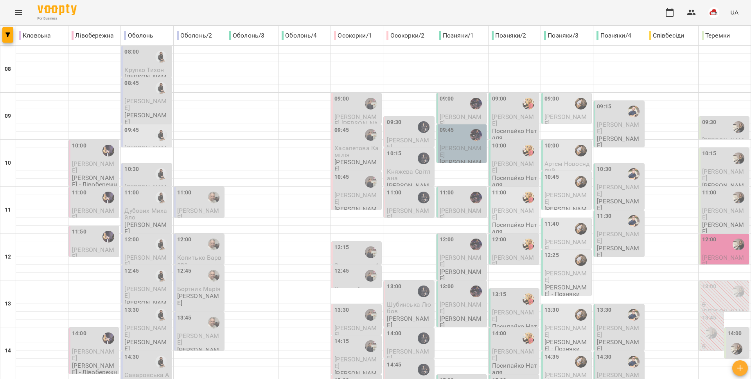
scroll to position [329, 0]
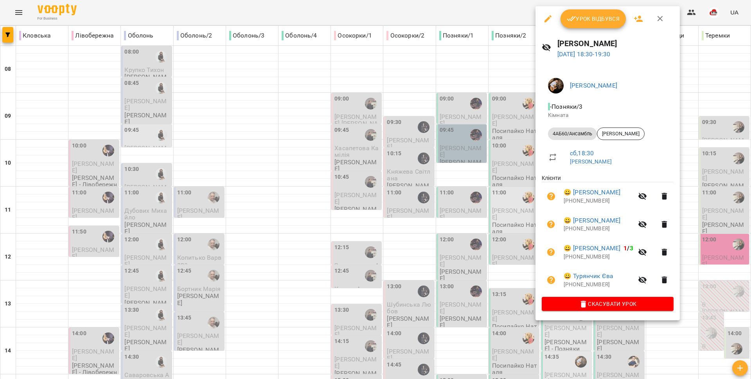
click at [442, 236] on div at bounding box center [375, 189] width 751 height 379
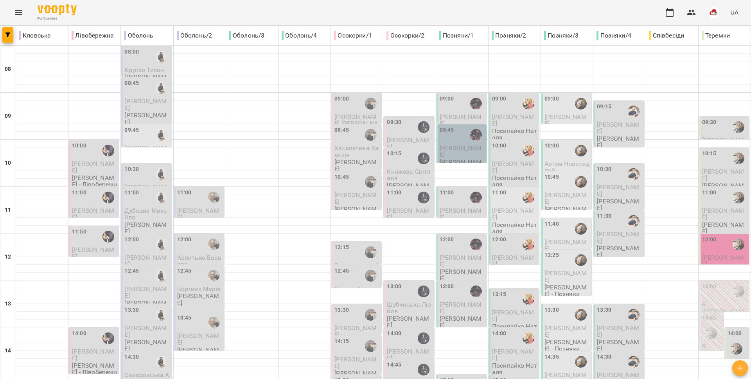
click at [8, 14] on div "For Business UA" at bounding box center [375, 12] width 751 height 25
click at [16, 13] on icon "Menu" at bounding box center [18, 12] width 9 height 9
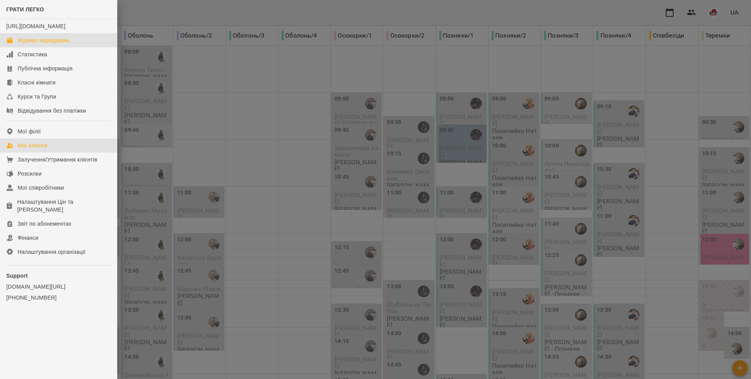
click at [52, 153] on link "Мої клієнти" at bounding box center [58, 145] width 117 height 14
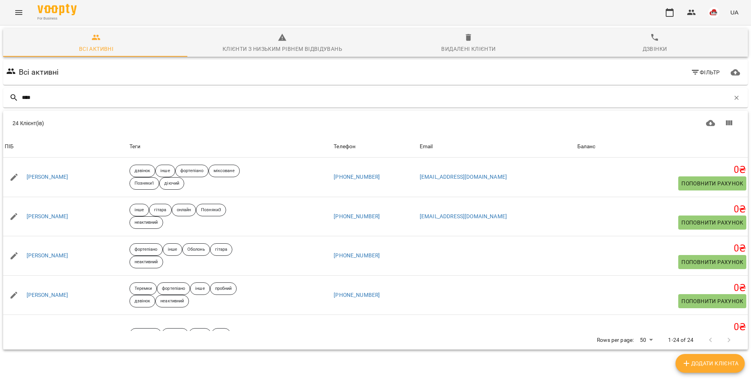
type input "****"
click at [16, 14] on icon "Menu" at bounding box center [18, 12] width 9 height 9
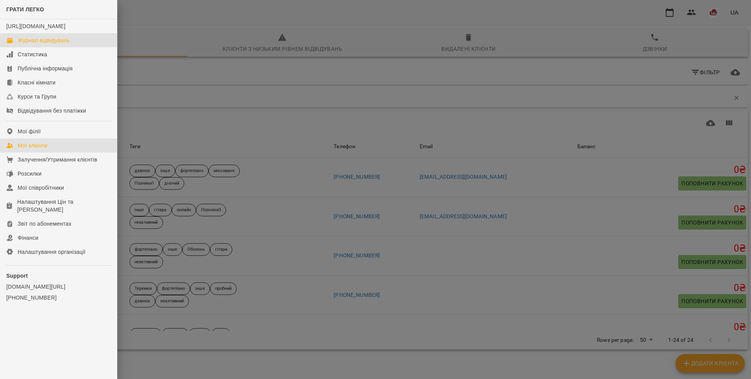
click at [29, 44] on div "Журнал відвідувань" at bounding box center [44, 40] width 52 height 8
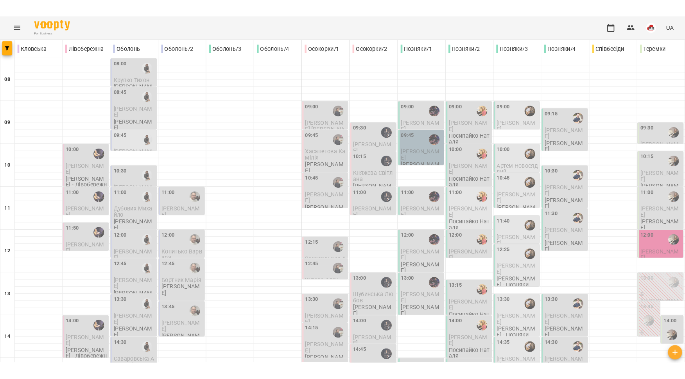
scroll to position [329, 0]
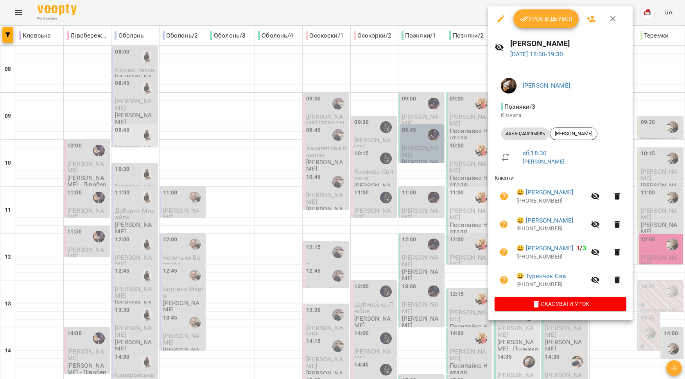
click at [312, 197] on div at bounding box center [342, 189] width 685 height 379
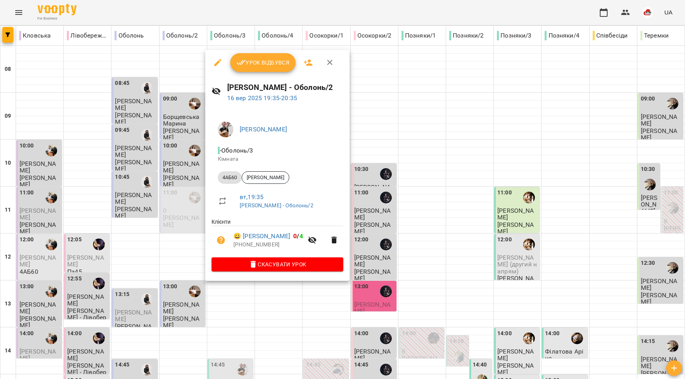
click at [175, 206] on div at bounding box center [342, 189] width 685 height 379
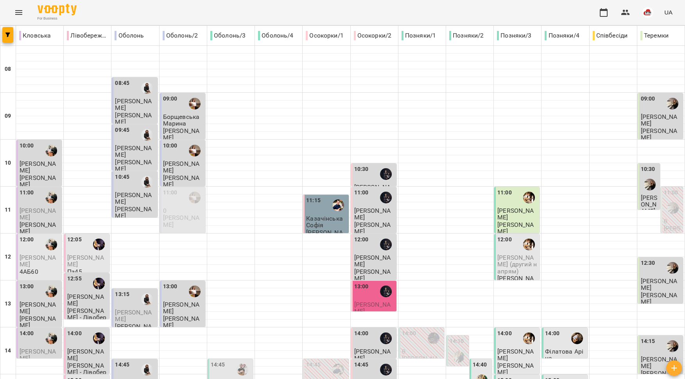
scroll to position [17, 0]
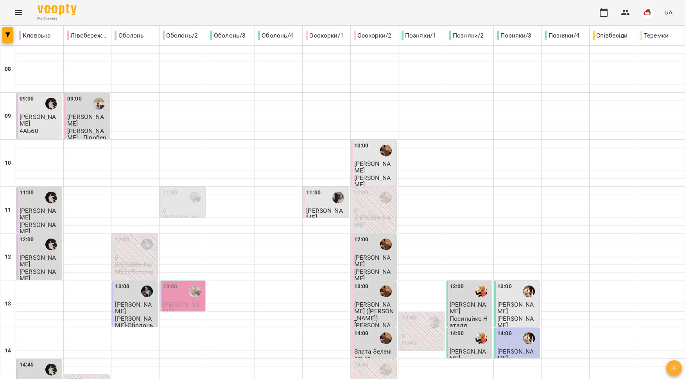
scroll to position [329, 0]
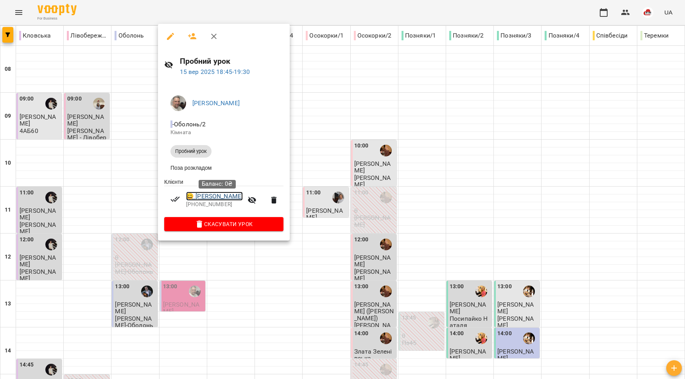
click at [212, 201] on link "😀 [PERSON_NAME]" at bounding box center [214, 196] width 57 height 9
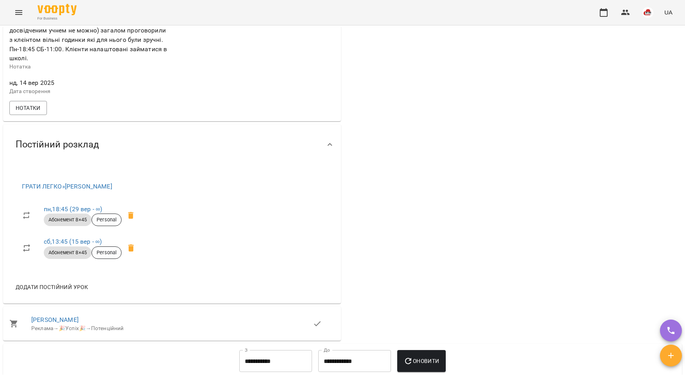
scroll to position [569, 0]
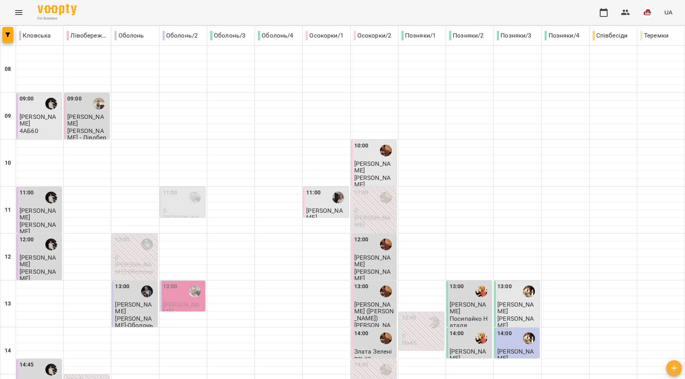
scroll to position [329, 0]
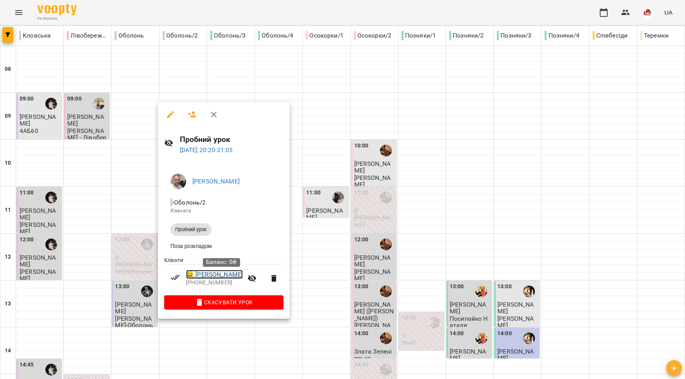
click at [206, 274] on link "😀 [PERSON_NAME]" at bounding box center [214, 274] width 57 height 9
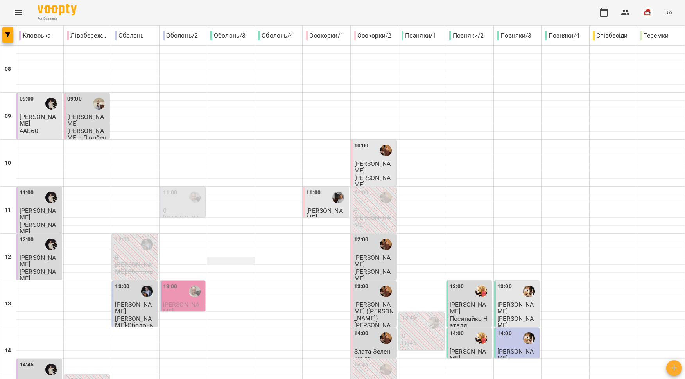
scroll to position [41, 0]
click at [186, 282] on div at bounding box center [195, 291] width 18 height 18
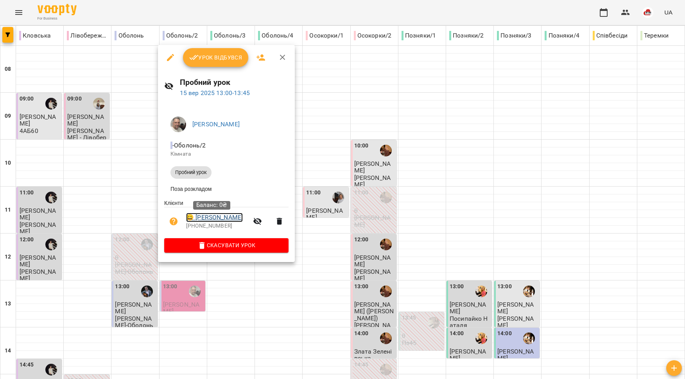
click at [205, 219] on link "😀 [PERSON_NAME]" at bounding box center [214, 217] width 57 height 9
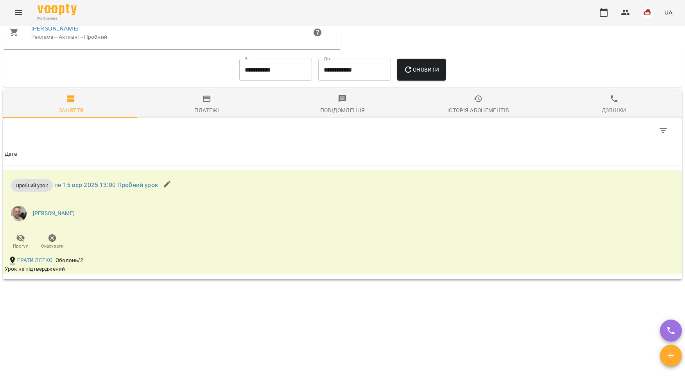
scroll to position [570, 0]
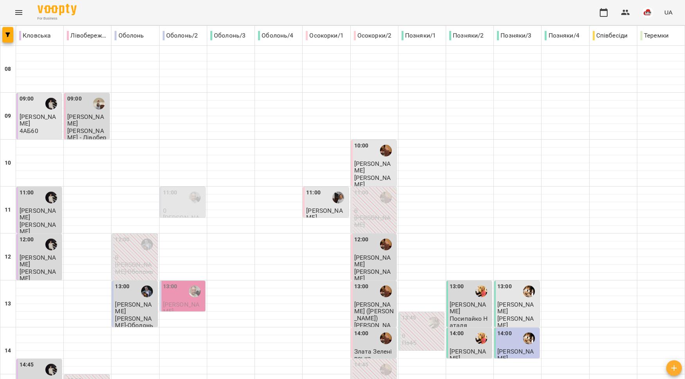
scroll to position [329, 0]
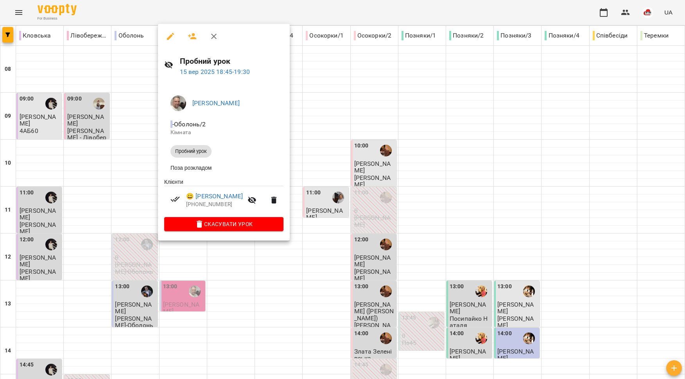
click at [329, 138] on div at bounding box center [342, 189] width 685 height 379
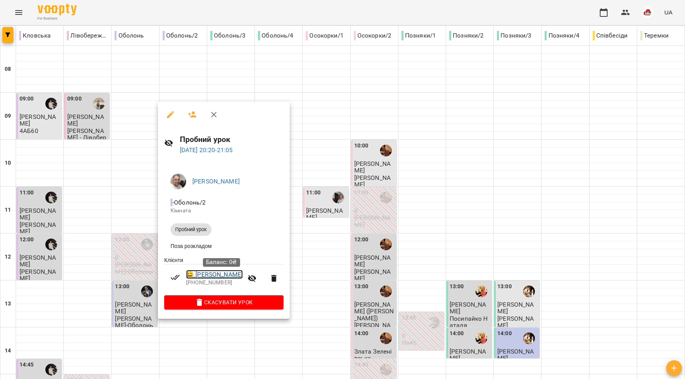
click at [207, 277] on link "😀 [PERSON_NAME]" at bounding box center [214, 274] width 57 height 9
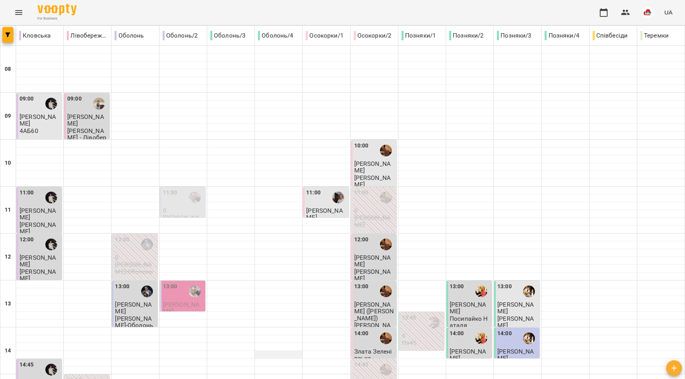
scroll to position [178, 0]
click at [181, 282] on div "13:00" at bounding box center [183, 291] width 41 height 18
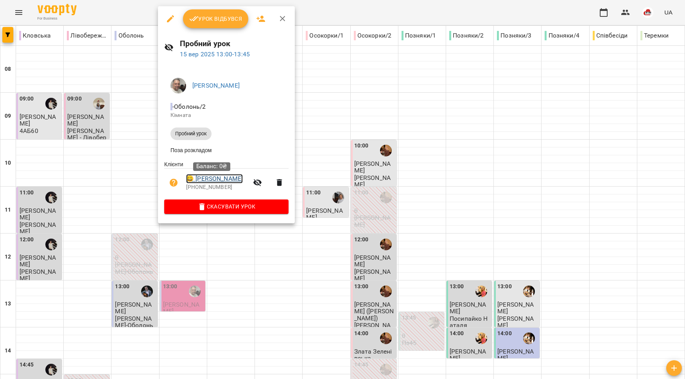
click at [204, 182] on link "😀 [PERSON_NAME]" at bounding box center [214, 178] width 57 height 9
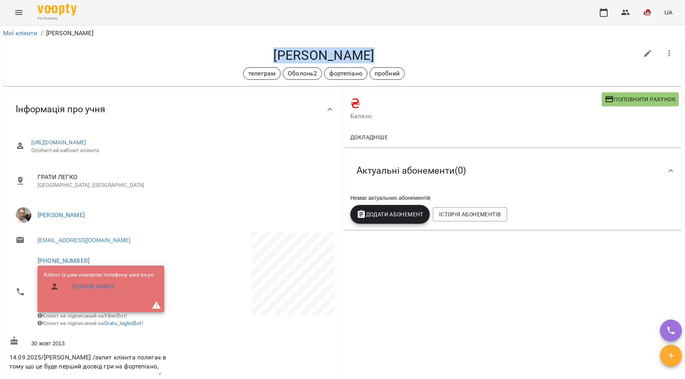
drag, startPoint x: 367, startPoint y: 57, endPoint x: 268, endPoint y: 52, distance: 99.5
click at [268, 52] on h4 "[PERSON_NAME]" at bounding box center [323, 55] width 629 height 16
copy h4 "[PERSON_NAME]"
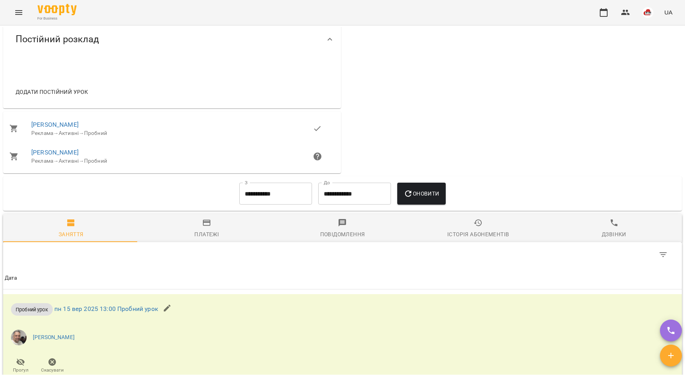
scroll to position [519, 0]
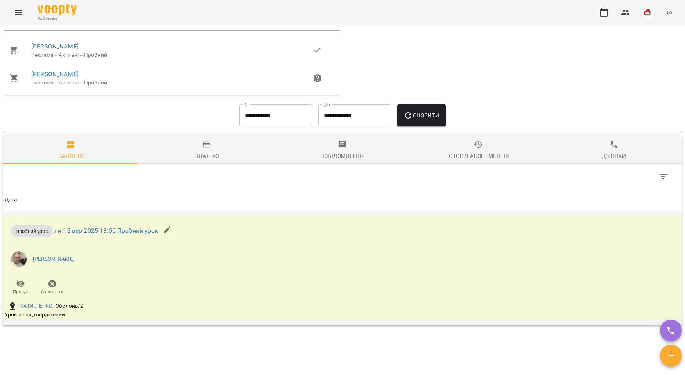
click at [165, 231] on icon "button" at bounding box center [167, 229] width 9 height 9
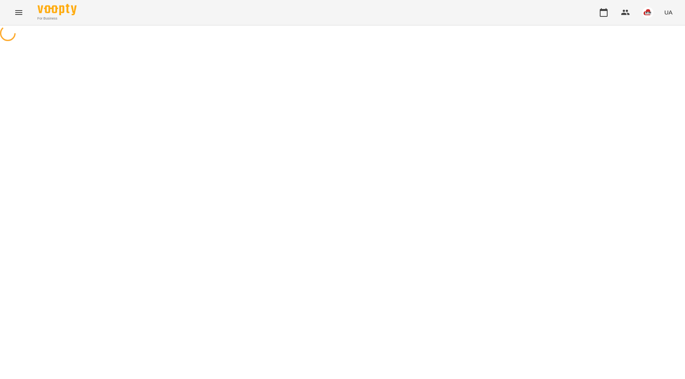
select select "**********"
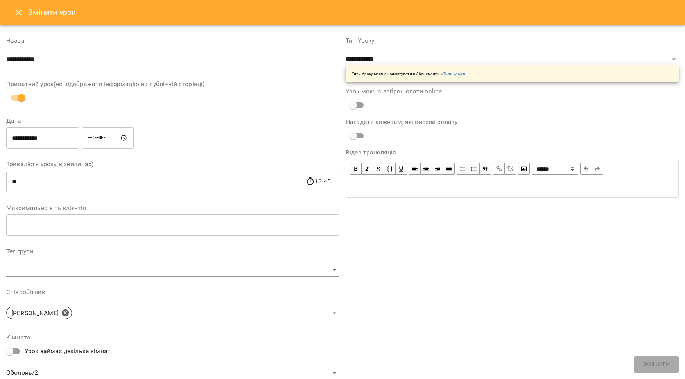
click at [25, 16] on button "Close" at bounding box center [18, 12] width 19 height 19
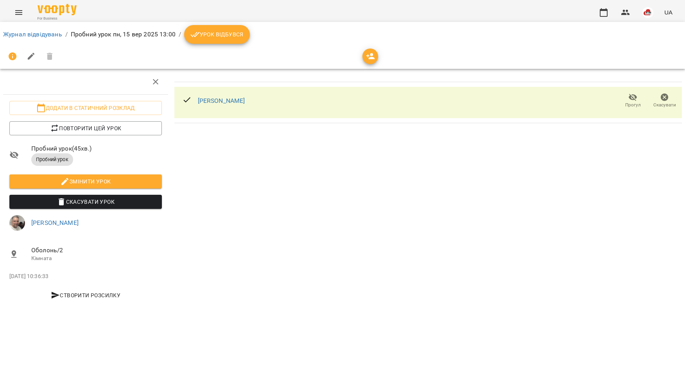
click at [670, 99] on span "Скасувати" at bounding box center [665, 101] width 22 height 16
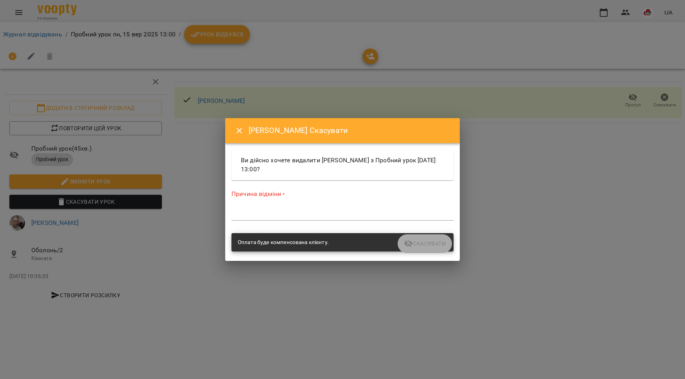
click at [284, 219] on div "*" at bounding box center [343, 214] width 222 height 13
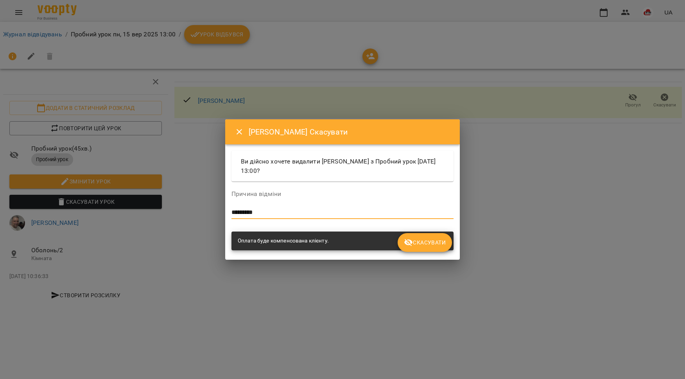
type textarea "*********"
click at [408, 237] on button "Скасувати" at bounding box center [425, 242] width 54 height 19
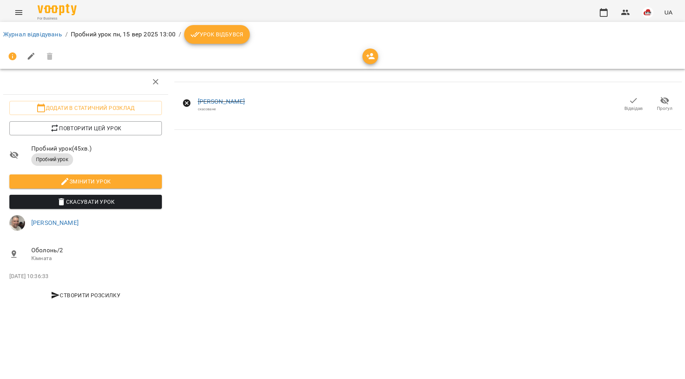
click at [16, 14] on icon "Menu" at bounding box center [18, 12] width 7 height 5
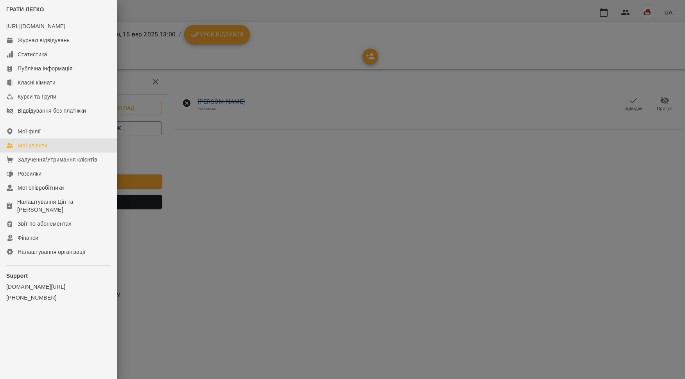
click at [39, 149] on div "Мої клієнти" at bounding box center [33, 146] width 30 height 8
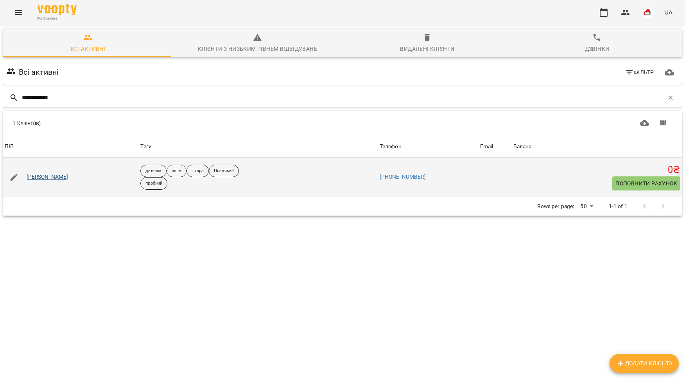
type input "**********"
click at [50, 179] on link "[PERSON_NAME]" at bounding box center [48, 177] width 42 height 8
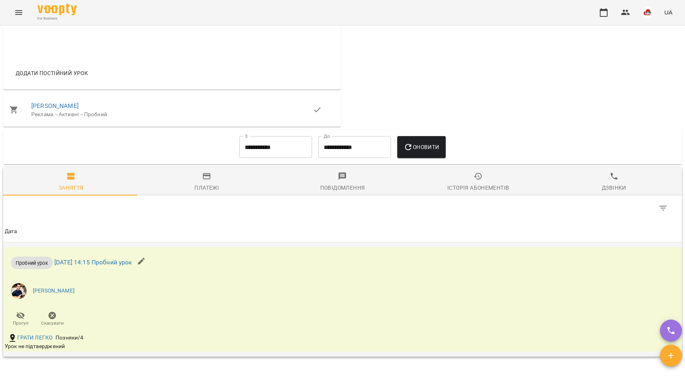
scroll to position [297, 0]
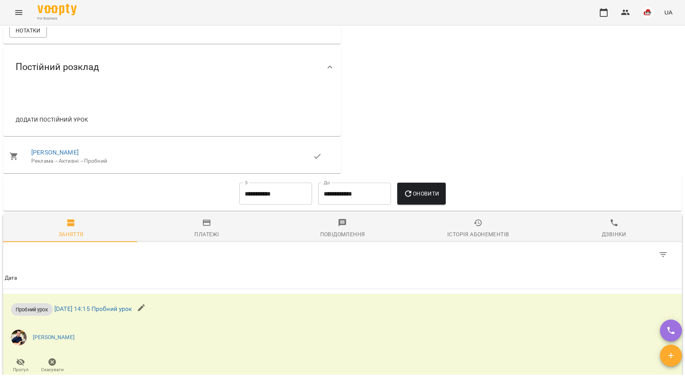
drag, startPoint x: 32, startPoint y: 15, endPoint x: 21, endPoint y: 13, distance: 11.4
click at [30, 15] on div "For Business UA" at bounding box center [342, 12] width 685 height 25
click at [21, 13] on icon "Menu" at bounding box center [18, 12] width 9 height 9
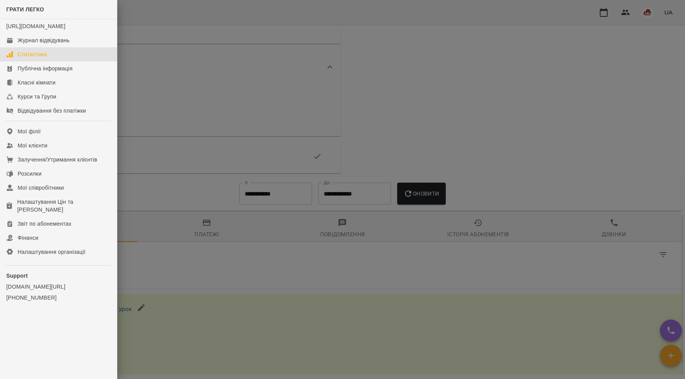
click at [41, 55] on link "Статистика" at bounding box center [58, 54] width 117 height 14
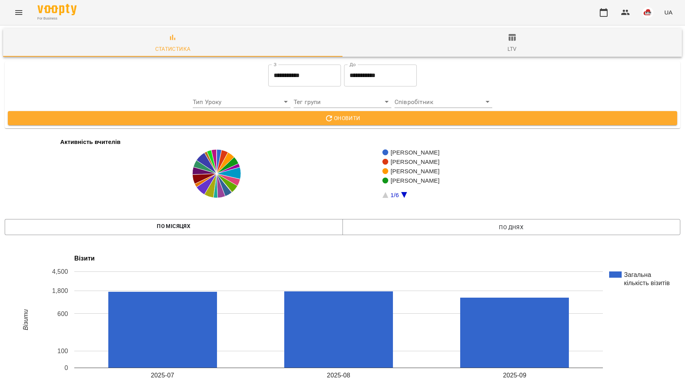
click at [23, 15] on button "Menu" at bounding box center [18, 12] width 19 height 19
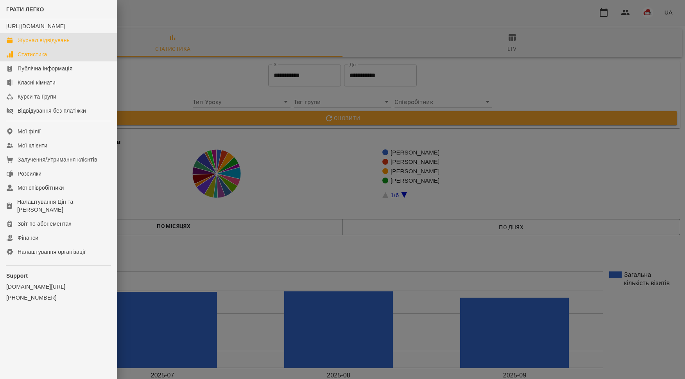
click at [34, 47] on link "Журнал відвідувань" at bounding box center [58, 40] width 117 height 14
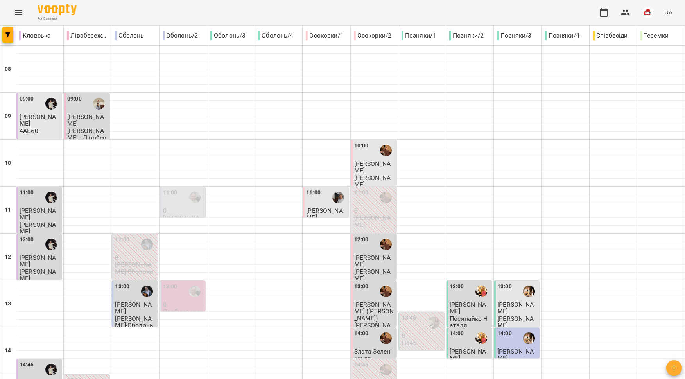
scroll to position [156, 0]
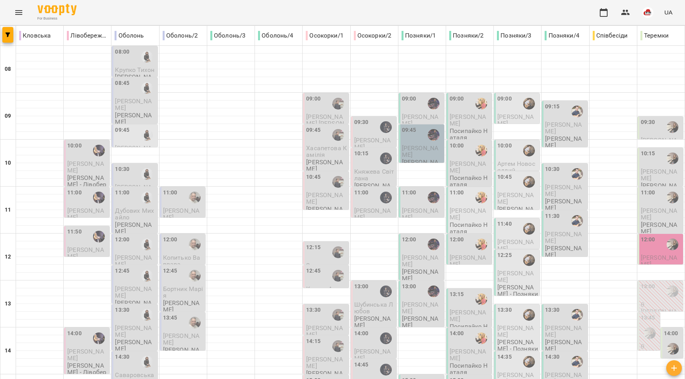
scroll to position [329, 0]
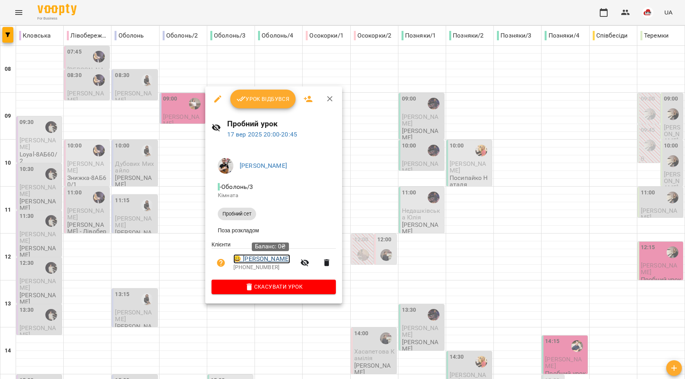
click at [262, 264] on link "😀 Цікаловський Дмитро" at bounding box center [261, 258] width 57 height 9
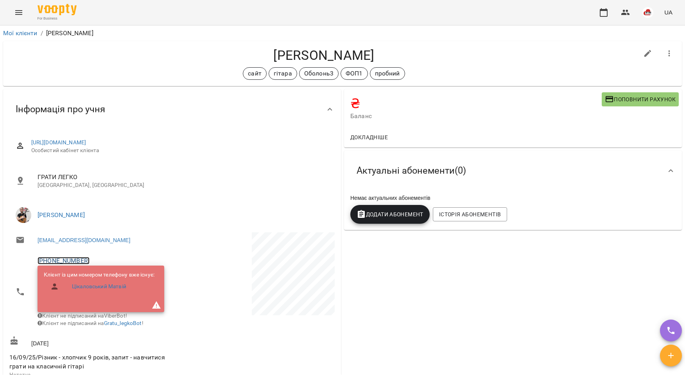
click at [75, 260] on link "+380506759289" at bounding box center [64, 260] width 52 height 7
click at [101, 288] on img at bounding box center [96, 290] width 12 height 12
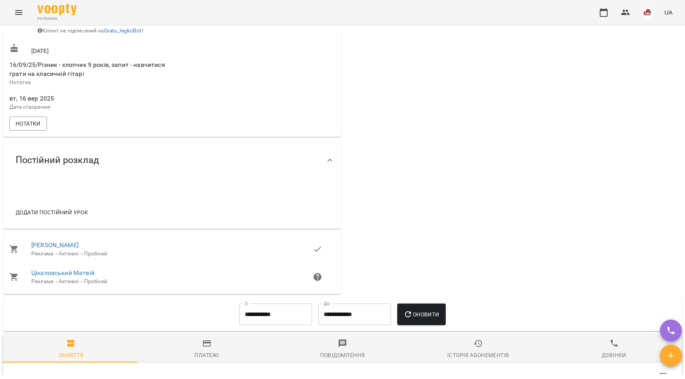
scroll to position [294, 0]
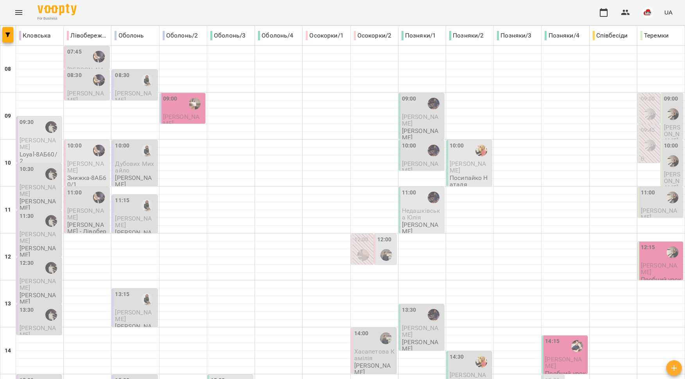
scroll to position [329, 0]
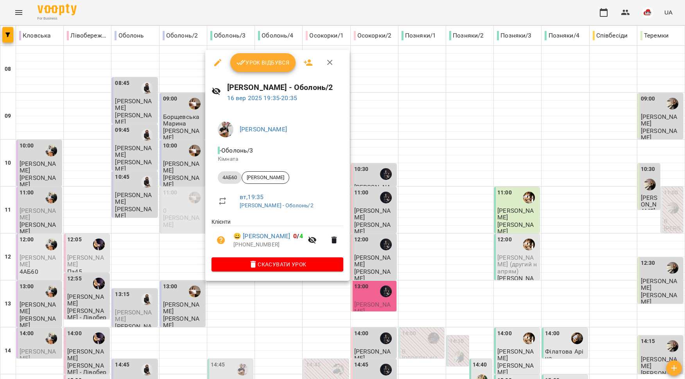
click at [191, 294] on div at bounding box center [342, 189] width 685 height 379
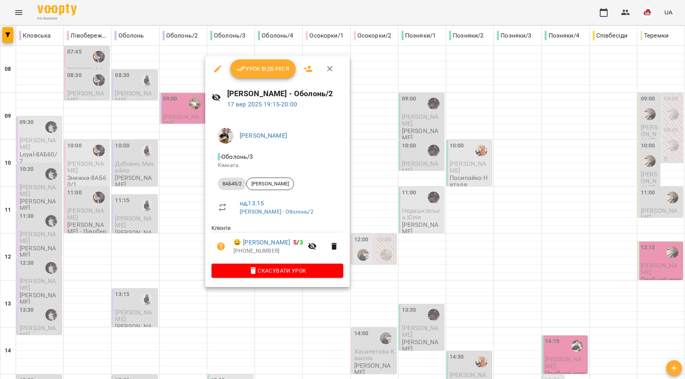
click at [196, 257] on div at bounding box center [342, 189] width 685 height 379
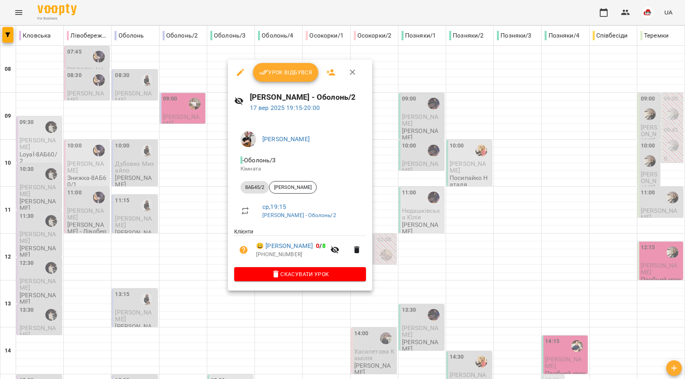
click at [193, 259] on div at bounding box center [342, 189] width 685 height 379
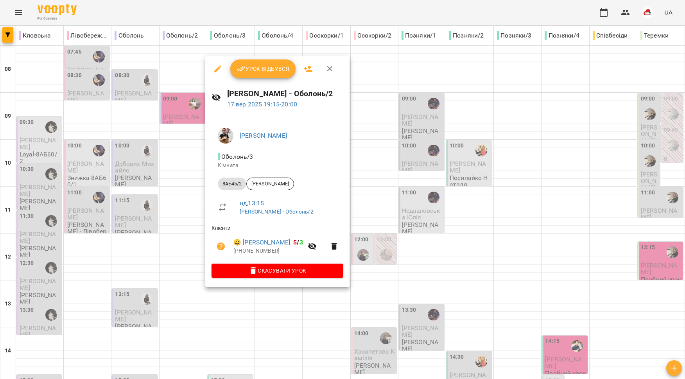
click at [183, 262] on div at bounding box center [342, 189] width 685 height 379
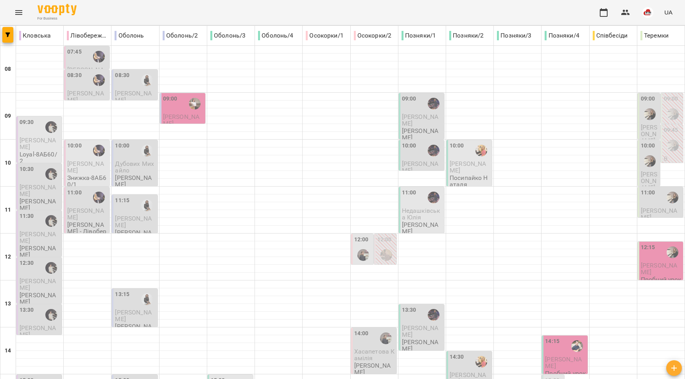
type input "**********"
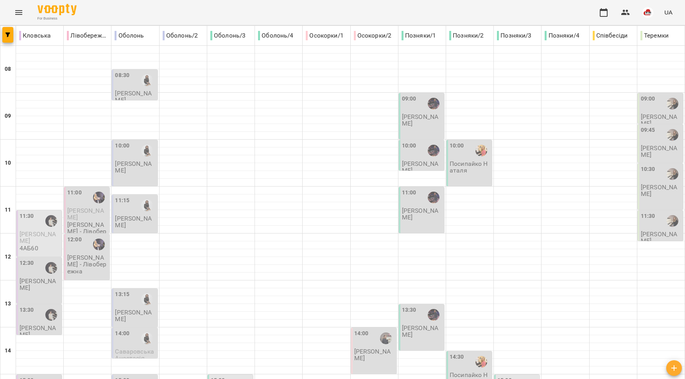
type input "**********"
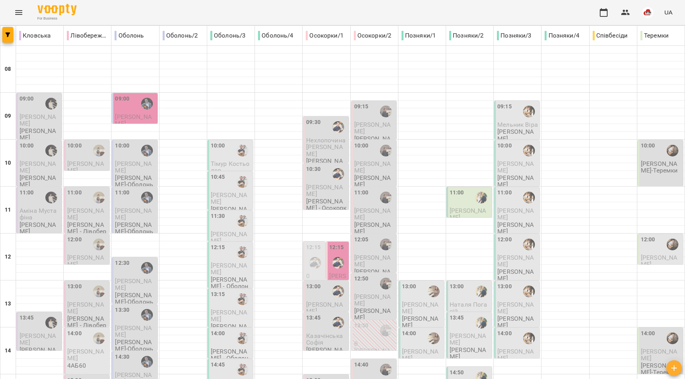
scroll to position [42, 0]
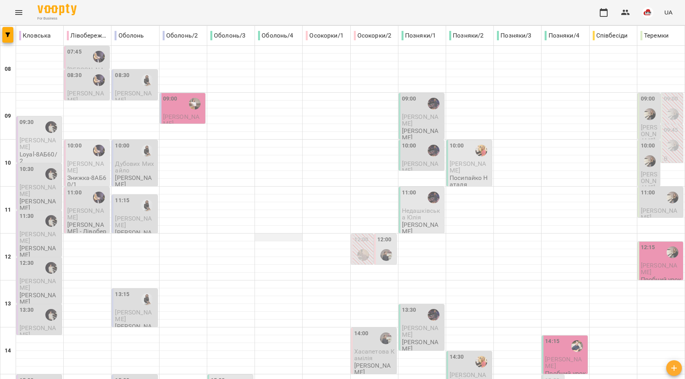
scroll to position [329, 0]
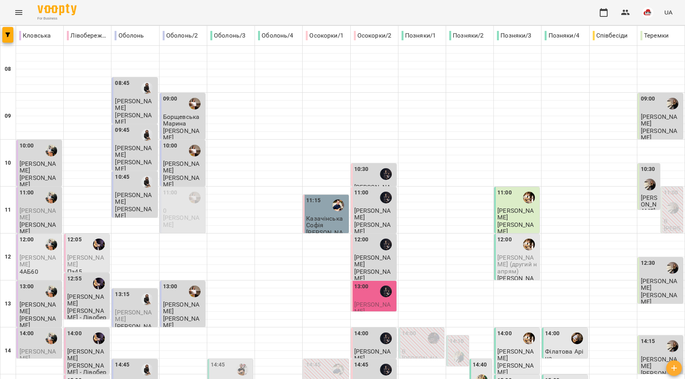
scroll to position [121, 0]
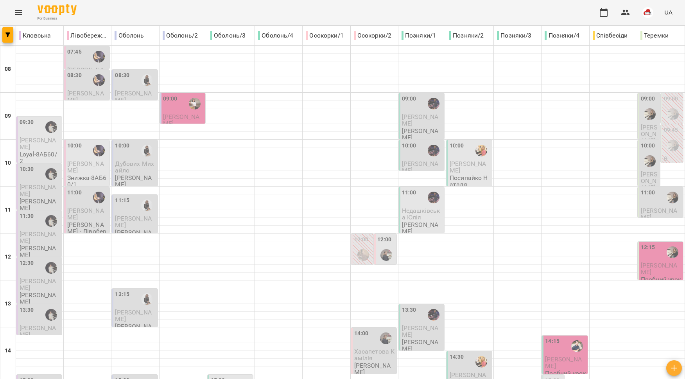
scroll to position [244, 0]
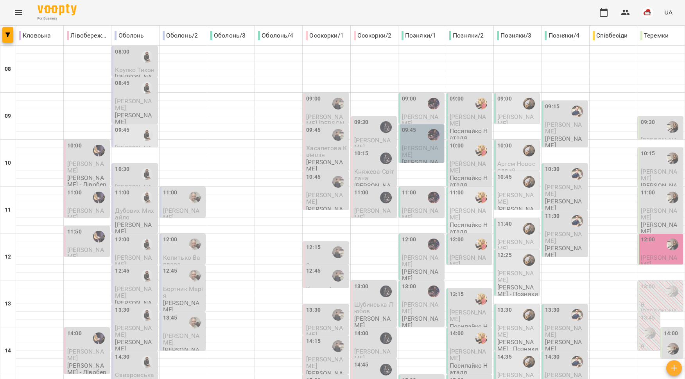
scroll to position [277, 0]
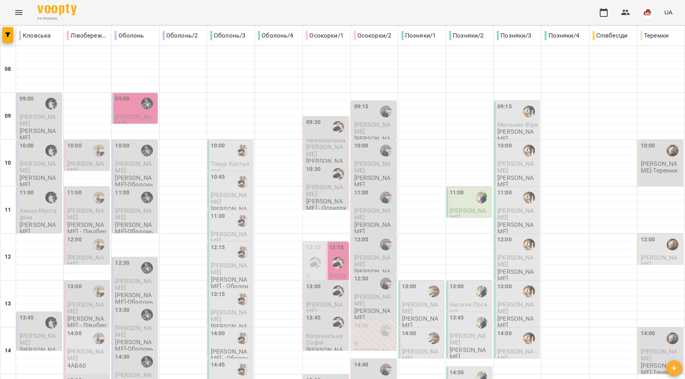
scroll to position [306, 0]
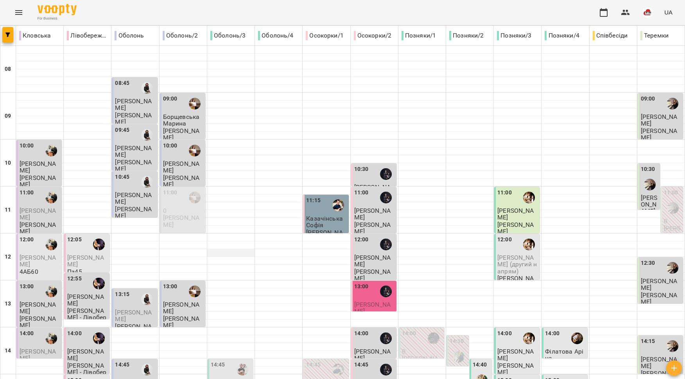
scroll to position [329, 0]
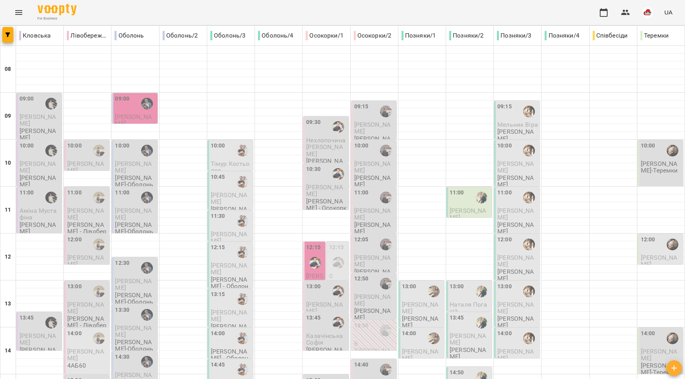
scroll to position [0, 0]
click at [19, 10] on icon "Menu" at bounding box center [18, 12] width 7 height 5
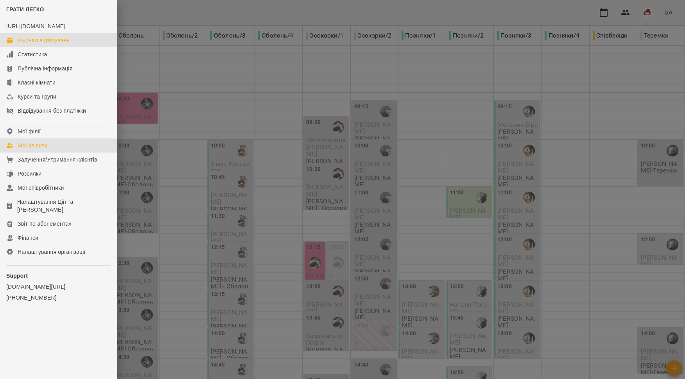
click at [52, 152] on link "Мої клієнти" at bounding box center [58, 145] width 117 height 14
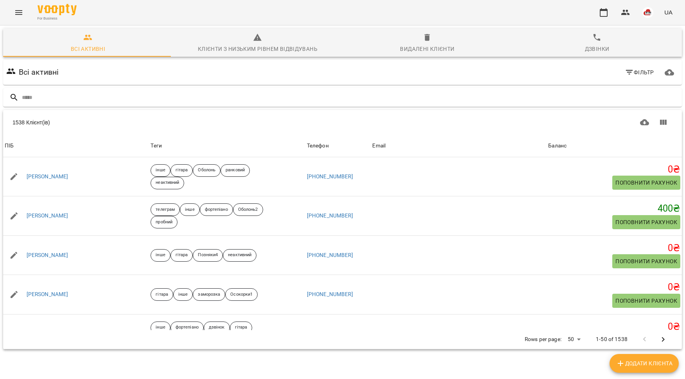
click at [11, 11] on button "Menu" at bounding box center [18, 12] width 19 height 19
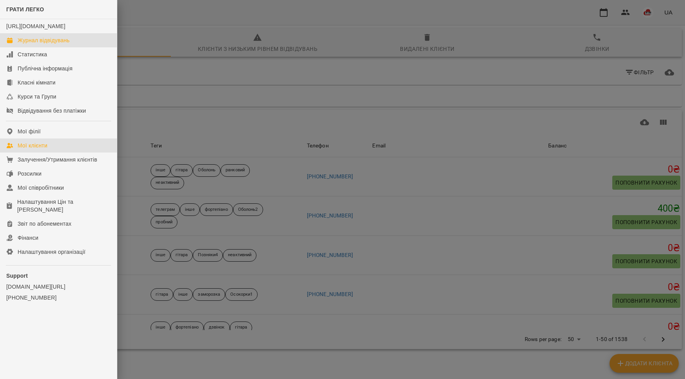
click at [37, 44] on div "Журнал відвідувань" at bounding box center [44, 40] width 52 height 8
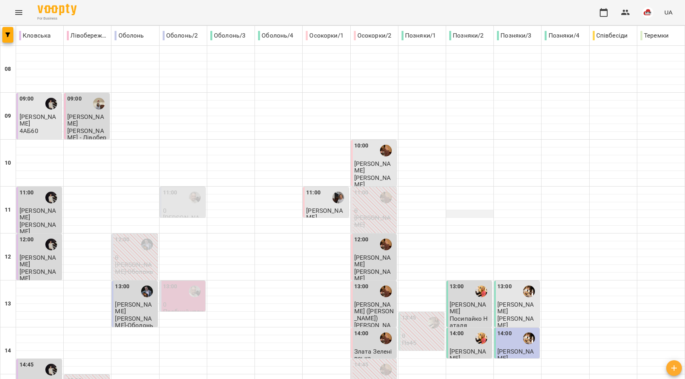
scroll to position [329, 0]
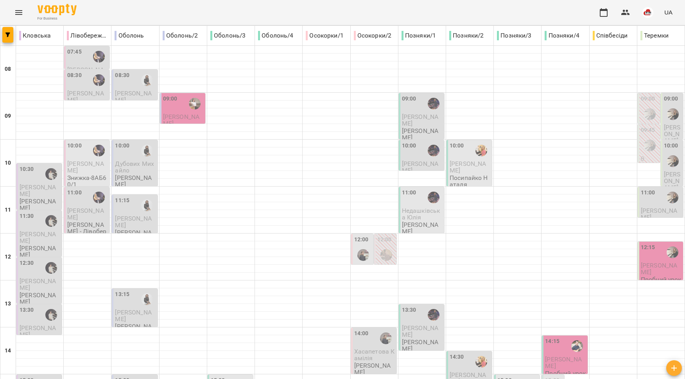
scroll to position [314, 0]
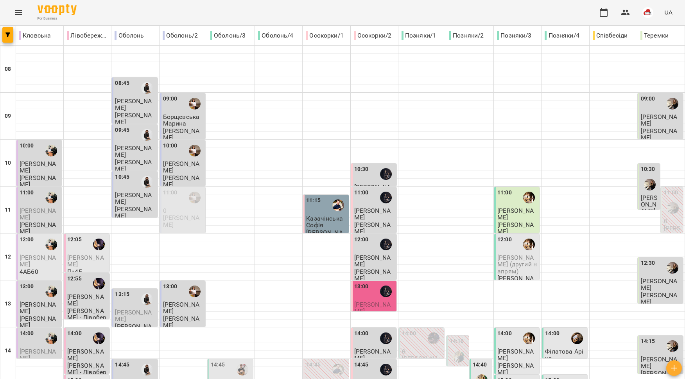
scroll to position [329, 0]
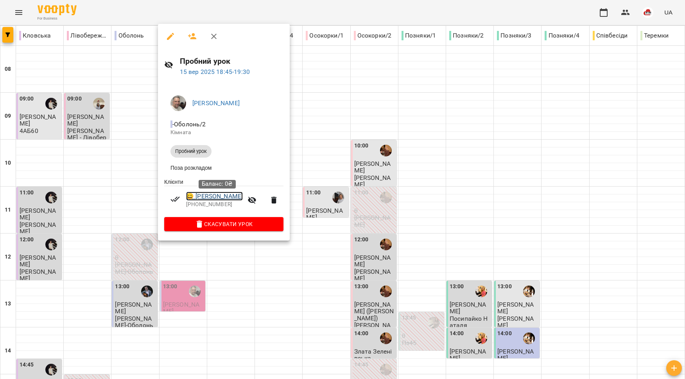
click at [230, 197] on link "😀 [PERSON_NAME]" at bounding box center [214, 196] width 57 height 9
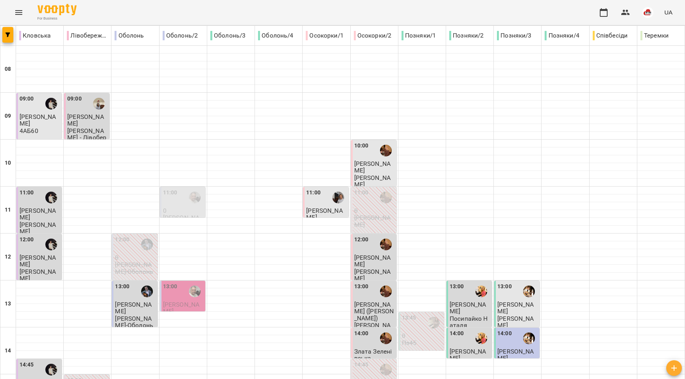
scroll to position [329, 0]
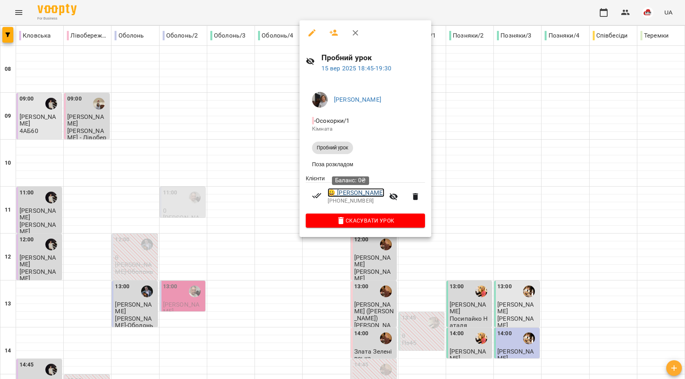
click at [355, 192] on link "😀 [PERSON_NAME]" at bounding box center [356, 192] width 57 height 9
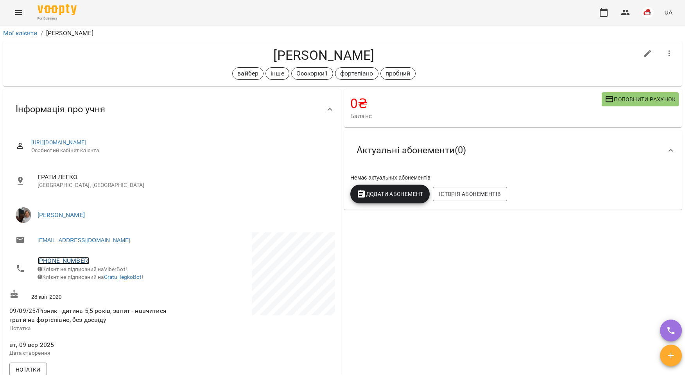
click at [68, 263] on link "[PHONE_NUMBER]" at bounding box center [64, 260] width 52 height 7
click at [98, 288] on img at bounding box center [96, 290] width 12 height 12
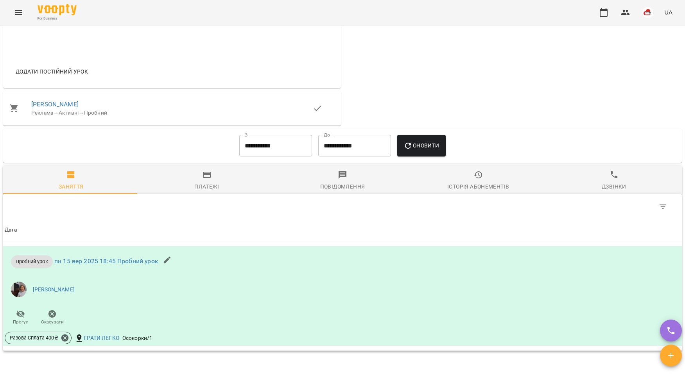
scroll to position [463, 0]
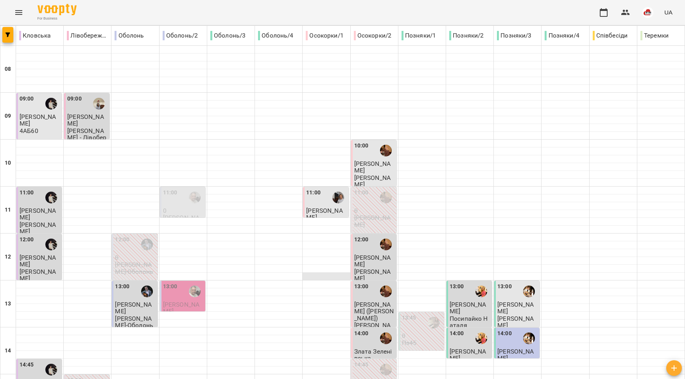
scroll to position [329, 0]
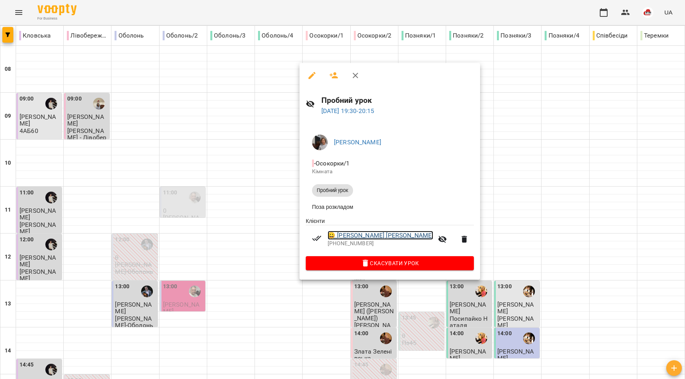
click at [367, 240] on link "😀 [PERSON_NAME] [PERSON_NAME]" at bounding box center [381, 235] width 106 height 9
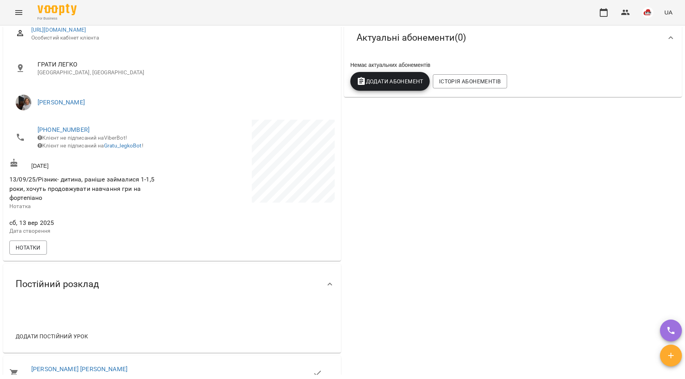
scroll to position [63, 0]
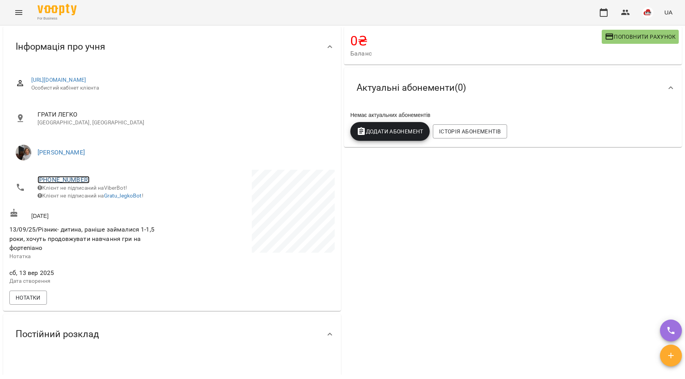
click at [58, 179] on link "[PHONE_NUMBER]" at bounding box center [64, 179] width 52 height 7
click at [101, 210] on link at bounding box center [103, 208] width 41 height 16
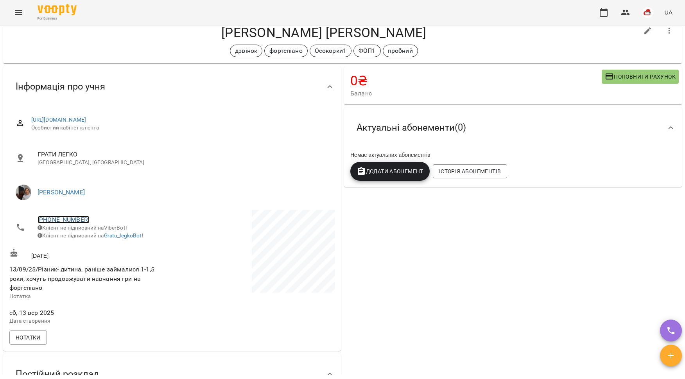
scroll to position [0, 0]
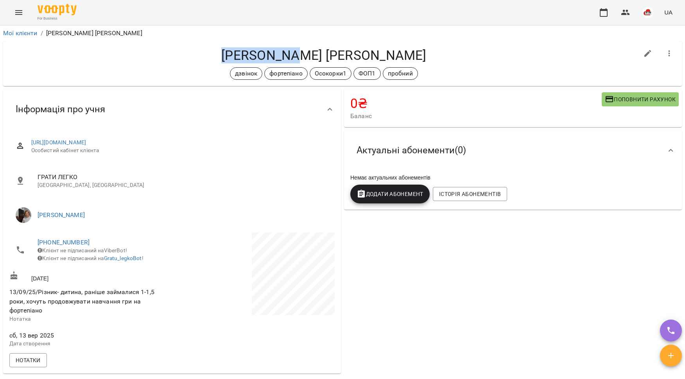
drag, startPoint x: 339, startPoint y: 57, endPoint x: 261, endPoint y: 55, distance: 77.5
click at [261, 55] on h4 "[PERSON_NAME] [PERSON_NAME]" at bounding box center [323, 55] width 629 height 16
copy h4 "[PERSON_NAME]"
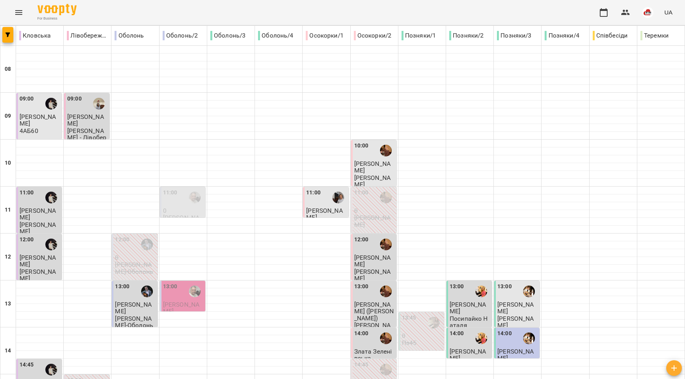
scroll to position [329, 0]
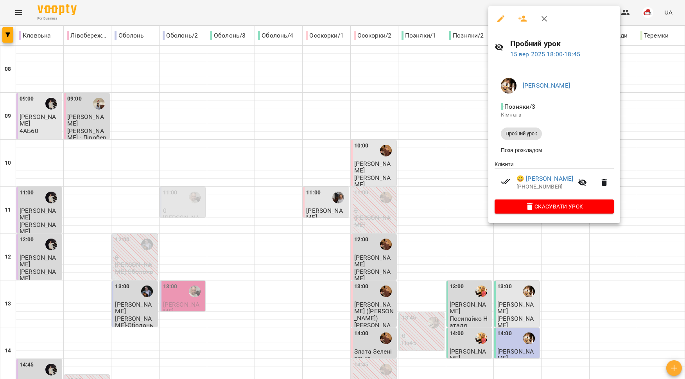
click at [545, 185] on p "[PHONE_NUMBER]" at bounding box center [545, 187] width 57 height 8
click at [545, 183] on link "😀 [PERSON_NAME]" at bounding box center [545, 178] width 57 height 9
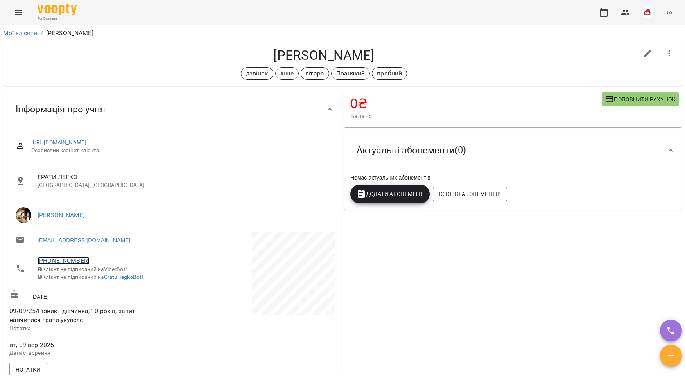
click at [69, 261] on link "[PHONE_NUMBER]" at bounding box center [64, 260] width 52 height 7
click at [101, 286] on img at bounding box center [96, 290] width 12 height 12
click at [22, 14] on icon "Menu" at bounding box center [18, 12] width 9 height 9
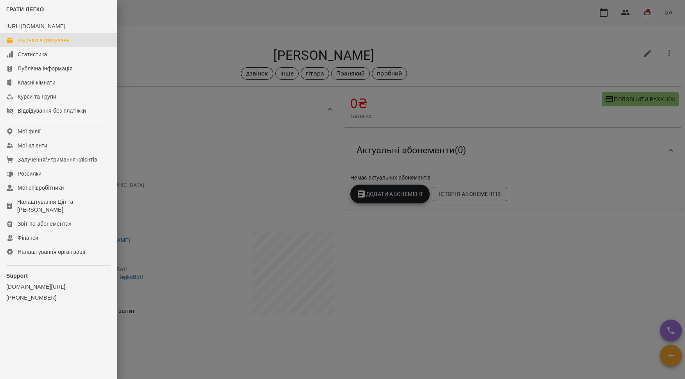
click at [43, 44] on div "Журнал відвідувань" at bounding box center [44, 40] width 52 height 8
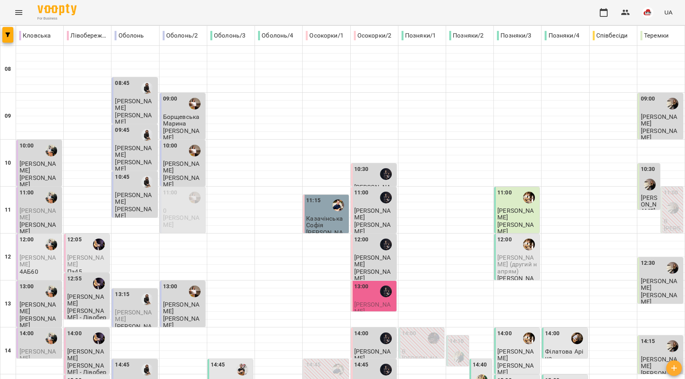
scroll to position [329, 0]
